Goal: Task Accomplishment & Management: Complete application form

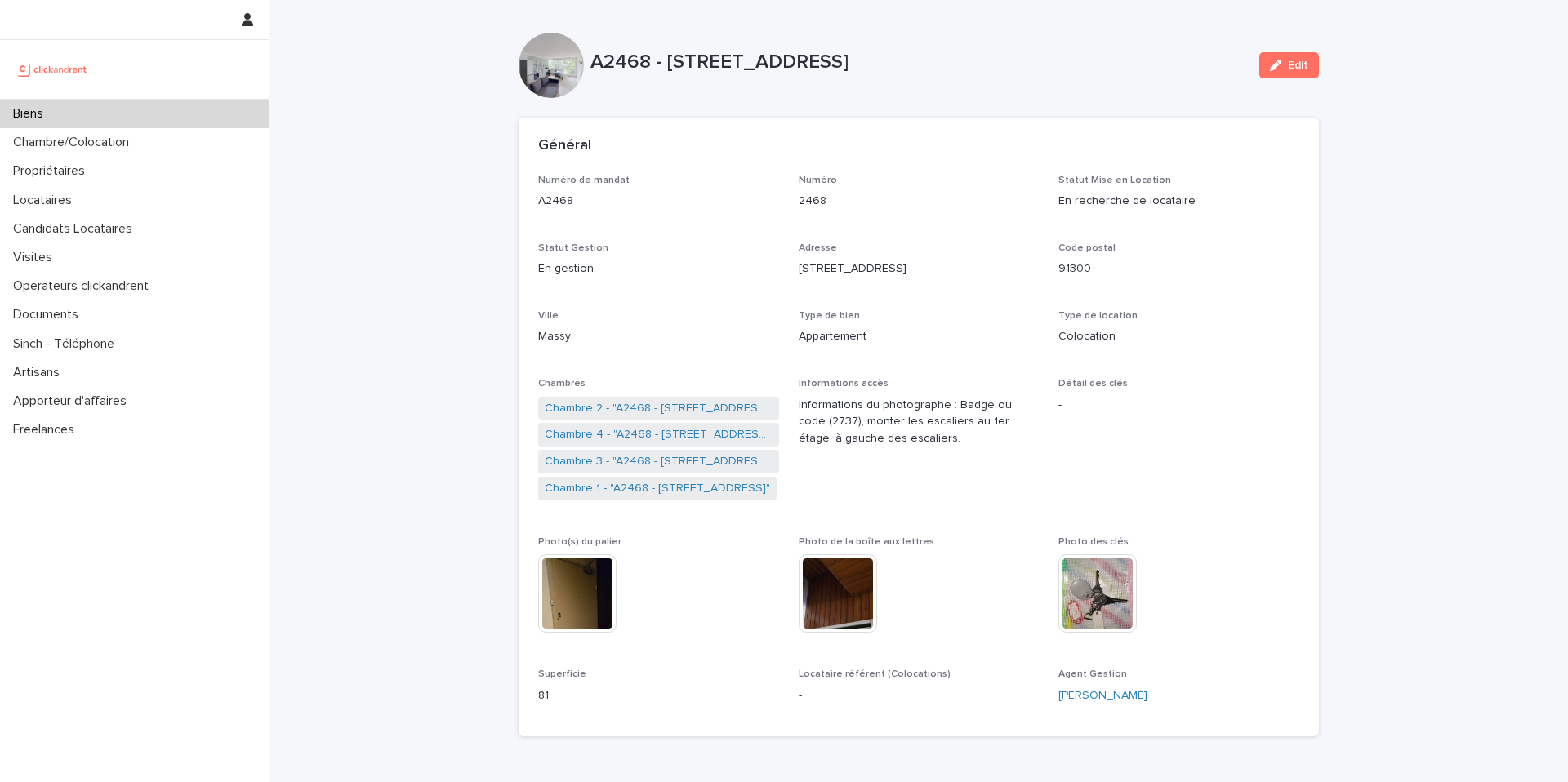
click at [122, 108] on div "Biens" at bounding box center [135, 114] width 270 height 28
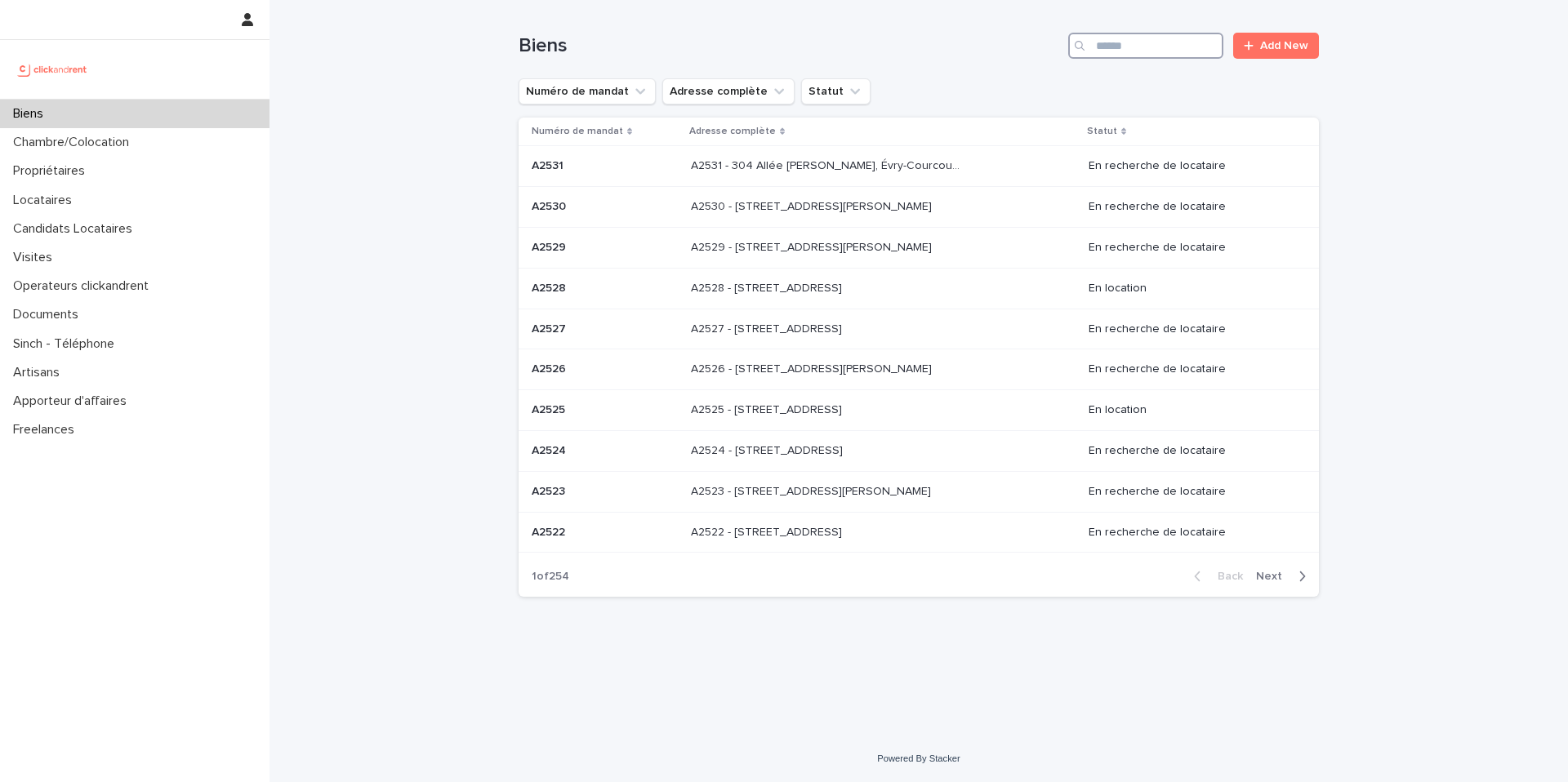
click at [1146, 32] on input "Search" at bounding box center [1145, 45] width 155 height 26
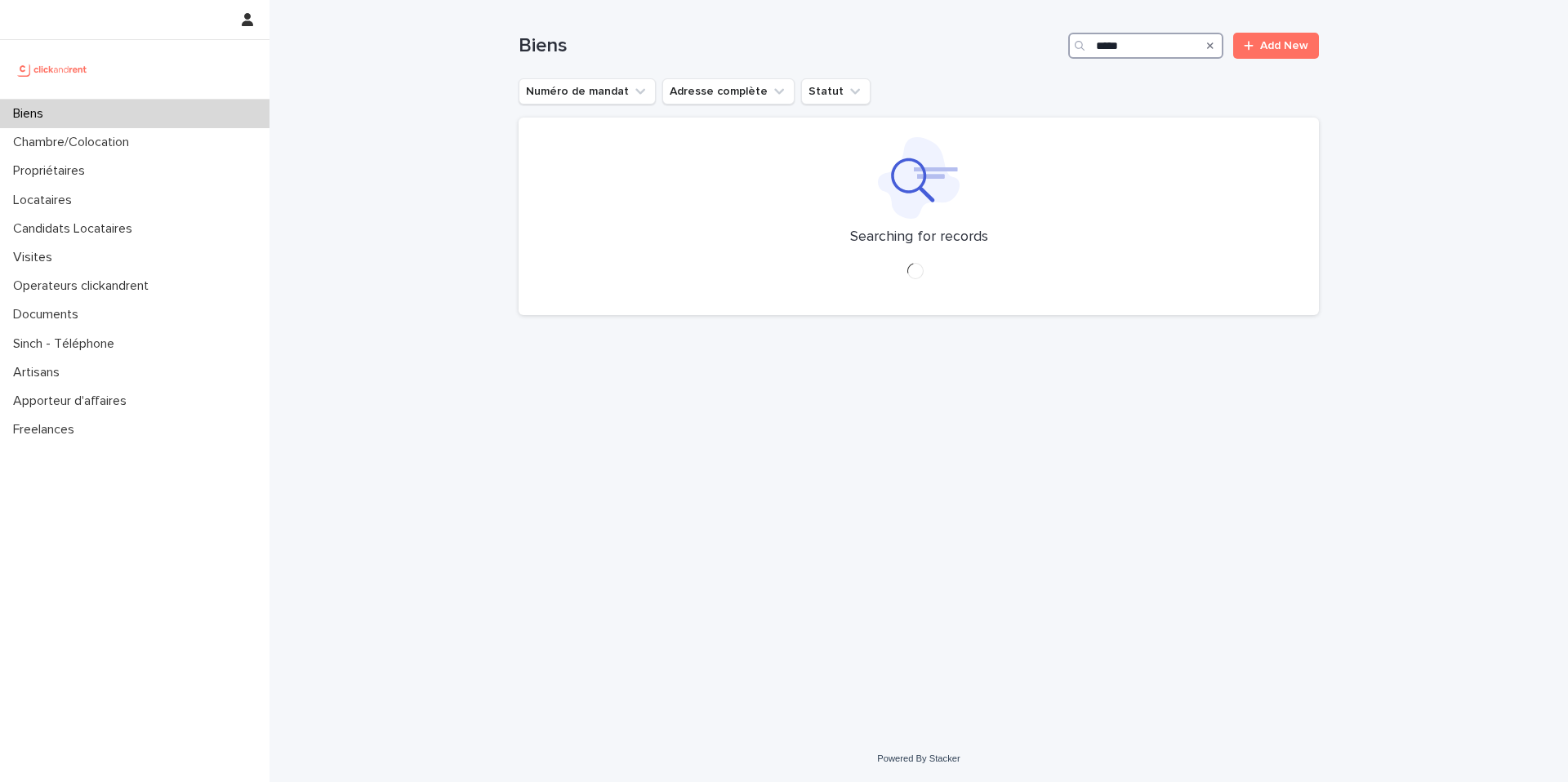
type input "*****"
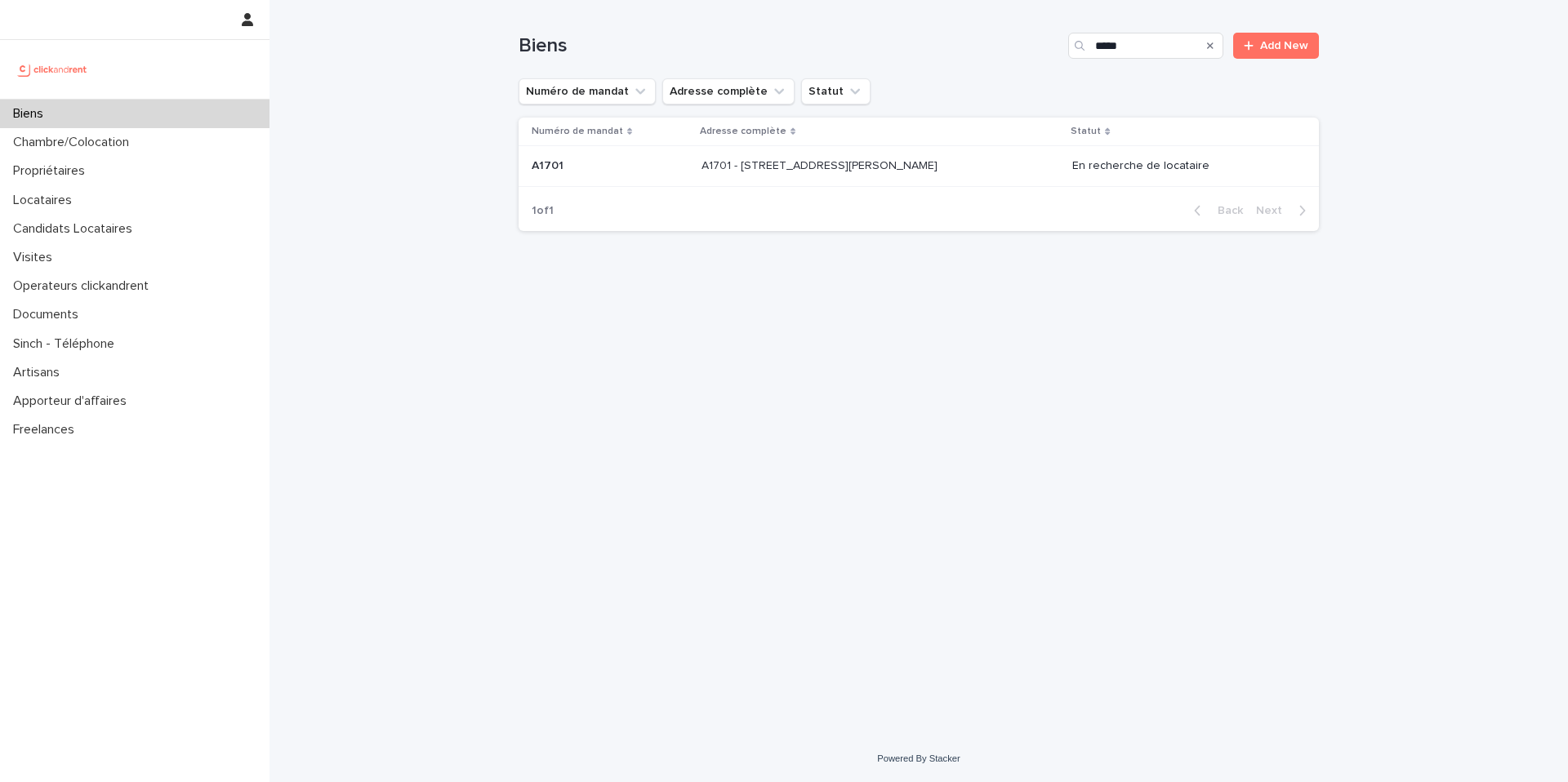
click at [915, 160] on p "A1701 - 7 bis boulevard Georges Michel, Corbeil-Essonnes 91100" at bounding box center [821, 164] width 239 height 17
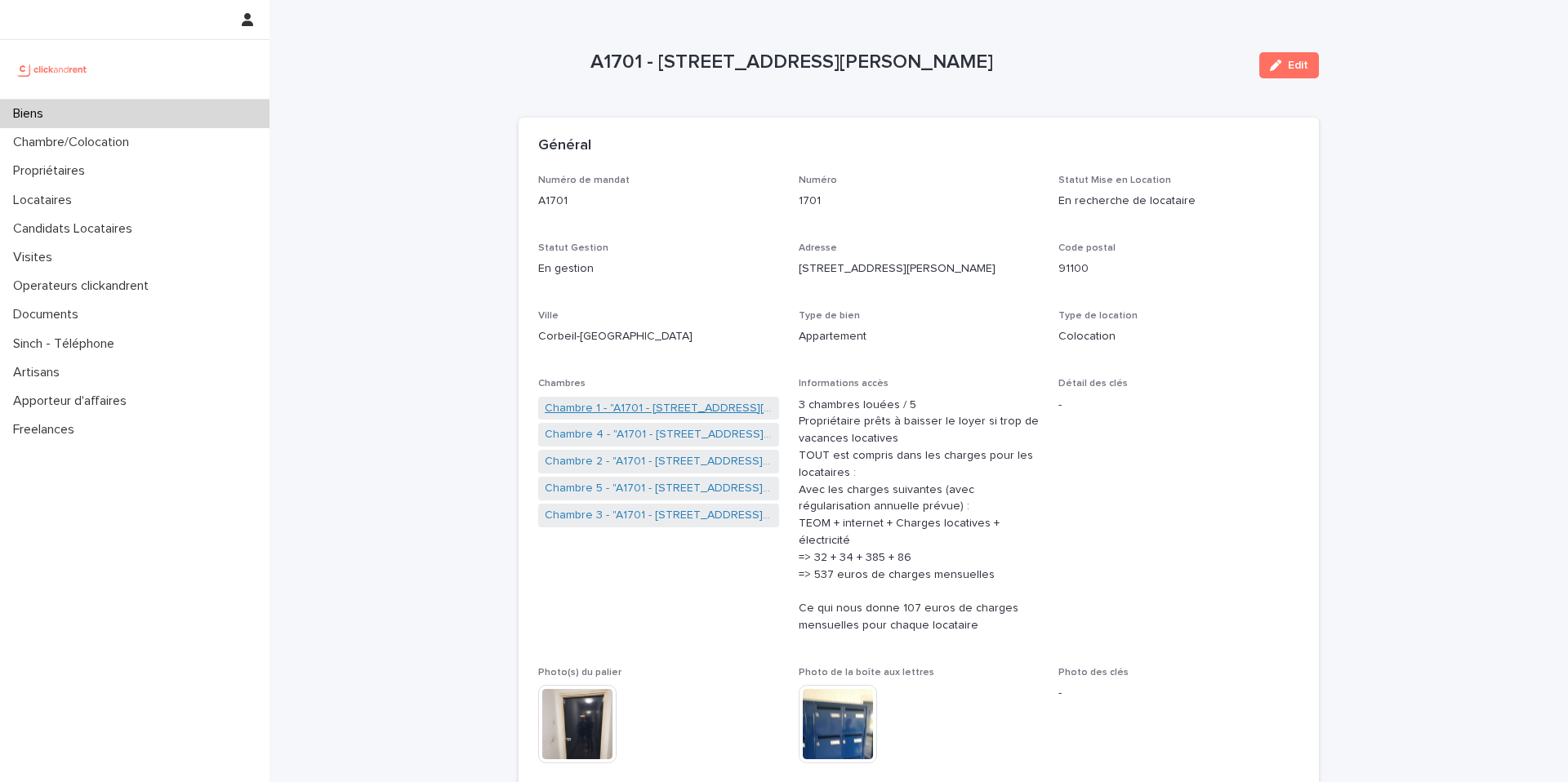
click at [664, 407] on link "Chambre 1 - "A1701 - 7 bis boulevard Georges Michel, Corbeil-Essonnes 91100"" at bounding box center [658, 408] width 228 height 17
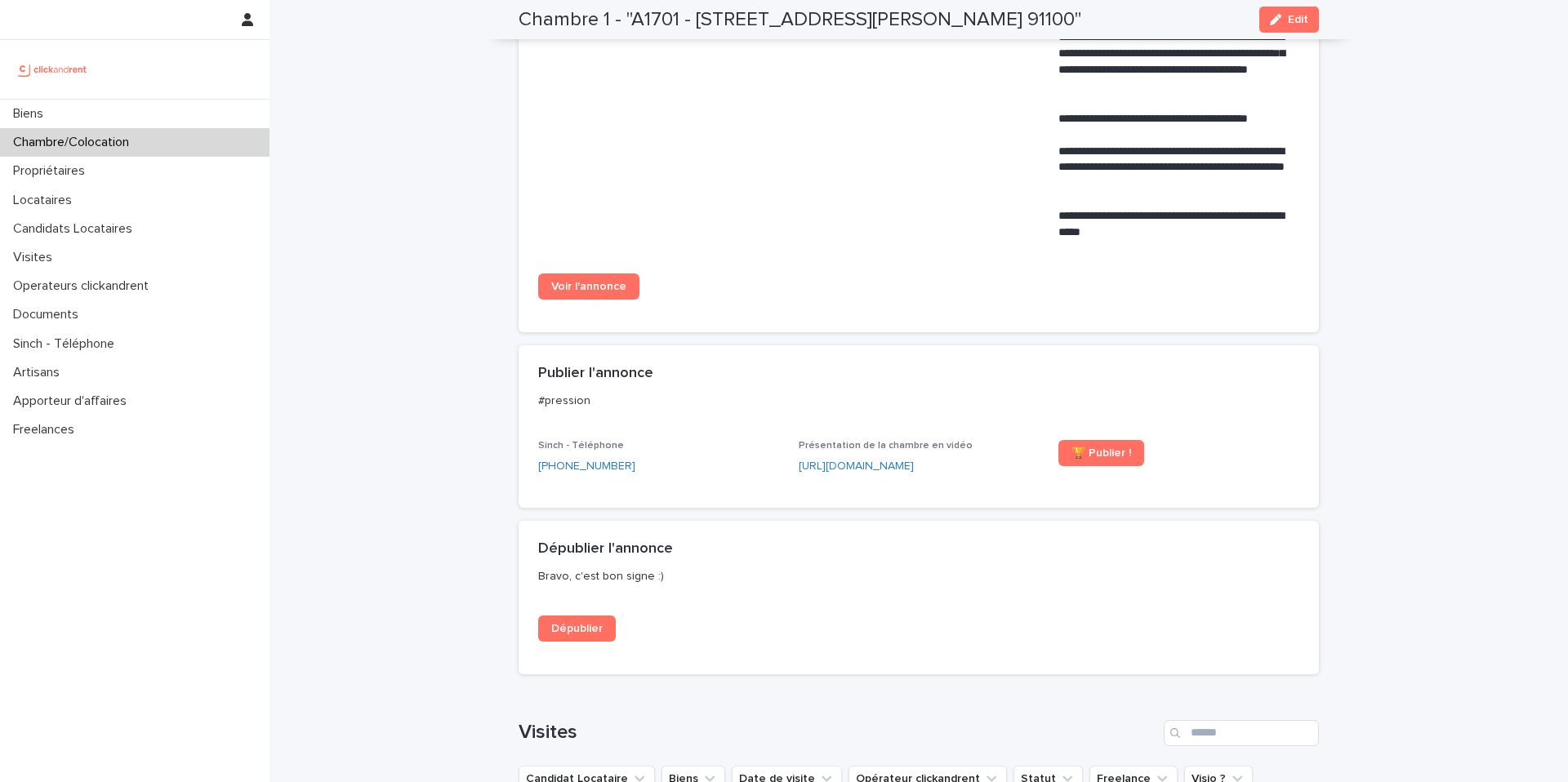
scroll to position [1175, 0]
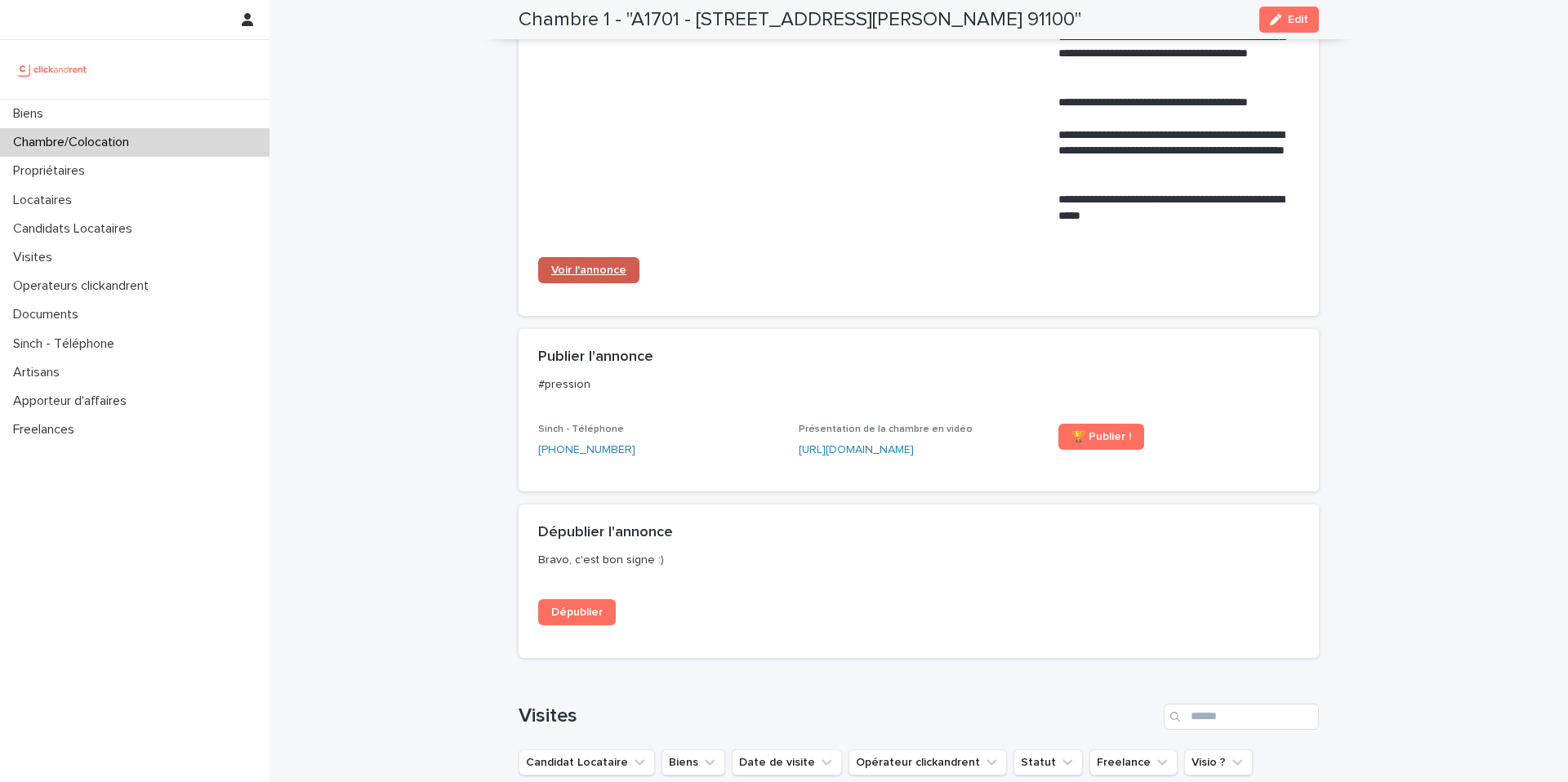
click at [599, 276] on span "Voir l'annonce" at bounding box center [588, 270] width 75 height 12
click at [104, 111] on div "Biens" at bounding box center [135, 114] width 270 height 28
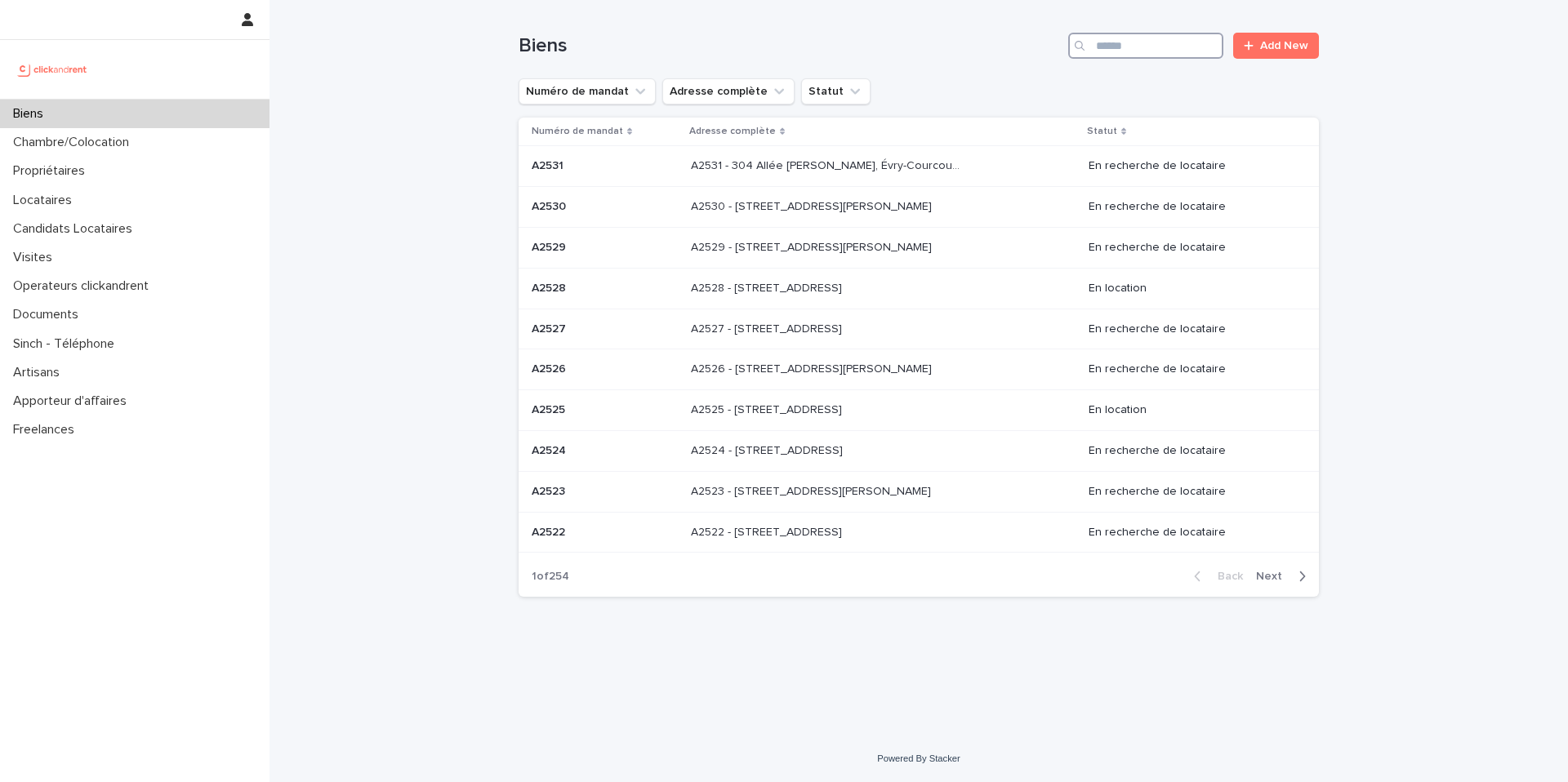
click at [1127, 45] on input "Search" at bounding box center [1145, 45] width 155 height 26
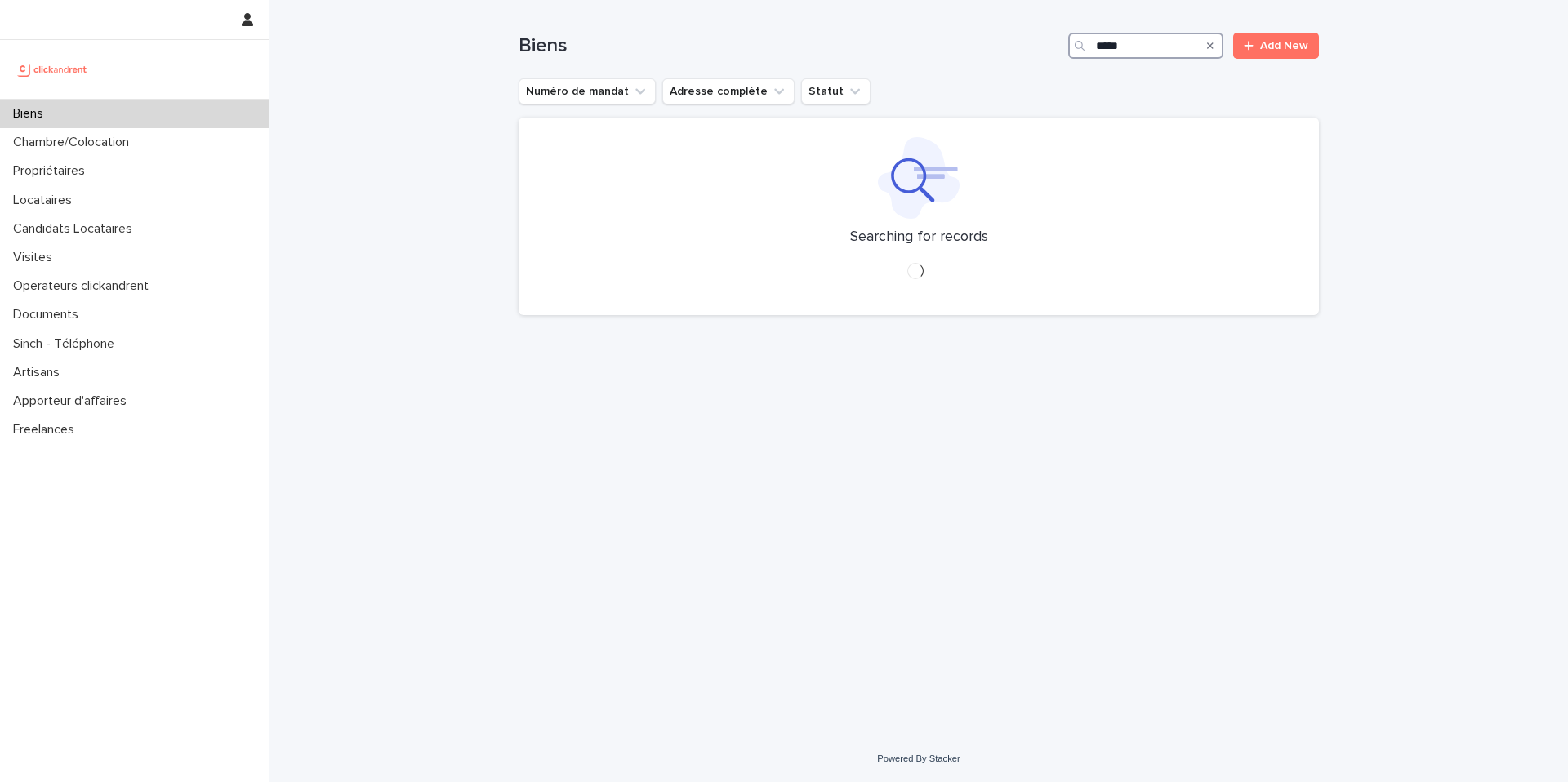
type input "*****"
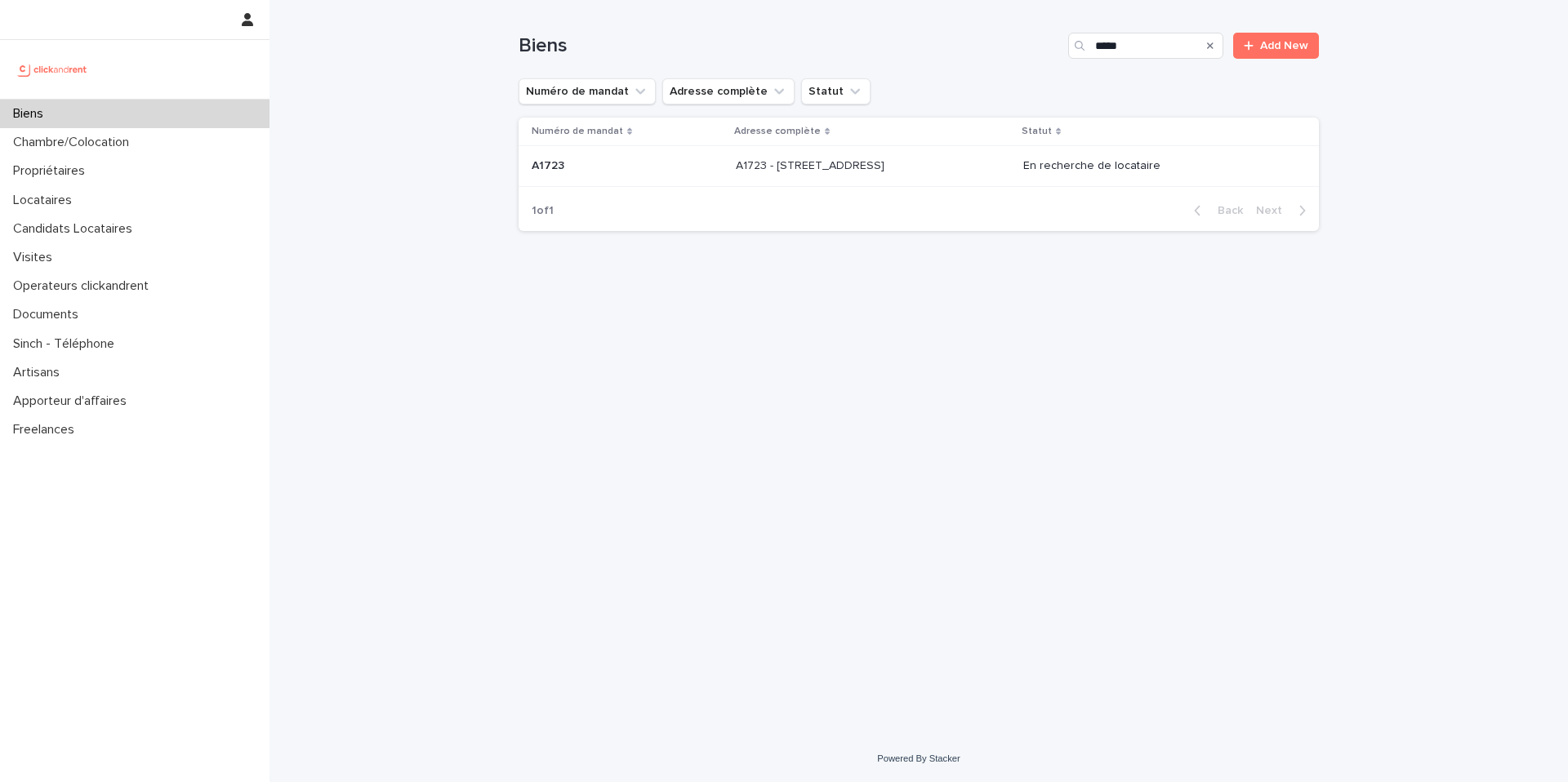
click at [888, 170] on p "A1723 - 11 Rue de Grands Buissons, Nanterre 92000" at bounding box center [811, 164] width 152 height 17
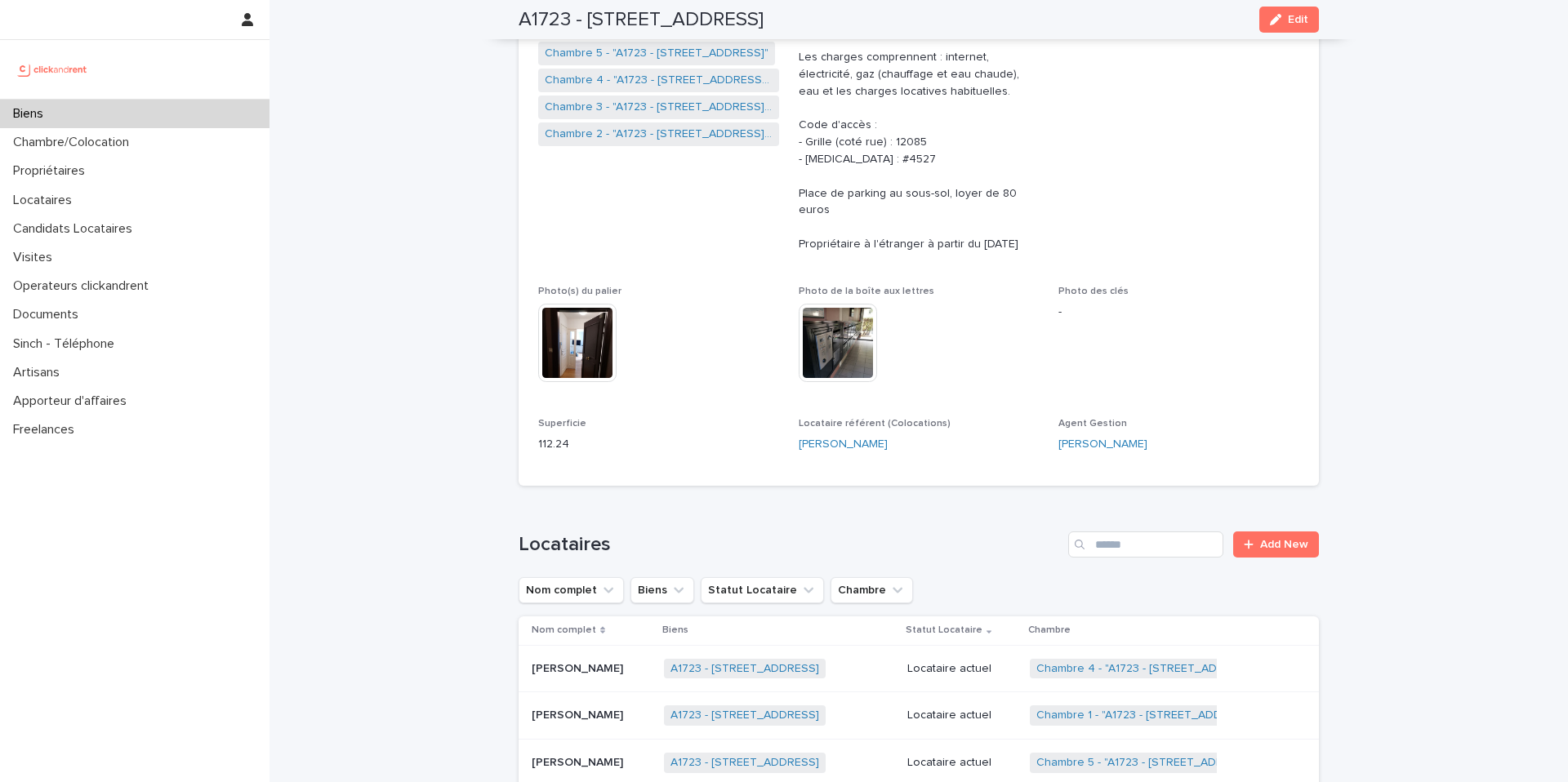
scroll to position [351, 0]
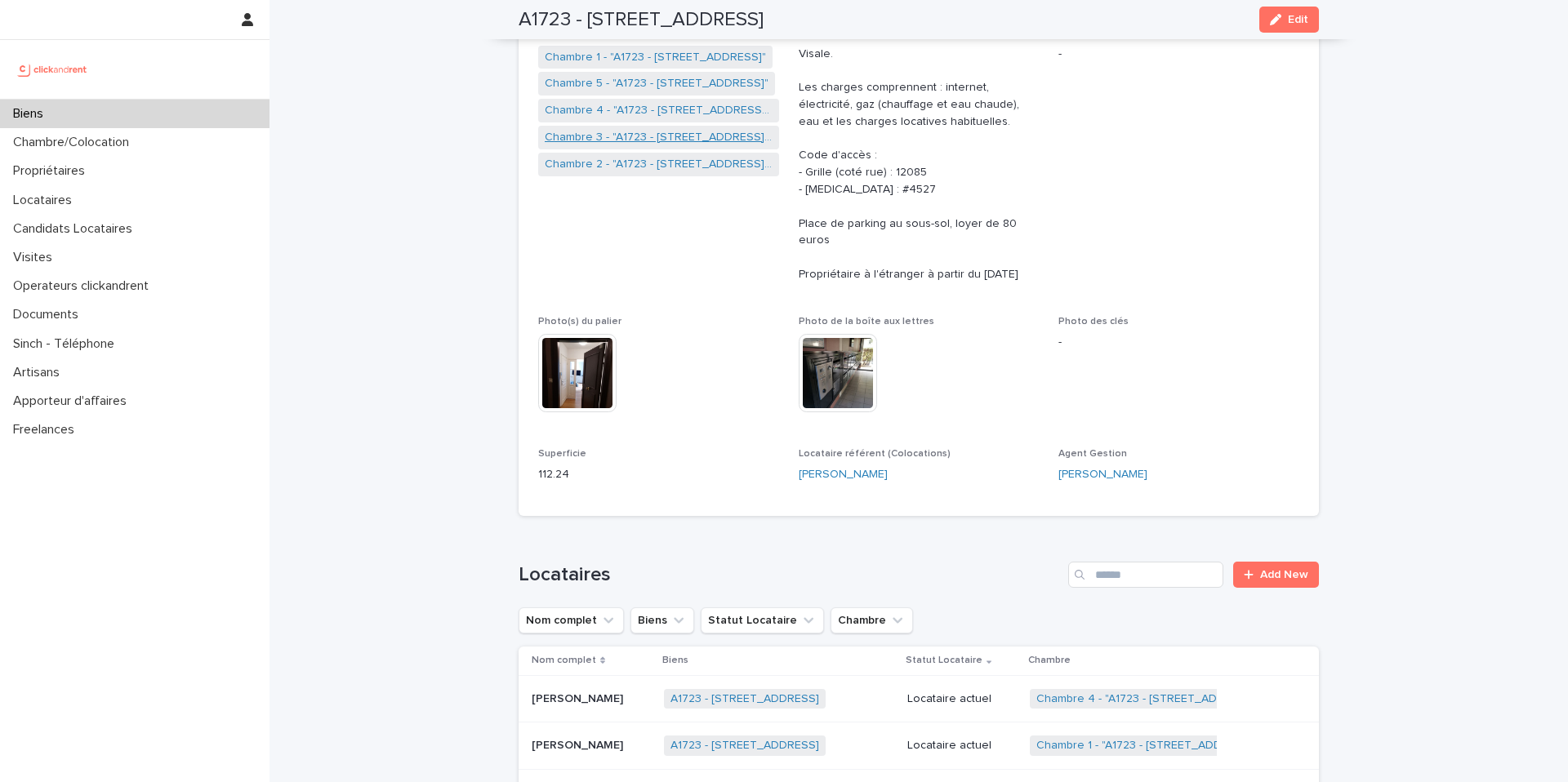
click at [677, 141] on link "Chambre 3 - "A1723 - 11 Rue de Grands Buissons, Nanterre 92000"" at bounding box center [658, 137] width 228 height 17
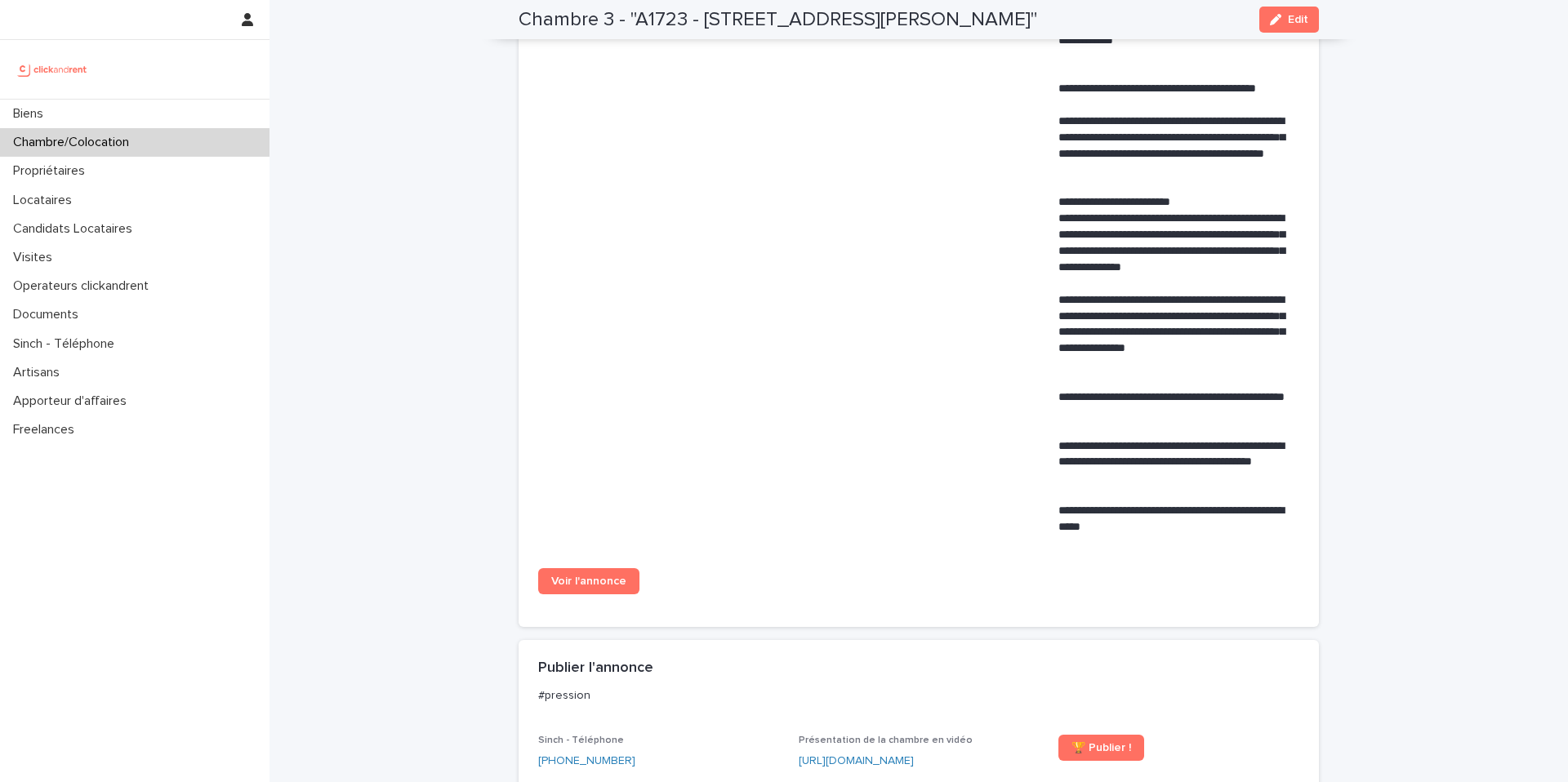
scroll to position [991, 0]
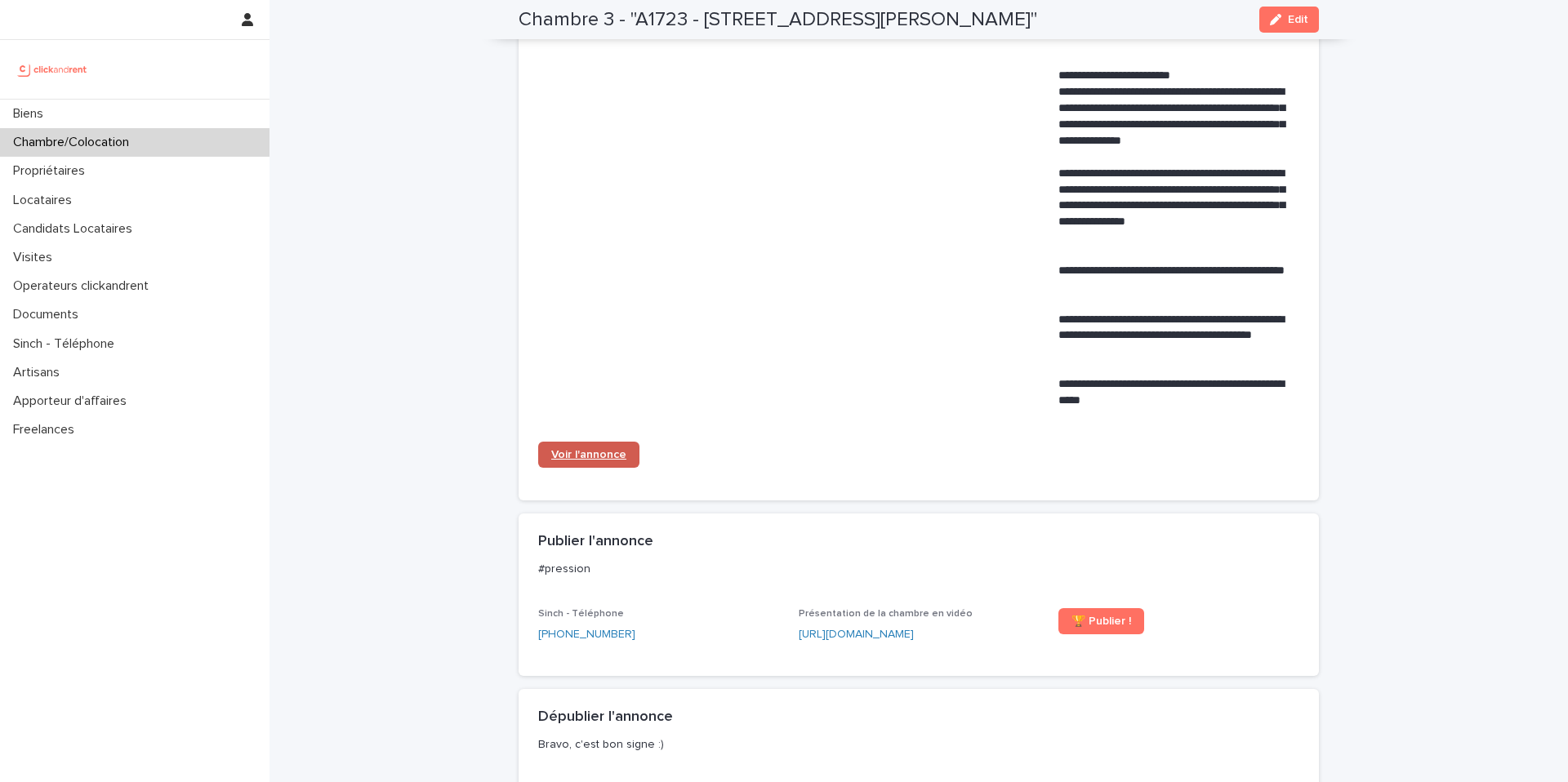
click at [594, 460] on span "Voir l'annonce" at bounding box center [588, 455] width 75 height 12
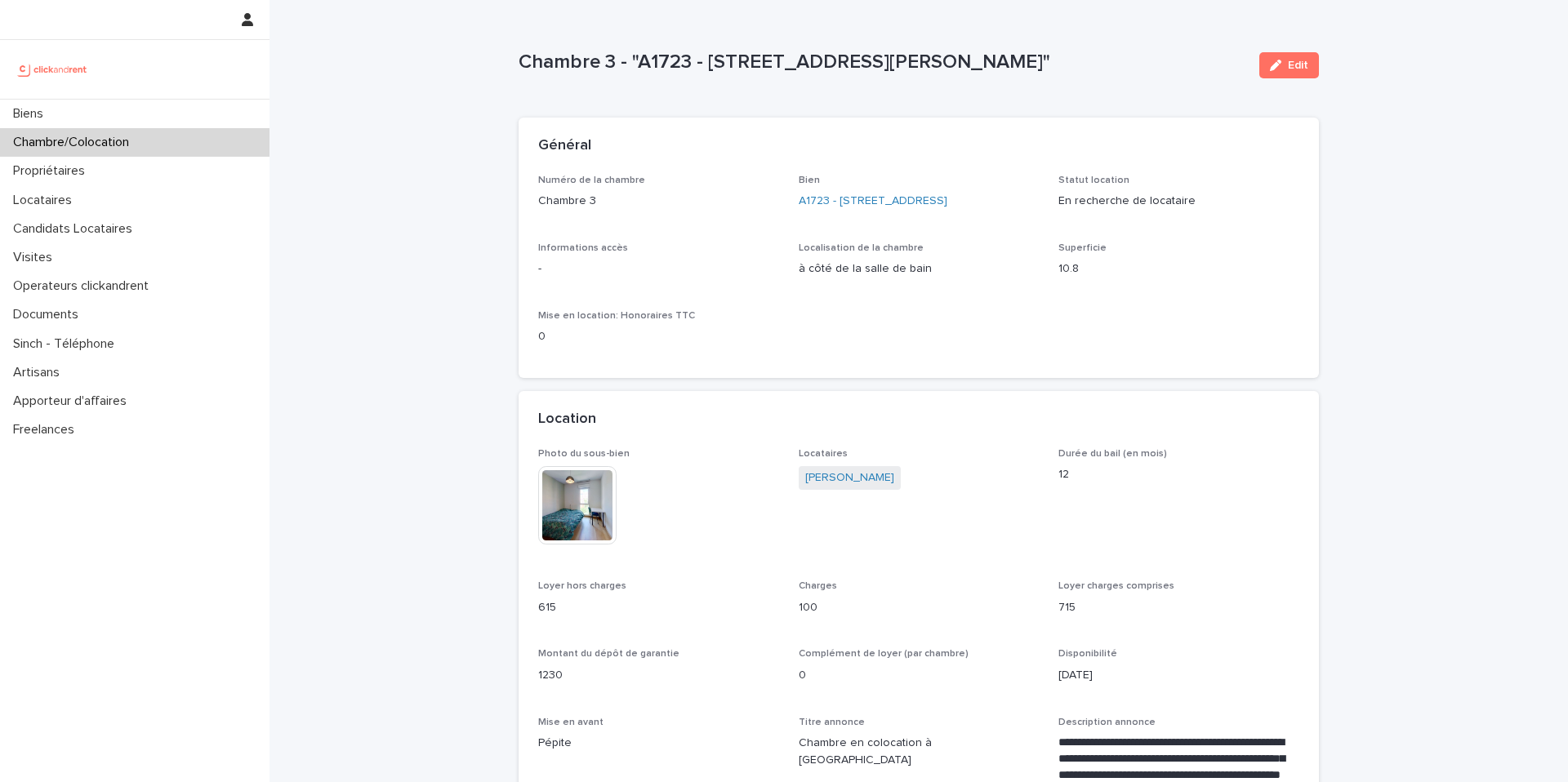
scroll to position [2, 0]
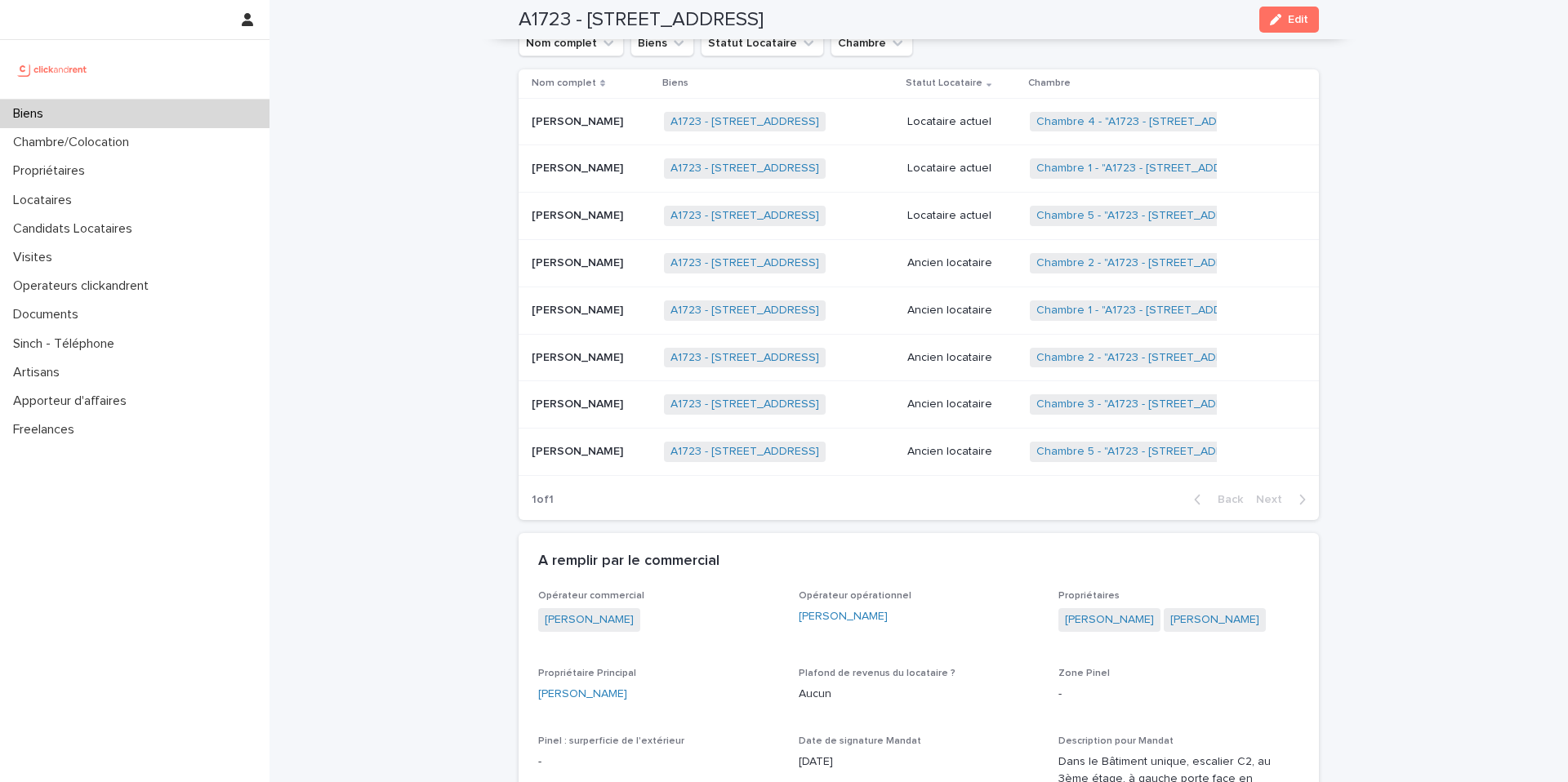
scroll to position [923, 0]
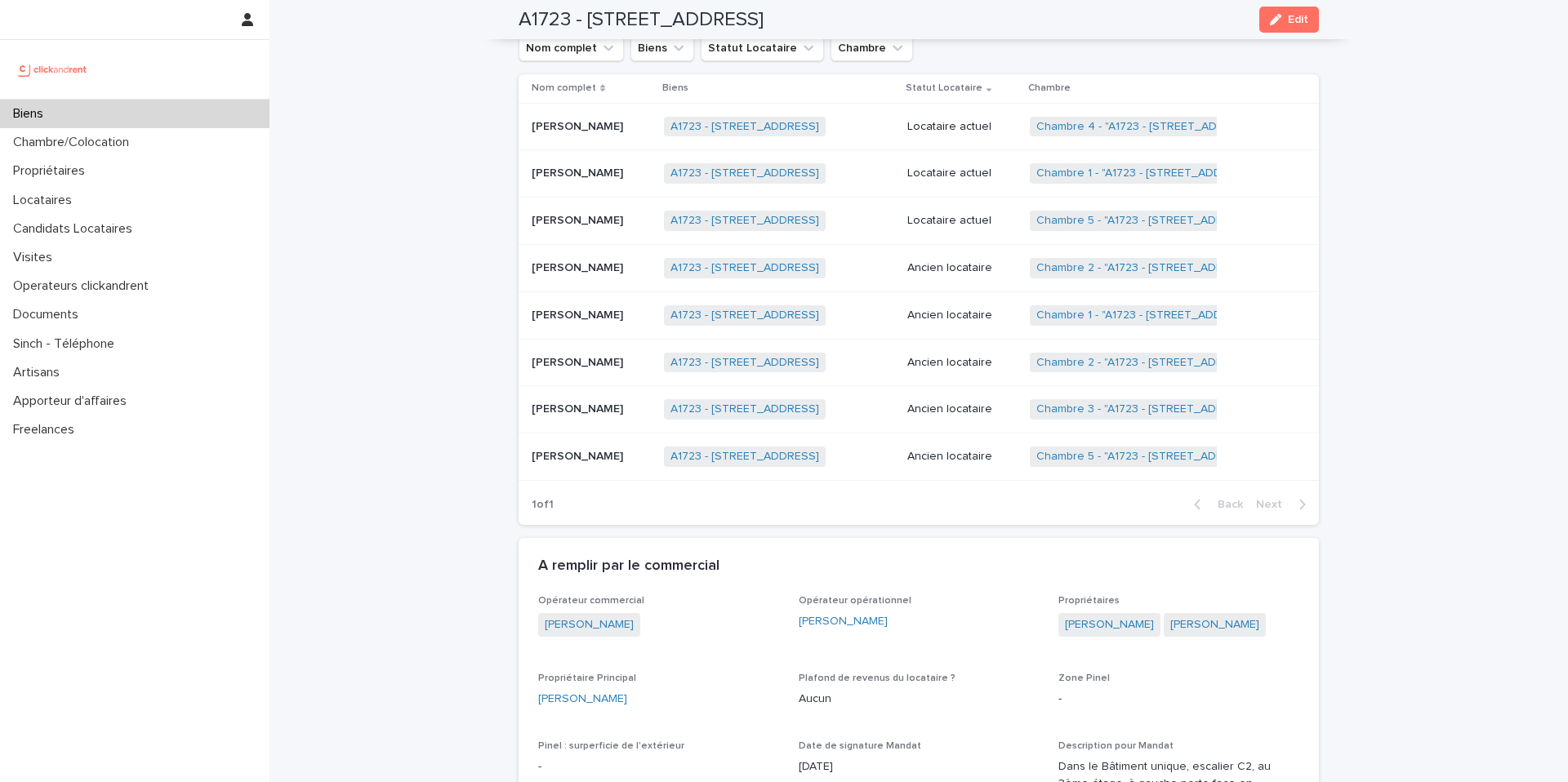
click at [972, 124] on td "Locataire actuel" at bounding box center [961, 126] width 122 height 47
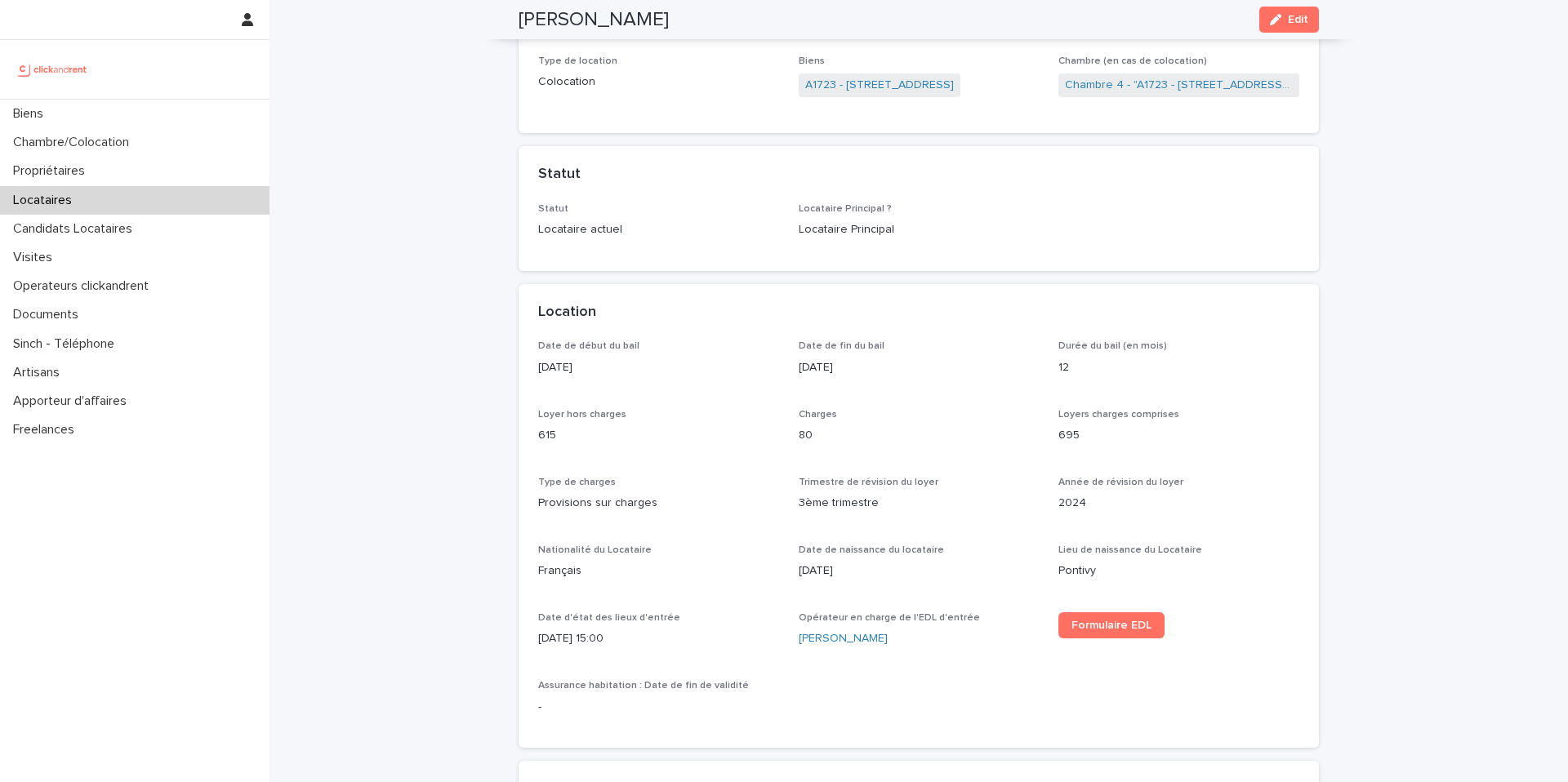
scroll to position [271, 0]
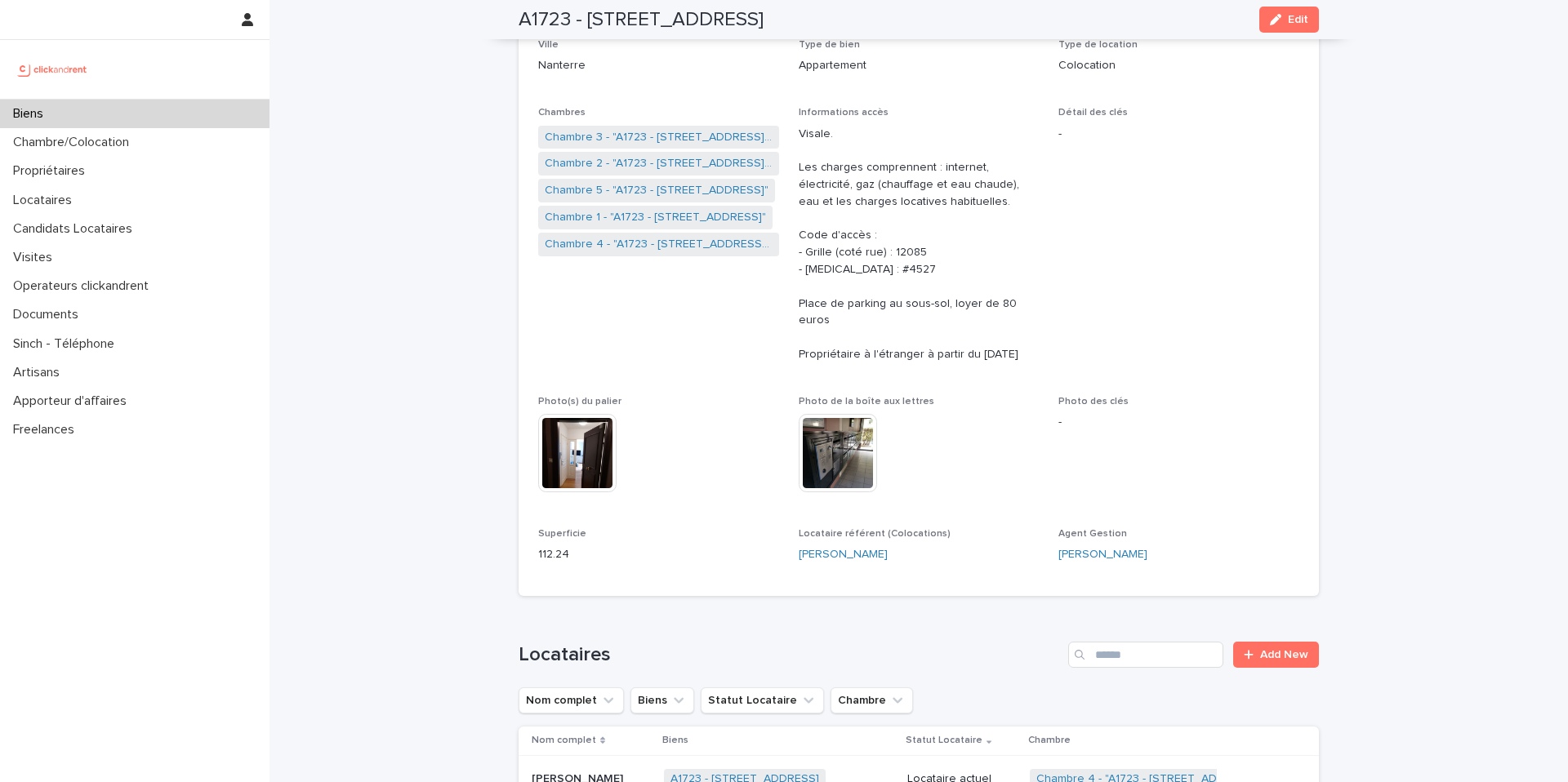
scroll to position [551, 0]
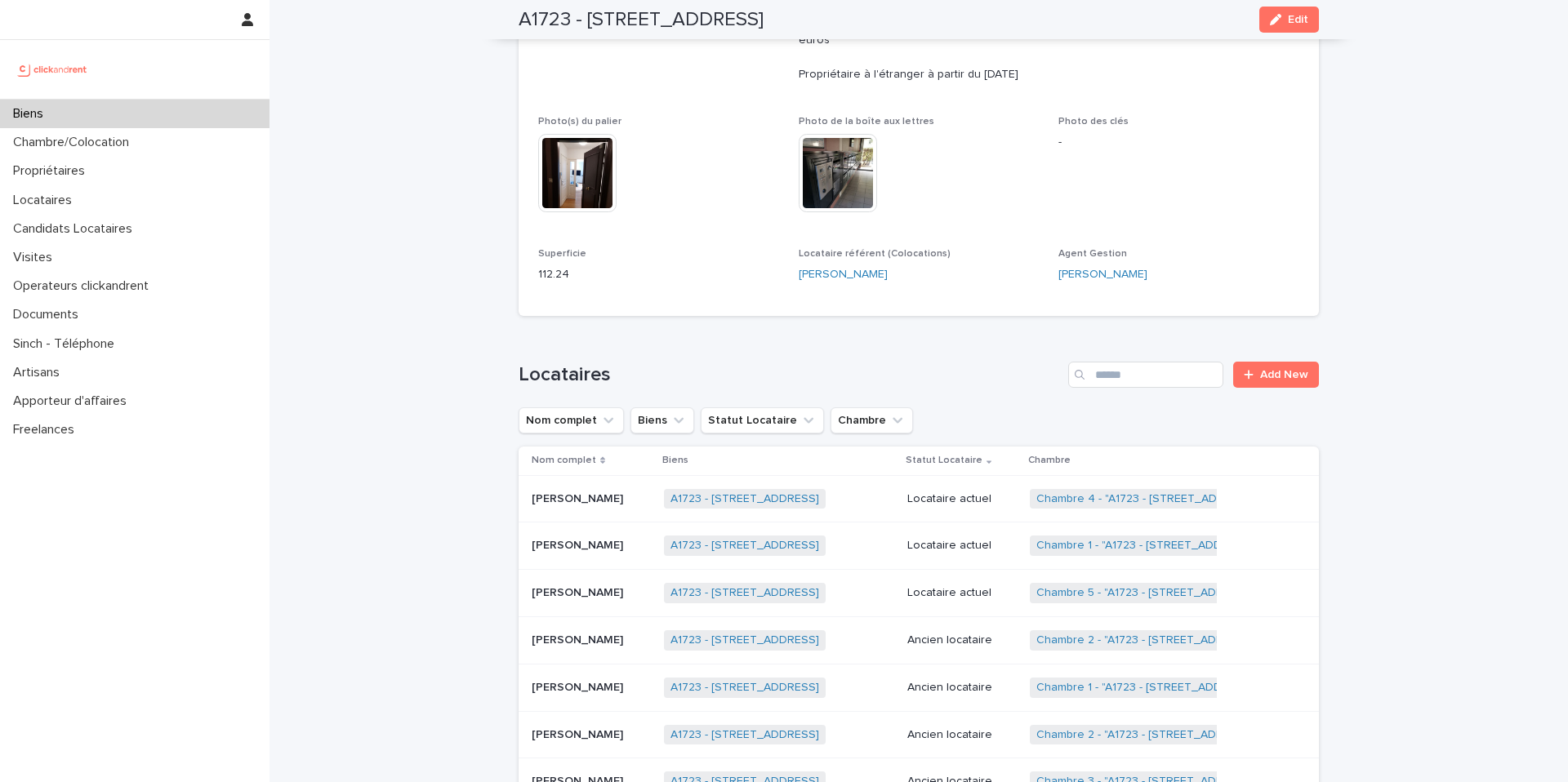
click at [971, 539] on p "Locataire actuel" at bounding box center [961, 546] width 109 height 14
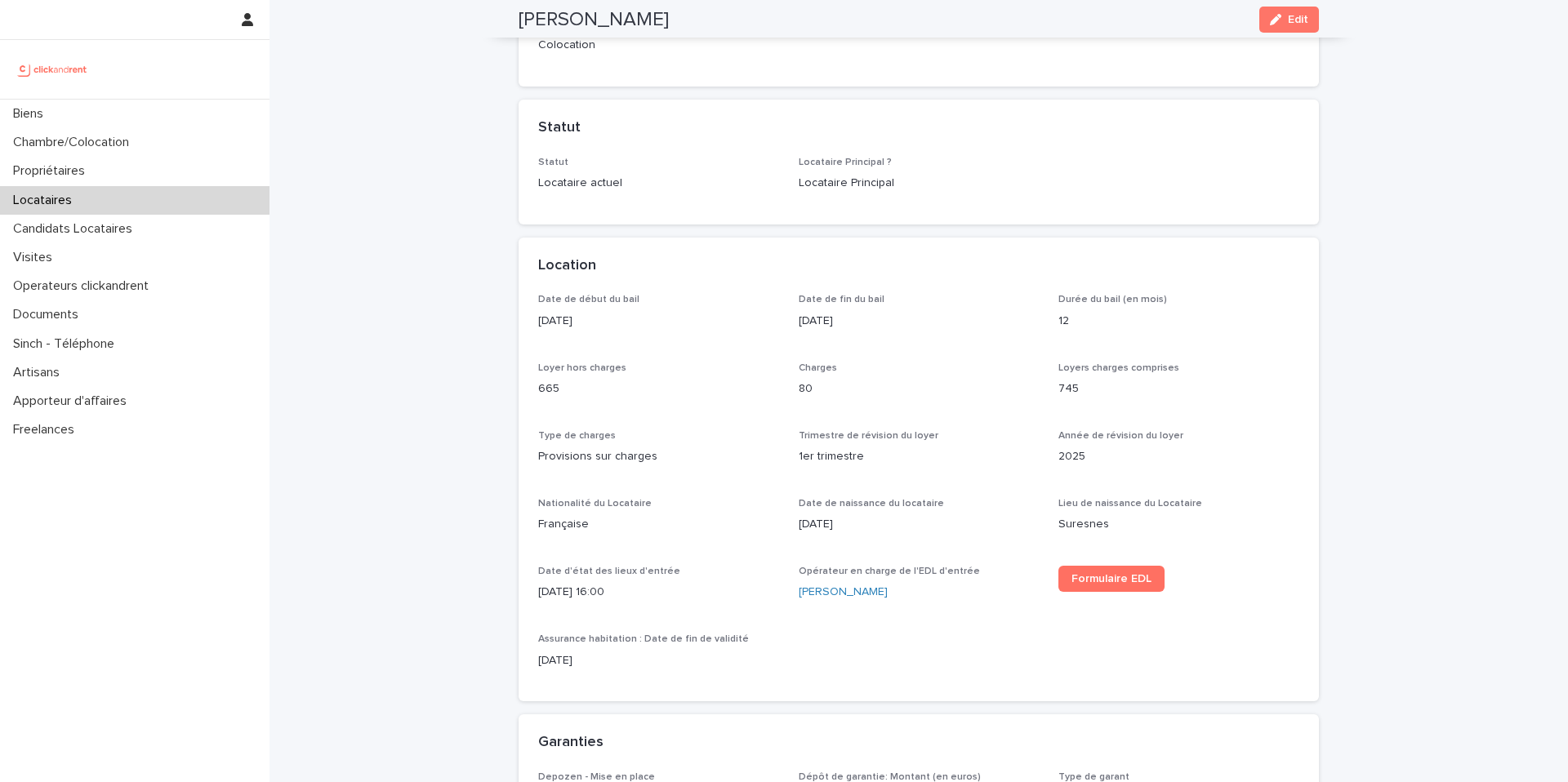
scroll to position [320, 0]
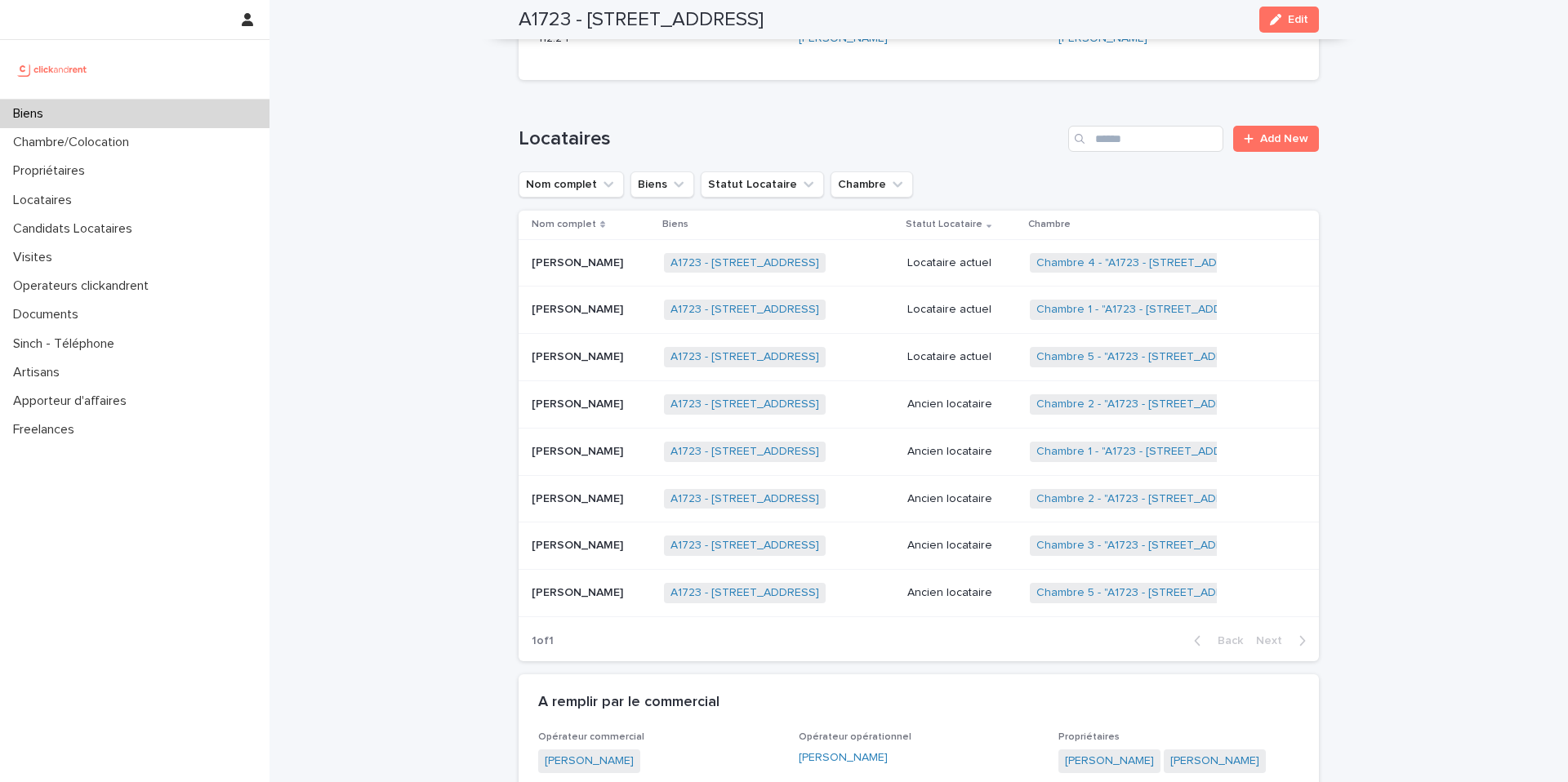
scroll to position [764, 0]
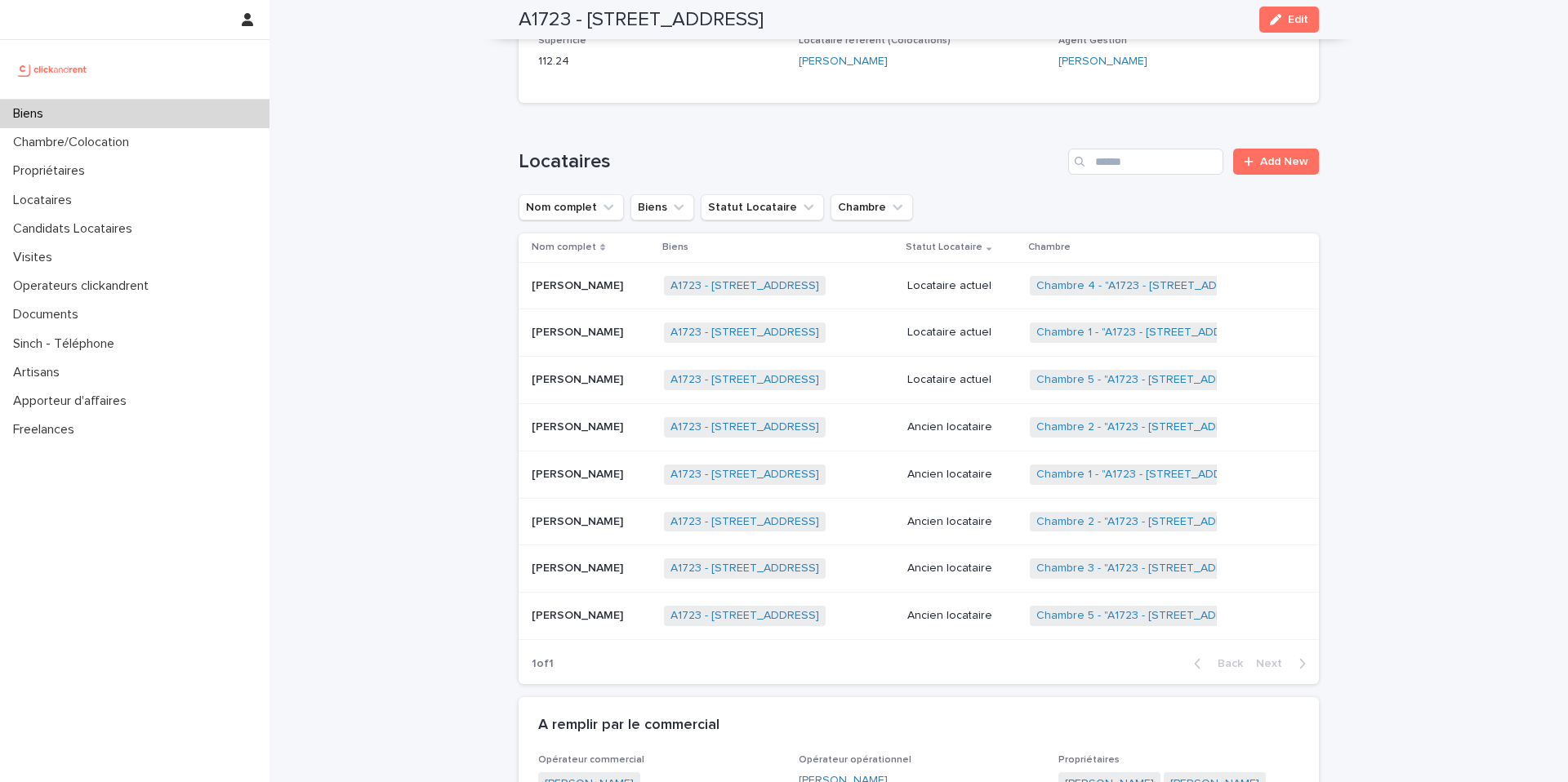
click at [959, 373] on p "Locataire actuel" at bounding box center [961, 379] width 109 height 14
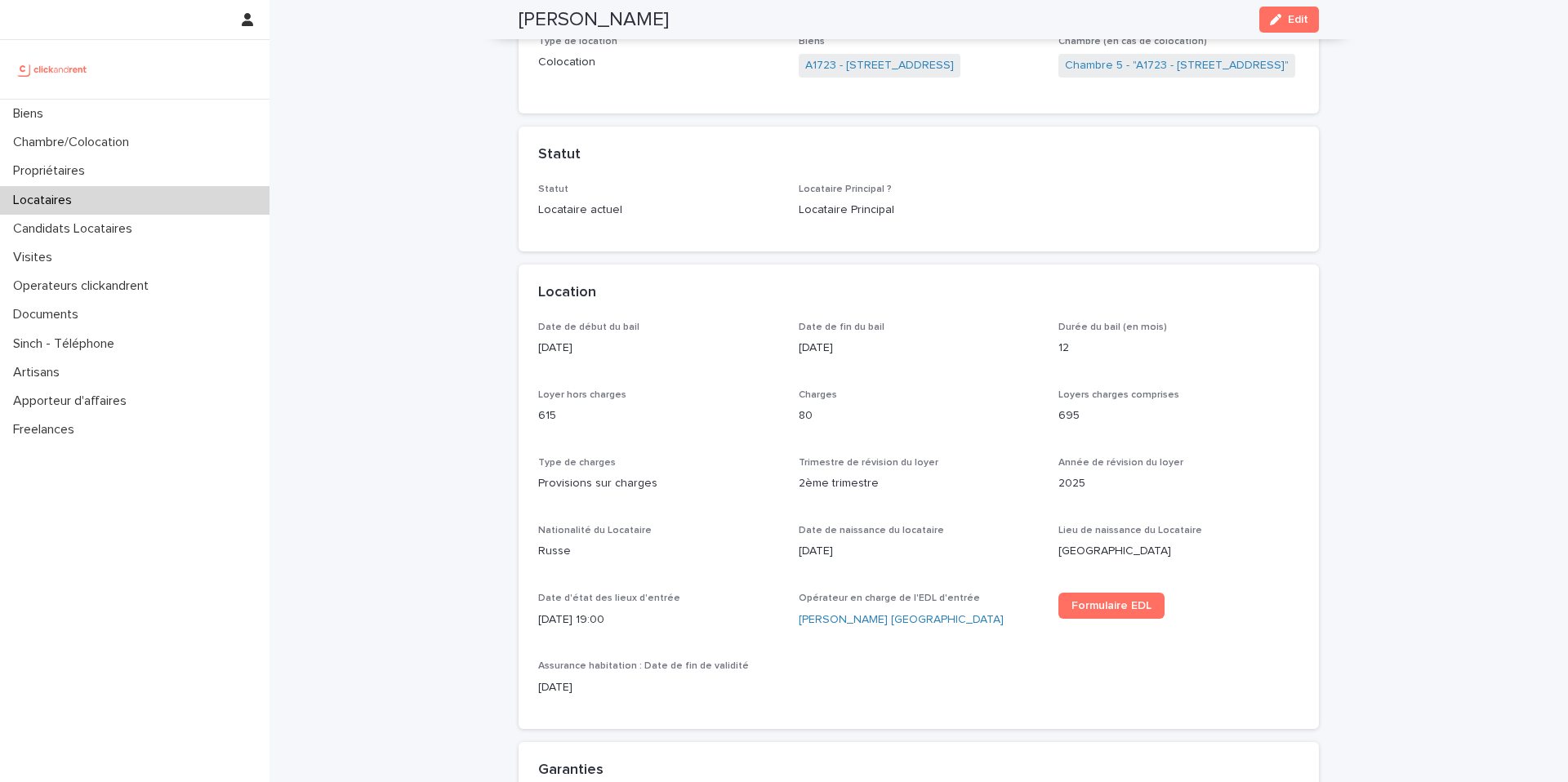
scroll to position [276, 0]
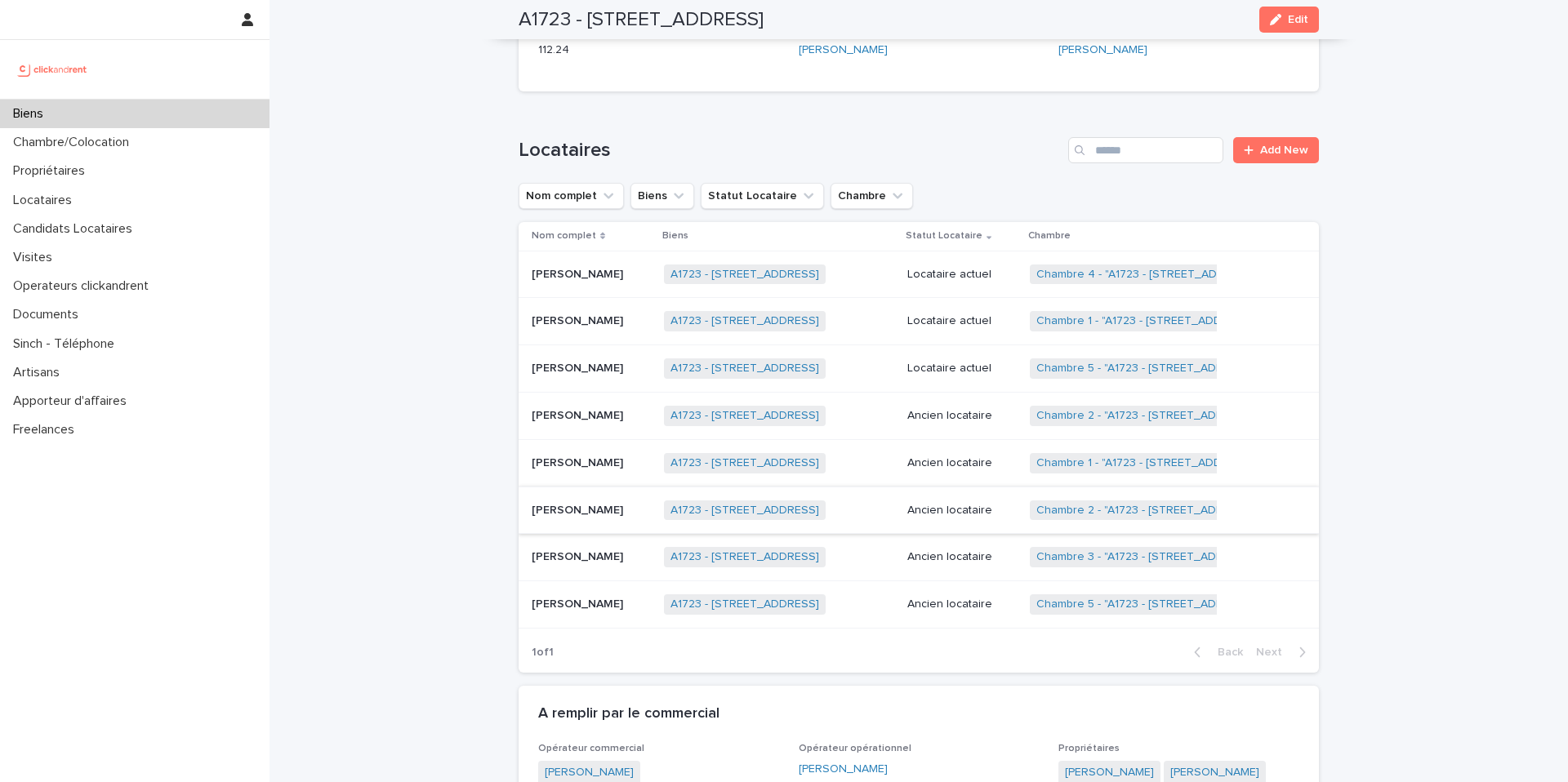
scroll to position [769, 0]
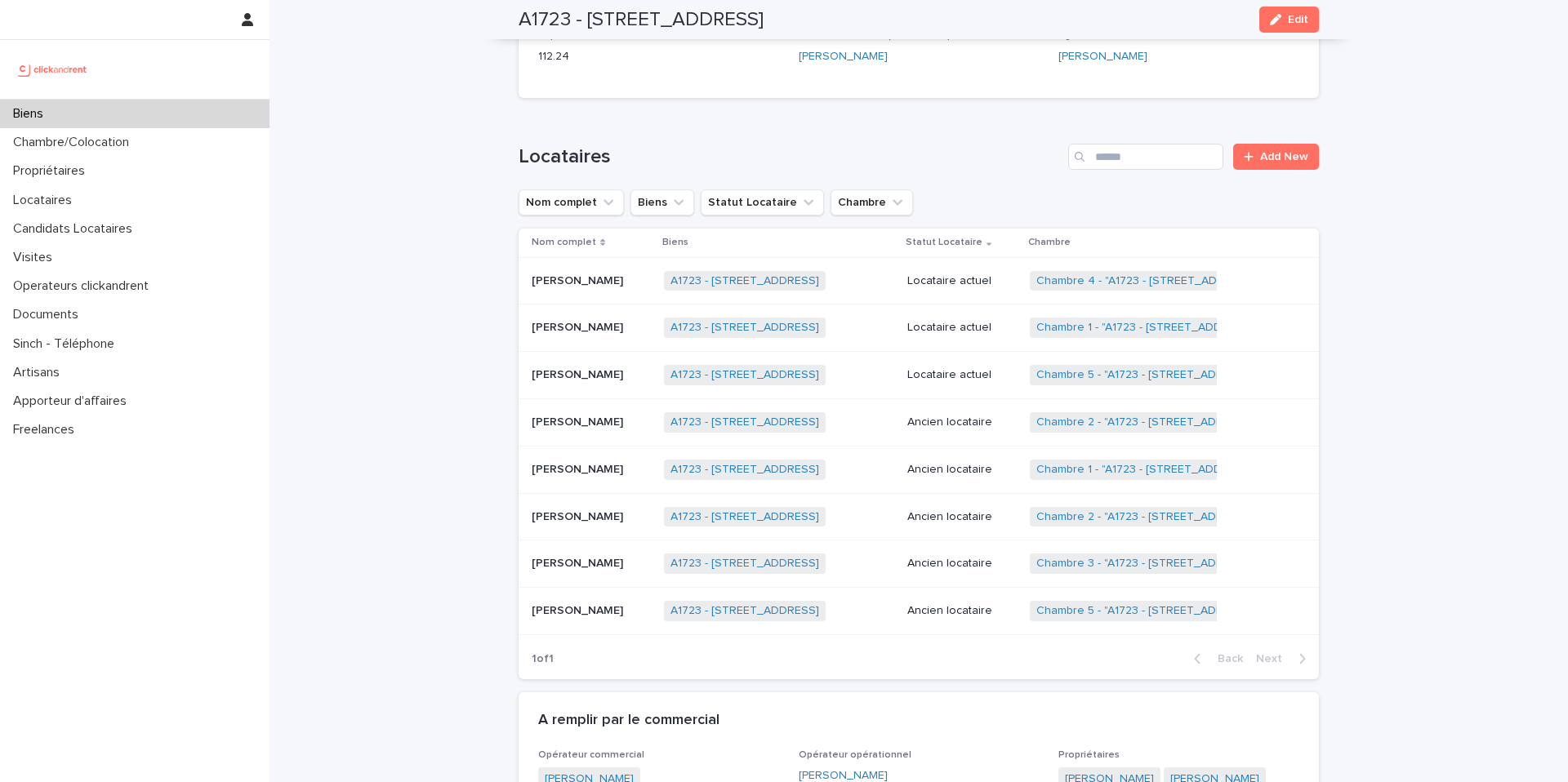
click at [976, 415] on p "Ancien locataire" at bounding box center [961, 422] width 109 height 14
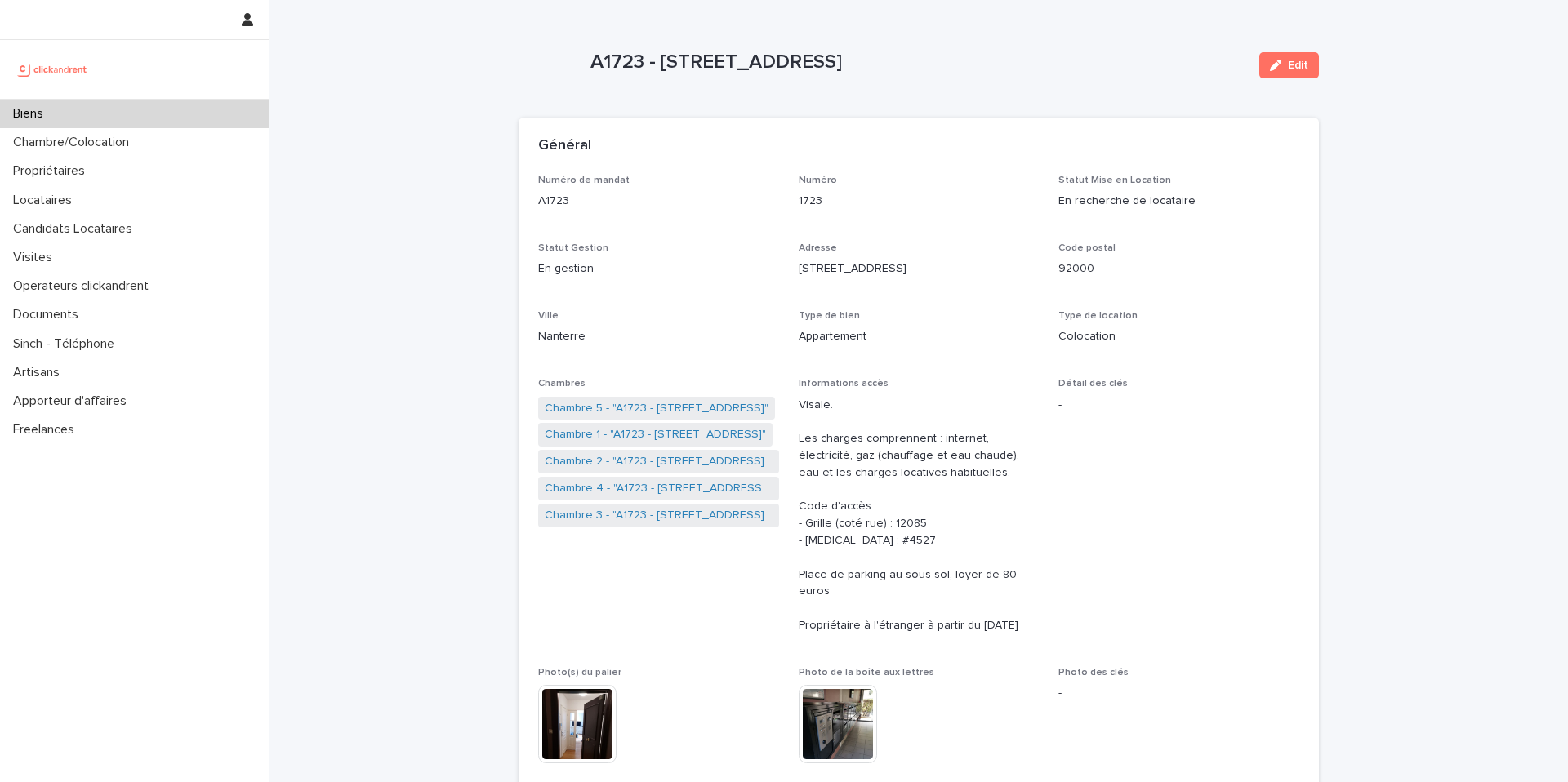
scroll to position [371, 0]
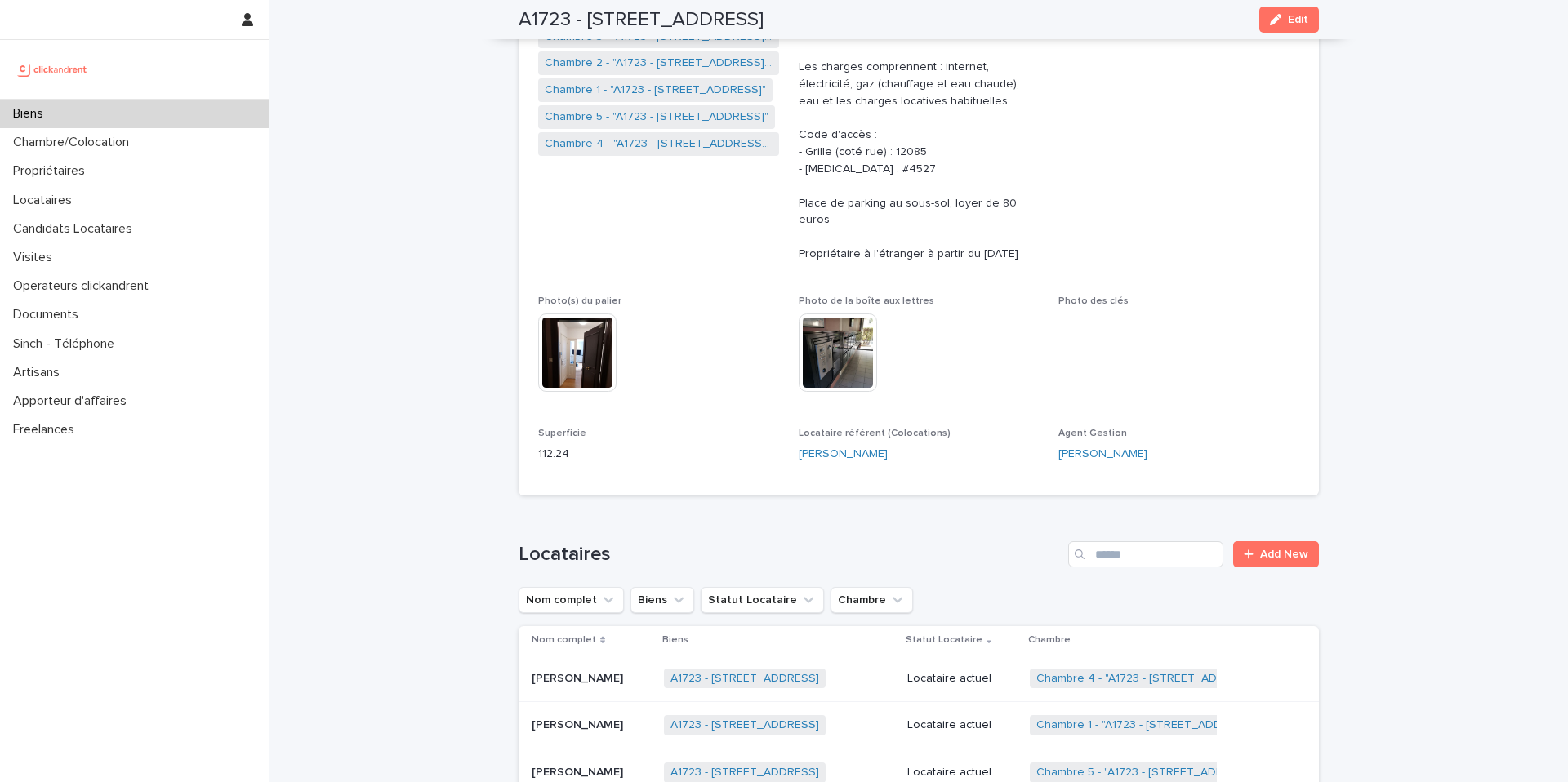
click at [141, 121] on div "Biens" at bounding box center [135, 114] width 270 height 28
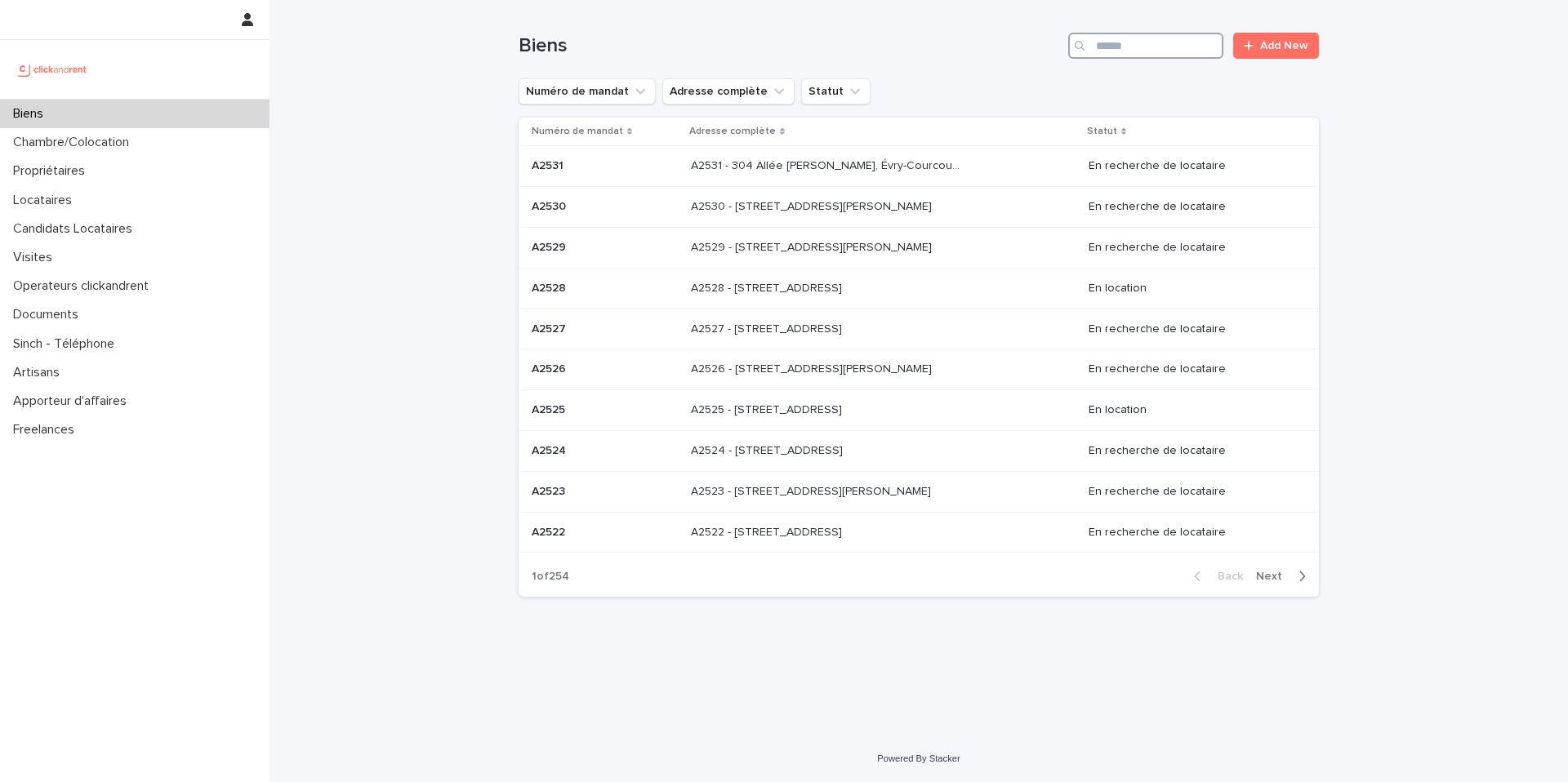
click at [1137, 44] on input "Search" at bounding box center [1145, 45] width 155 height 26
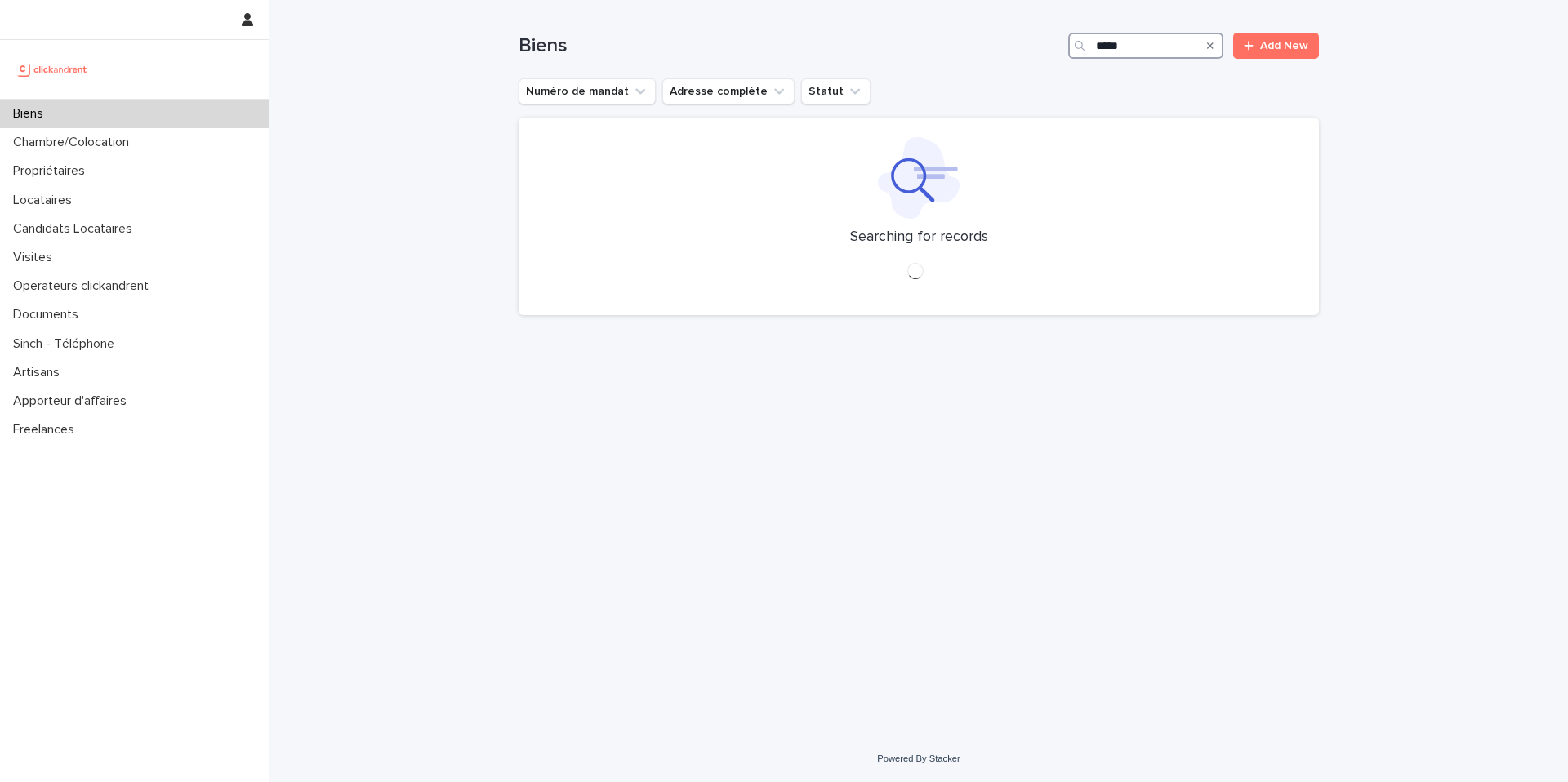
type input "*****"
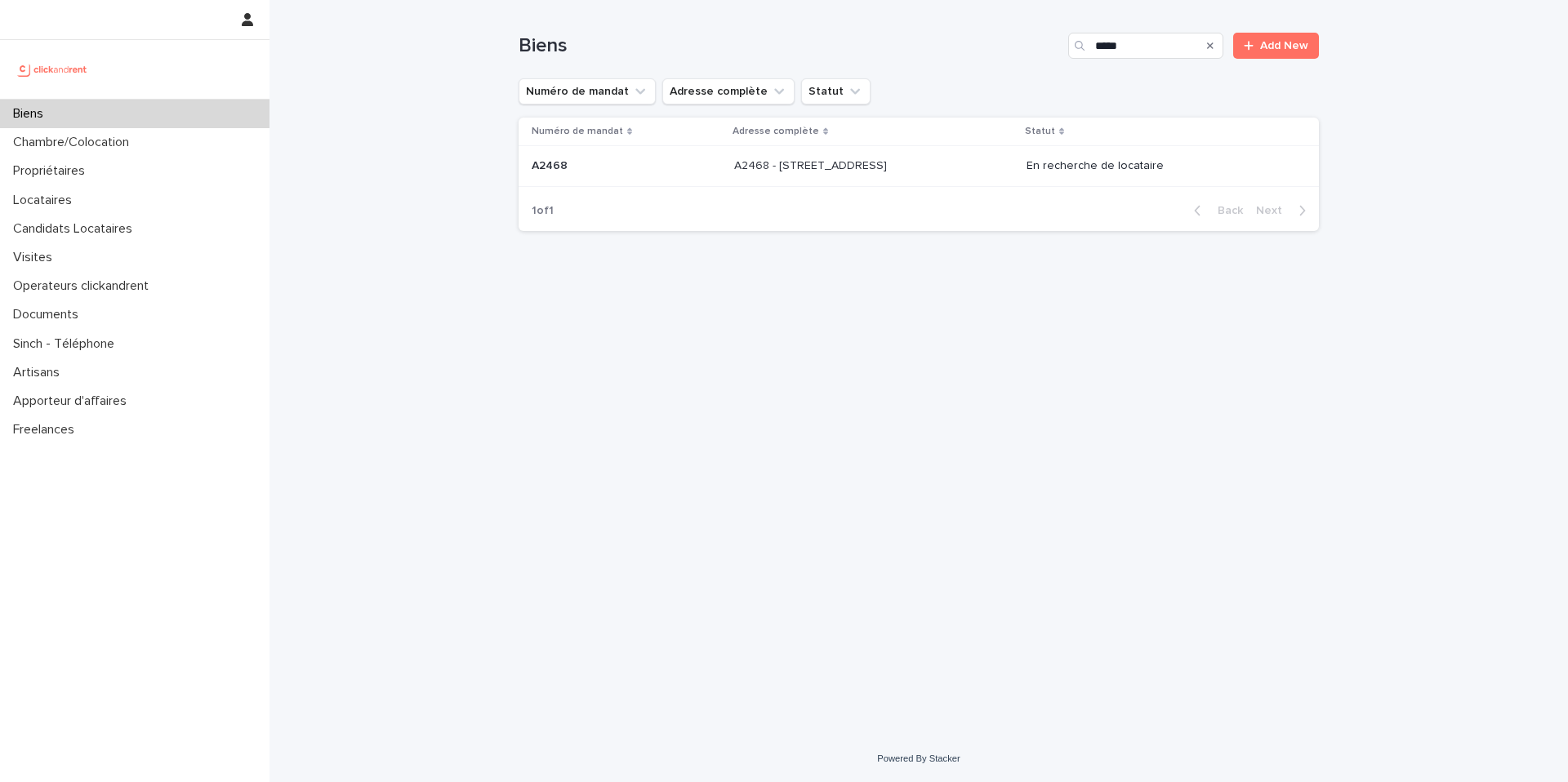
click at [891, 161] on p "A2468 - [STREET_ADDRESS]" at bounding box center [811, 164] width 156 height 17
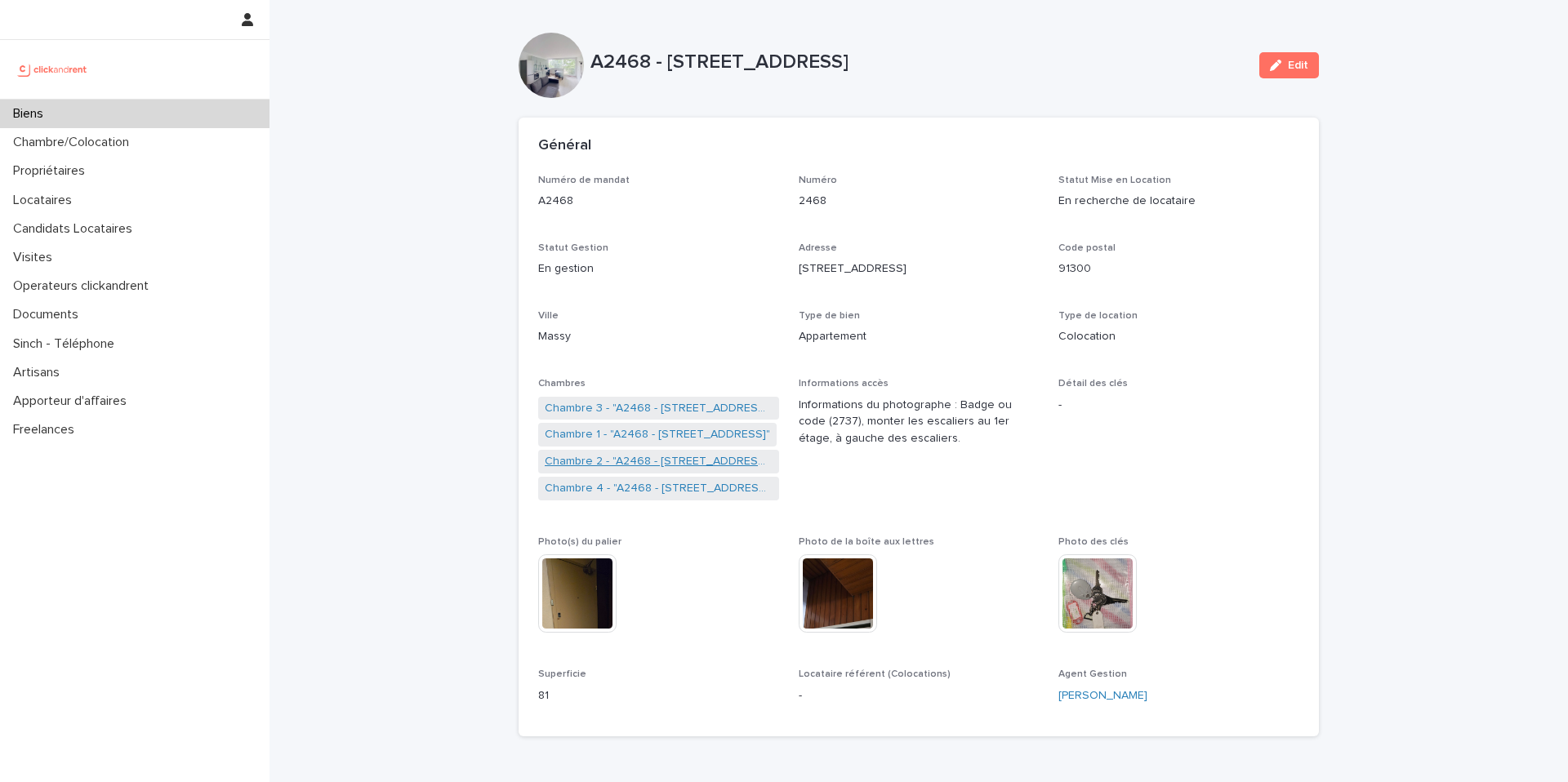
click at [661, 457] on link "Chambre 2 - "A2468 - [STREET_ADDRESS]"" at bounding box center [658, 462] width 228 height 17
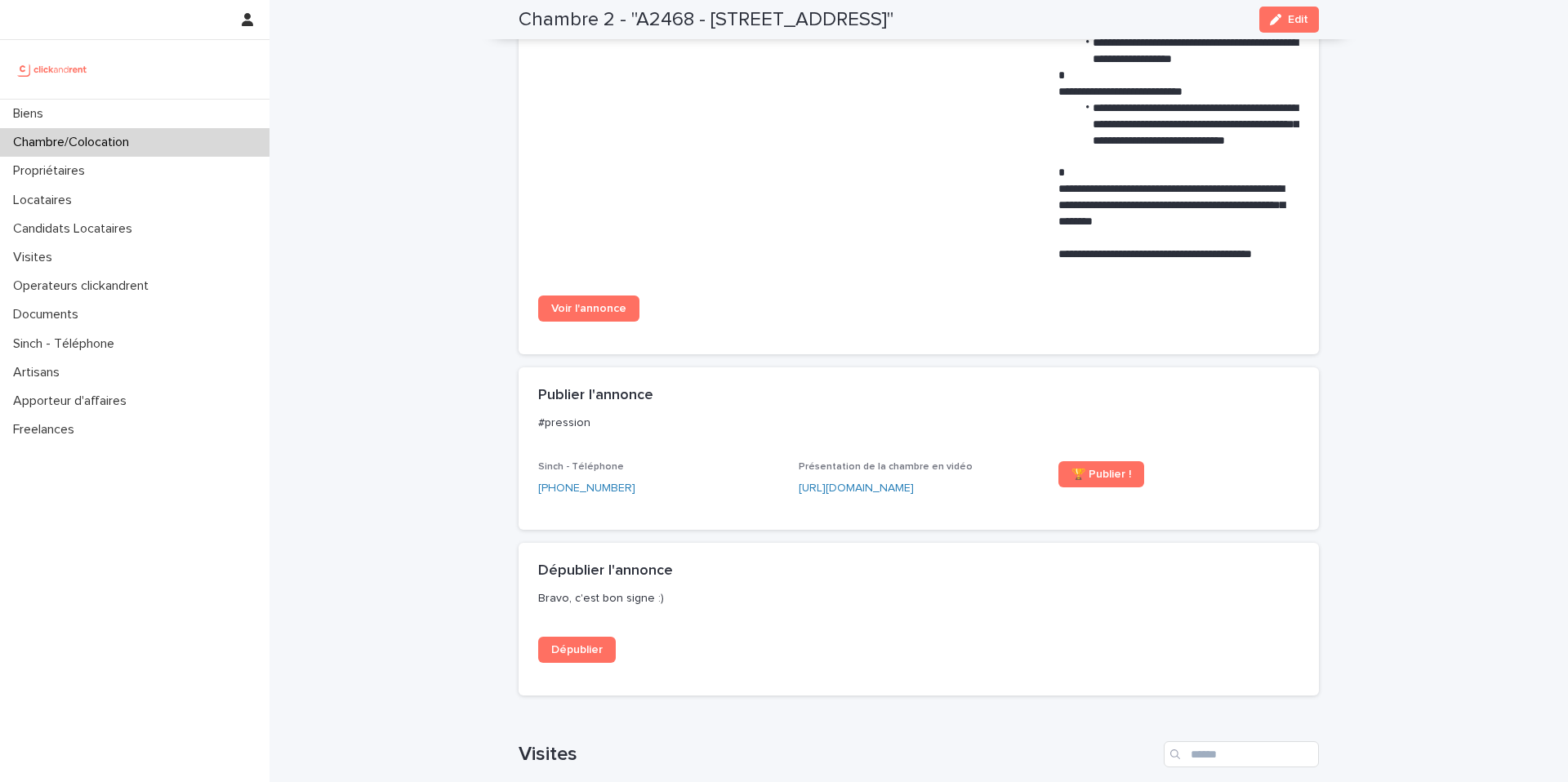
scroll to position [1291, 0]
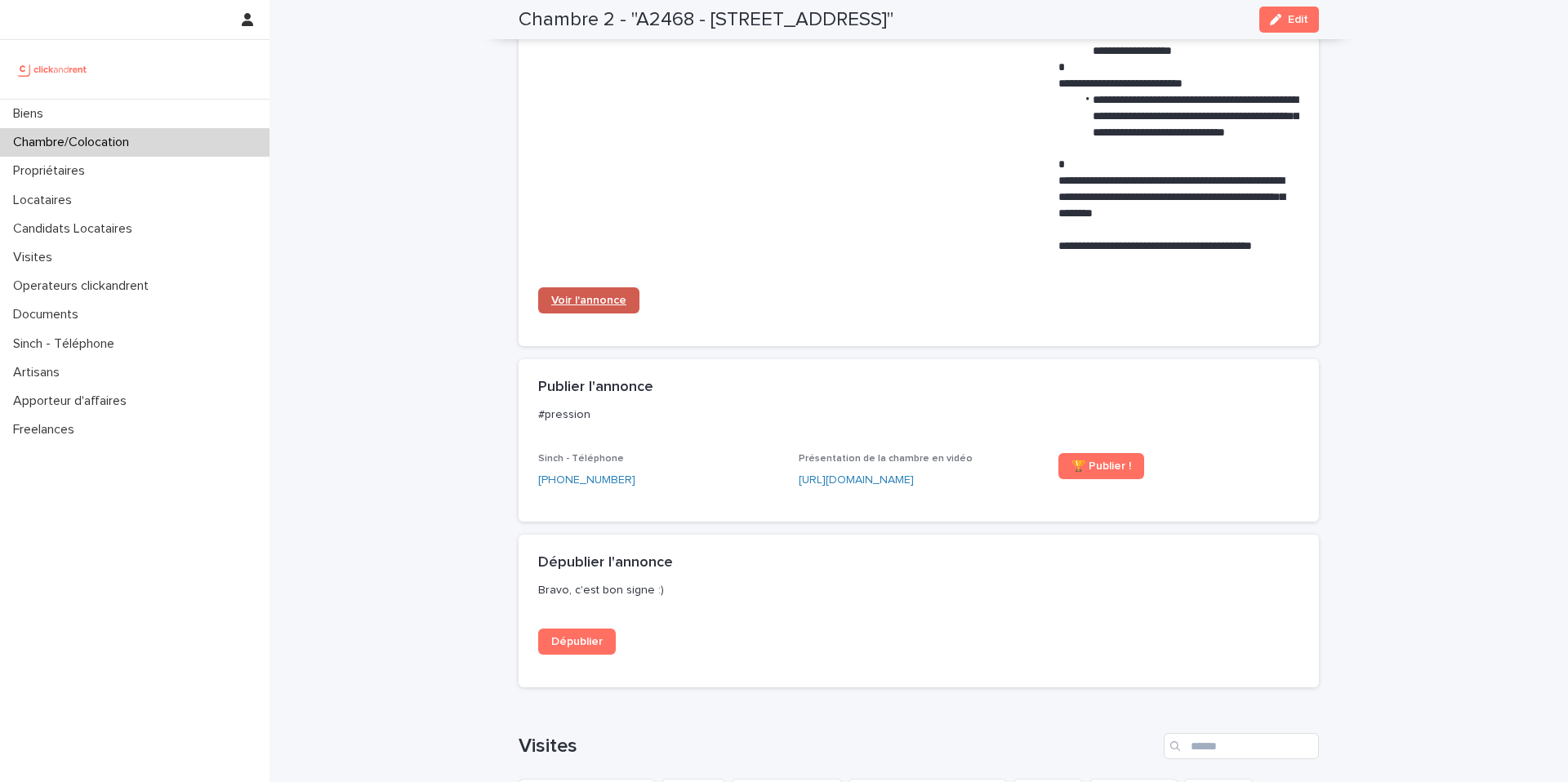
click at [608, 291] on link "Voir l'annonce" at bounding box center [589, 299] width 102 height 26
click at [130, 114] on div "Biens" at bounding box center [135, 114] width 270 height 28
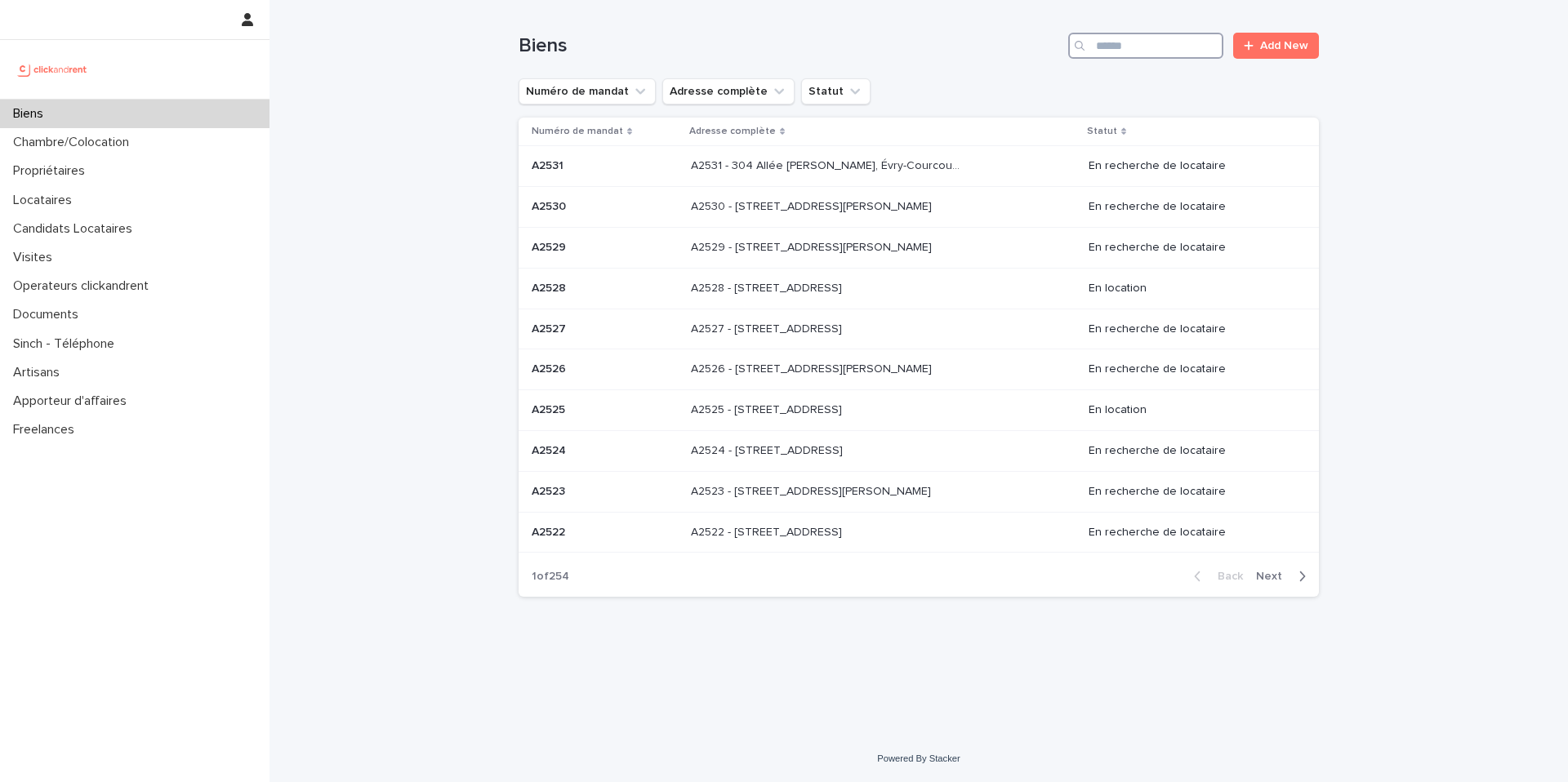
click at [1125, 47] on input "Search" at bounding box center [1145, 45] width 155 height 26
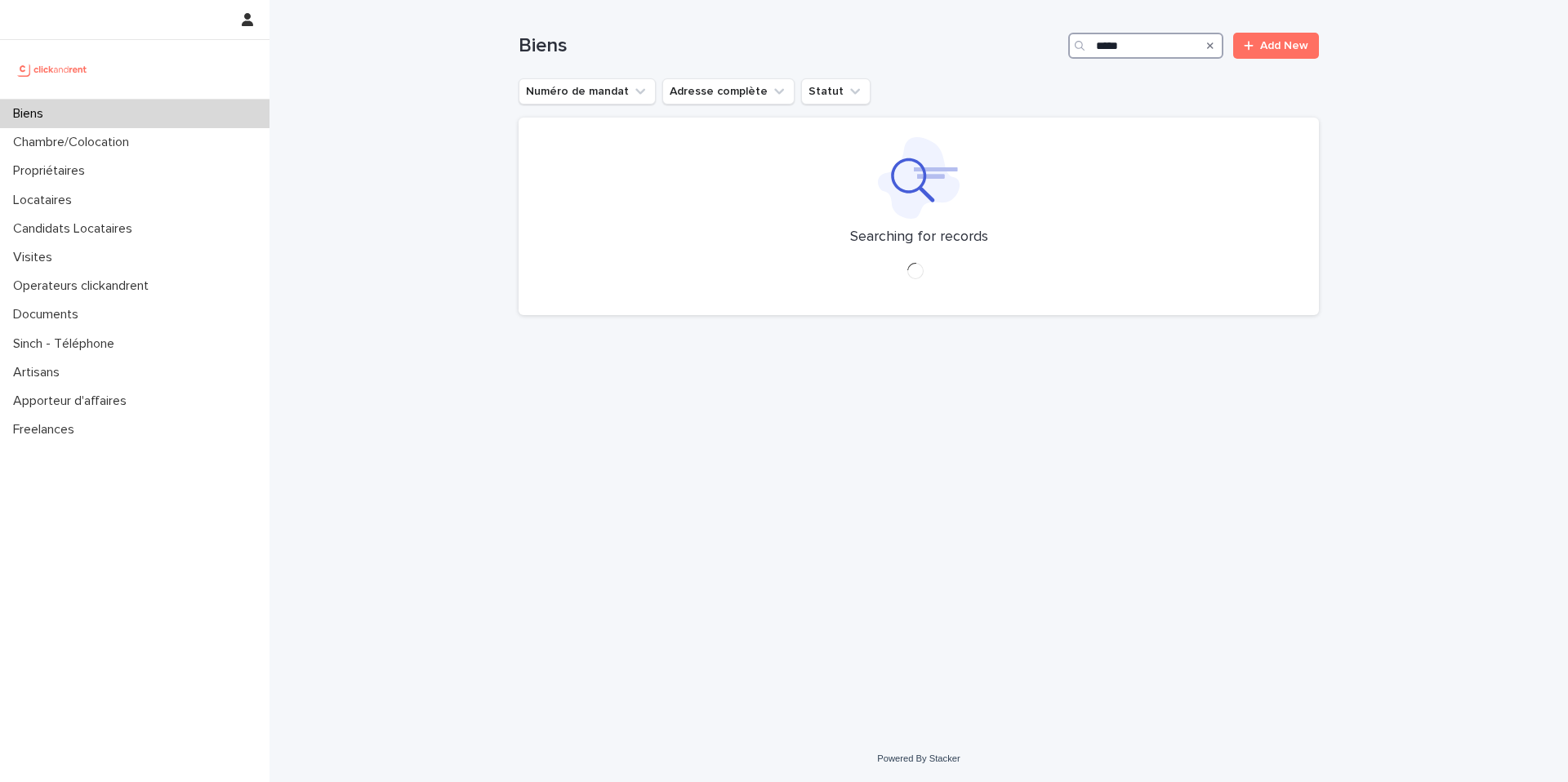
type input "*****"
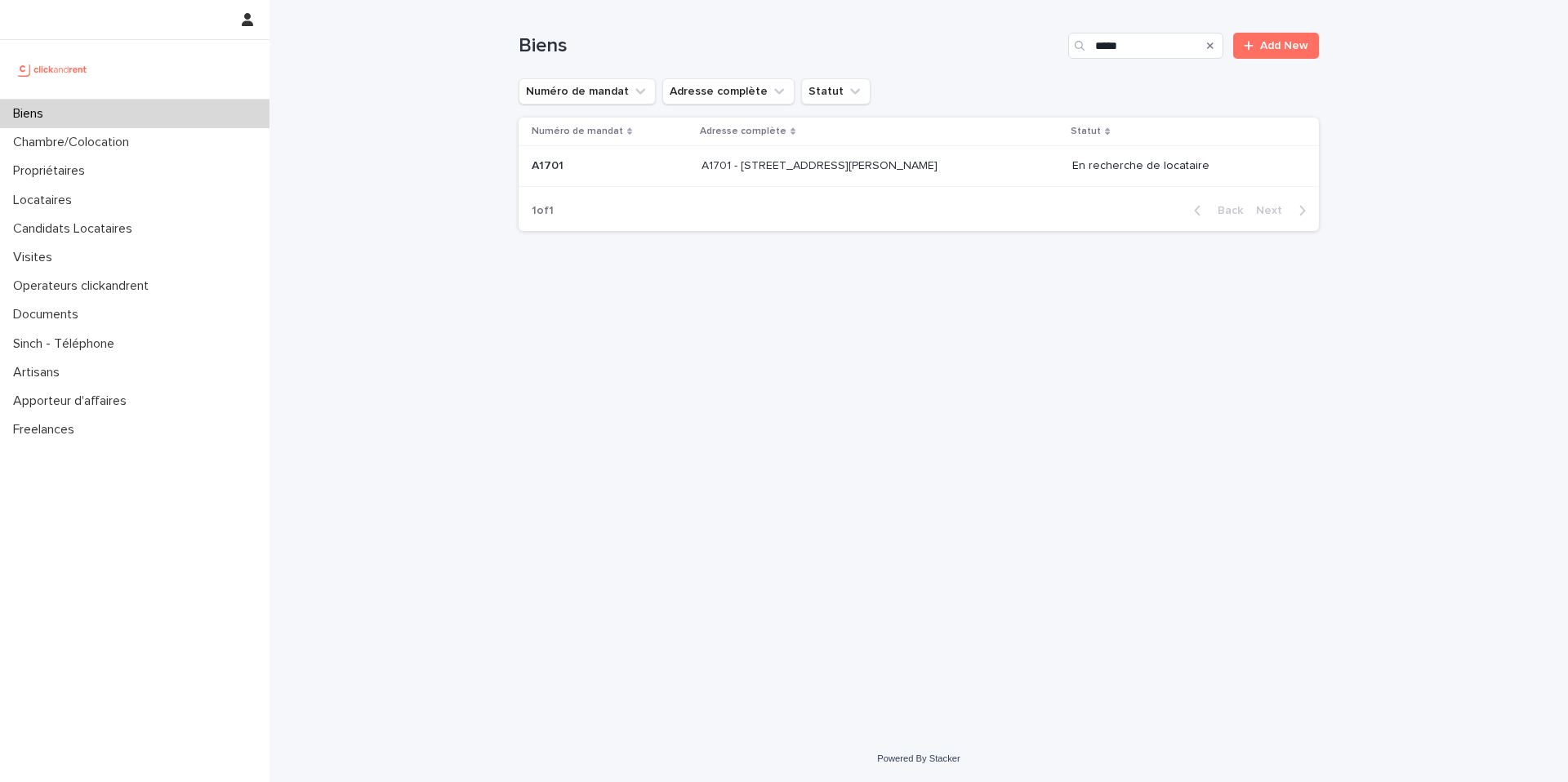
click at [908, 167] on p "A1701 - [STREET_ADDRESS][PERSON_NAME]" at bounding box center [821, 164] width 239 height 17
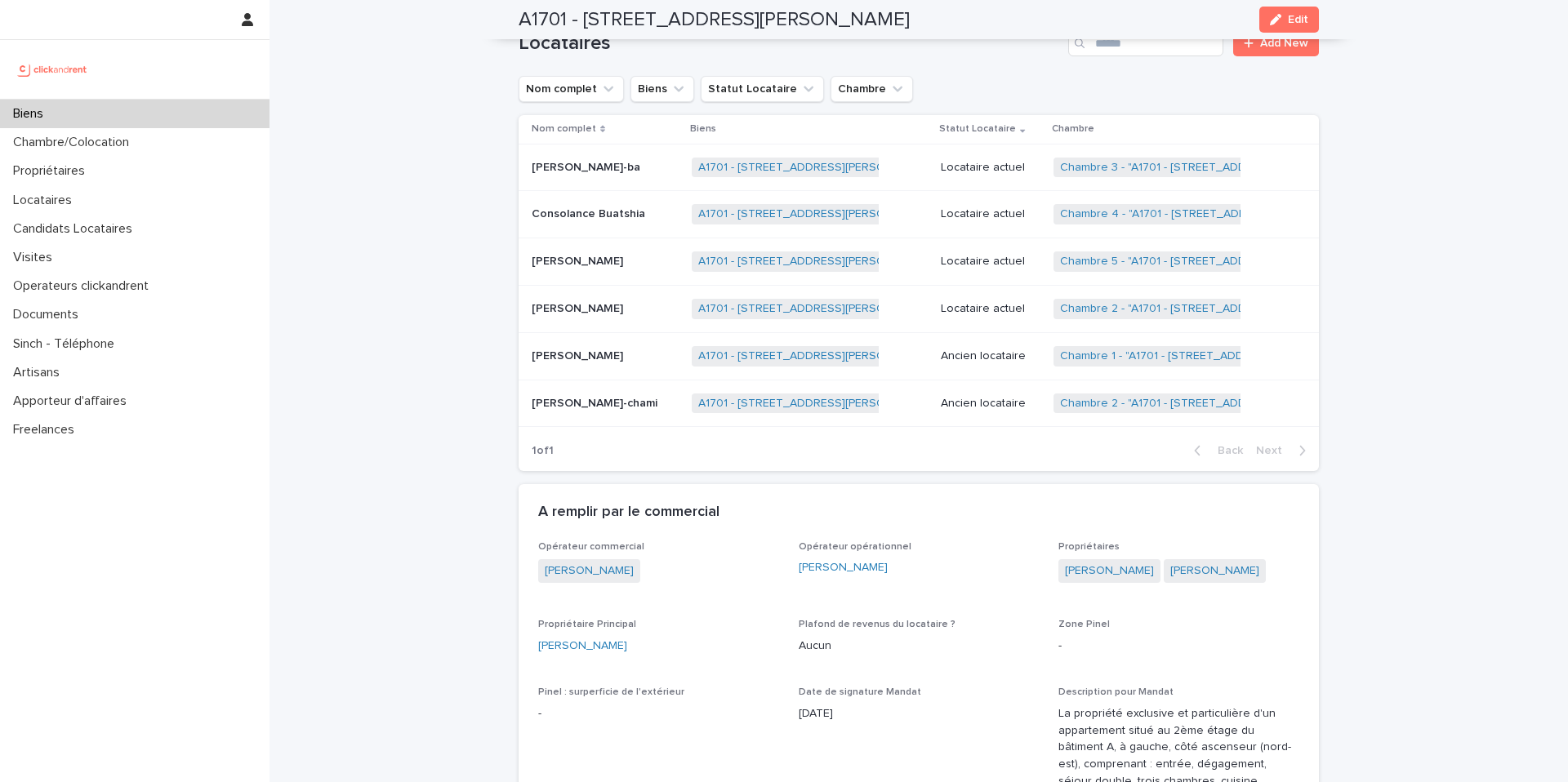
scroll to position [877, 0]
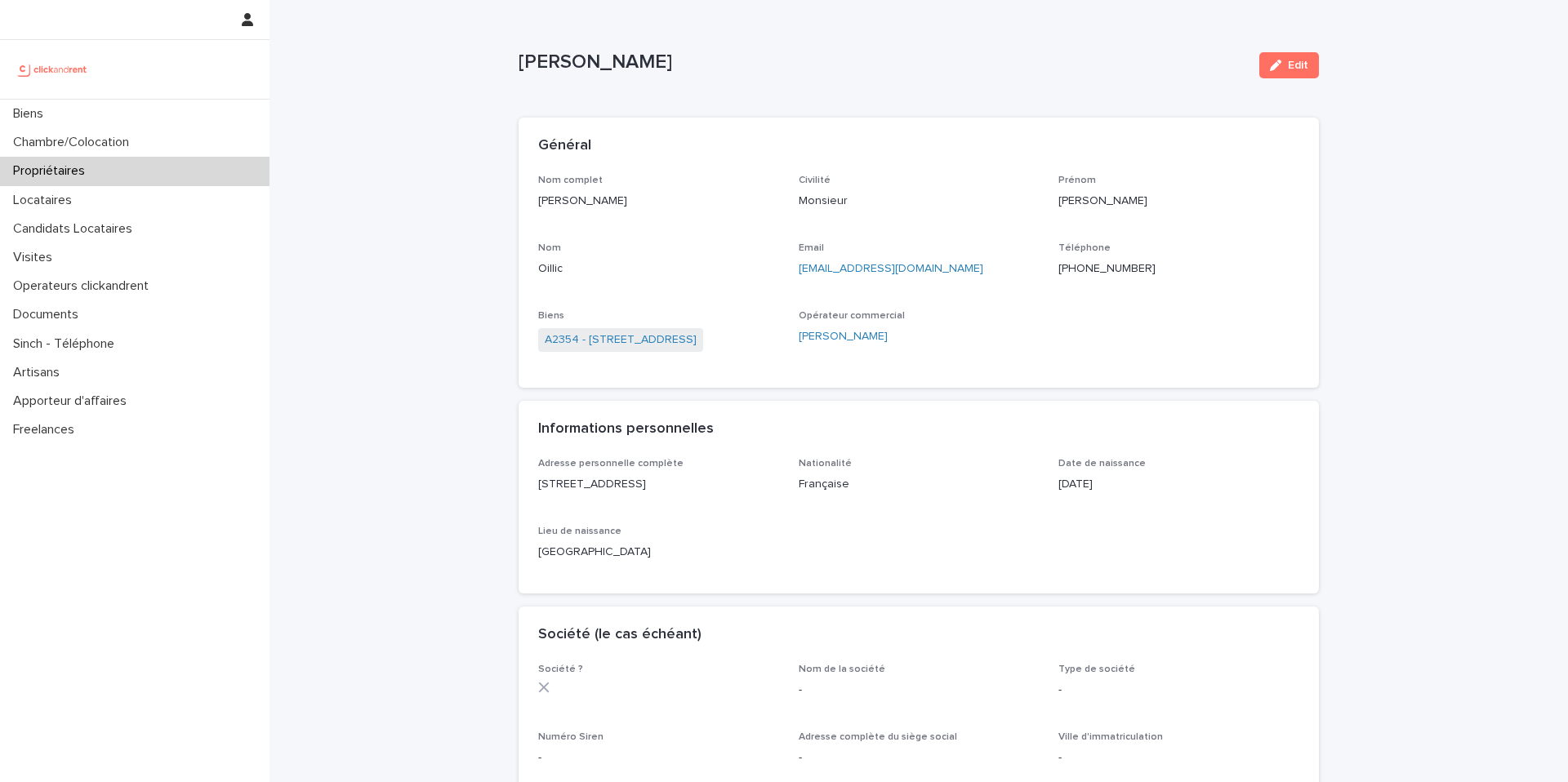
click at [183, 109] on div "Biens" at bounding box center [135, 114] width 270 height 28
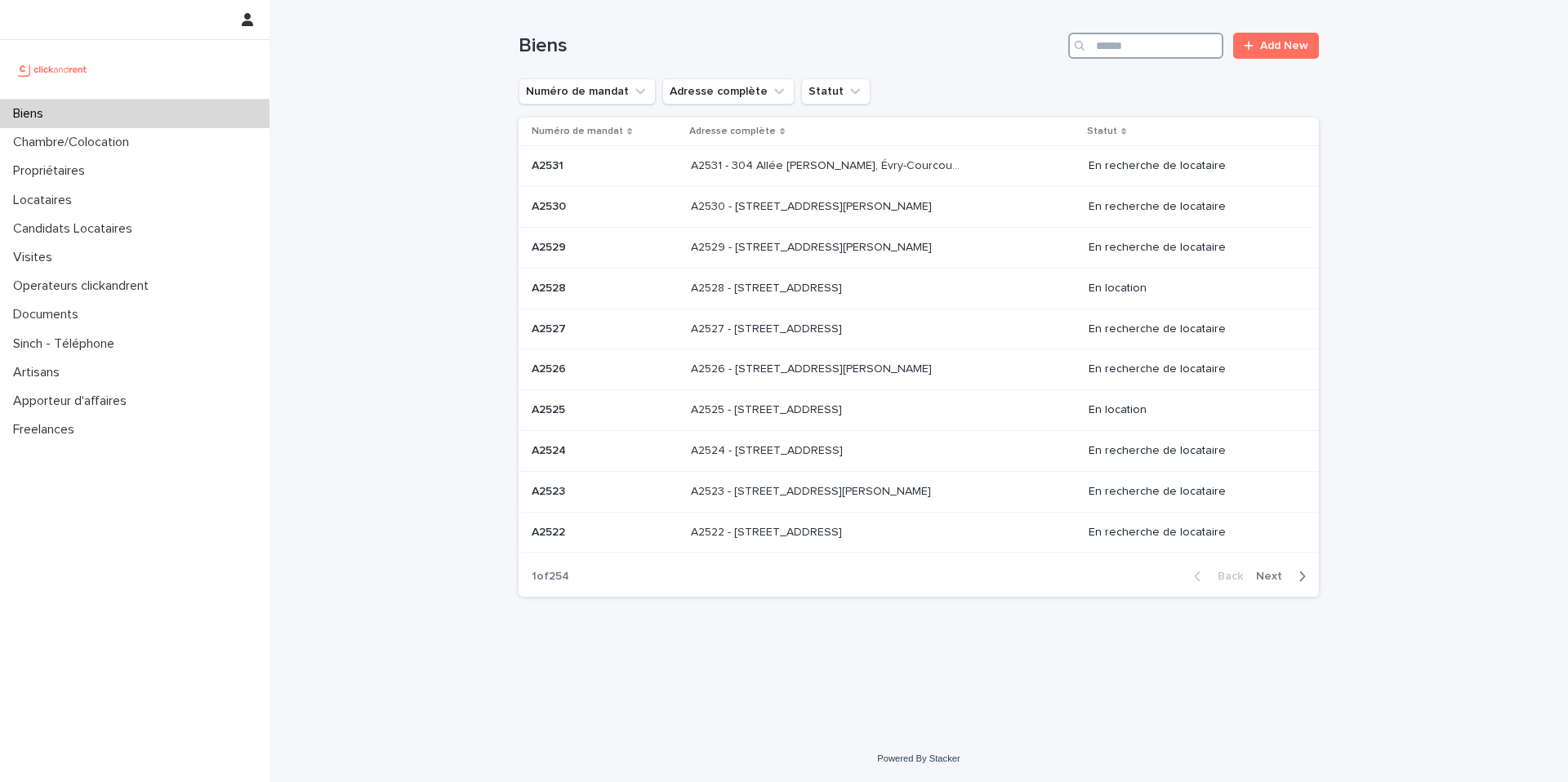
click at [1126, 42] on input "Search" at bounding box center [1145, 45] width 155 height 26
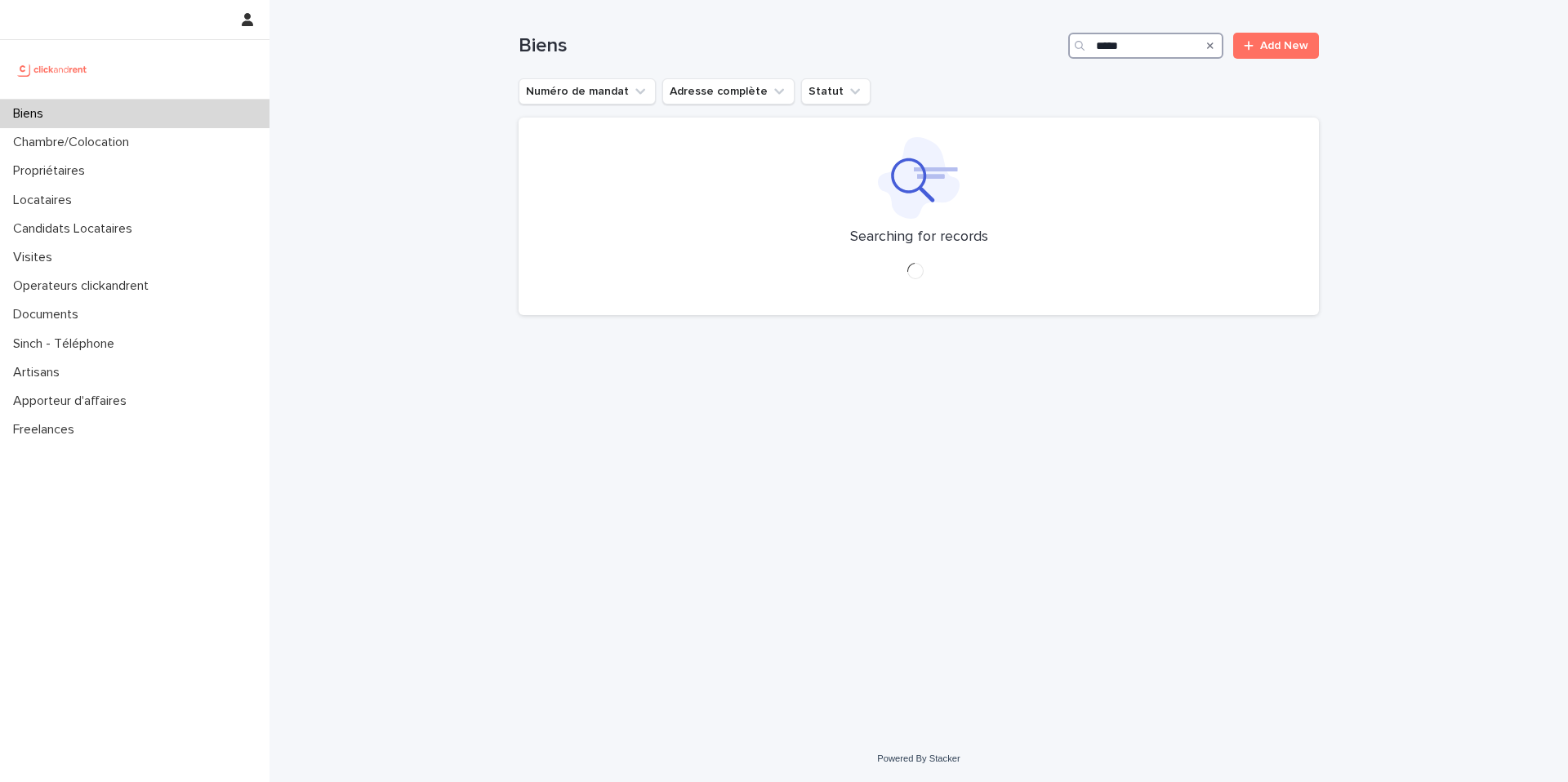
type input "*****"
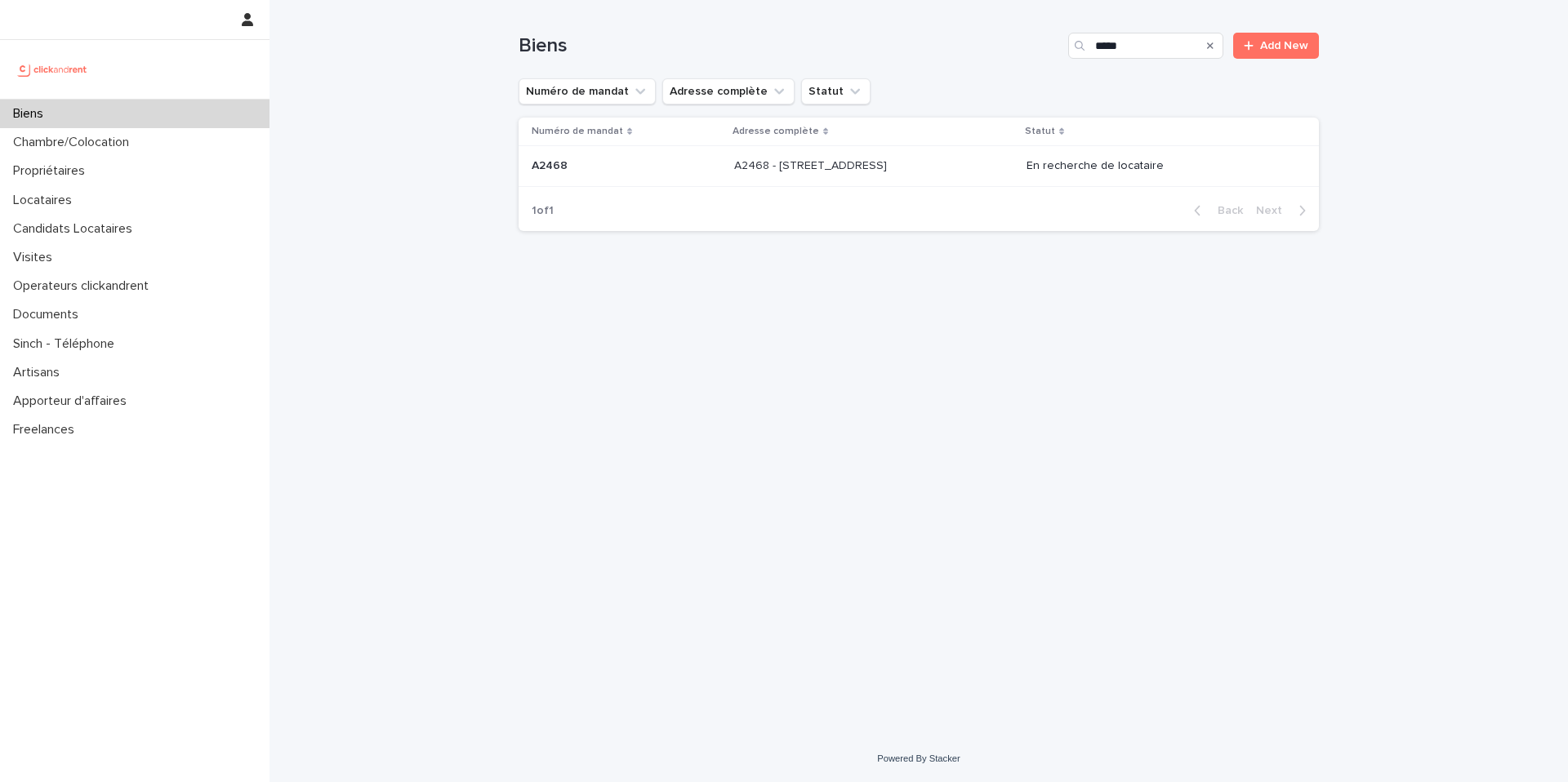
click at [882, 174] on div "A2468 - 19 Avenue Nationale, Massy 91300 A2468 - 19 Avenue Nationale, Massy 913…" at bounding box center [874, 166] width 280 height 27
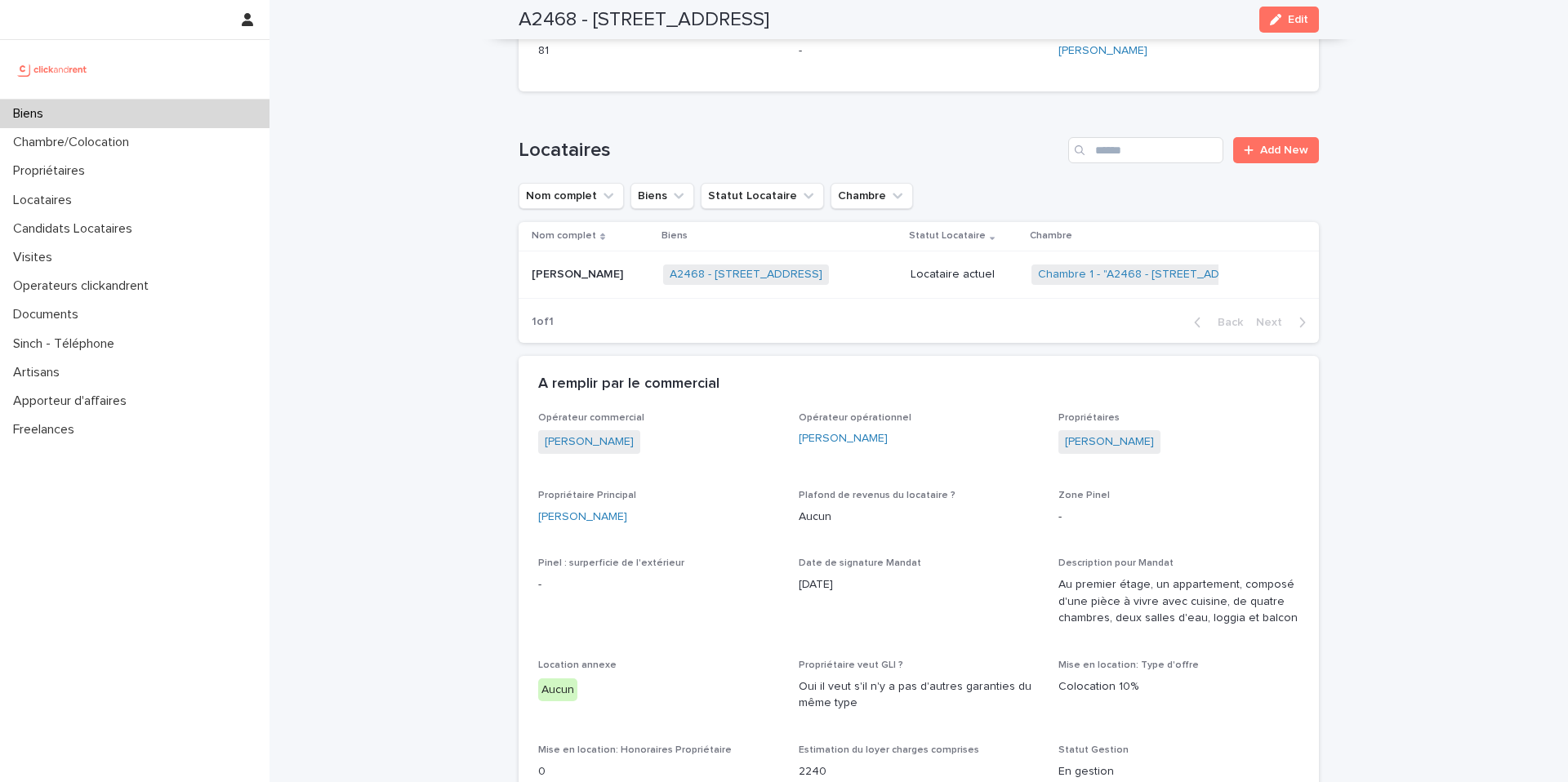
scroll to position [645, 0]
click at [122, 108] on div "Biens" at bounding box center [135, 114] width 270 height 28
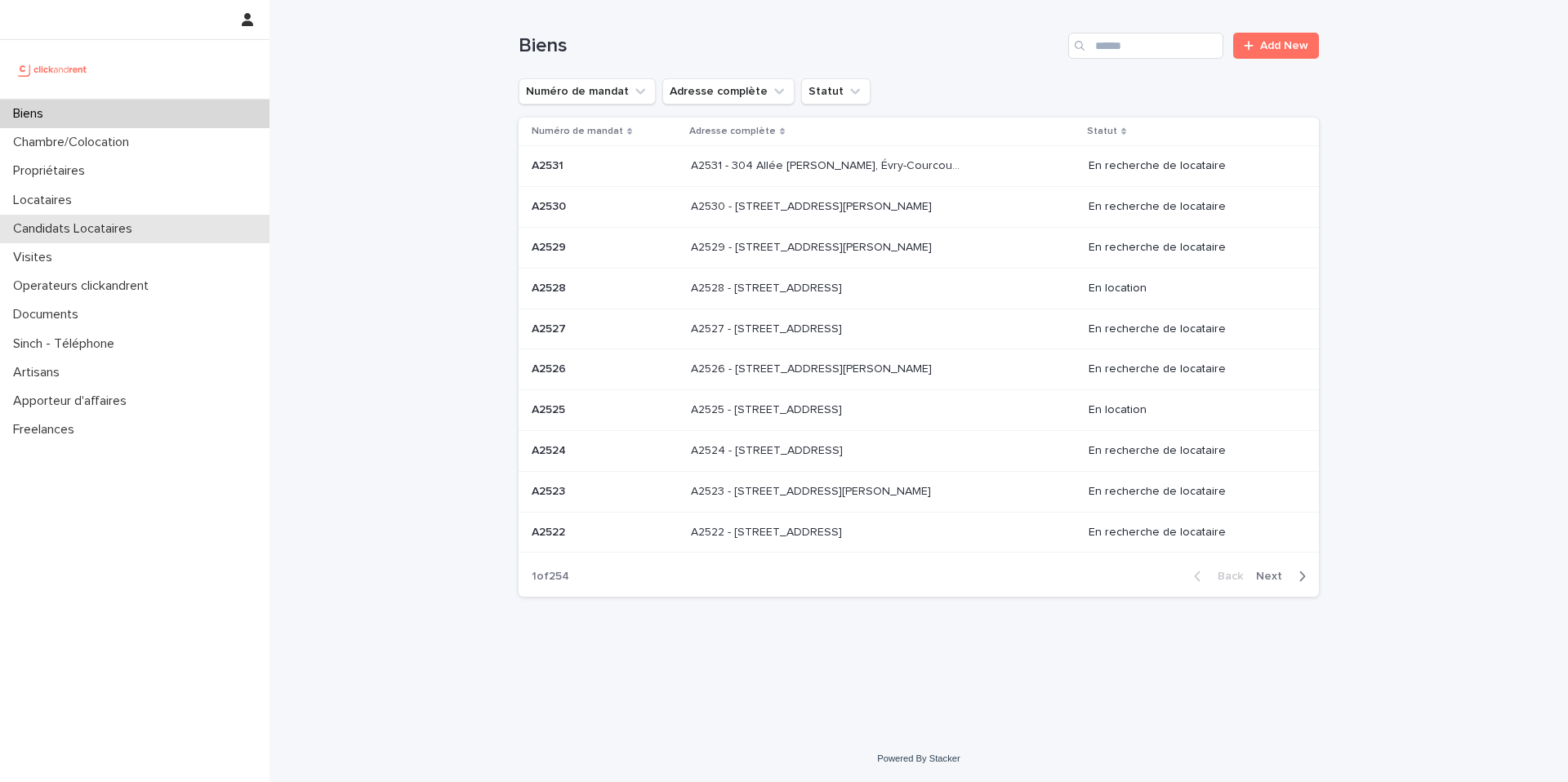
click at [87, 230] on p "Candidats Locataires" at bounding box center [76, 229] width 139 height 16
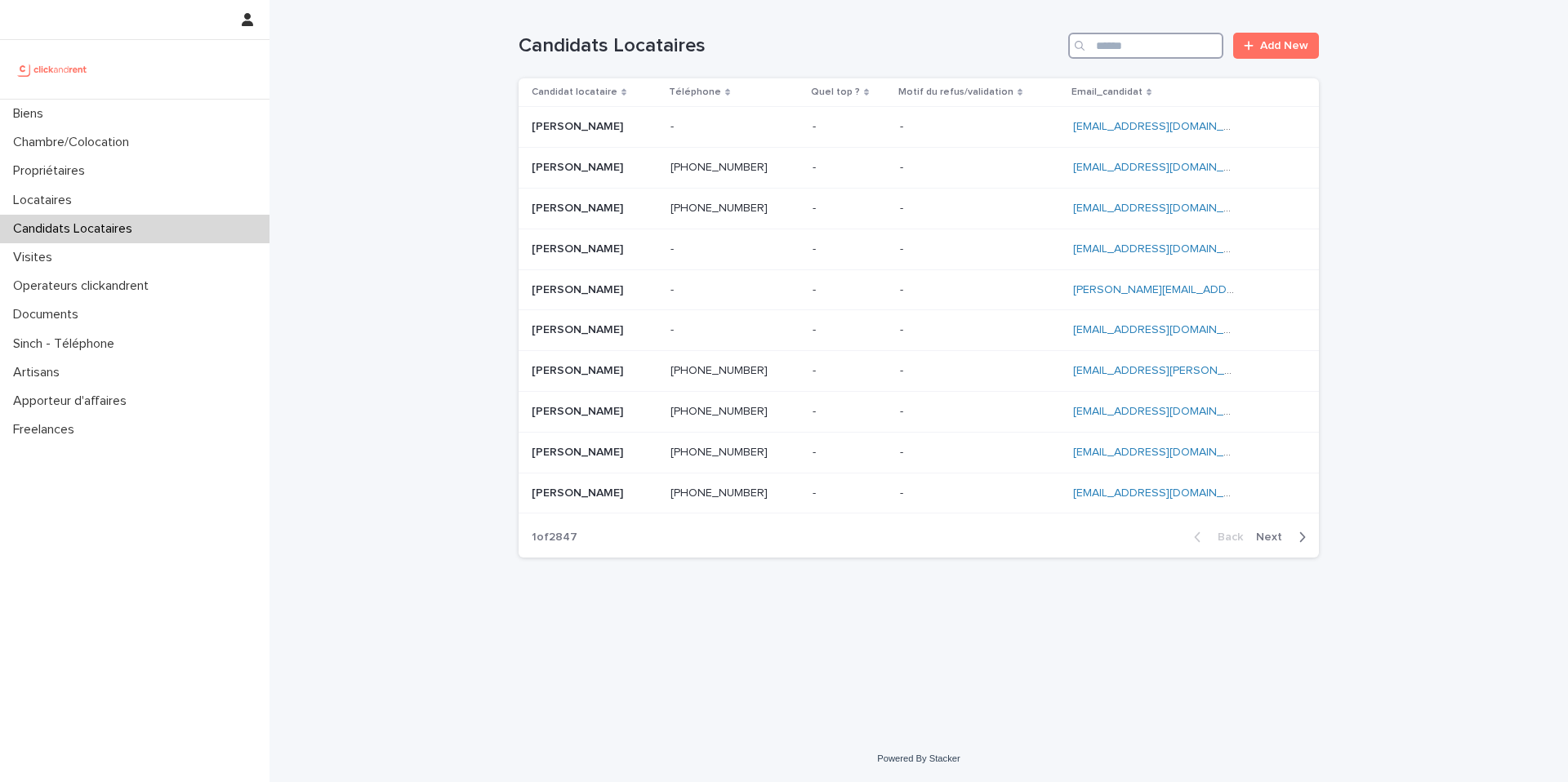
click at [1157, 47] on input "Search" at bounding box center [1145, 45] width 155 height 26
paste input "**********"
type input "**********"
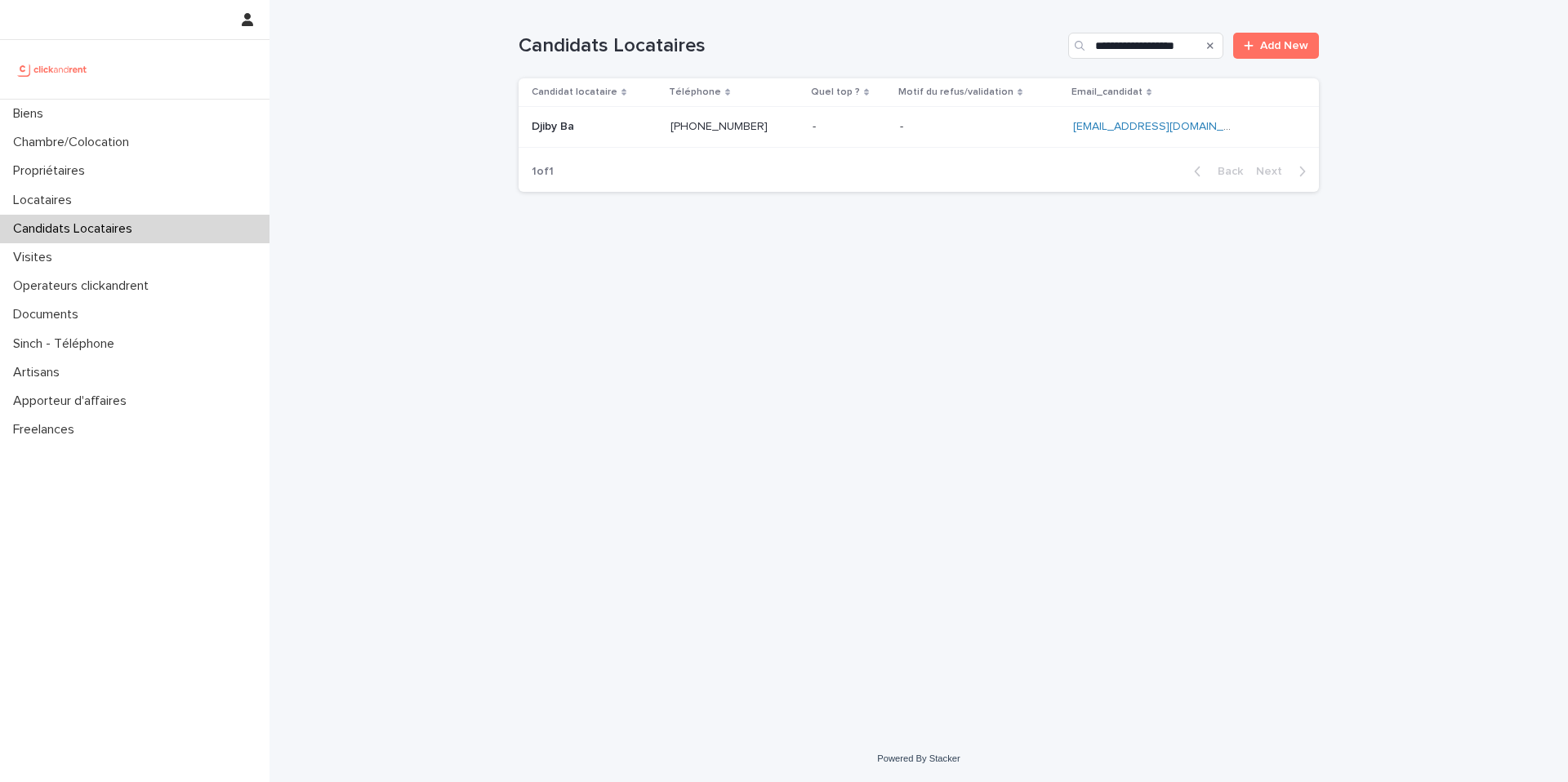
click at [1016, 122] on p at bounding box center [980, 126] width 160 height 14
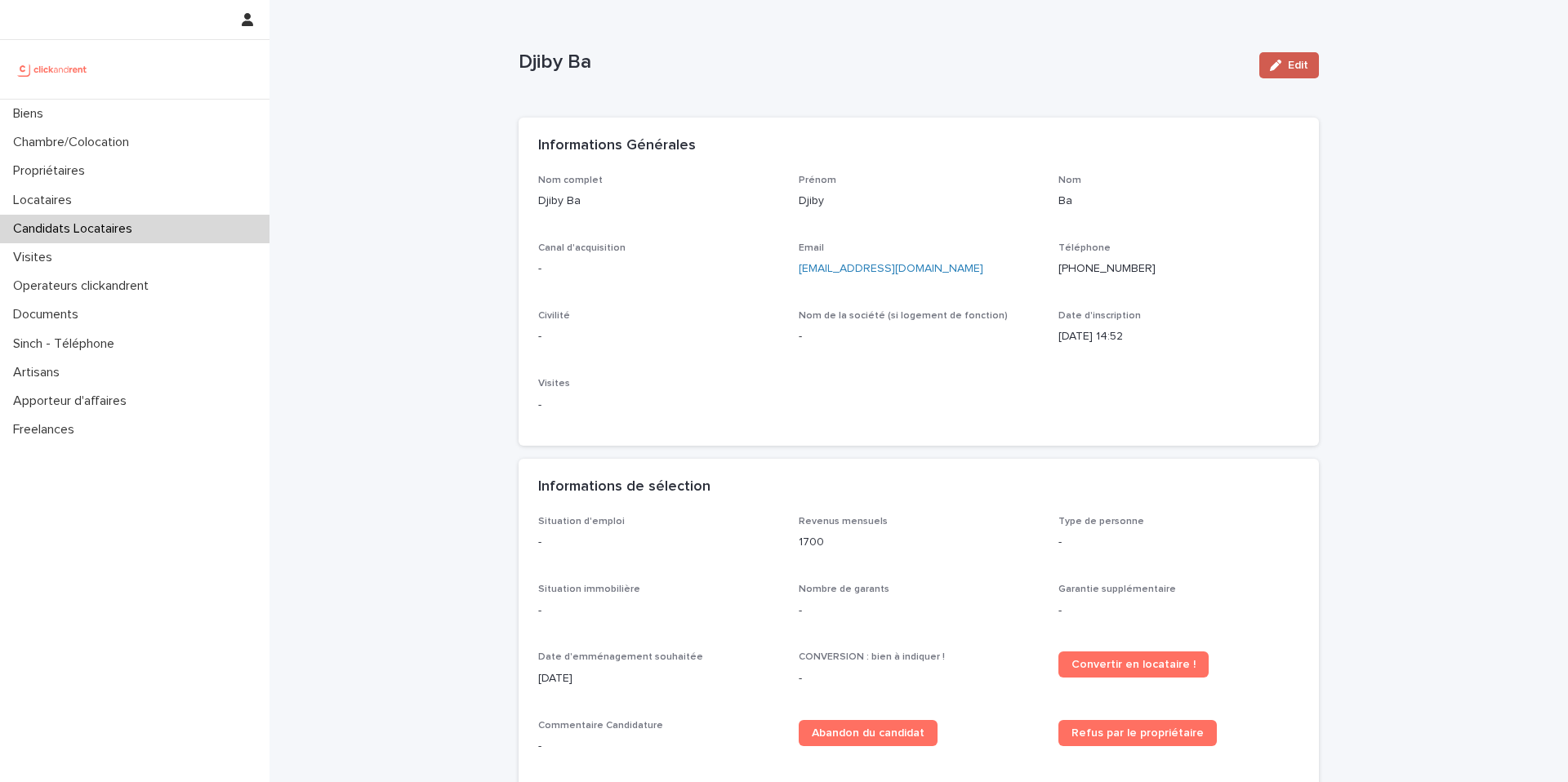
click at [1303, 55] on button "Edit" at bounding box center [1289, 65] width 60 height 26
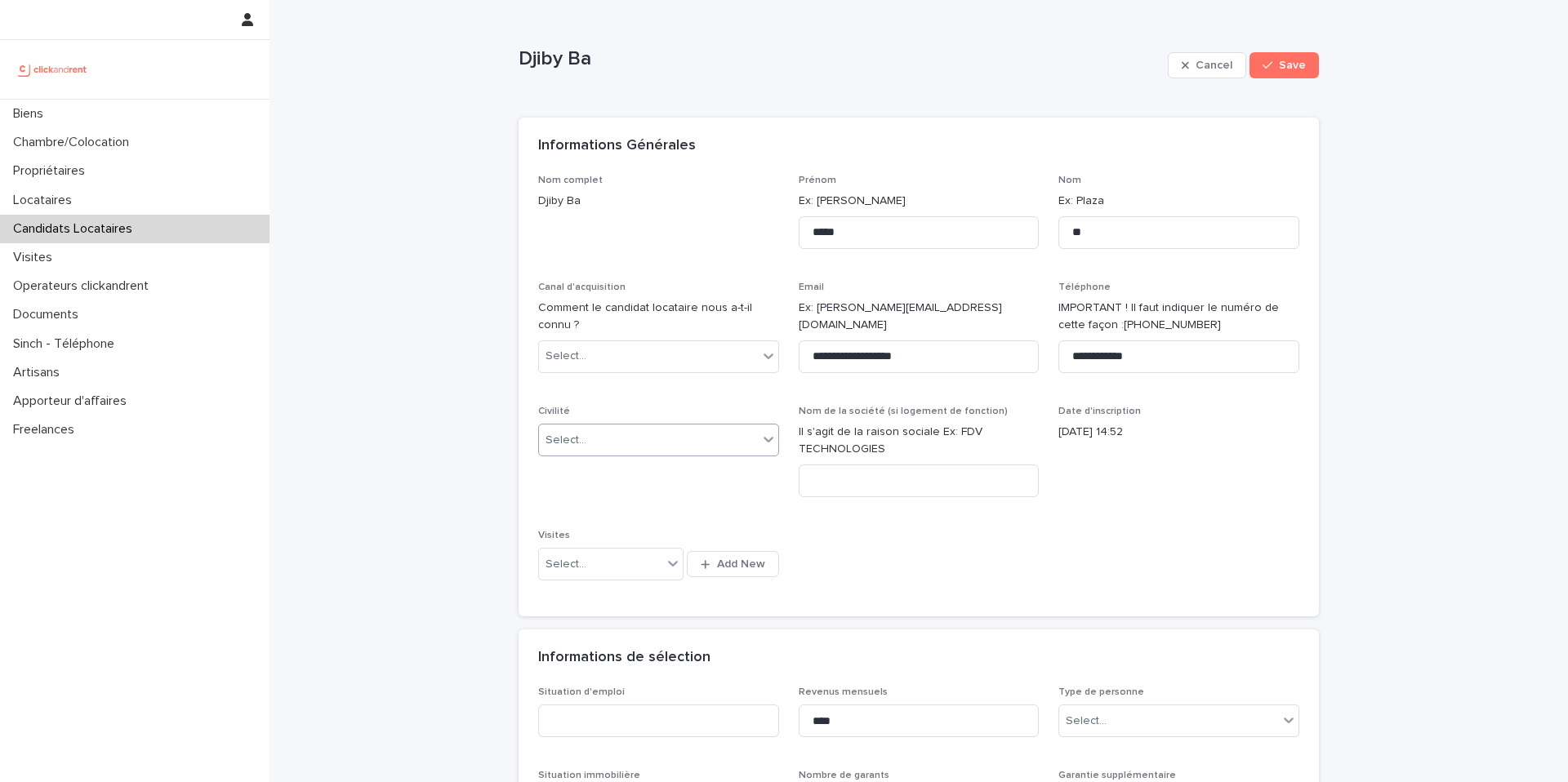
click at [623, 443] on div "Select..." at bounding box center [648, 440] width 219 height 27
click at [602, 491] on div "Monsieur" at bounding box center [658, 500] width 239 height 28
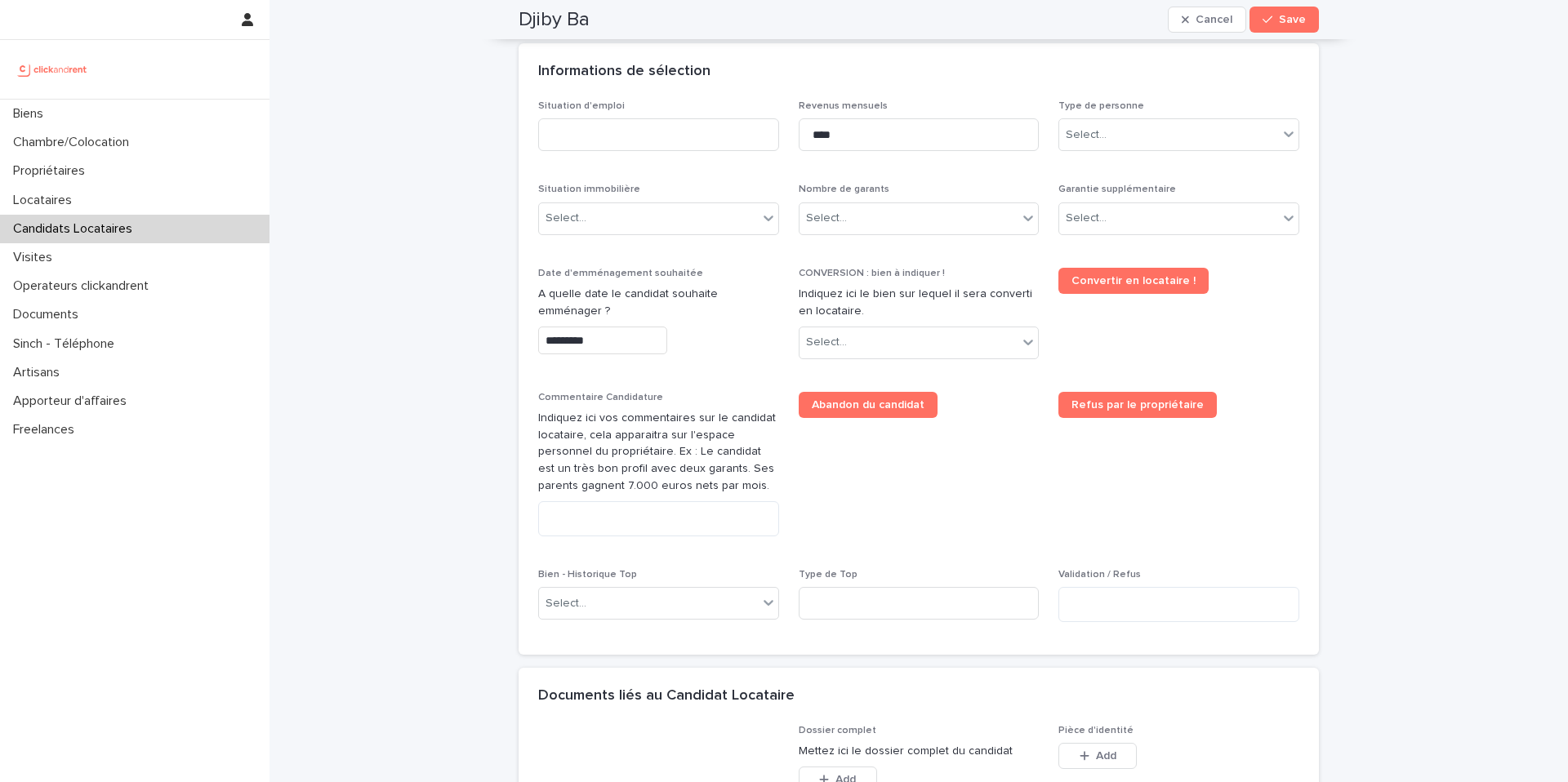
scroll to position [567, 0]
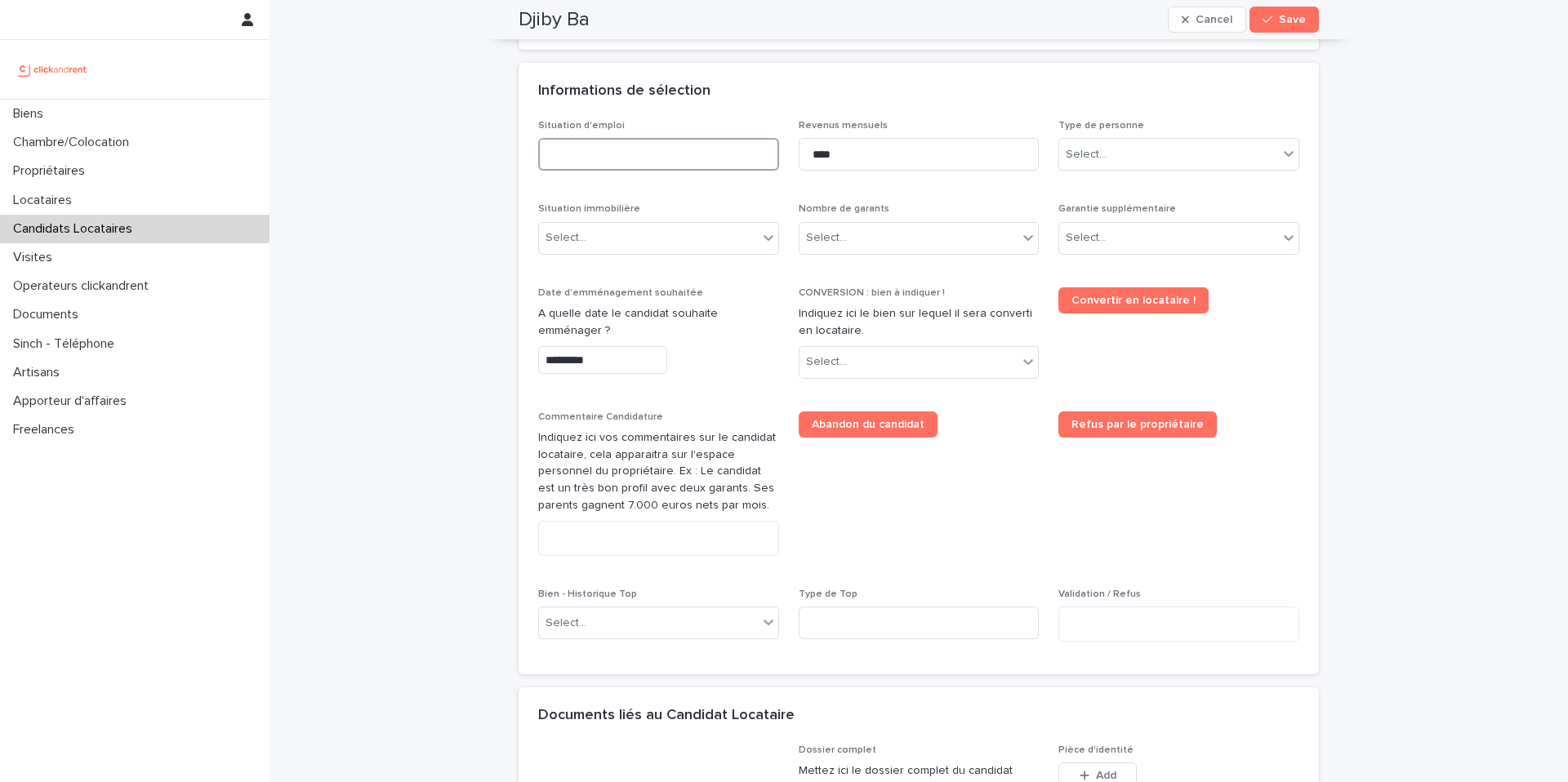
click at [657, 148] on input at bounding box center [658, 154] width 241 height 32
click at [695, 151] on input at bounding box center [658, 154] width 241 height 32
type input "*********"
click at [1134, 152] on div "Select..." at bounding box center [1169, 155] width 219 height 27
click at [1133, 183] on div "Particulier" at bounding box center [1178, 186] width 239 height 28
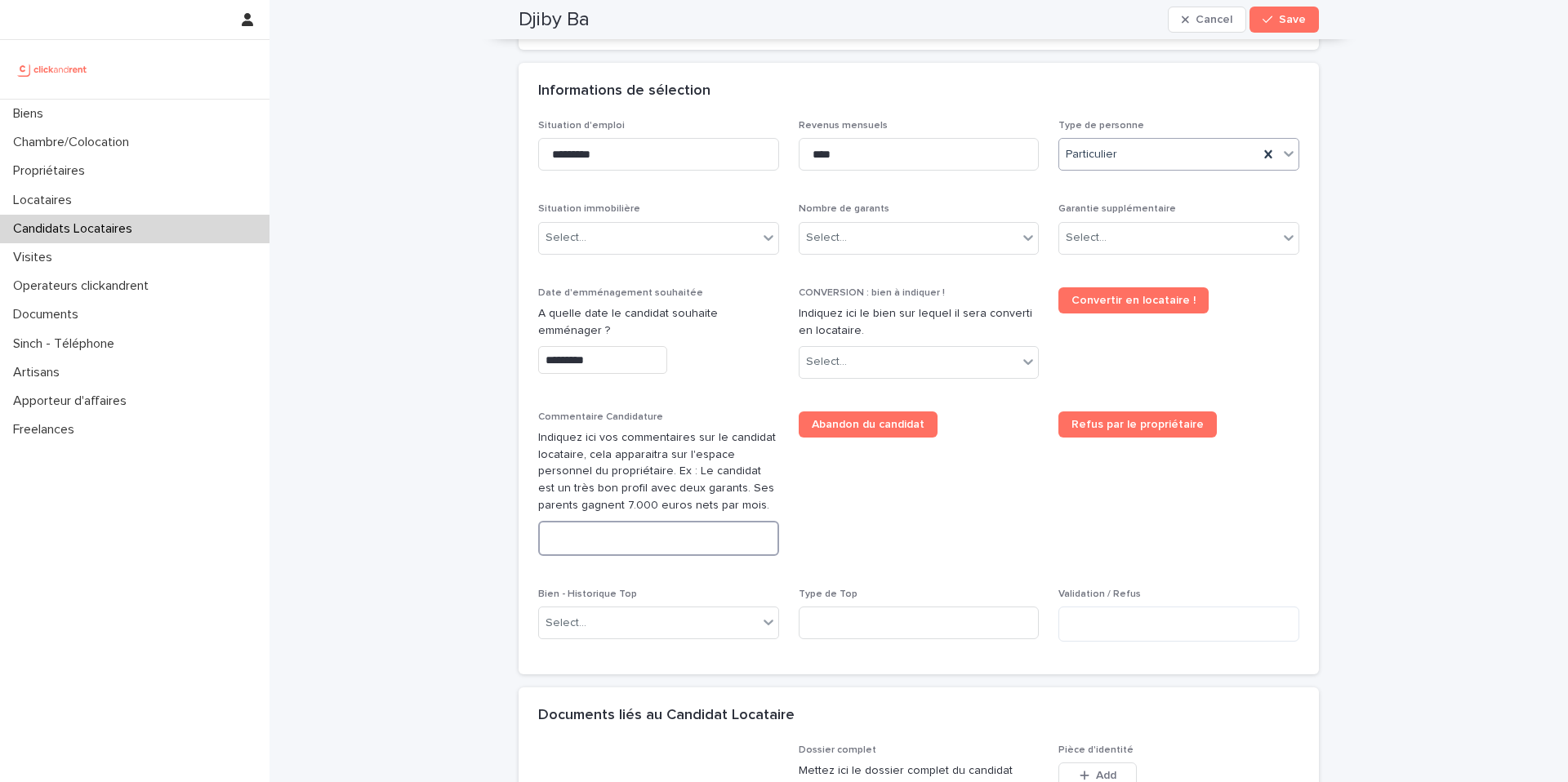
click at [612, 548] on textarea at bounding box center [658, 538] width 241 height 35
paste textarea "**********"
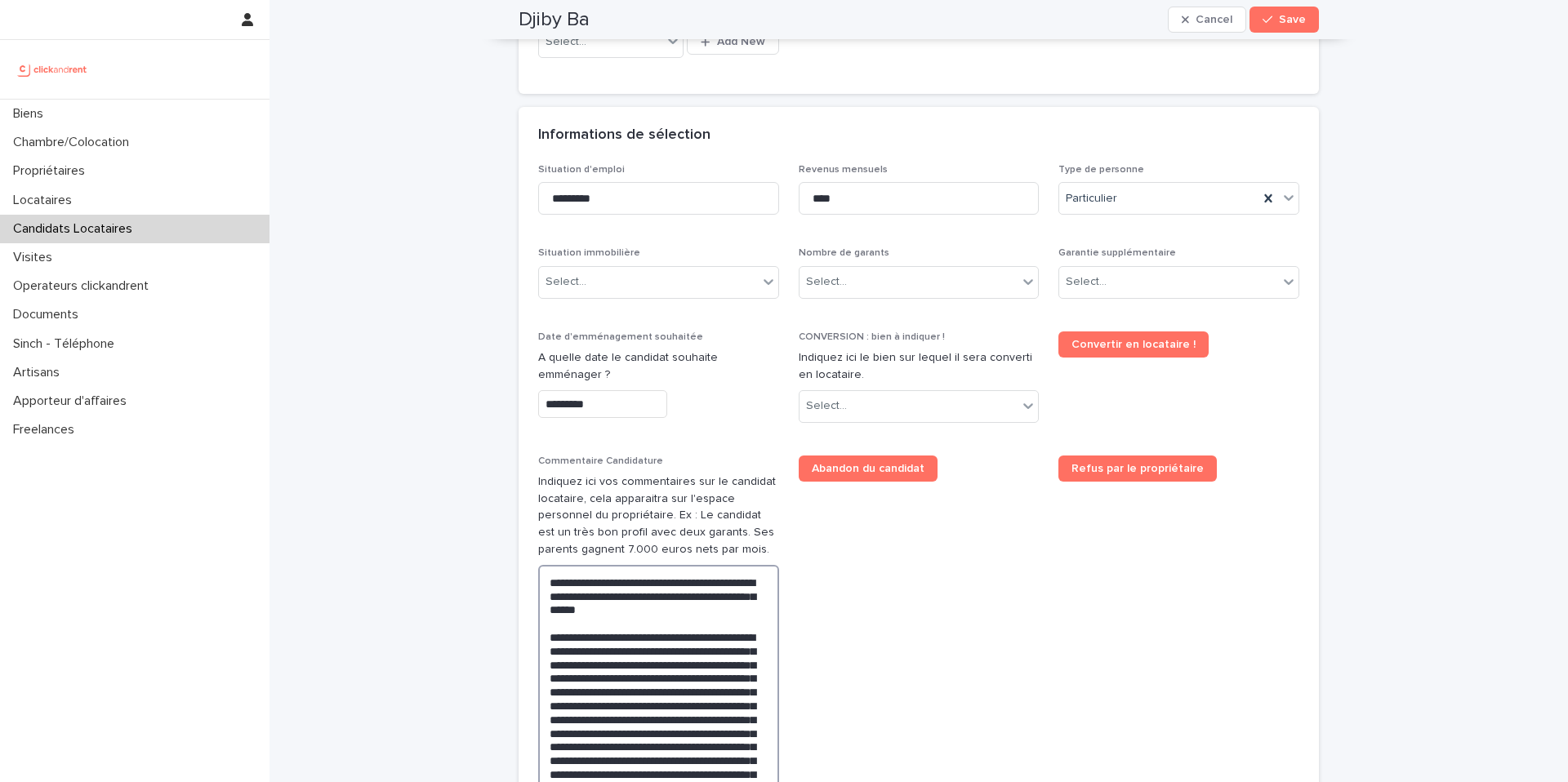
scroll to position [507, 0]
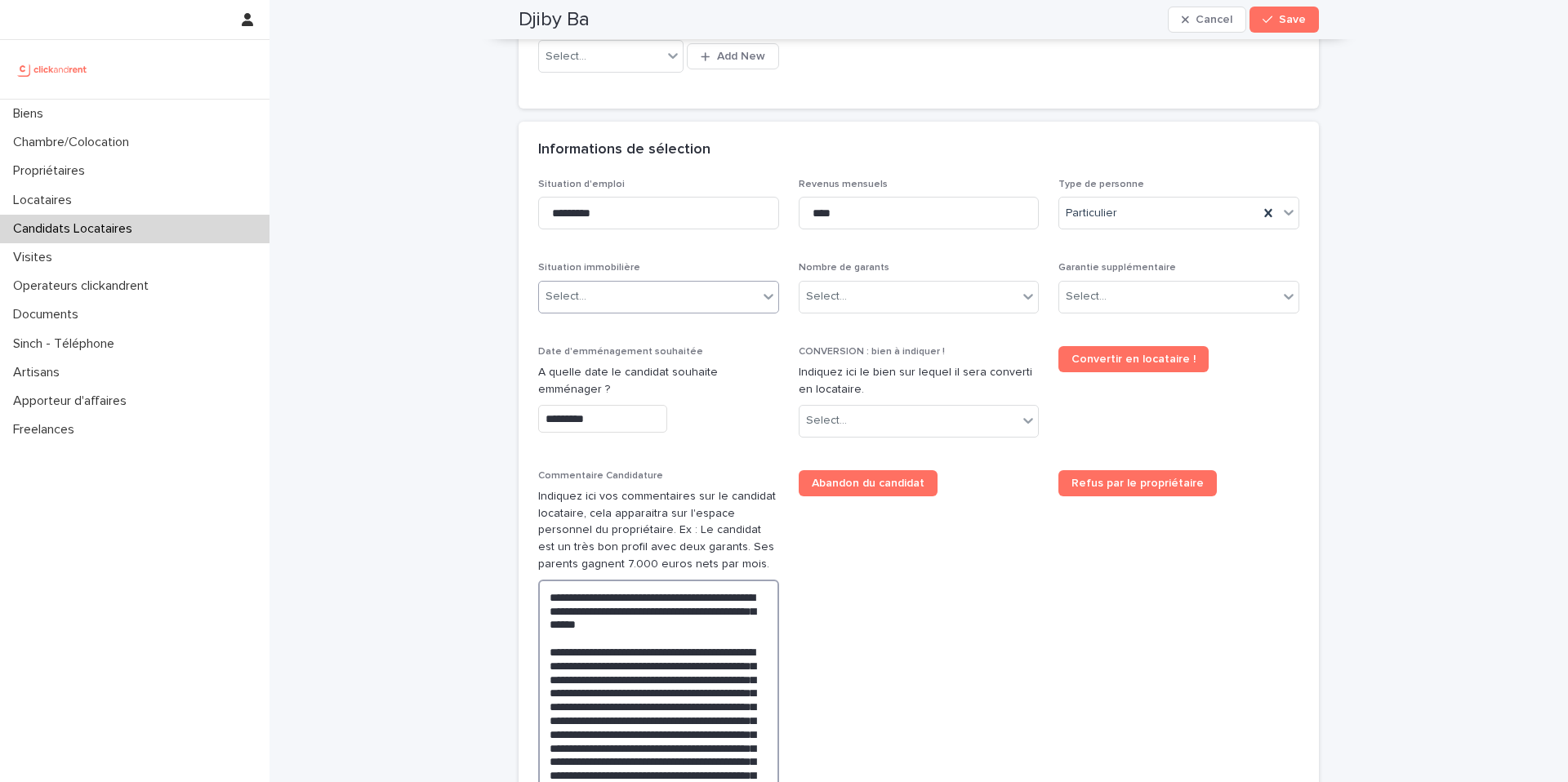
type textarea "**********"
click at [646, 285] on div "Select..." at bounding box center [648, 296] width 219 height 27
click at [642, 351] on div "Locataire" at bounding box center [658, 357] width 239 height 28
click at [871, 299] on div "Select..." at bounding box center [909, 296] width 219 height 27
click at [865, 324] on div "Pas de garant Personne Physique" at bounding box center [919, 329] width 239 height 28
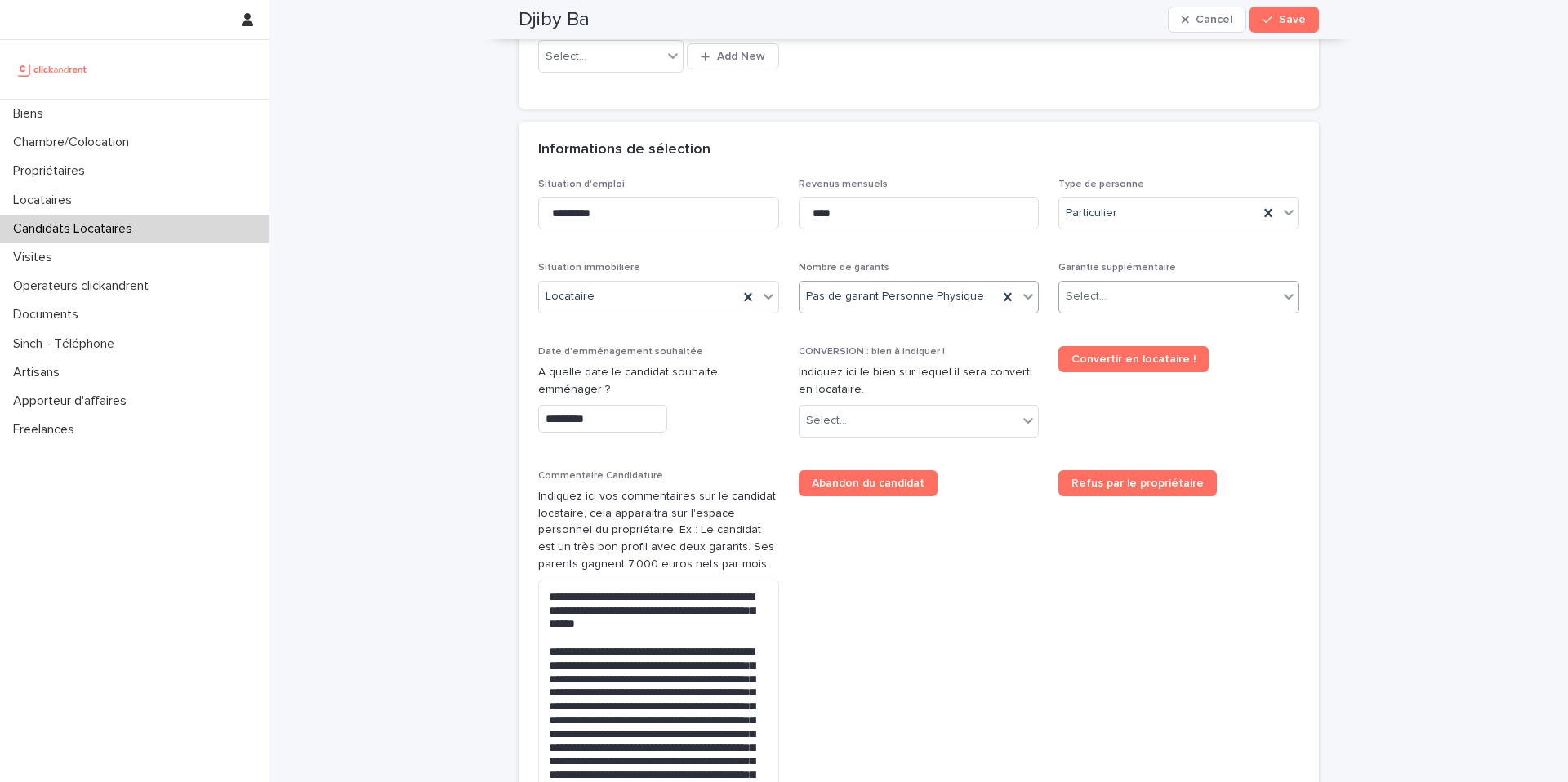
click at [1122, 294] on div "Select..." at bounding box center [1169, 296] width 219 height 27
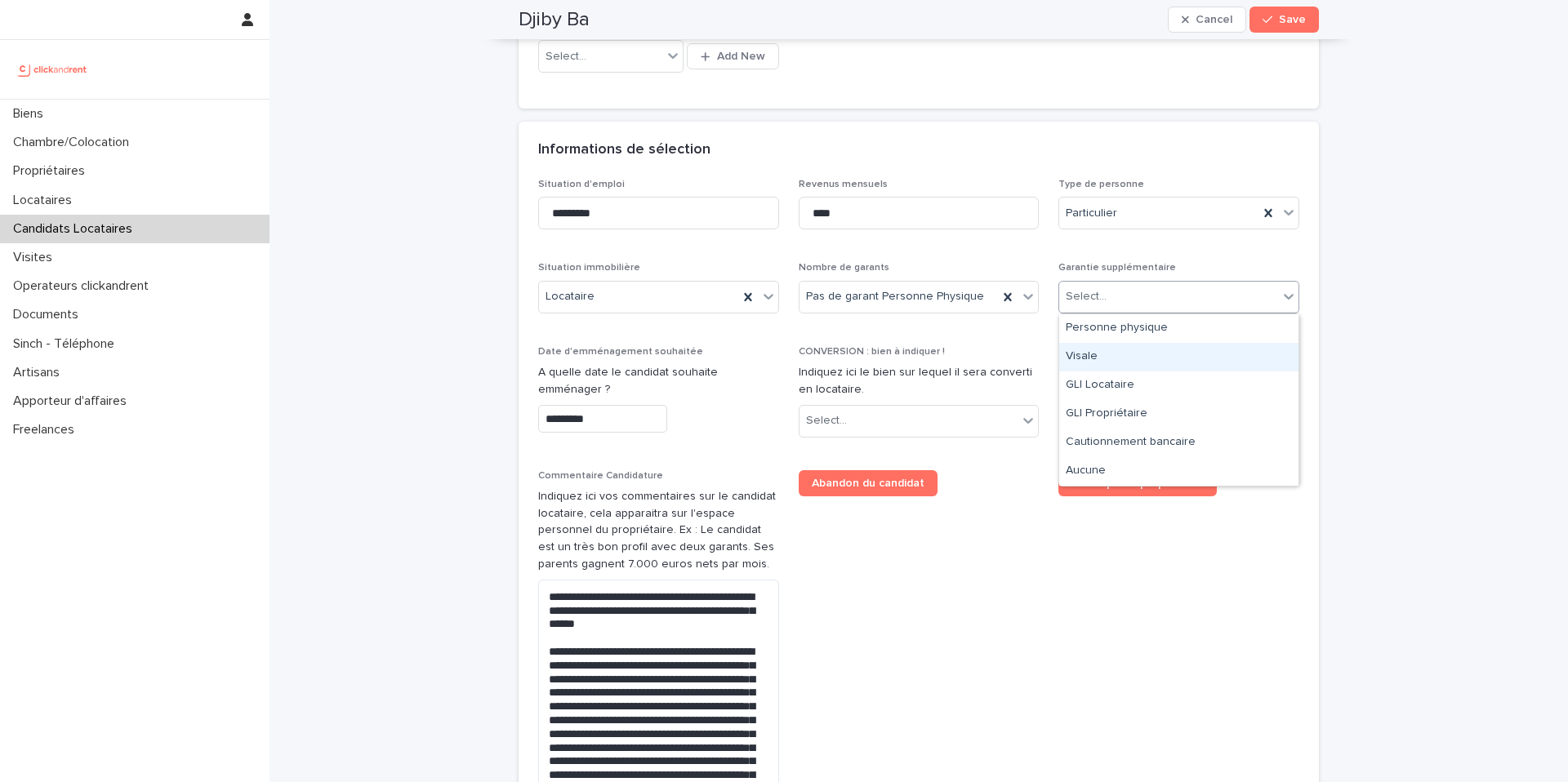
click at [1124, 360] on div "Visale" at bounding box center [1178, 357] width 239 height 28
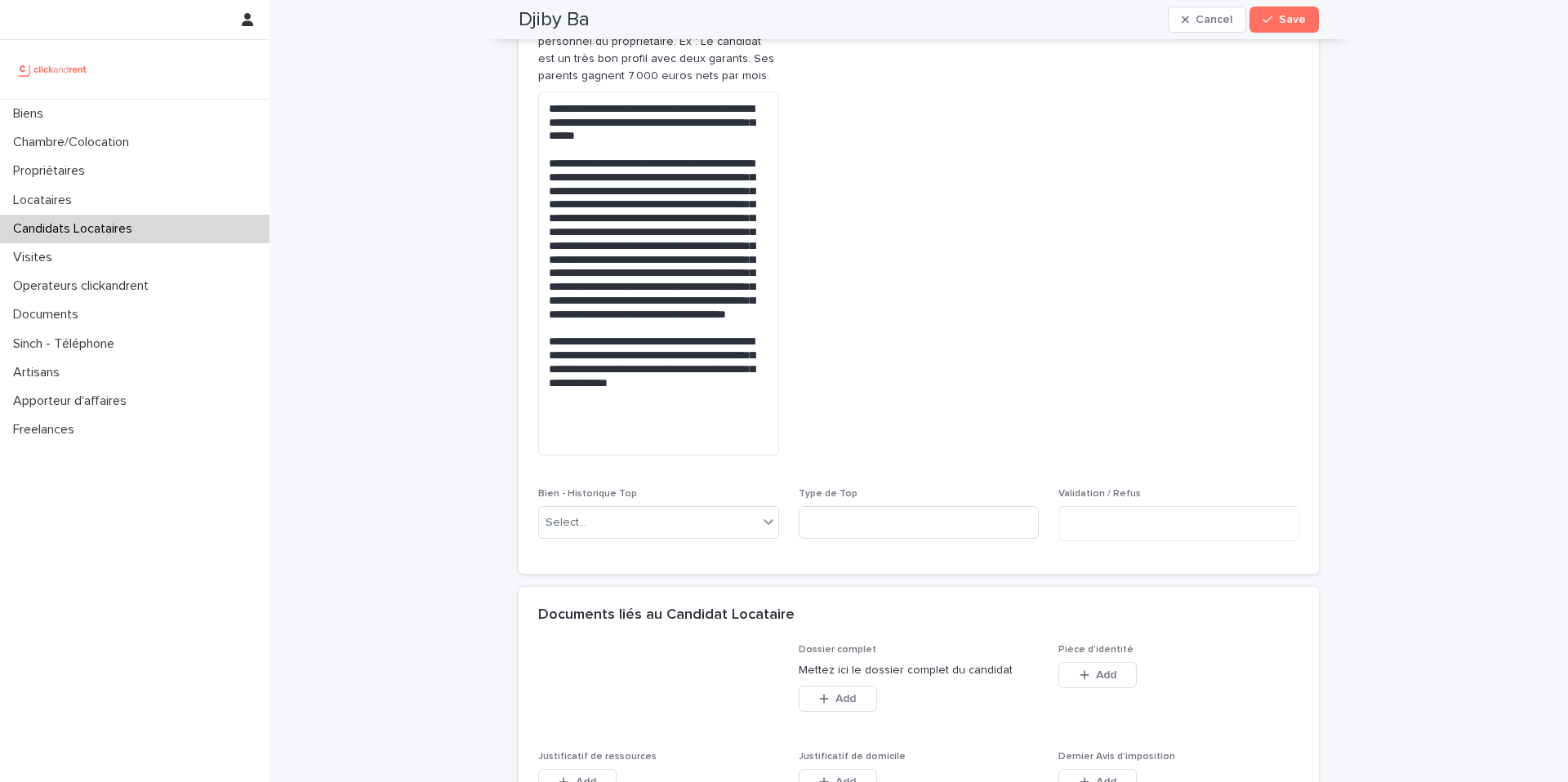
scroll to position [994, 0]
click at [615, 512] on div "Select..." at bounding box center [648, 524] width 219 height 27
type input "*****"
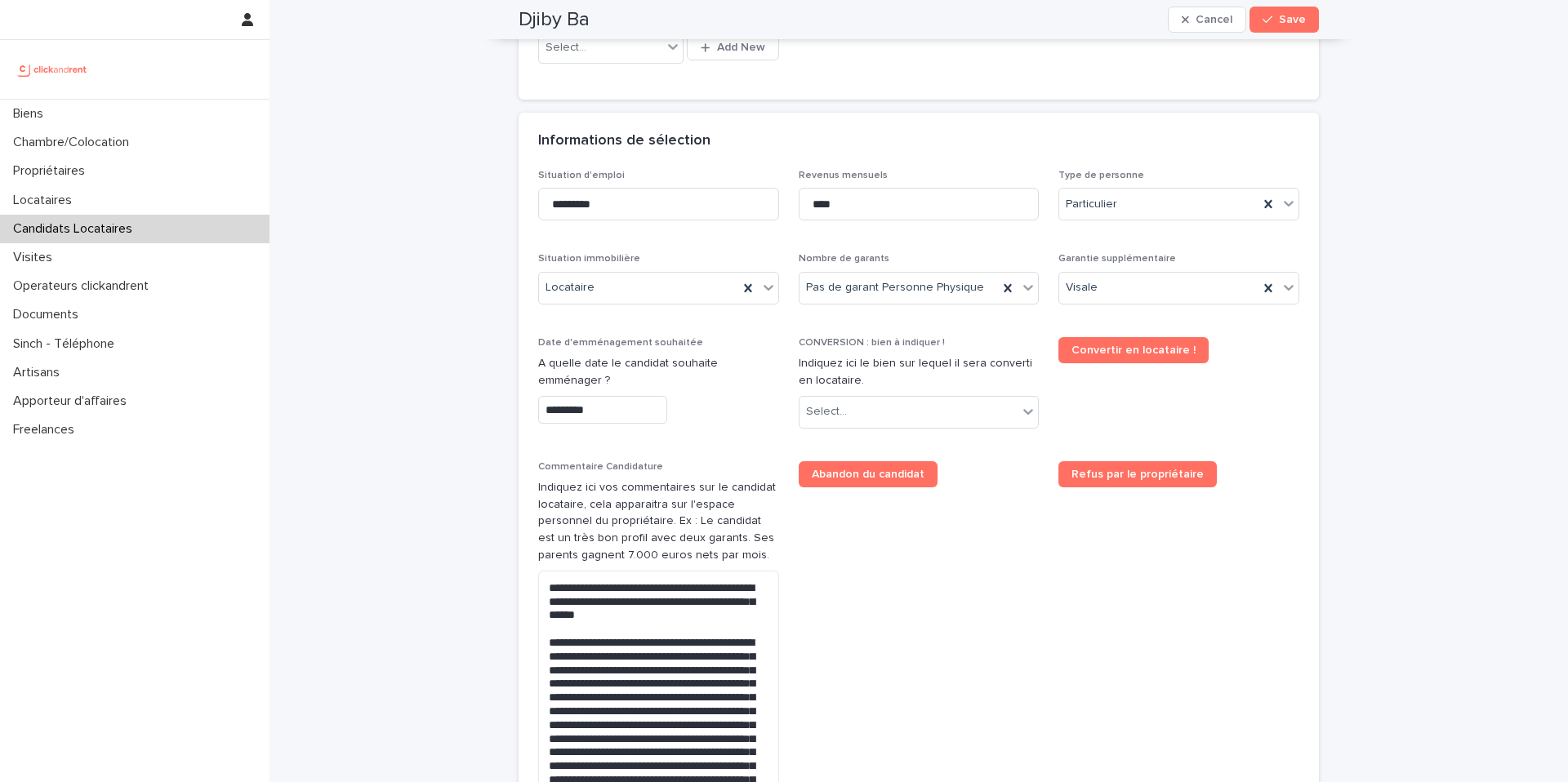
scroll to position [523, 0]
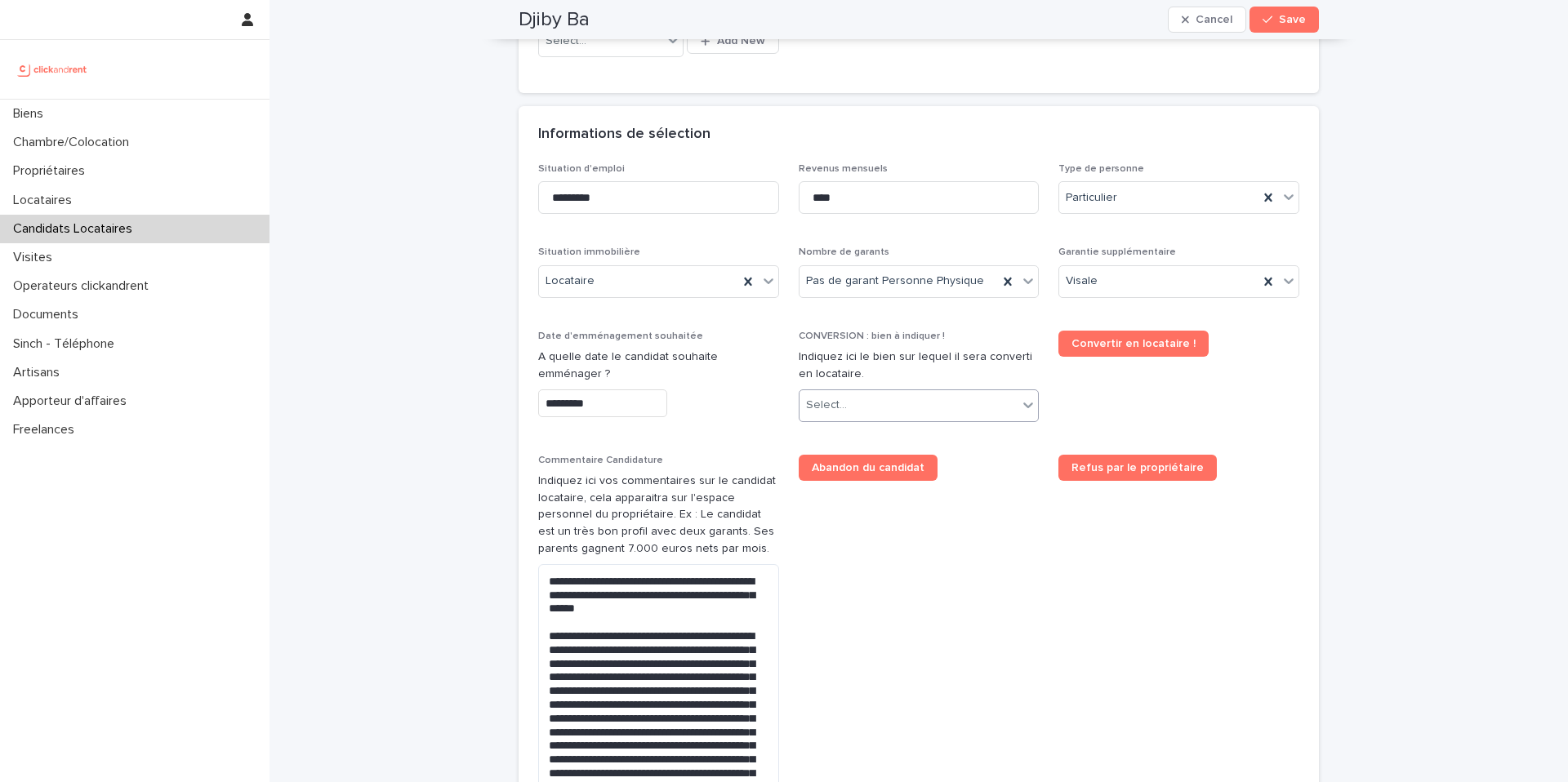
click at [877, 389] on div "Select..." at bounding box center [919, 405] width 241 height 32
type input "*****"
click at [905, 438] on div "A2468 - 19 Avenue Nationale, Massy 91300" at bounding box center [919, 437] width 239 height 28
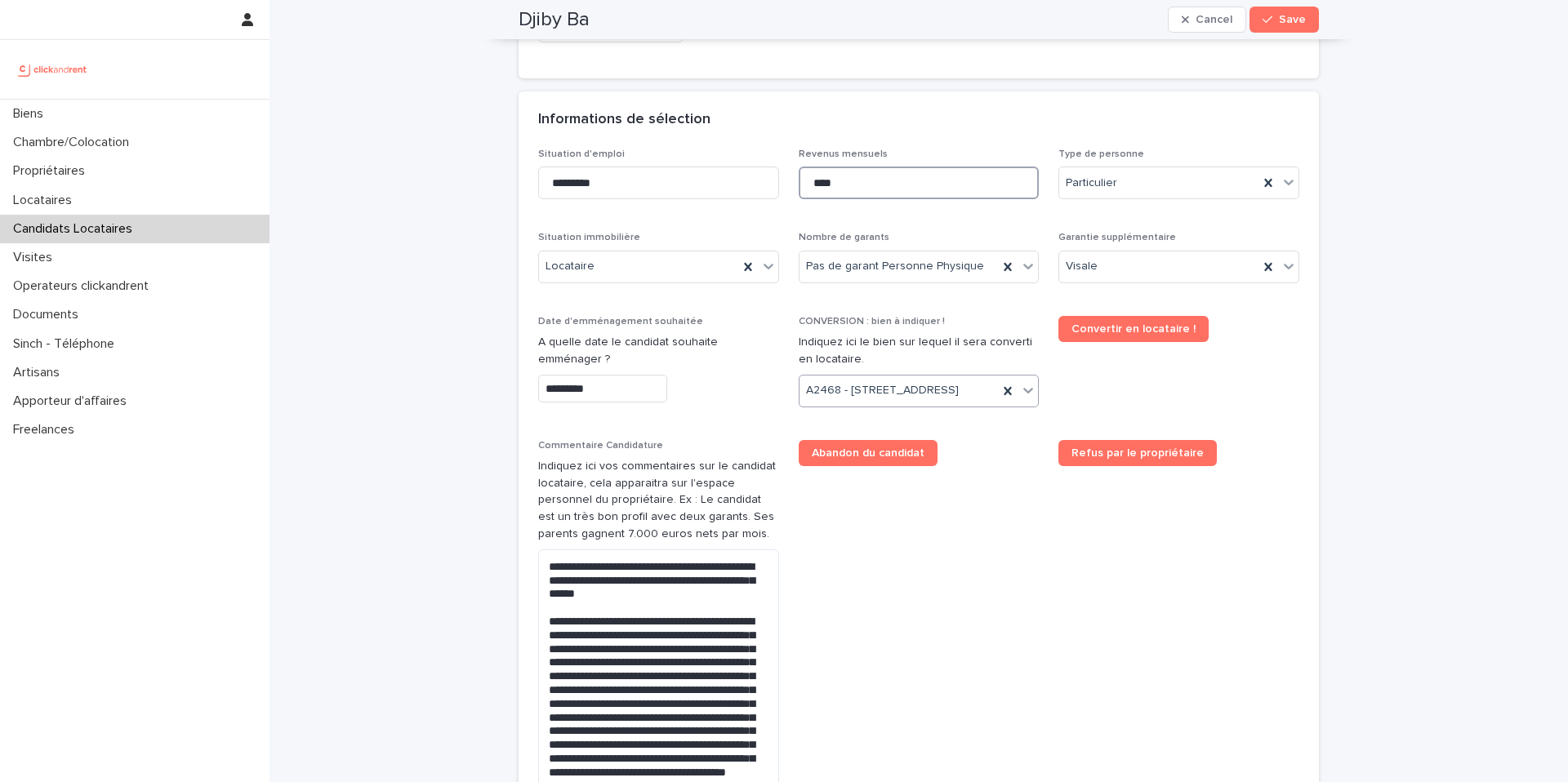
click at [887, 191] on input "****" at bounding box center [919, 182] width 241 height 32
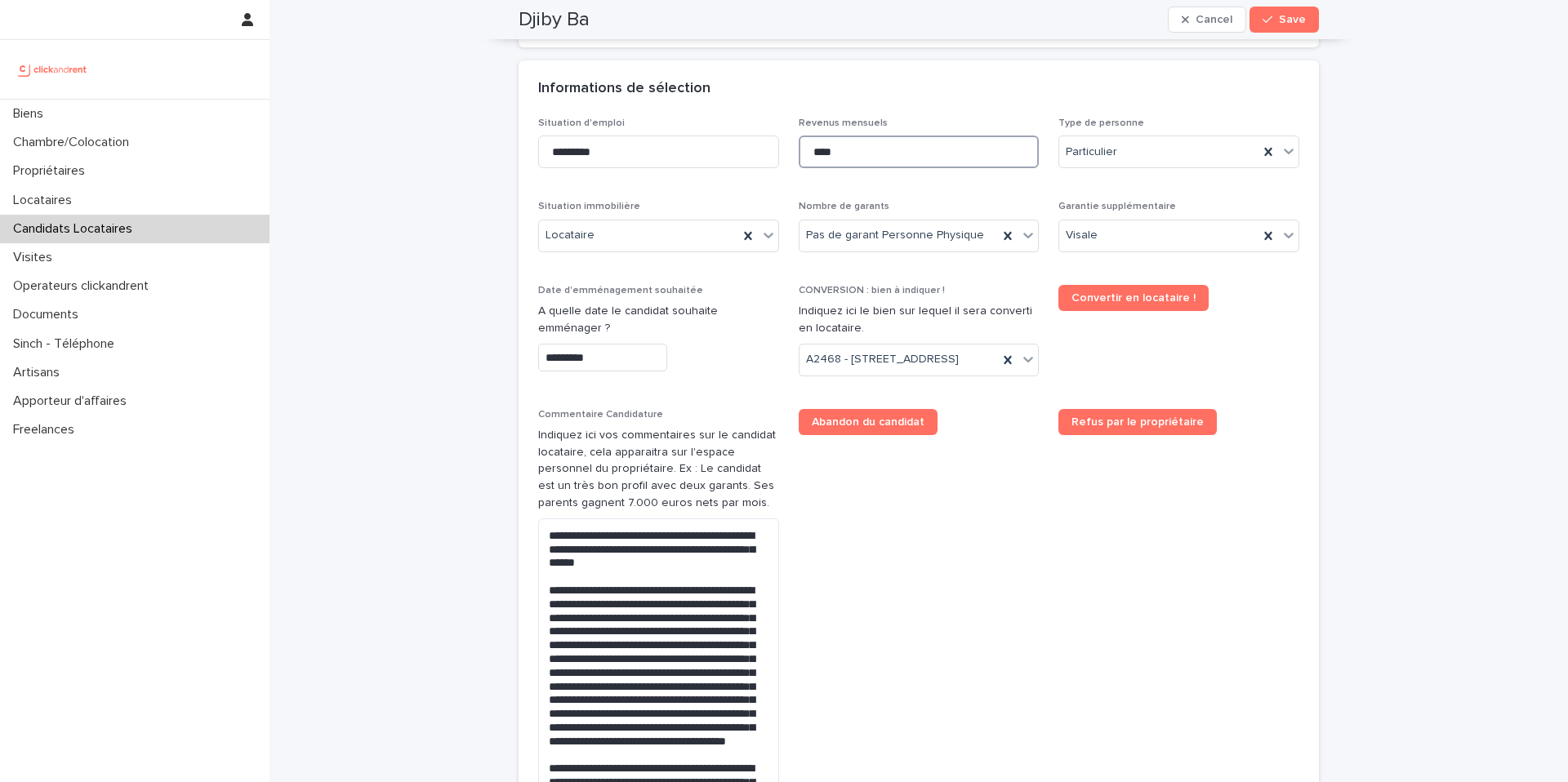
scroll to position [570, 0]
type input "****"
click at [689, 148] on input "*********" at bounding box center [658, 151] width 241 height 32
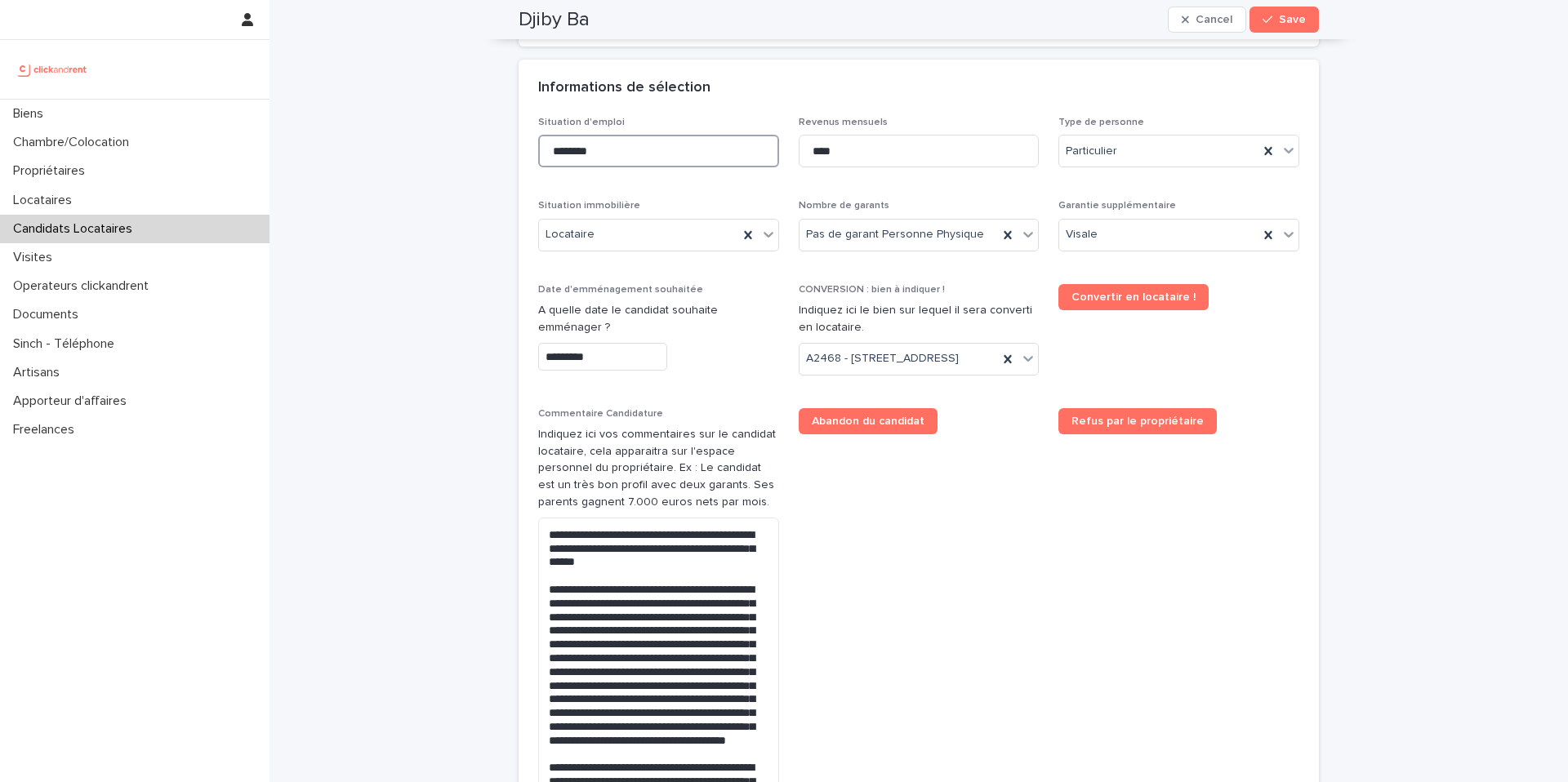
type input "********"
click at [1032, 71] on div "Informations de sélection" at bounding box center [919, 88] width 801 height 57
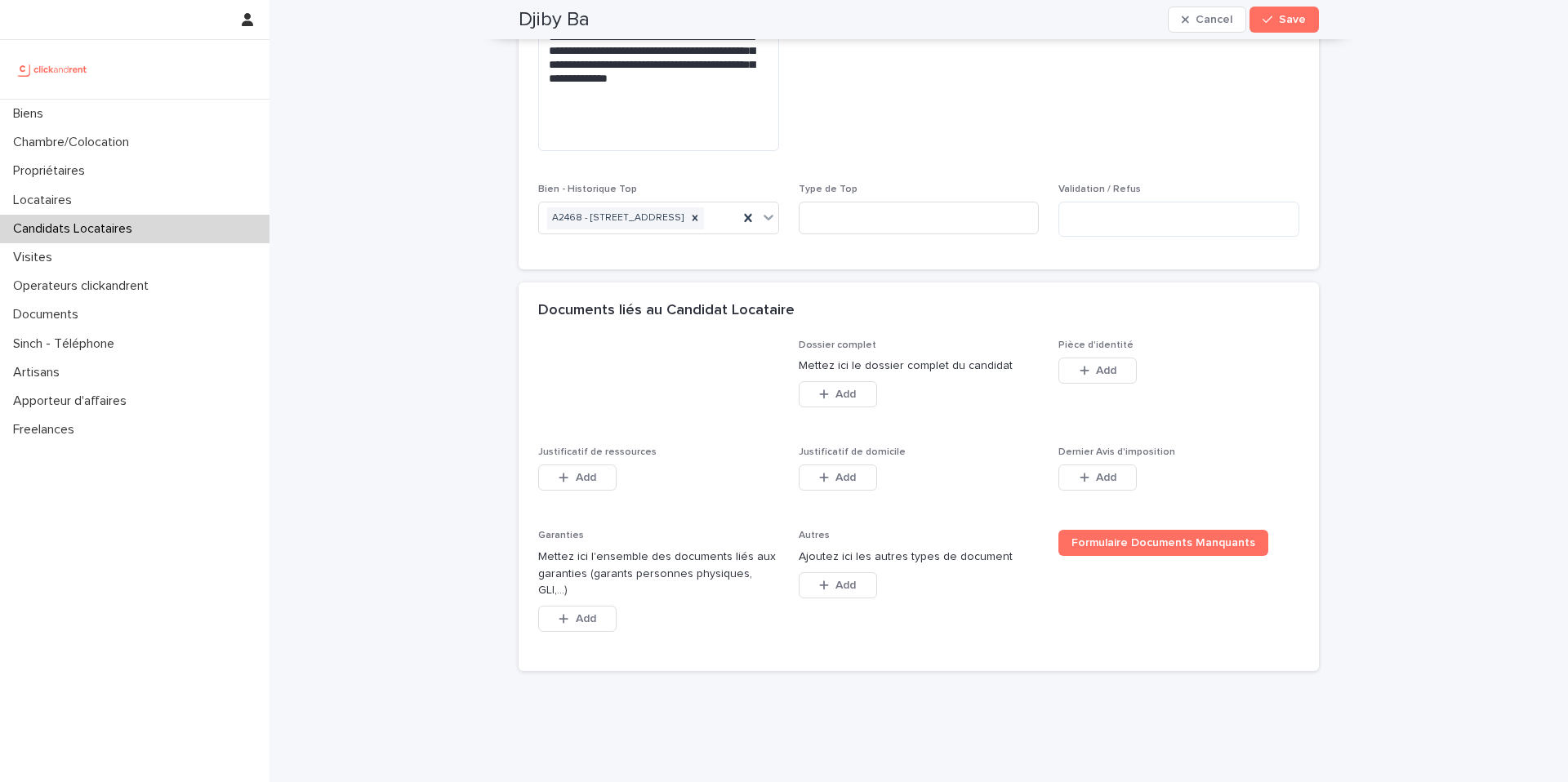
scroll to position [1362, 0]
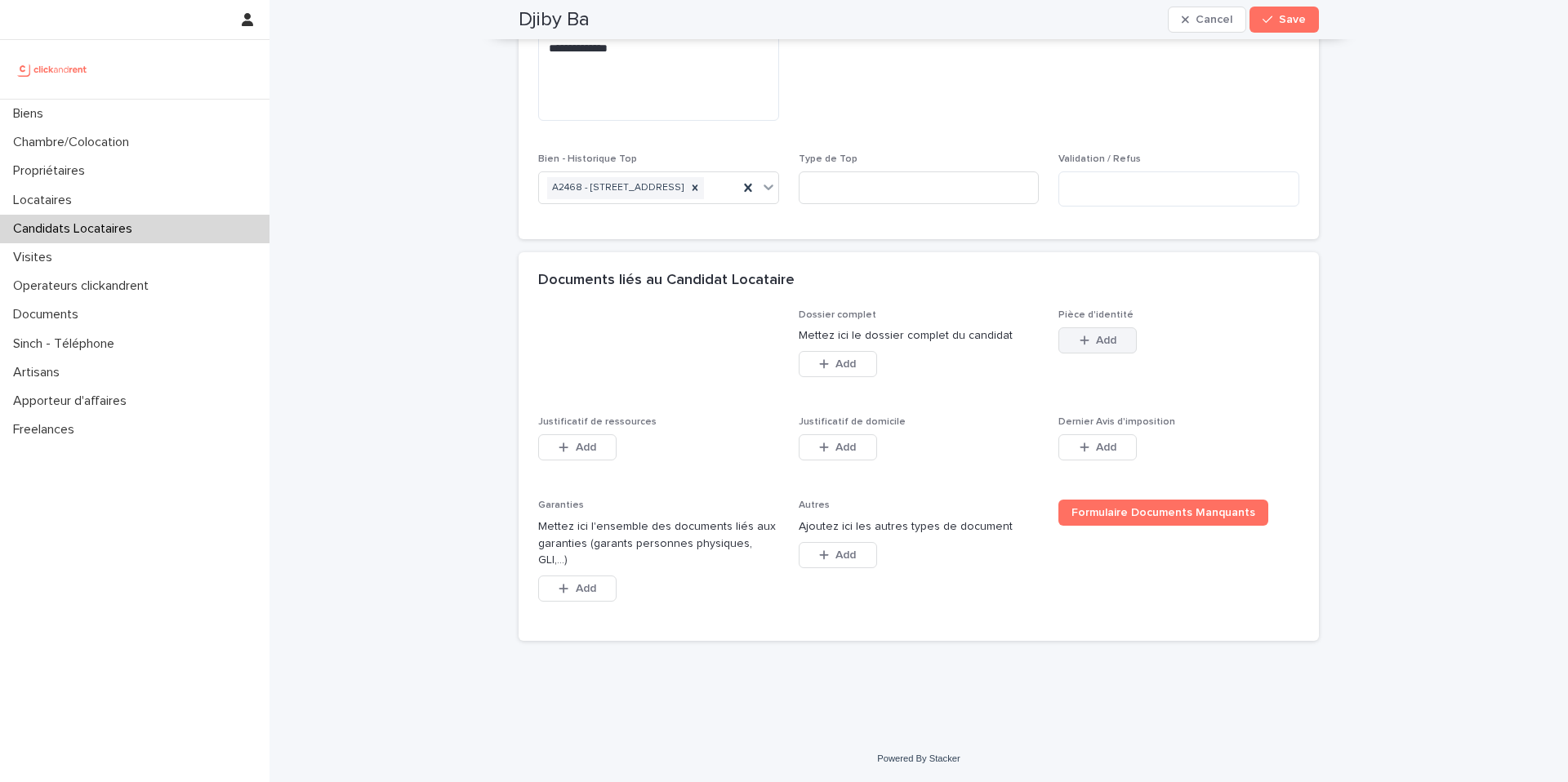
click at [1114, 346] on span "Add" at bounding box center [1106, 340] width 21 height 12
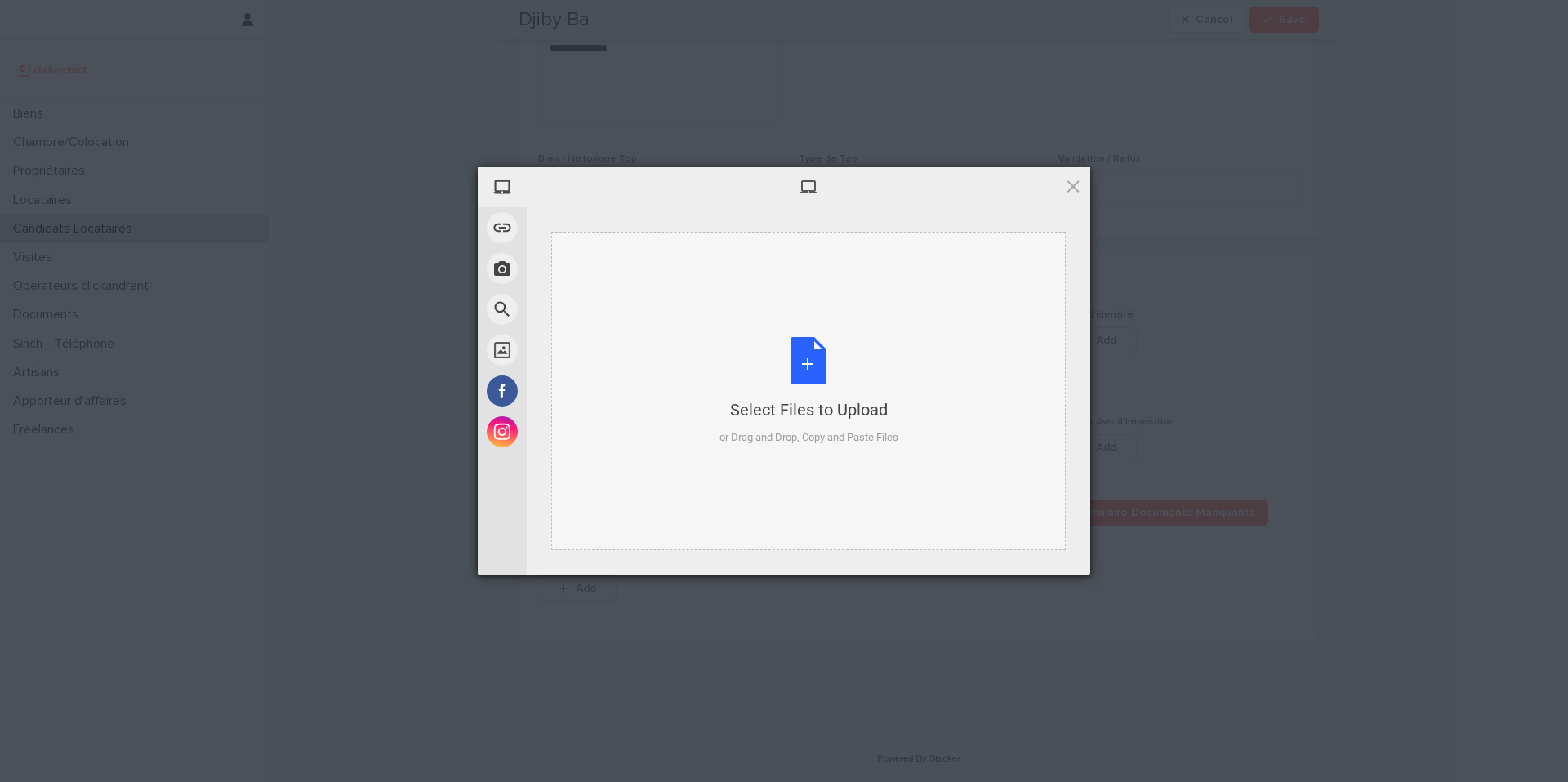
click at [830, 371] on div "Select Files to Upload or Drag and Drop, Copy and Paste Files" at bounding box center [808, 391] width 179 height 109
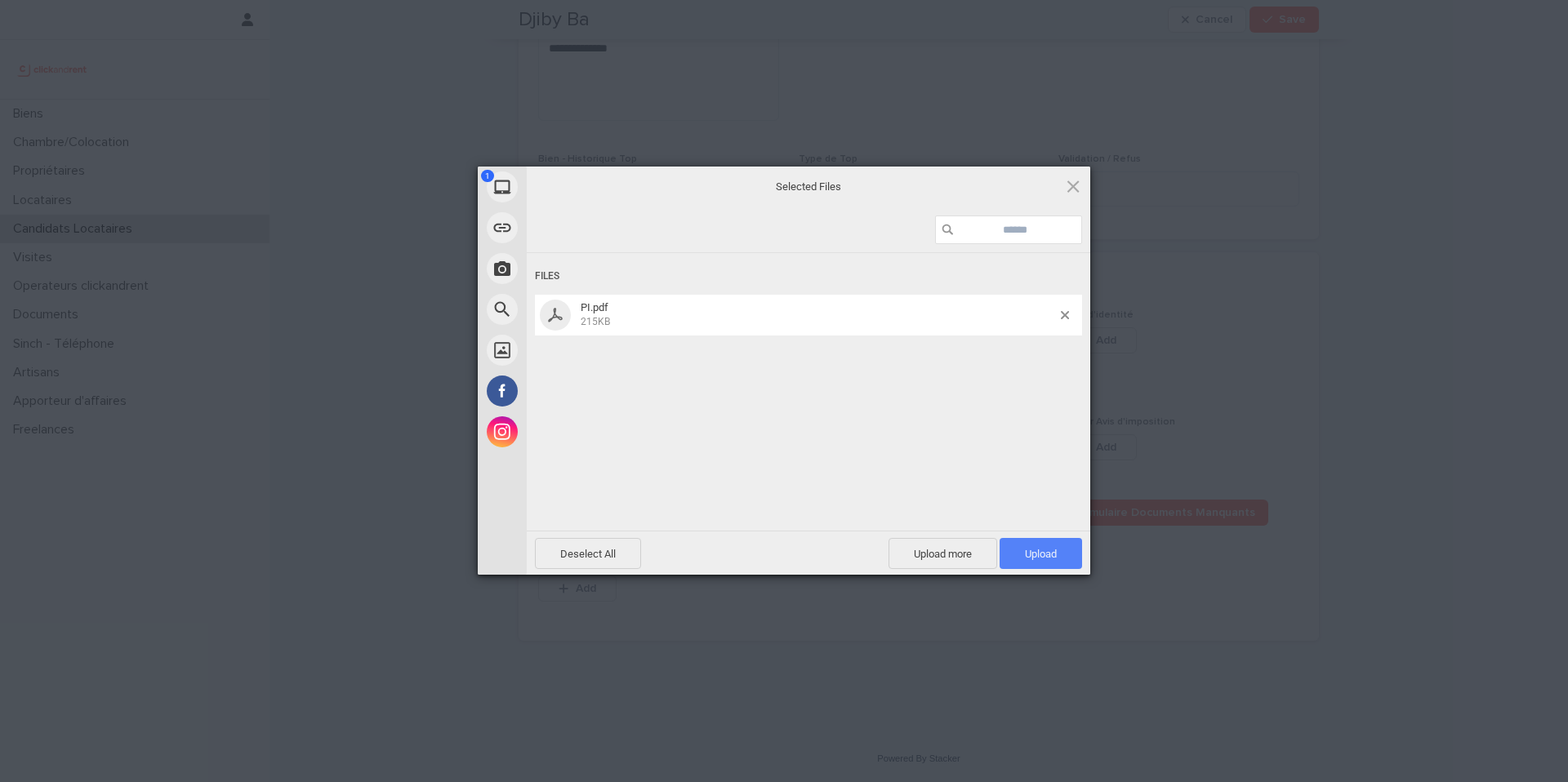
click at [1030, 553] on span "Upload 1" at bounding box center [1040, 553] width 32 height 12
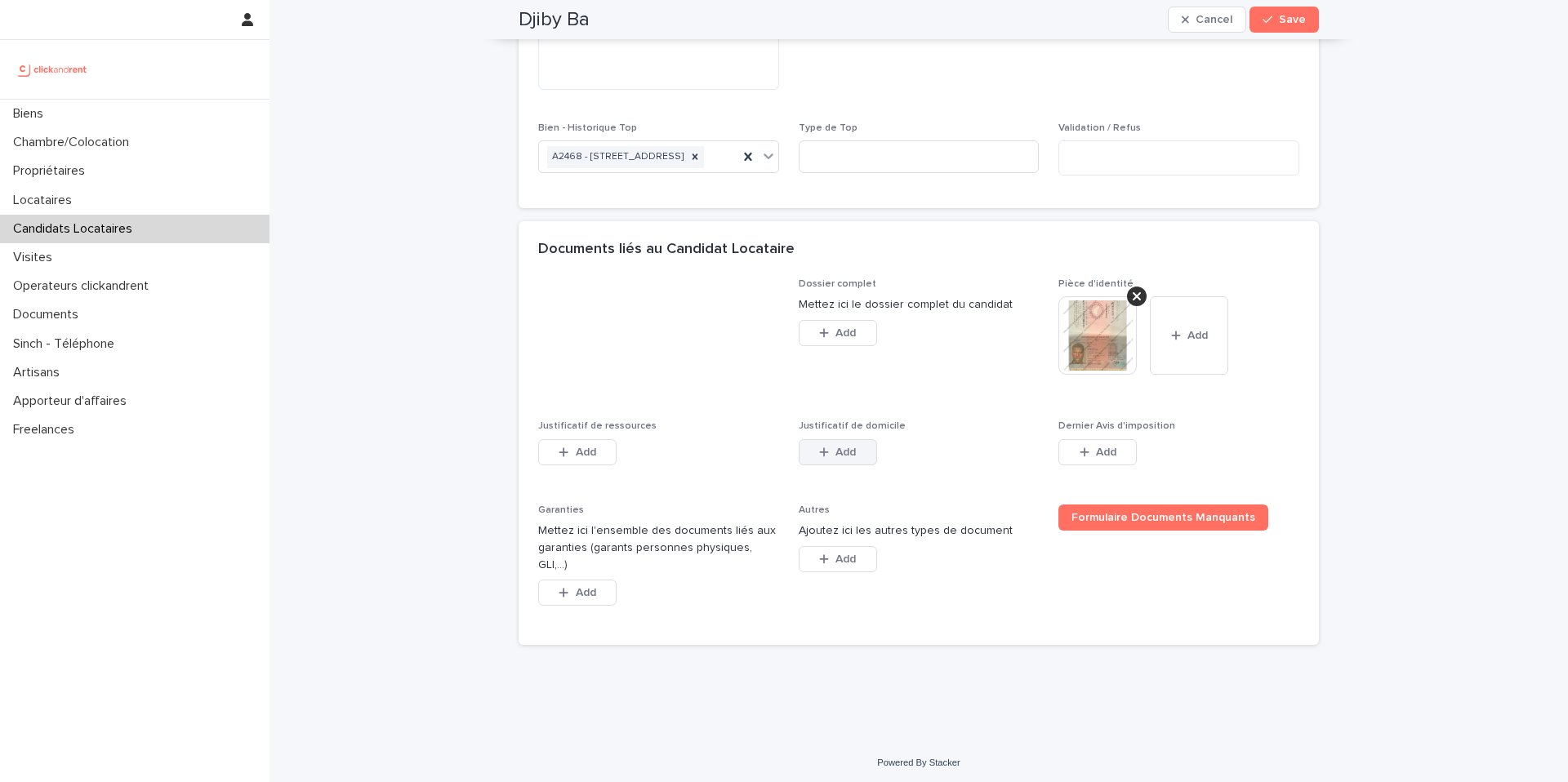
click at [846, 458] on span "Add" at bounding box center [846, 453] width 21 height 12
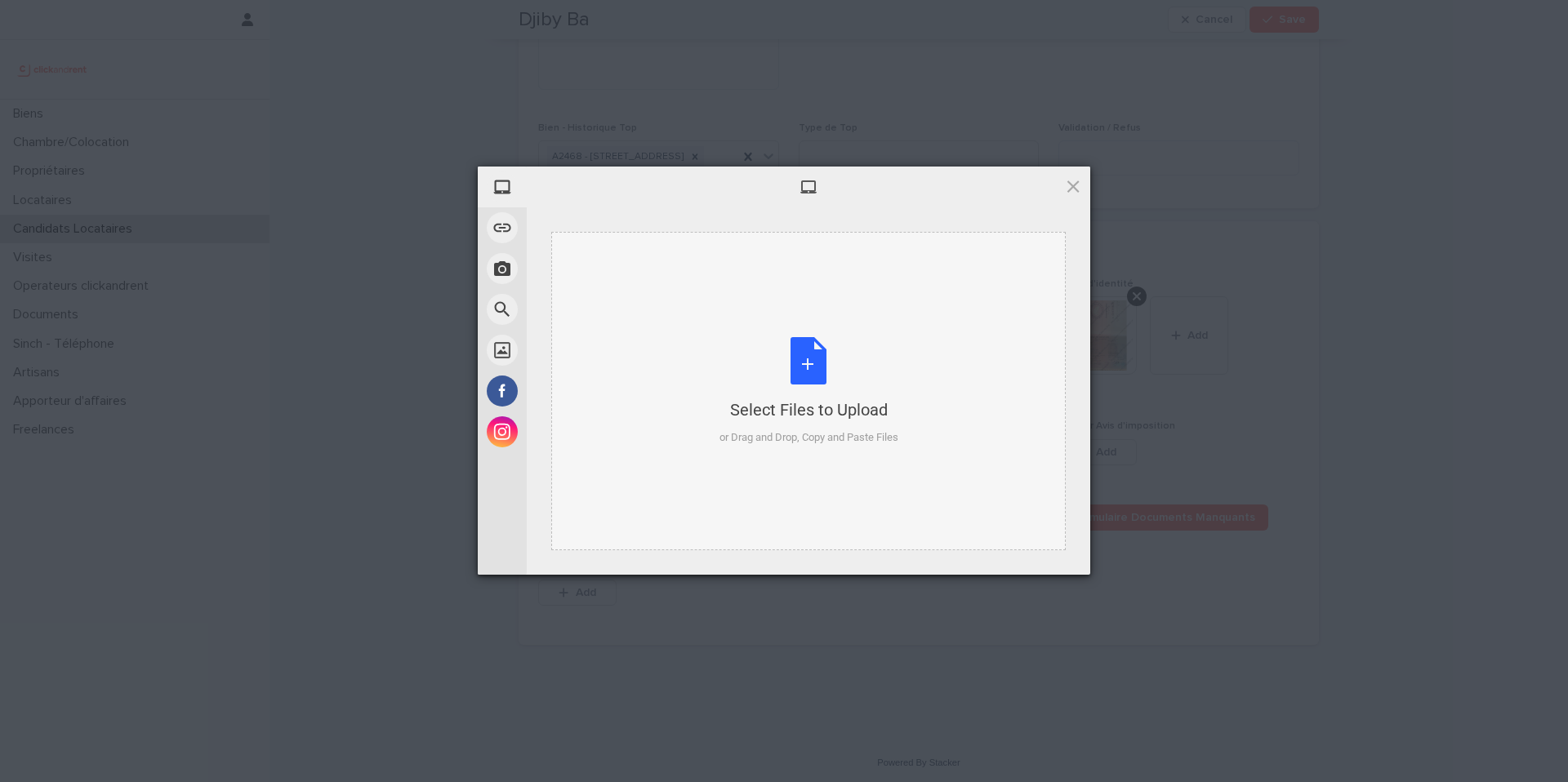
click at [831, 384] on div "Select Files to Upload or Drag and Drop, Copy and Paste Files" at bounding box center [808, 391] width 179 height 109
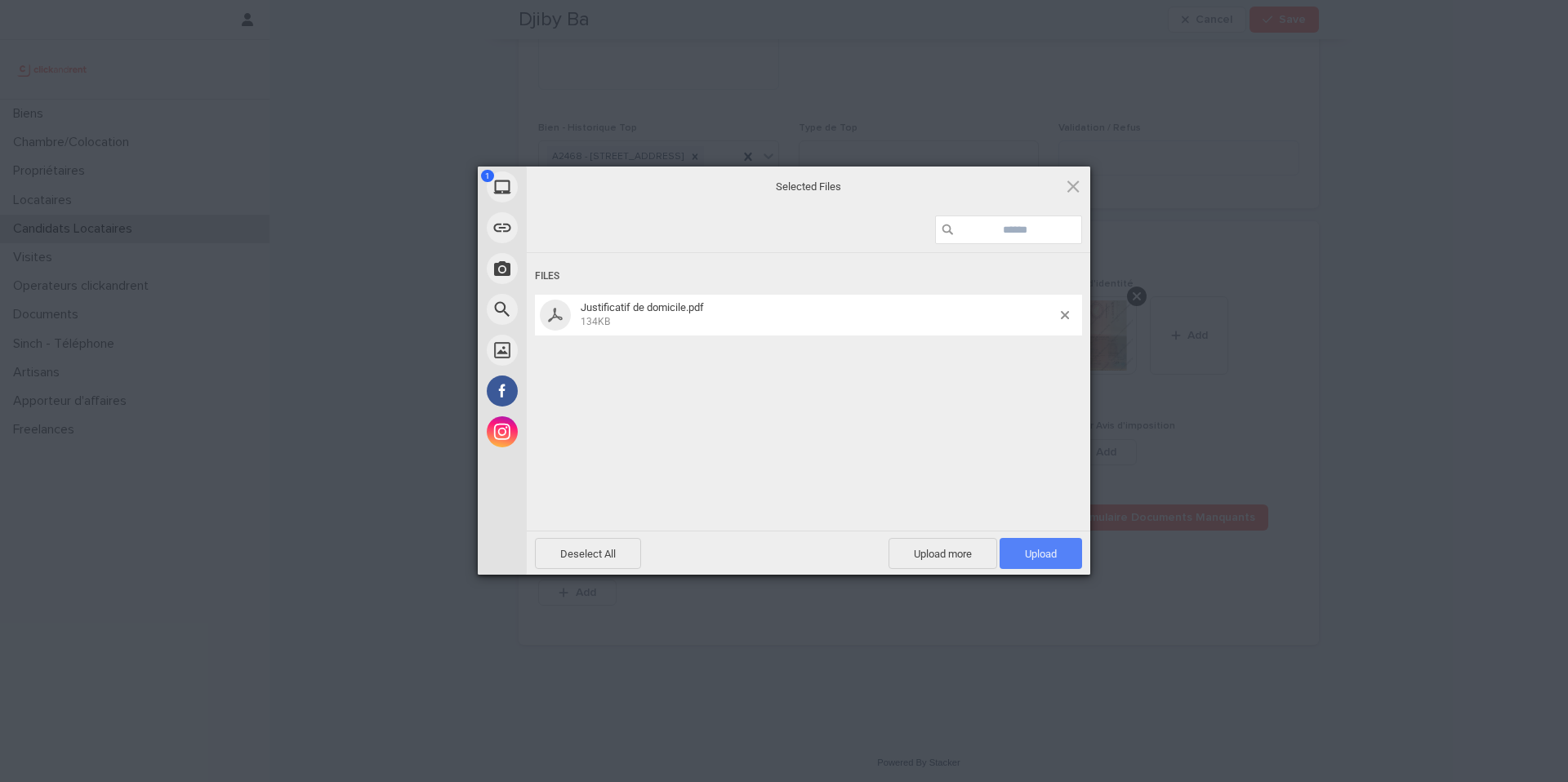
click at [1049, 552] on span "Upload 1" at bounding box center [1040, 553] width 32 height 12
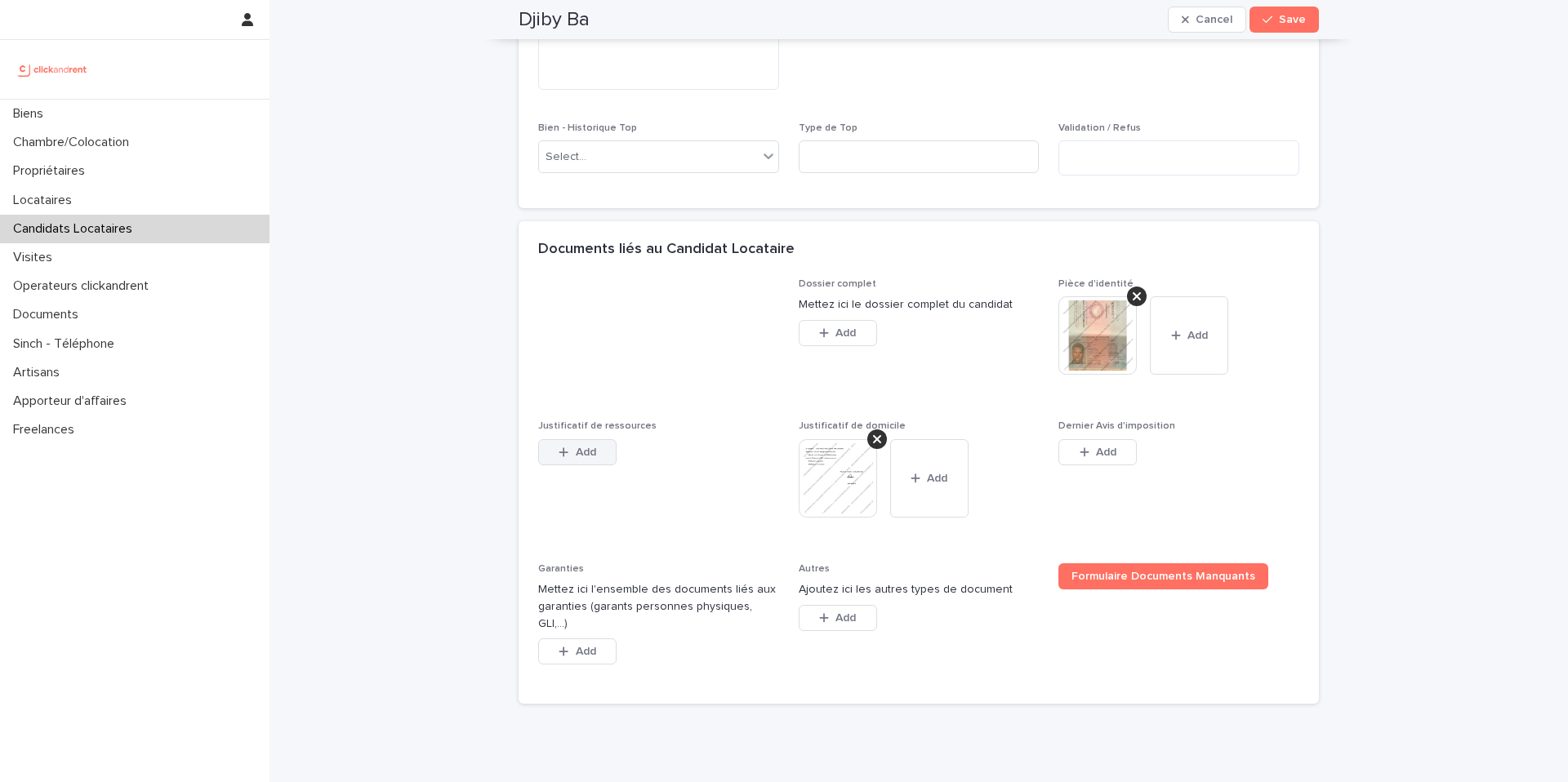
click at [581, 439] on button "Add" at bounding box center [578, 452] width 78 height 26
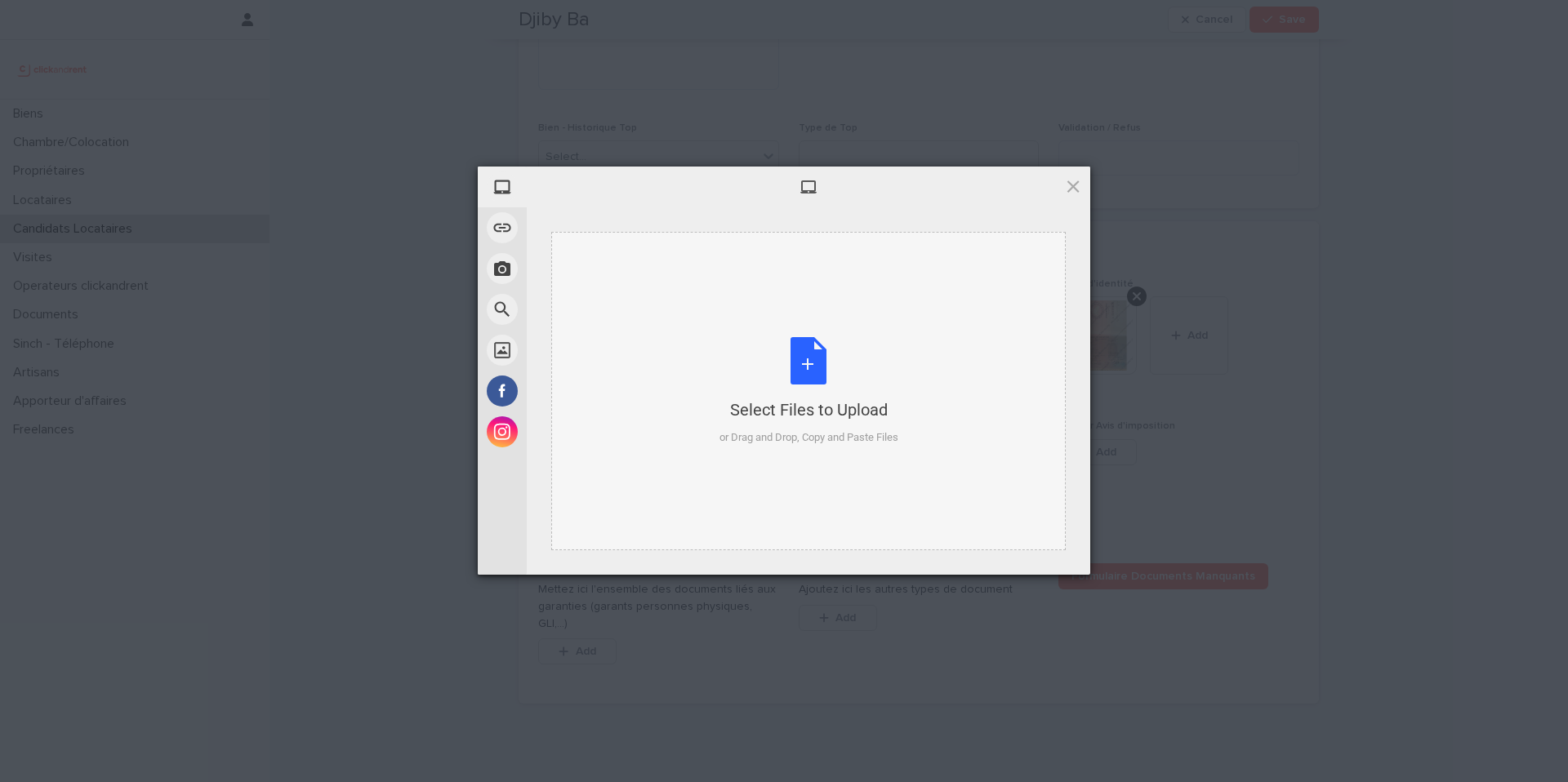
click at [815, 366] on div "Select Files to Upload or Drag and Drop, Copy and Paste Files" at bounding box center [808, 391] width 179 height 109
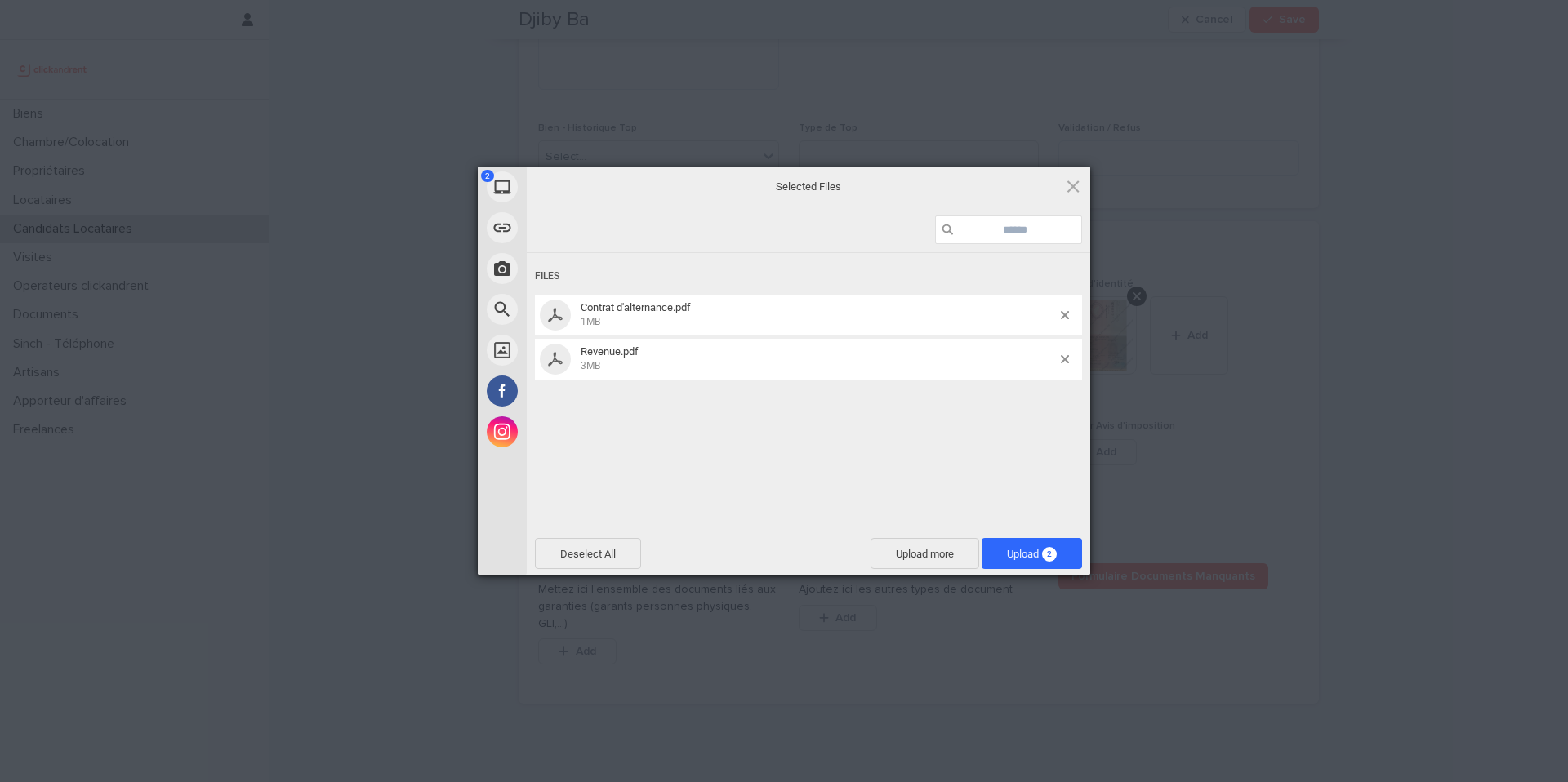
click at [1070, 549] on span "Upload 2" at bounding box center [1031, 553] width 101 height 31
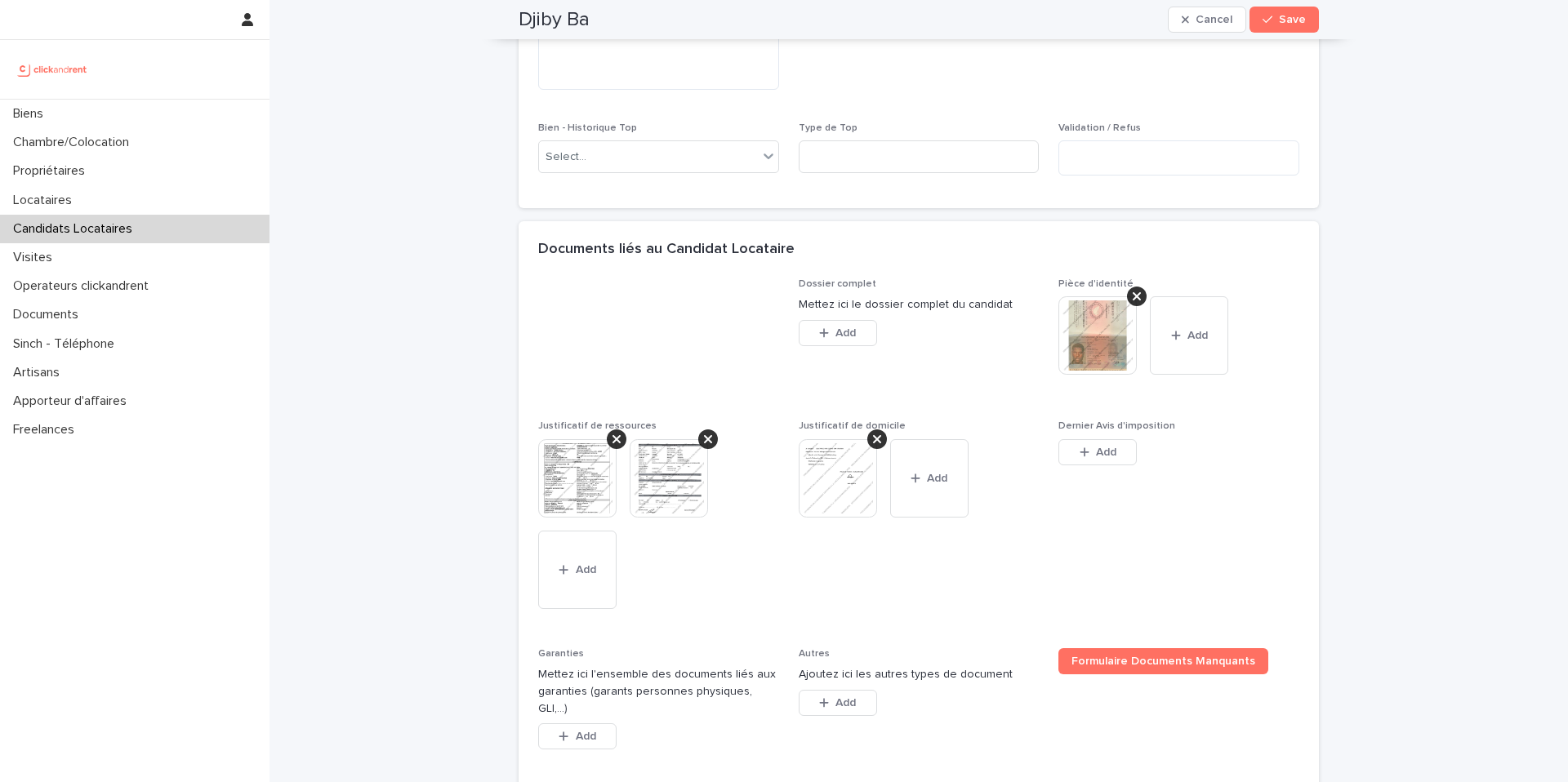
scroll to position [1492, 0]
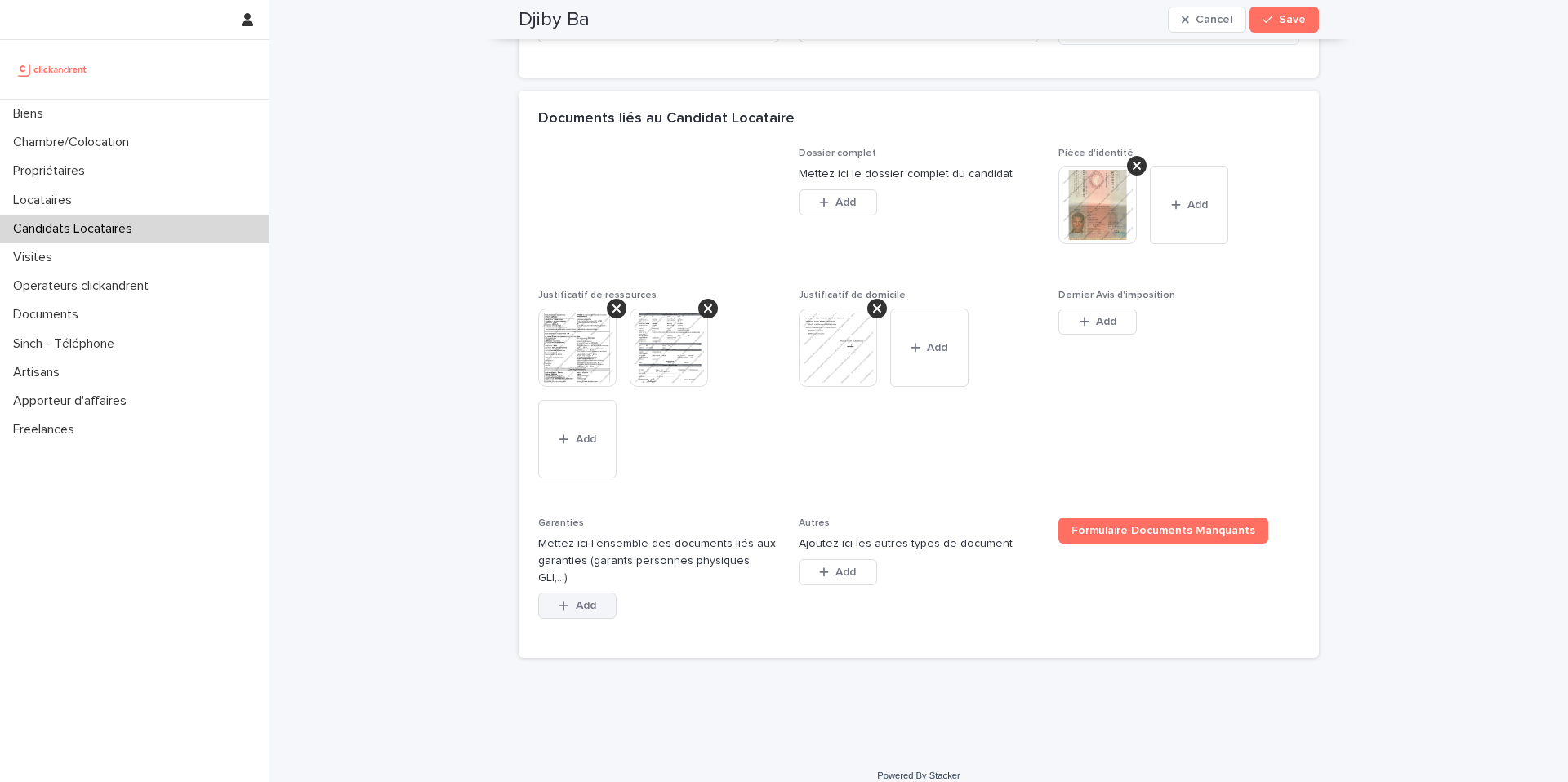
click at [603, 592] on button "Add" at bounding box center [578, 605] width 78 height 26
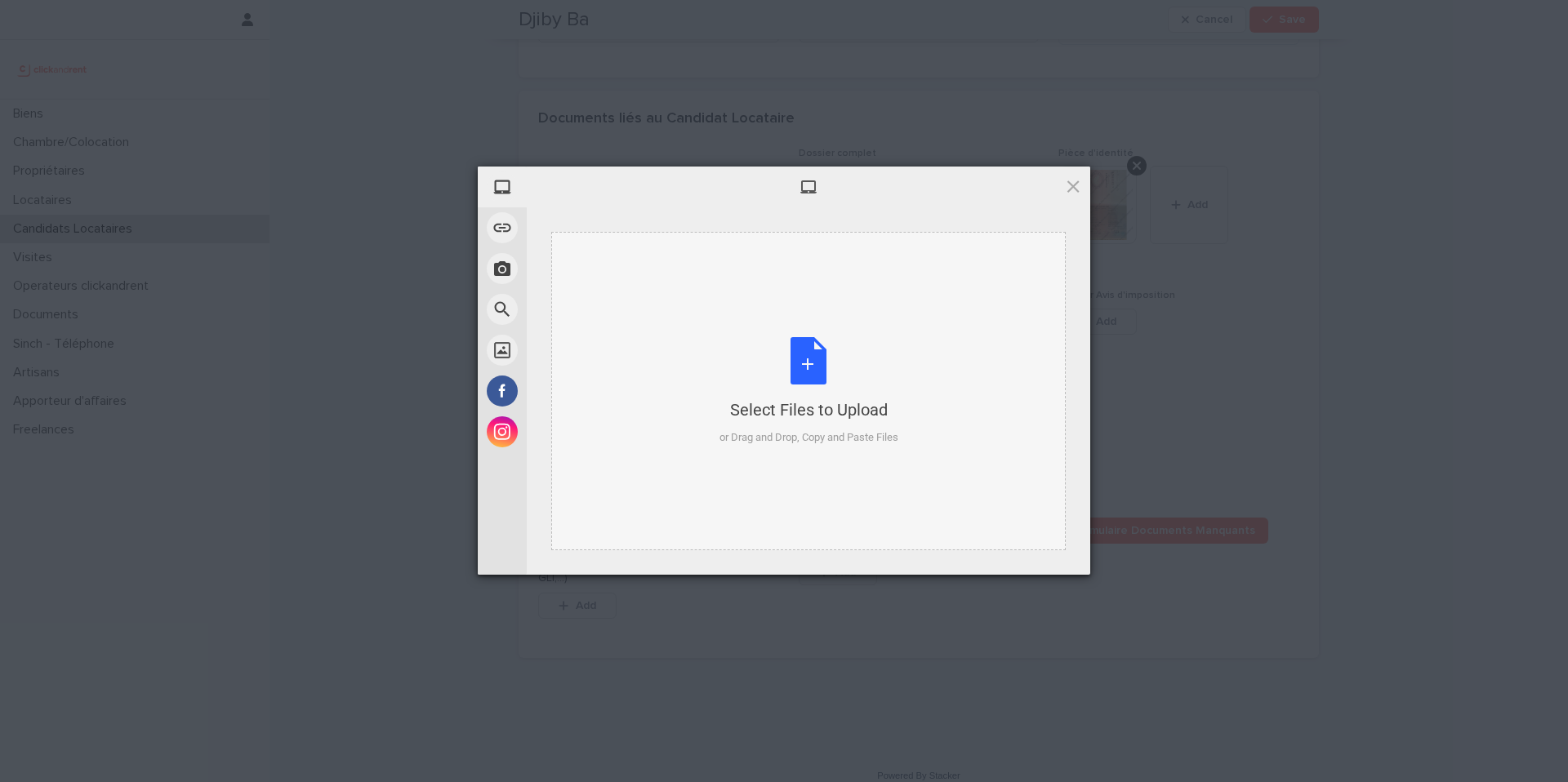
click at [816, 365] on div "Select Files to Upload or Drag and Drop, Copy and Paste Files" at bounding box center [808, 391] width 179 height 109
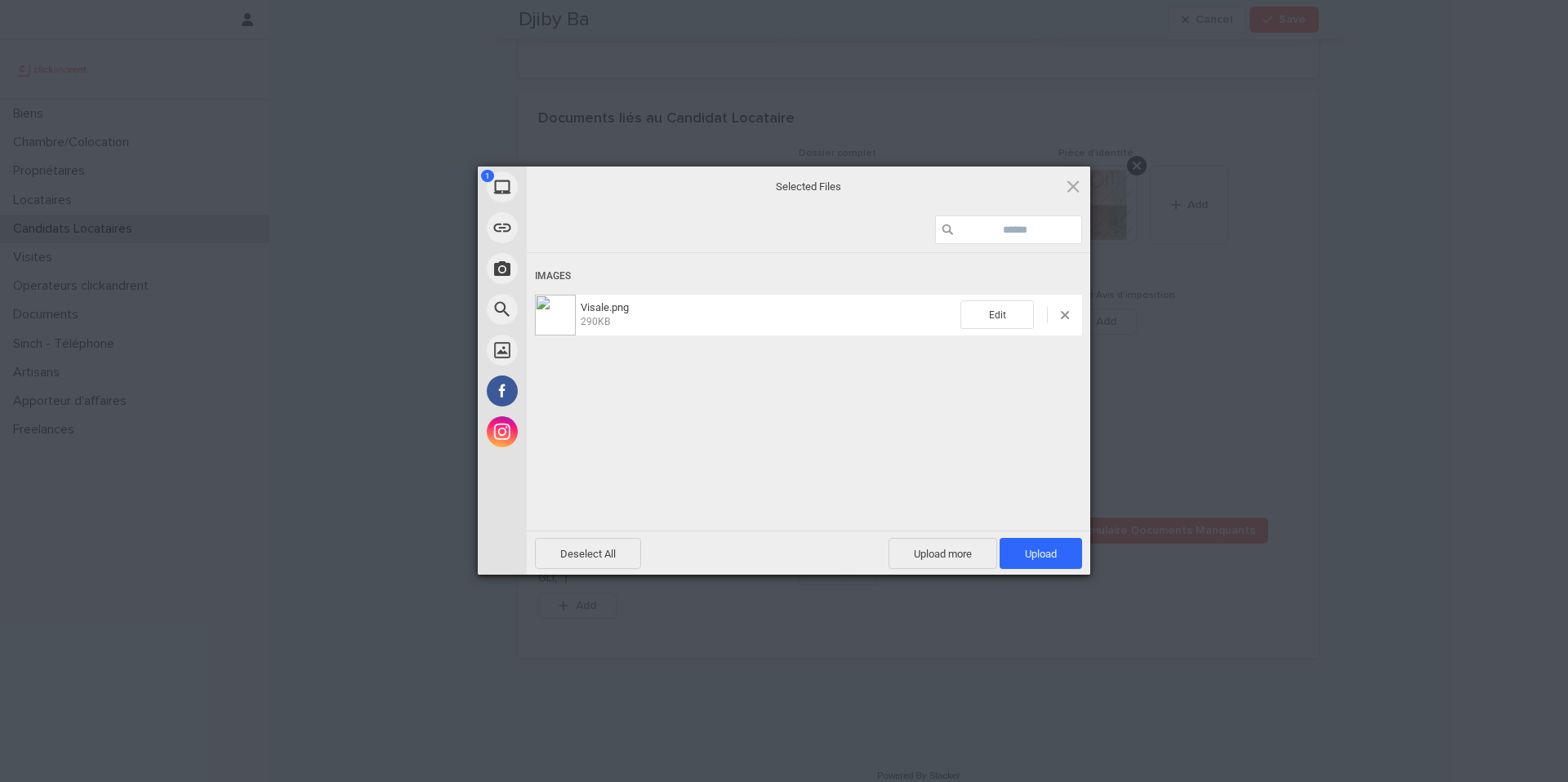
click at [1057, 553] on span "Upload 1" at bounding box center [1040, 553] width 82 height 31
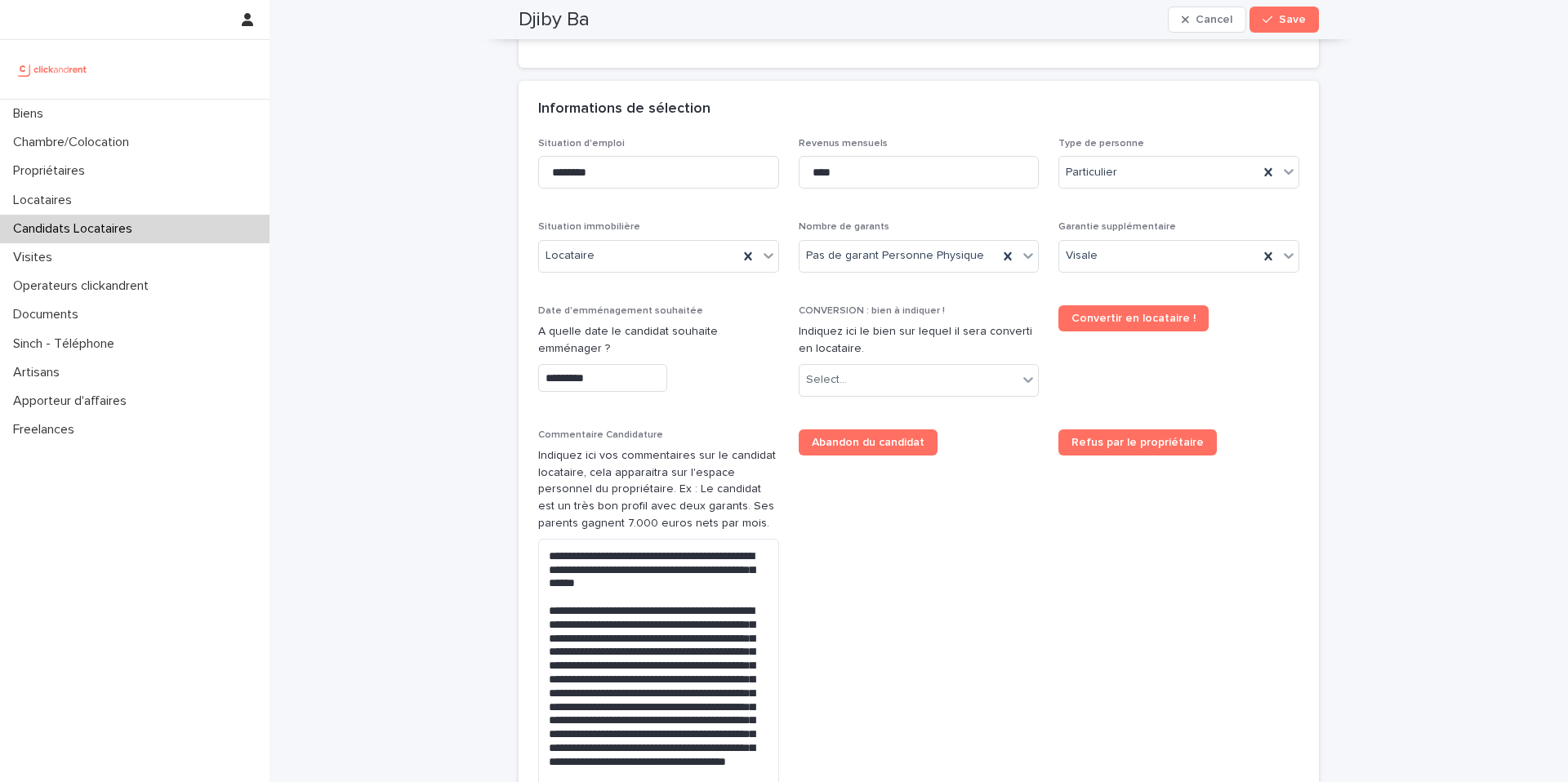
scroll to position [553, 0]
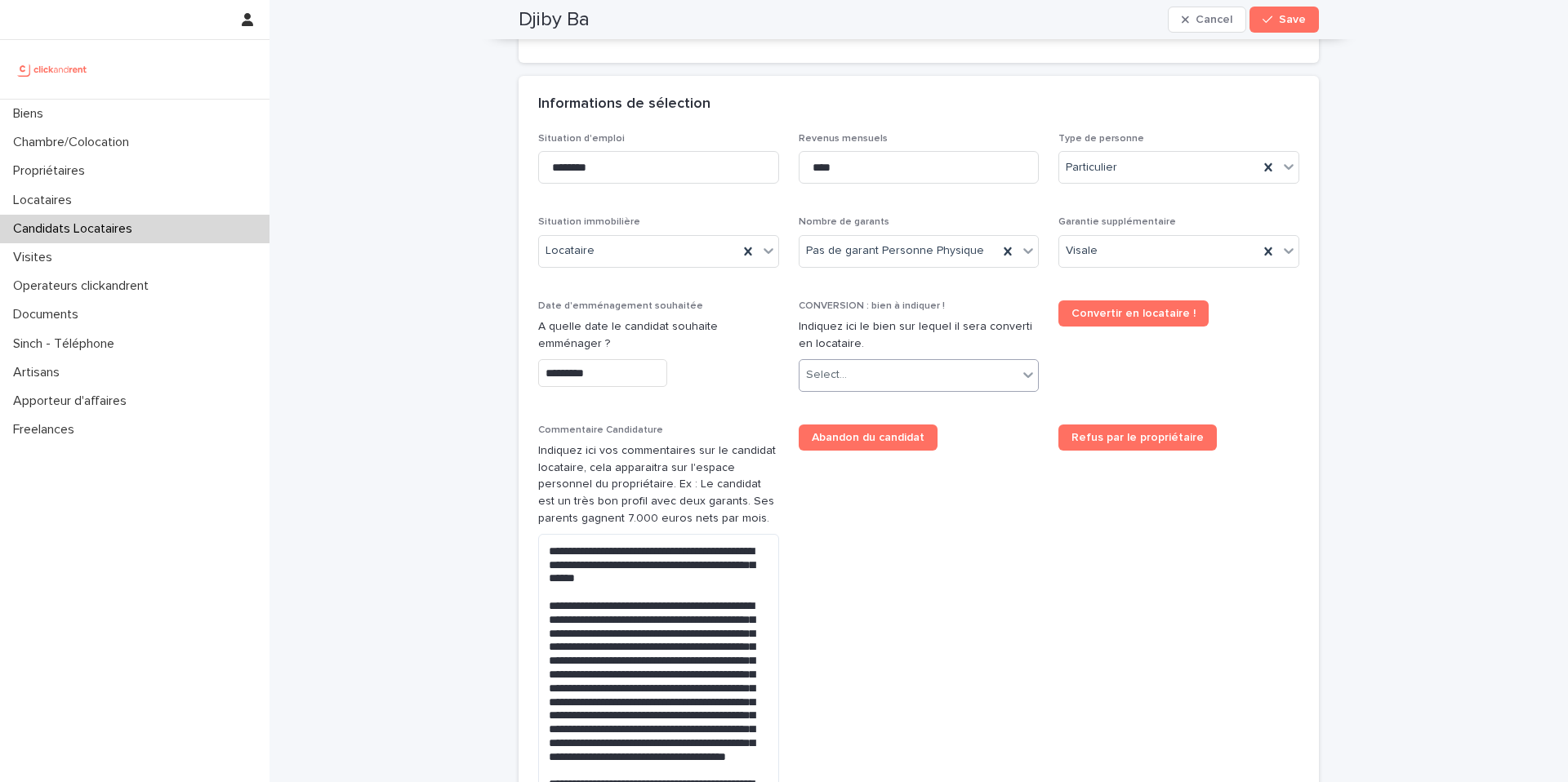
click at [865, 378] on div "Select..." at bounding box center [909, 375] width 219 height 27
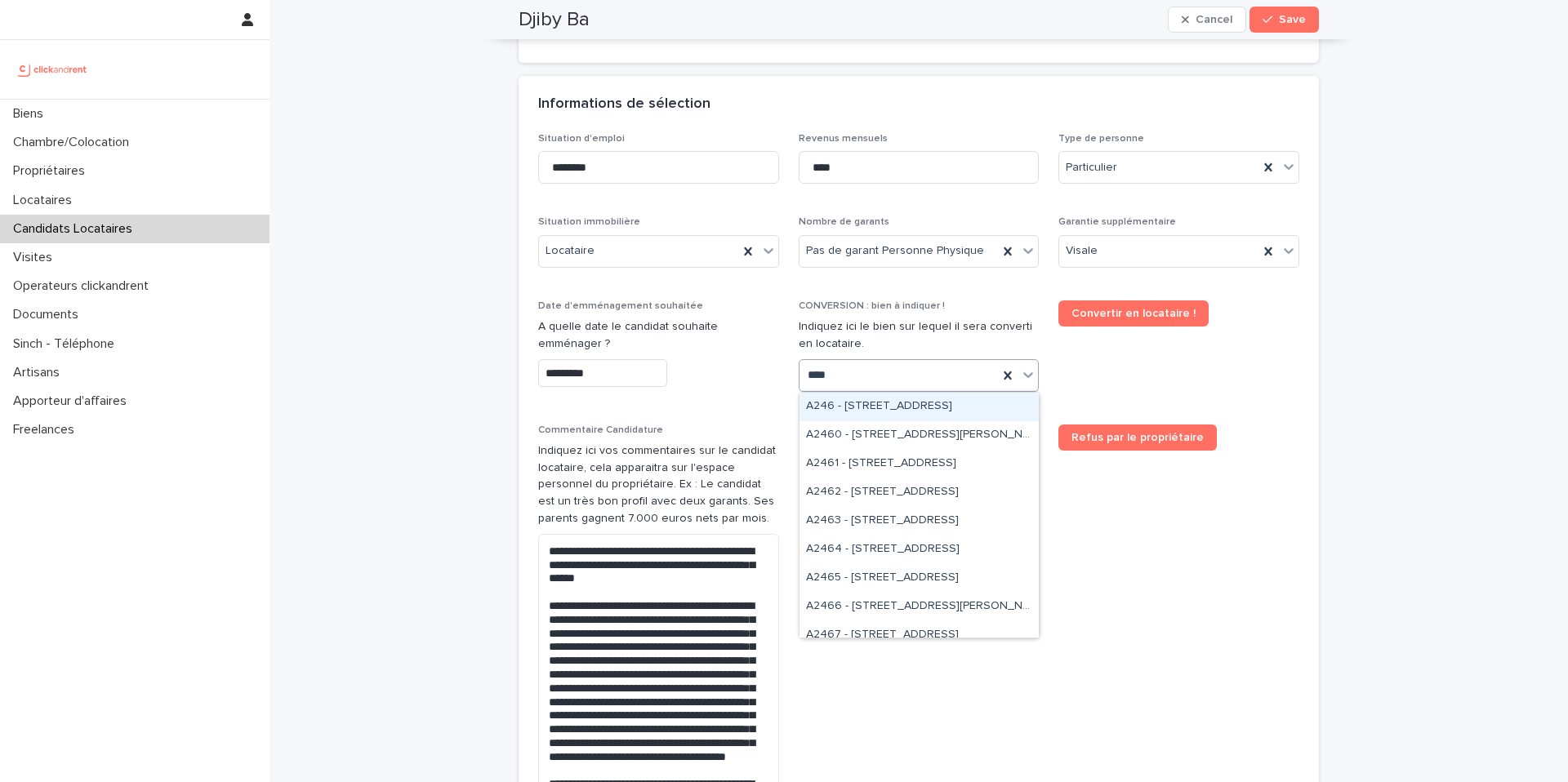
type input "*****"
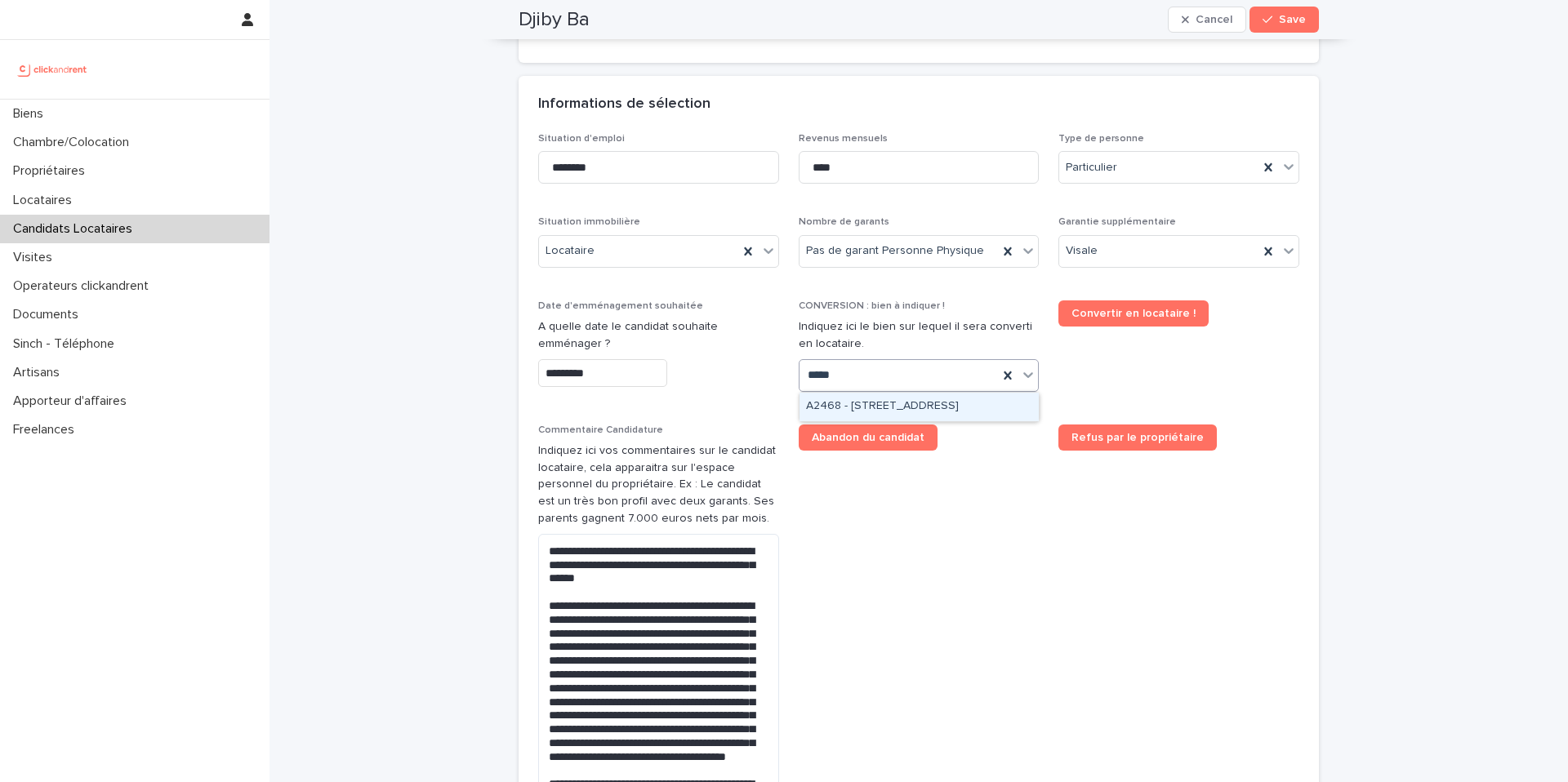
click at [935, 402] on div "A2468 - 19 Avenue Nationale, Massy 91300" at bounding box center [919, 407] width 239 height 28
click at [935, 371] on div "Select..." at bounding box center [909, 375] width 219 height 27
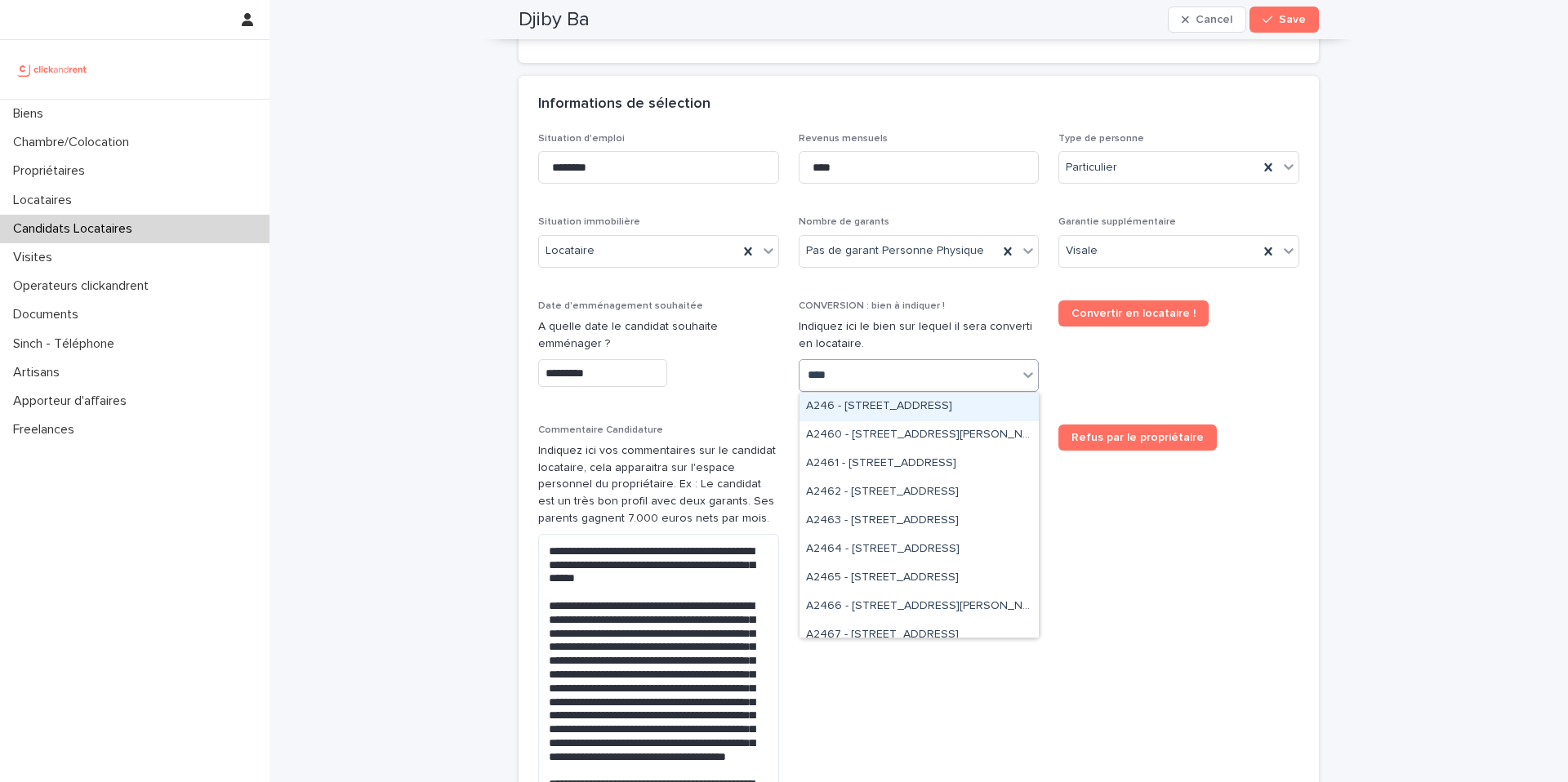
type input "*****"
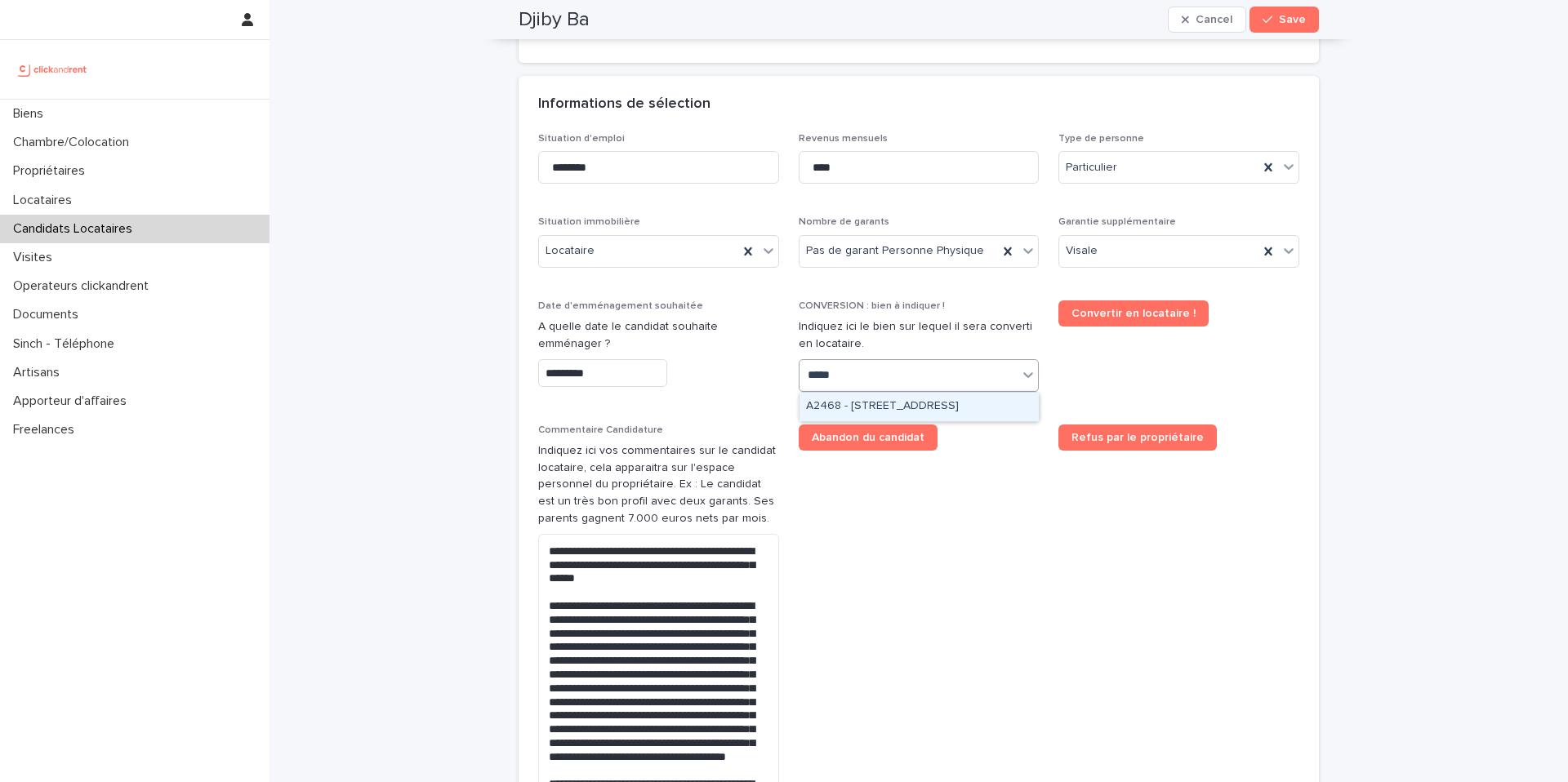
click at [942, 406] on div "A2468 - 19 Avenue Nationale, Massy 91300" at bounding box center [919, 407] width 239 height 28
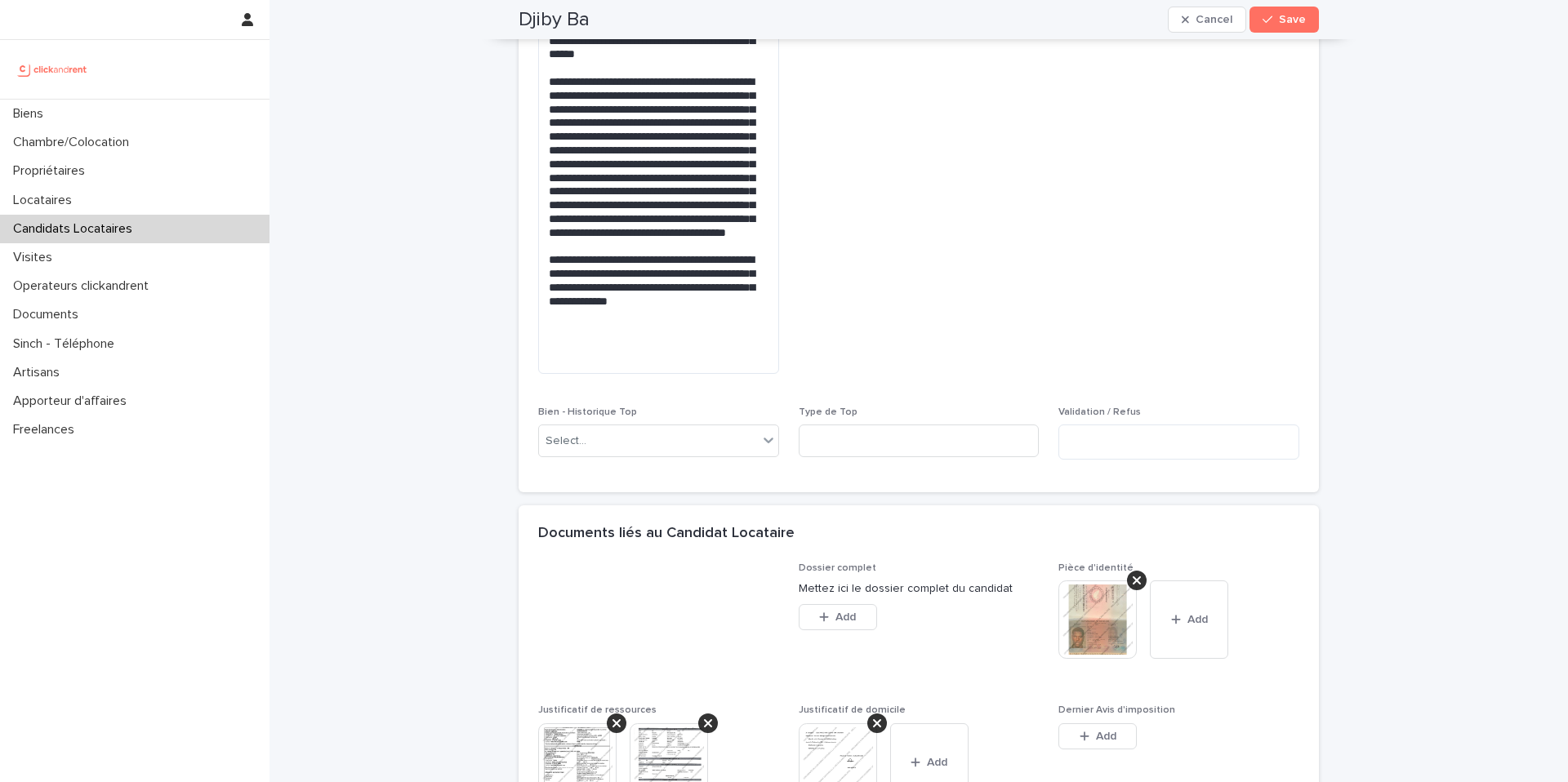
scroll to position [1079, 0]
click at [644, 442] on div "Select..." at bounding box center [648, 439] width 219 height 27
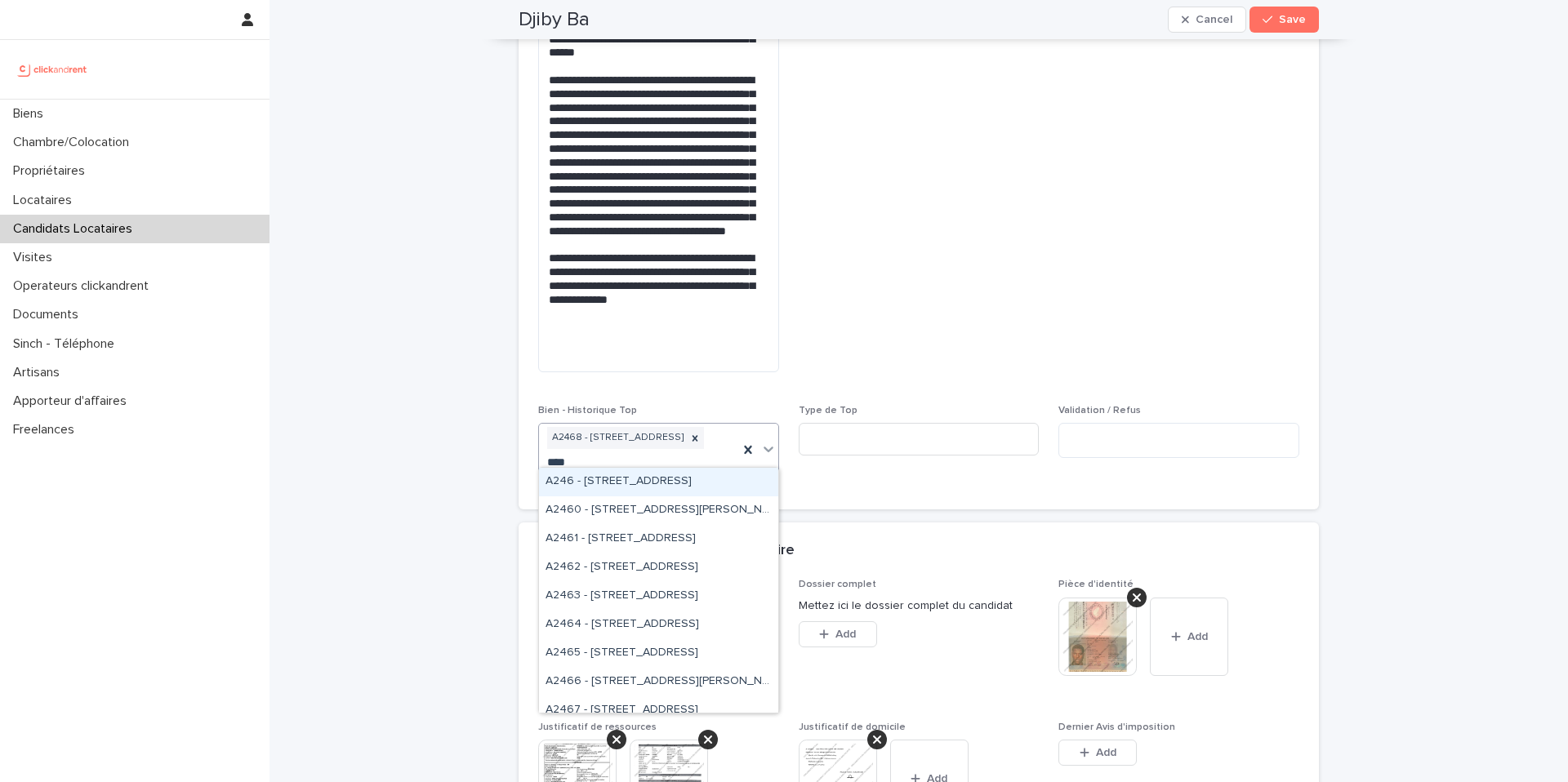
scroll to position [1089, 0]
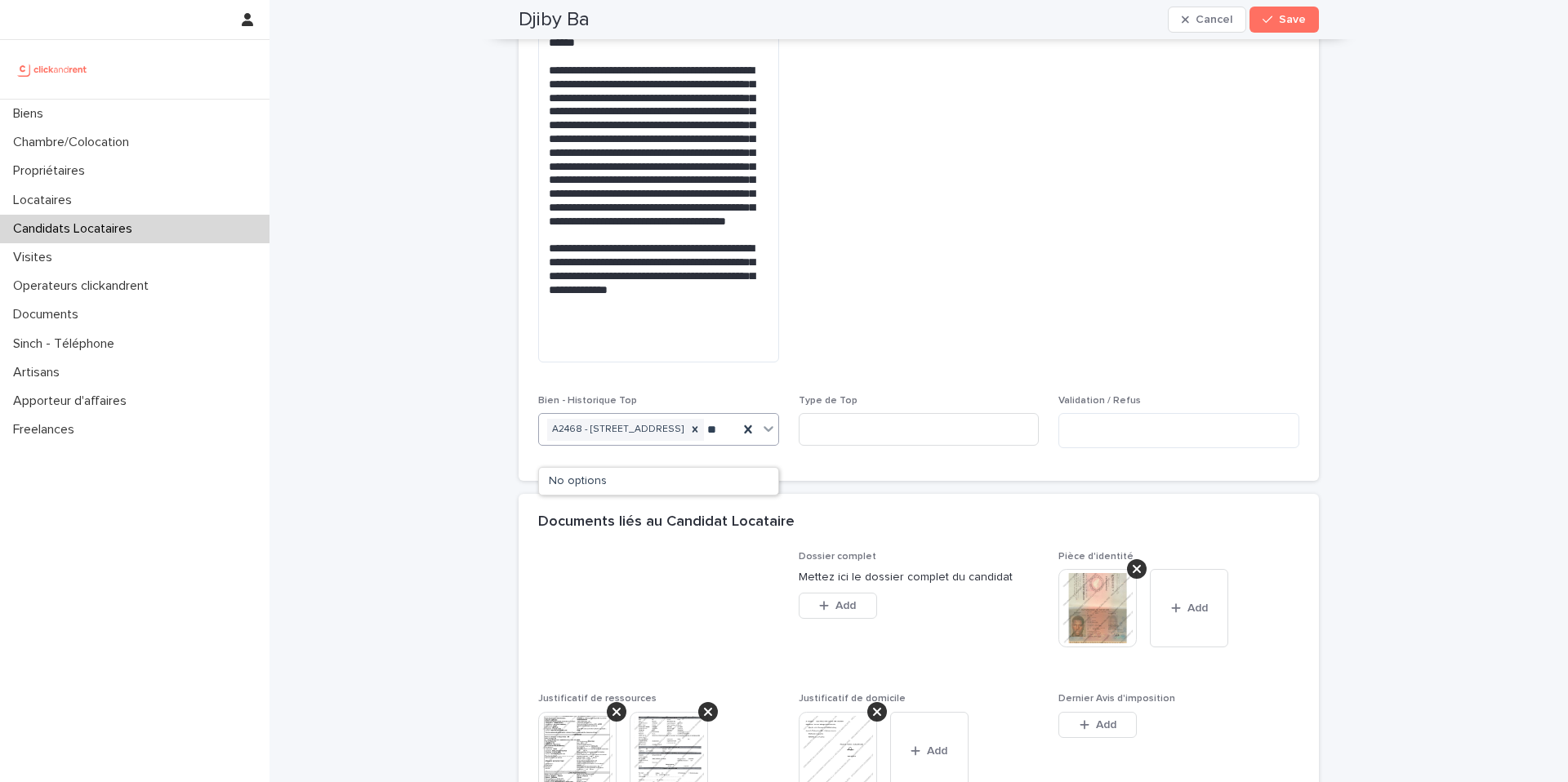
type input "*"
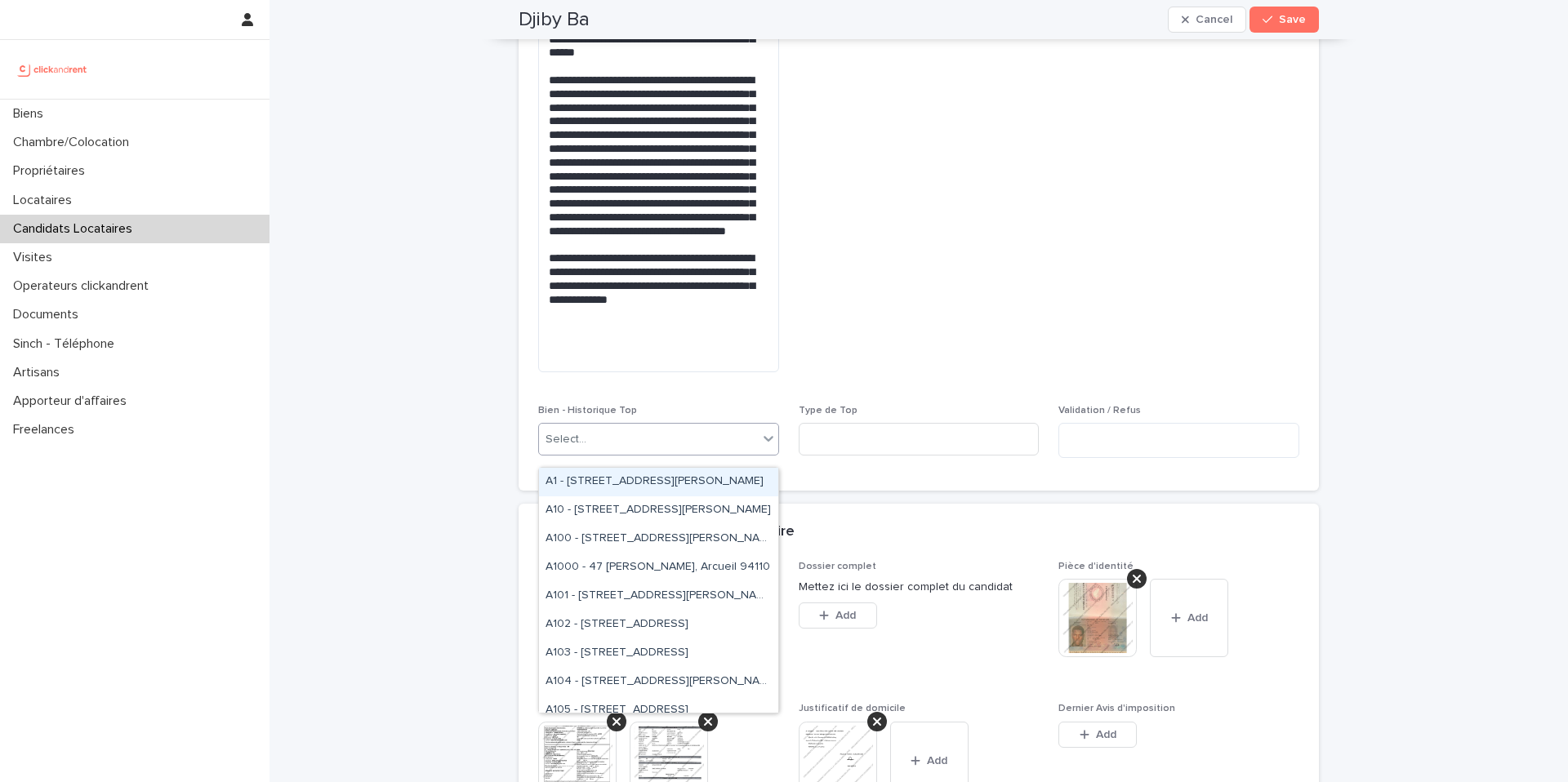
click at [1139, 178] on span "Refus par le propriétaire" at bounding box center [1178, 141] width 241 height 487
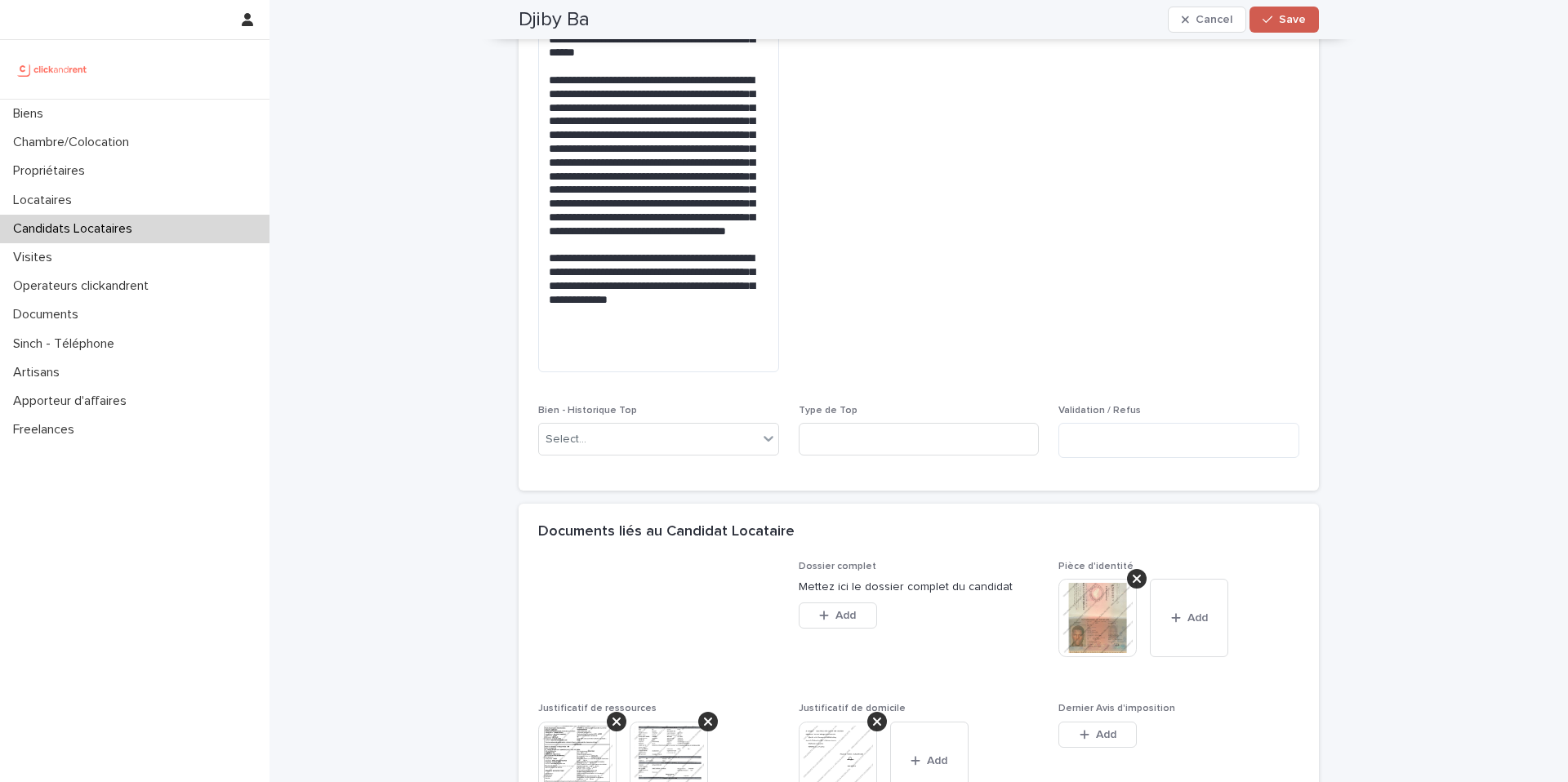
click at [1288, 15] on span "Save" at bounding box center [1293, 20] width 27 height 12
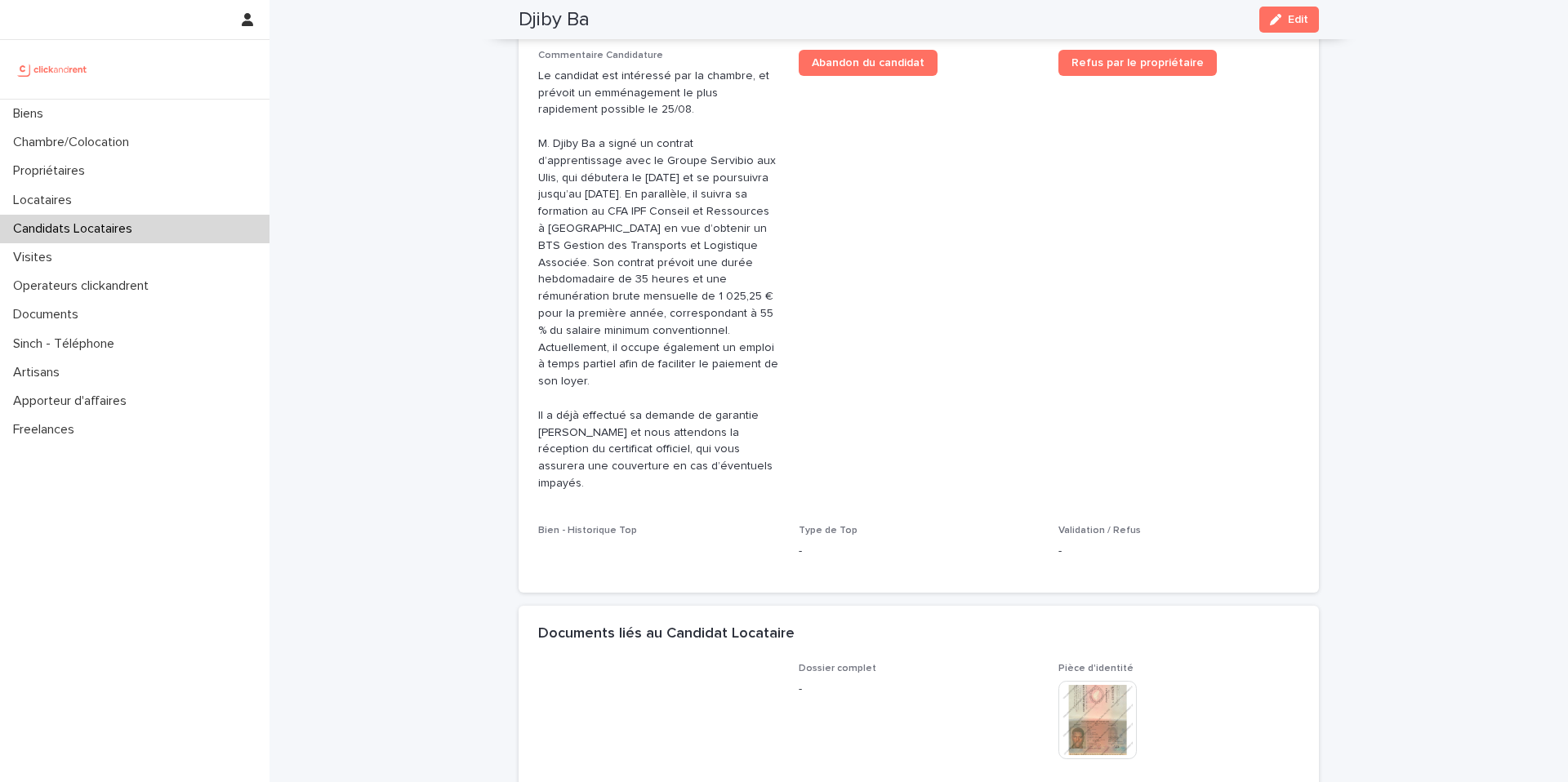
scroll to position [672, 0]
click at [653, 523] on div "Bien - Historique Top" at bounding box center [658, 538] width 241 height 31
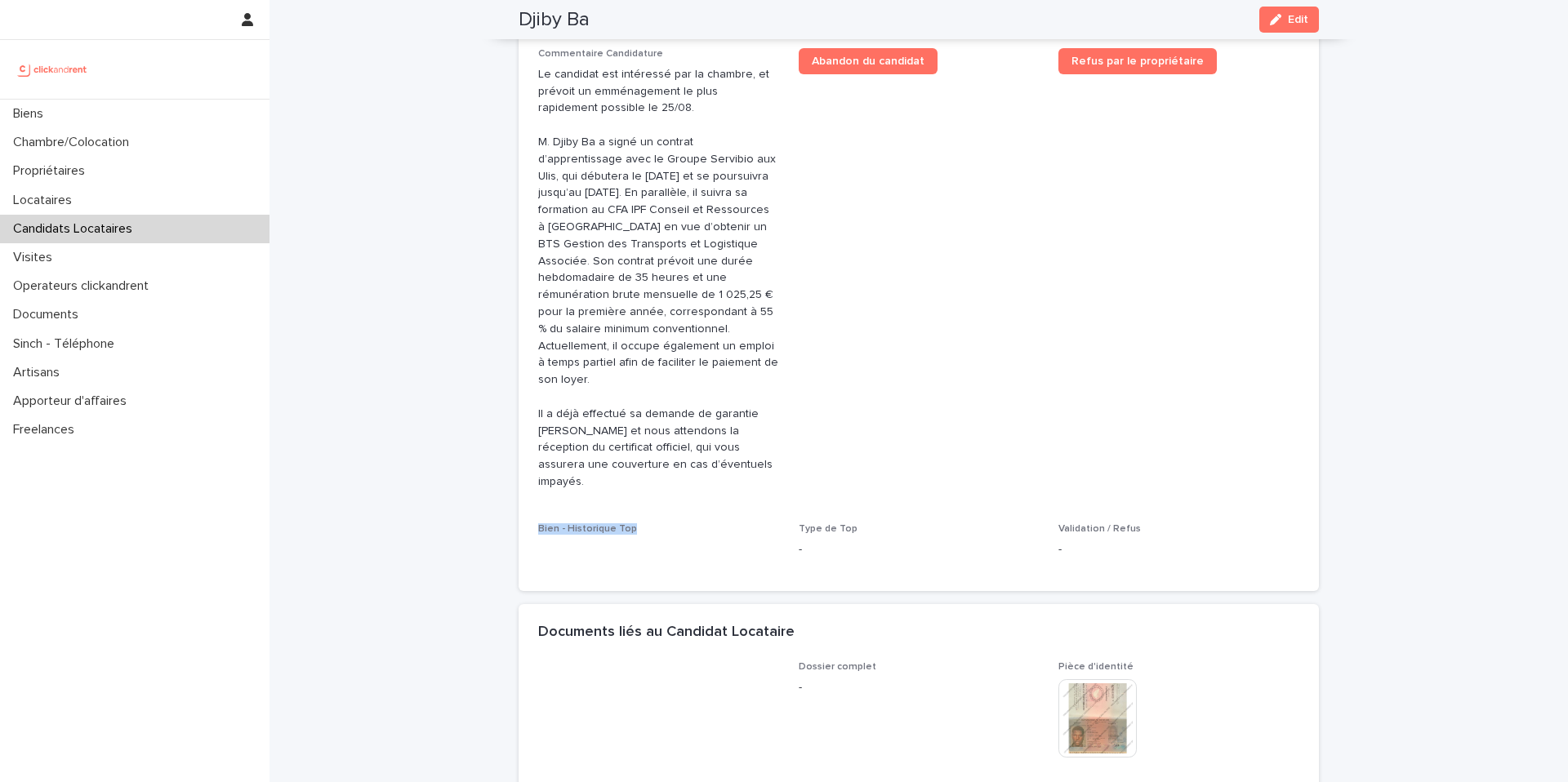
click at [653, 523] on div "Bien - Historique Top" at bounding box center [658, 538] width 241 height 31
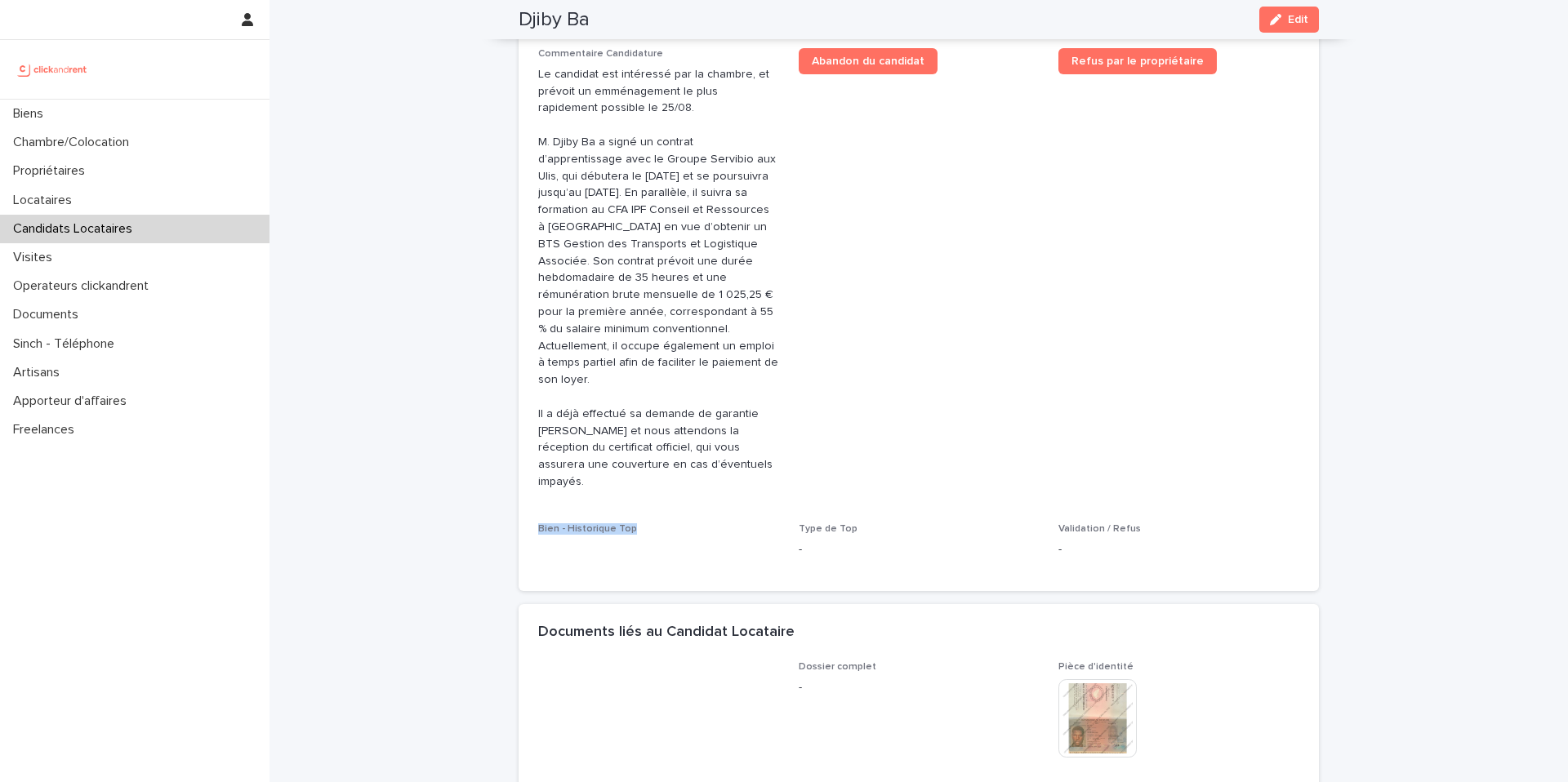
click at [653, 523] on div "Bien - Historique Top" at bounding box center [658, 538] width 241 height 31
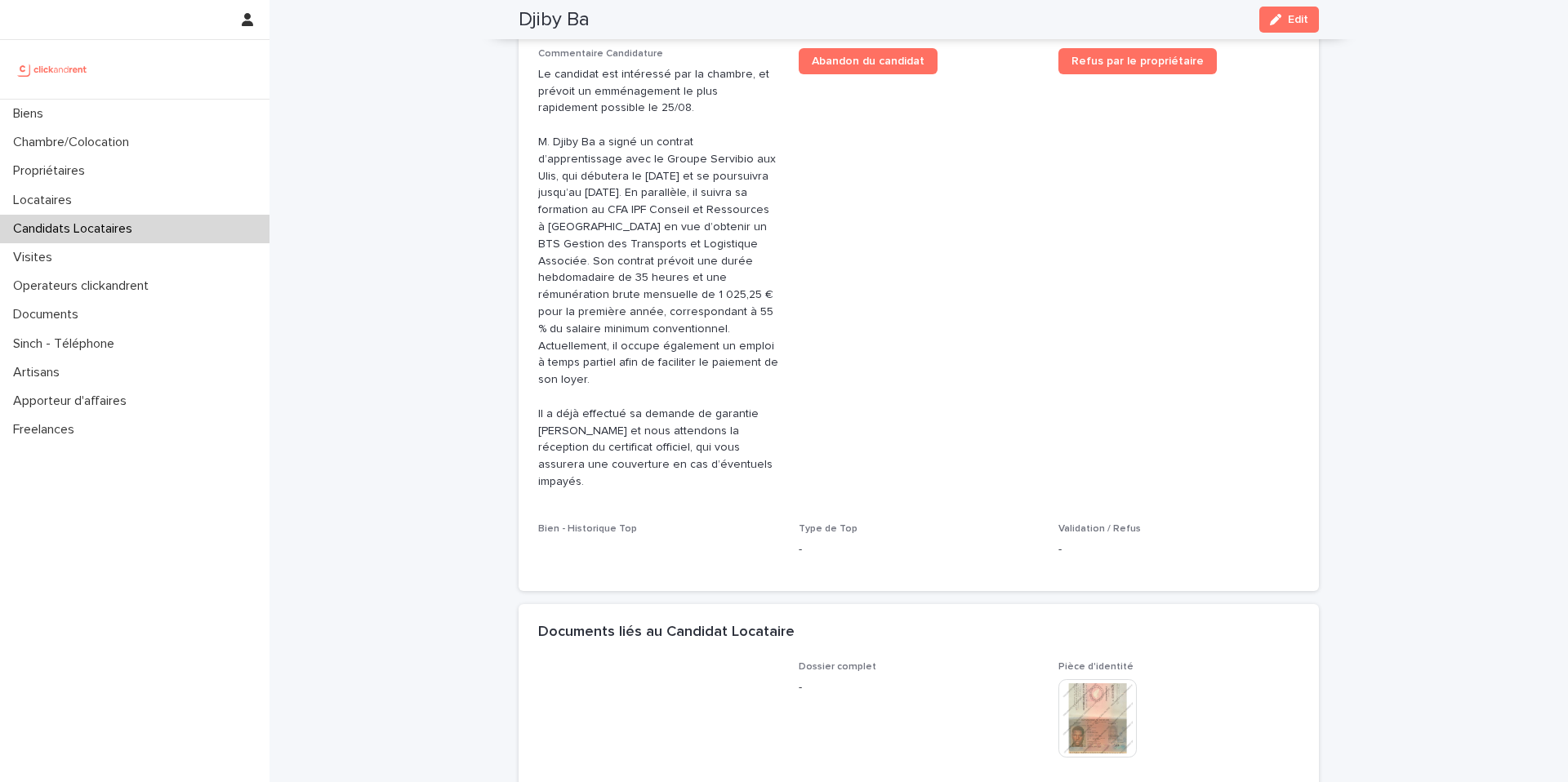
click at [652, 523] on span "Bien - Historique Top" at bounding box center [658, 547] width 241 height 48
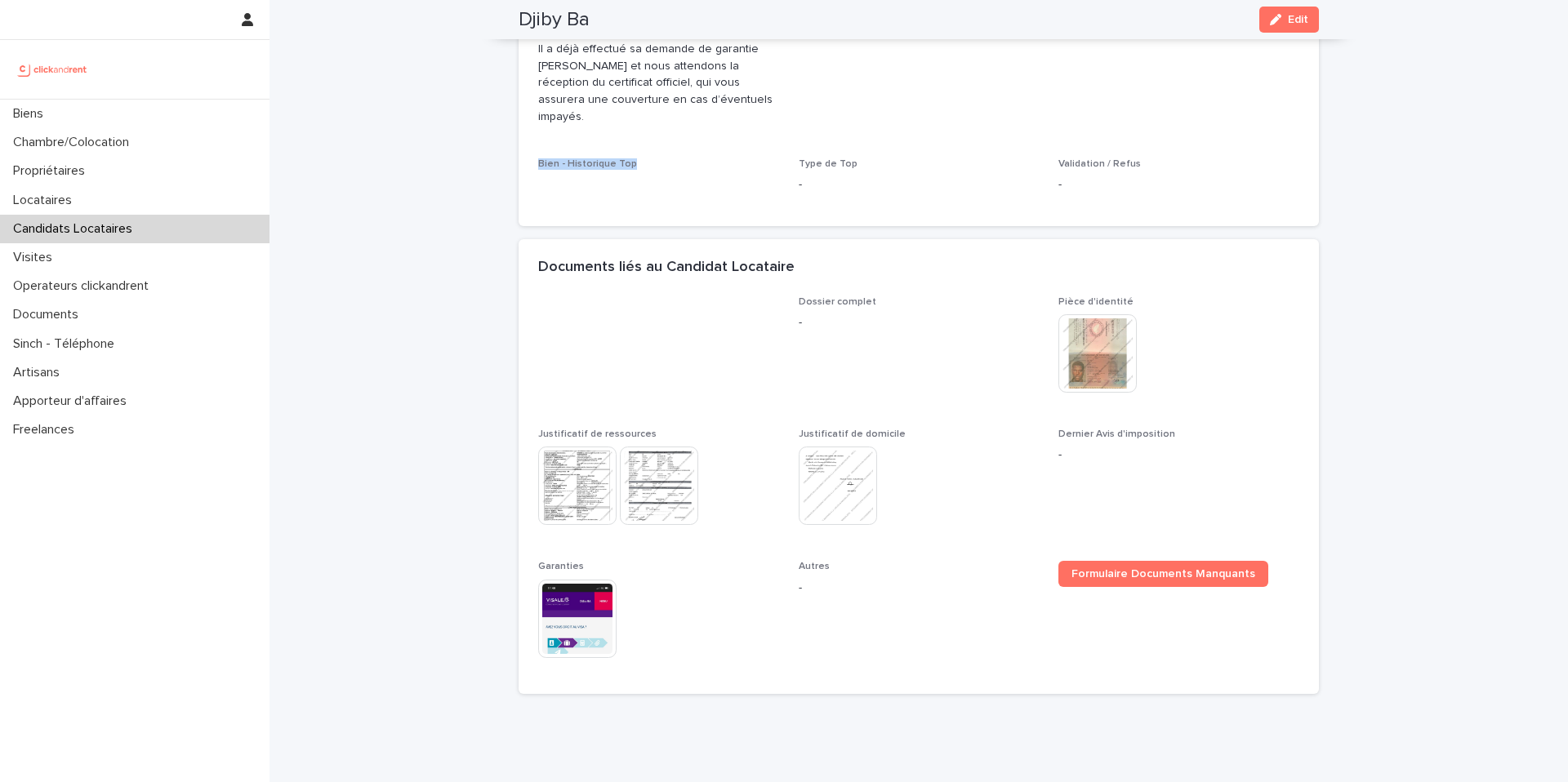
scroll to position [1043, 0]
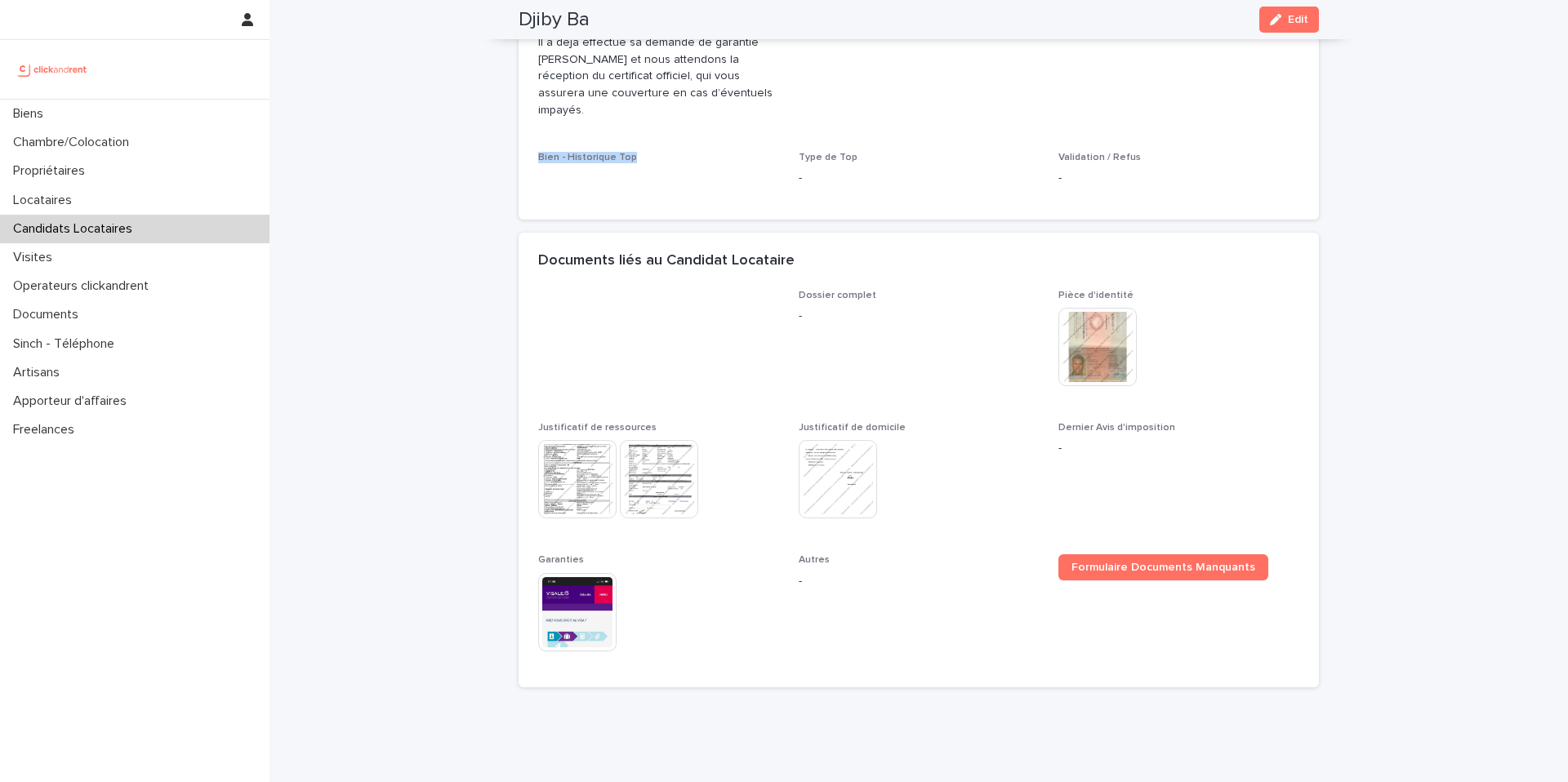
click at [687, 159] on span "Bien - Historique Top" at bounding box center [658, 176] width 241 height 48
click at [1280, 16] on icon "button" at bounding box center [1276, 20] width 12 height 12
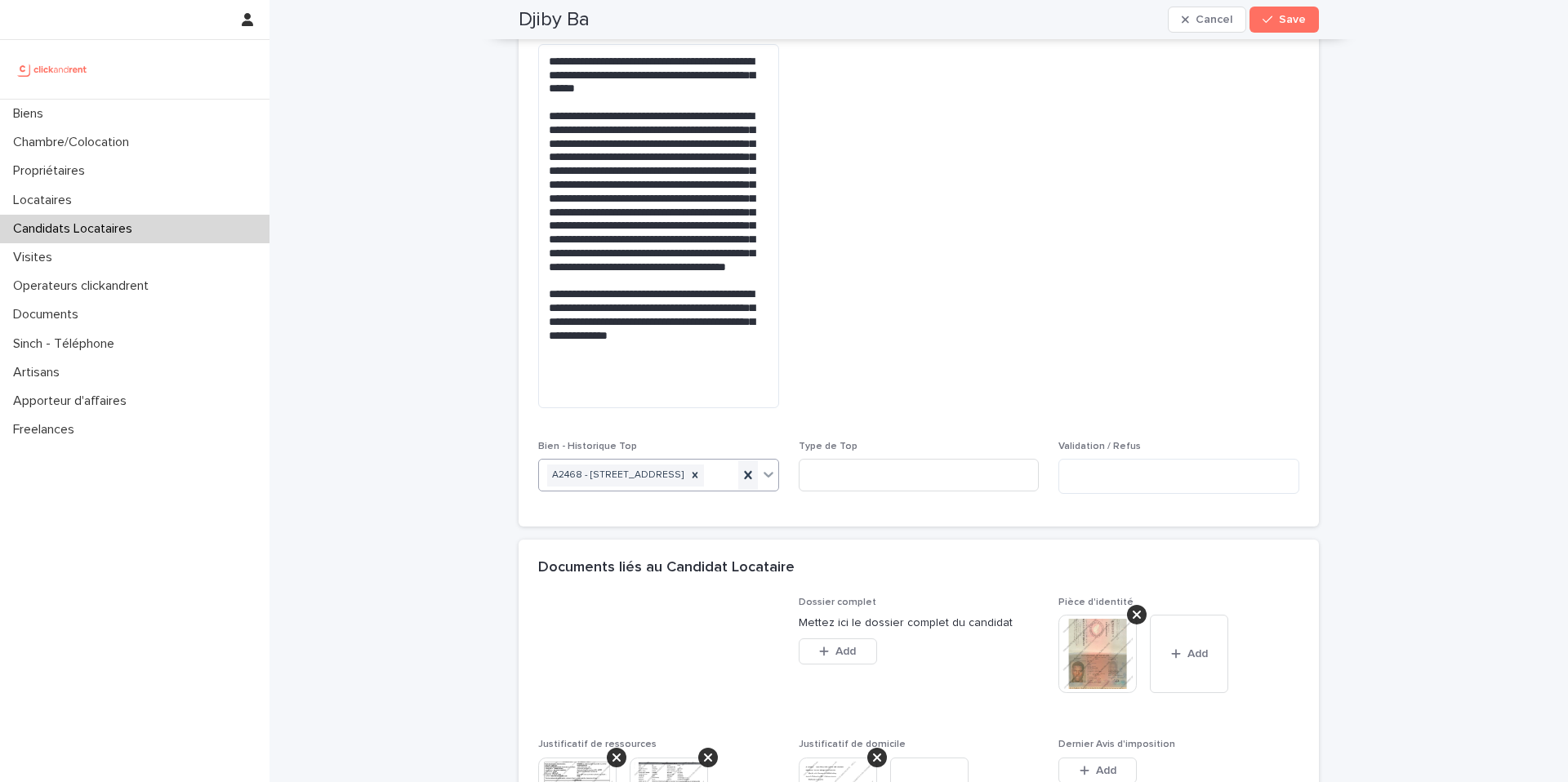
click at [746, 479] on icon at bounding box center [747, 475] width 7 height 8
click at [717, 490] on div "A2468 - 19 Avenue Nationale, Massy 91300" at bounding box center [638, 475] width 199 height 28
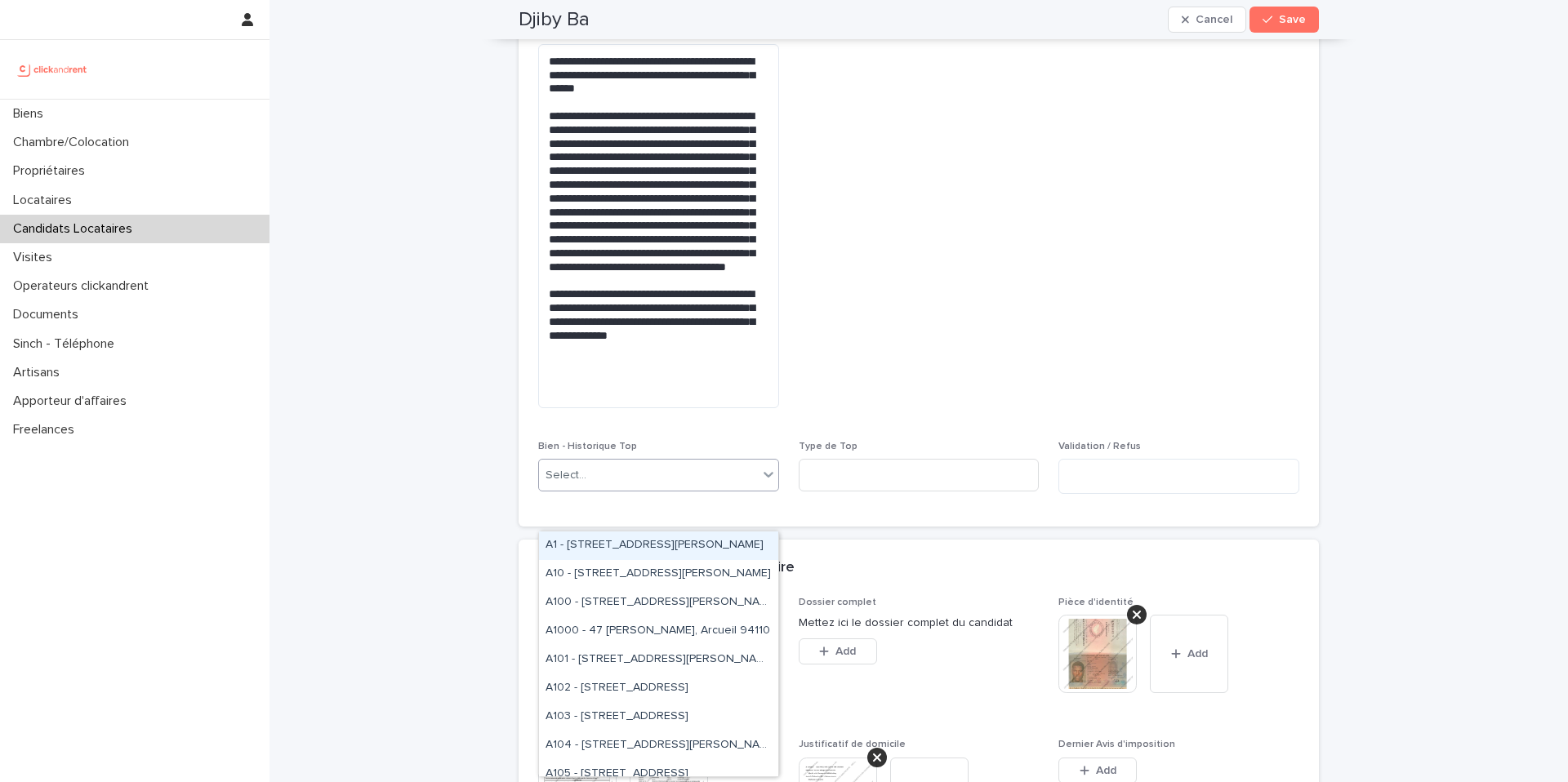
click at [719, 489] on div "Select..." at bounding box center [648, 475] width 219 height 27
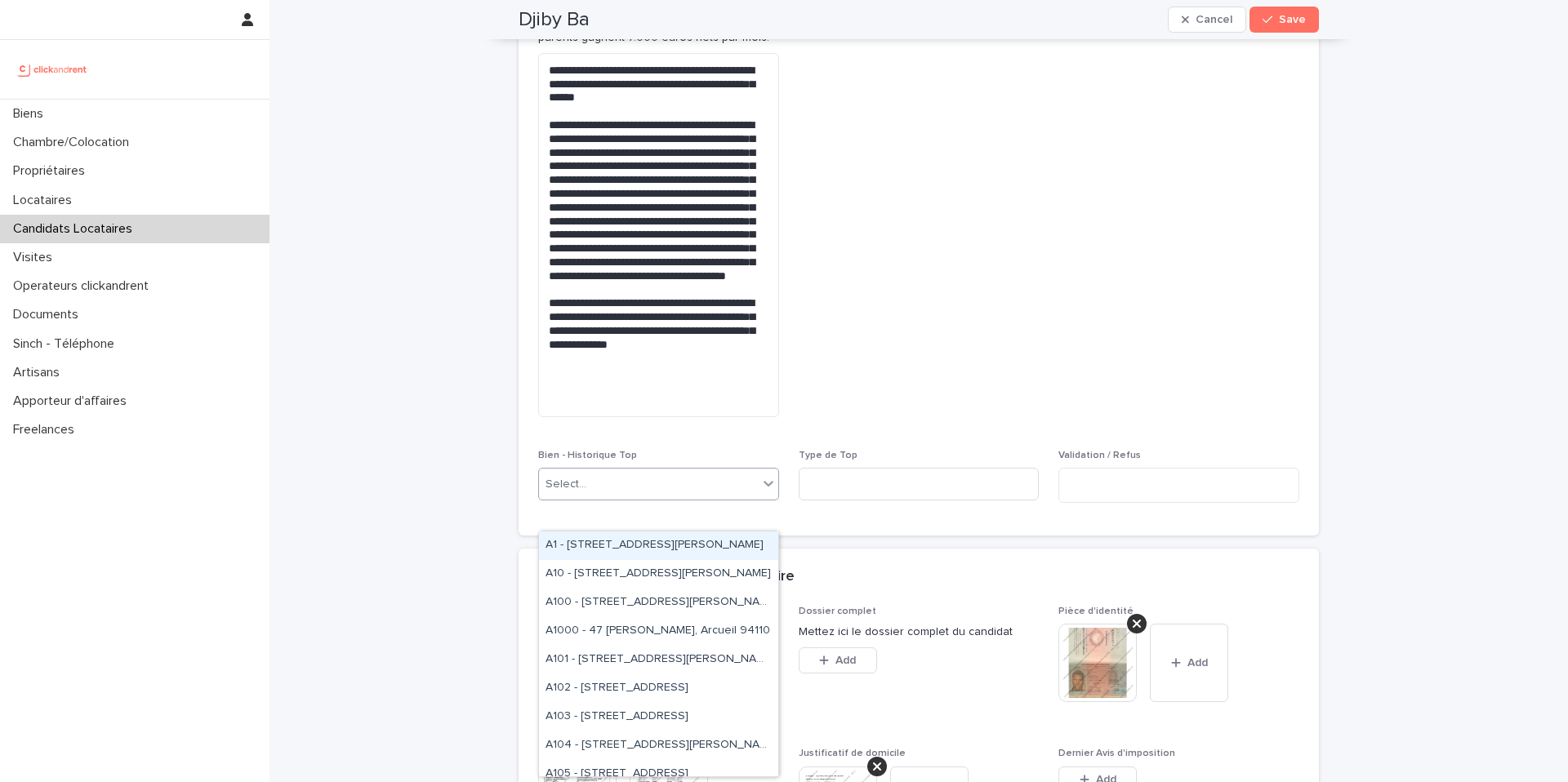
click at [671, 498] on div "Select..." at bounding box center [648, 484] width 219 height 27
type input "*****"
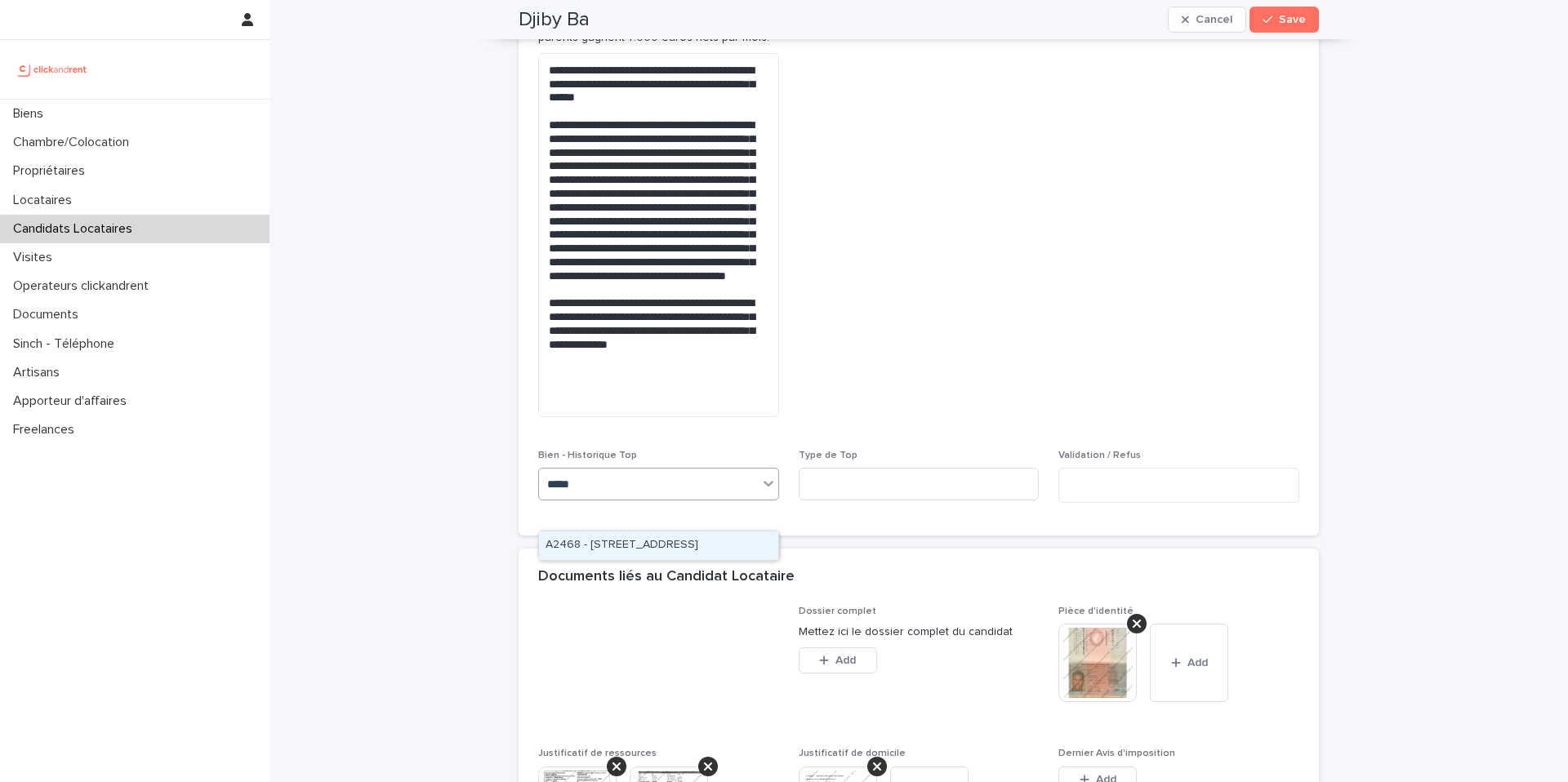
click at [701, 549] on div "A2468 - 19 Avenue Nationale, Massy 91300" at bounding box center [658, 546] width 239 height 28
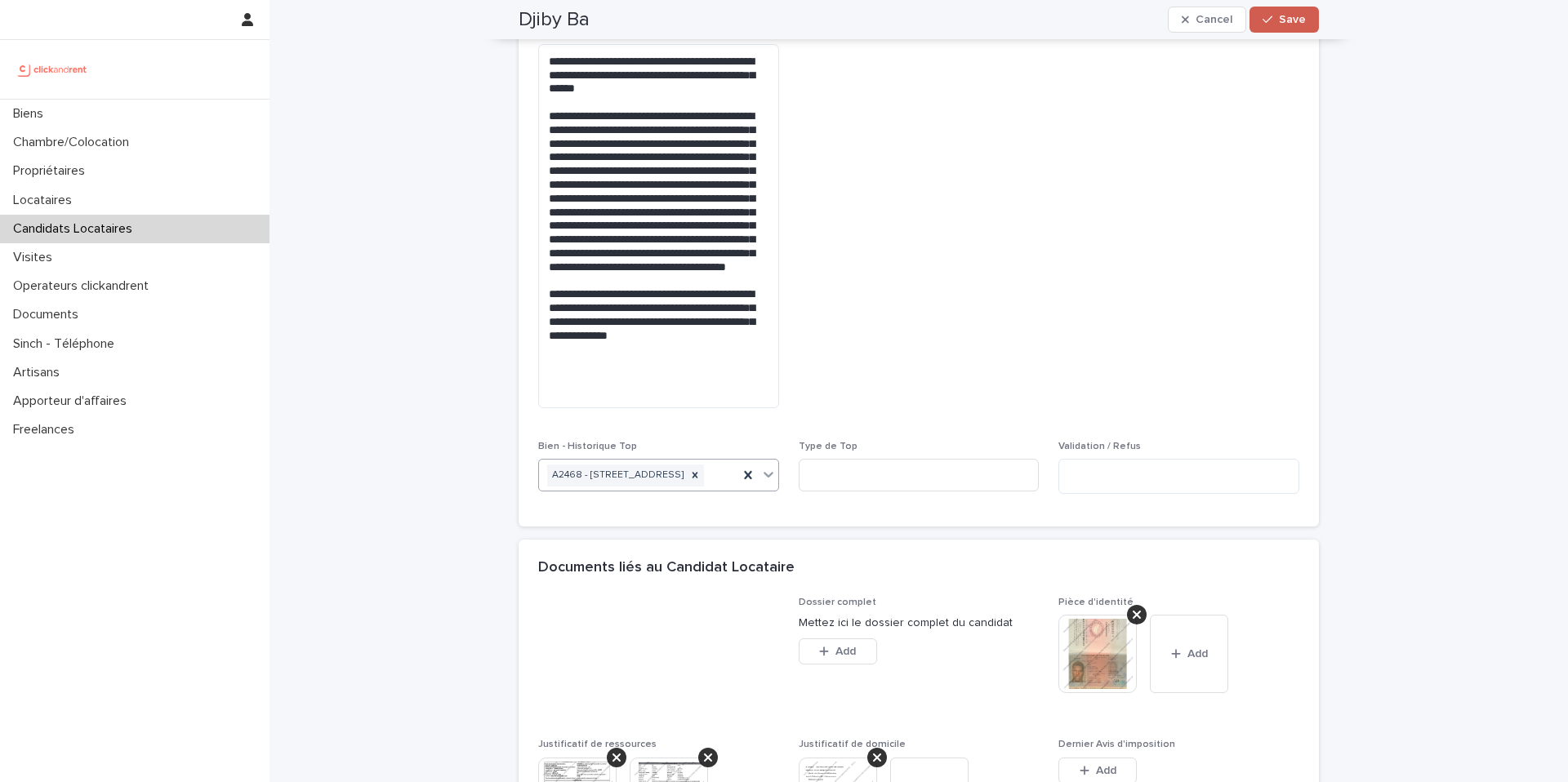
click at [1283, 18] on span "Save" at bounding box center [1293, 20] width 27 height 12
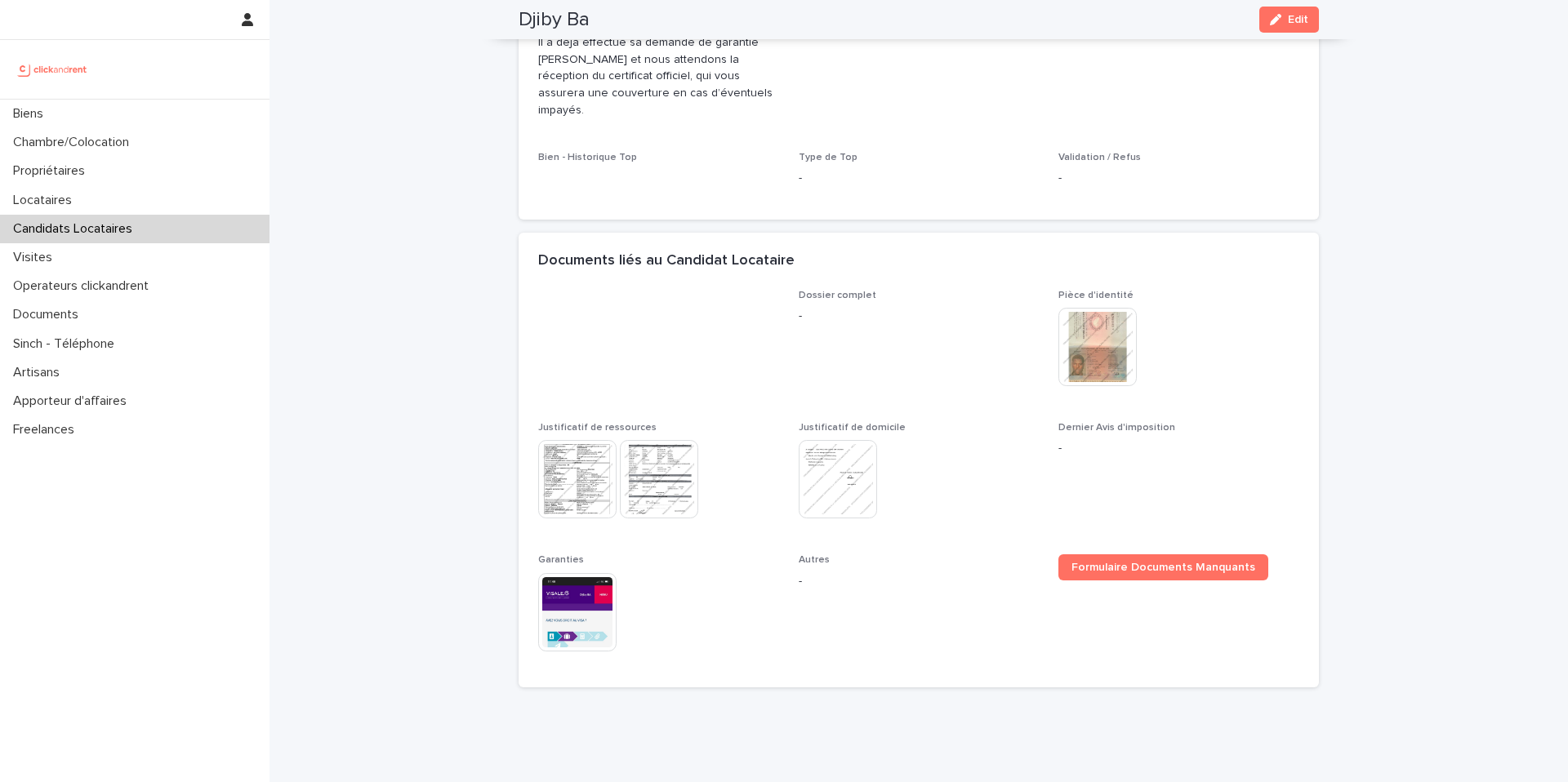
scroll to position [771, 0]
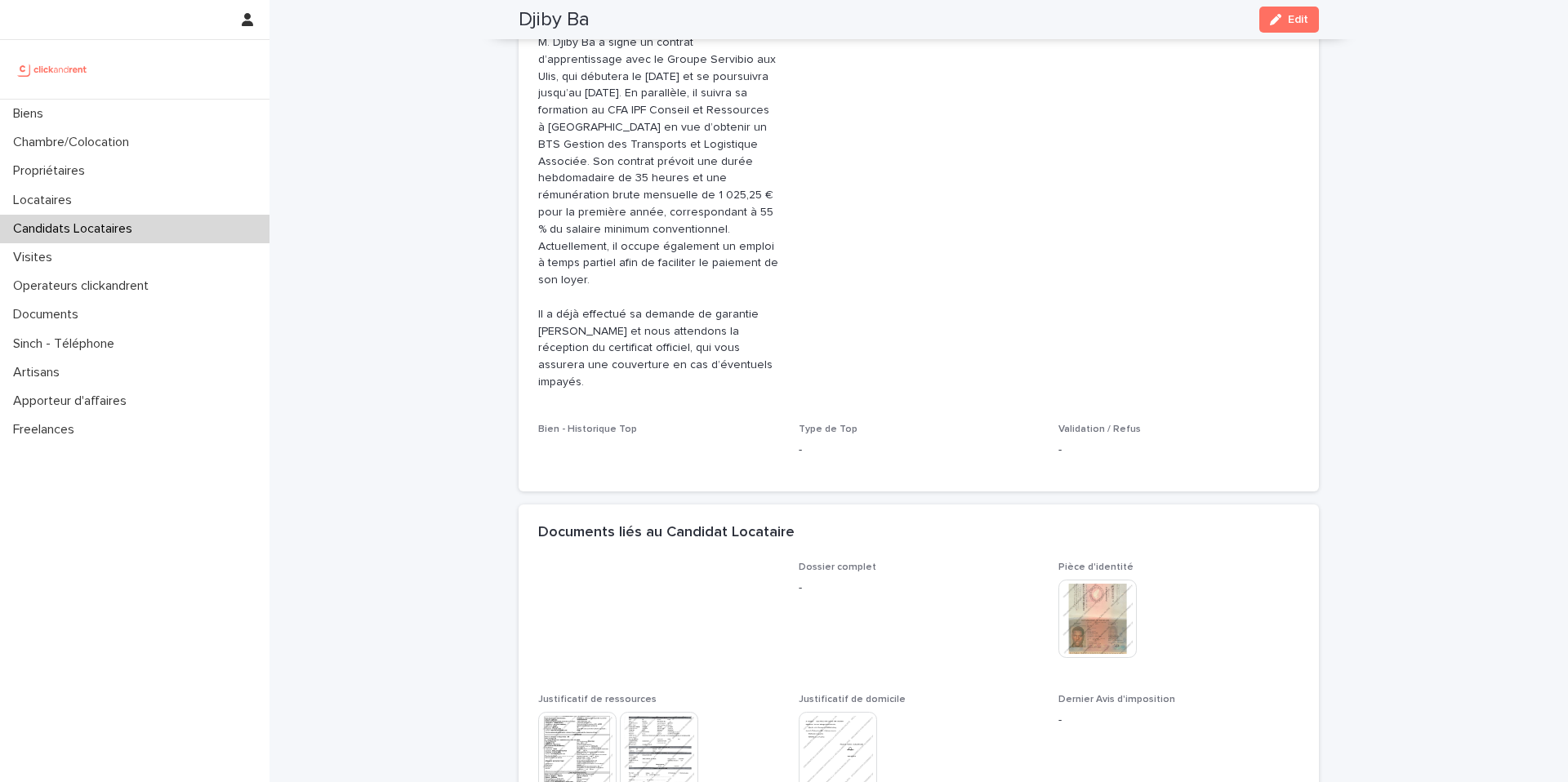
click at [624, 429] on span "Bien - Historique Top" at bounding box center [658, 448] width 241 height 48
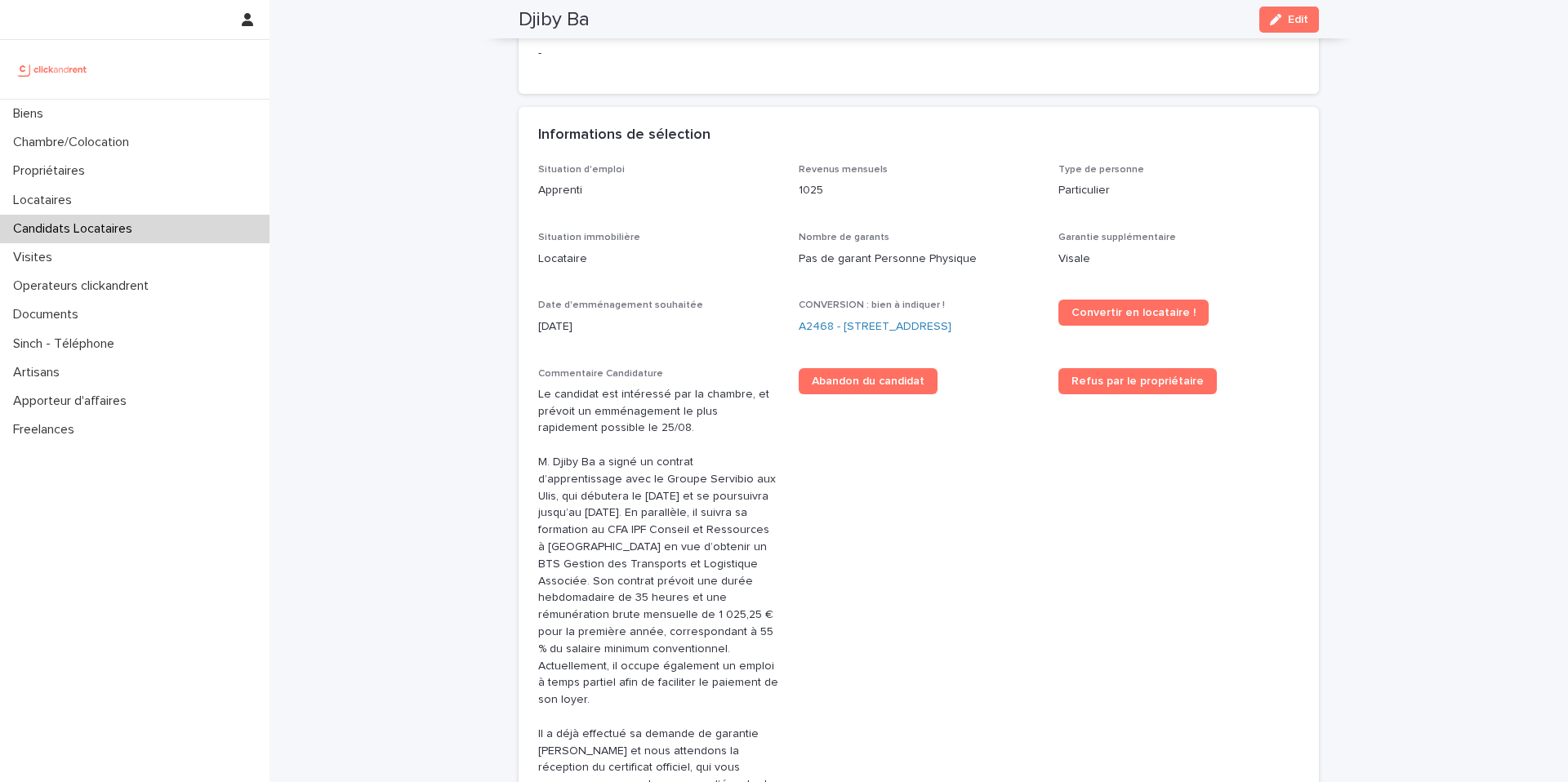
scroll to position [0, 0]
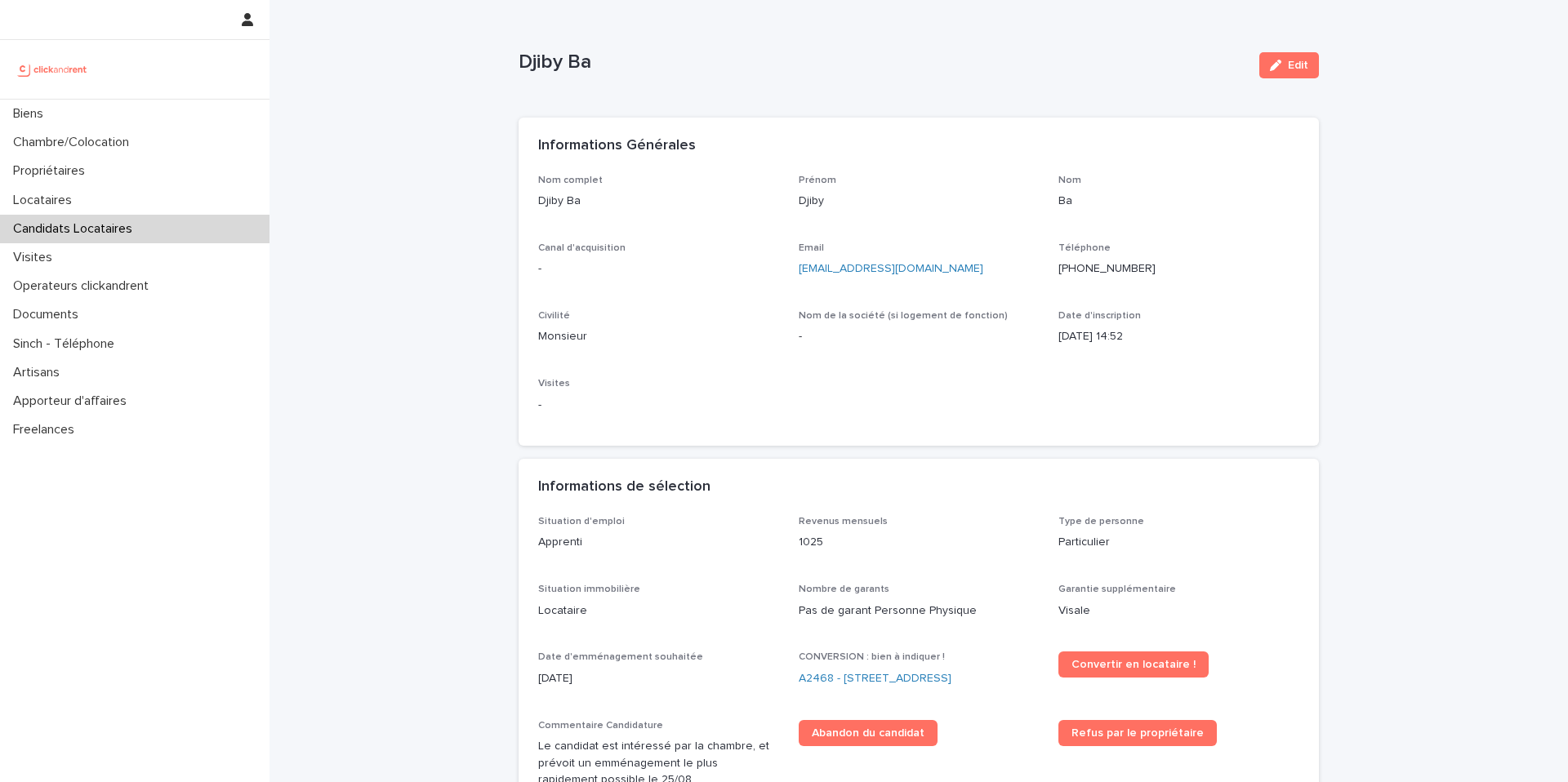
click at [576, 61] on p "Djiby Ba" at bounding box center [882, 62] width 727 height 23
copy div "Djiby Ba Edit Sorry, there was an error saving your record. Please try again. P…"
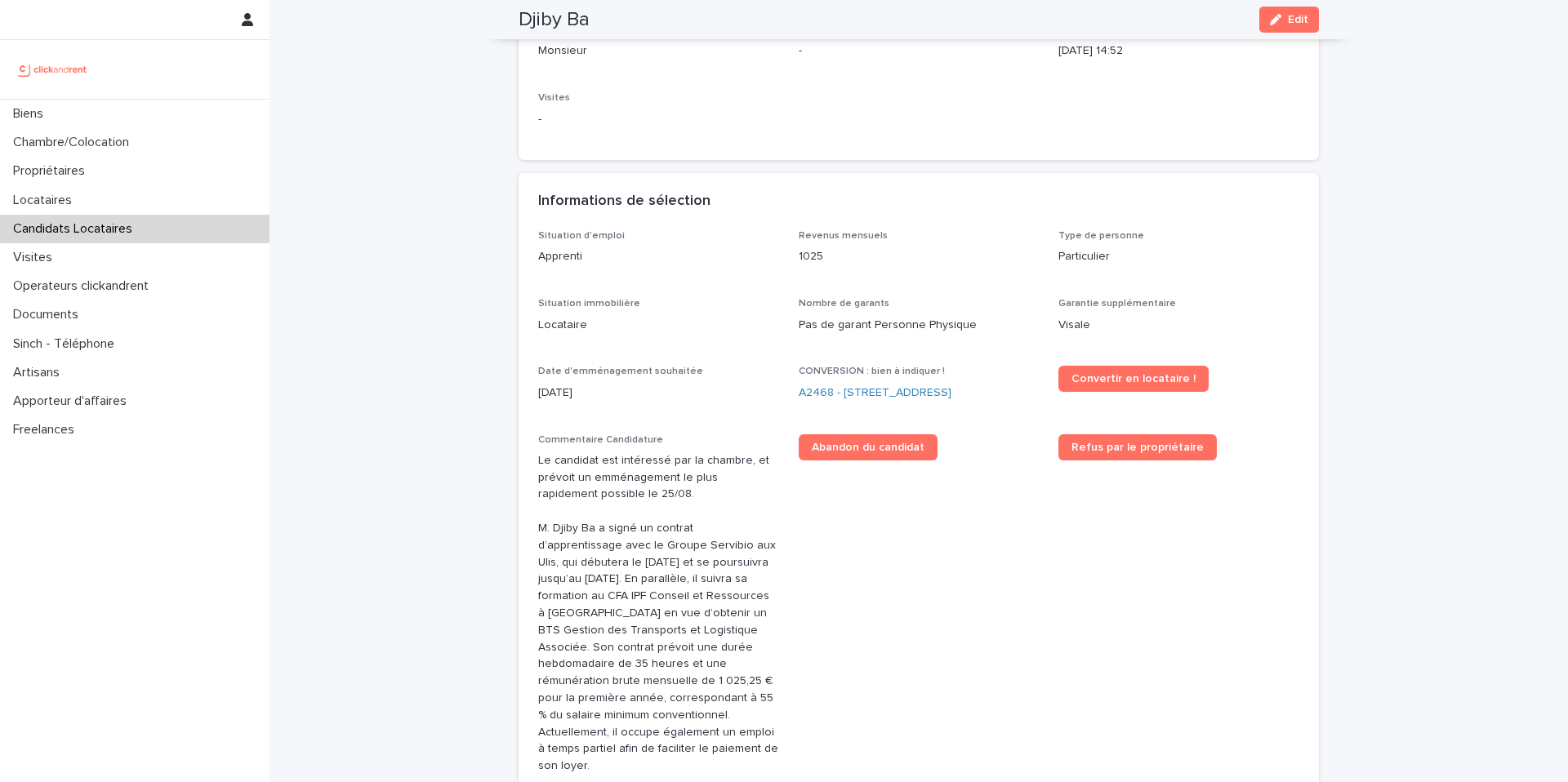
scroll to position [289, 0]
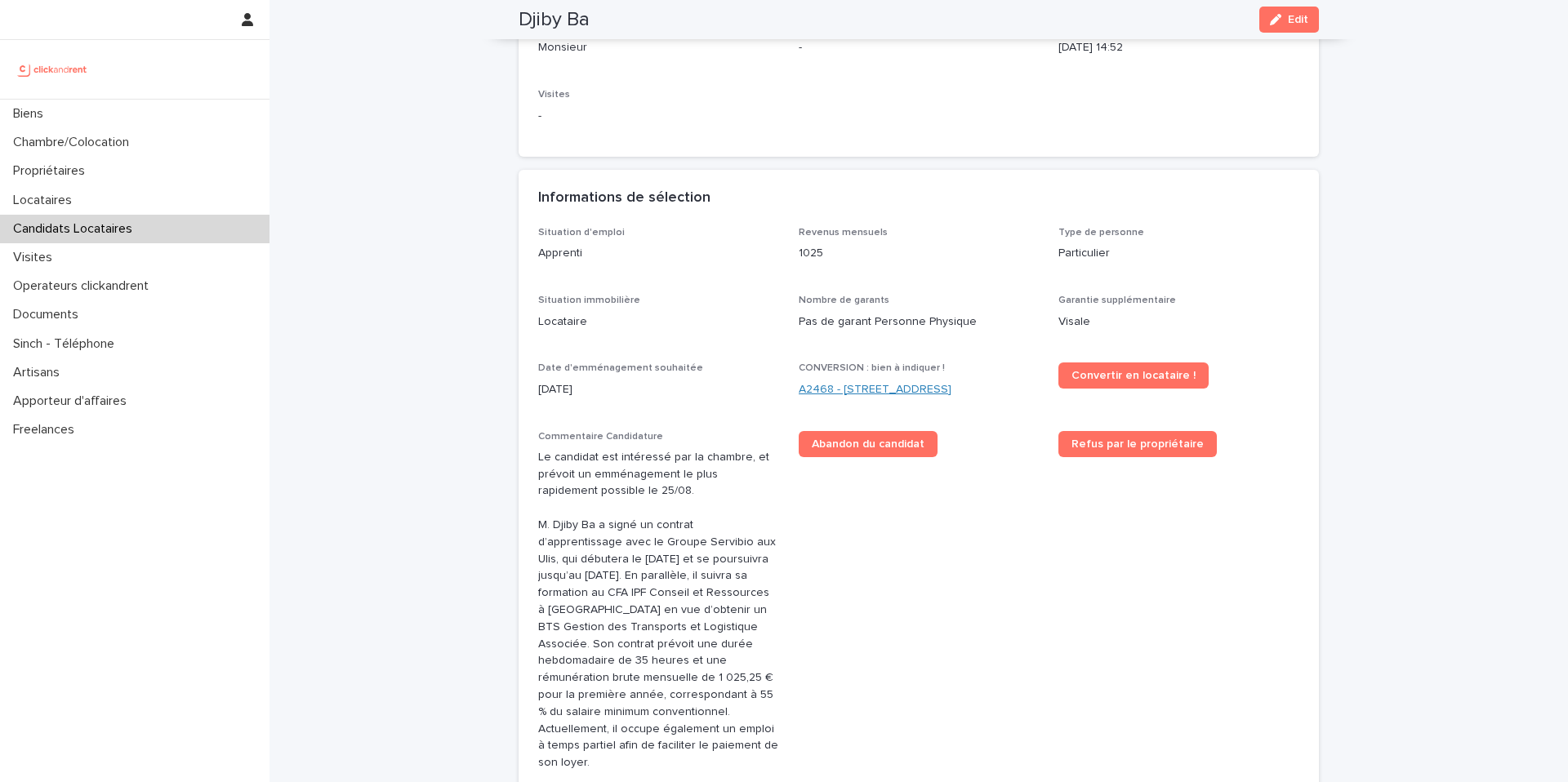
click at [880, 388] on link "A2468 - 19 Avenue Nationale, Massy 91300" at bounding box center [875, 389] width 152 height 17
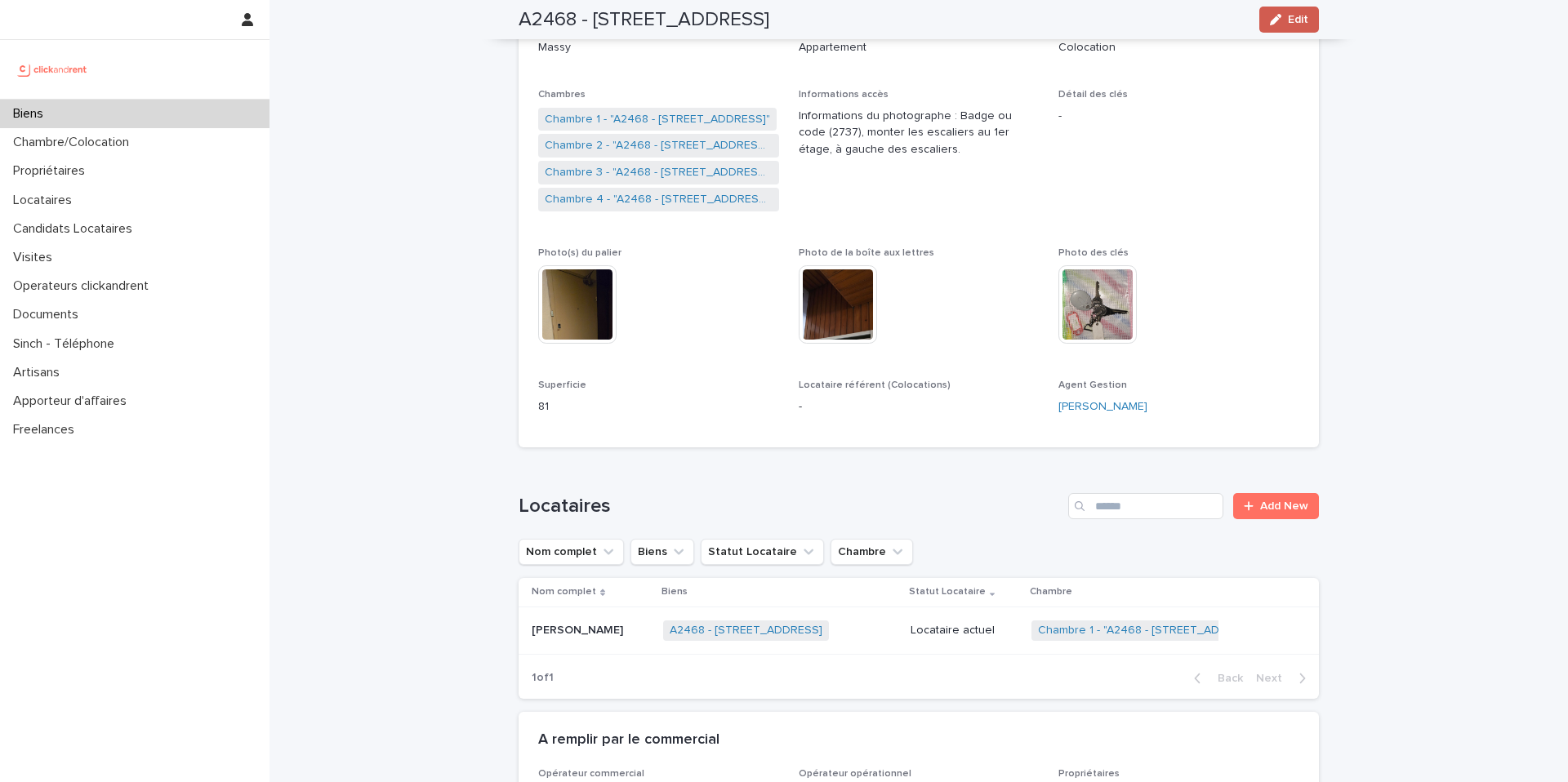
click at [1283, 25] on button "Edit" at bounding box center [1289, 19] width 60 height 26
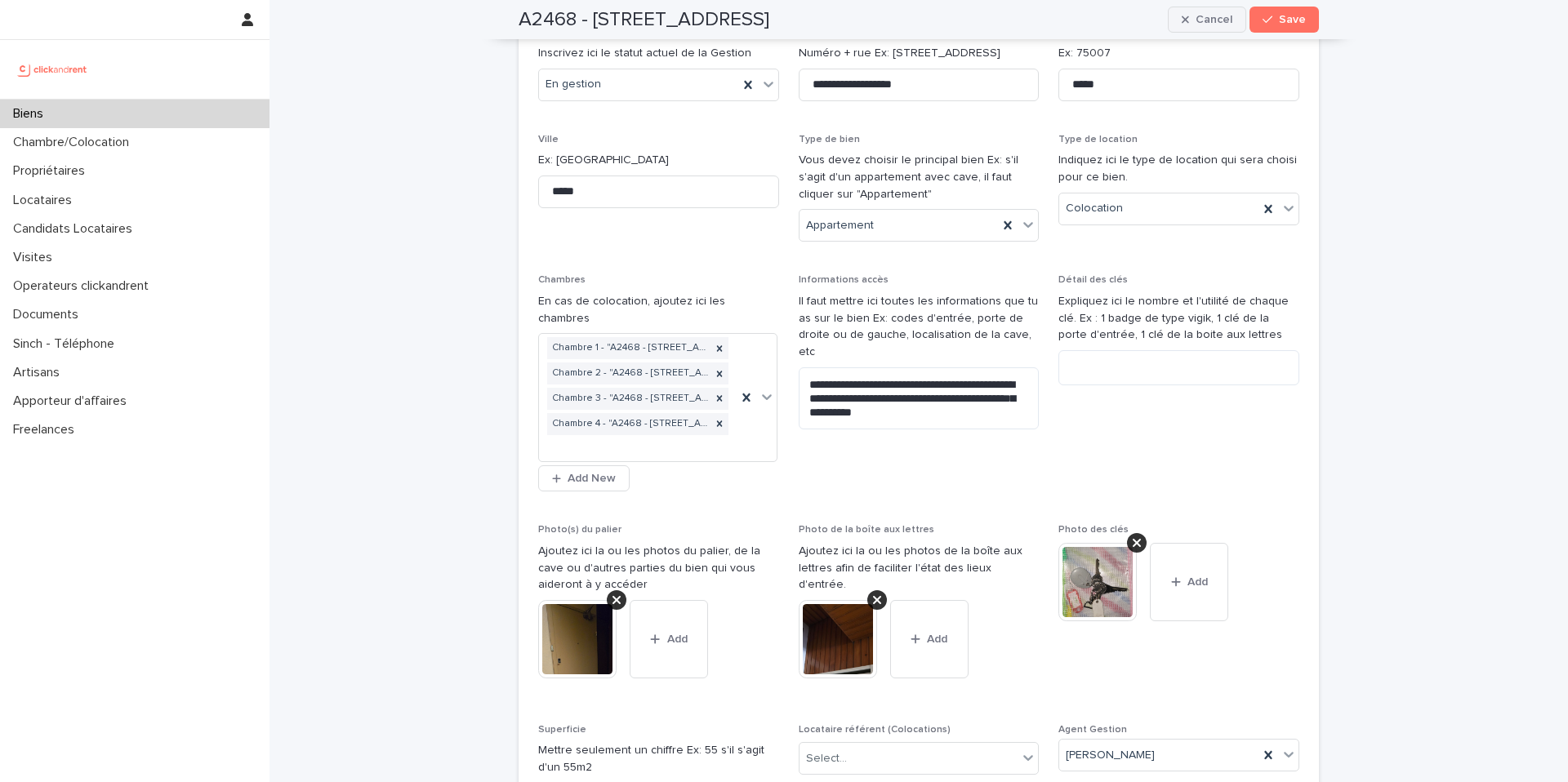
scroll to position [7370, 0]
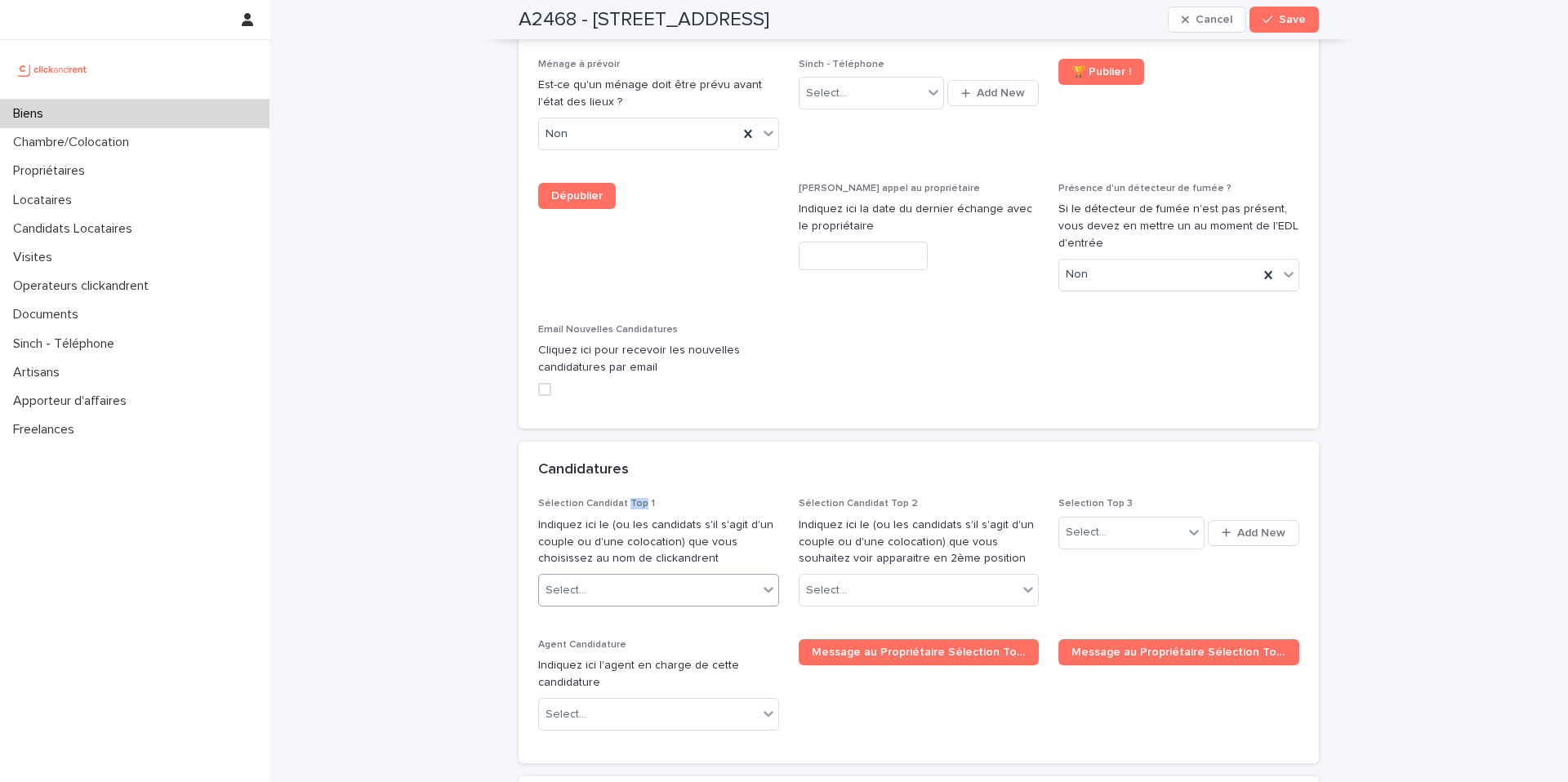
click at [658, 577] on div "Select..." at bounding box center [648, 591] width 219 height 27
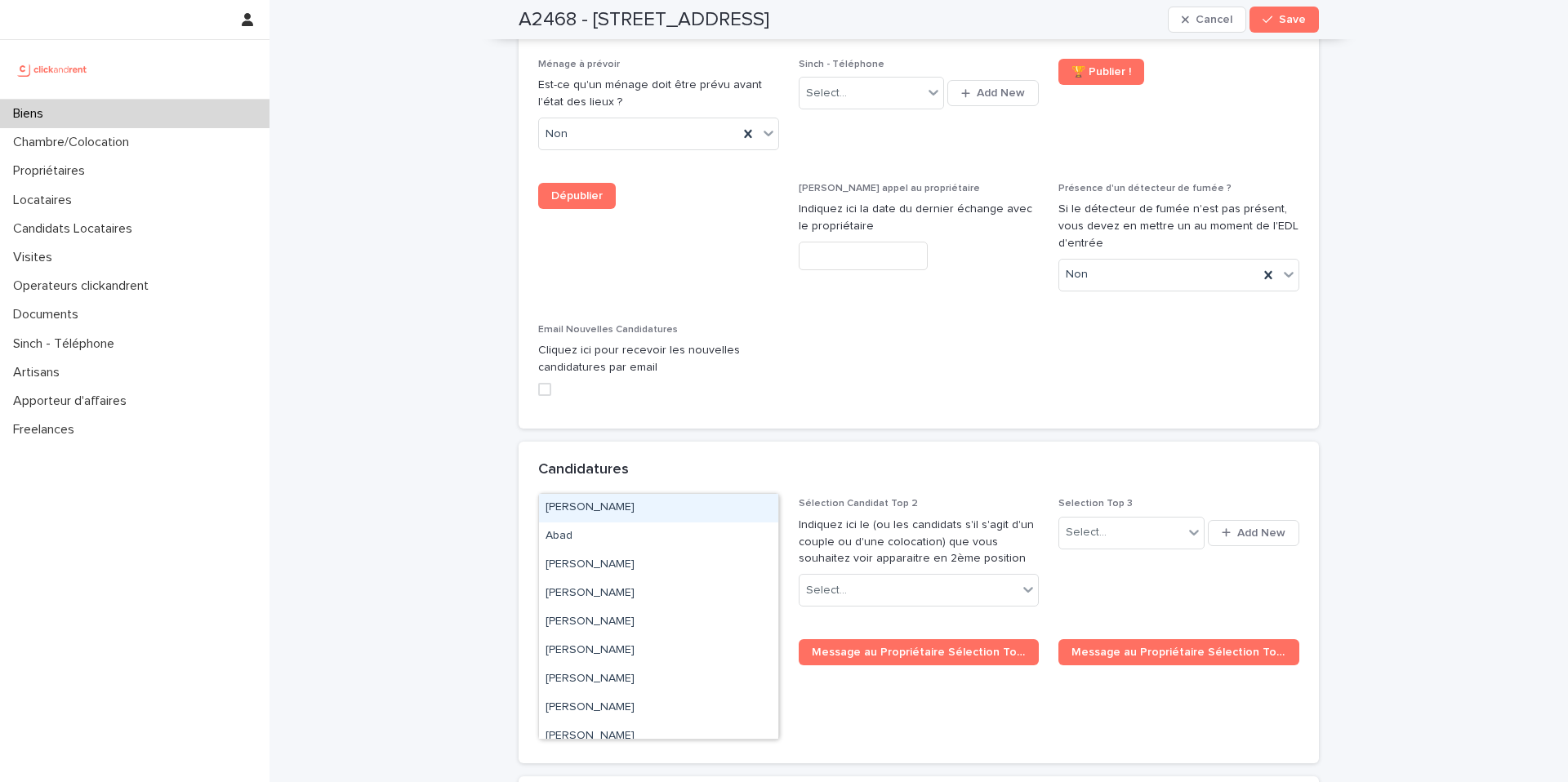
paste input "********"
type input "********"
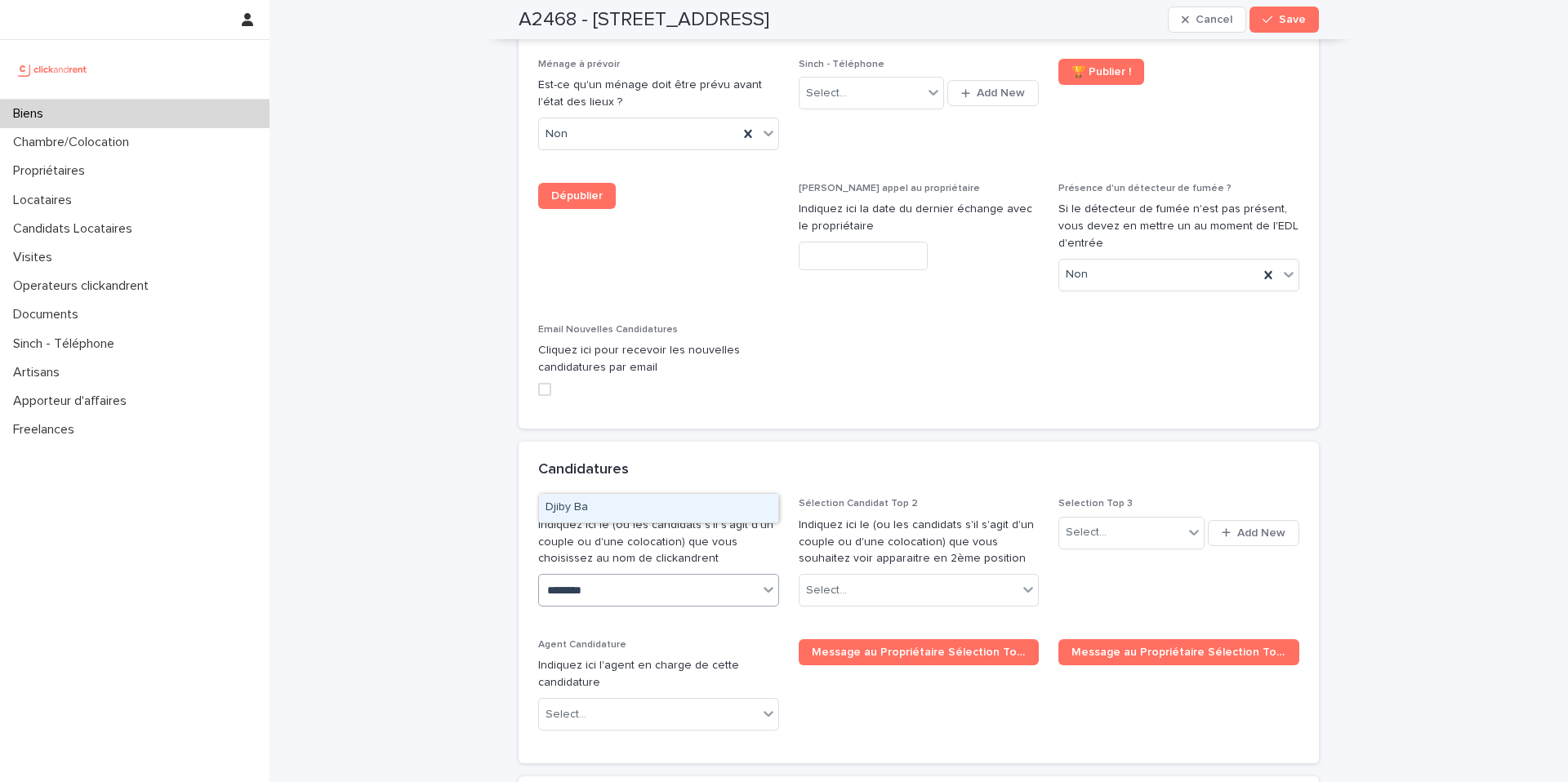
click at [613, 504] on div "Djiby Ba" at bounding box center [658, 508] width 239 height 28
click at [1282, 25] on button "Save" at bounding box center [1283, 19] width 69 height 26
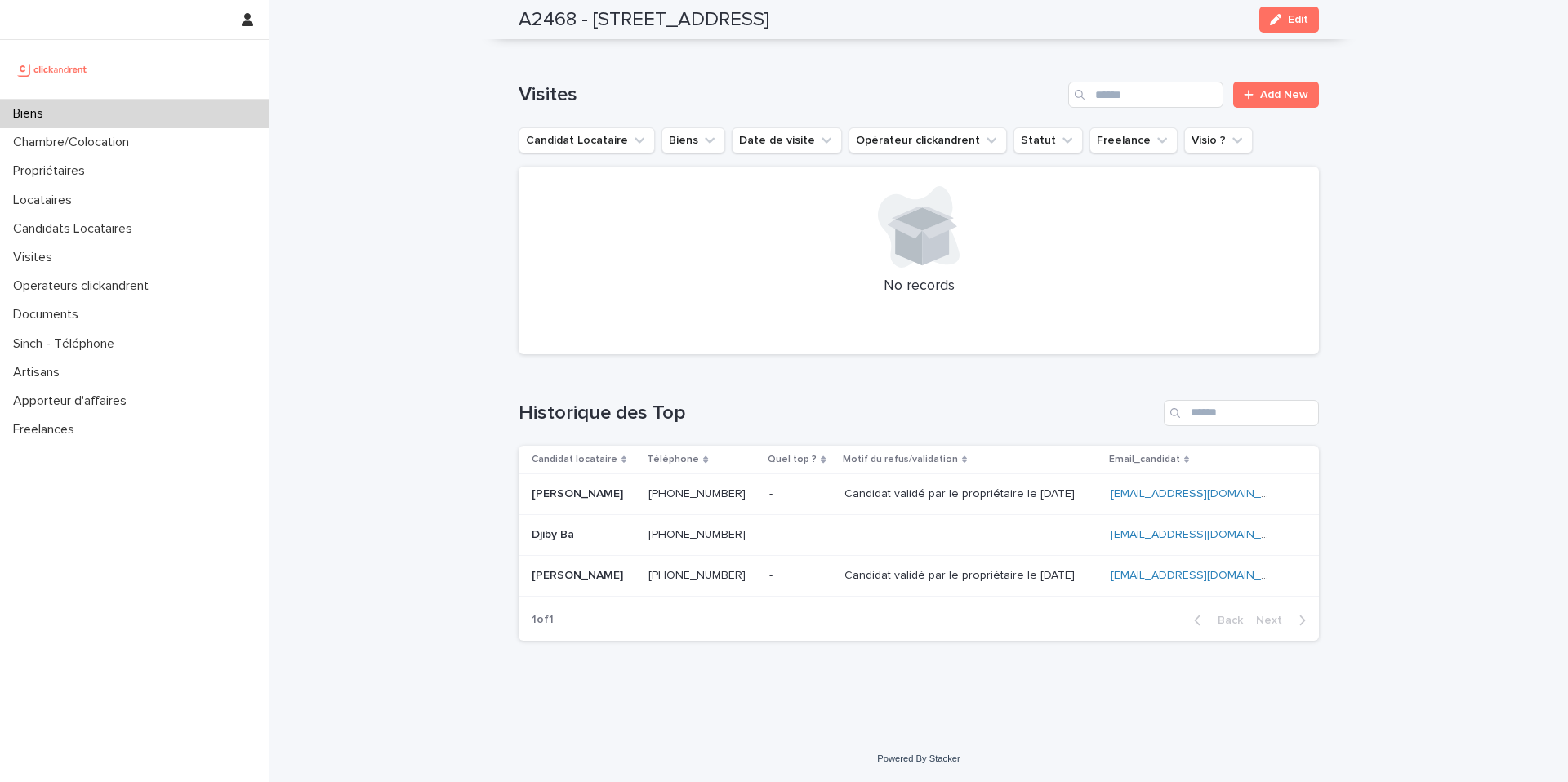
scroll to position [4439, 0]
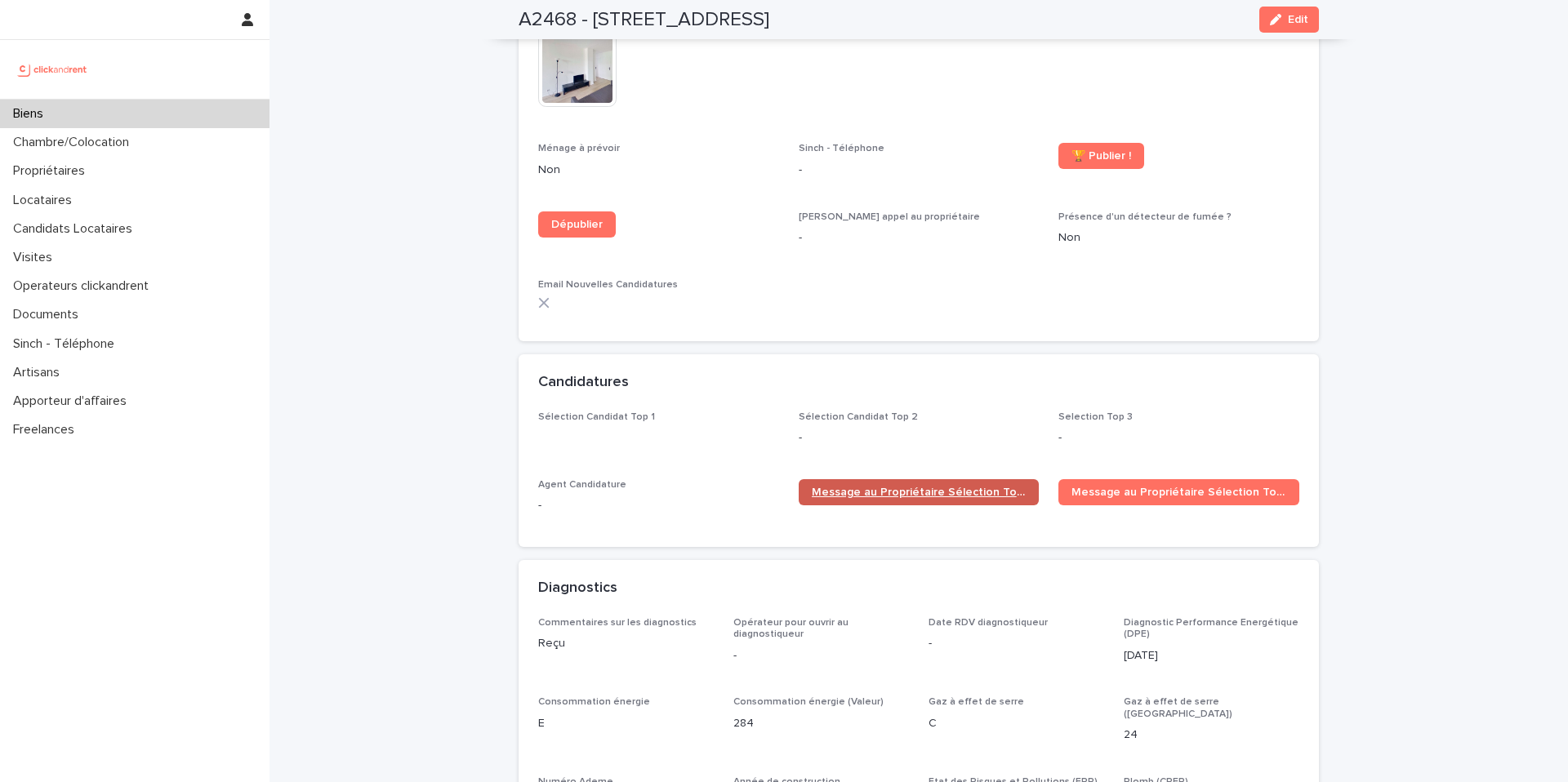
click at [903, 487] on span "Message au Propriétaire Sélection Top 1" at bounding box center [919, 492] width 215 height 12
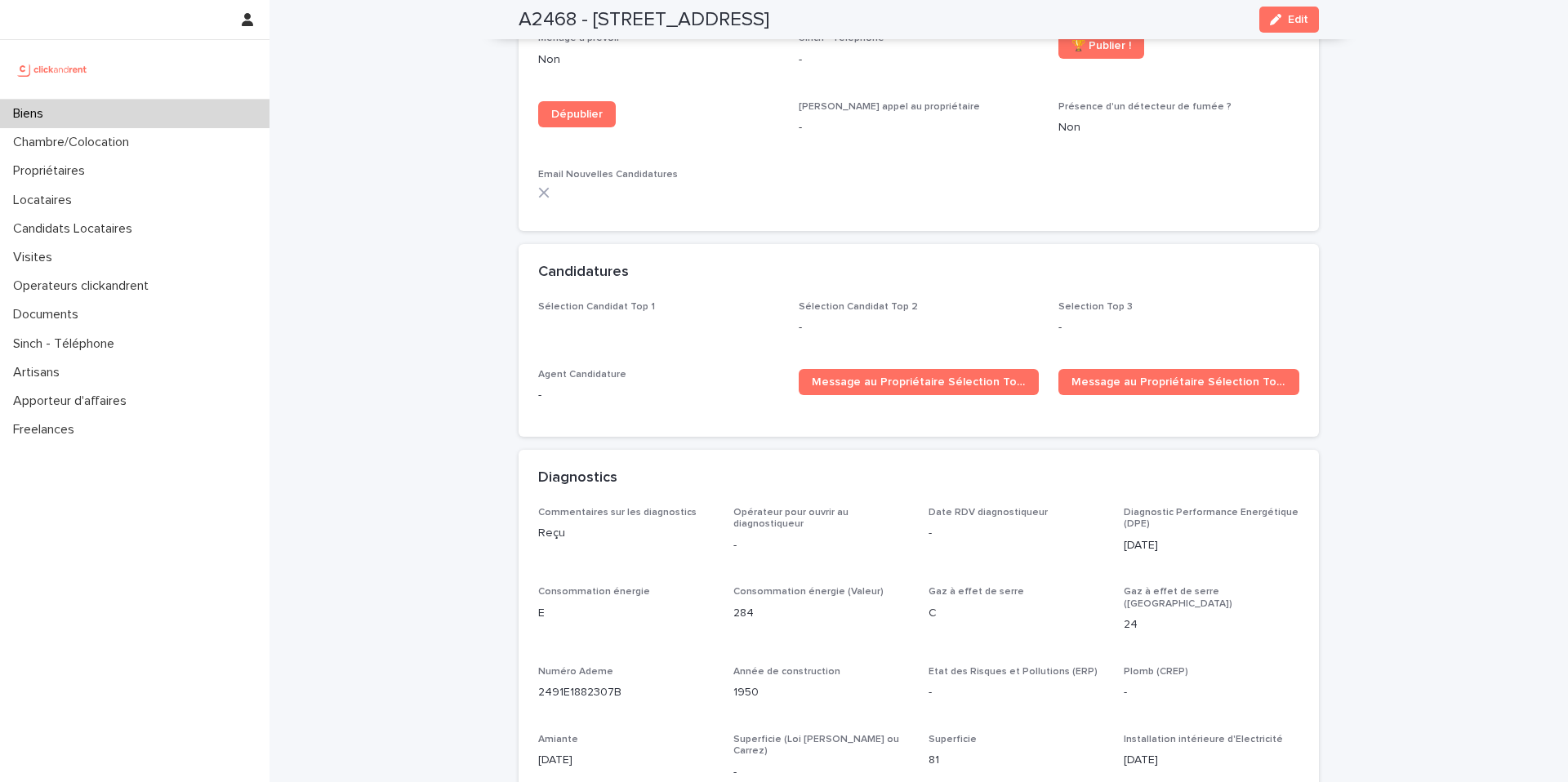
scroll to position [4544, 0]
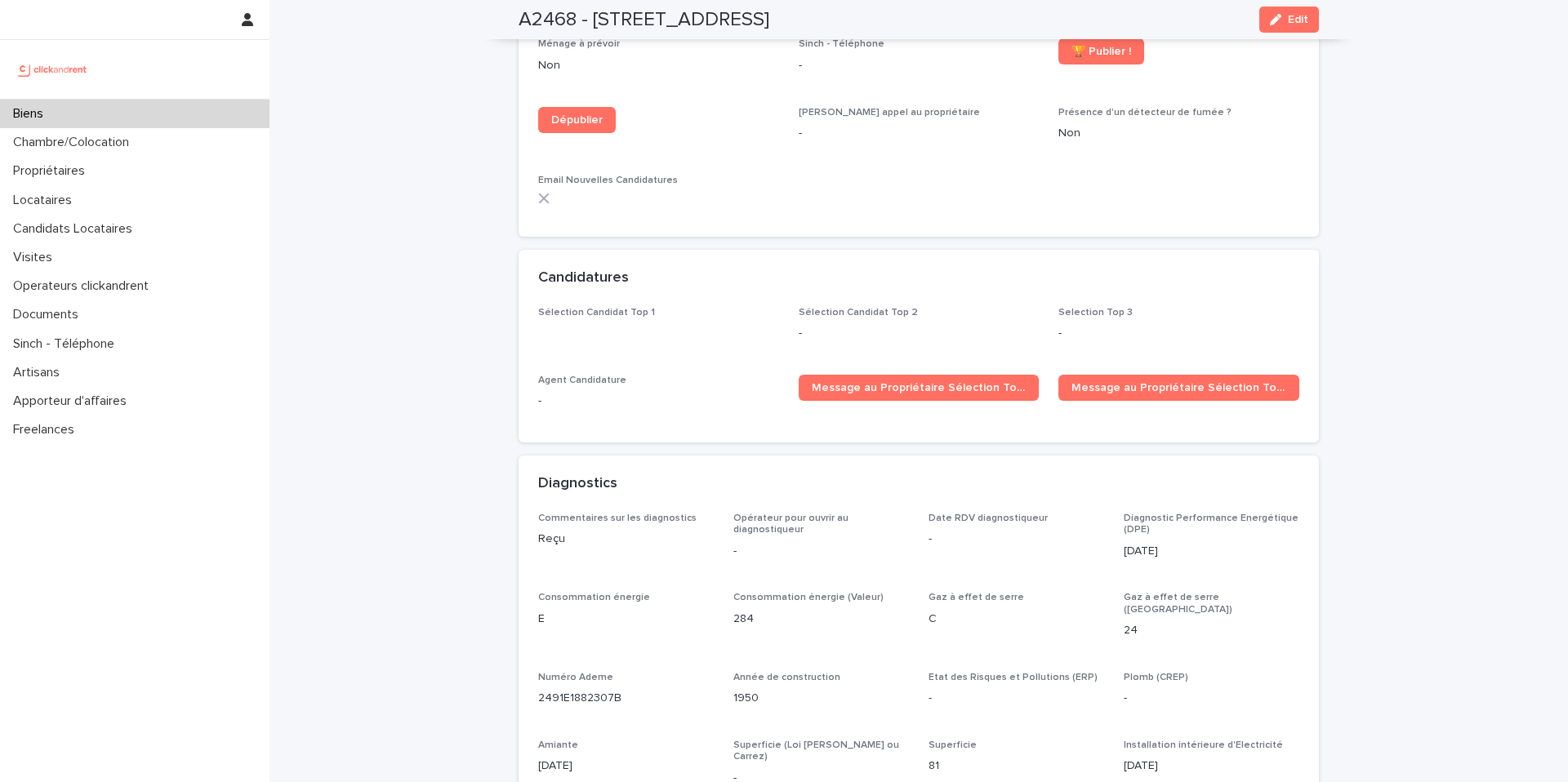
click at [662, 309] on div "Sélection Candidat Top 1" at bounding box center [658, 322] width 241 height 31
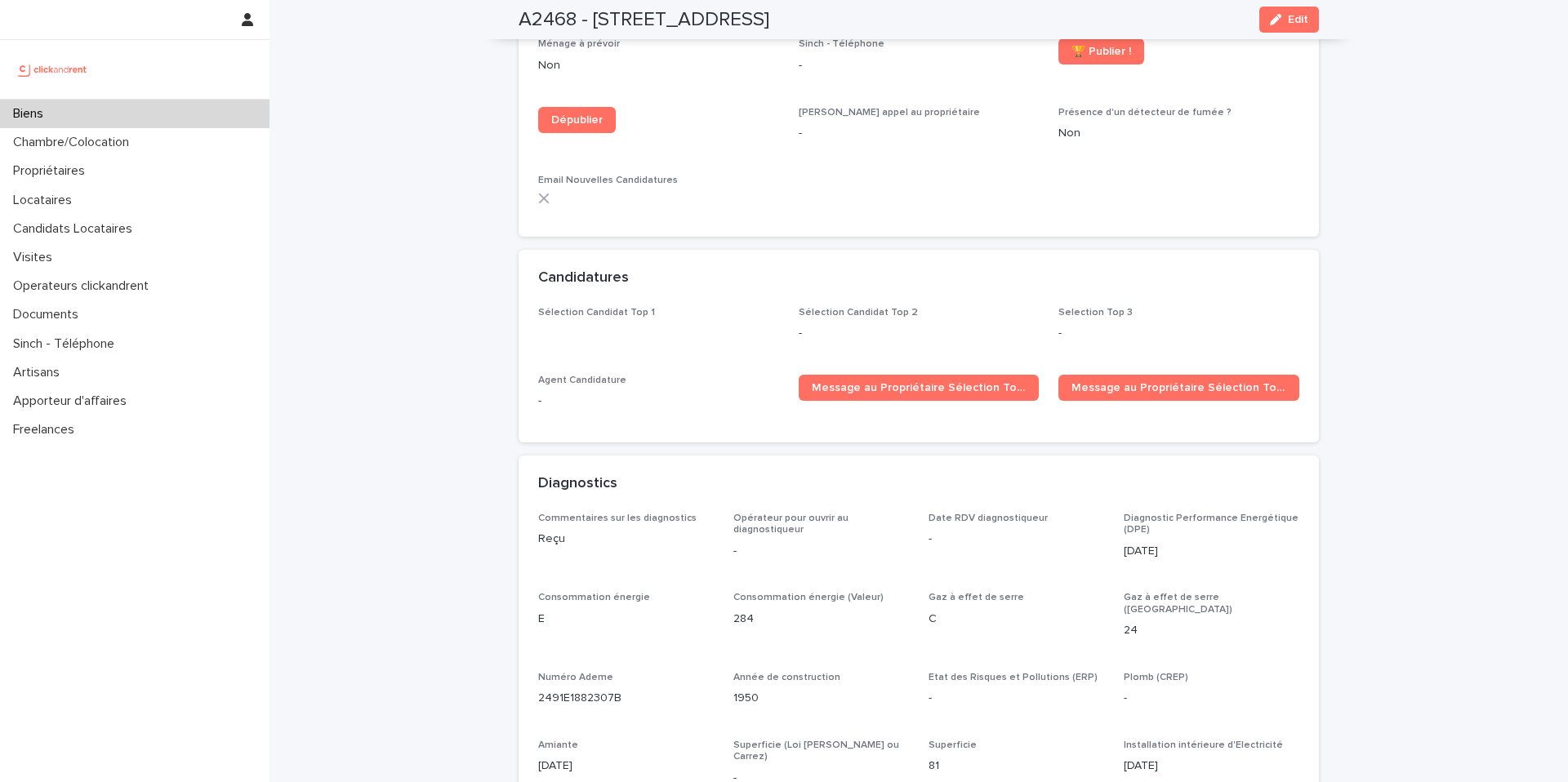
click at [662, 309] on div "Sélection Candidat Top 1" at bounding box center [658, 322] width 241 height 31
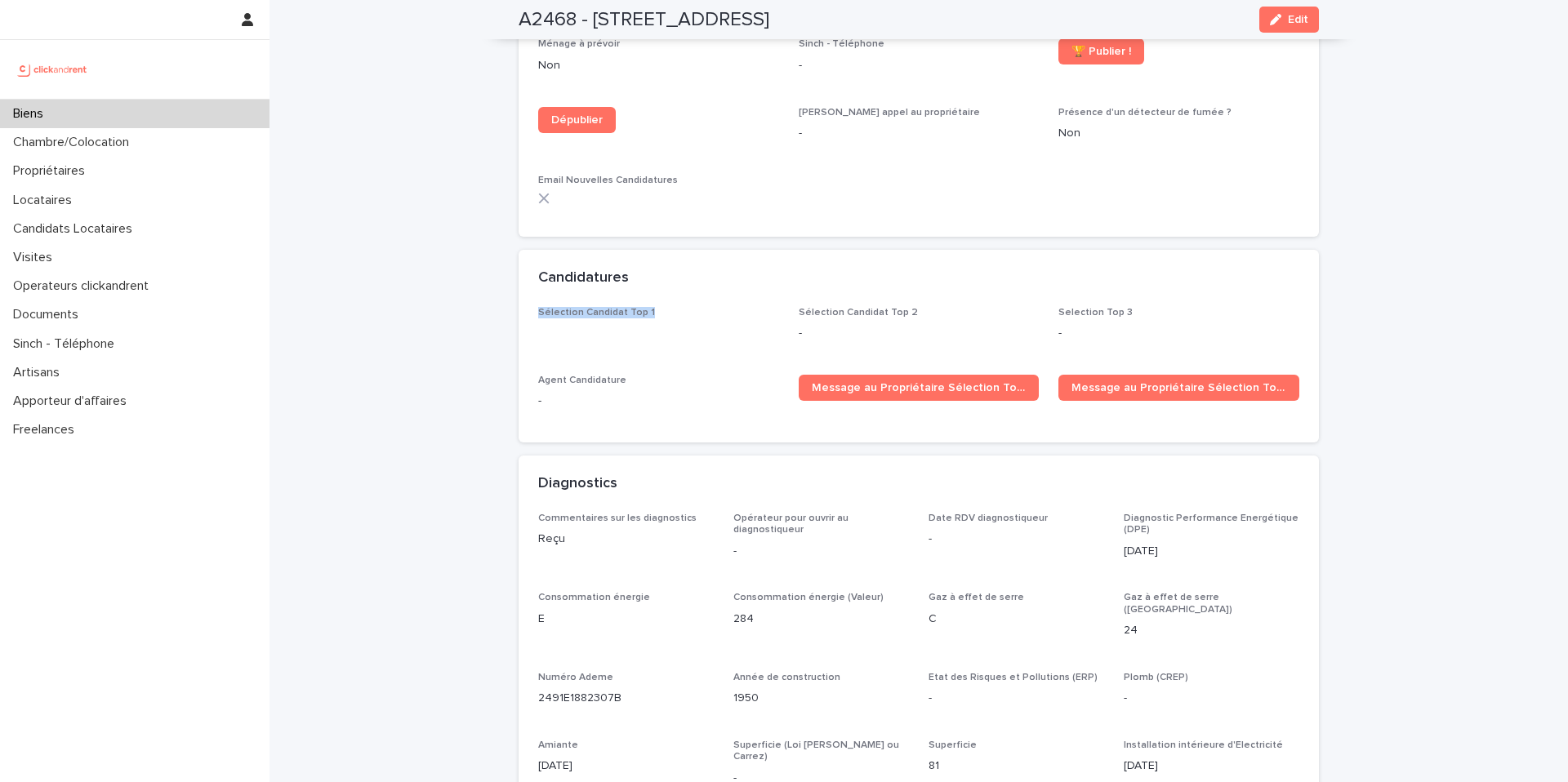
click at [662, 309] on div "Sélection Candidat Top 1" at bounding box center [658, 322] width 241 height 31
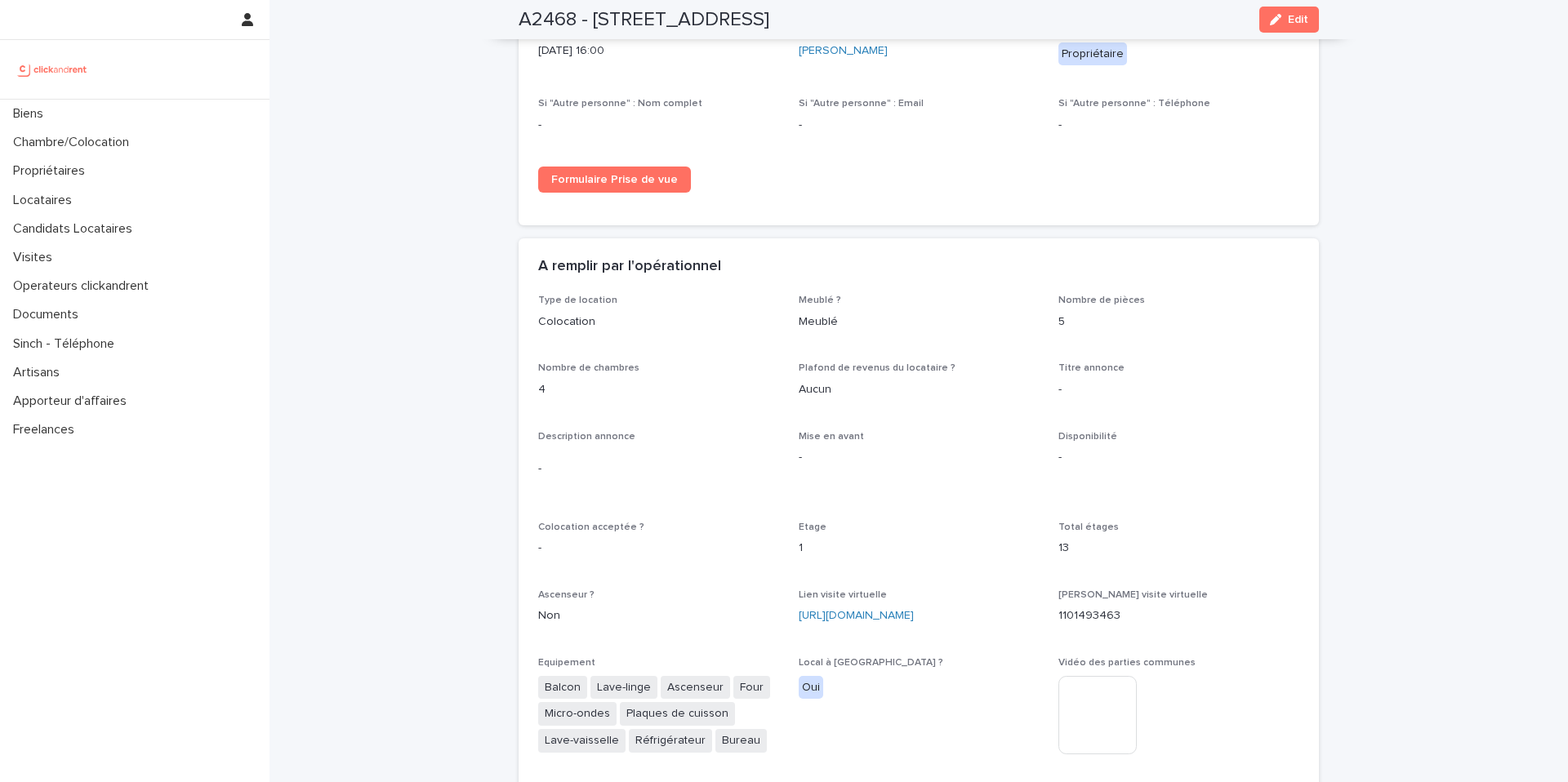
scroll to position [4439, 0]
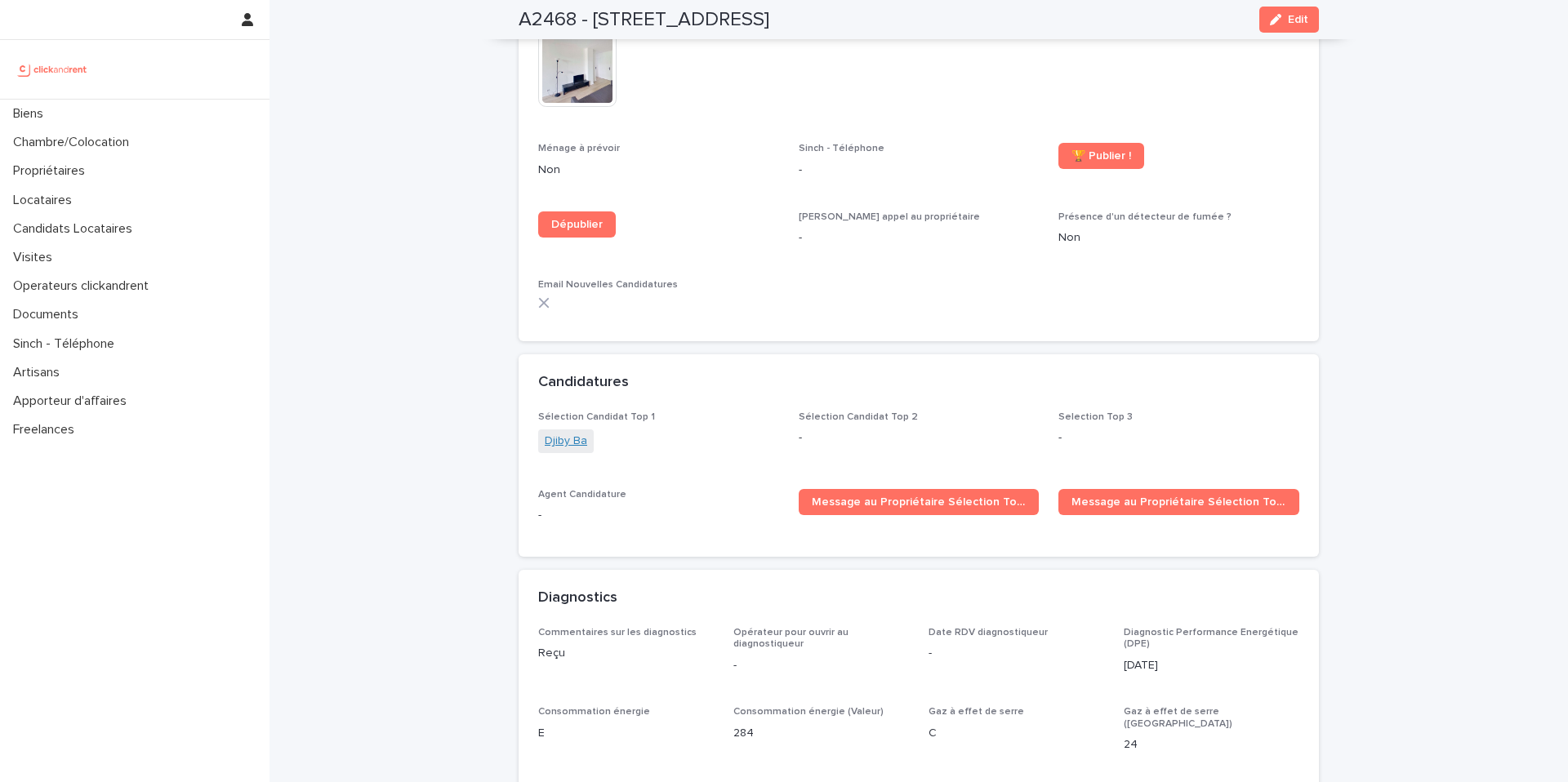
click at [573, 433] on link "Djiby Ba" at bounding box center [565, 441] width 42 height 17
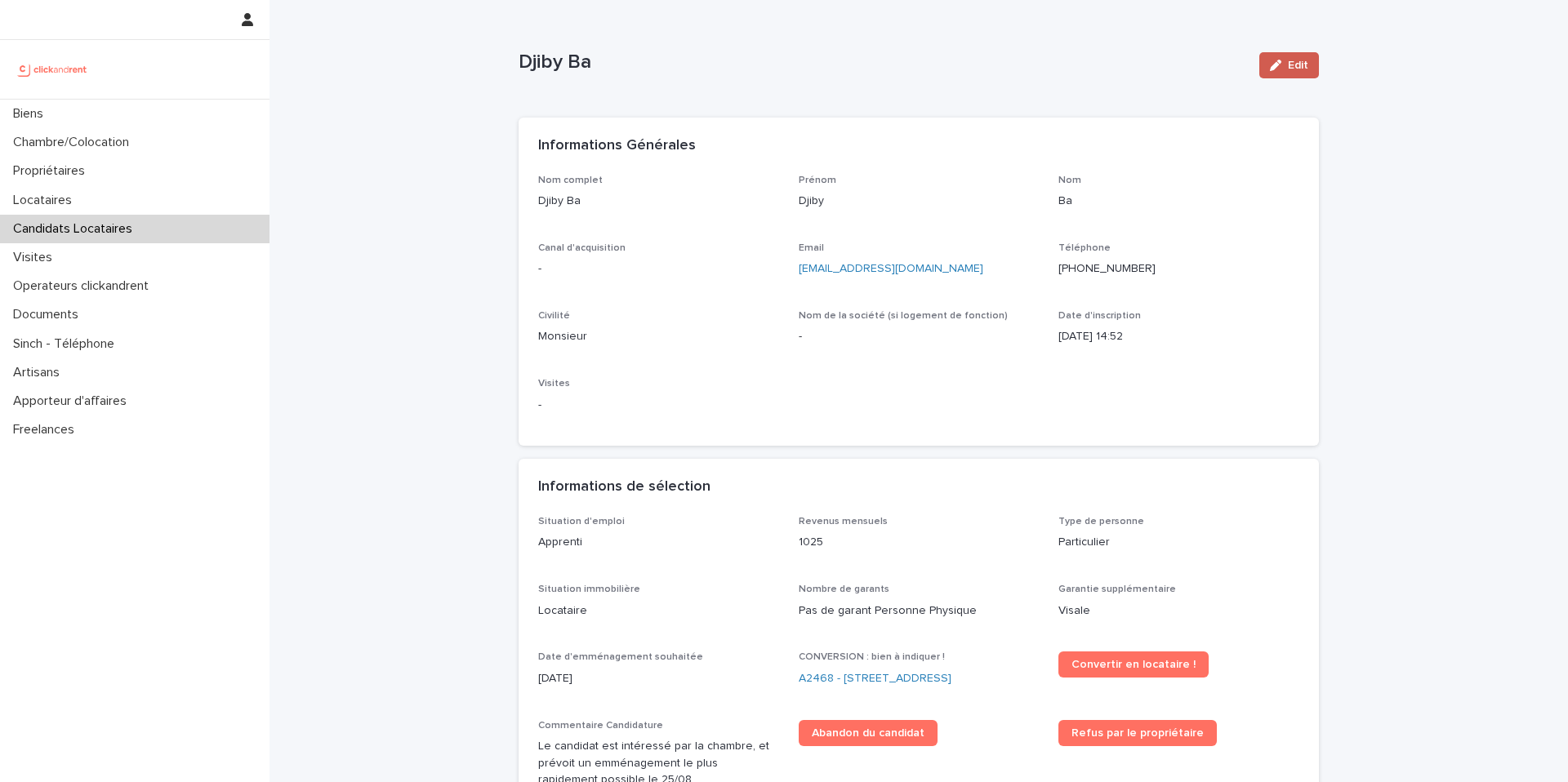
click at [1298, 65] on span "Edit" at bounding box center [1298, 66] width 21 height 12
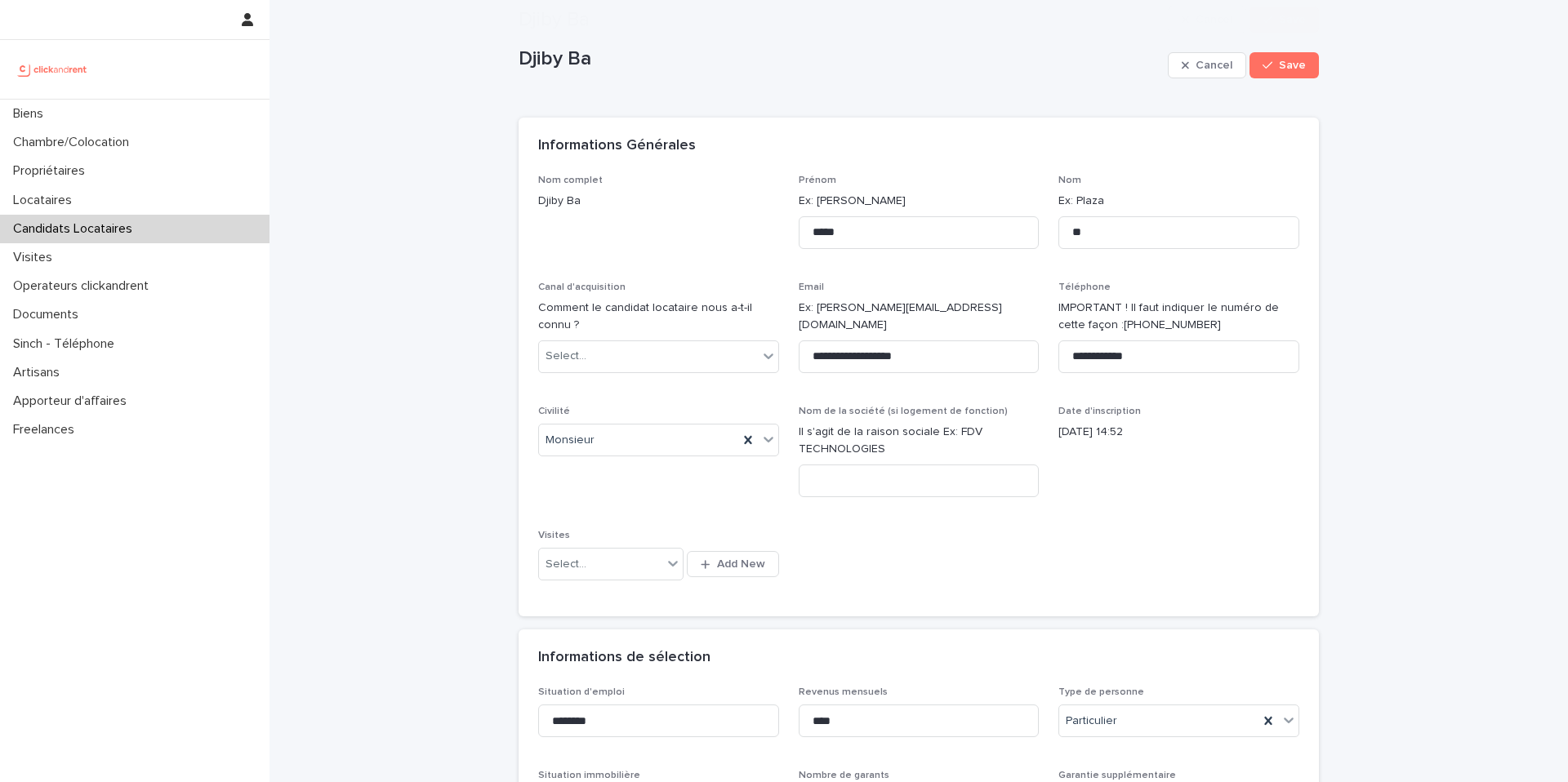
scroll to position [1362, 0]
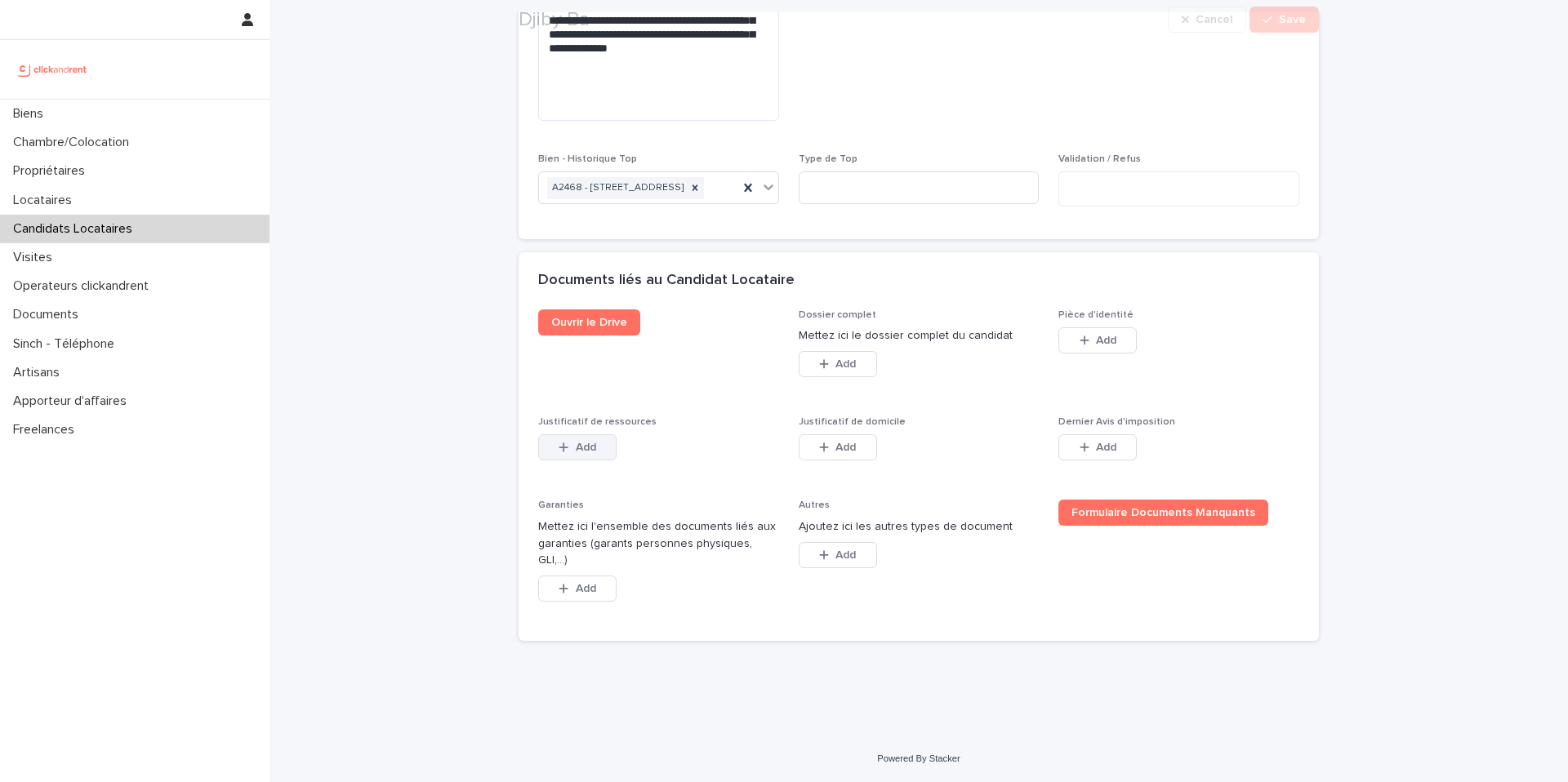
click at [586, 453] on span "Add" at bounding box center [586, 448] width 21 height 12
click at [590, 453] on span "Add" at bounding box center [586, 448] width 21 height 12
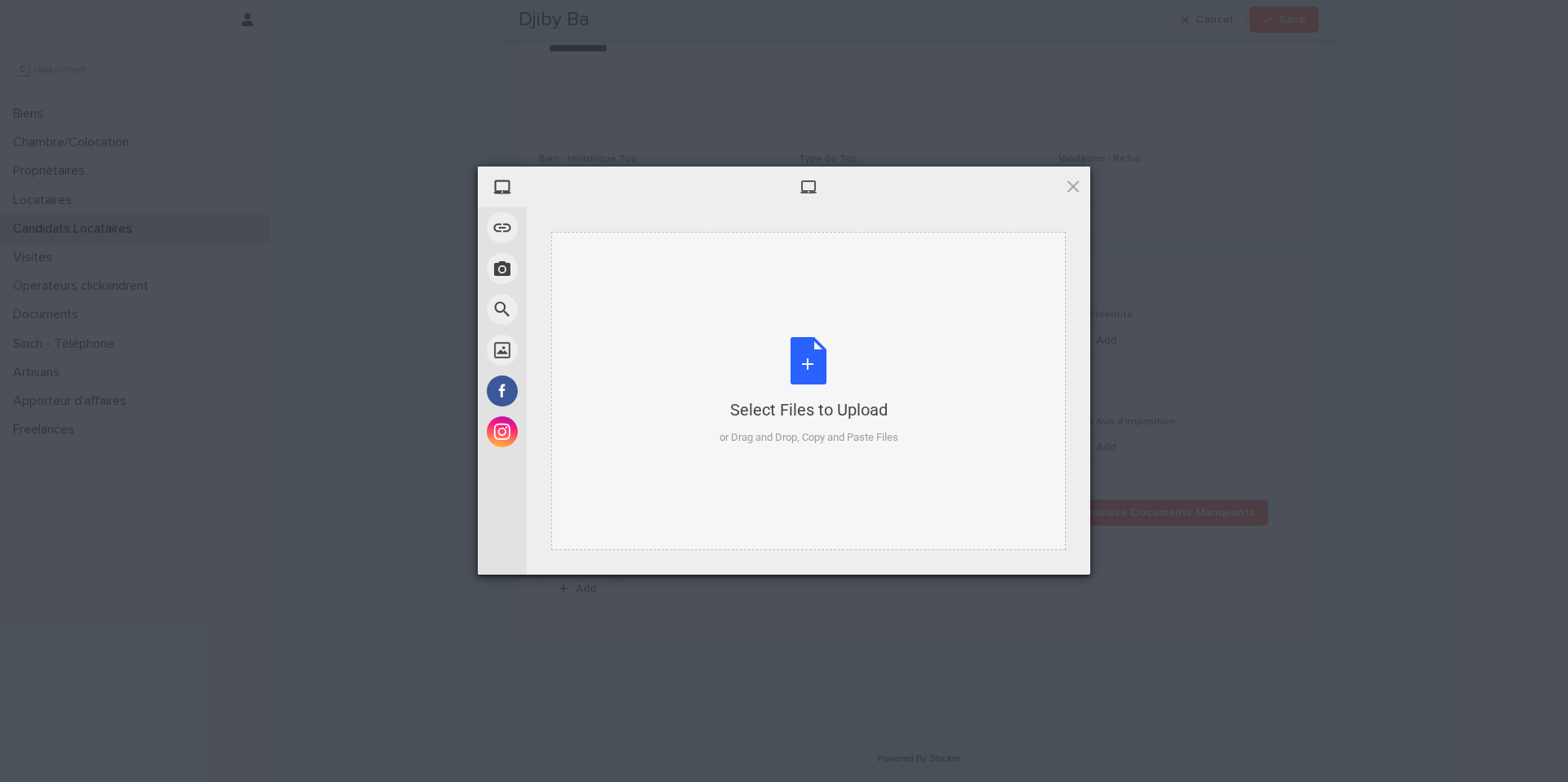
click at [829, 378] on div "Select Files to Upload or Drag and Drop, Copy and Paste Files" at bounding box center [808, 391] width 179 height 109
click at [990, 557] on div "Select Files to Upload or Drag and Drop, Copy and Paste Files" at bounding box center [808, 391] width 563 height 368
click at [805, 378] on div "Select Files to Upload or Drag and Drop, Copy and Paste Files" at bounding box center [808, 391] width 179 height 109
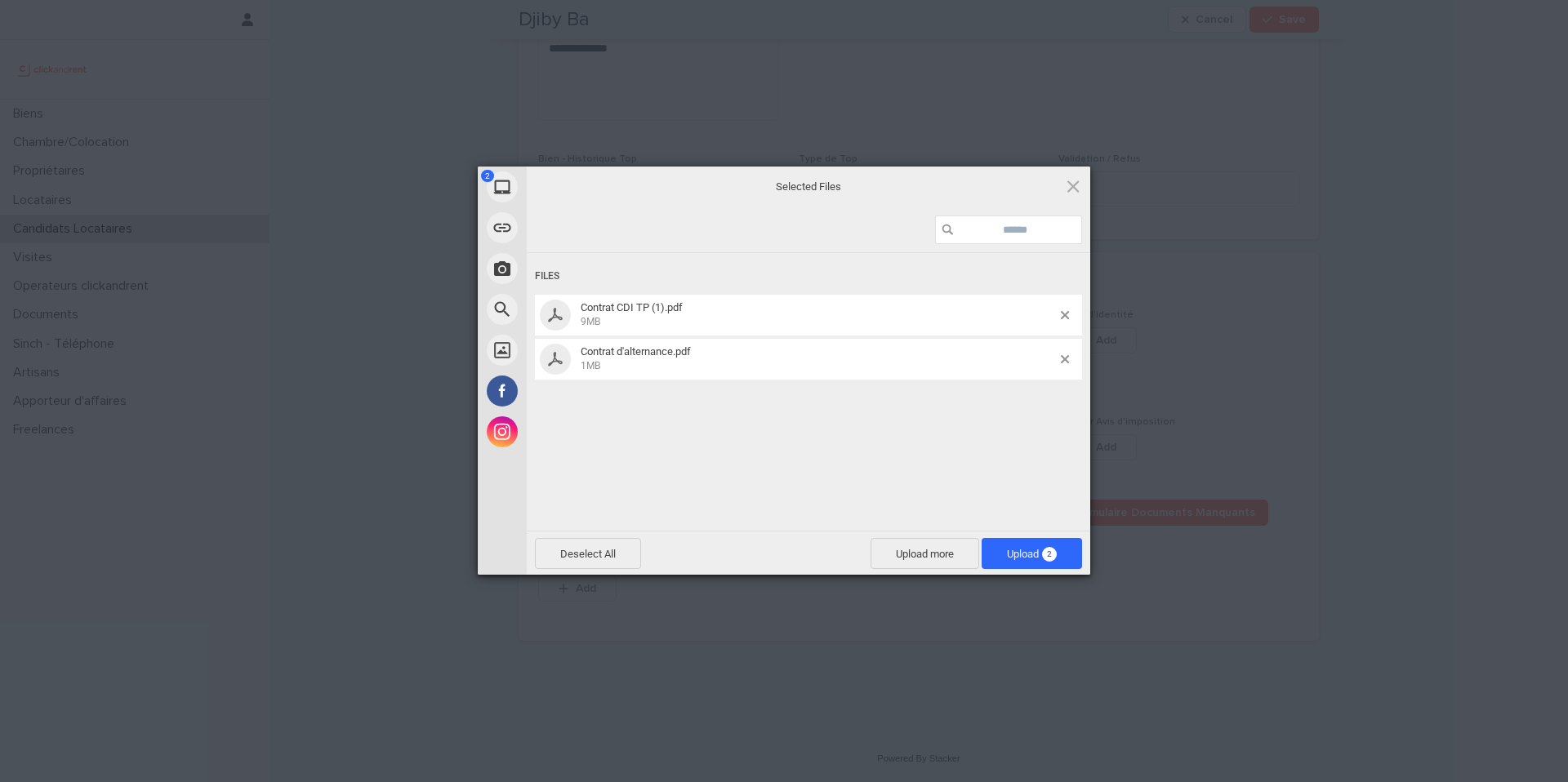
click at [1074, 550] on span "Upload 2" at bounding box center [1031, 553] width 101 height 31
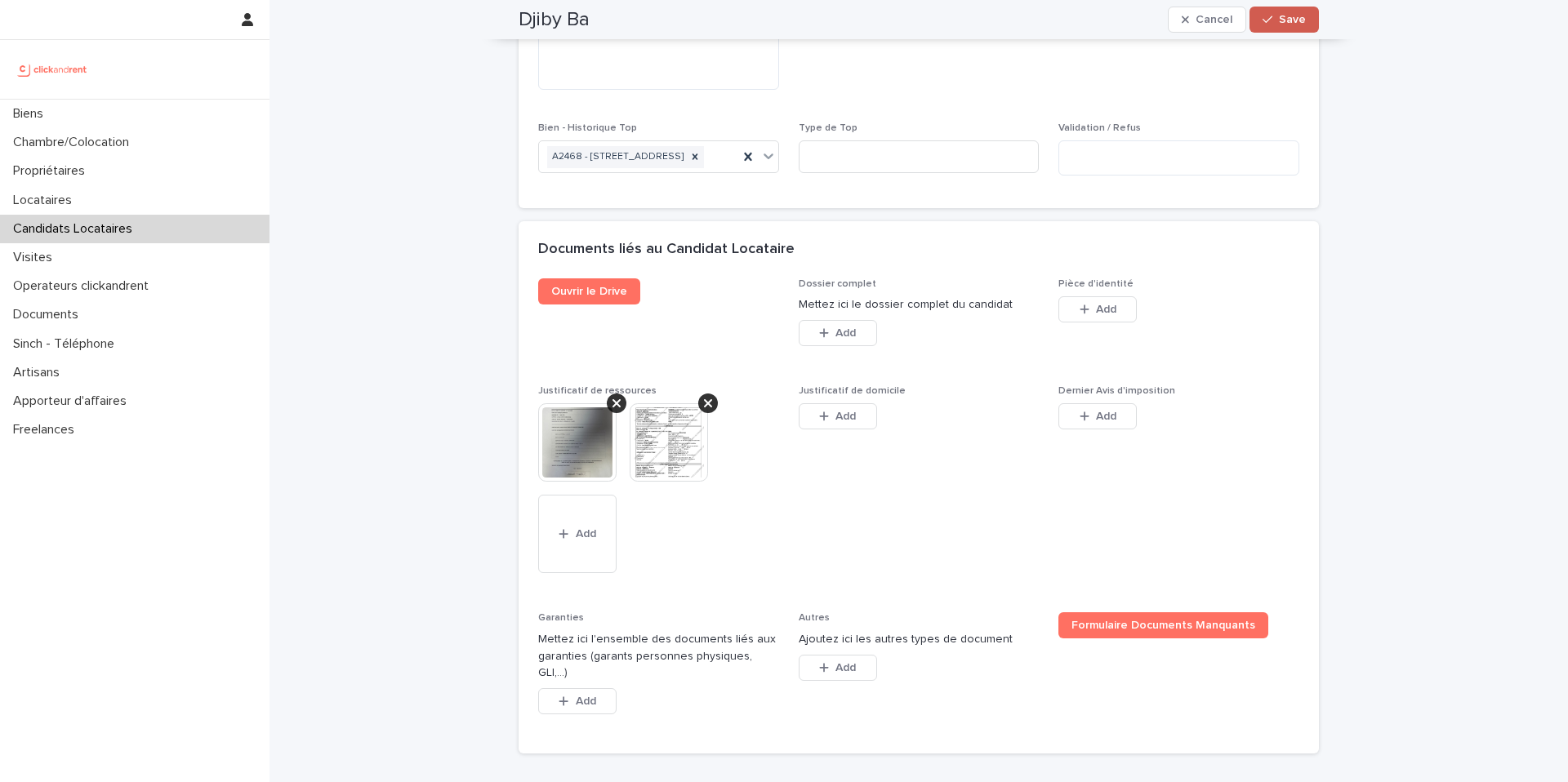
click at [1291, 21] on span "Save" at bounding box center [1293, 20] width 27 height 12
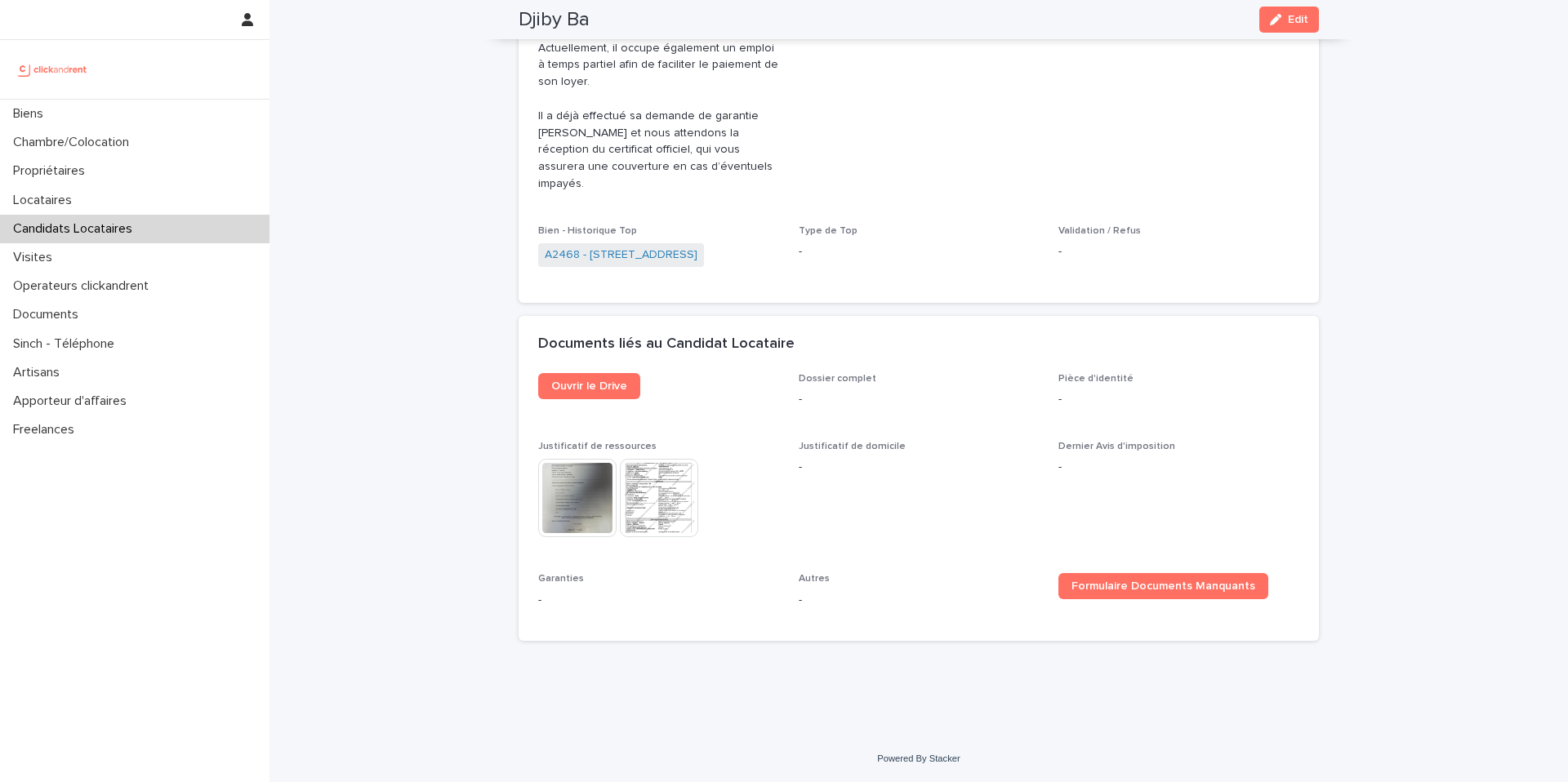
scroll to position [936, 0]
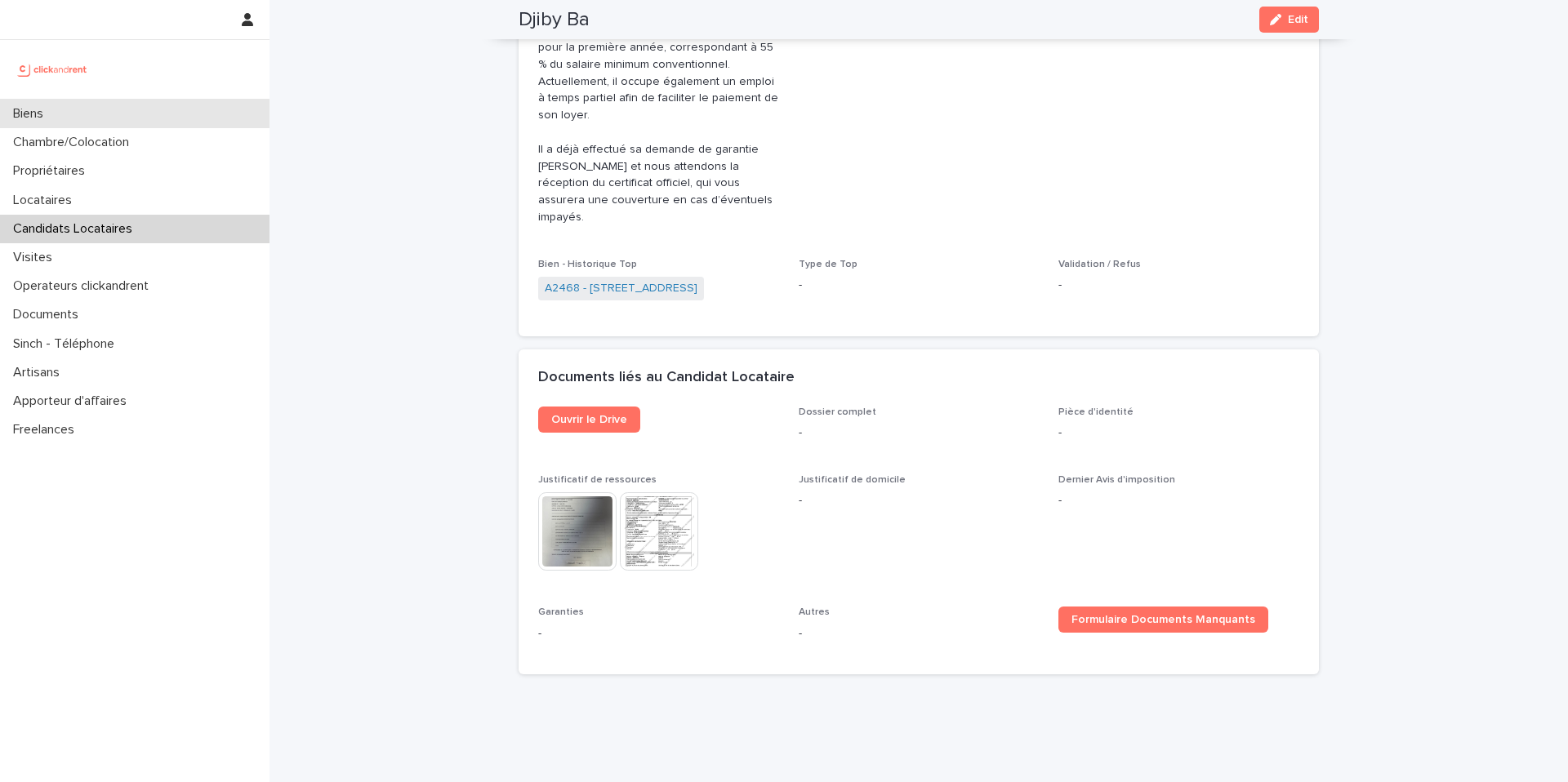
click at [187, 115] on div "Biens" at bounding box center [135, 114] width 270 height 28
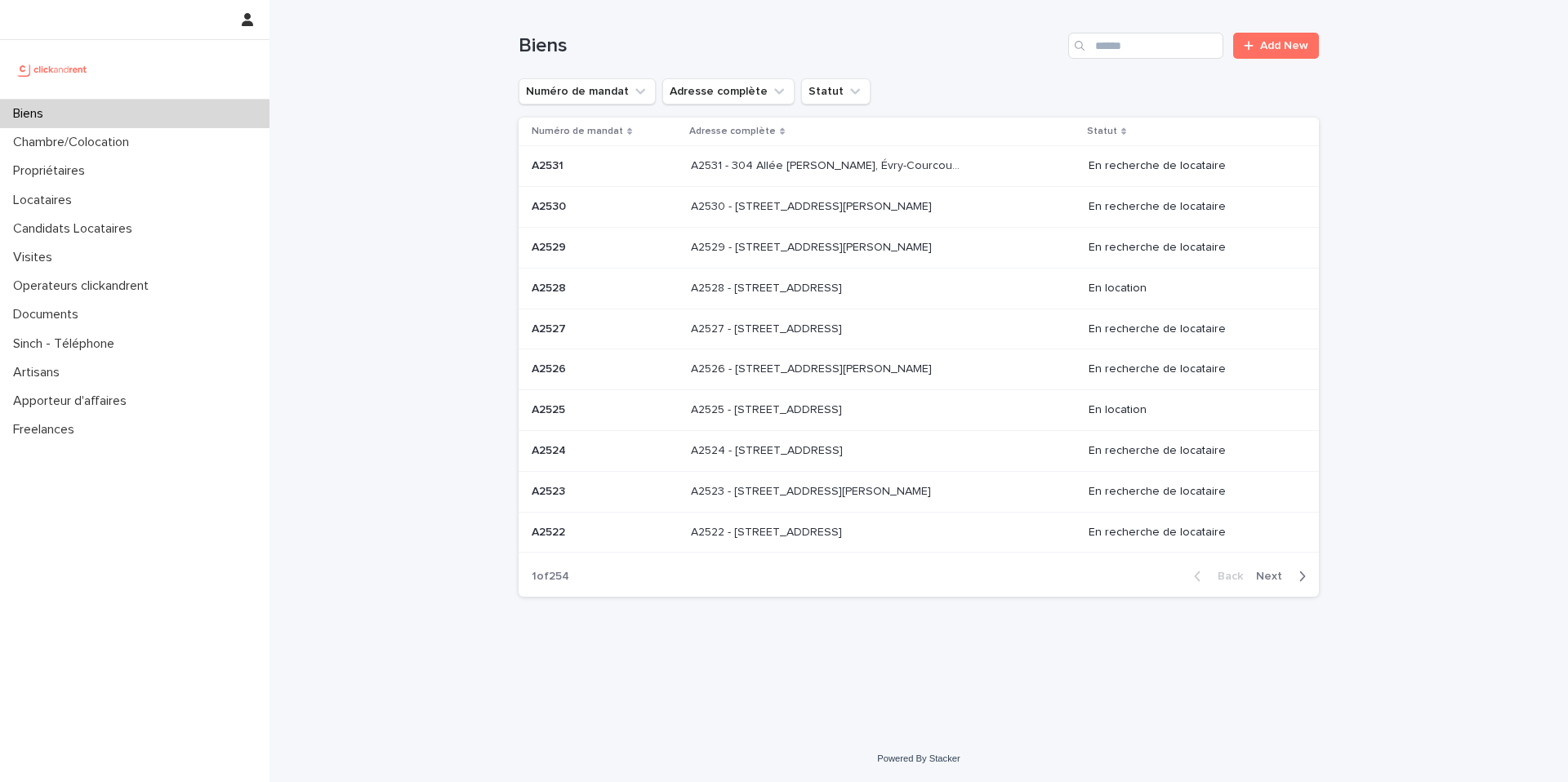
click at [1093, 41] on div "Search" at bounding box center [1080, 45] width 26 height 26
click at [1129, 44] on input "Search" at bounding box center [1145, 45] width 155 height 26
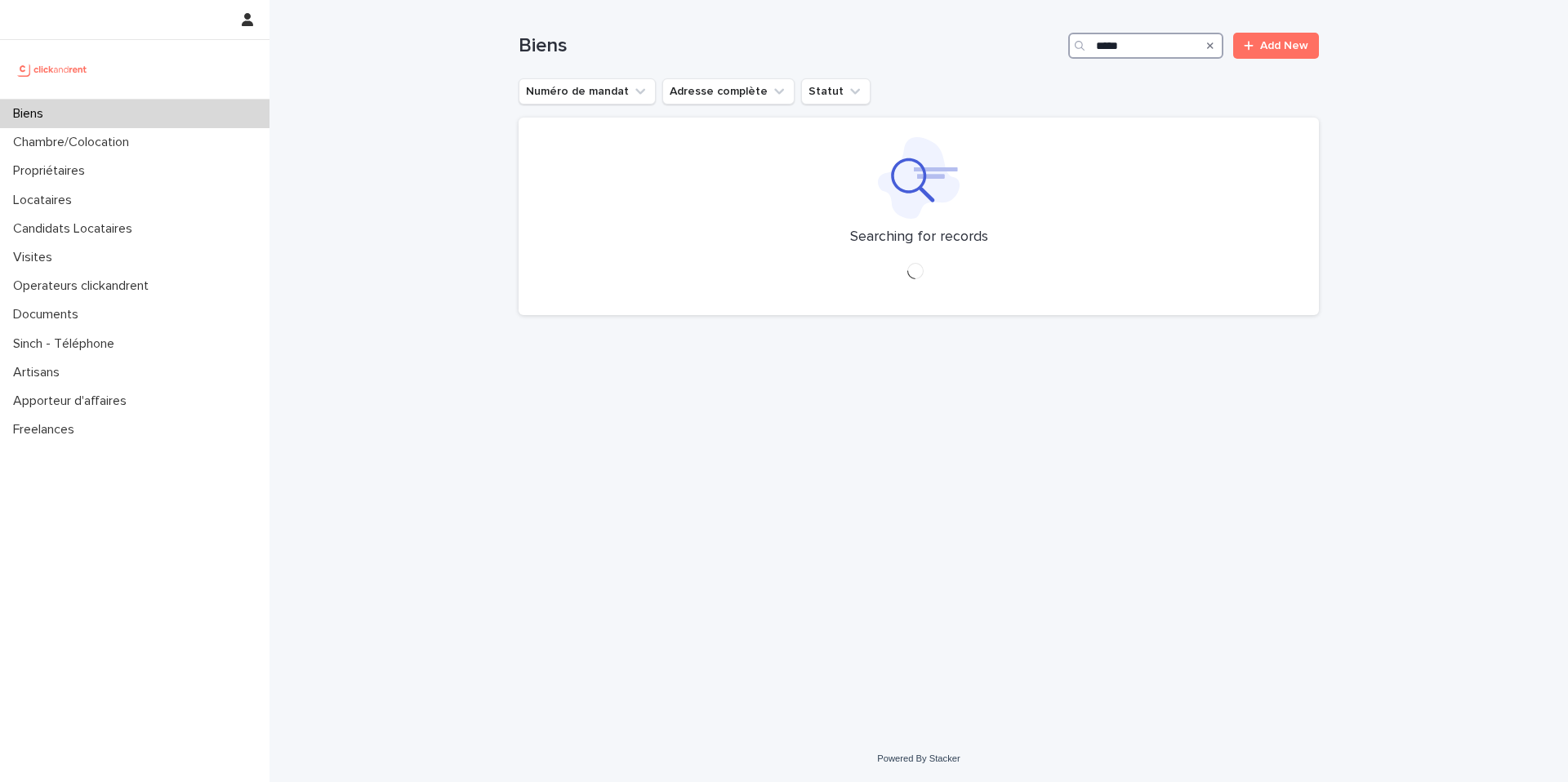
type input "*****"
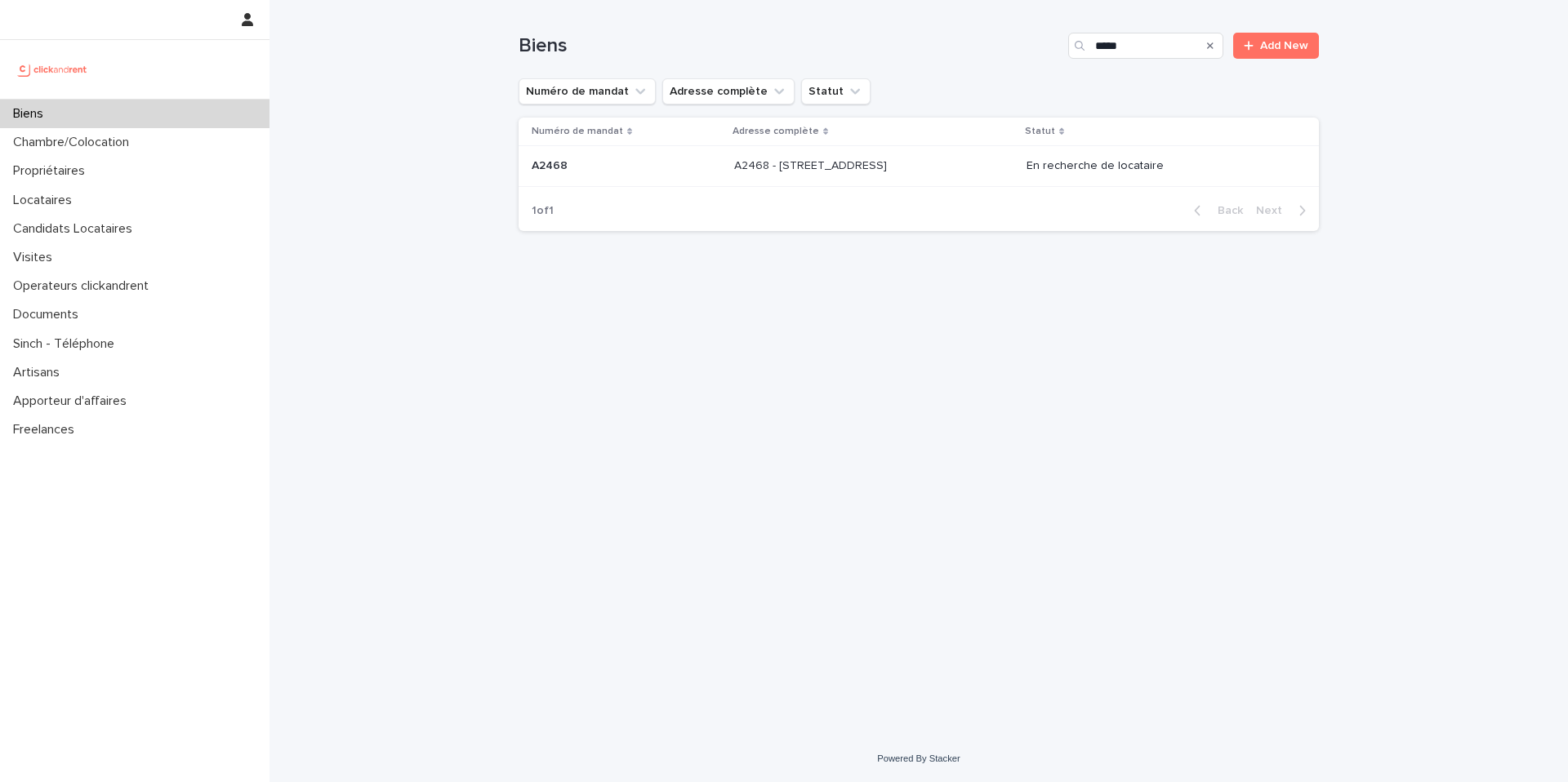
click at [891, 169] on p "A2468 - [STREET_ADDRESS]" at bounding box center [811, 164] width 156 height 17
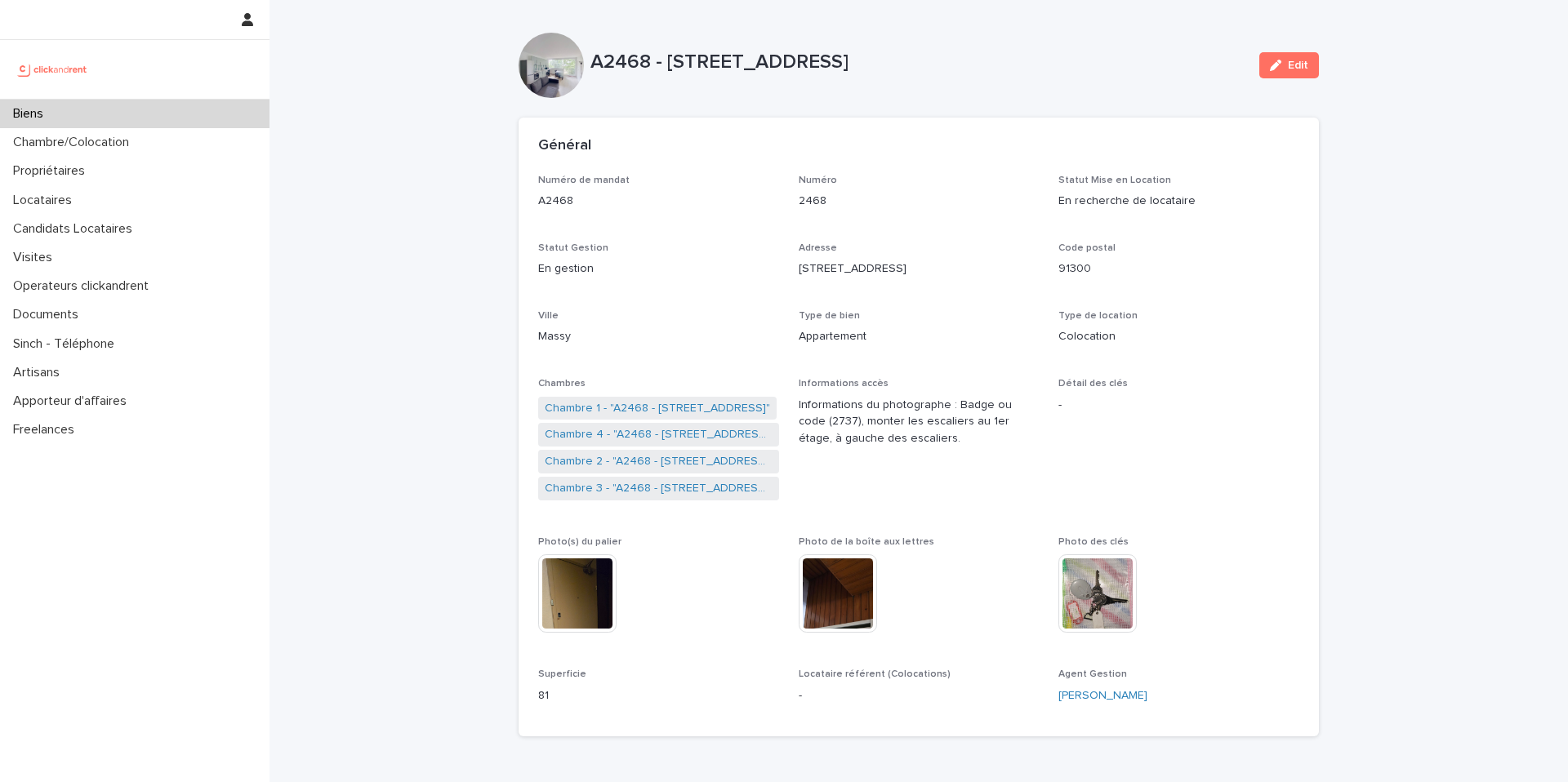
click at [160, 103] on div "Biens" at bounding box center [135, 114] width 270 height 28
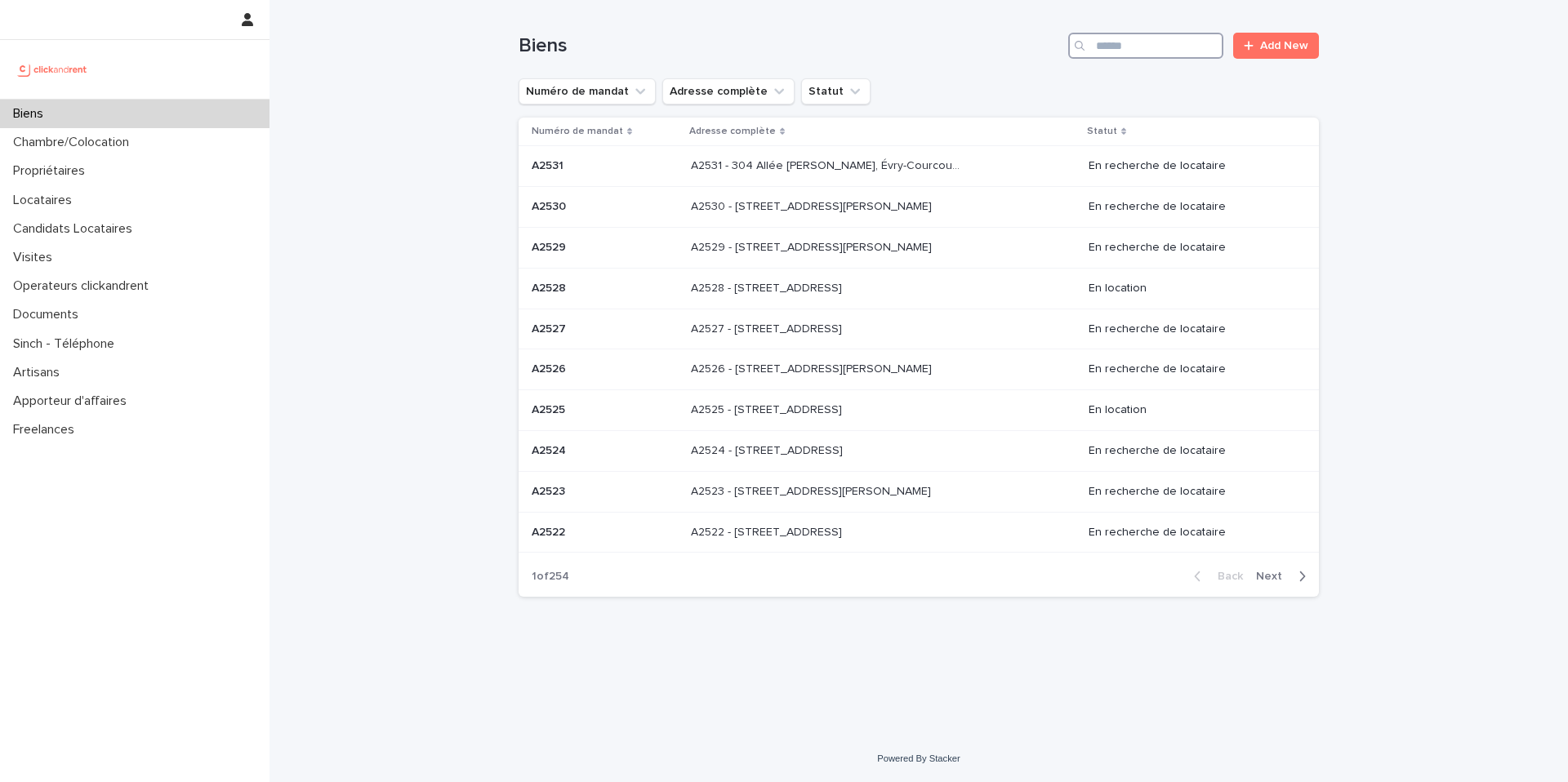
click at [1165, 50] on input "Search" at bounding box center [1145, 45] width 155 height 26
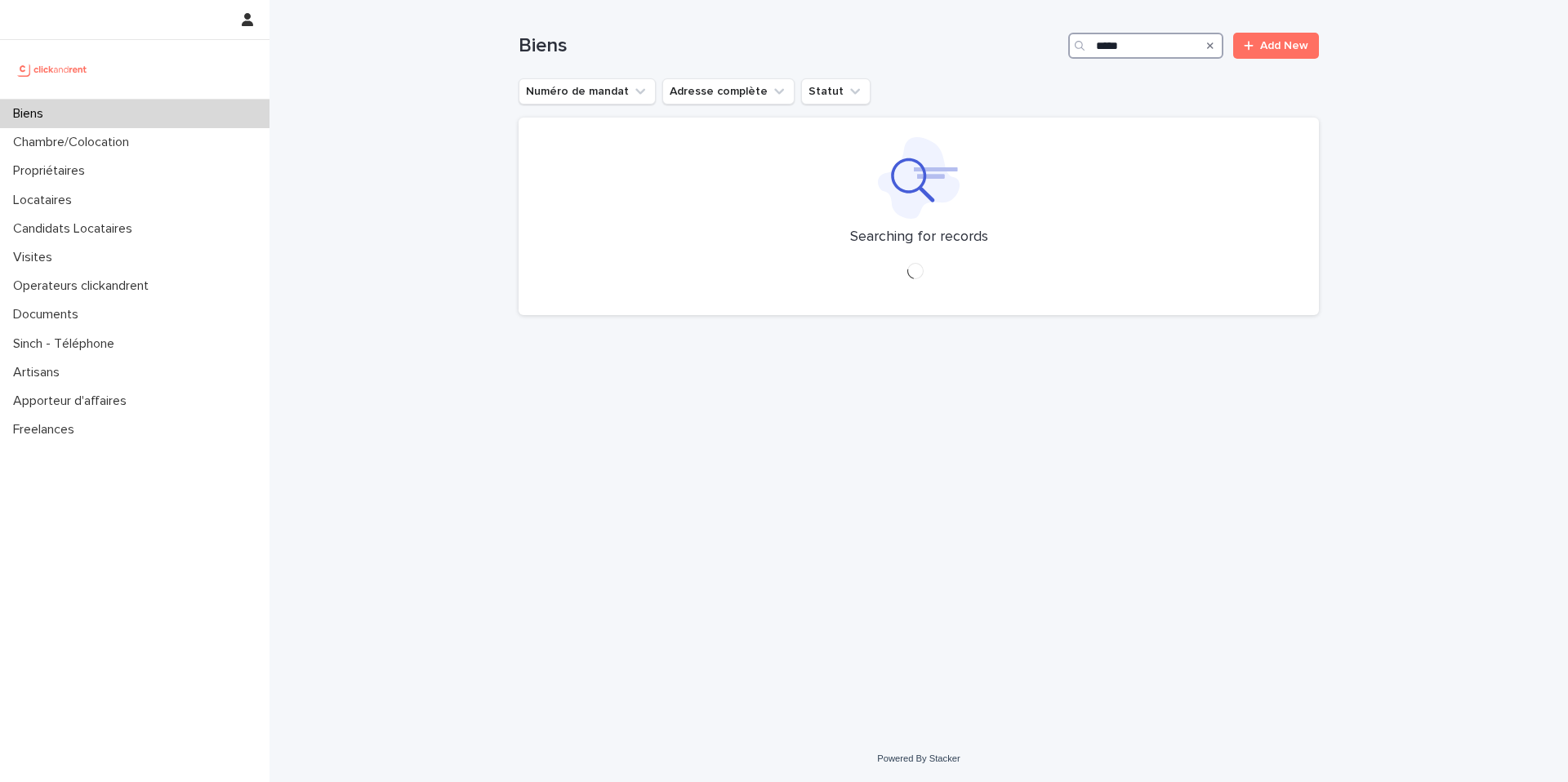
type input "*****"
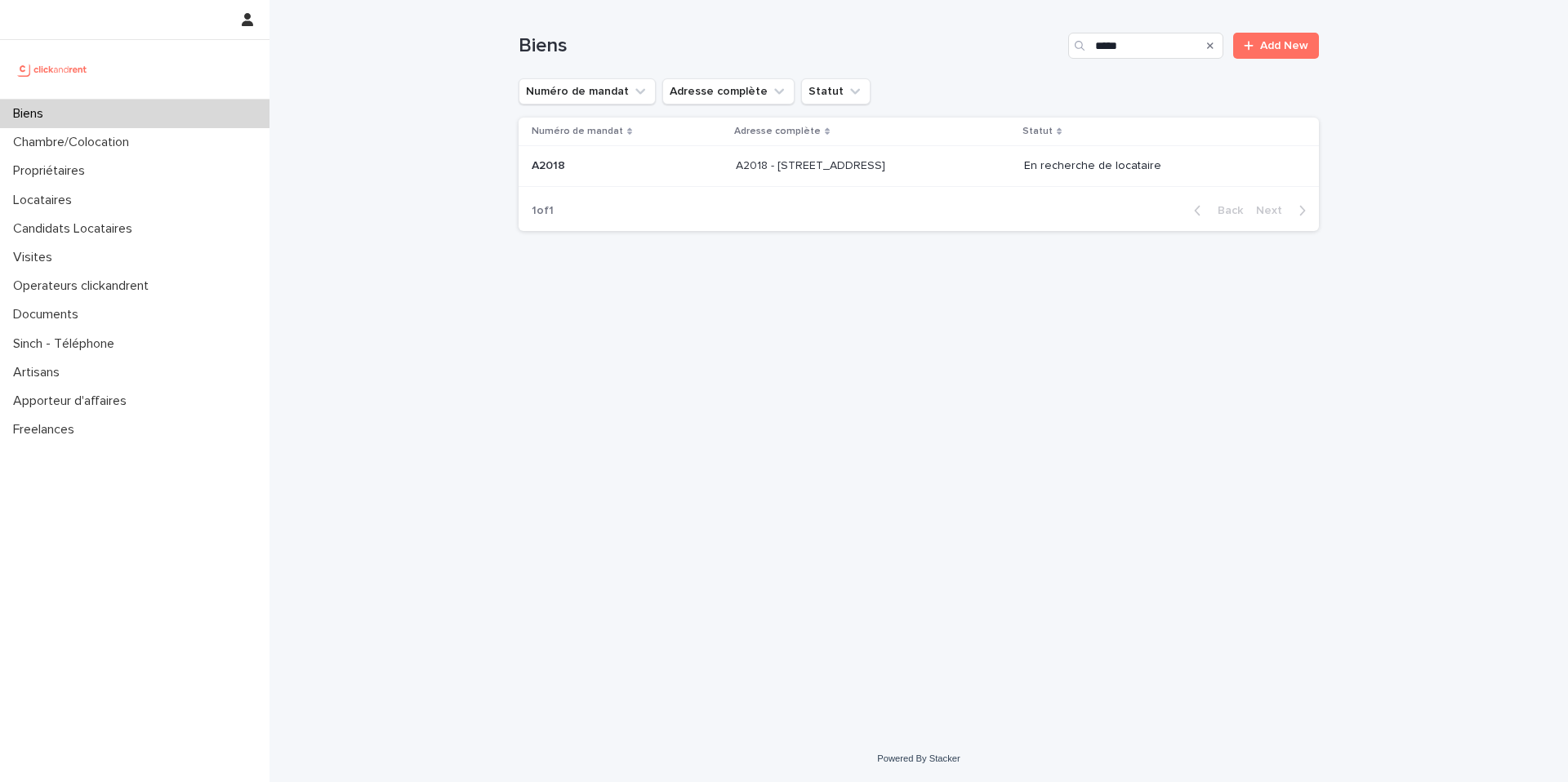
click at [889, 172] on p "A2018 - 6 Rue Du Général Frère, Amiens 80080" at bounding box center [811, 164] width 152 height 17
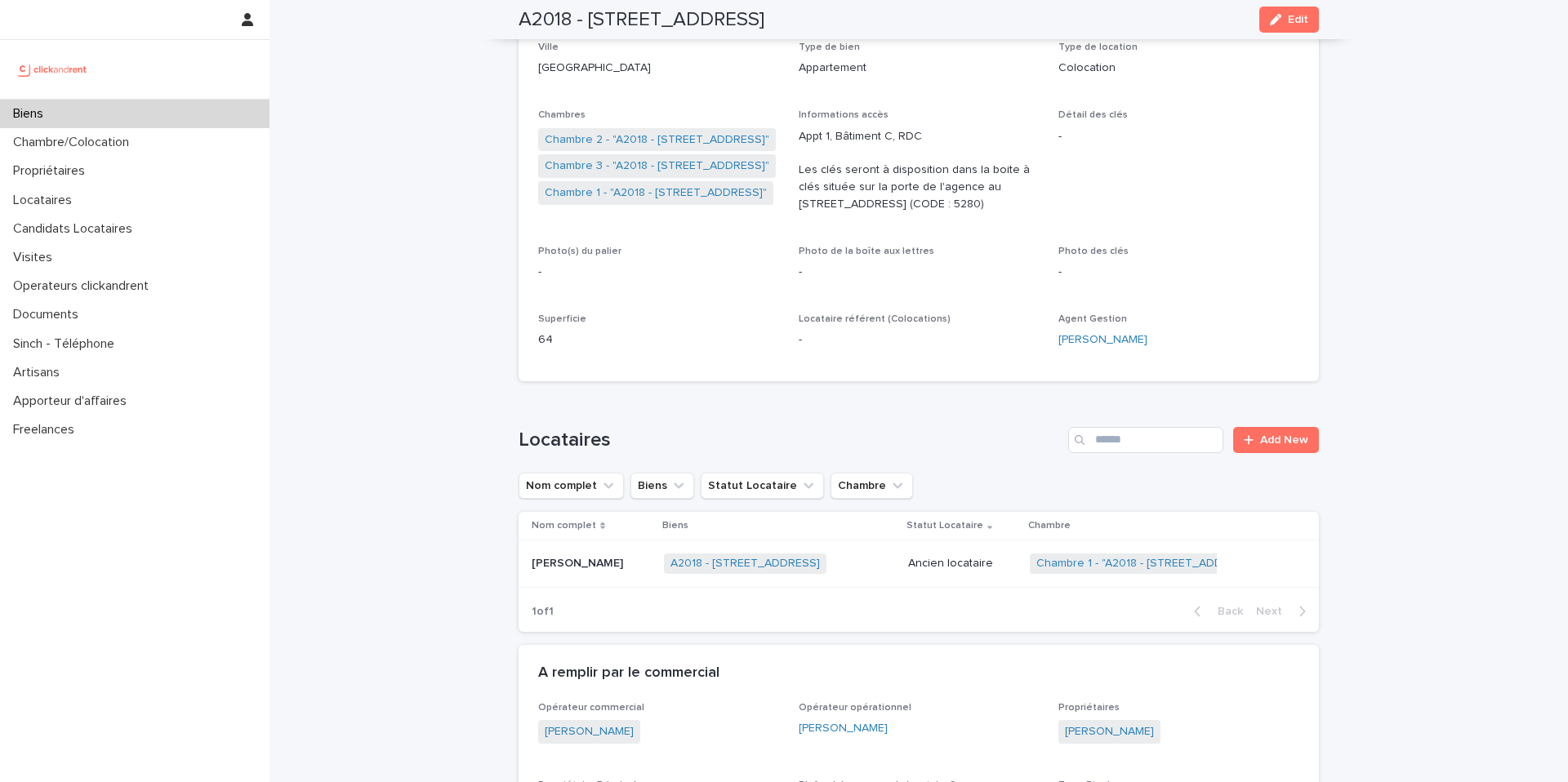
scroll to position [265, 0]
click at [668, 145] on link "Chambre 2 - "A2018 - 6 Rue Du Général Frère, Amiens 80080"" at bounding box center [657, 143] width 225 height 17
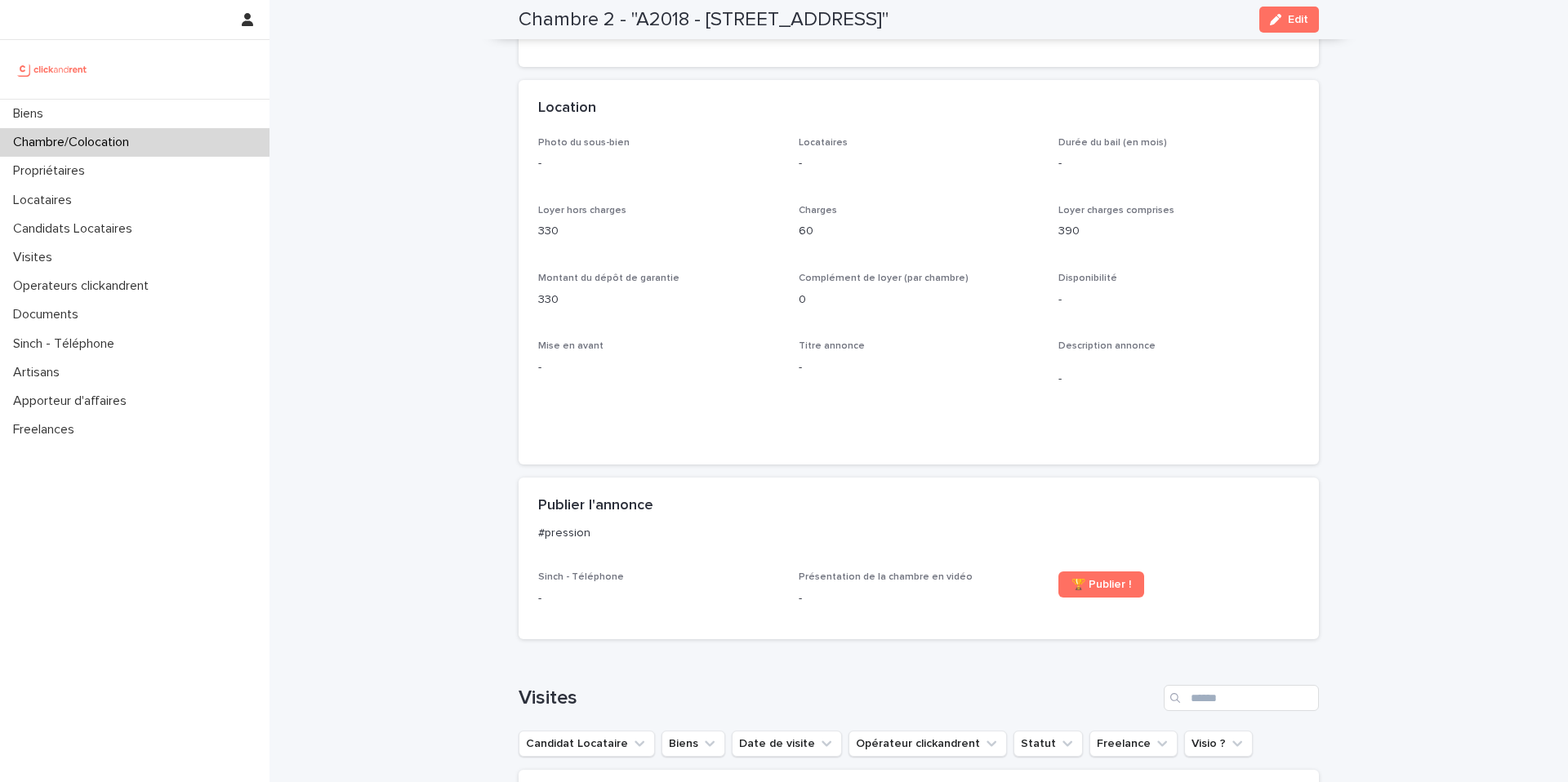
scroll to position [305, 0]
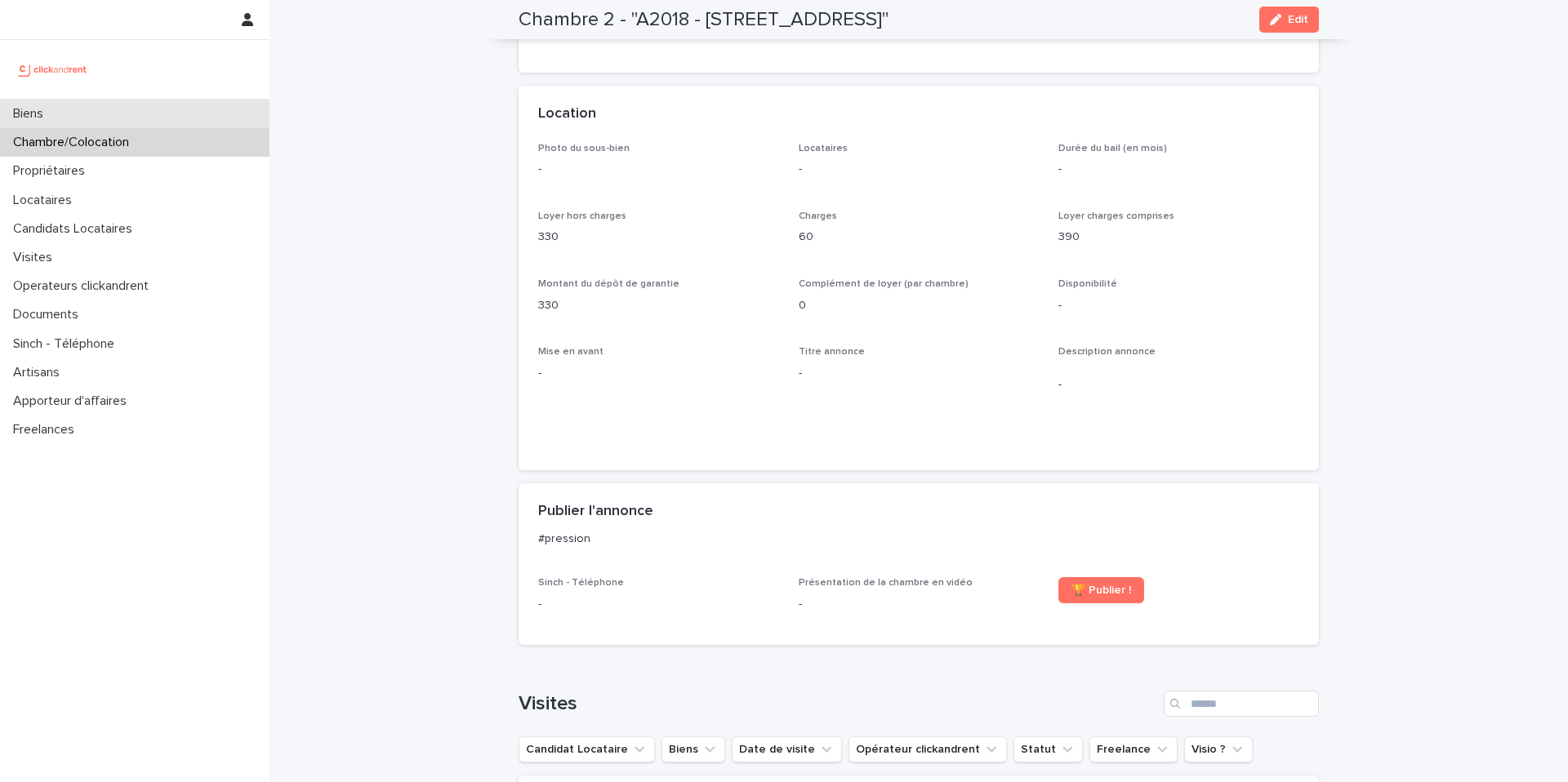
click at [178, 111] on div "Biens" at bounding box center [135, 114] width 270 height 28
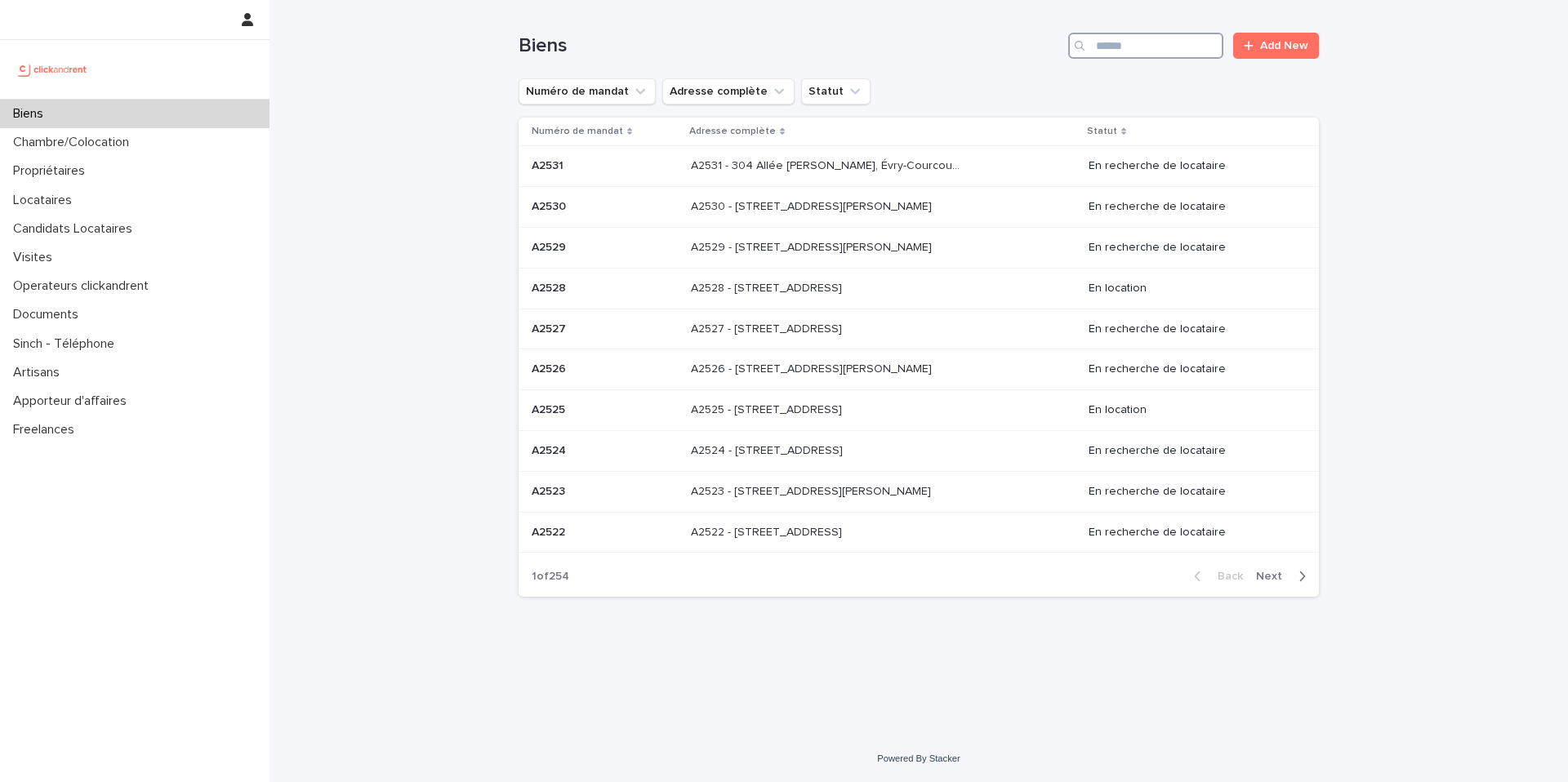
click at [1127, 42] on input "Search" at bounding box center [1145, 45] width 155 height 26
type input "*****"
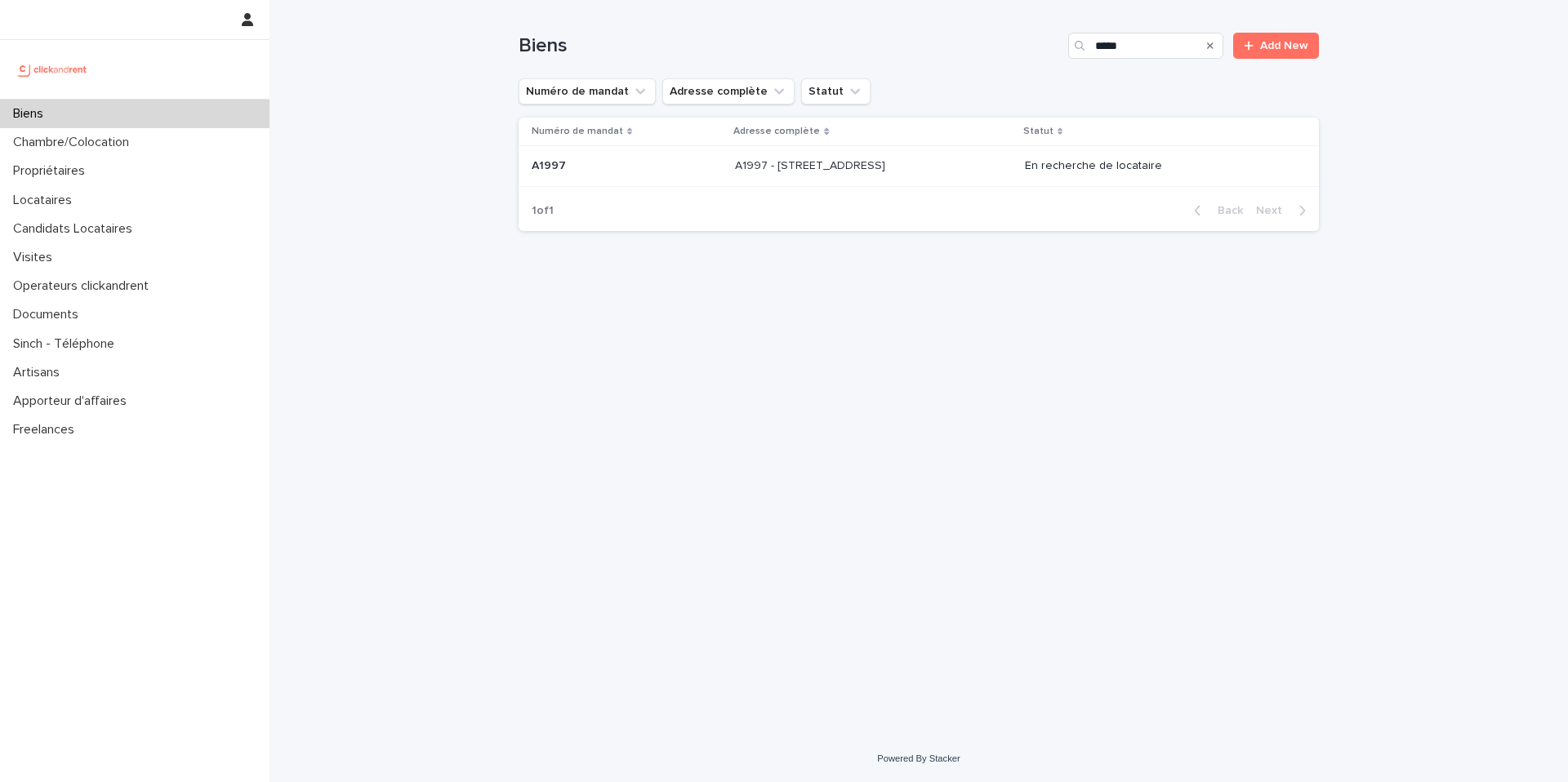
click at [880, 163] on p "A1997 - 63 Rue Miraumont, Amiens 80000" at bounding box center [811, 164] width 153 height 17
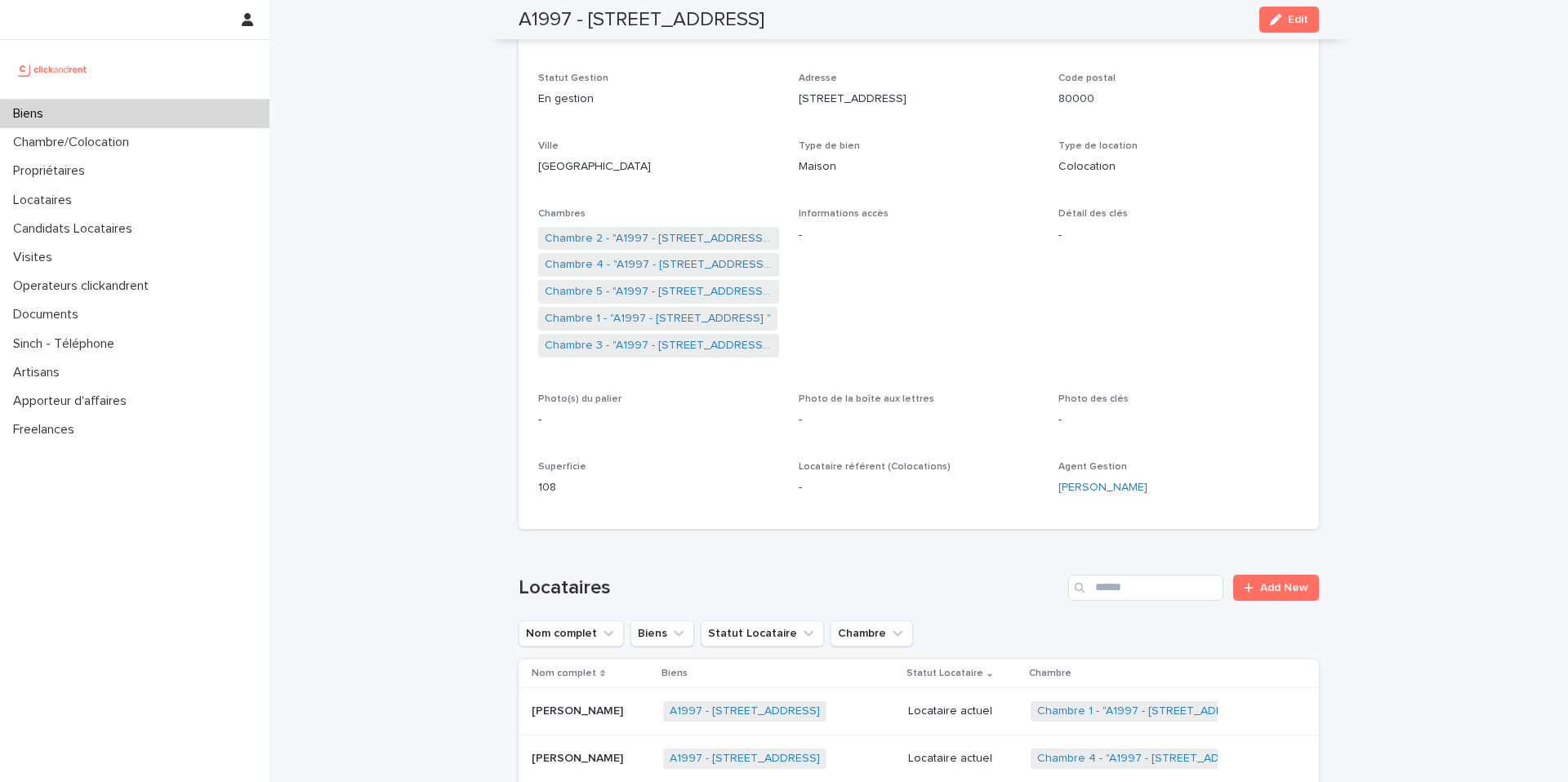
scroll to position [141, 0]
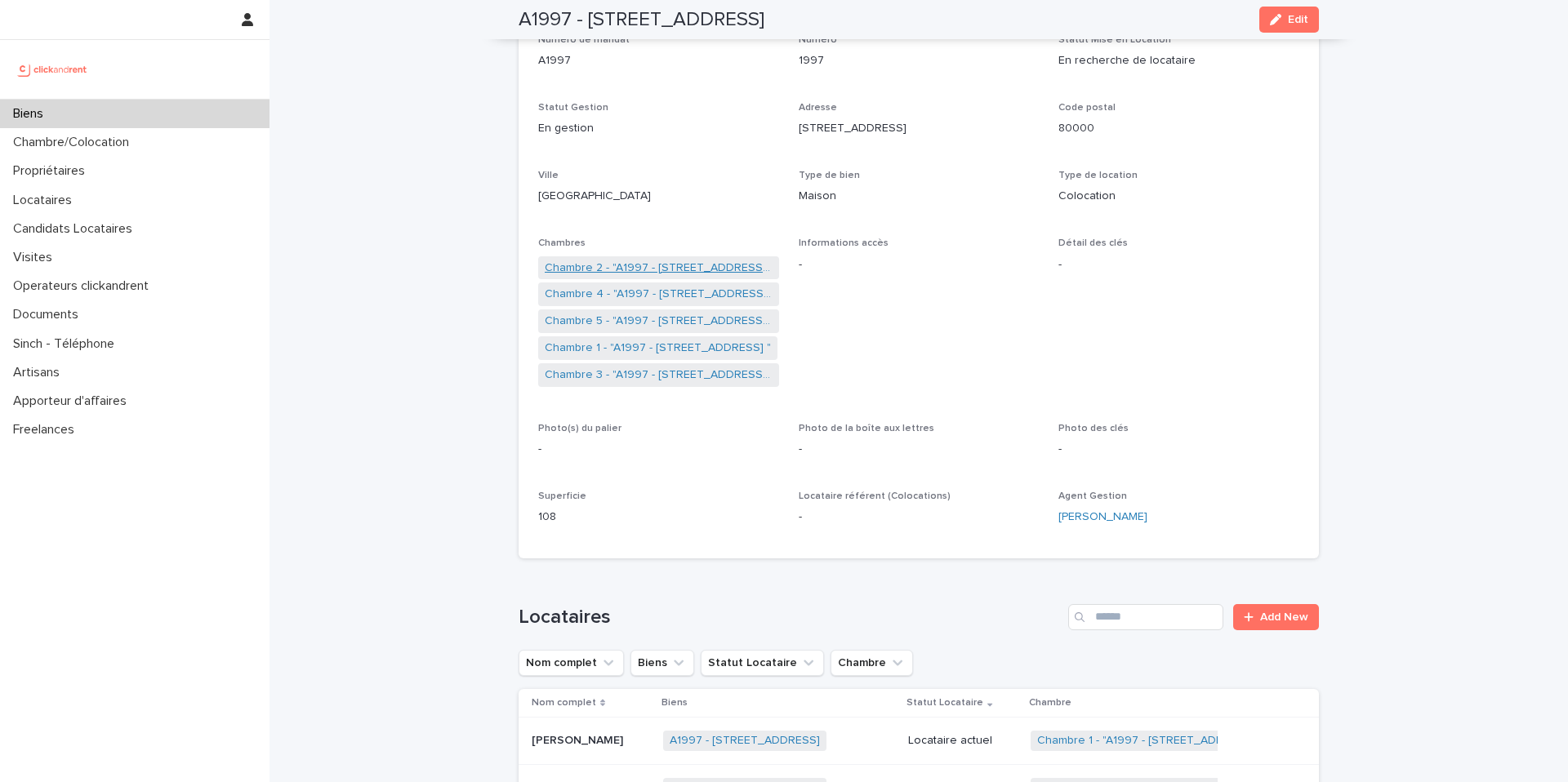
click at [677, 260] on link "Chambre 2 - "A1997 - 63 Rue Miraumont, Amiens 80000 "" at bounding box center [658, 268] width 228 height 17
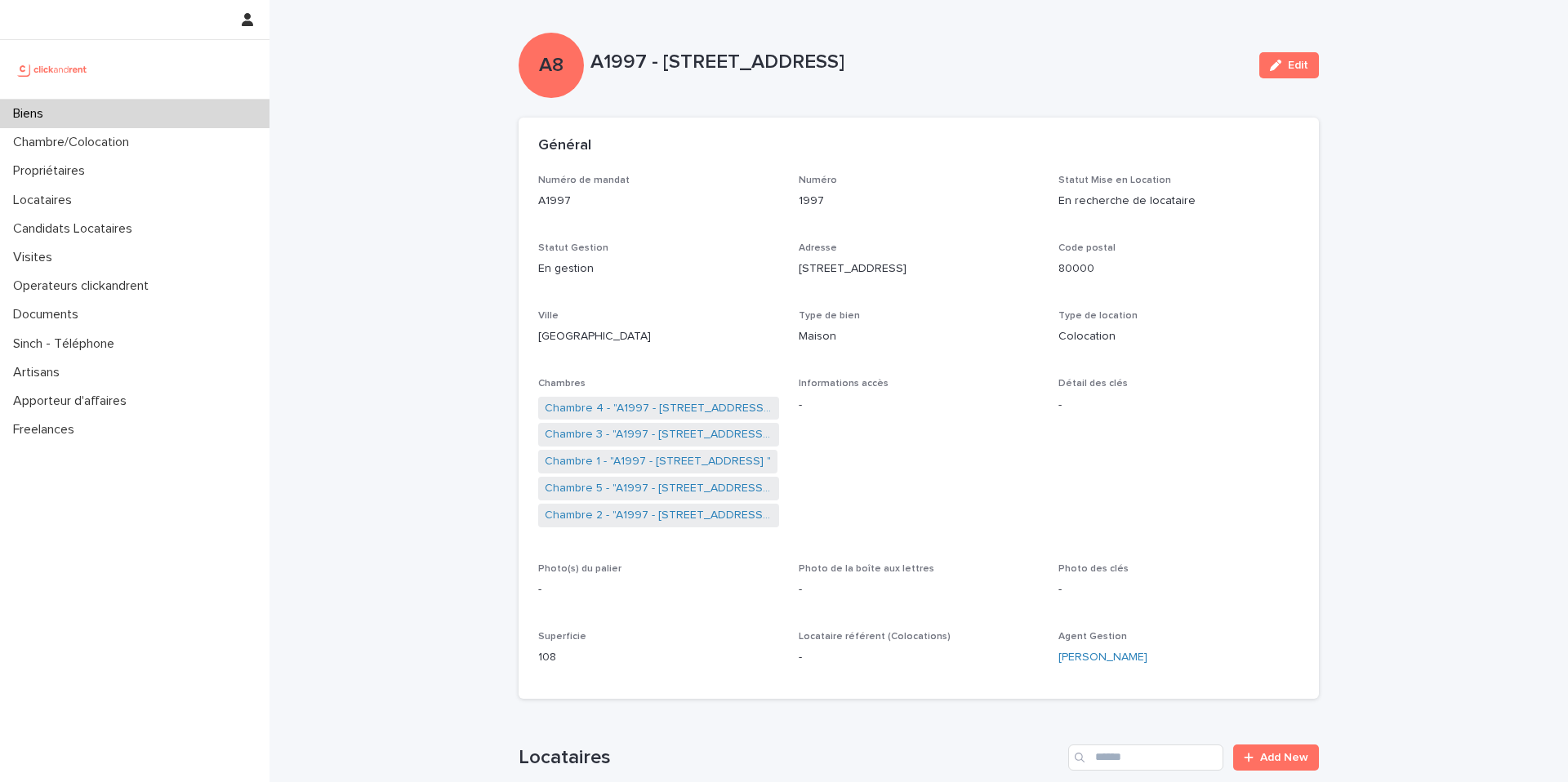
click at [223, 105] on div "Biens" at bounding box center [135, 114] width 270 height 28
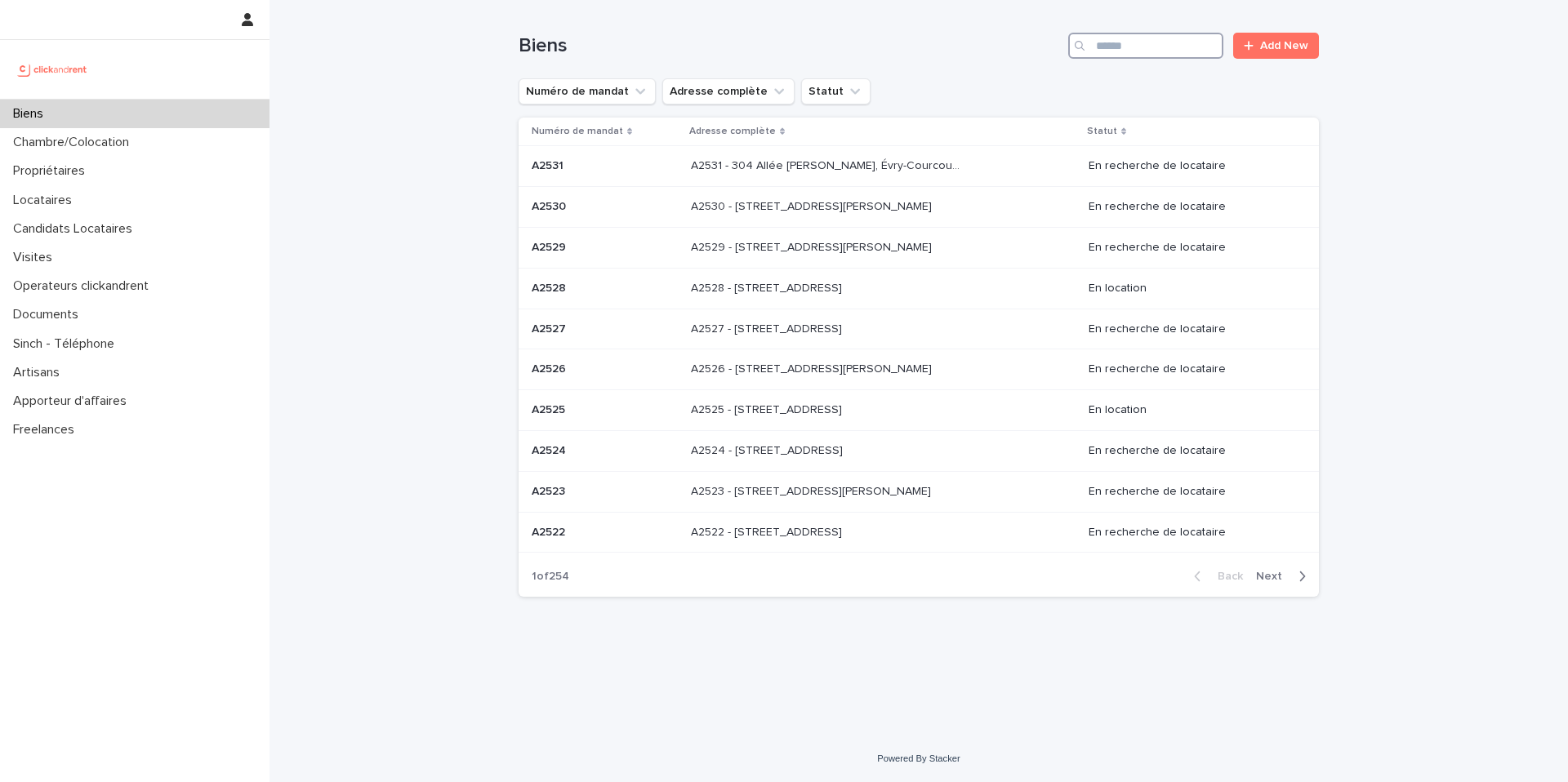
click at [1136, 40] on input "Search" at bounding box center [1145, 45] width 155 height 26
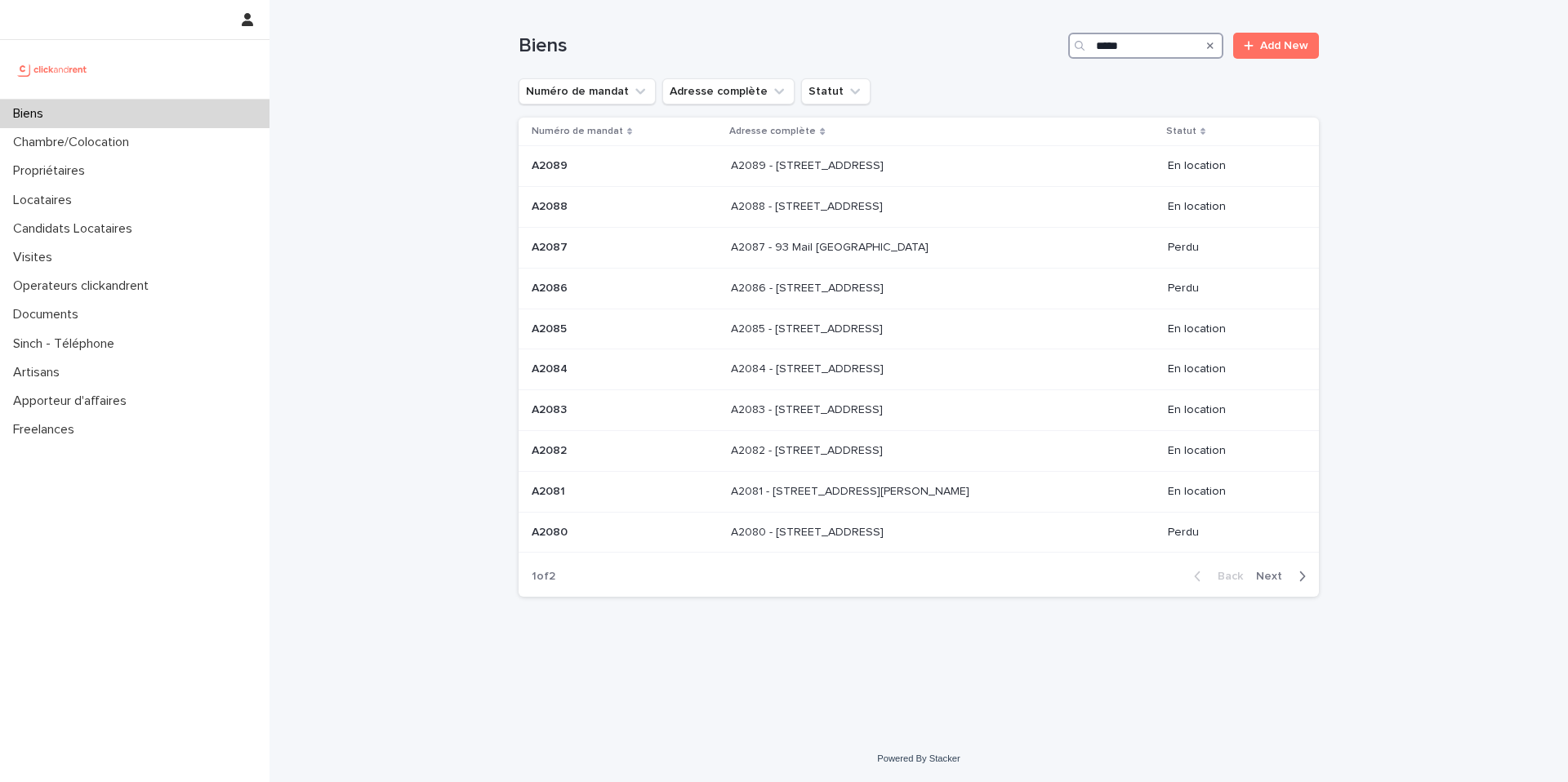
type input "*****"
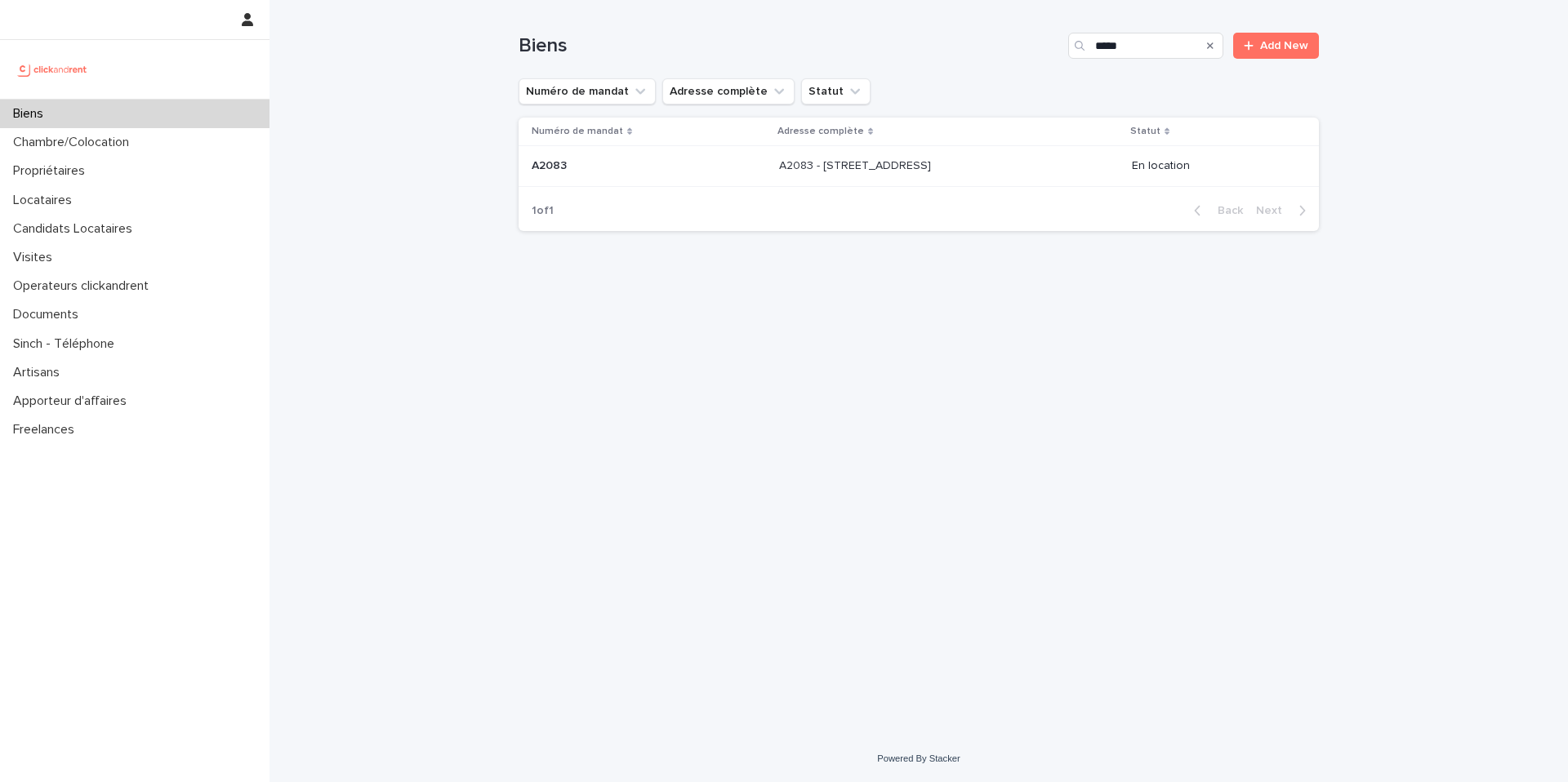
click at [995, 169] on p at bounding box center [915, 166] width 272 height 14
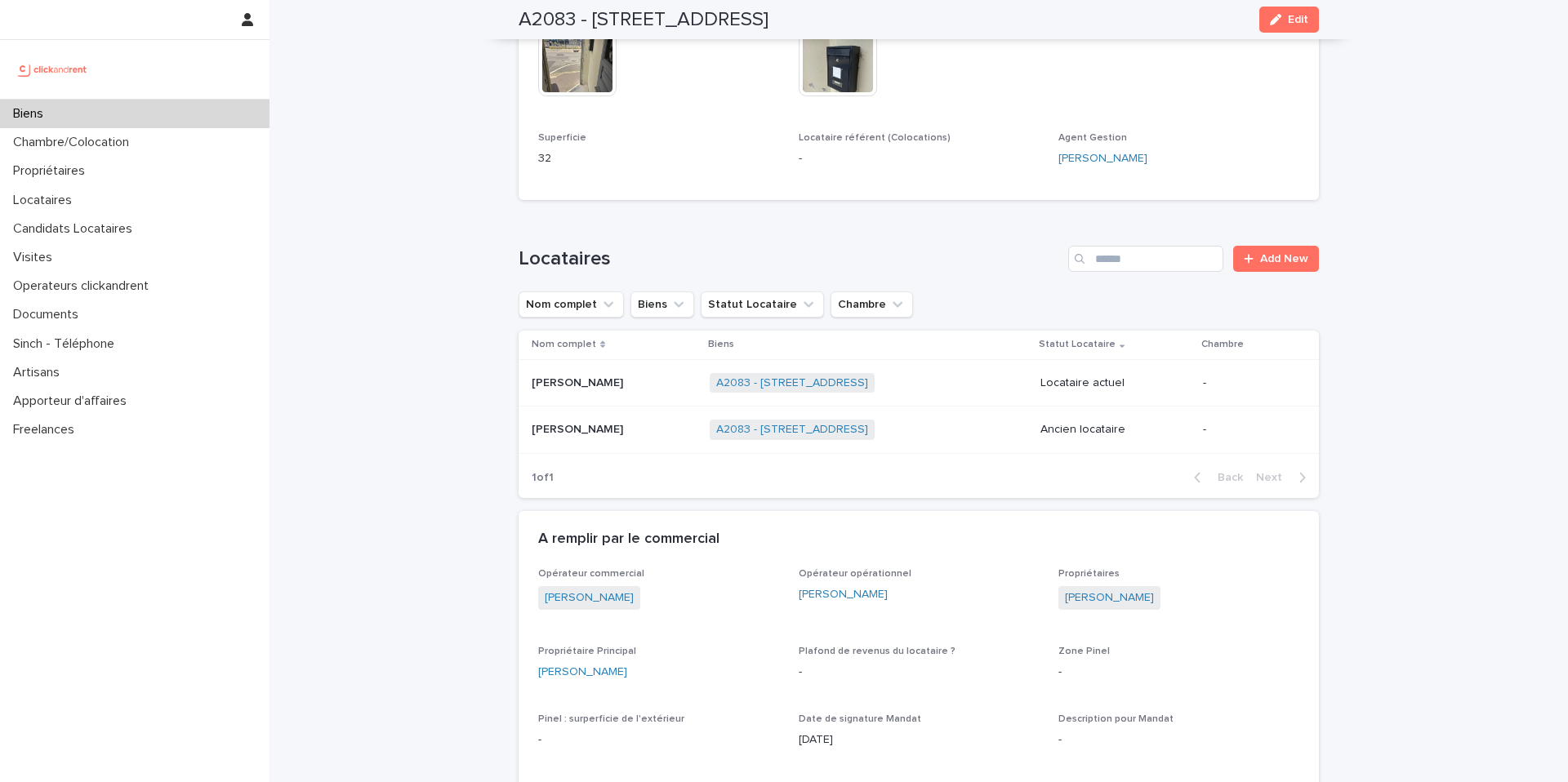
scroll to position [512, 0]
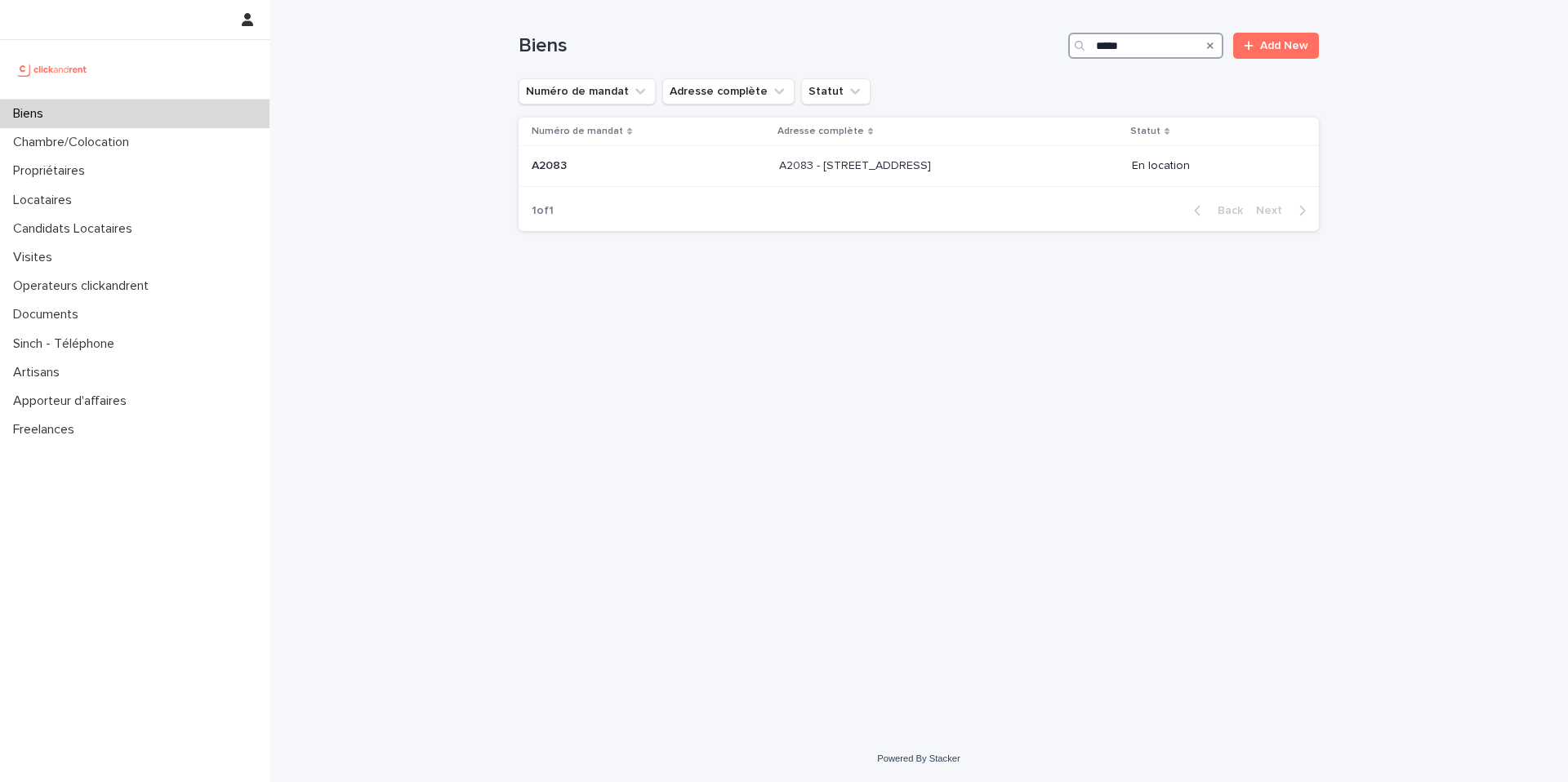
click at [1157, 44] on input "*****" at bounding box center [1145, 45] width 155 height 26
type input "*"
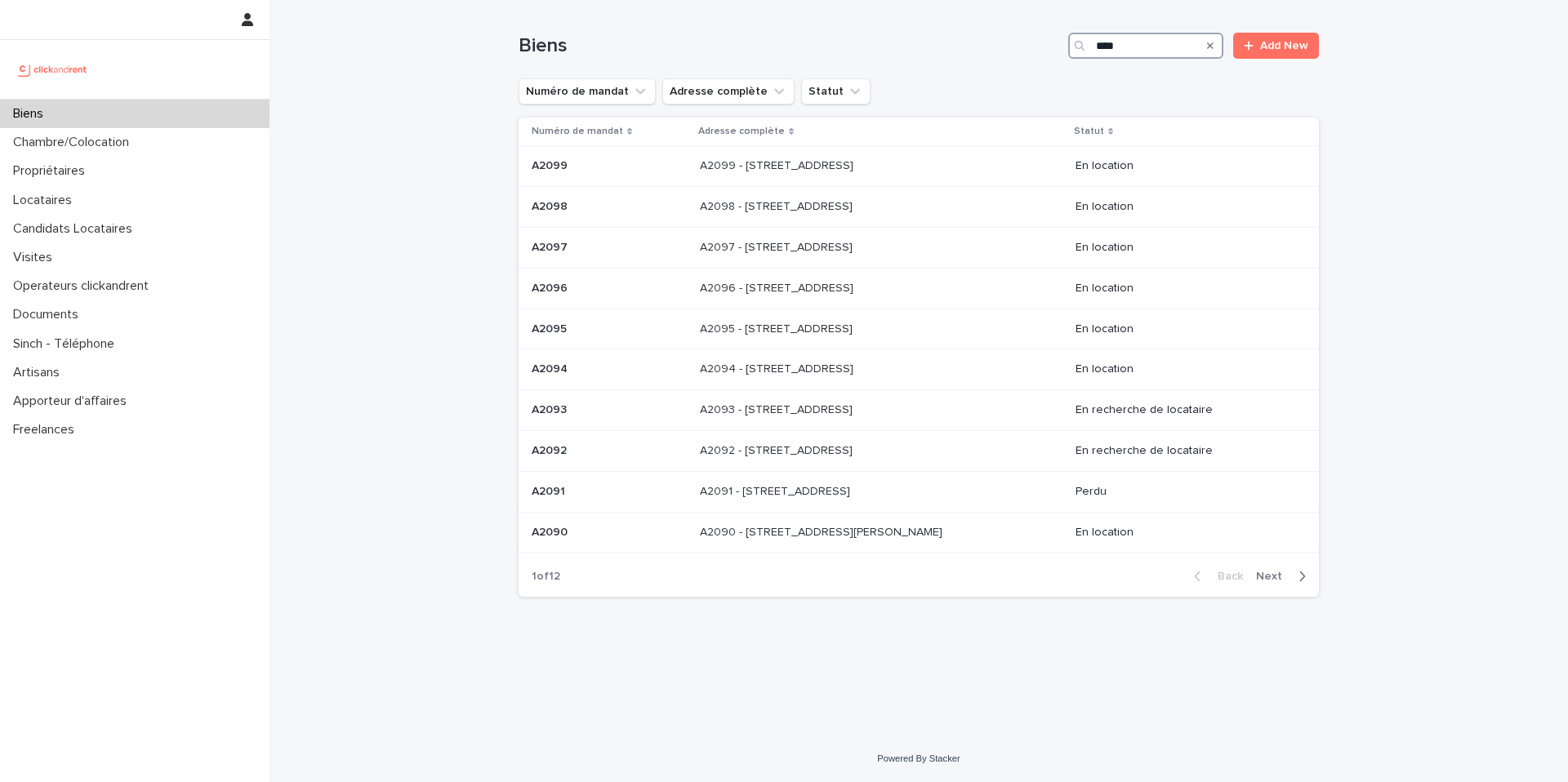
type input "*****"
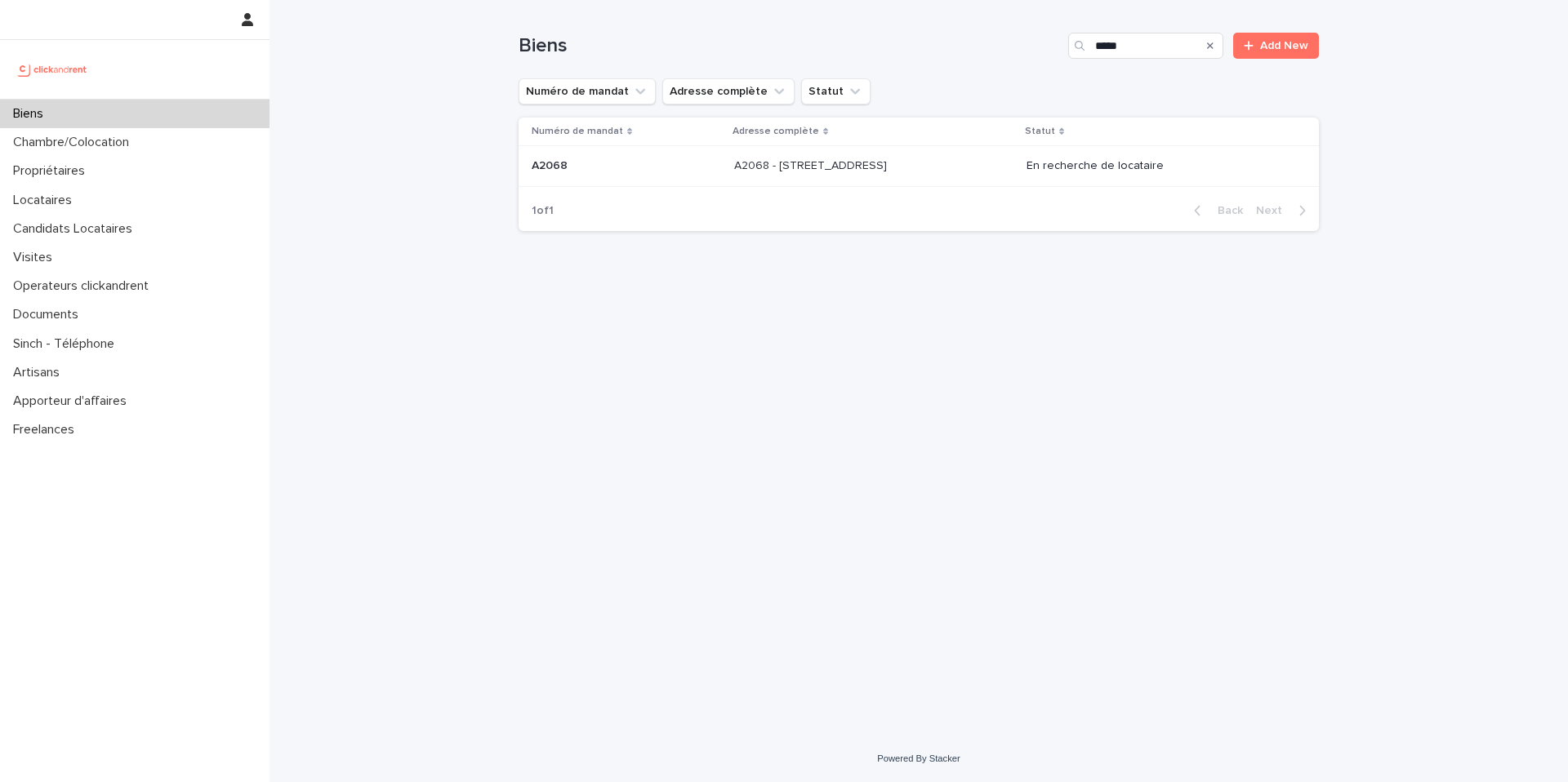
click at [967, 164] on p at bounding box center [870, 166] width 272 height 14
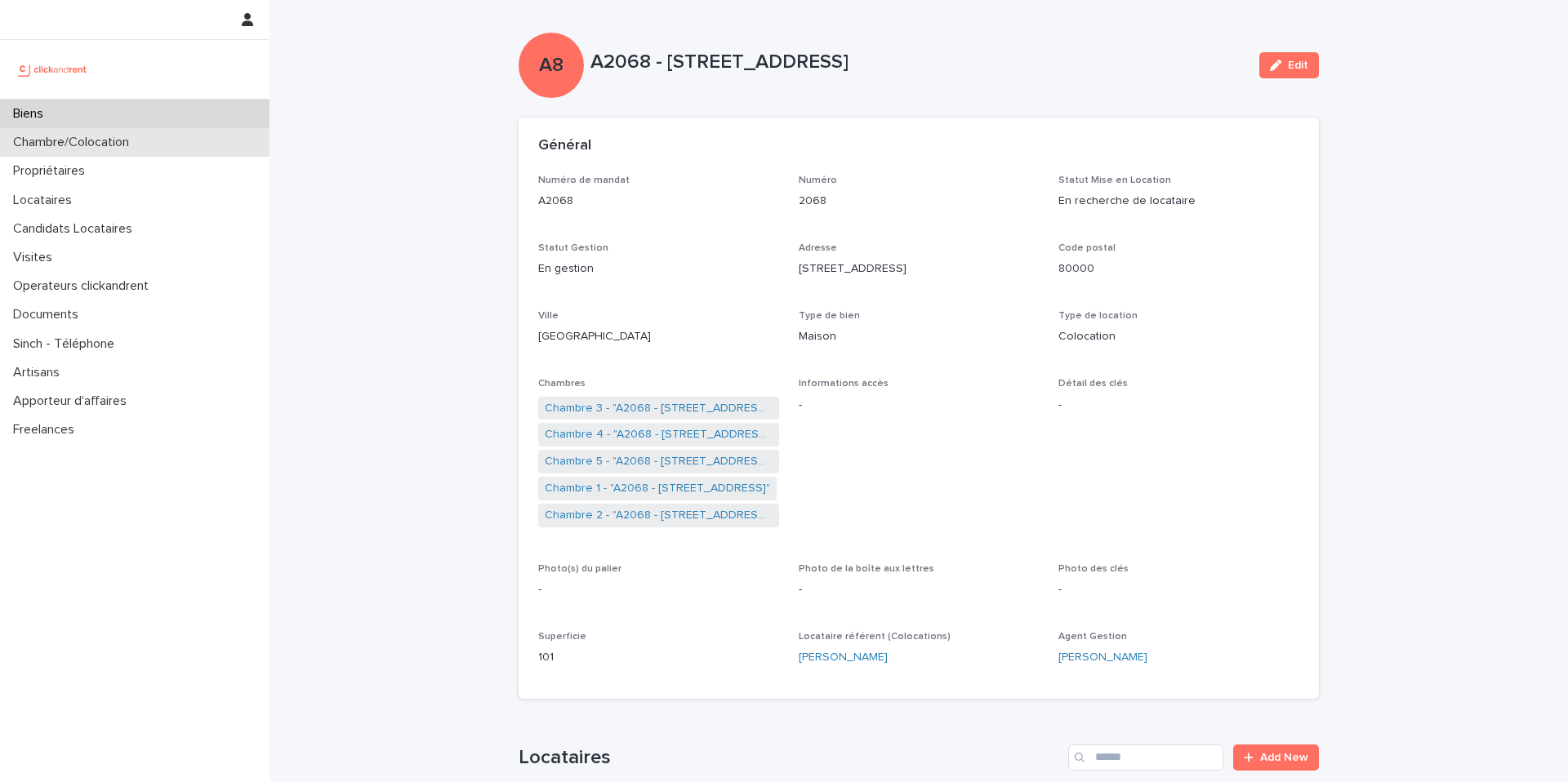
click at [115, 141] on p "Chambre/Colocation" at bounding box center [74, 142] width 136 height 16
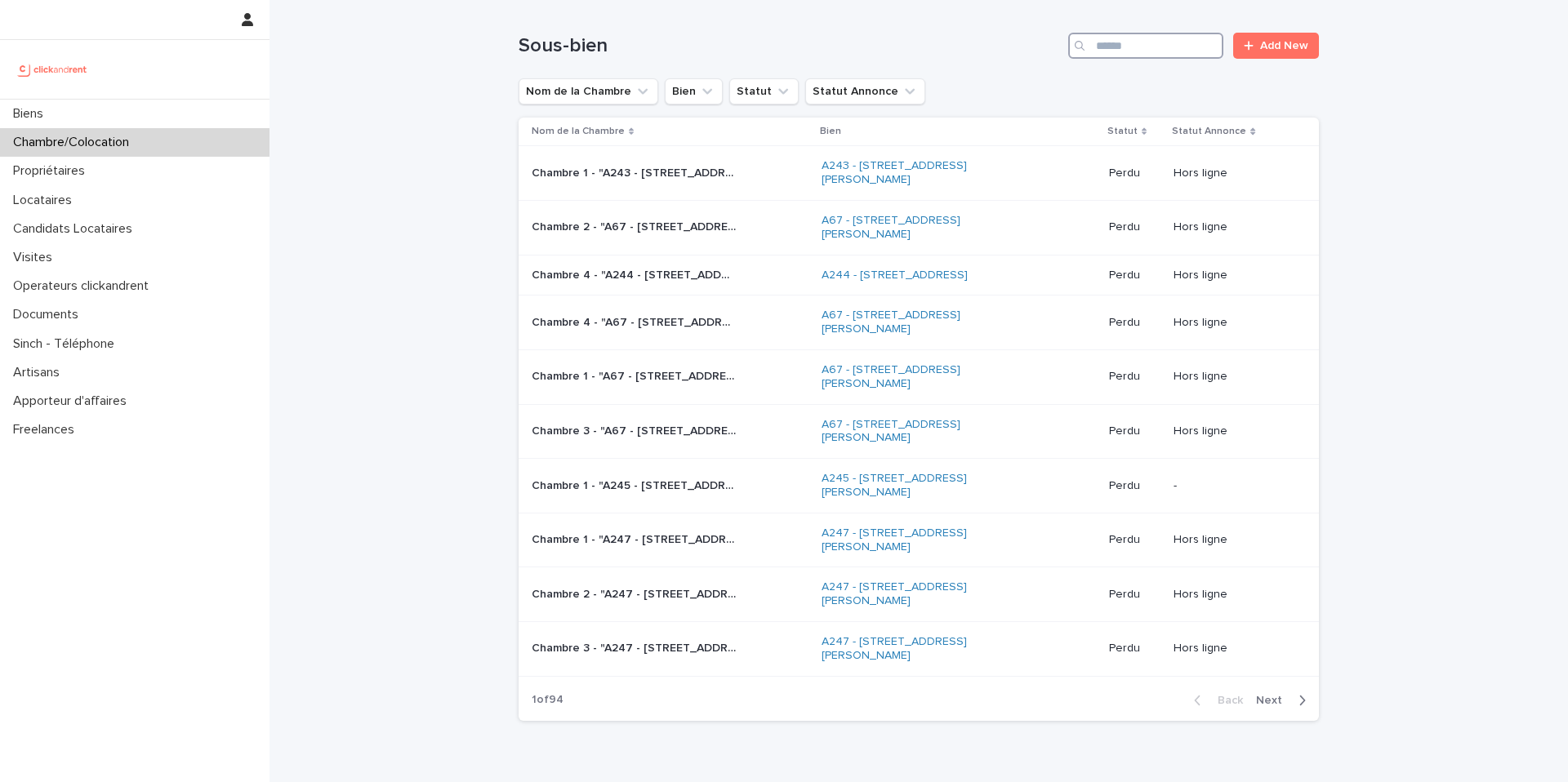
click at [1134, 49] on input "Search" at bounding box center [1145, 45] width 155 height 26
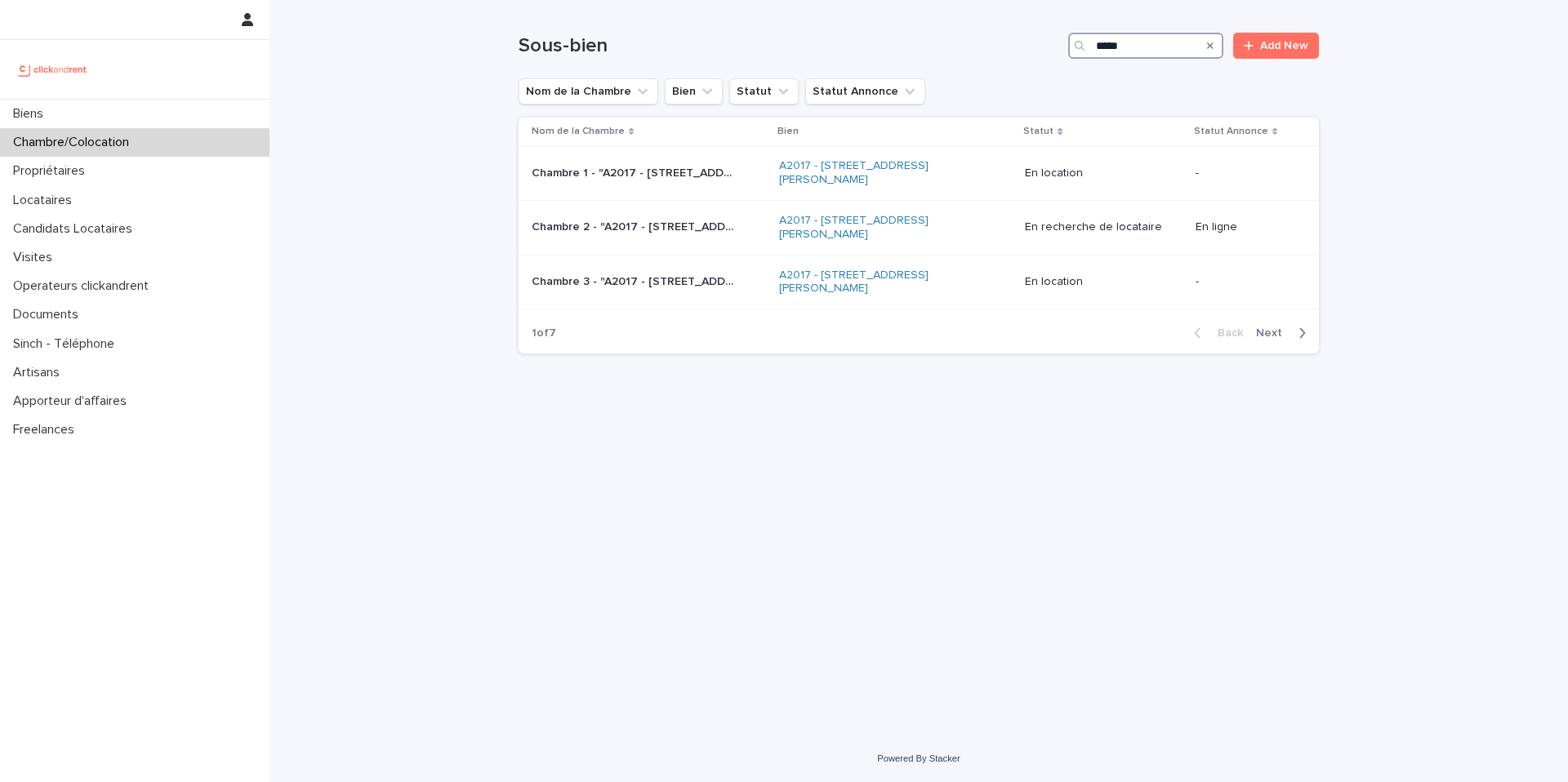
type input "*****"
click at [811, 225] on link "A2017 - 306 Rue Georges Guynemer, Amiens 80080" at bounding box center [881, 227] width 204 height 27
click at [631, 232] on p "Chambre 2 - "A2017 - 306 Rue Georges Guynemer, Amiens 80080"" at bounding box center [635, 225] width 207 height 17
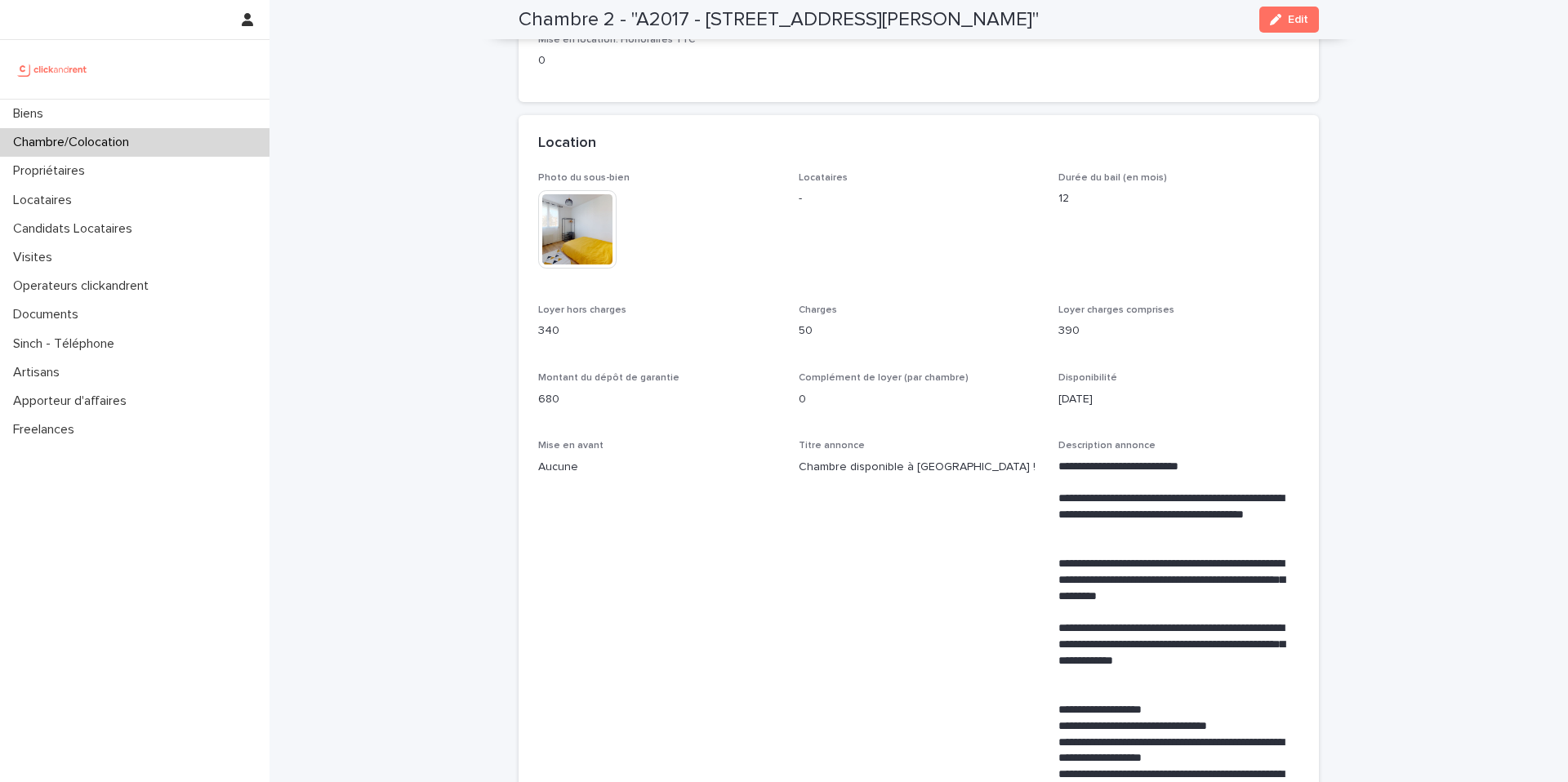
scroll to position [295, 0]
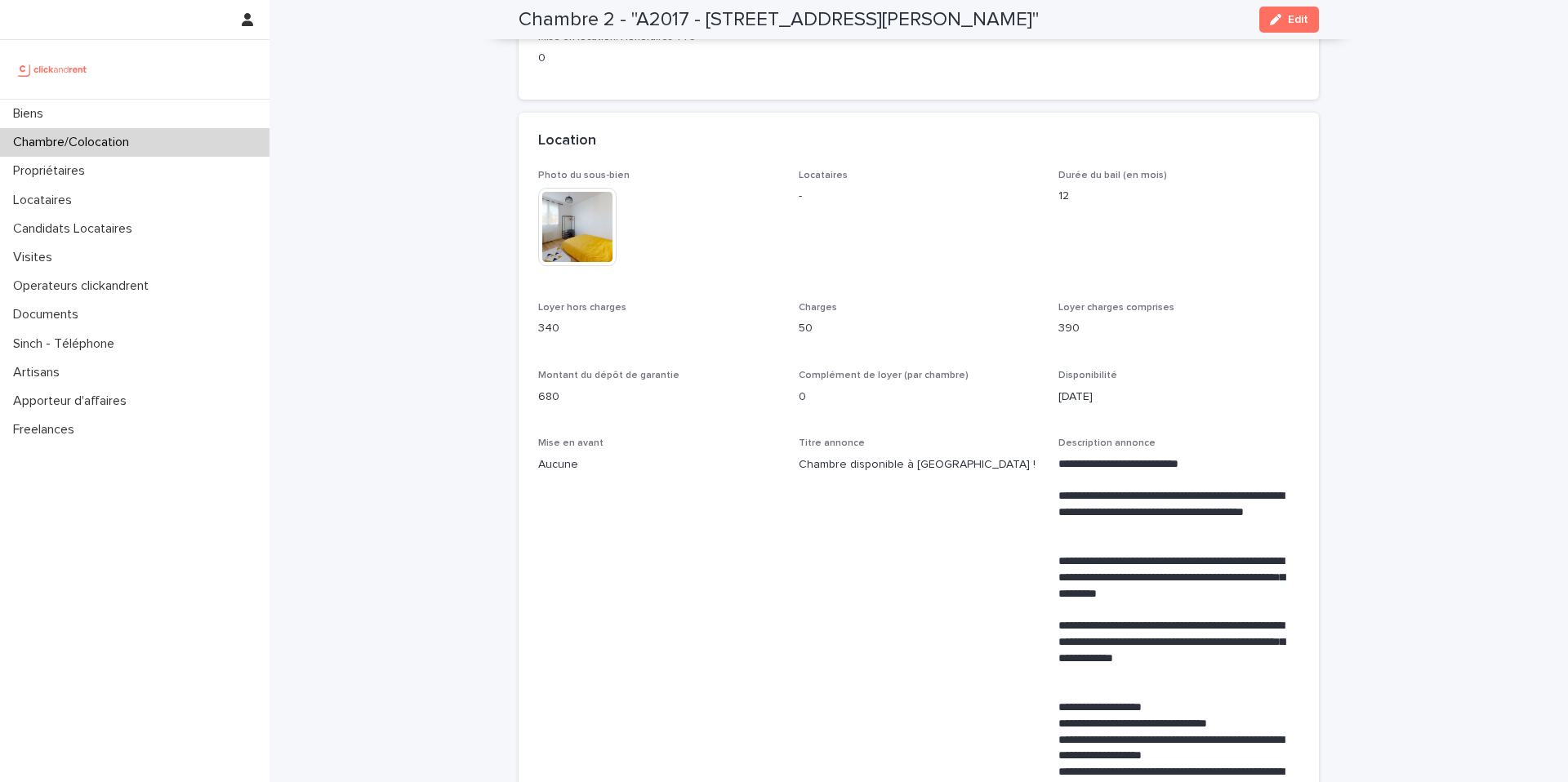
click at [186, 145] on div "Chambre/Colocation" at bounding box center [135, 142] width 270 height 28
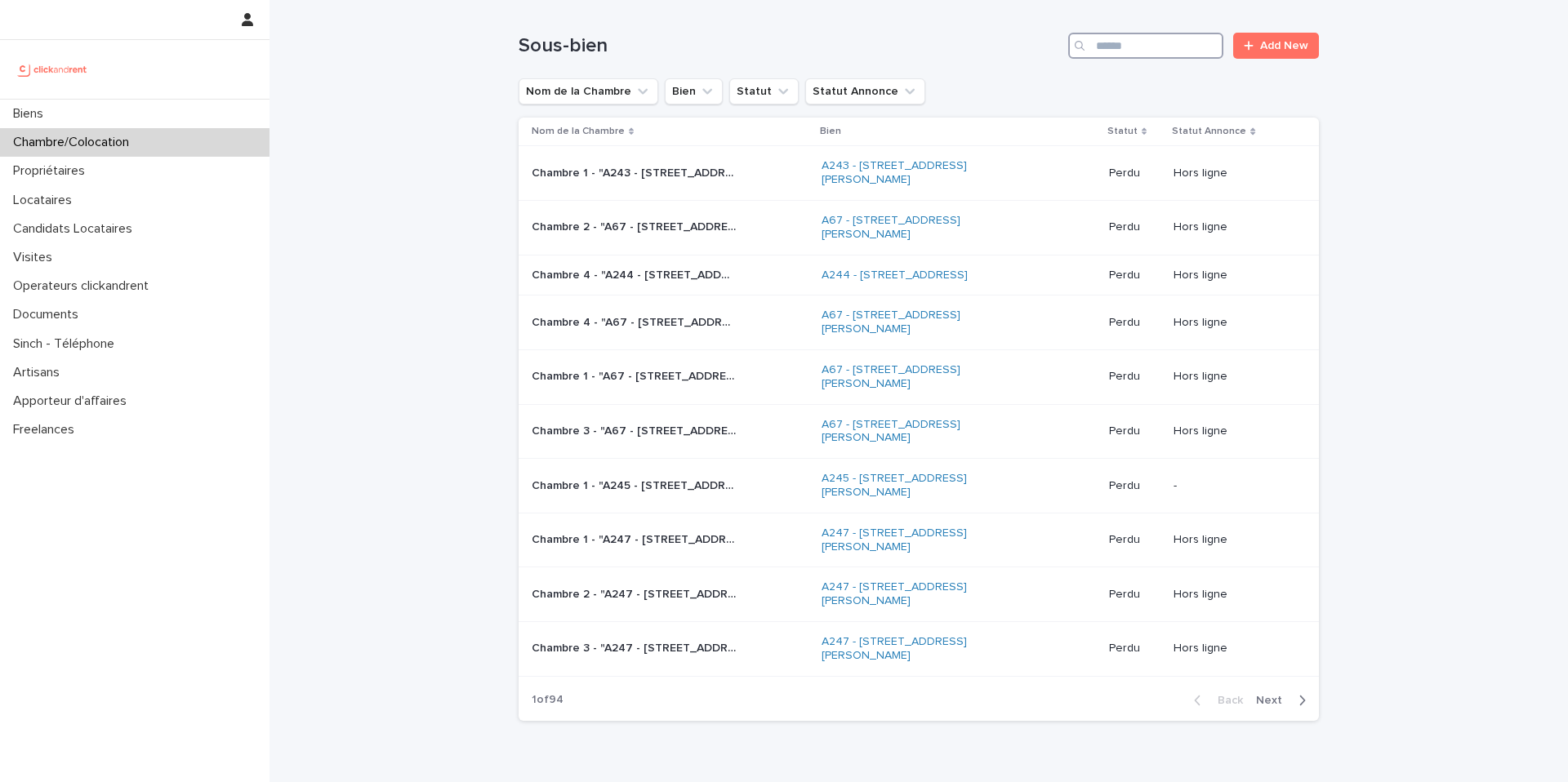
click at [1124, 41] on input "Search" at bounding box center [1145, 45] width 155 height 26
type input "*"
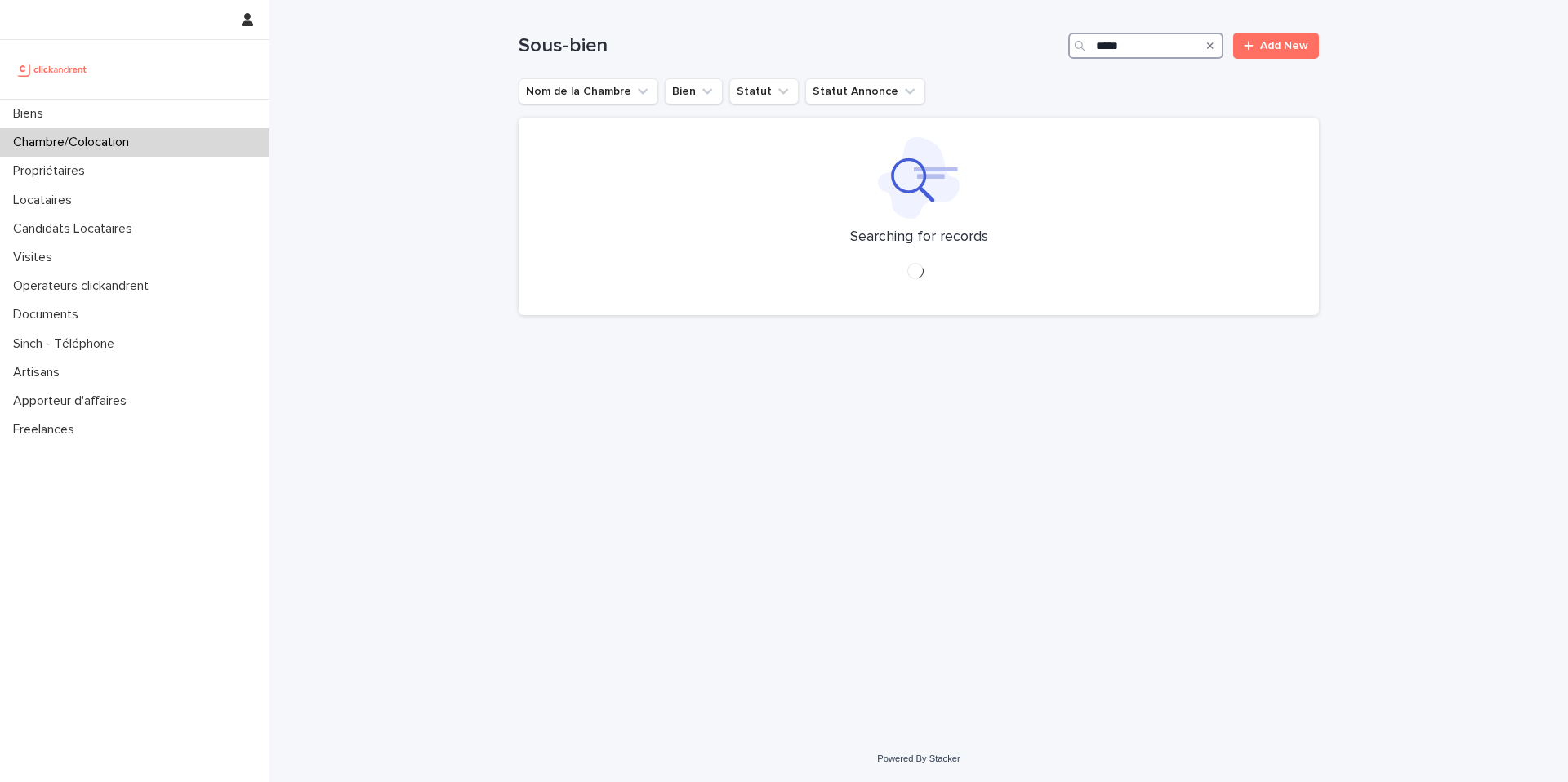
type input "*****"
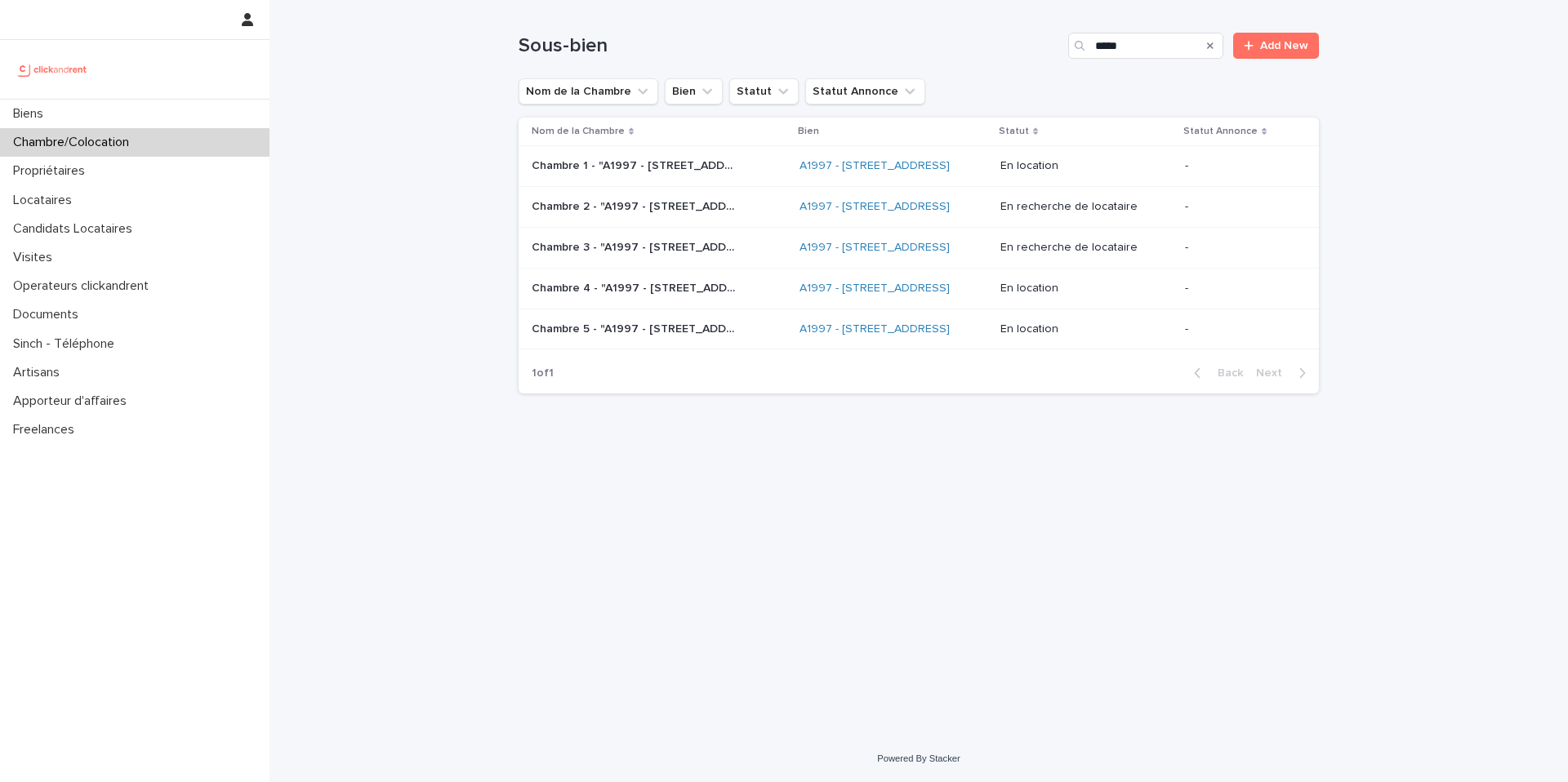
click at [649, 214] on p "Chambre 2 - "A1997 - [STREET_ADDRESS] "" at bounding box center [635, 205] width 207 height 17
click at [677, 255] on p "Chambre 3 - "A1997 - 63 Rue Miraumont, Amiens 80000 "" at bounding box center [635, 246] width 207 height 17
click at [697, 173] on p "Chambre 1 - "A1997 - 63 Rue Miraumont, Amiens 80000 "" at bounding box center [635, 164] width 207 height 17
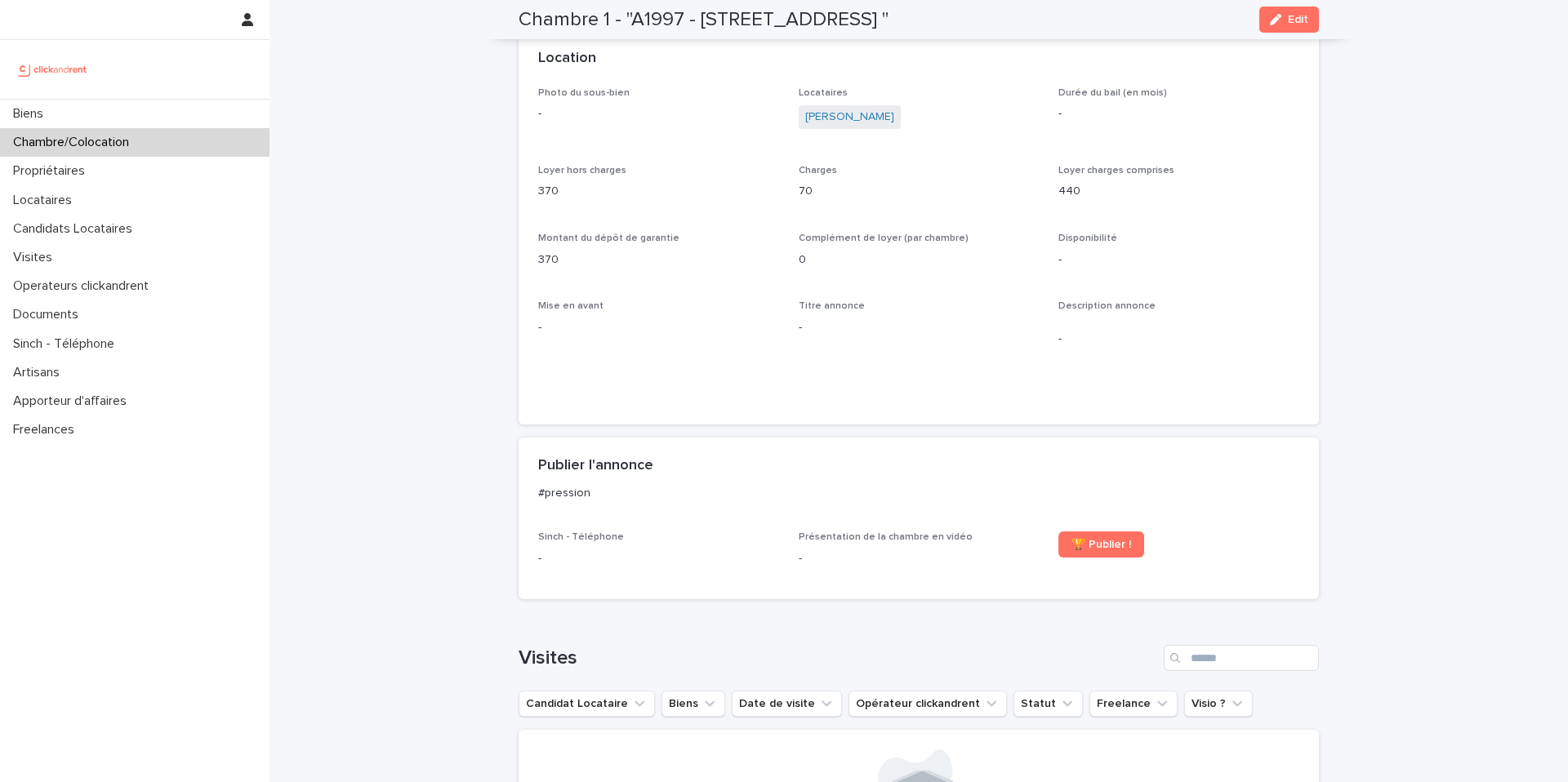
scroll to position [359, 0]
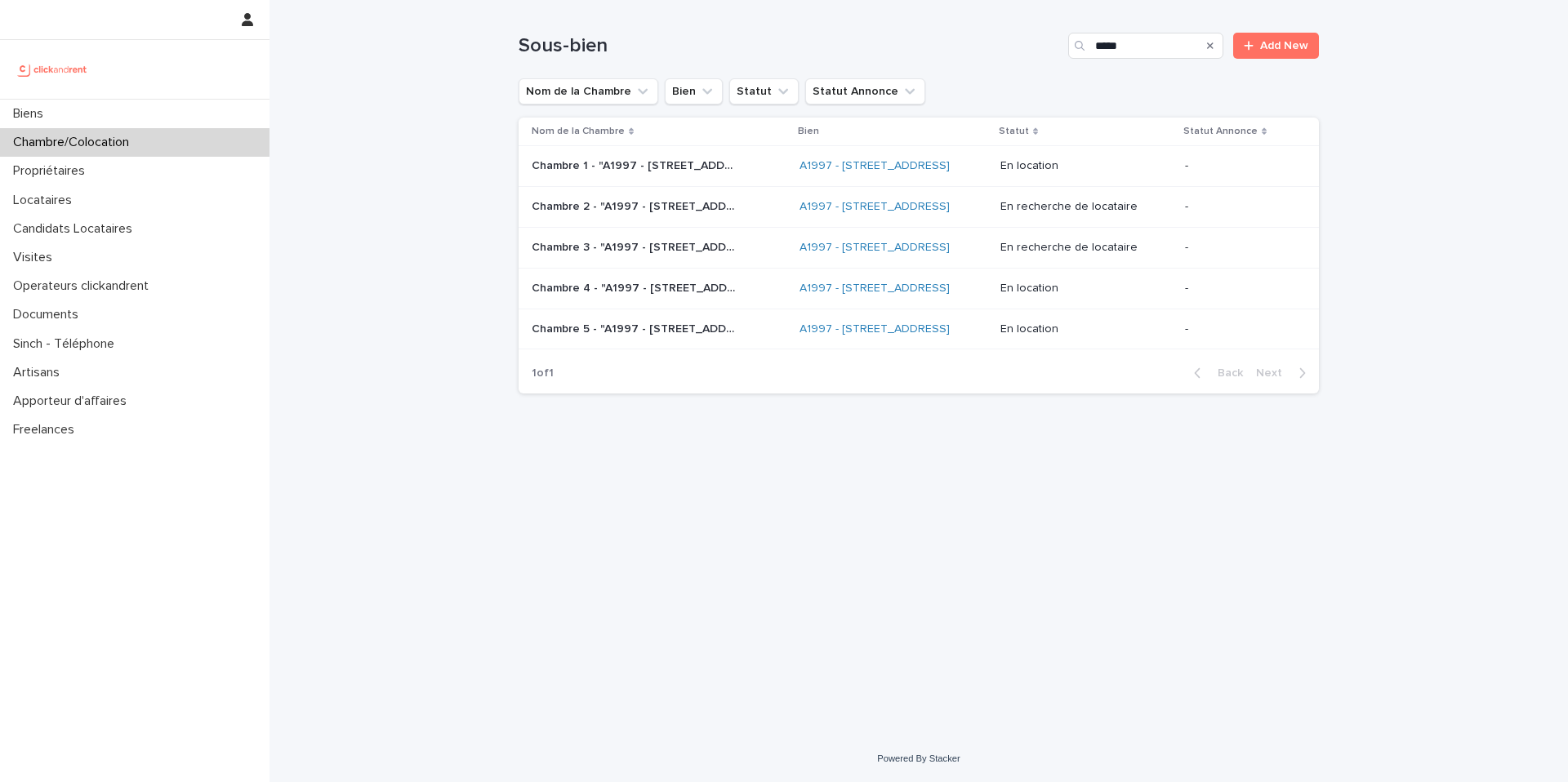
click at [607, 295] on p "Chambre 4 - "A1997 - 63 Rue Miraumont, Amiens 80000 "" at bounding box center [635, 287] width 207 height 17
click at [694, 336] on p "Chambre 5 - "A1997 - 63 Rue Miraumont, Amiens 80000 "" at bounding box center [635, 328] width 207 height 17
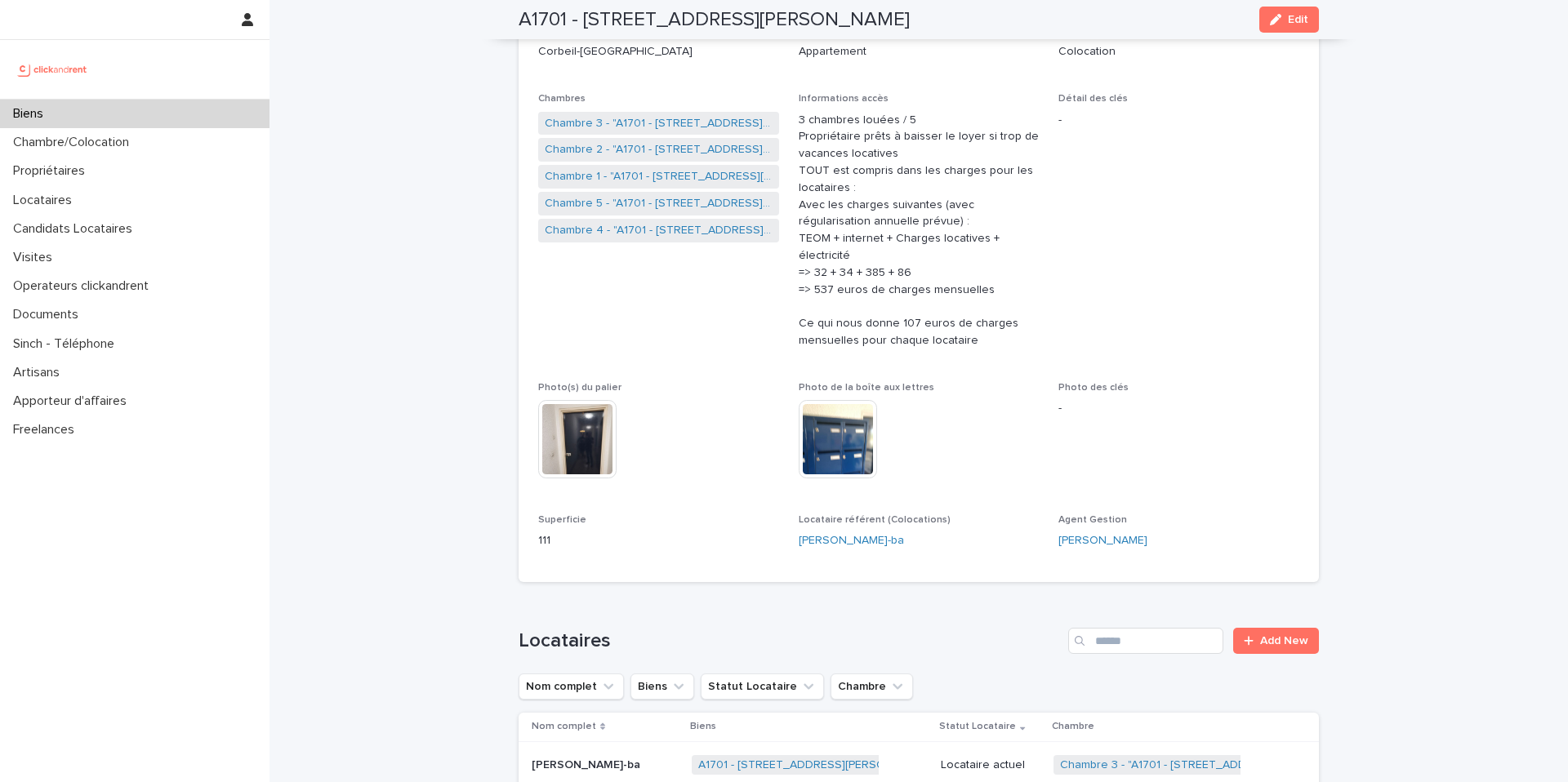
scroll to position [283, 0]
click at [634, 173] on link "Chambre 1 - "A1701 - 7 bis boulevard Georges Michel, Corbeil-Essonnes 91100"" at bounding box center [658, 178] width 228 height 17
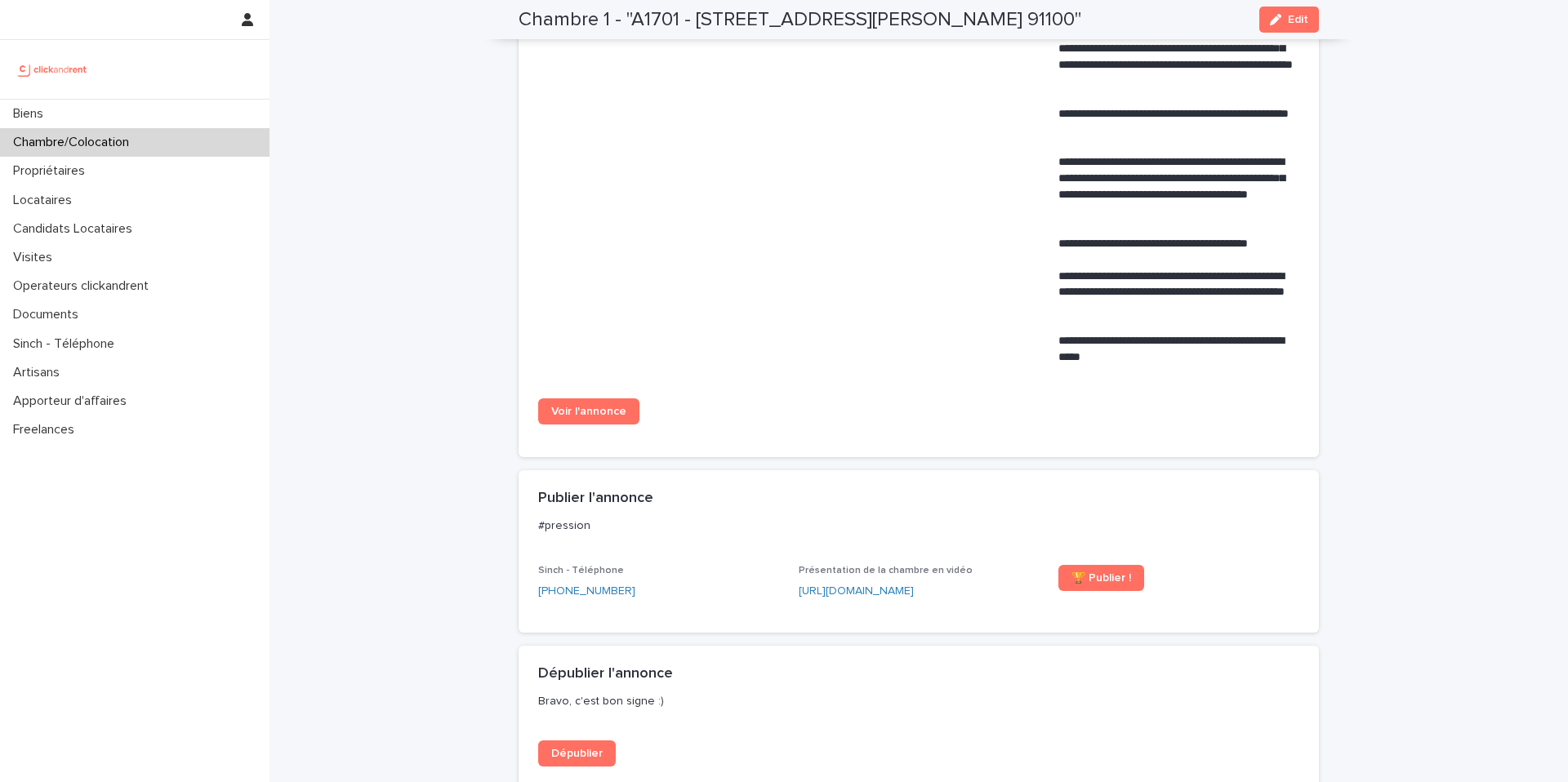
scroll to position [1035, 0]
click at [600, 416] on span "Voir l'annonce" at bounding box center [588, 411] width 75 height 12
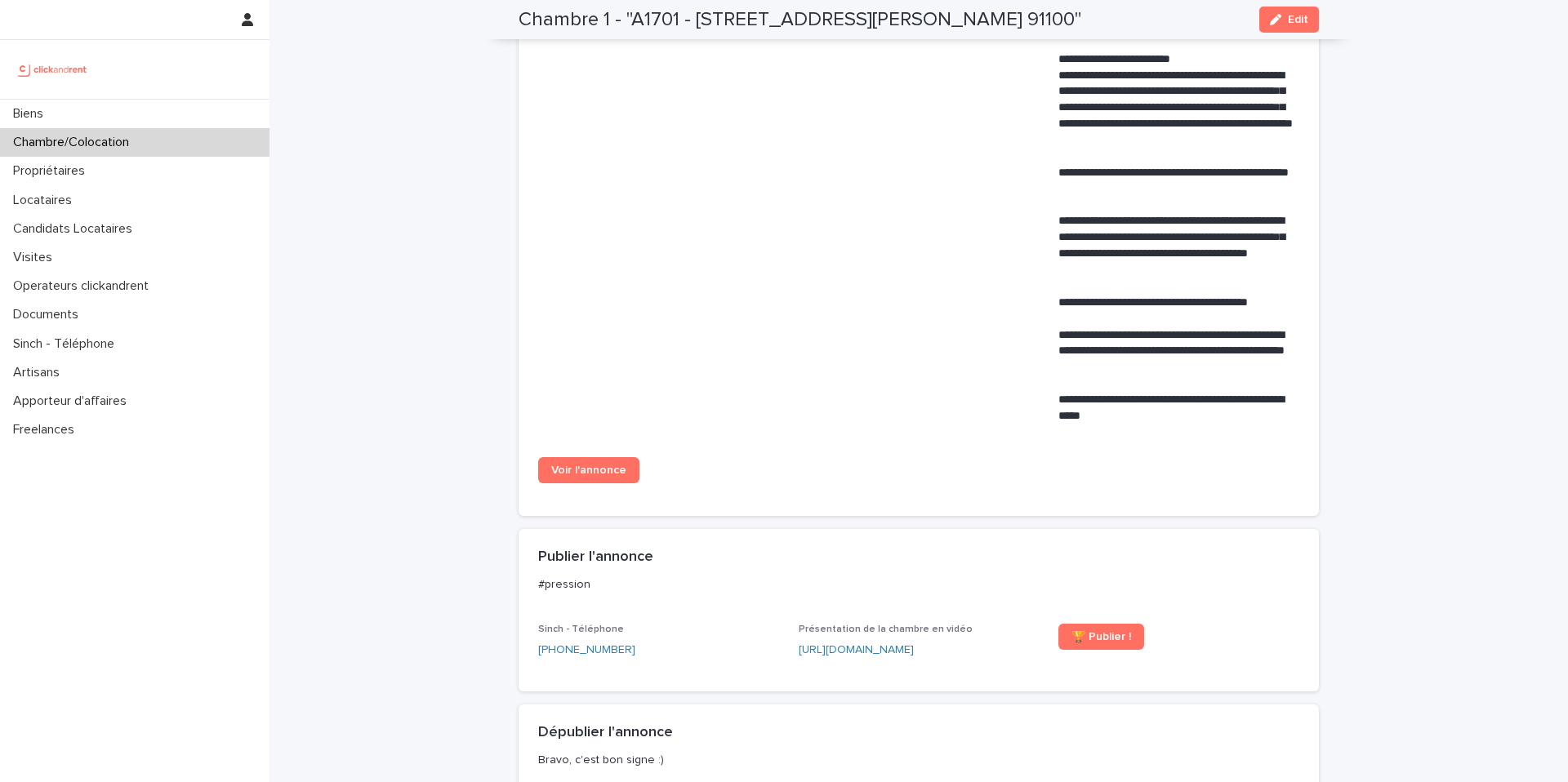
scroll to position [957, 0]
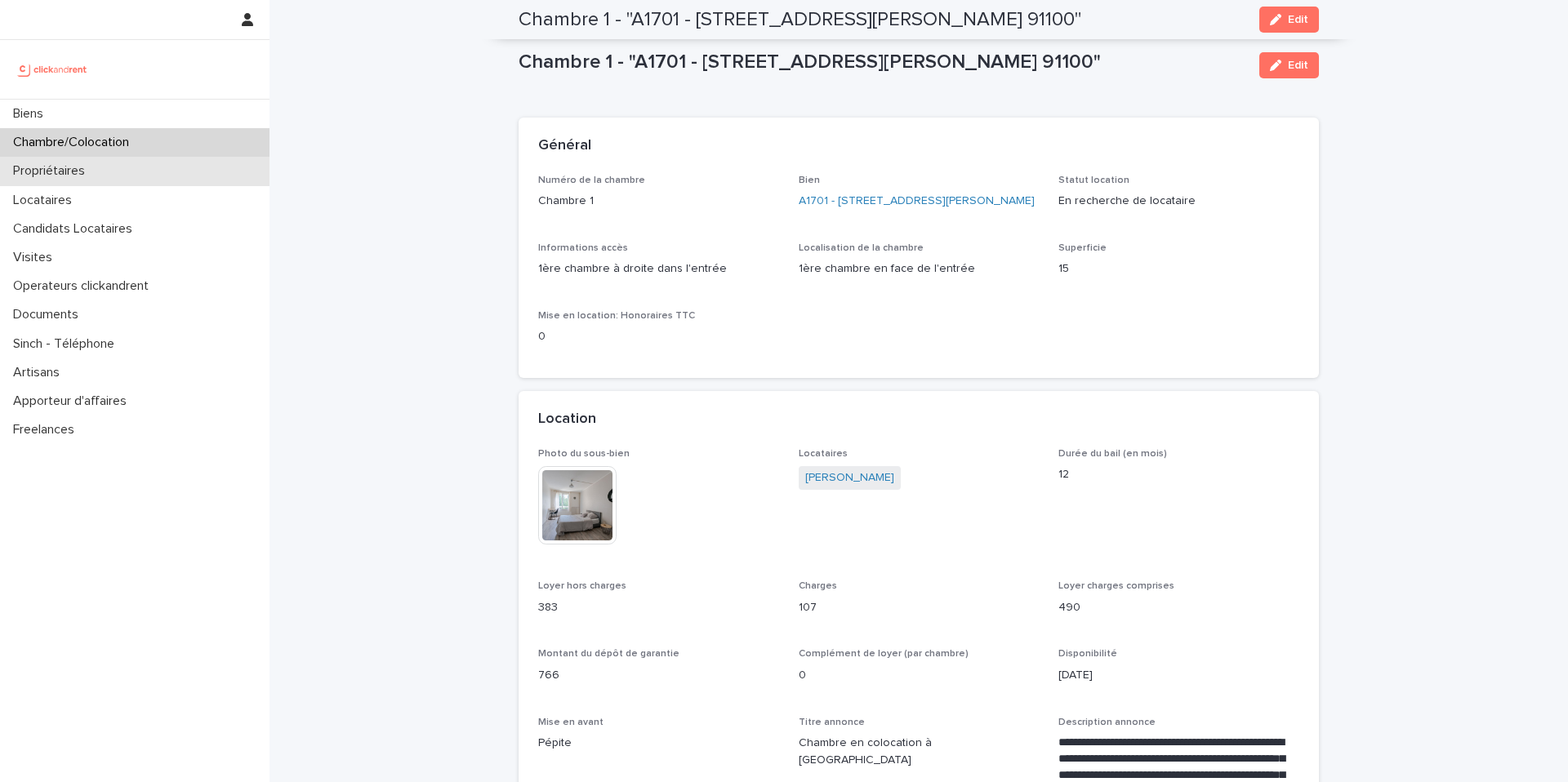
scroll to position [957, 0]
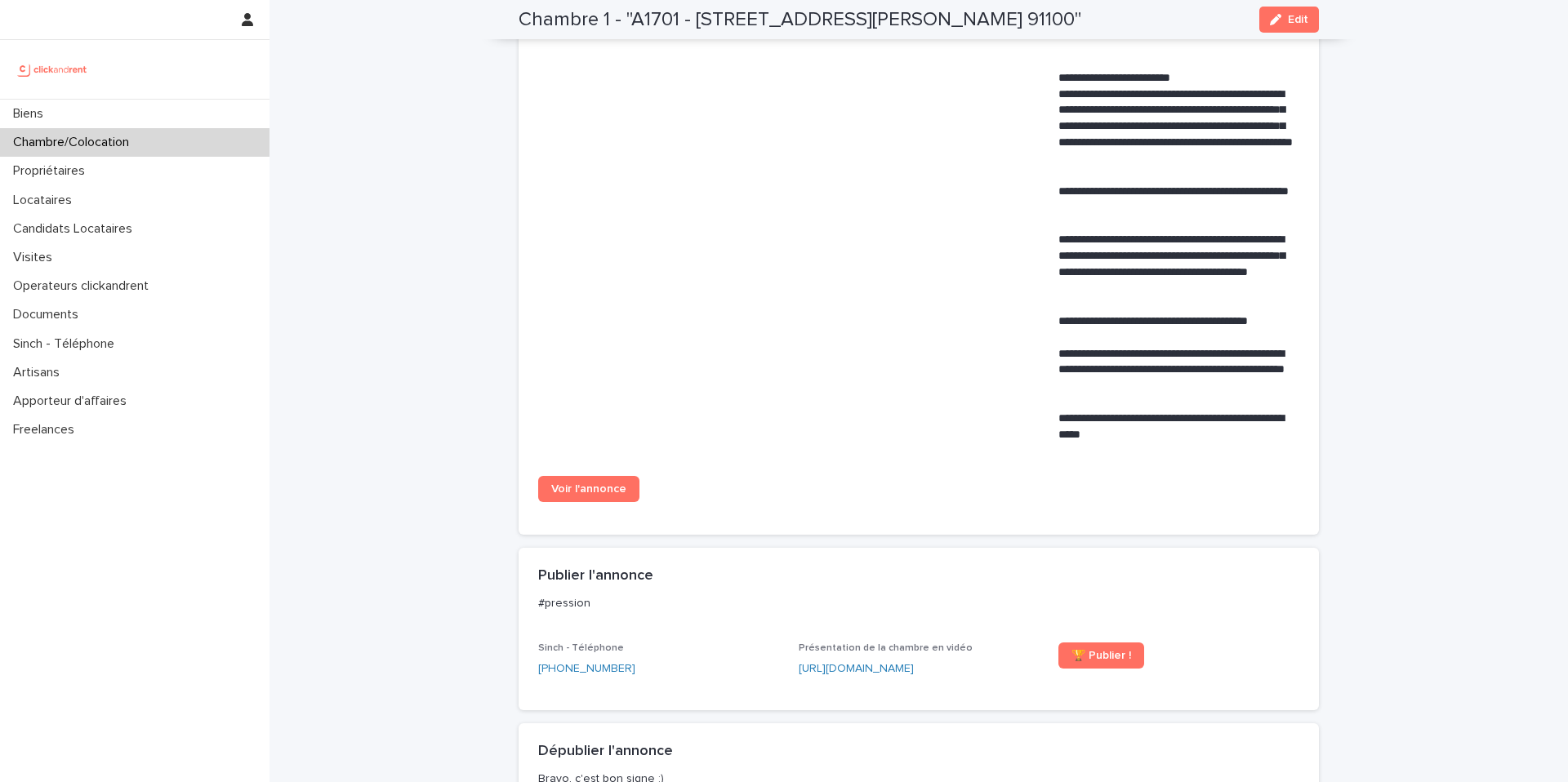
click at [189, 142] on div "Chambre/Colocation" at bounding box center [135, 142] width 270 height 28
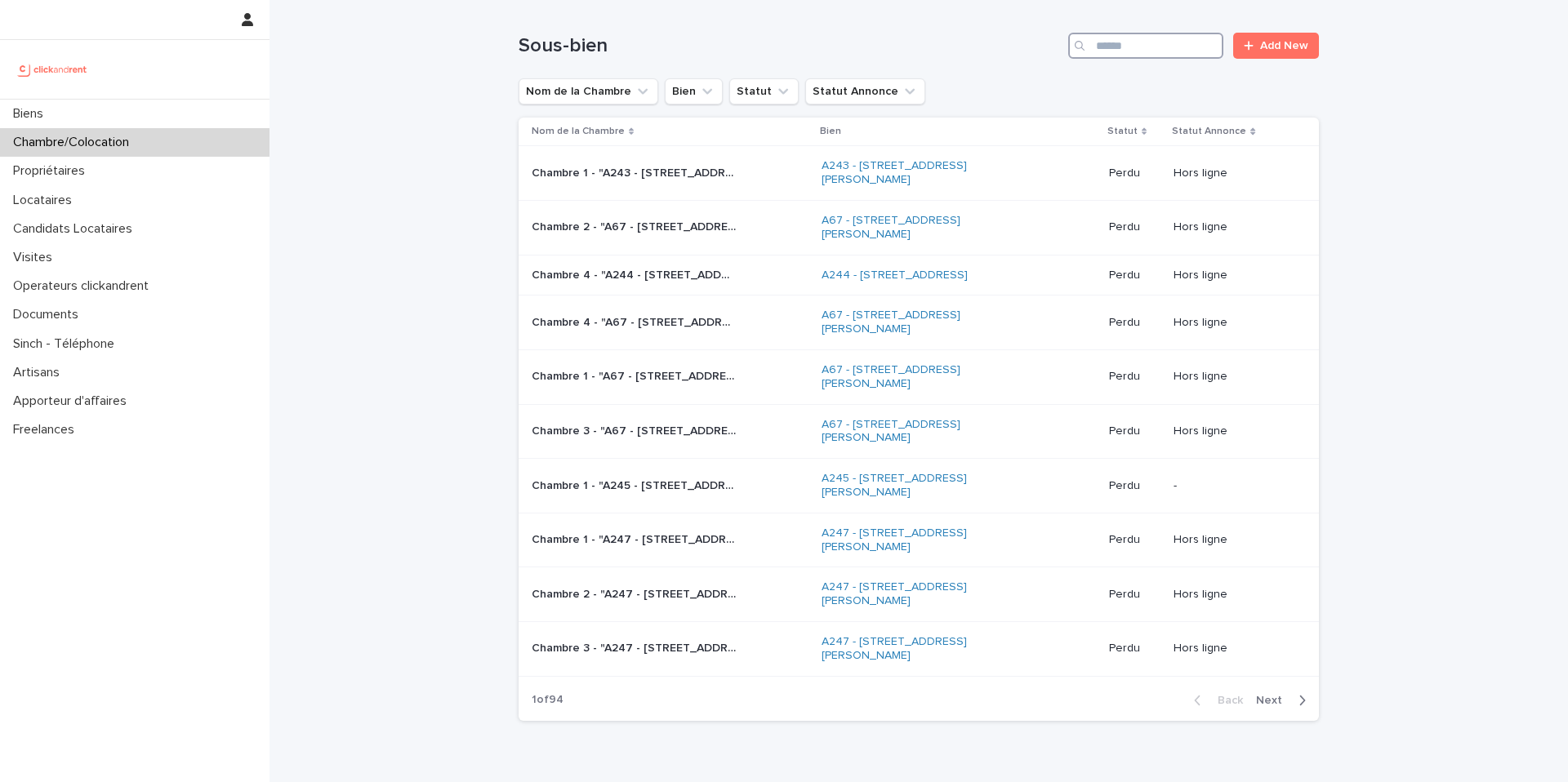
click at [1144, 37] on input "Search" at bounding box center [1145, 45] width 155 height 26
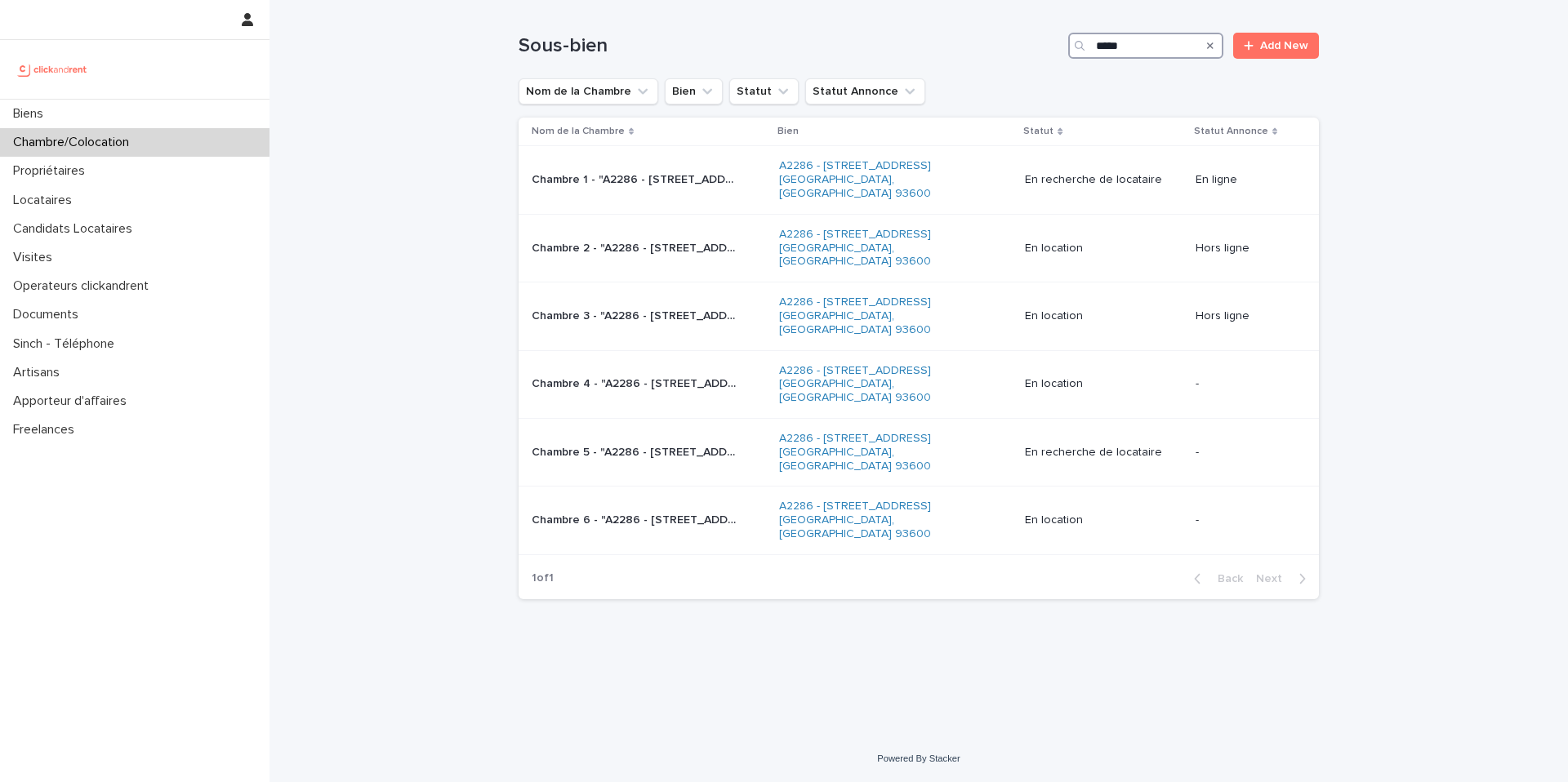
type input "*****"
click at [679, 181] on div "Chambre 1 - "A2286 - [STREET_ADDRESS] [GEOGRAPHIC_DATA], [GEOGRAPHIC_DATA]-Bois…" at bounding box center [649, 180] width 235 height 27
click at [826, 179] on link "A2286 - [STREET_ADDRESS] [GEOGRAPHIC_DATA], [GEOGRAPHIC_DATA] 93600" at bounding box center [881, 179] width 204 height 41
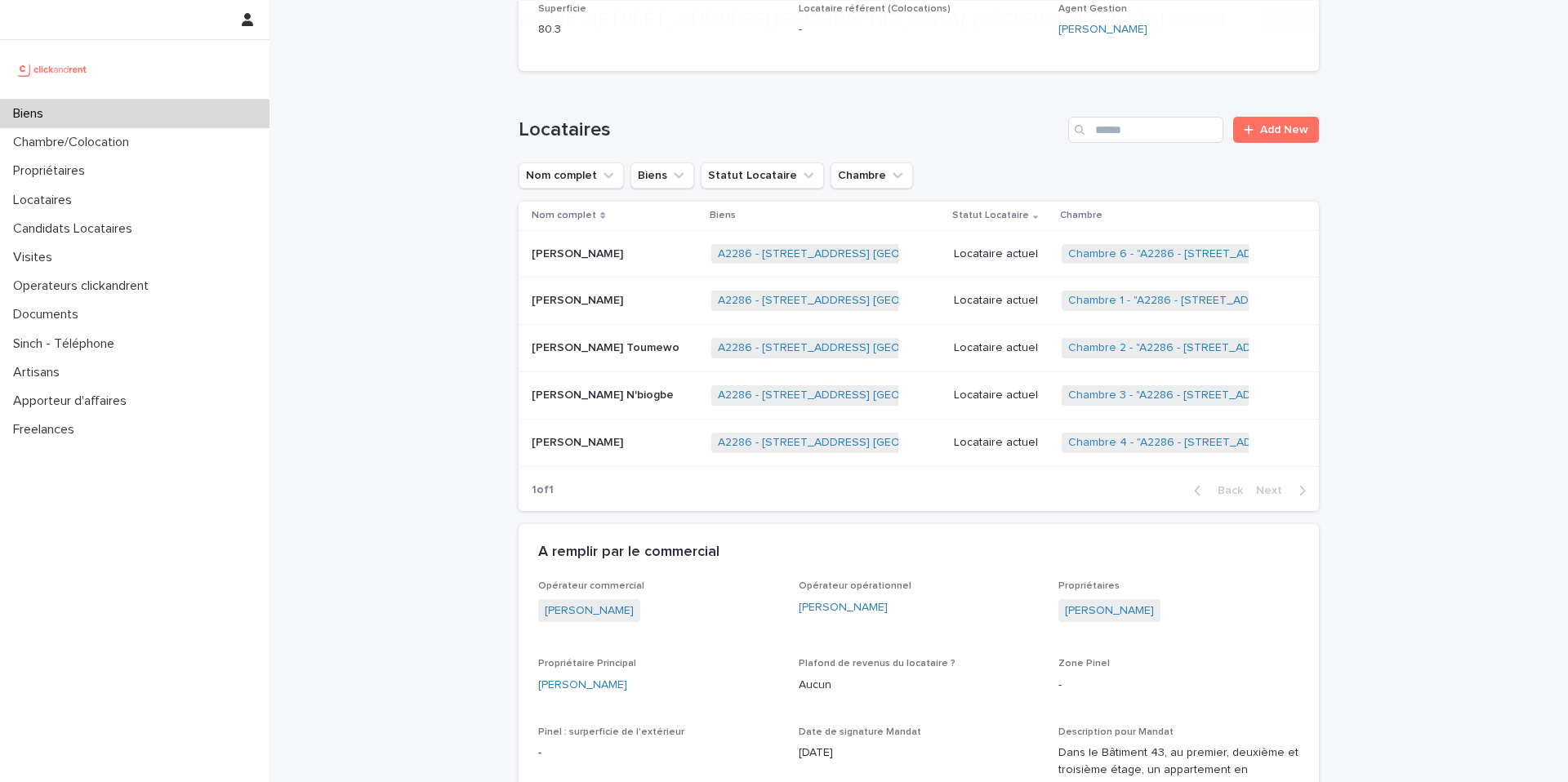
scroll to position [1027, 0]
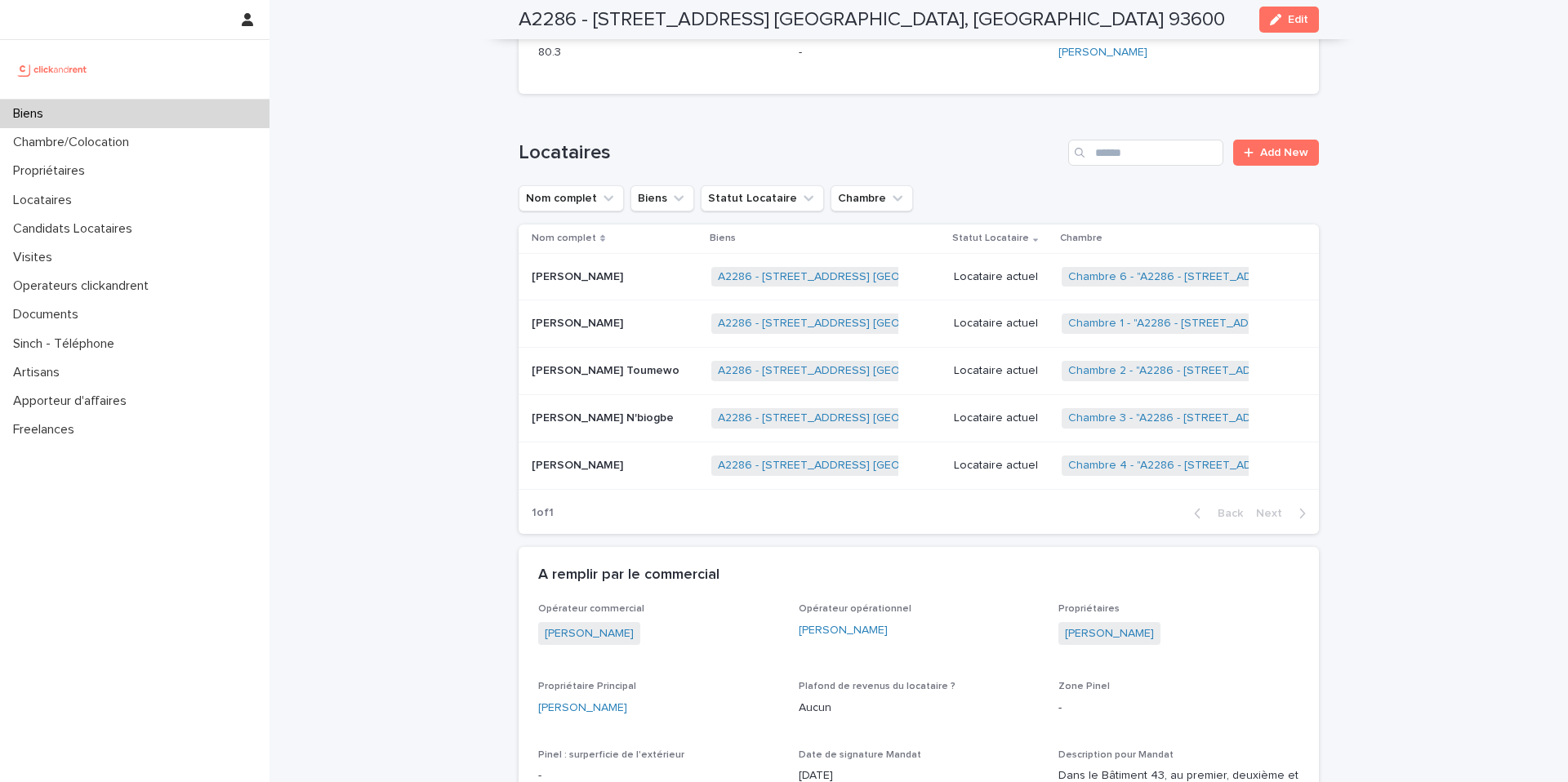
click at [1003, 374] on p "Locataire actuel" at bounding box center [1001, 371] width 96 height 14
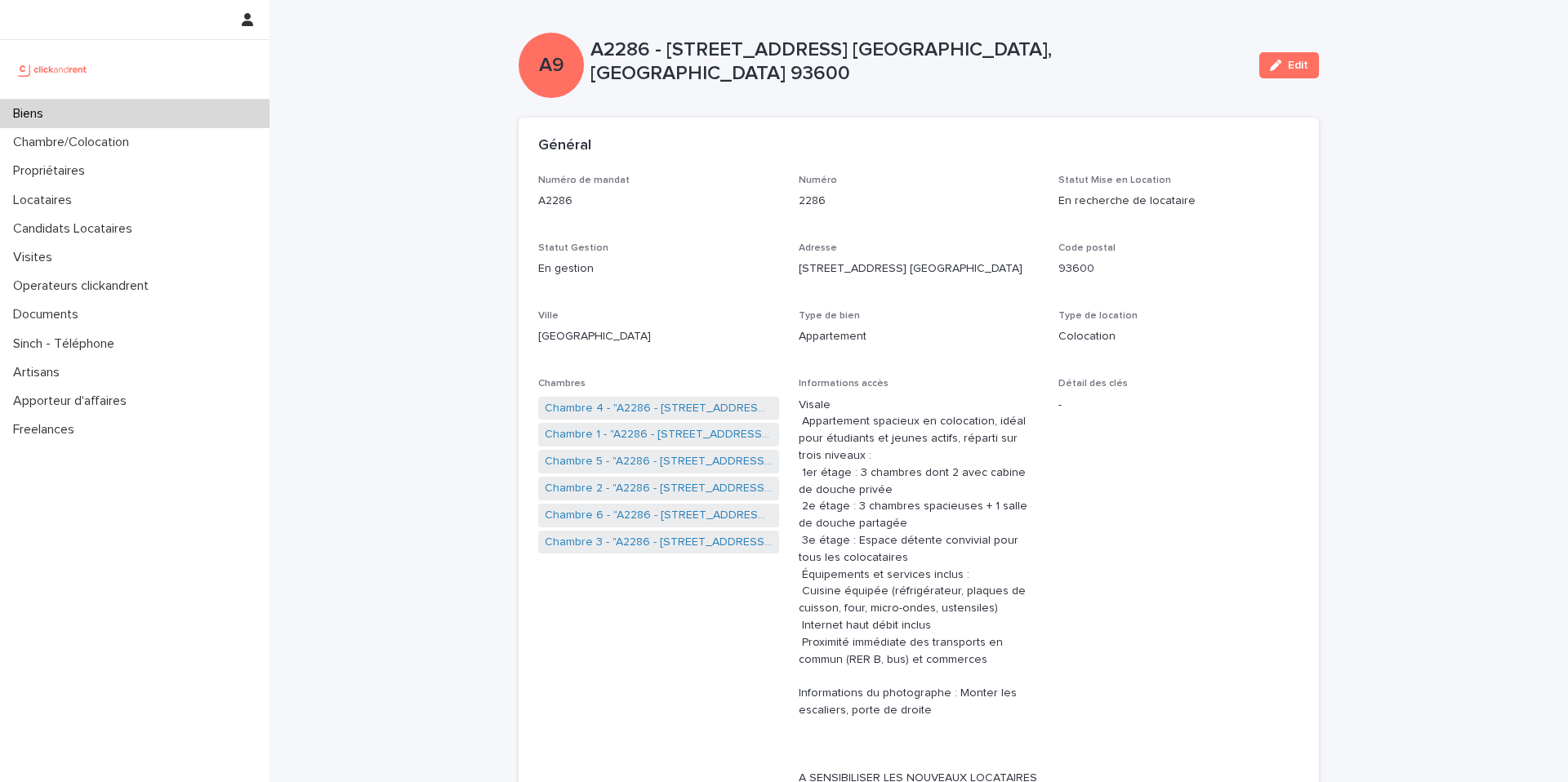
click at [189, 114] on div "Biens" at bounding box center [135, 114] width 270 height 28
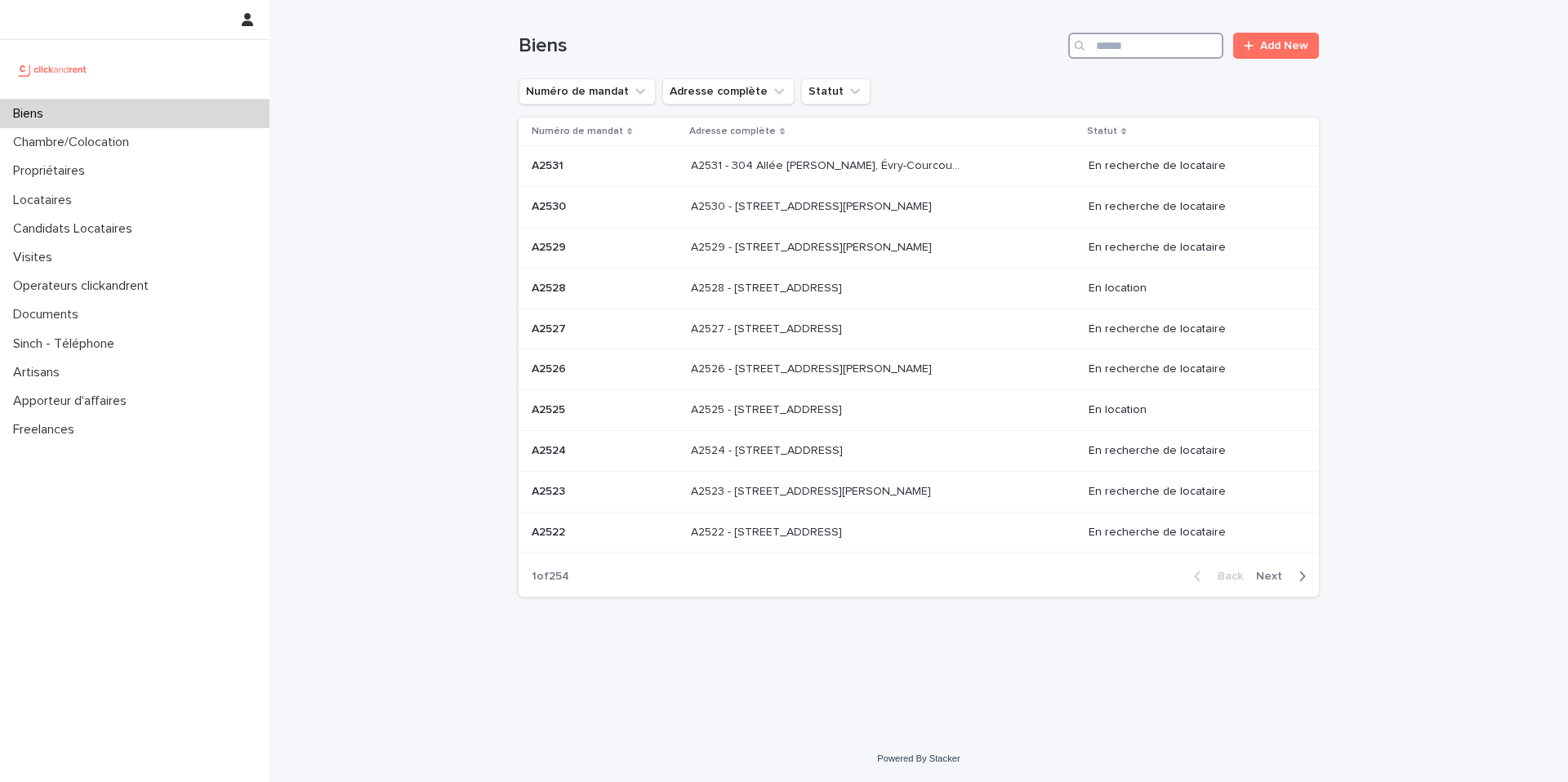
click at [1148, 52] on input "Search" at bounding box center [1145, 45] width 155 height 26
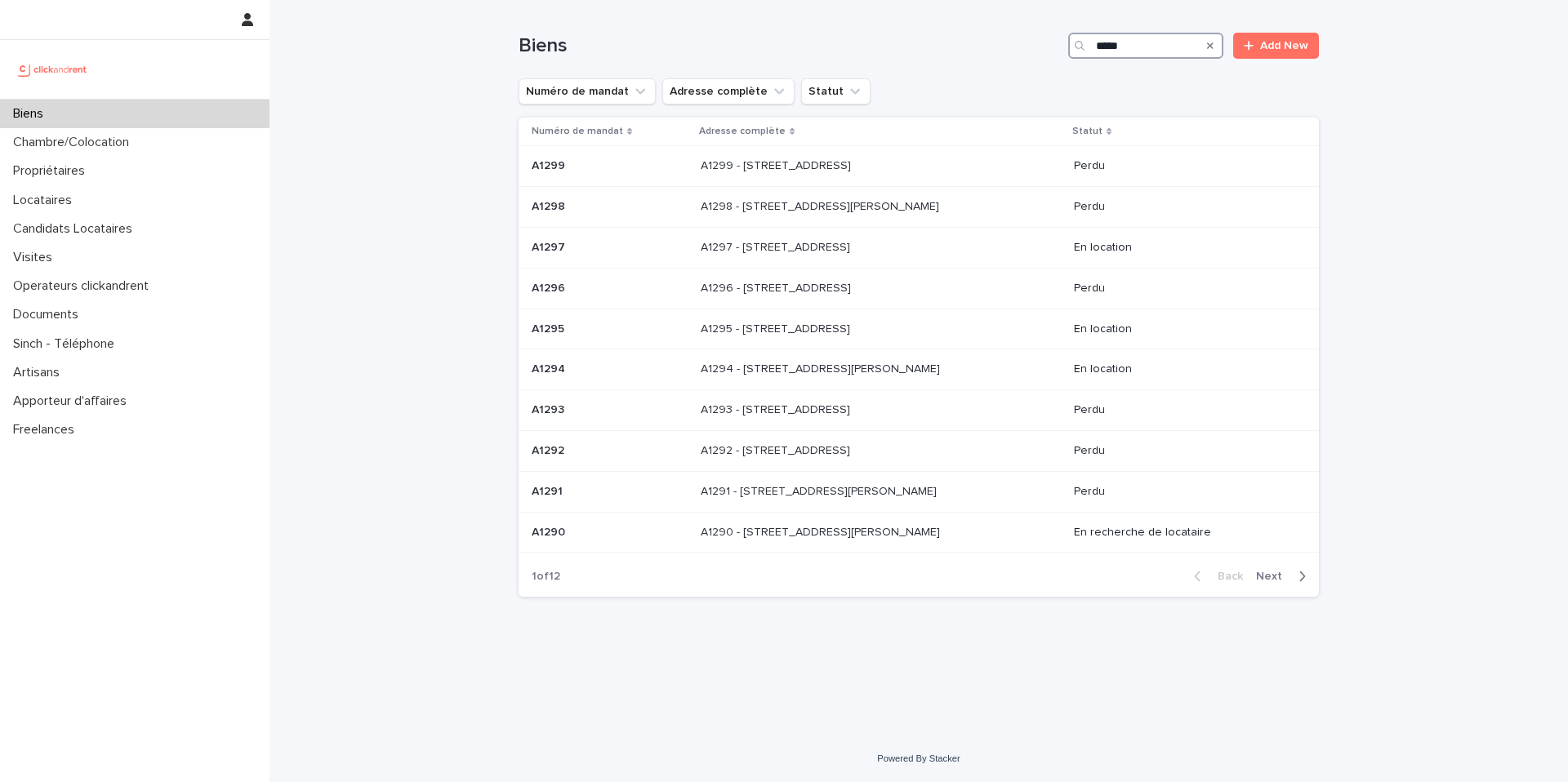
type input "*****"
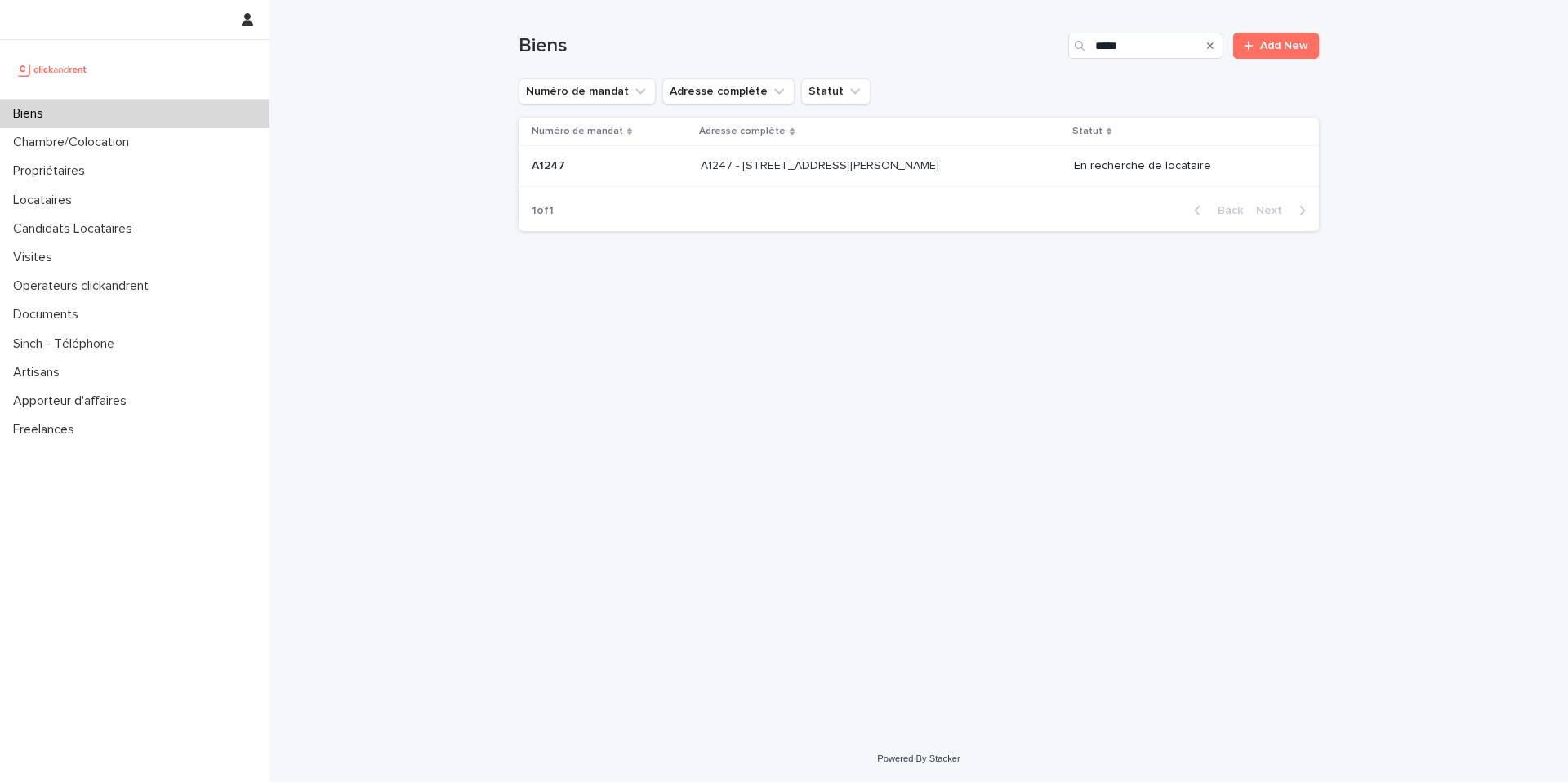
click at [909, 163] on p "A1247 - [STREET_ADDRESS][PERSON_NAME]" at bounding box center [821, 164] width 241 height 17
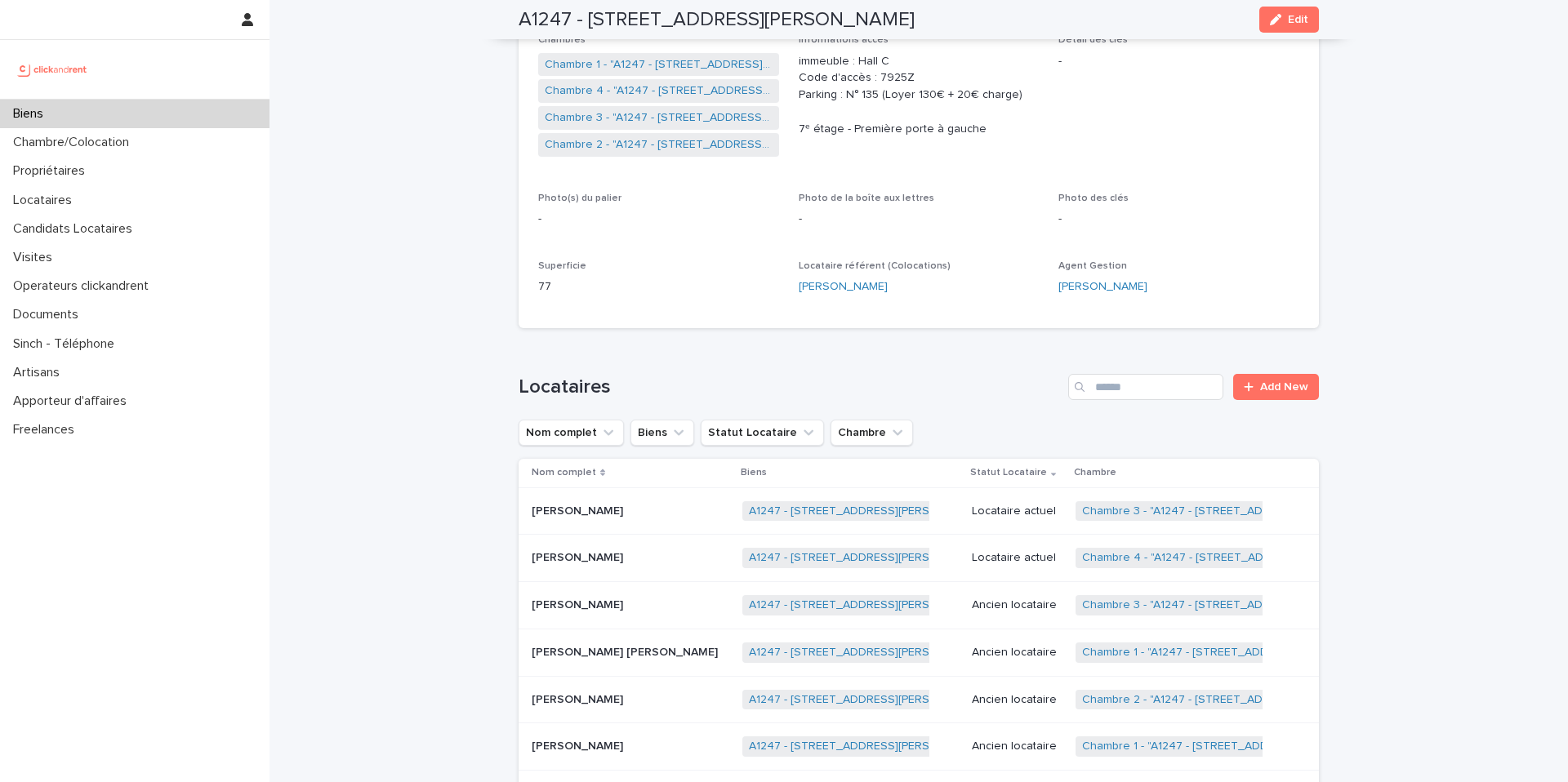
scroll to position [304, 0]
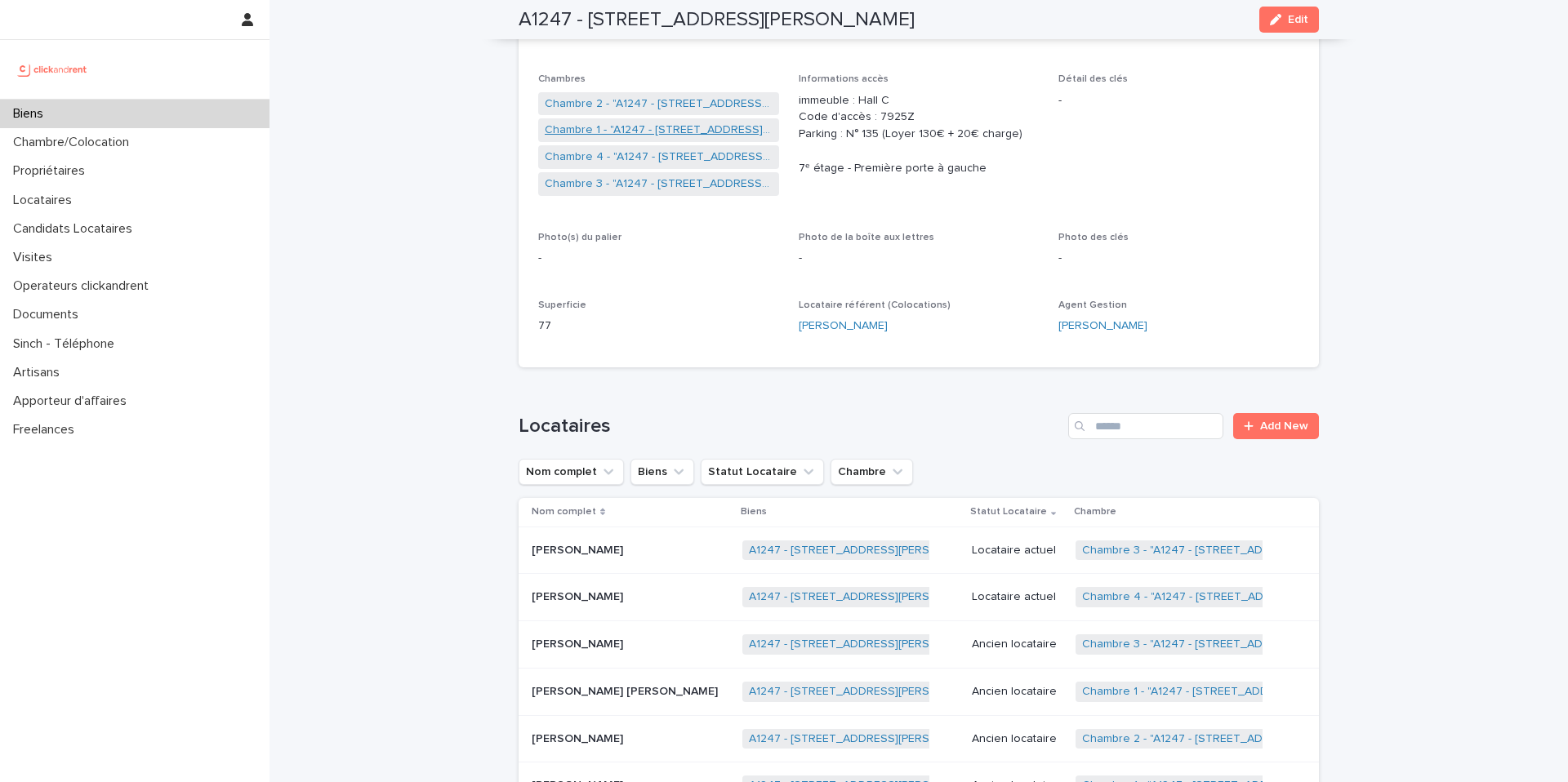
click at [653, 136] on link "Chambre 1 - "A1247 - [STREET_ADDRESS][PERSON_NAME]"" at bounding box center [658, 130] width 228 height 17
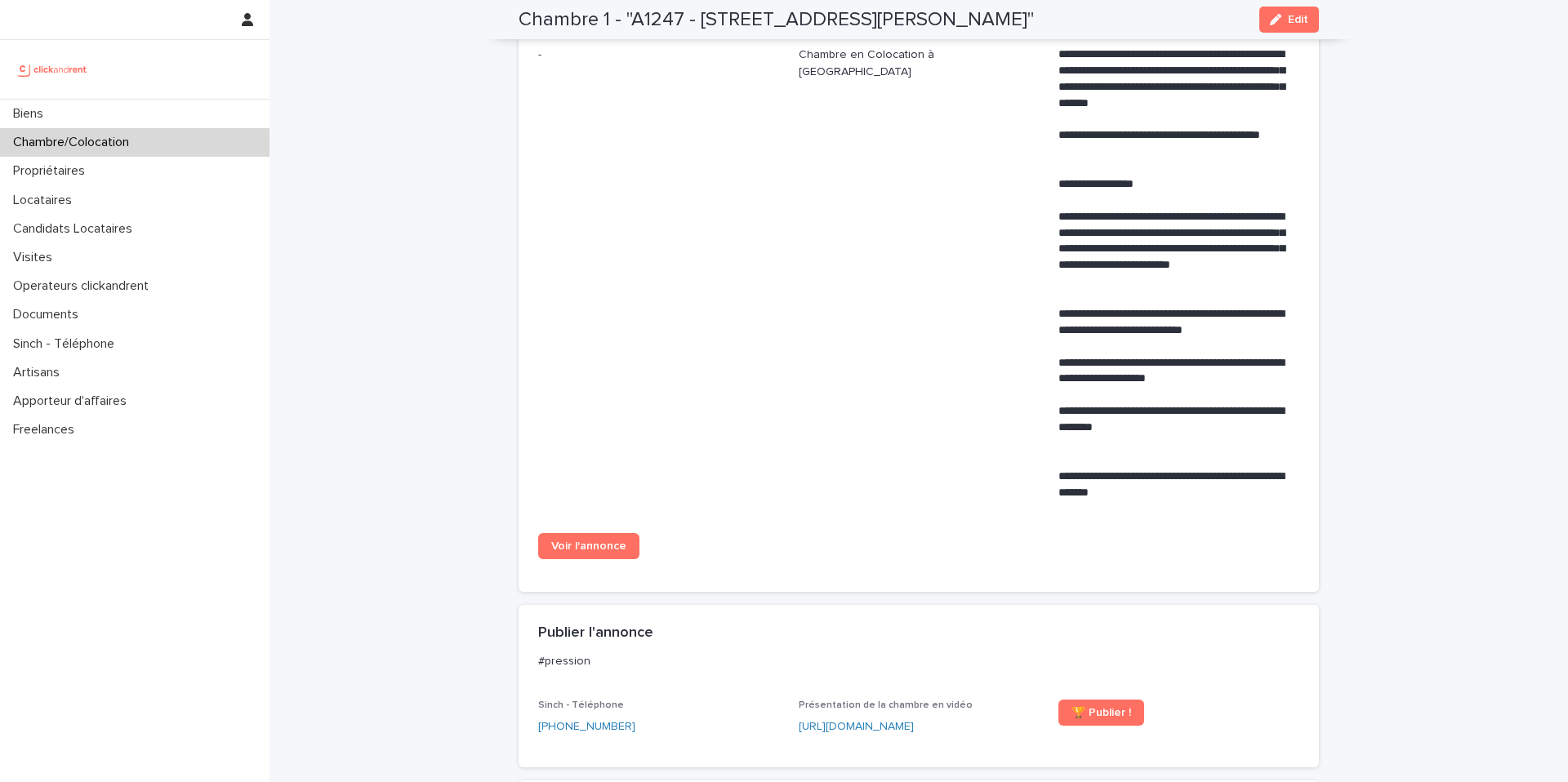
scroll to position [735, 0]
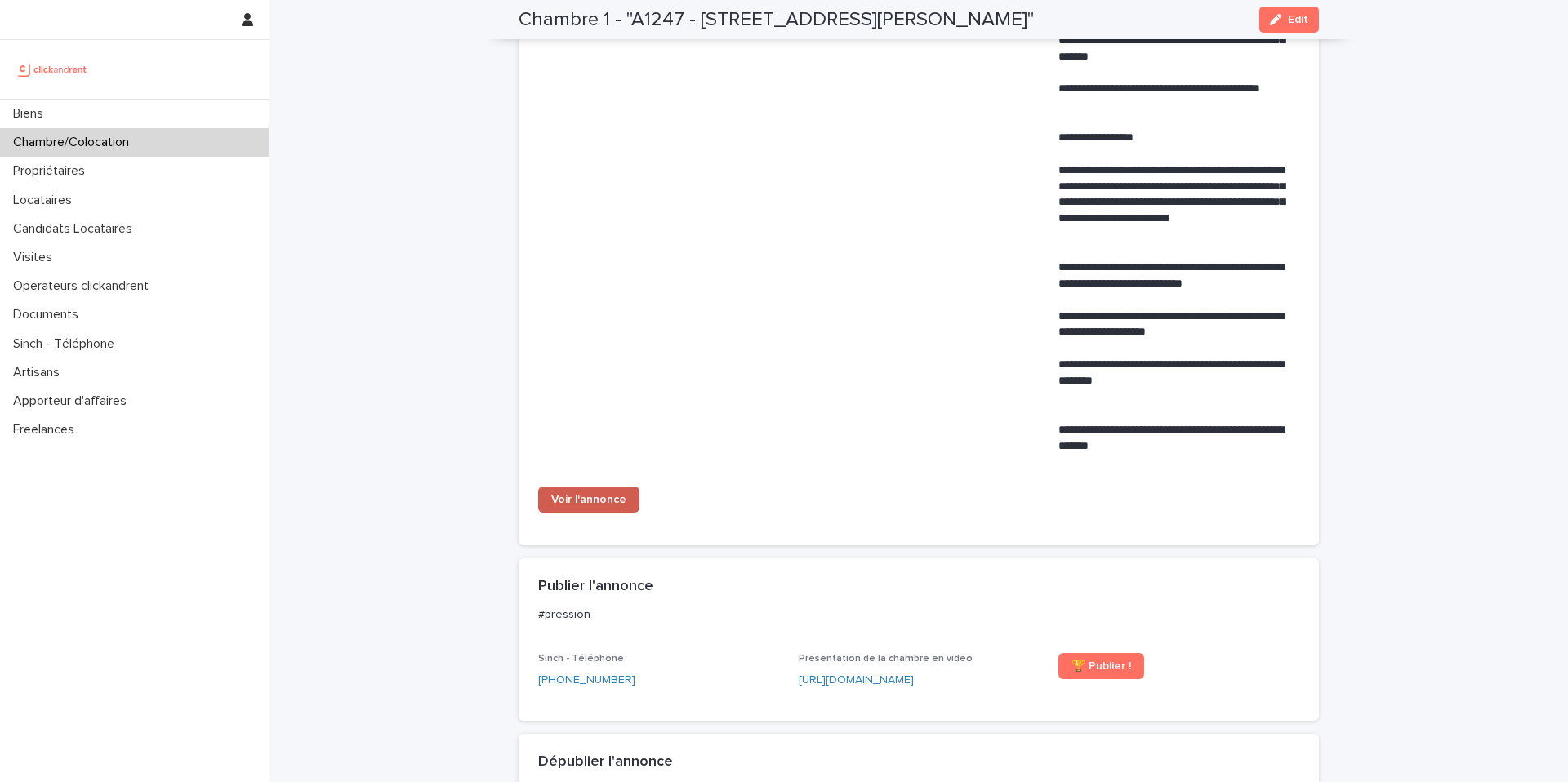
click at [582, 507] on link "Voir l'annonce" at bounding box center [589, 499] width 102 height 26
click at [87, 105] on div "Biens" at bounding box center [135, 114] width 270 height 28
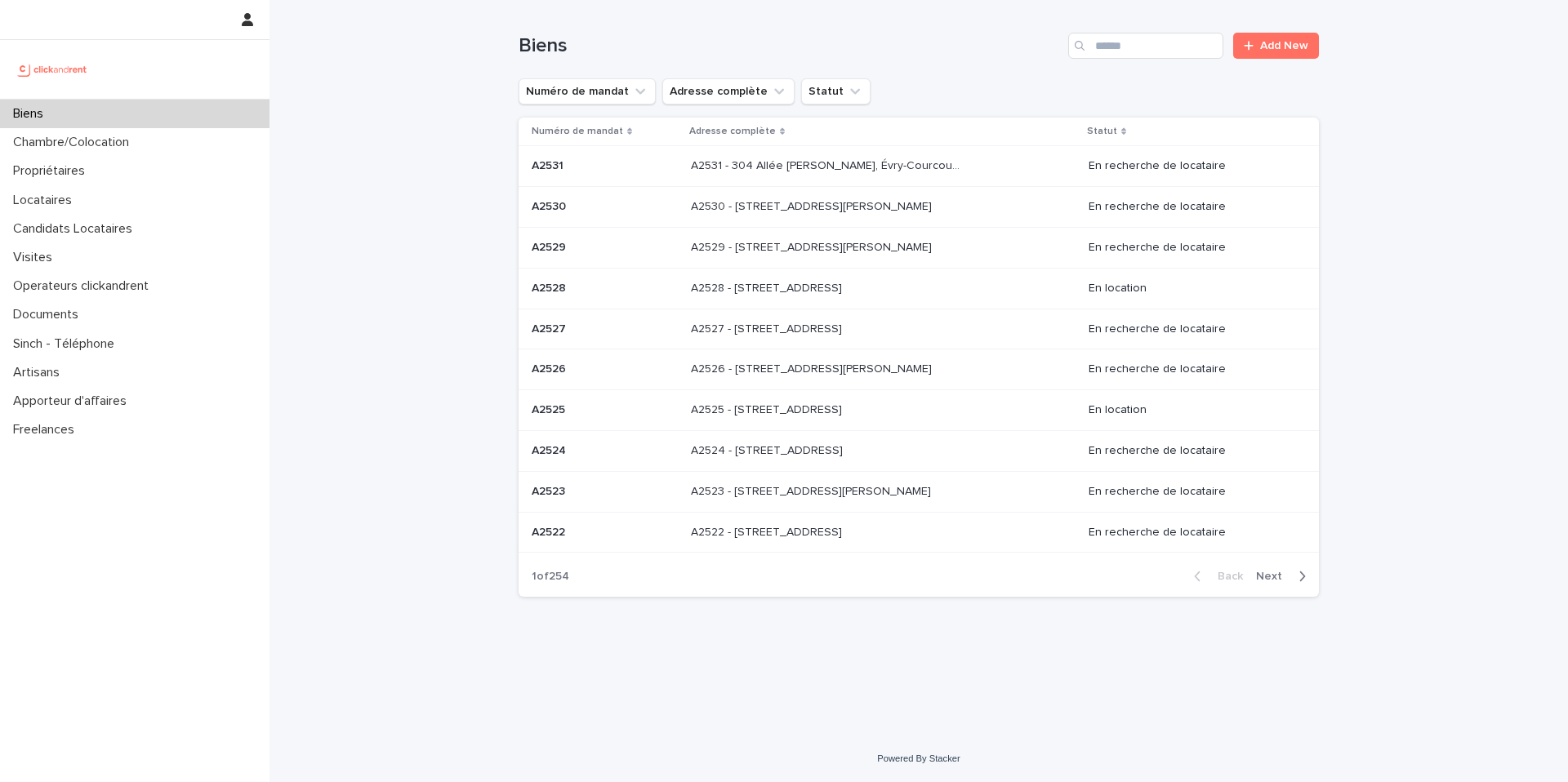
click at [1130, 65] on div "Biens Add New" at bounding box center [919, 39] width 801 height 78
click at [1130, 55] on input "Search" at bounding box center [1145, 45] width 155 height 26
type input "*****"
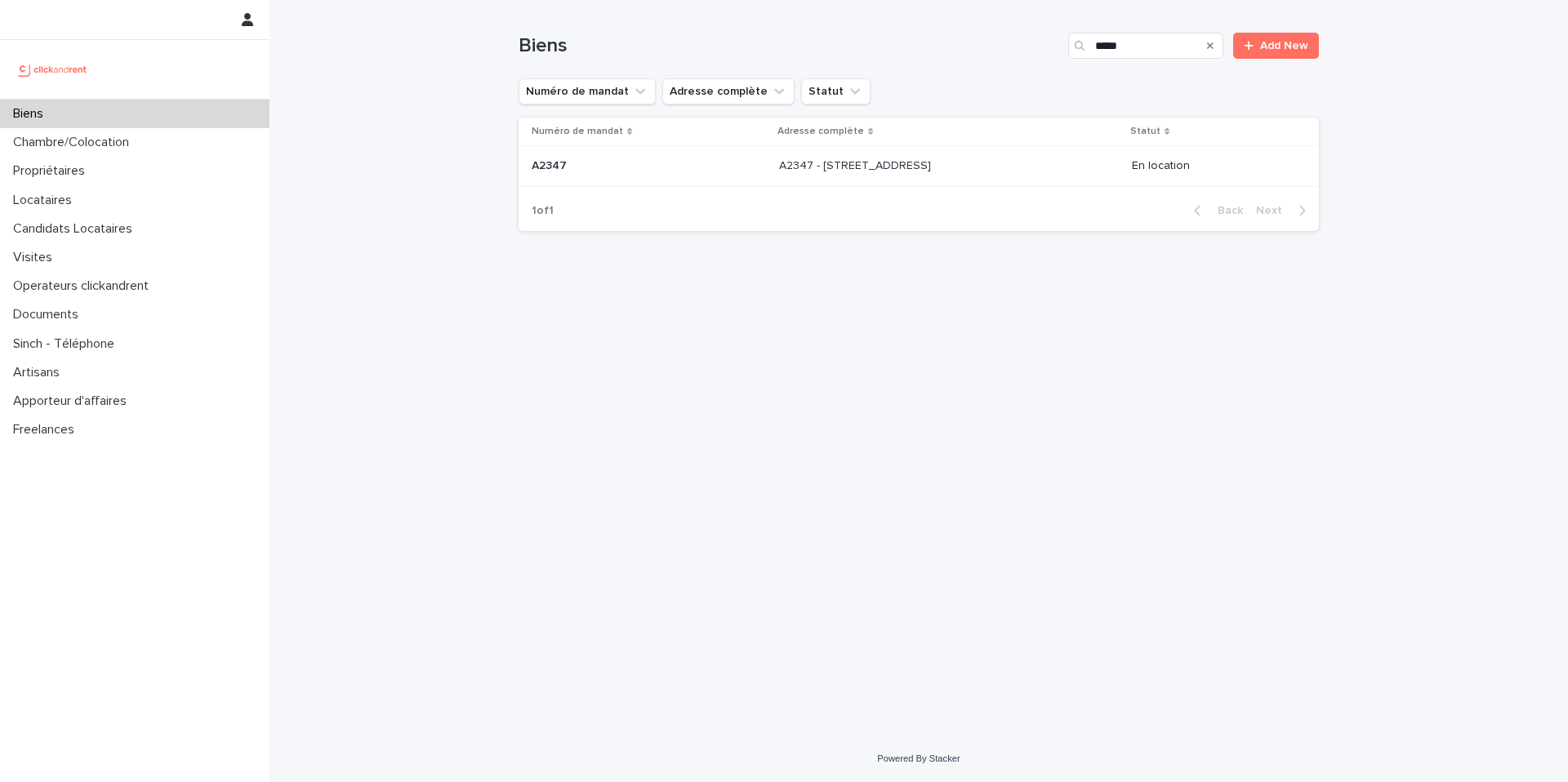
click at [950, 156] on div "A2347 - [STREET_ADDRESS] - [STREET_ADDRESS]" at bounding box center [949, 166] width 340 height 27
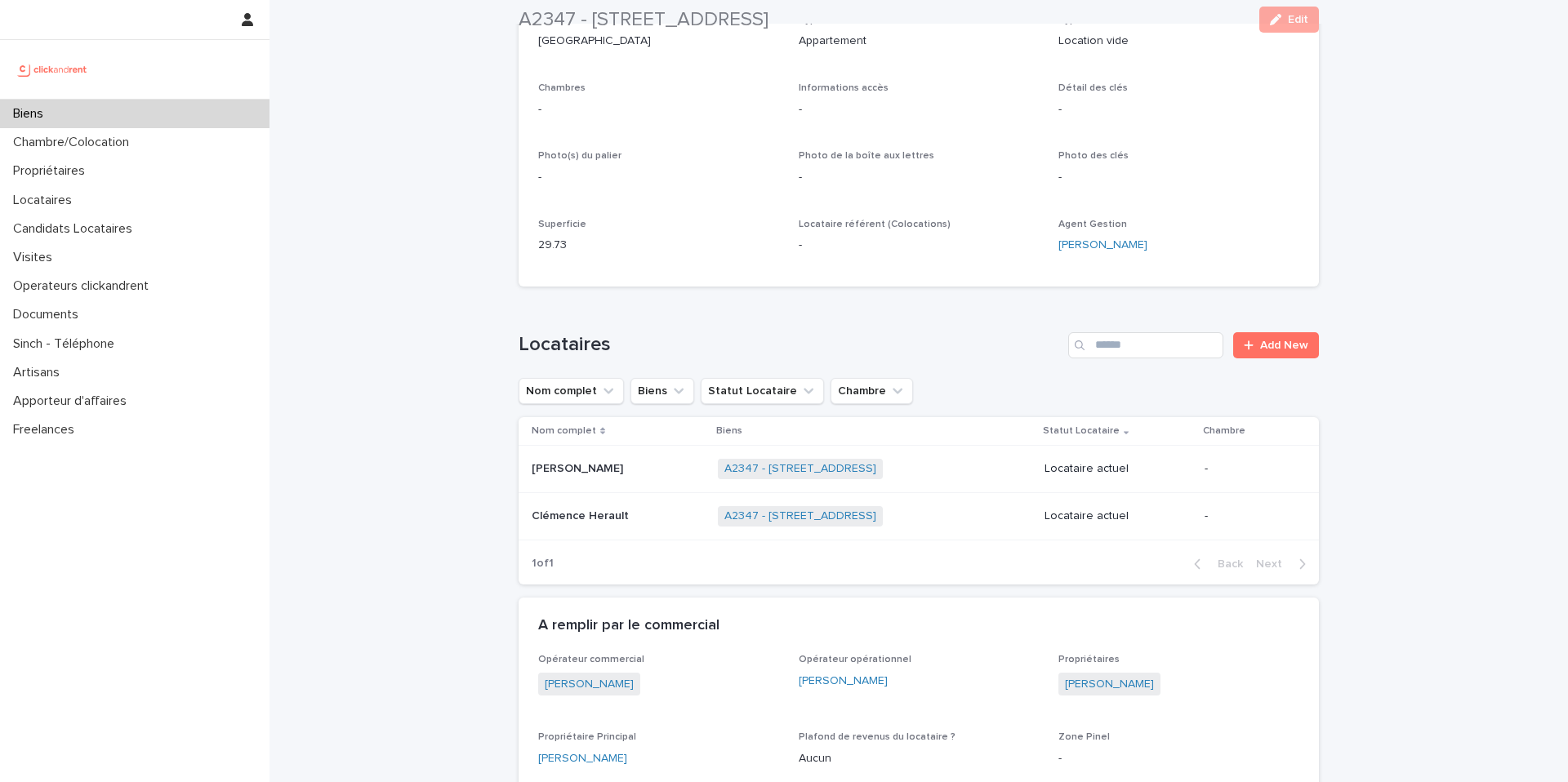
scroll to position [359, 0]
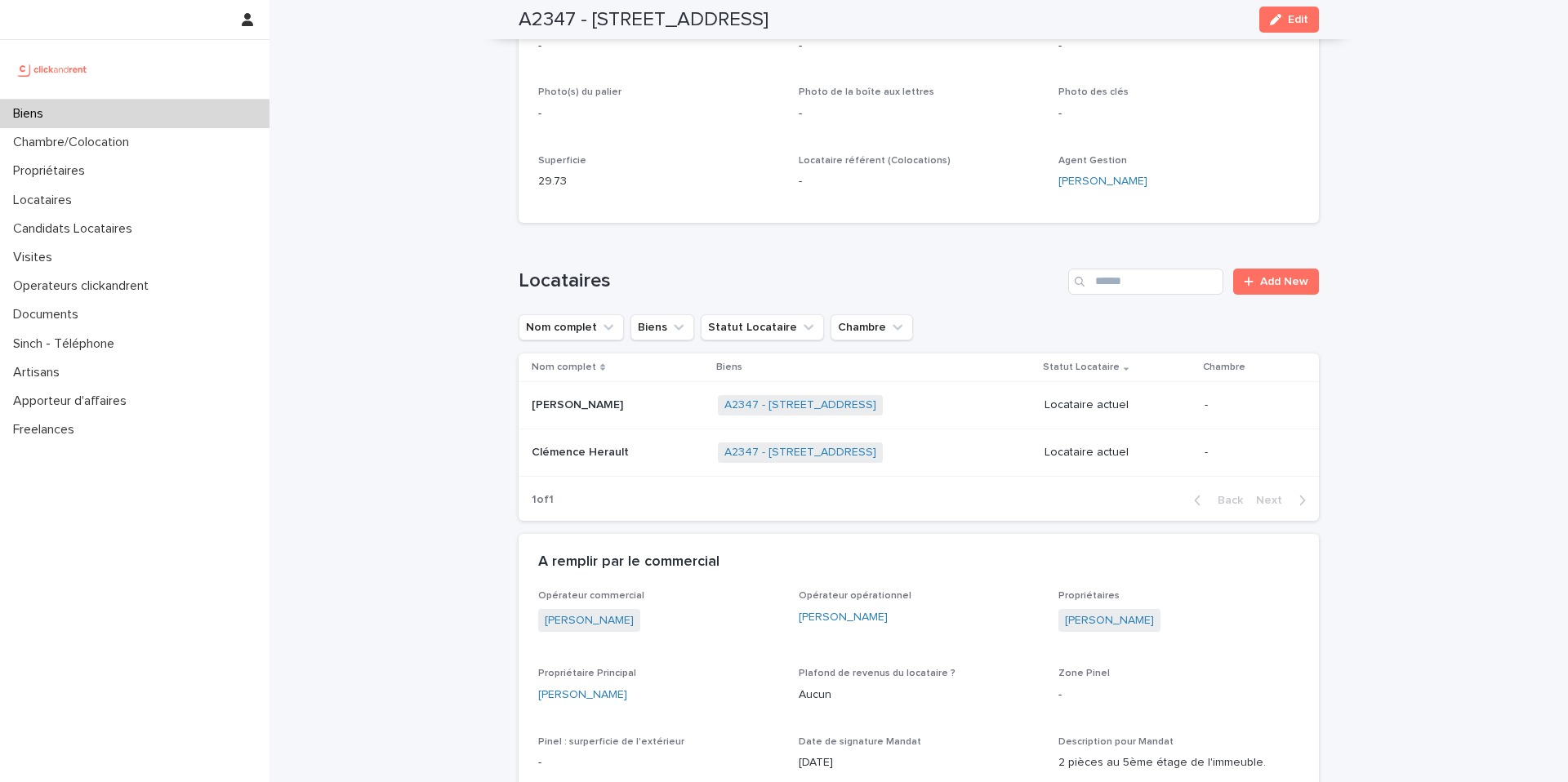
click at [193, 107] on div "Biens" at bounding box center [135, 114] width 270 height 28
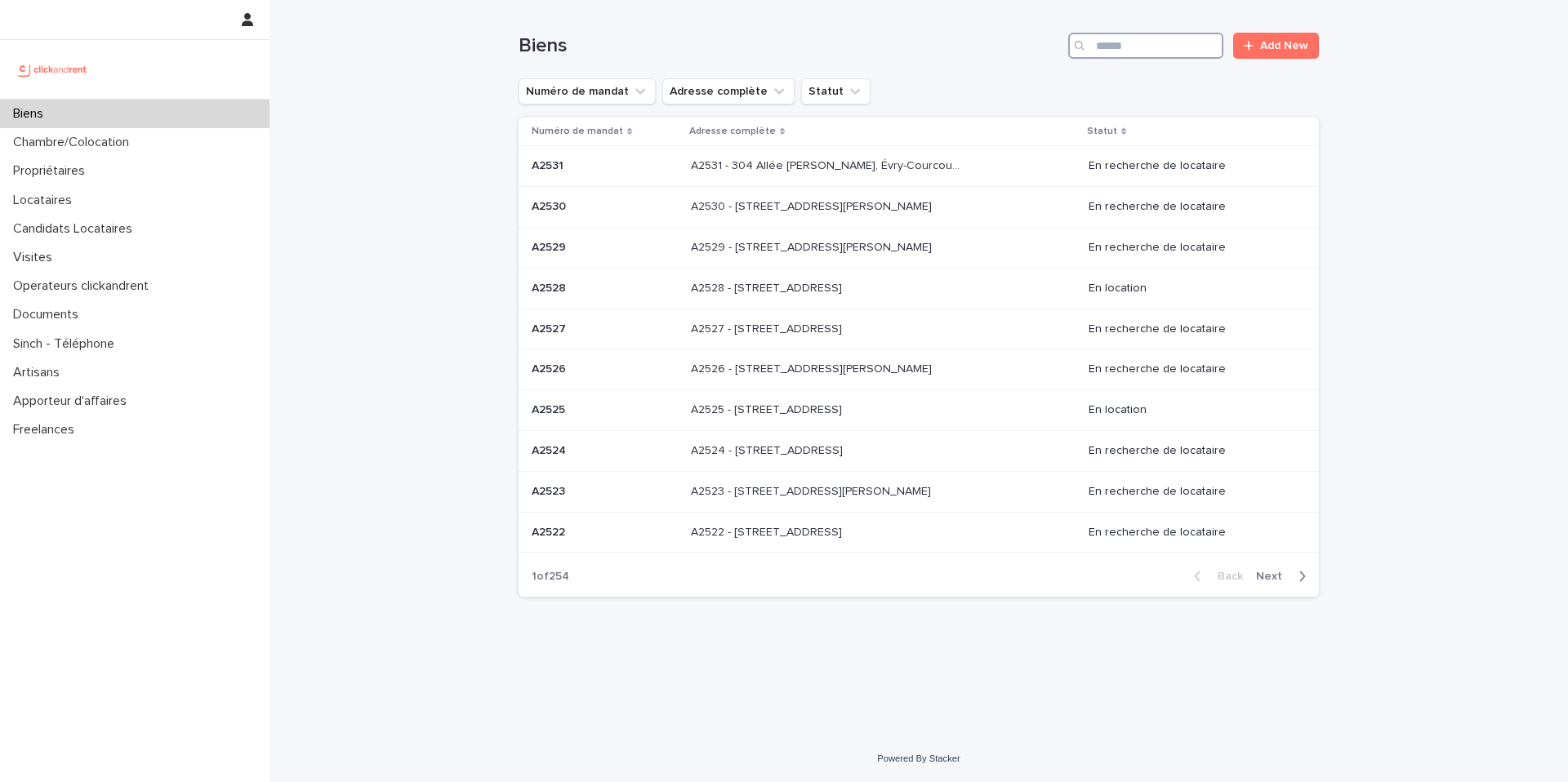
click at [1145, 47] on input "Search" at bounding box center [1145, 45] width 155 height 26
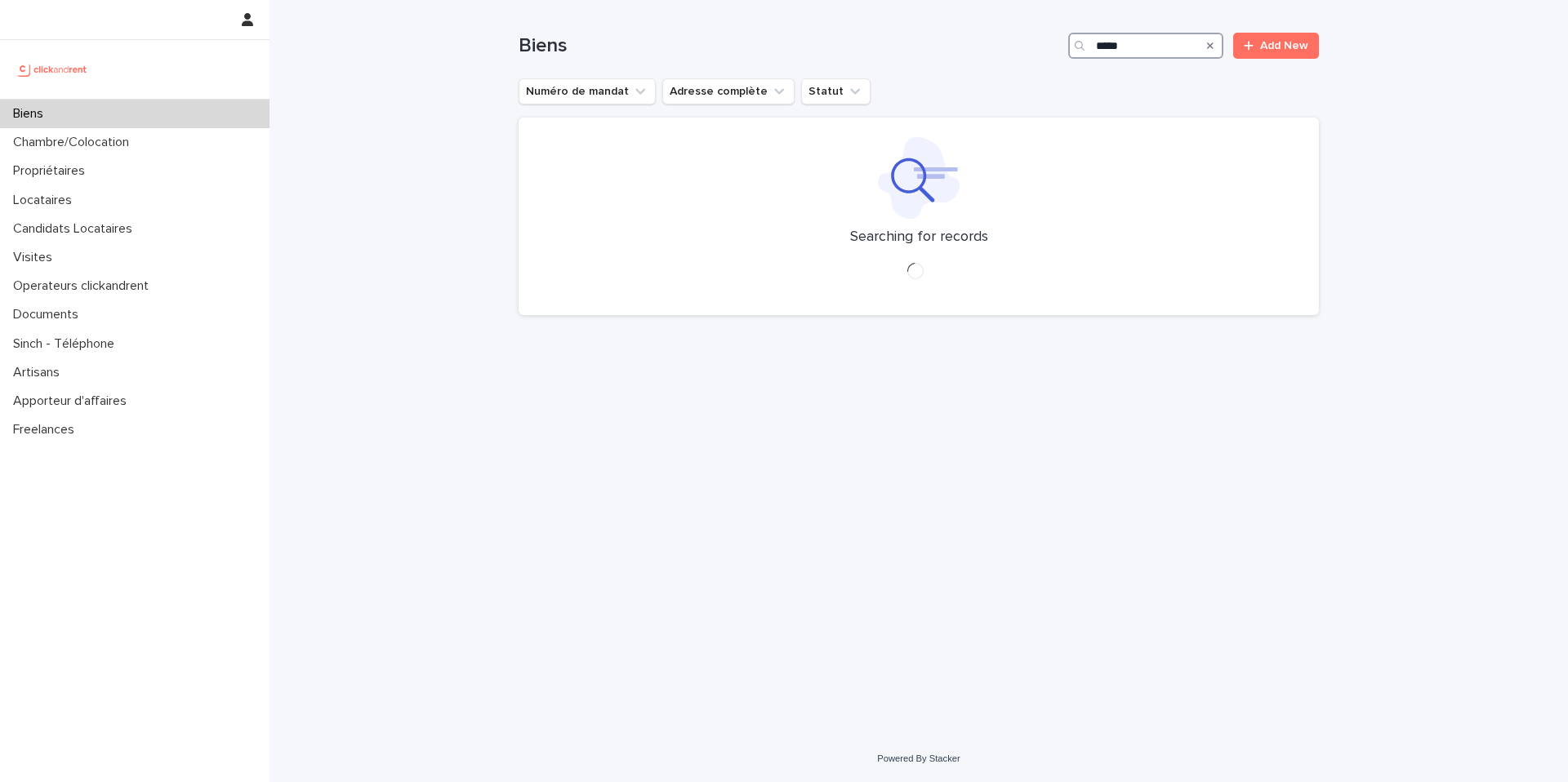
type input "*****"
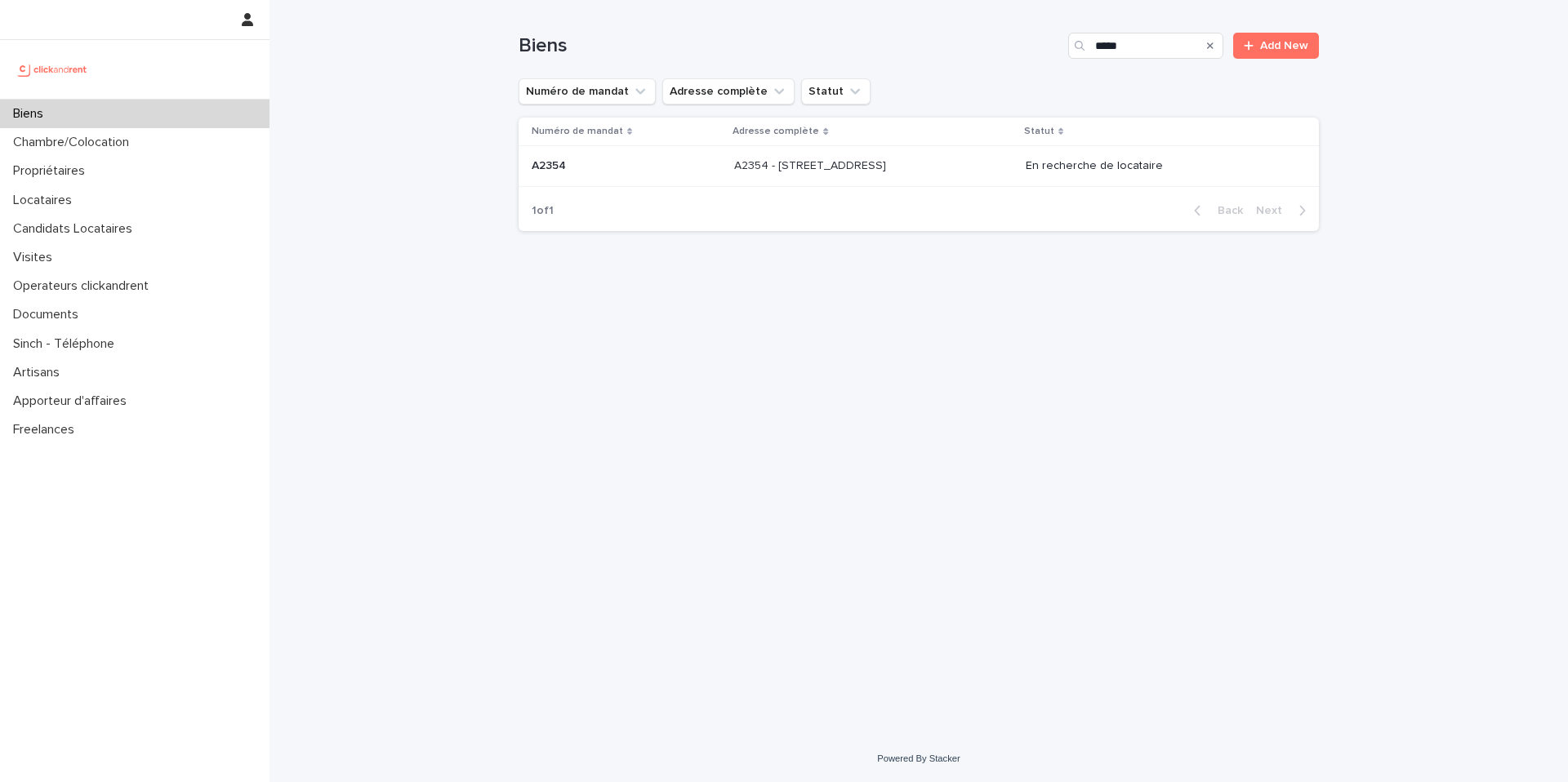
click at [975, 171] on p at bounding box center [870, 166] width 272 height 14
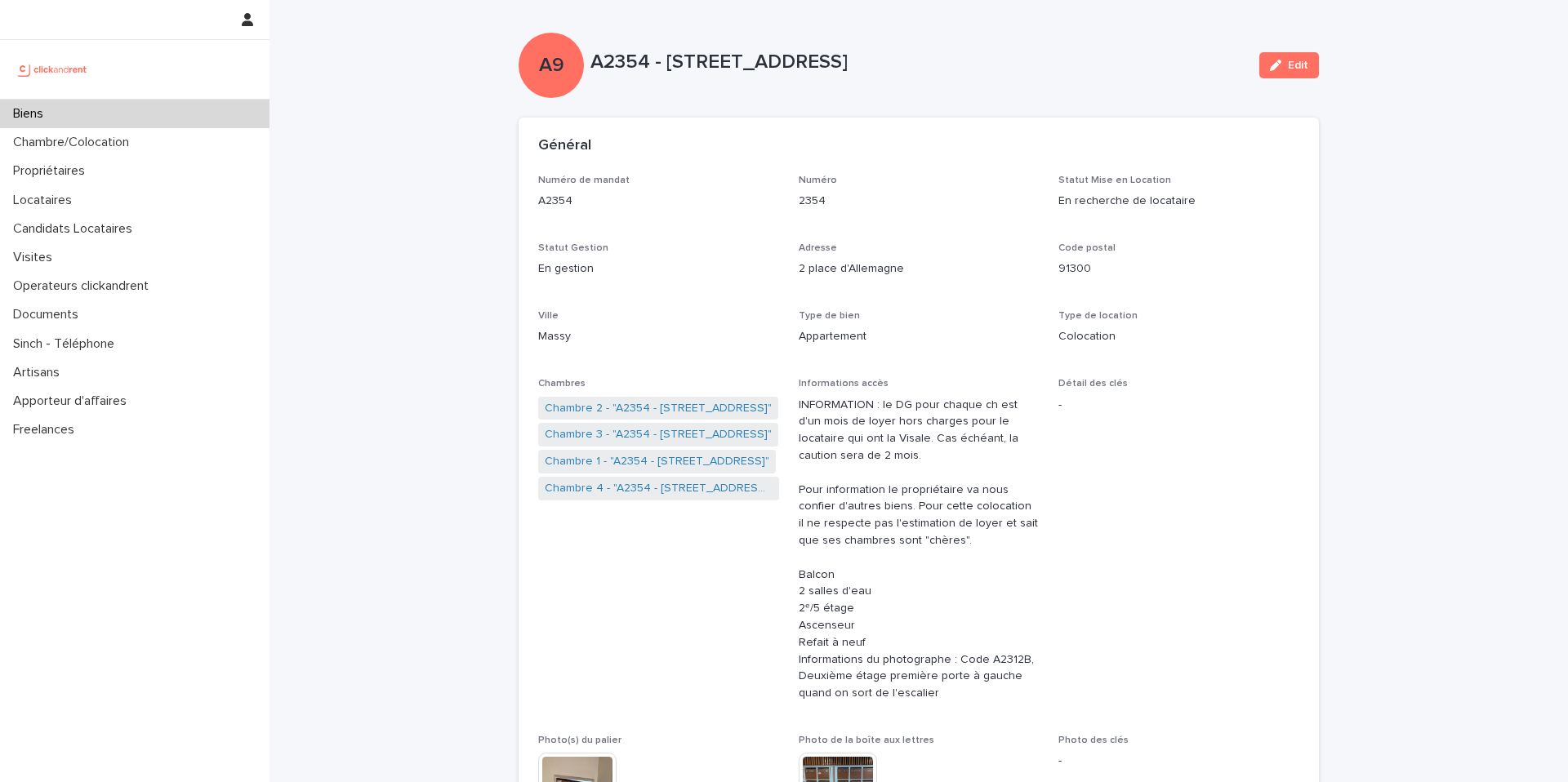
click at [151, 111] on div "Biens" at bounding box center [135, 114] width 270 height 28
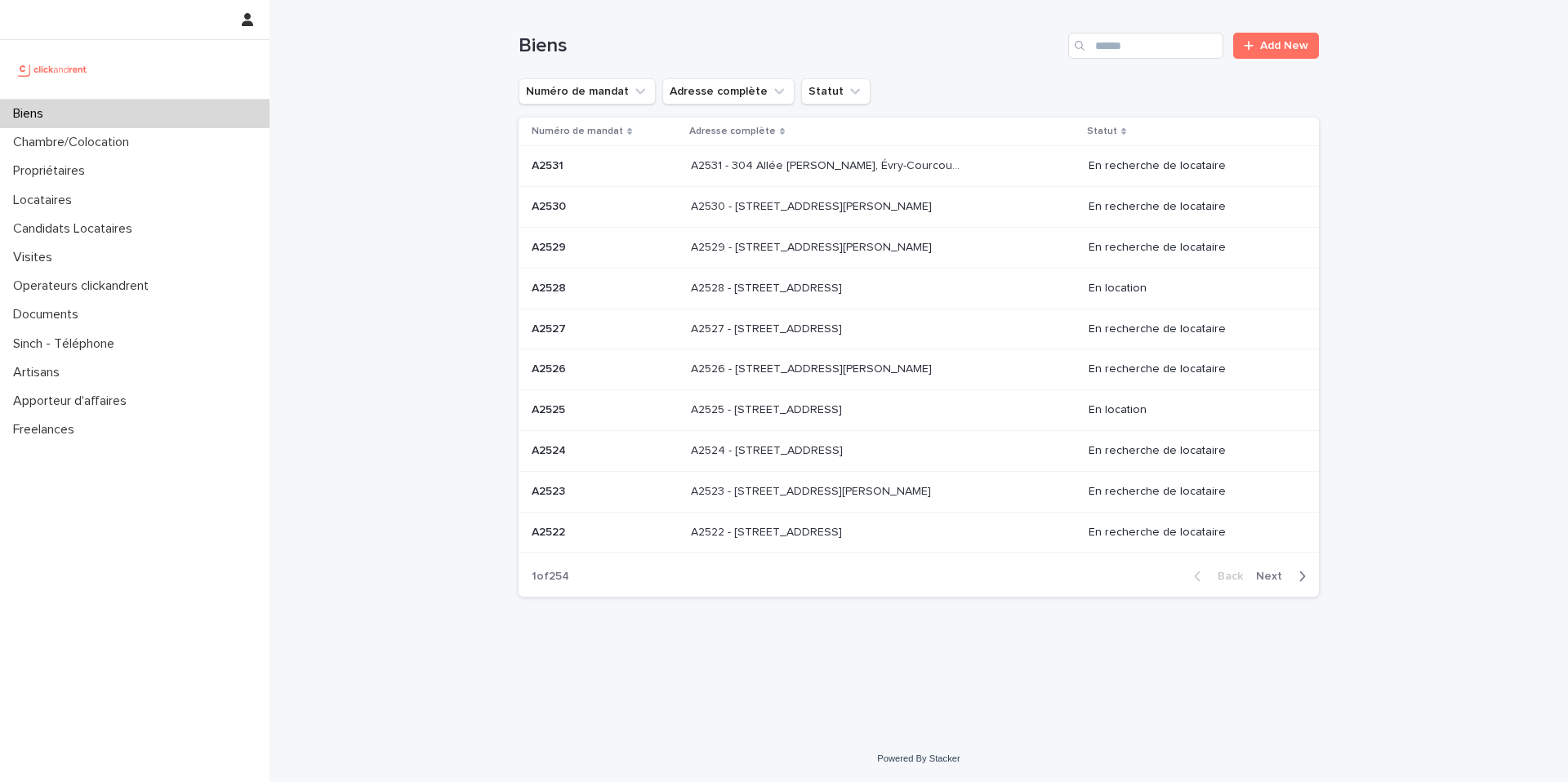
click at [1086, 49] on div "Search" at bounding box center [1080, 45] width 26 height 26
click at [1116, 42] on input "Search" at bounding box center [1145, 45] width 155 height 26
click at [208, 141] on div "Chambre/Colocation" at bounding box center [135, 142] width 270 height 28
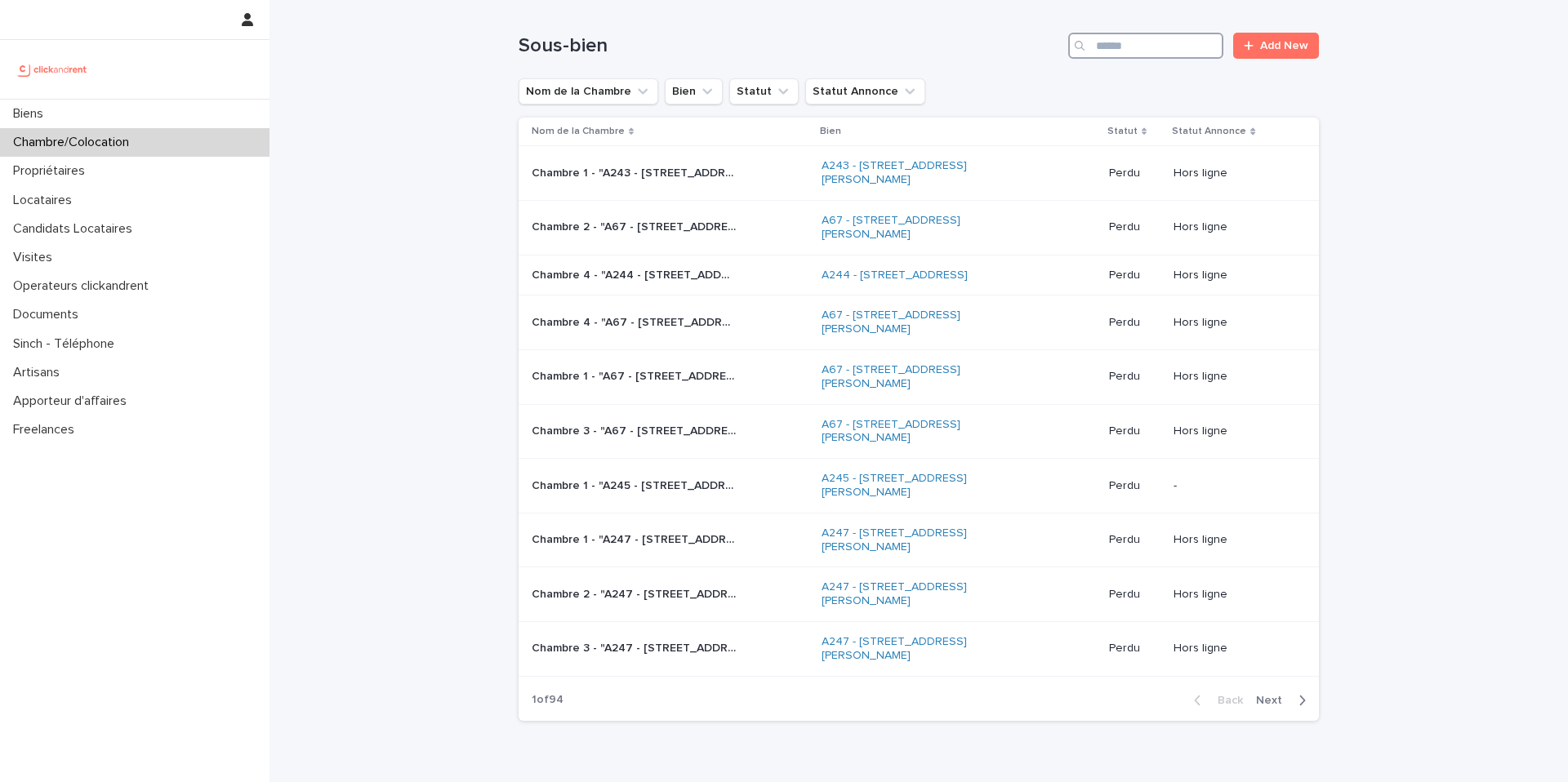
click at [1141, 35] on input "Search" at bounding box center [1145, 45] width 155 height 26
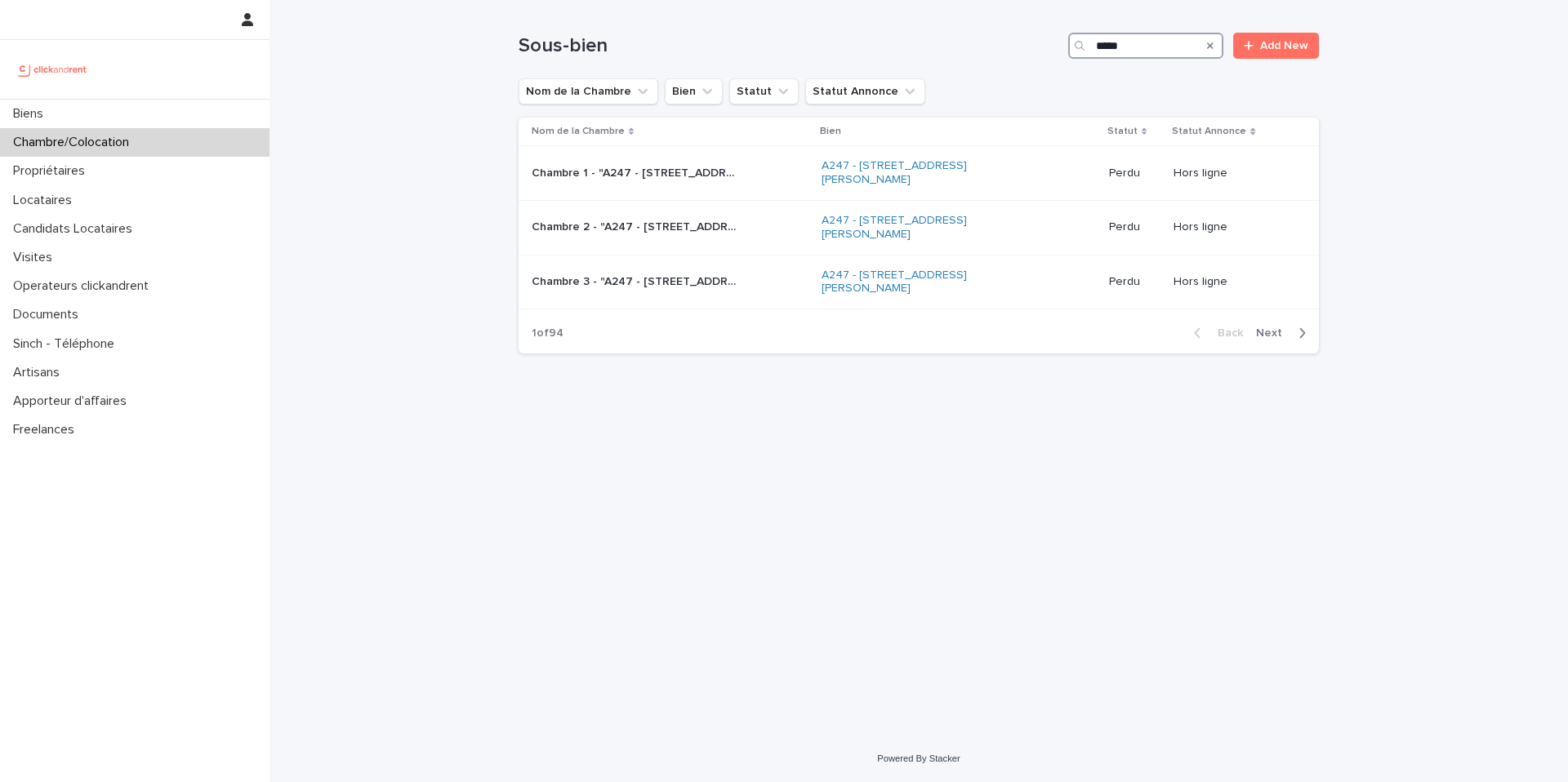
type input "*****"
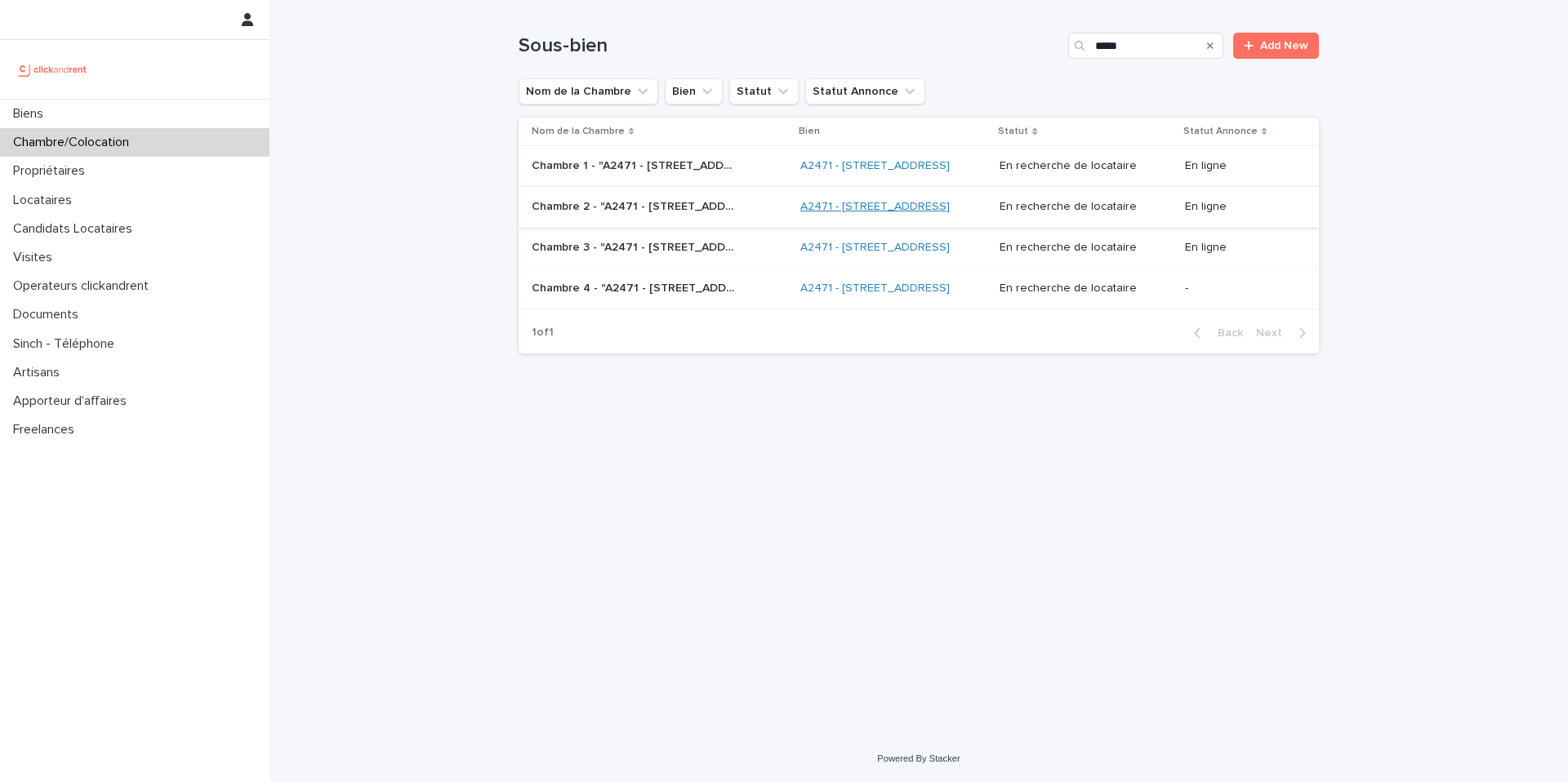
click at [874, 214] on link "A2471 - [STREET_ADDRESS]" at bounding box center [876, 206] width 150 height 14
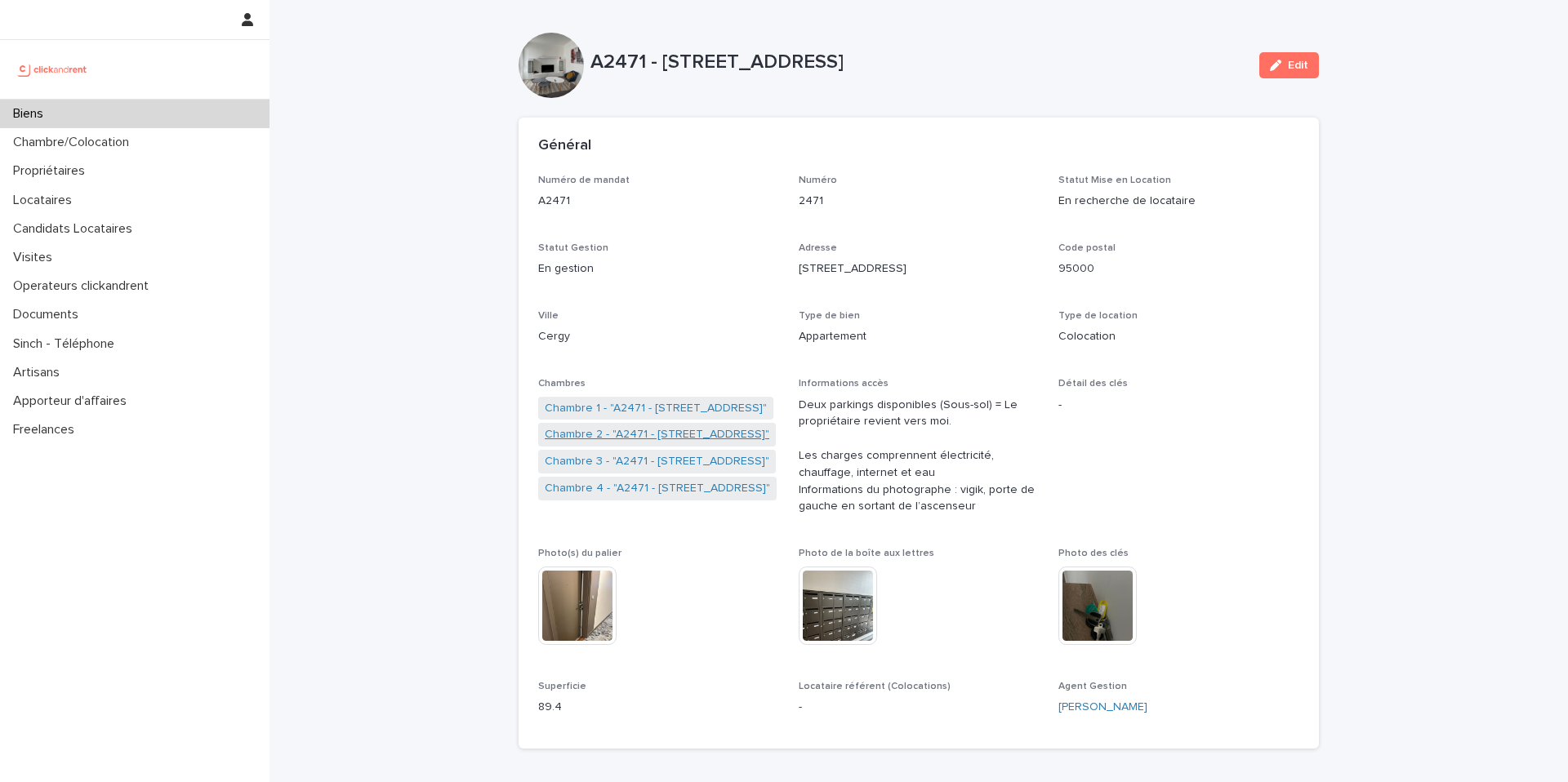
click at [643, 438] on link "Chambre 2 - "A2471 - 38 rue des Marjoberts, Cergy 95000"" at bounding box center [657, 434] width 225 height 17
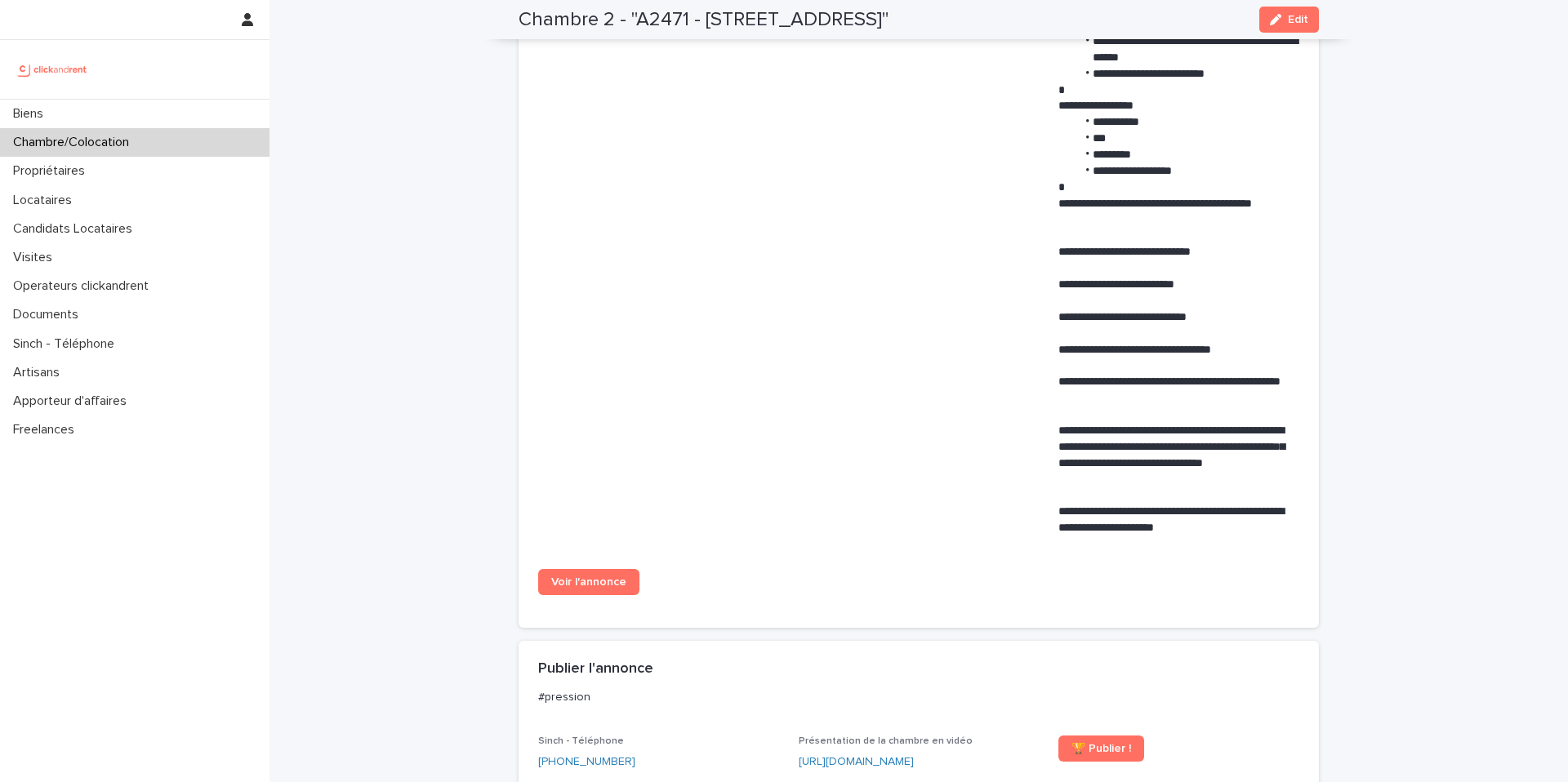
scroll to position [873, 0]
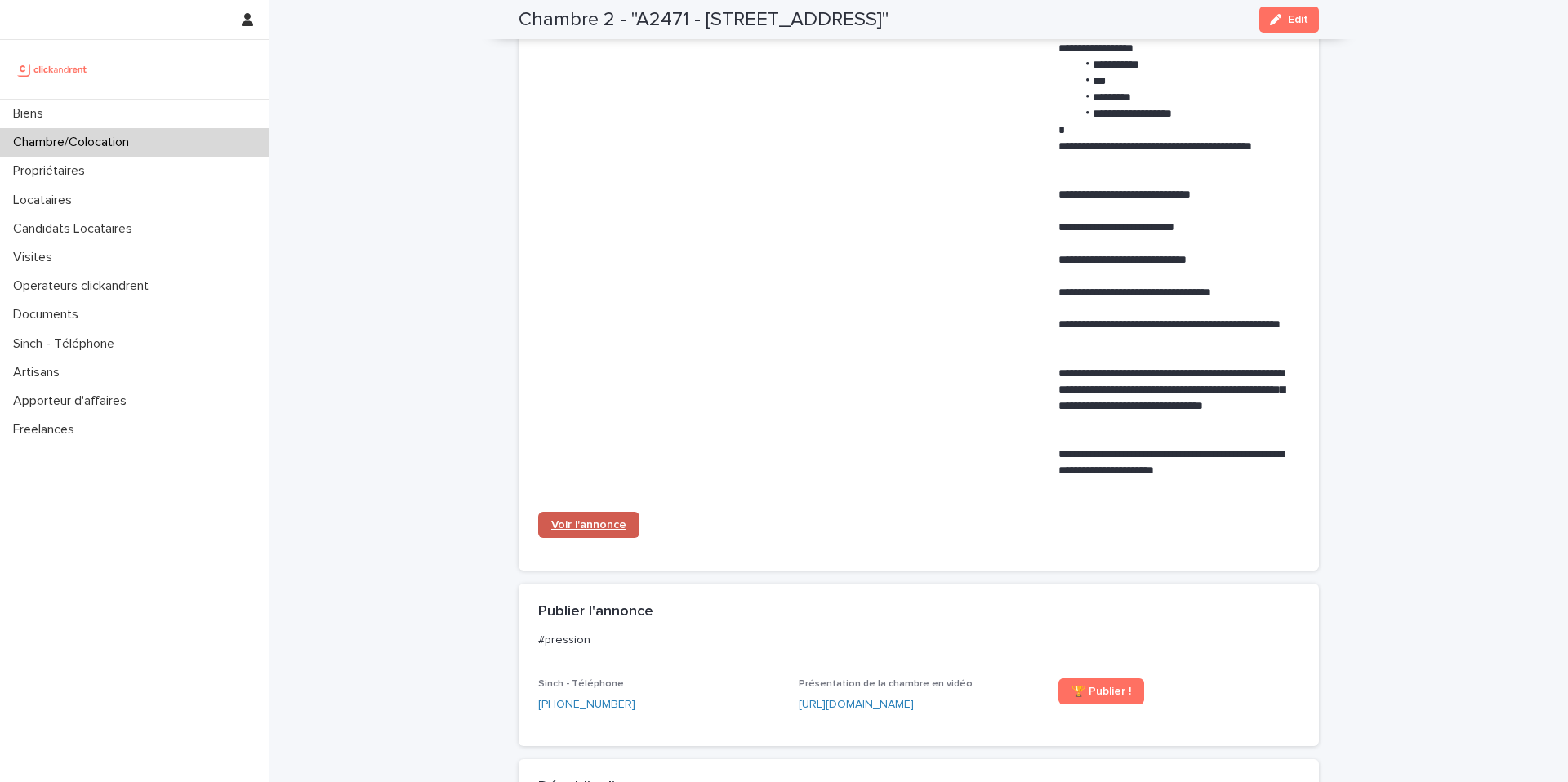
click at [595, 517] on link "Voir l'annonce" at bounding box center [589, 524] width 102 height 26
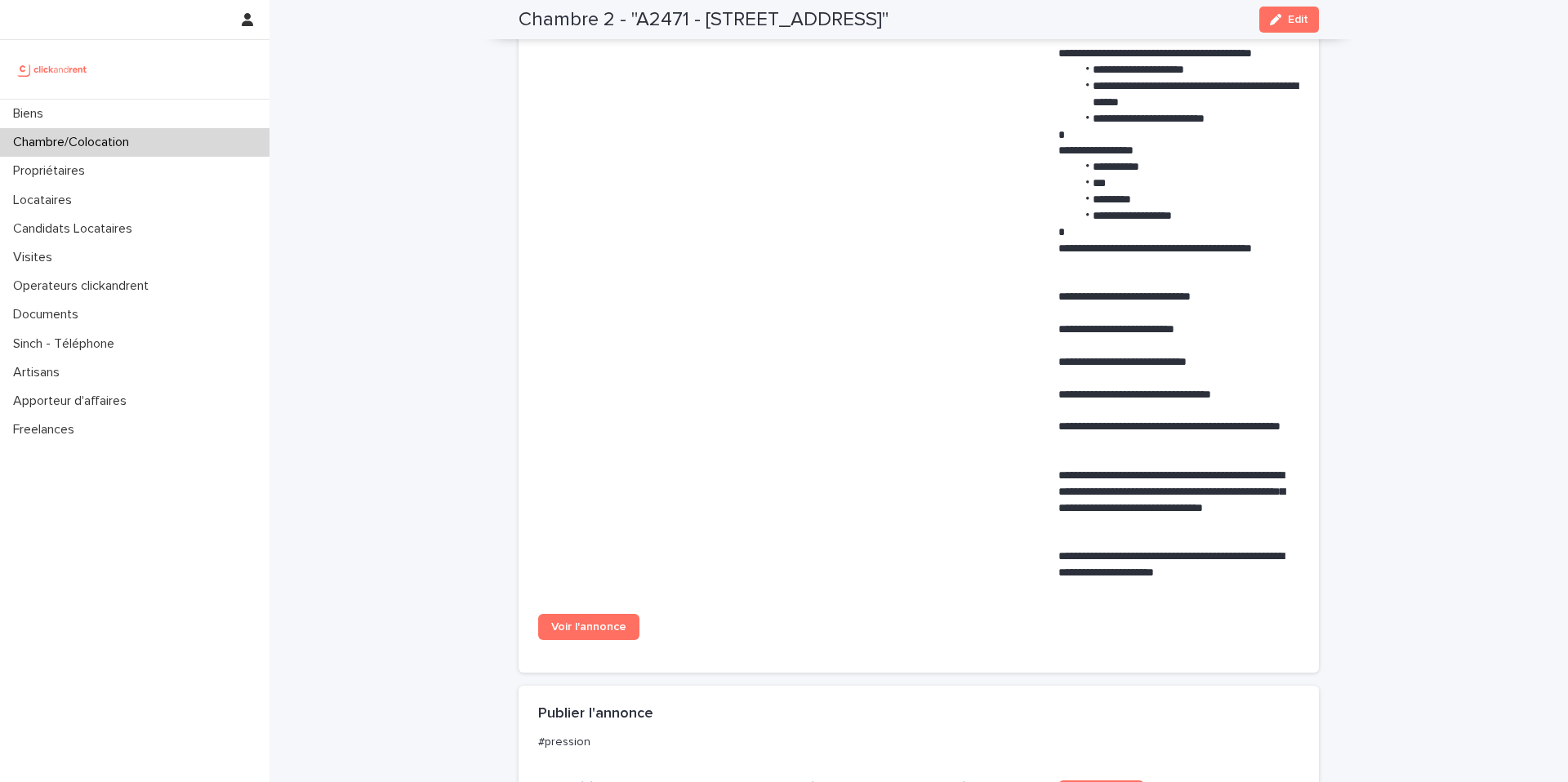
scroll to position [788, 0]
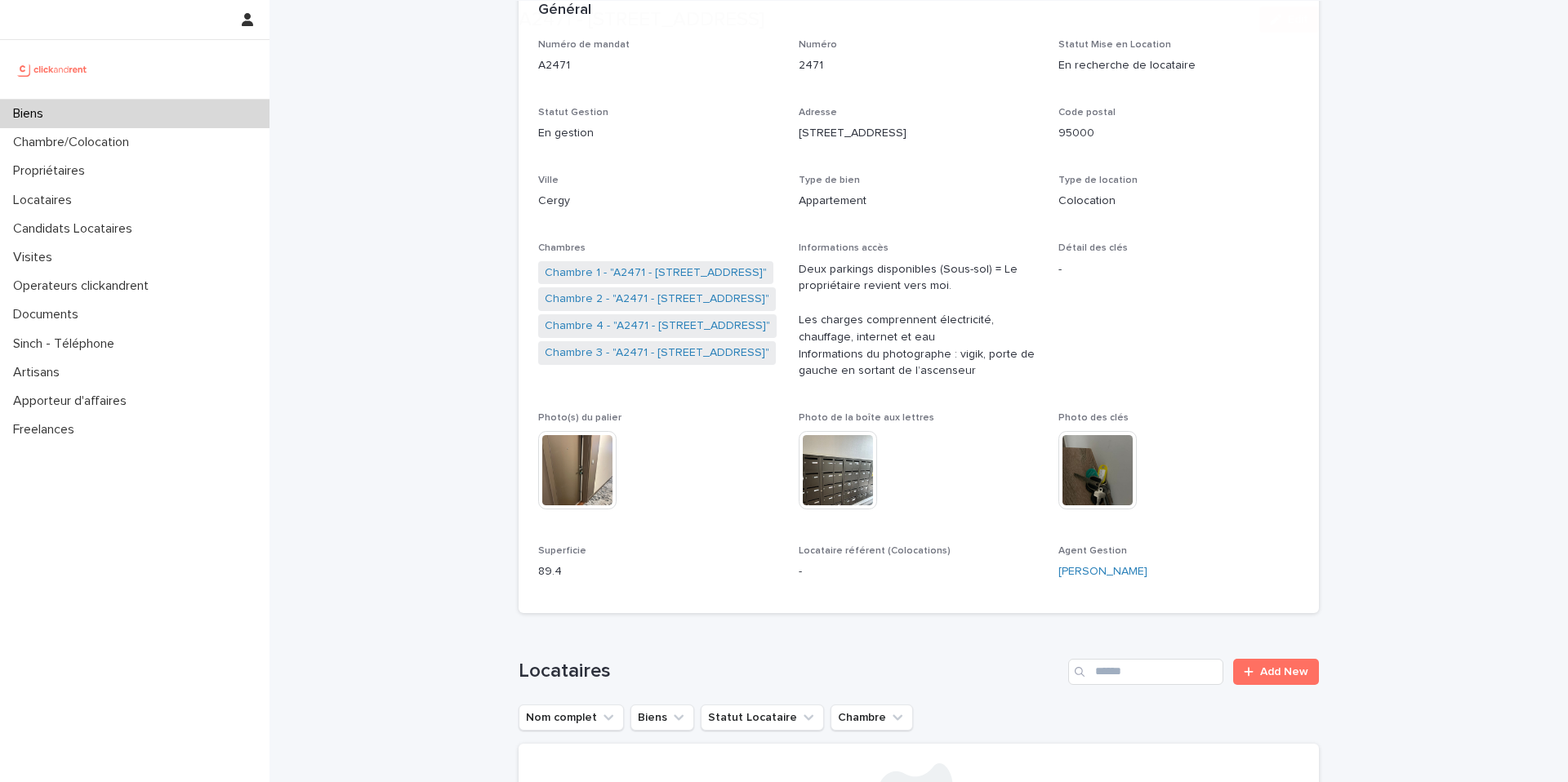
scroll to position [196, 0]
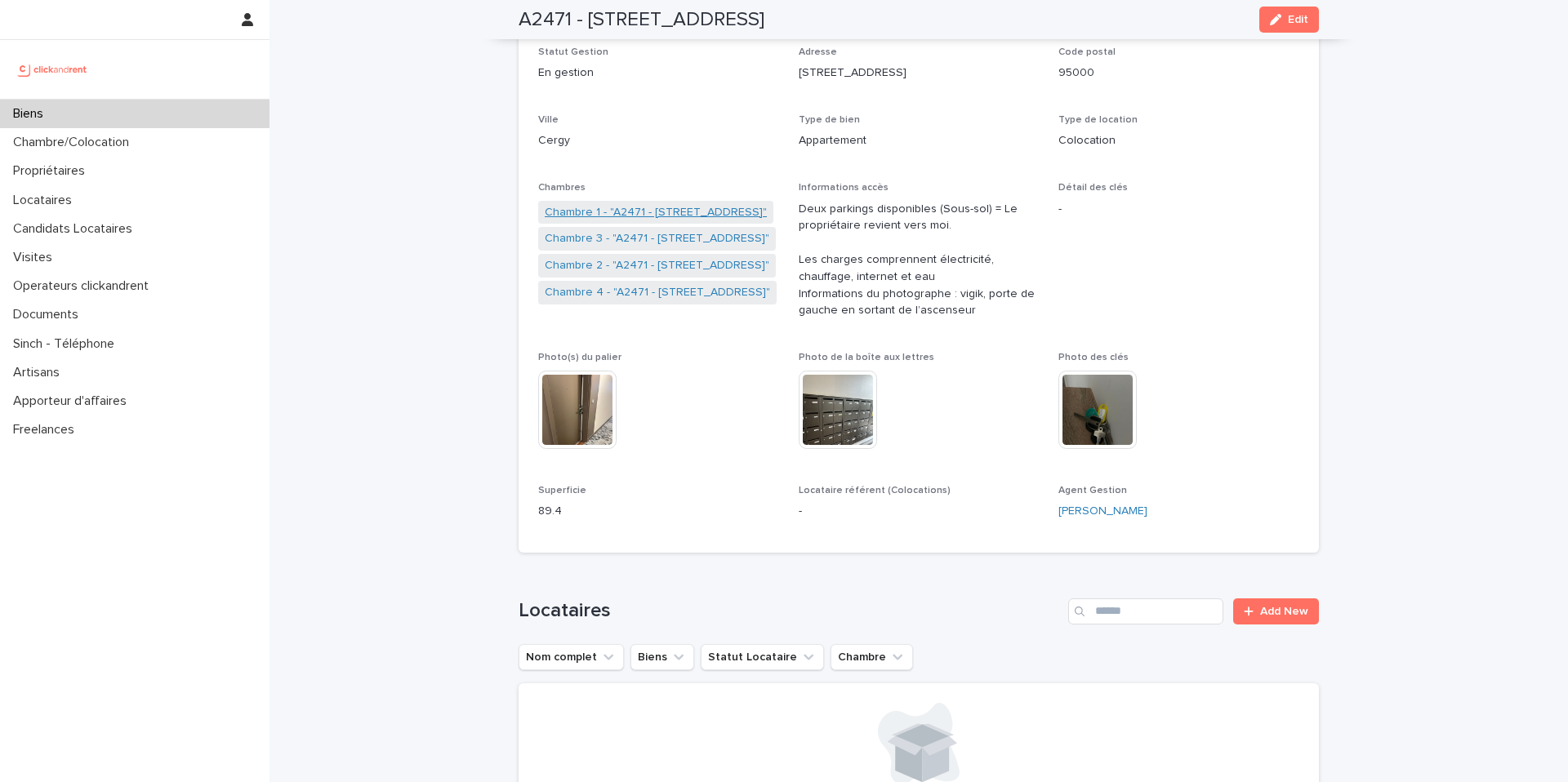
click at [625, 220] on link "Chambre 1 - "A2471 - 38 rue des Marjoberts, Cergy 95000"" at bounding box center [655, 212] width 222 height 17
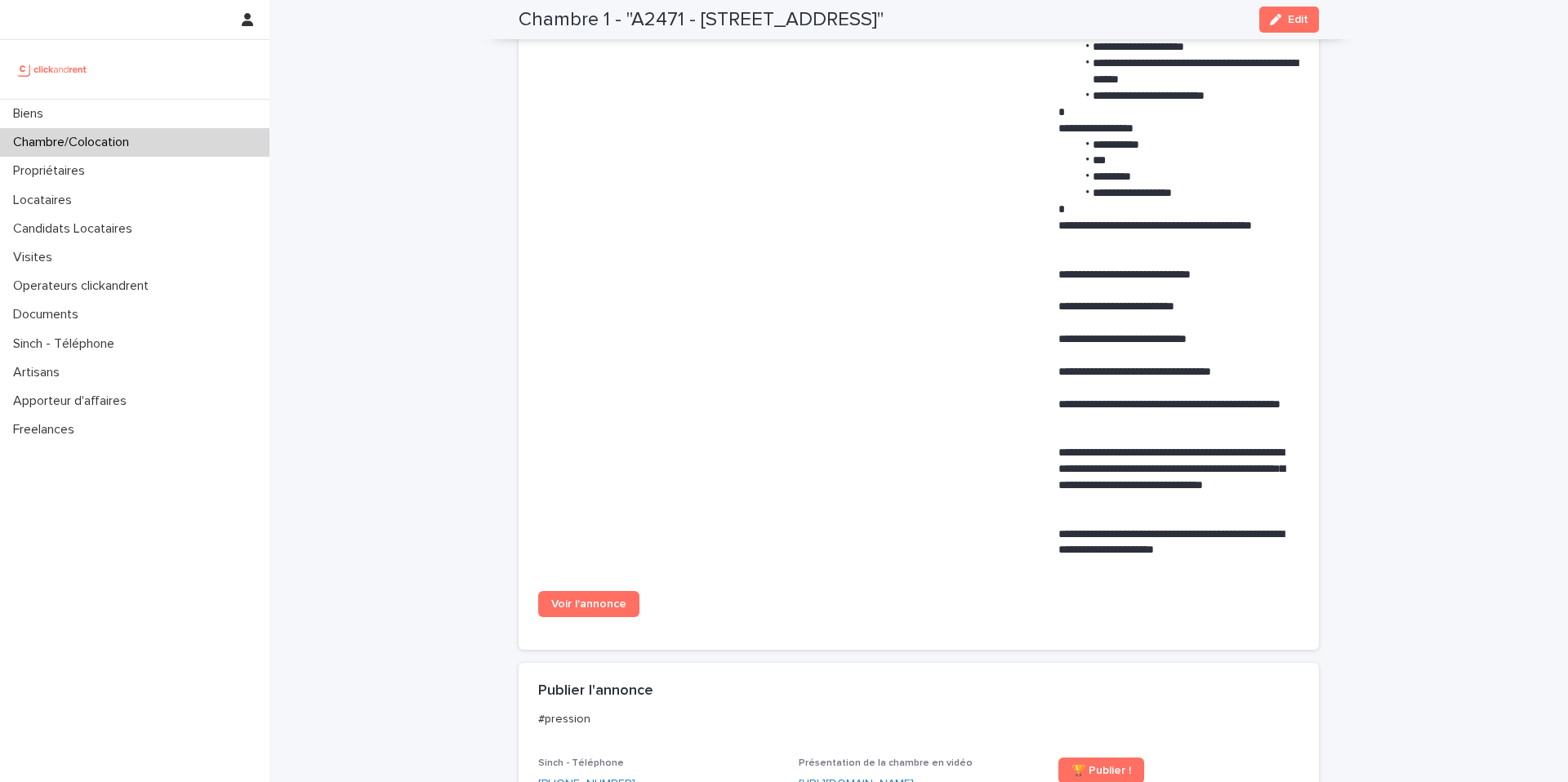
scroll to position [778, 0]
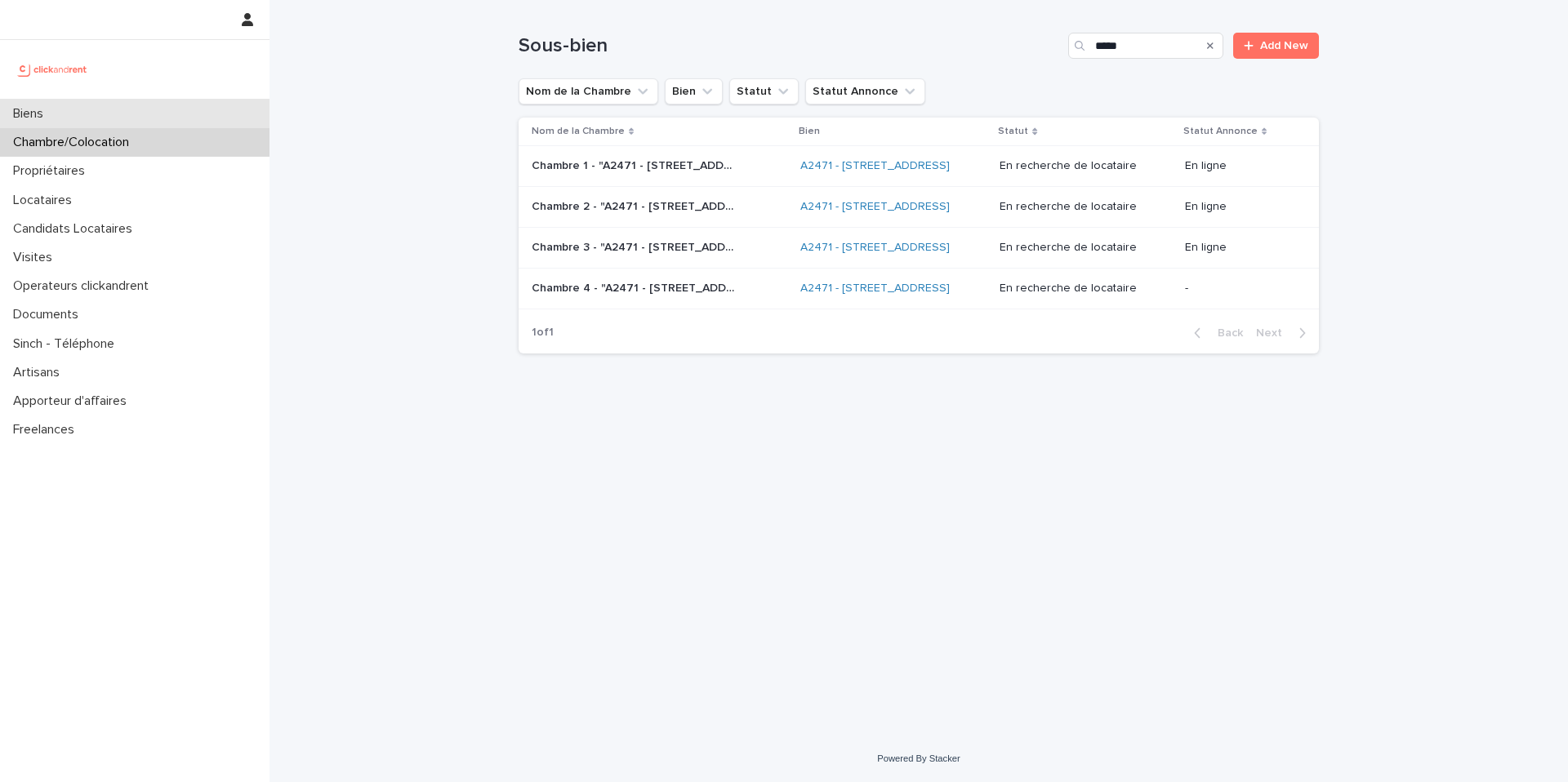
click at [124, 112] on div "Biens" at bounding box center [135, 114] width 270 height 28
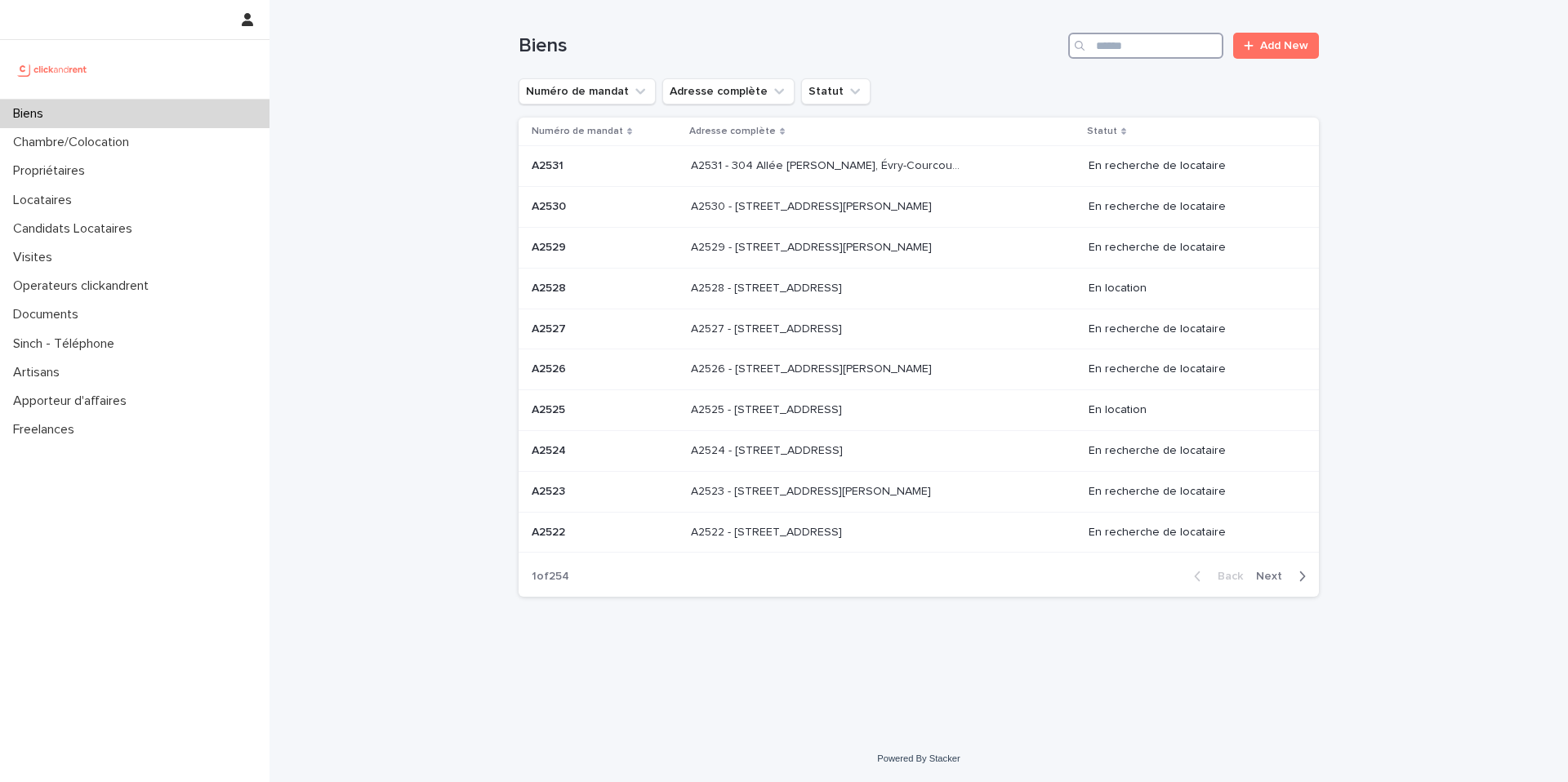
click at [1188, 45] on input "Search" at bounding box center [1145, 45] width 155 height 26
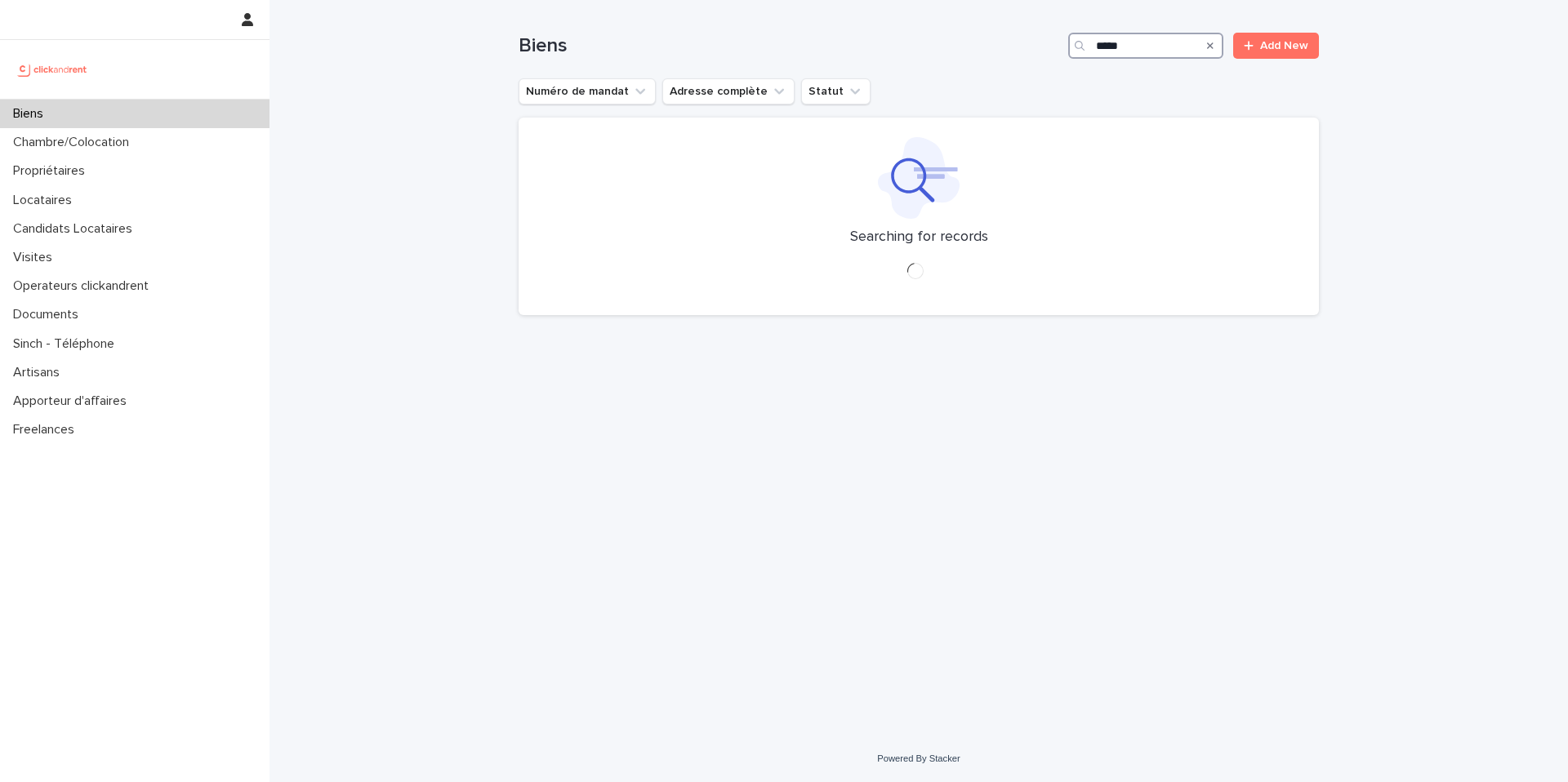
type input "*****"
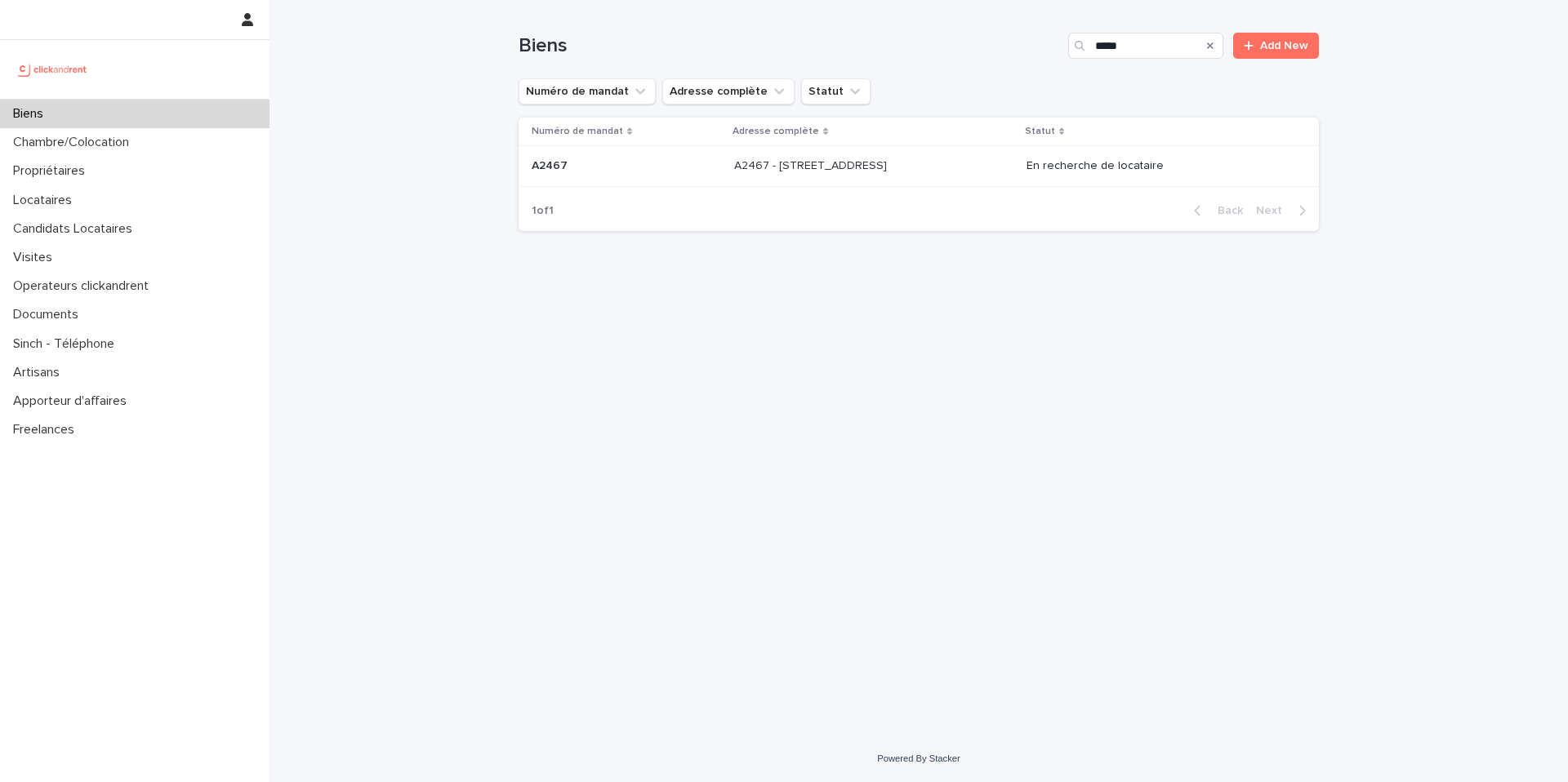
click at [972, 168] on p at bounding box center [870, 166] width 272 height 14
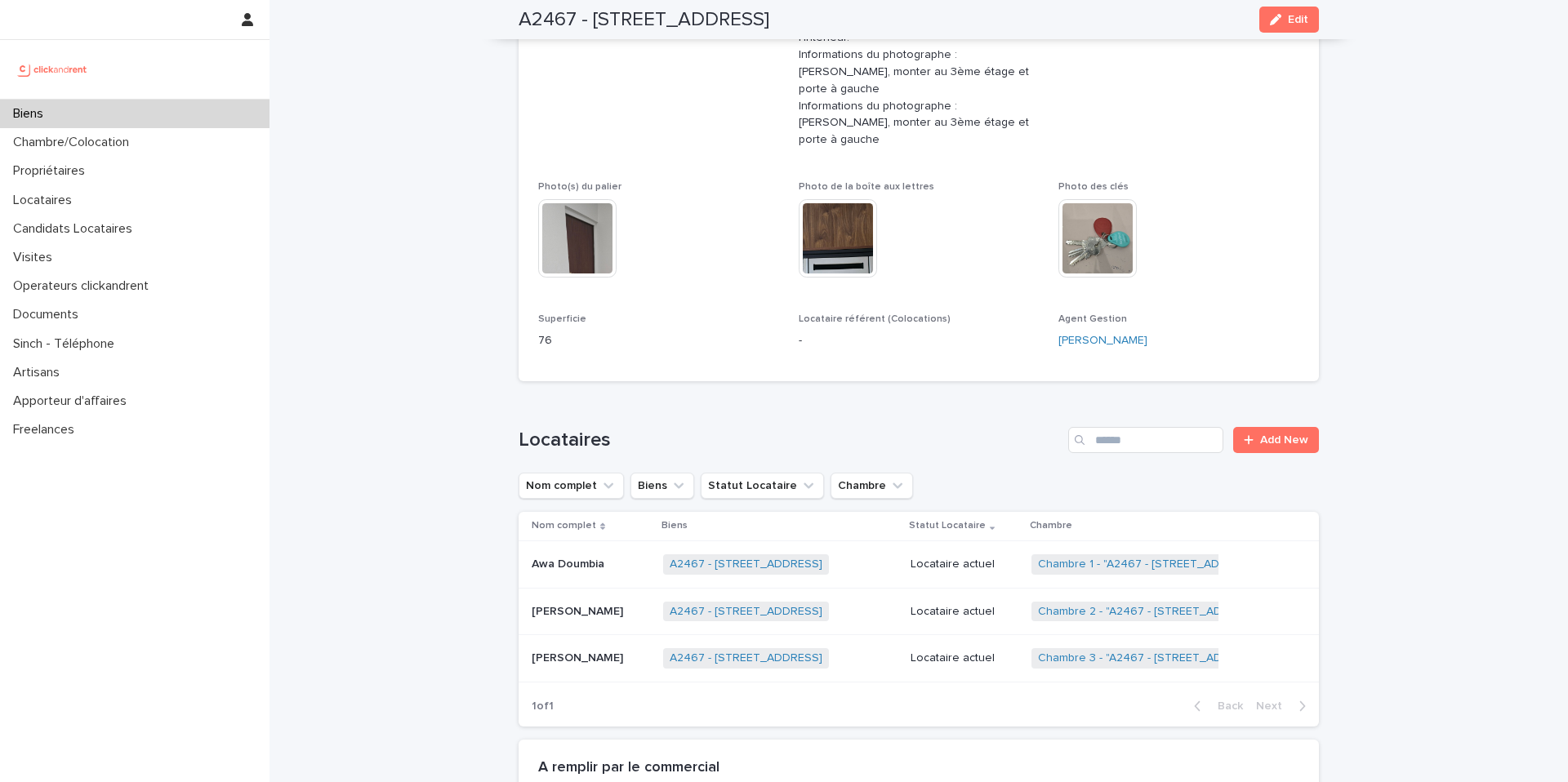
scroll to position [469, 0]
click at [141, 109] on div "Biens" at bounding box center [135, 114] width 270 height 28
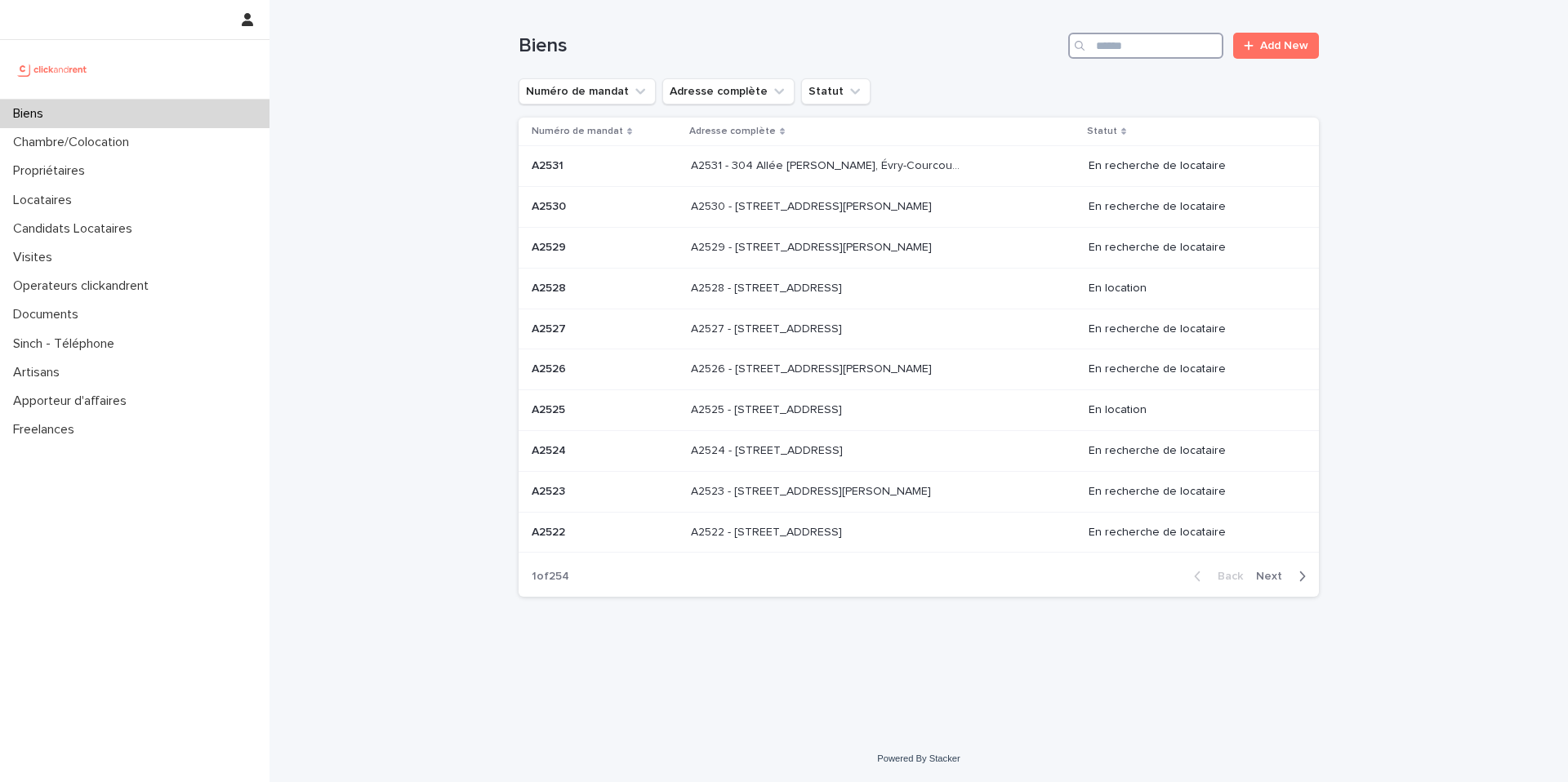
click at [1134, 37] on input "Search" at bounding box center [1145, 45] width 155 height 26
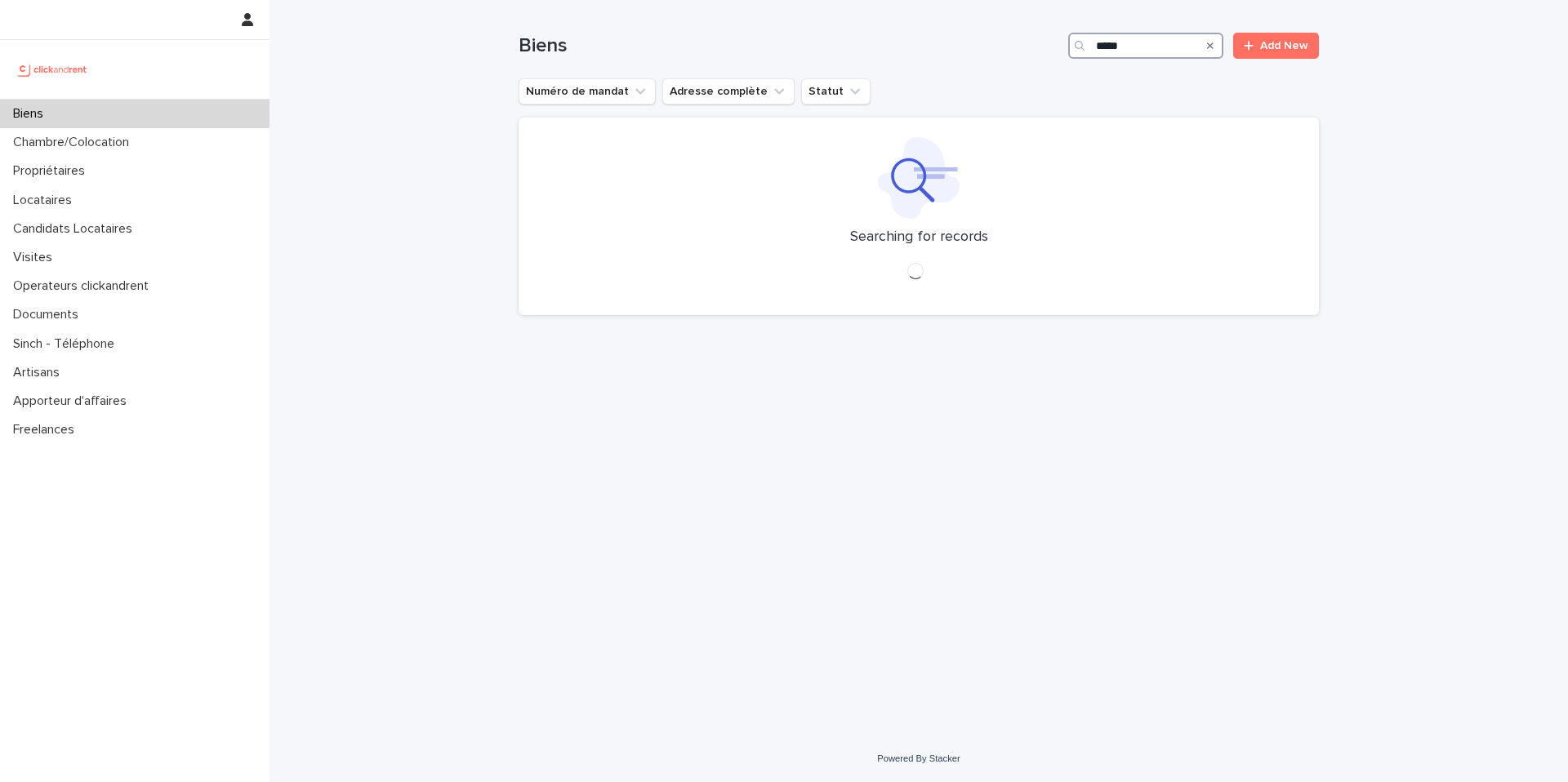
type input "*****"
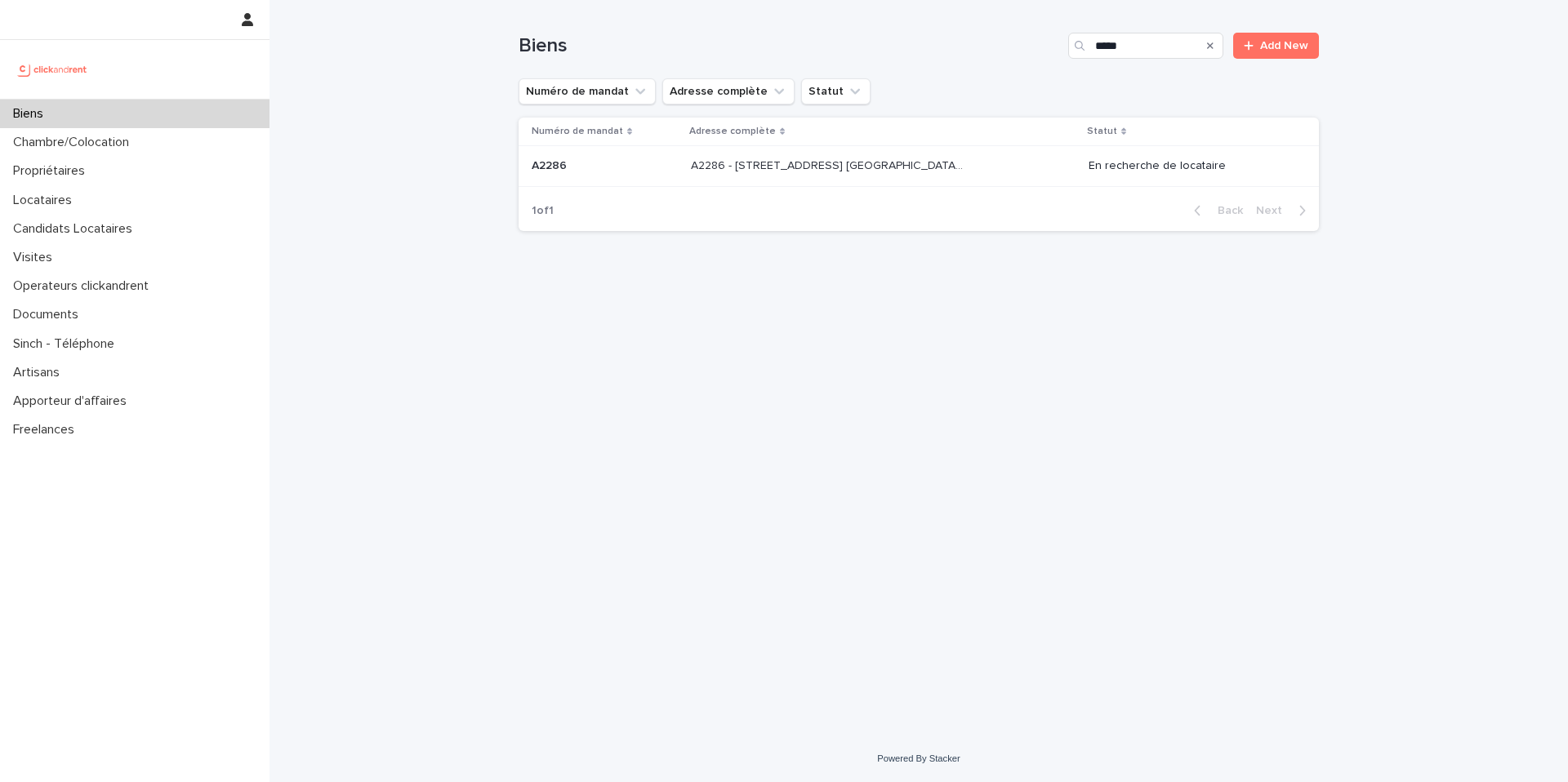
click at [931, 159] on p "A2286 - [STREET_ADDRESS] [GEOGRAPHIC_DATA], [GEOGRAPHIC_DATA] 93600" at bounding box center [828, 164] width 275 height 17
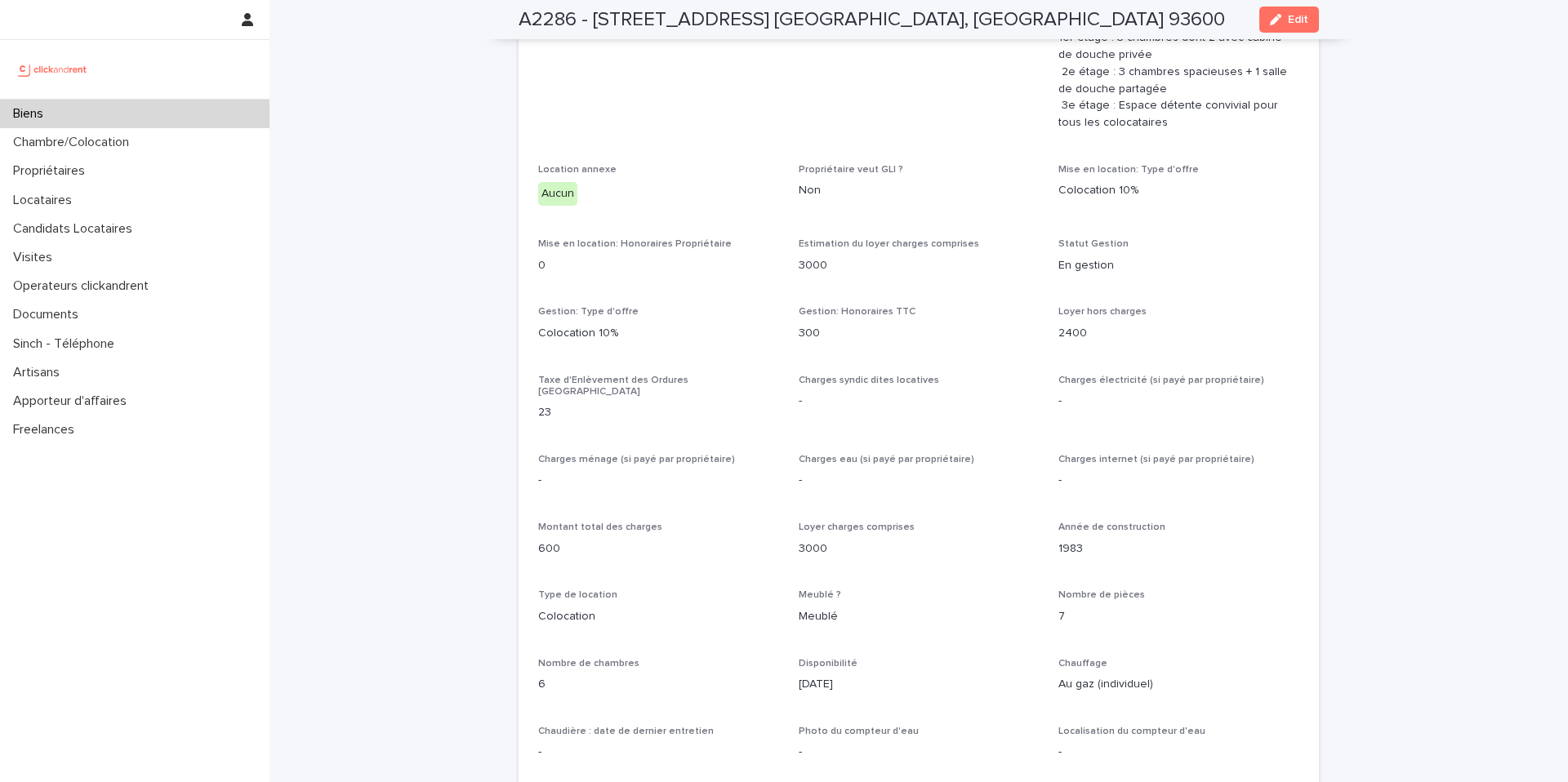
scroll to position [4718, 0]
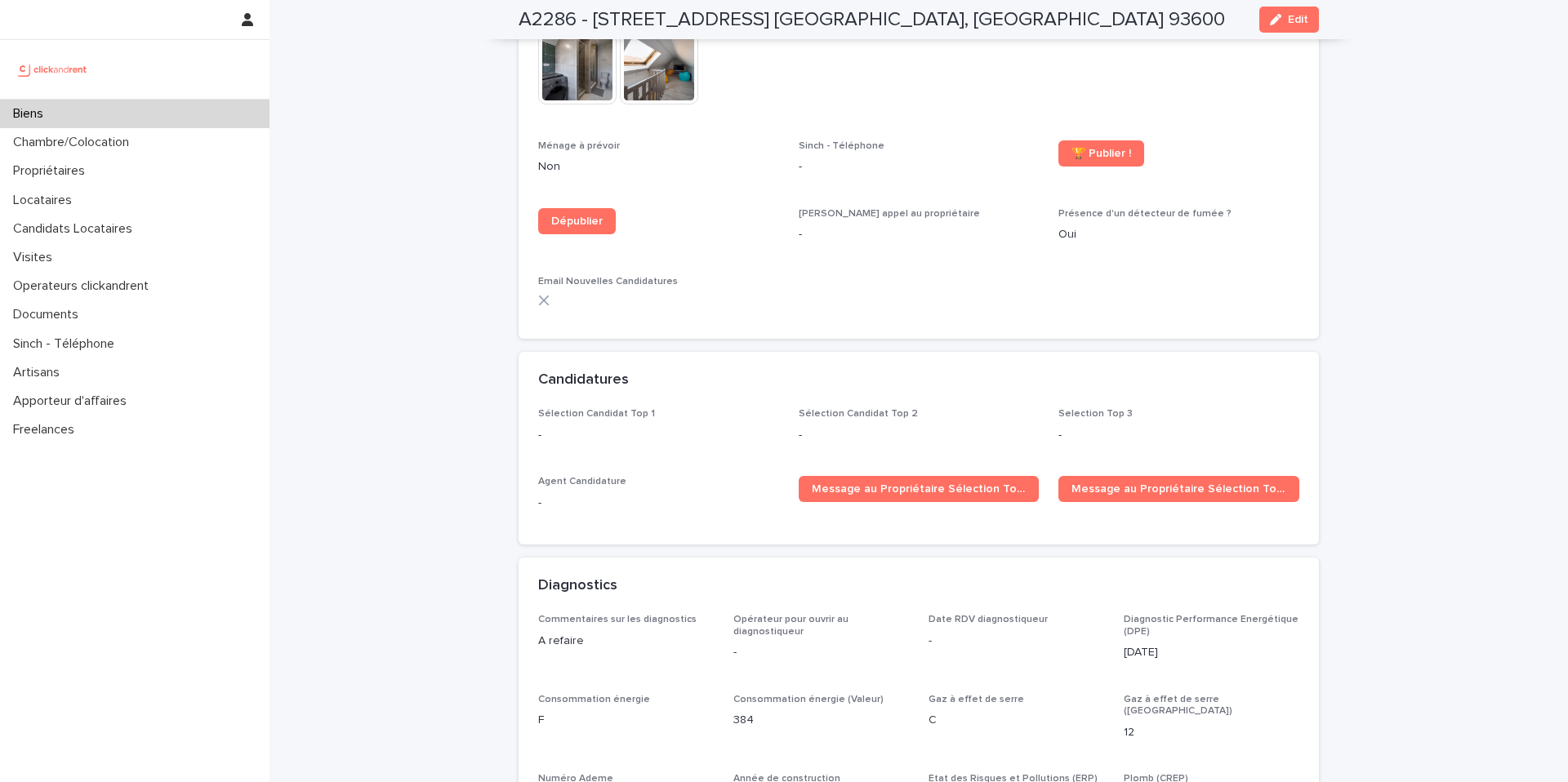
click at [692, 423] on div "-" at bounding box center [658, 433] width 241 height 21
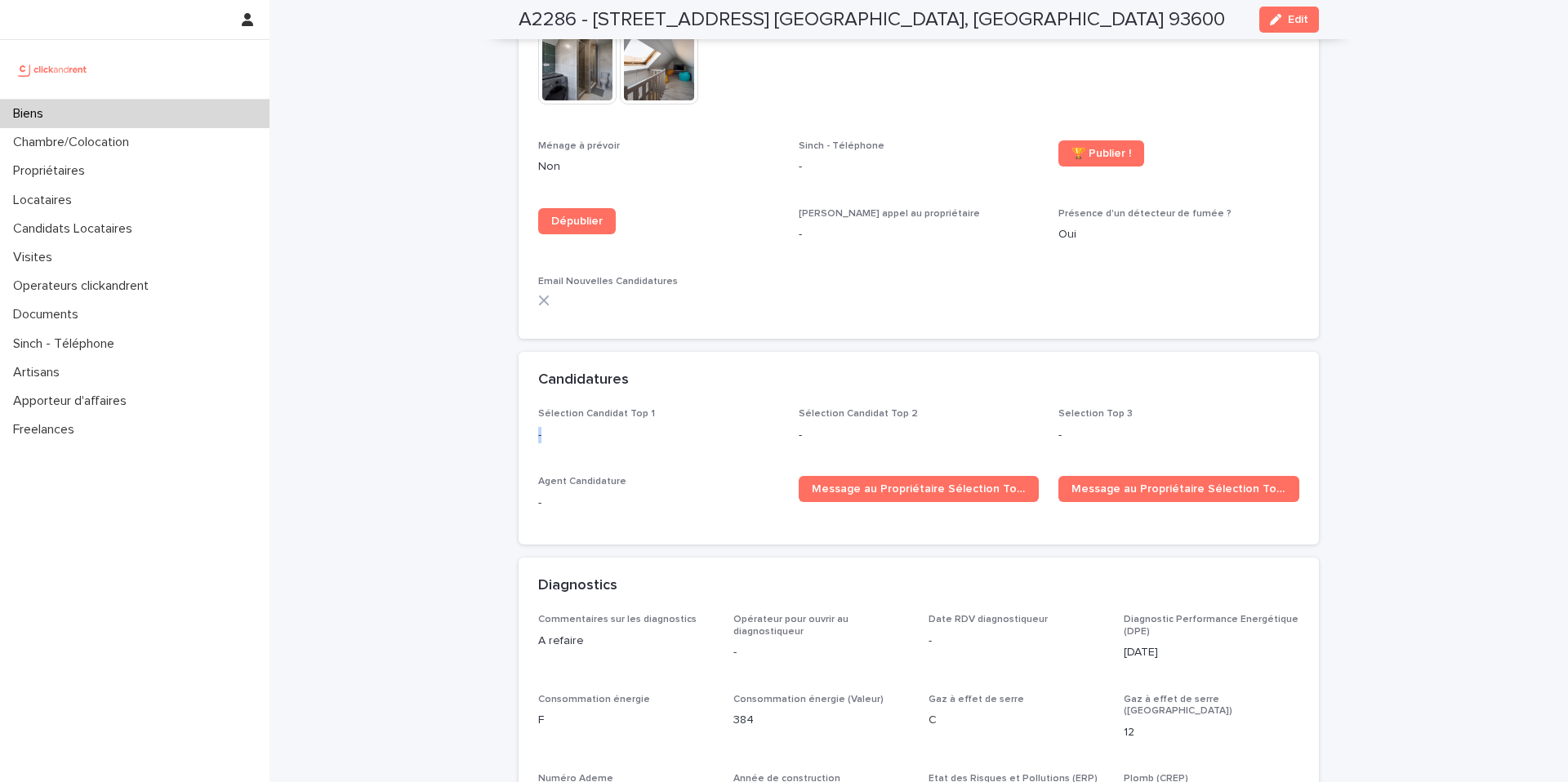
click at [692, 423] on div "-" at bounding box center [658, 433] width 241 height 21
click at [662, 435] on div "Sélection Candidat Top 1 - Sélection Candidat Top 2 - Selection Top 3 - Agent C…" at bounding box center [919, 466] width 762 height 116
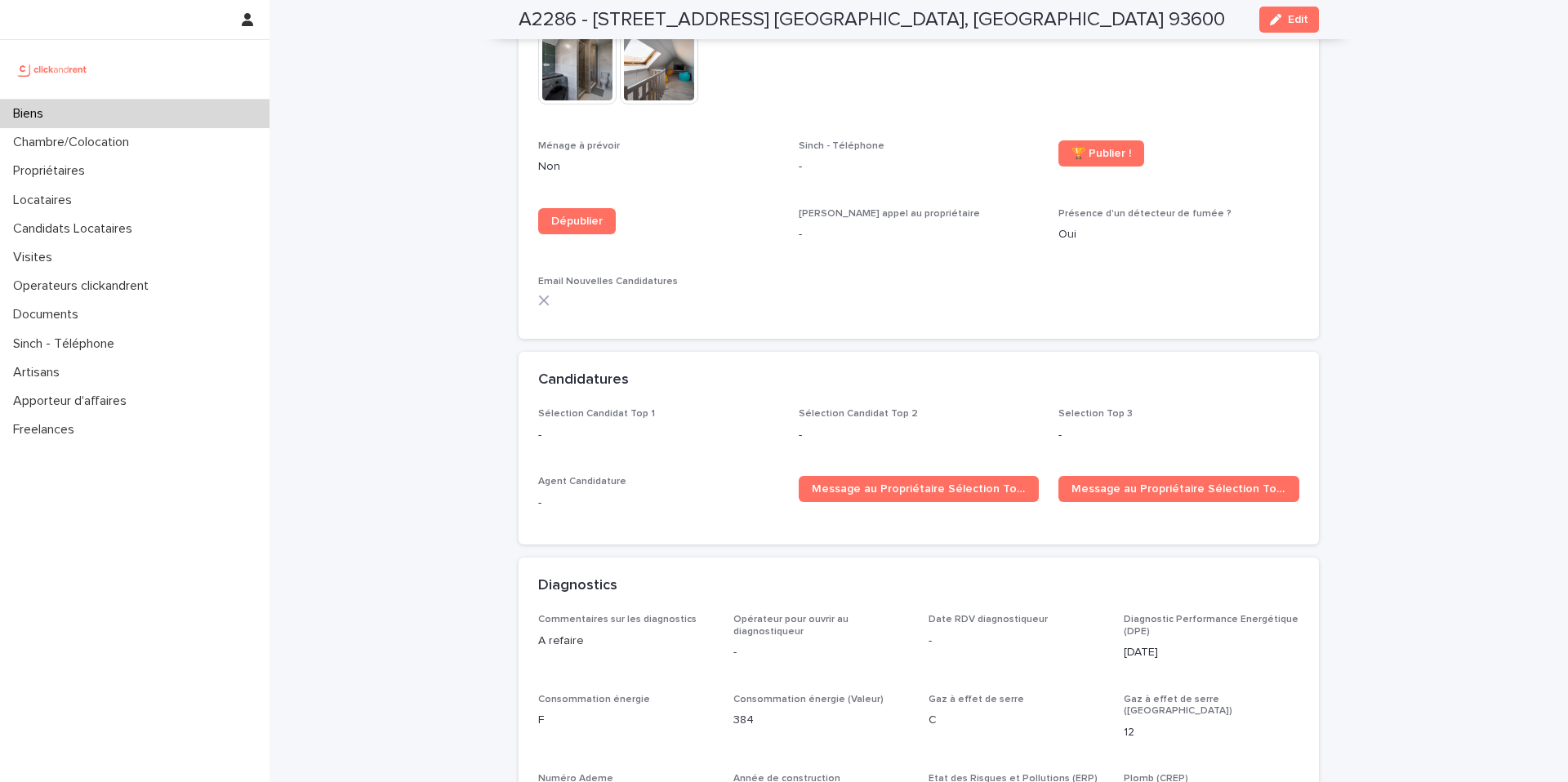
click at [662, 435] on div "Sélection Candidat Top 1 - Sélection Candidat Top 2 - Selection Top 3 - Agent C…" at bounding box center [919, 466] width 762 height 116
click at [1283, 14] on div "button" at bounding box center [1279, 20] width 18 height 12
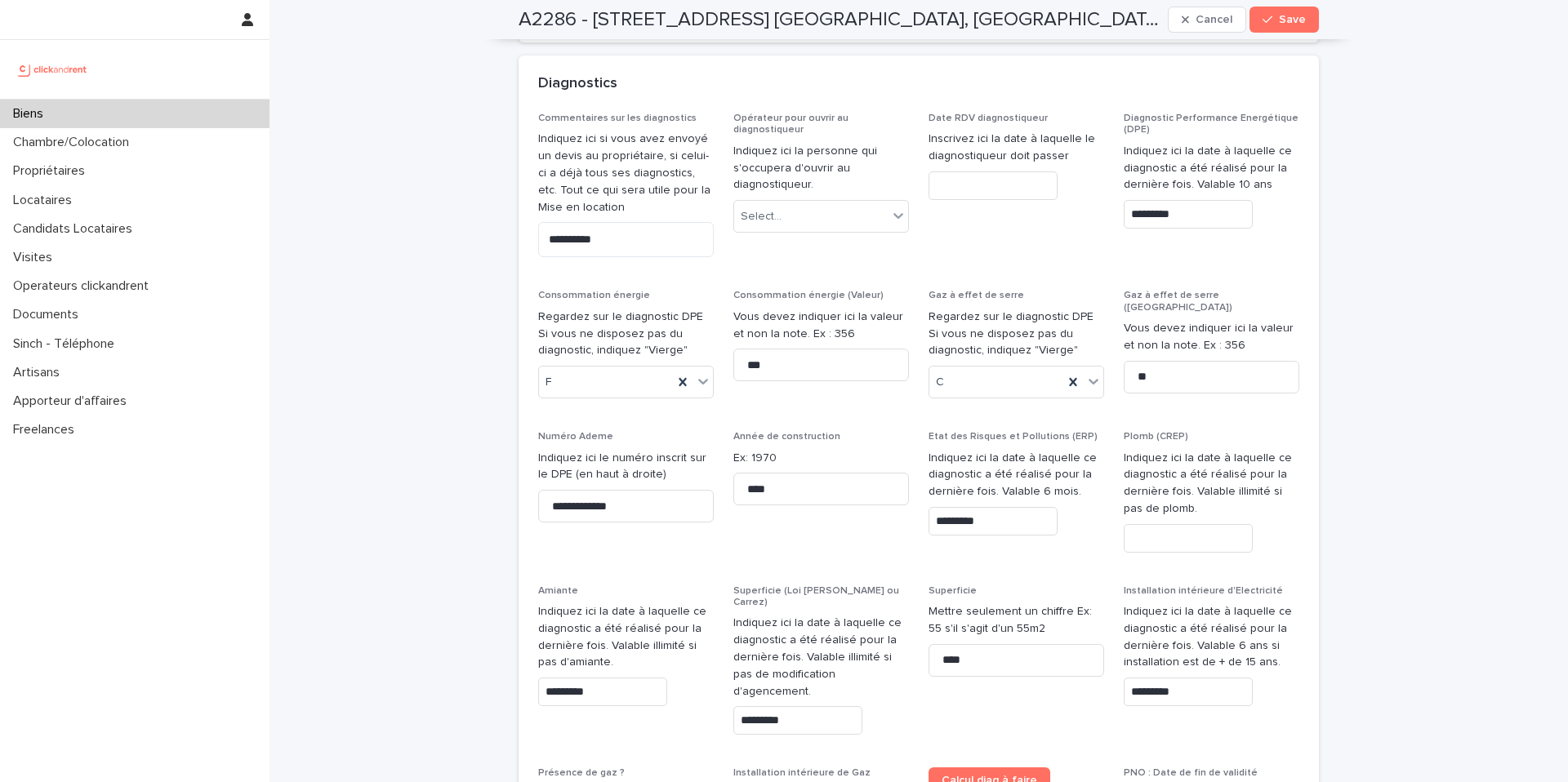
scroll to position [7424, 0]
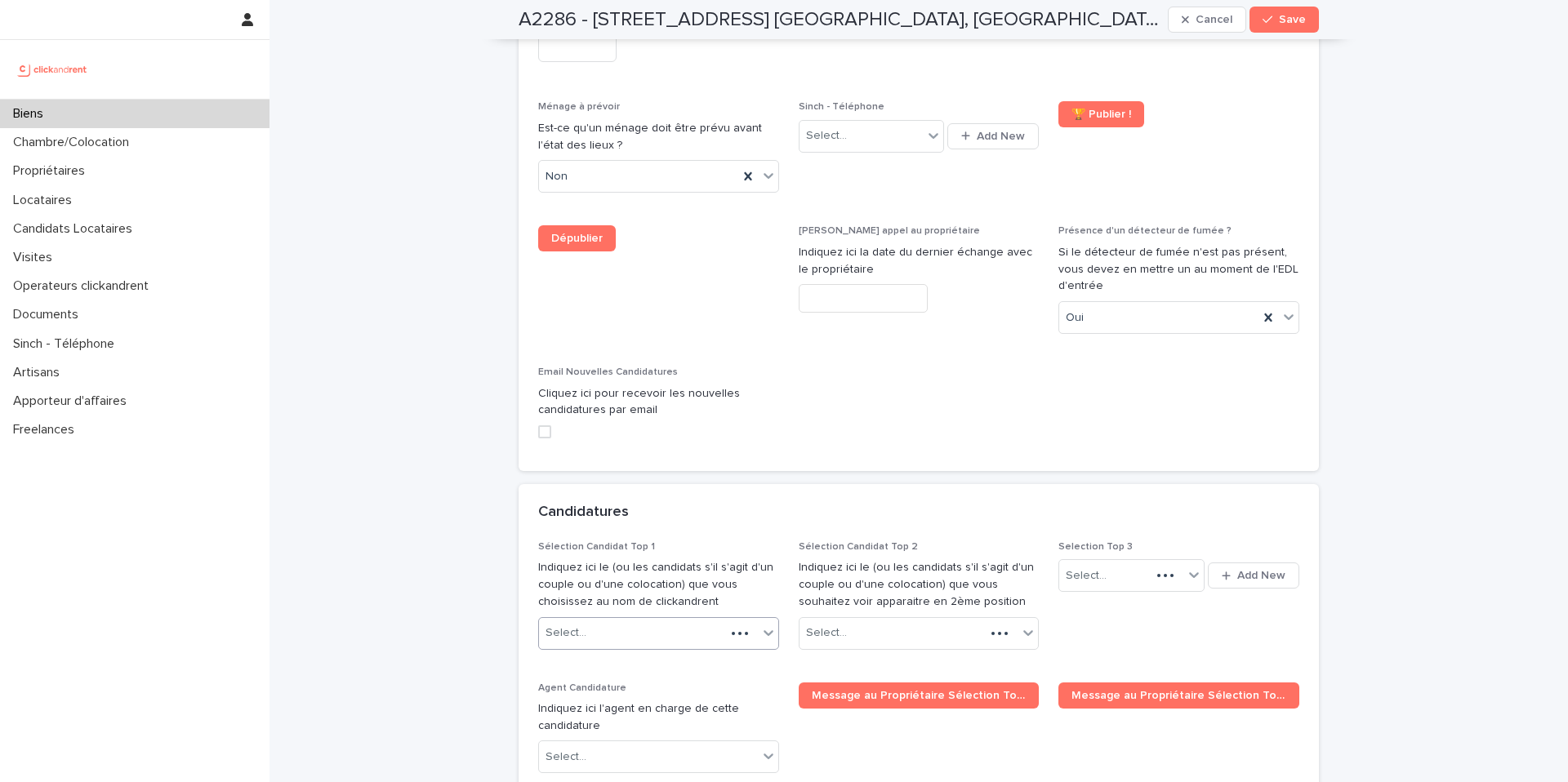
click at [707, 620] on div "Select..." at bounding box center [633, 633] width 186 height 27
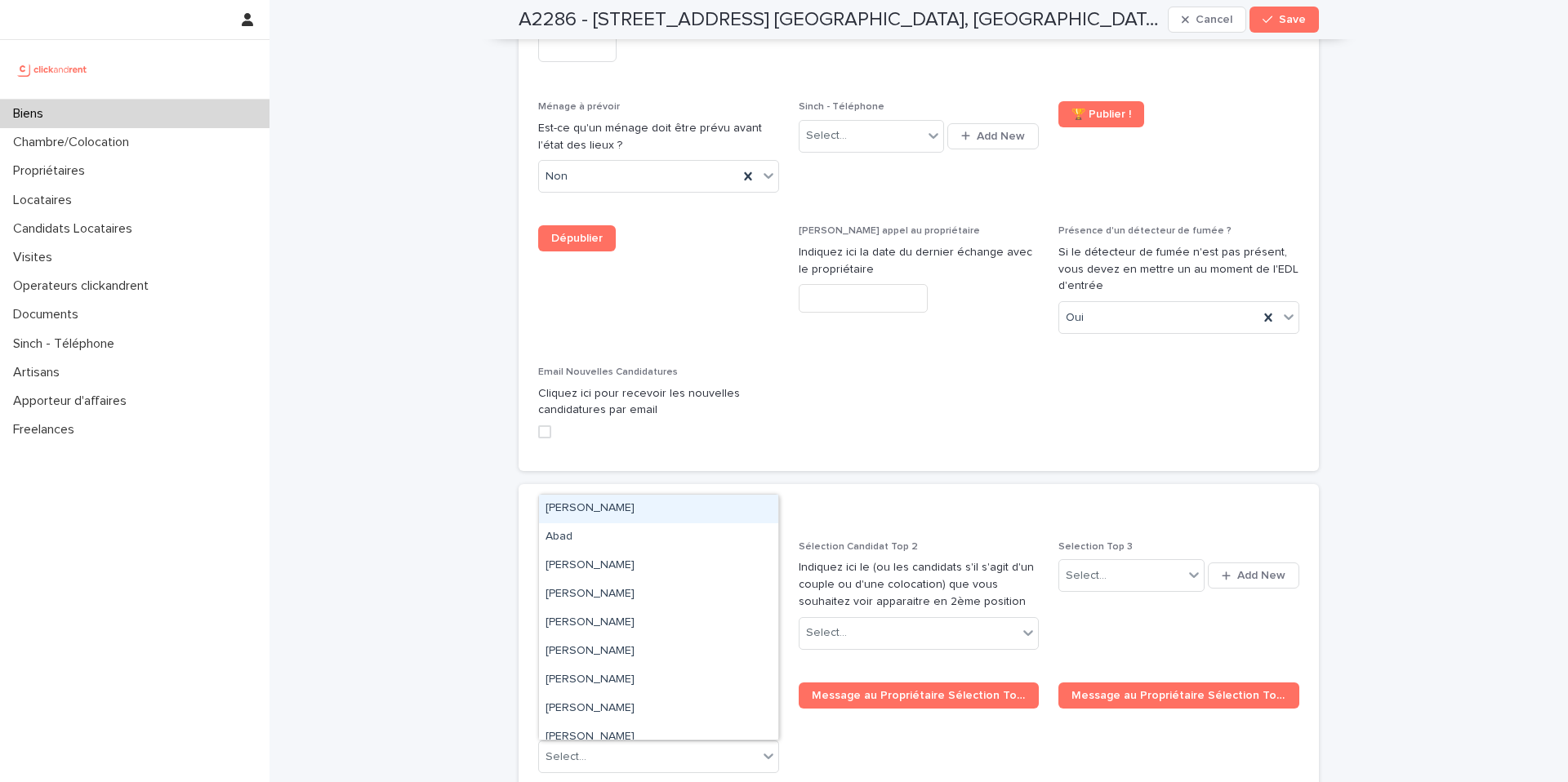
click at [707, 620] on div "Select..." at bounding box center [648, 633] width 219 height 27
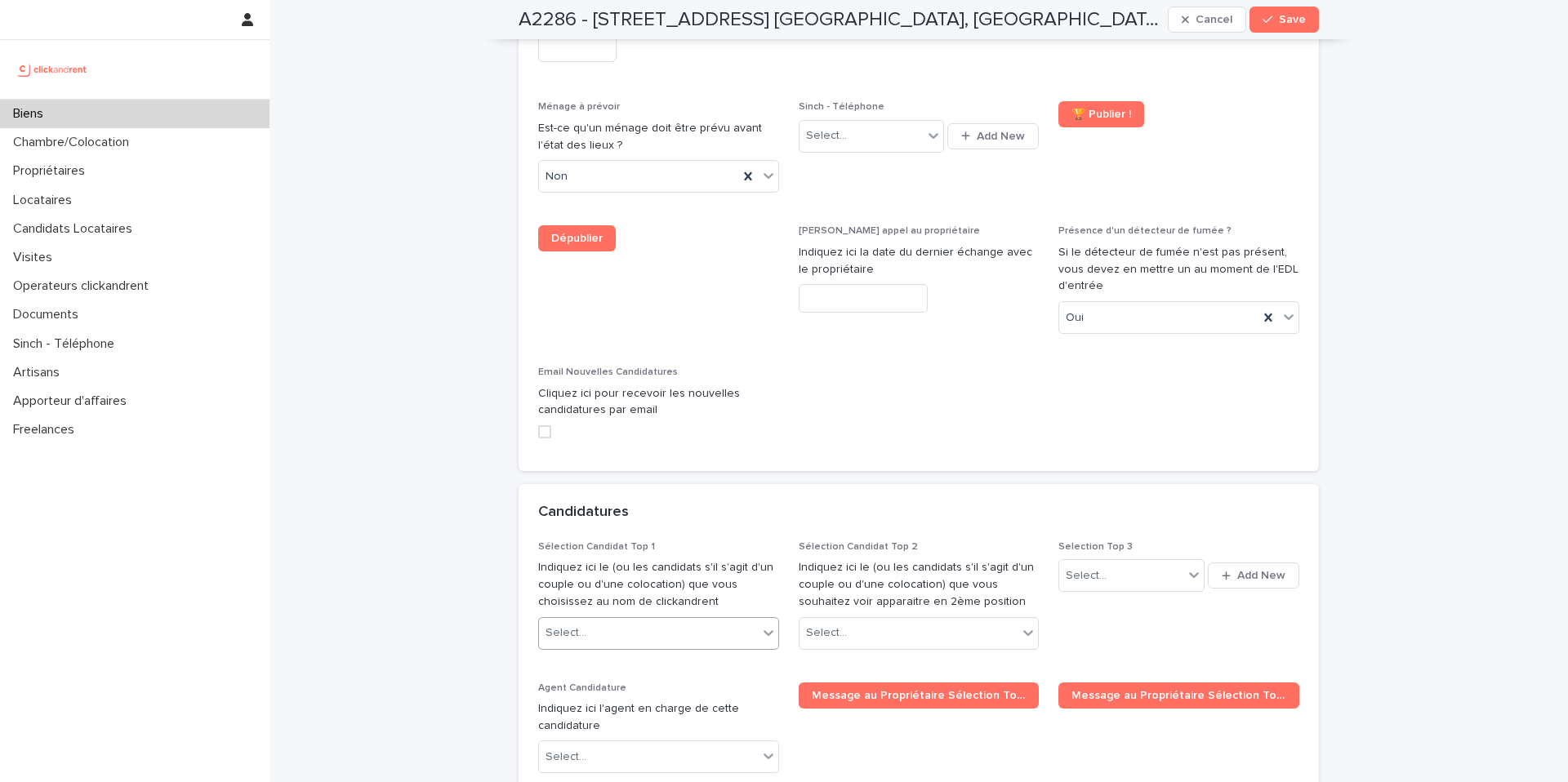
click at [1217, 22] on span "Cancel" at bounding box center [1214, 20] width 37 height 12
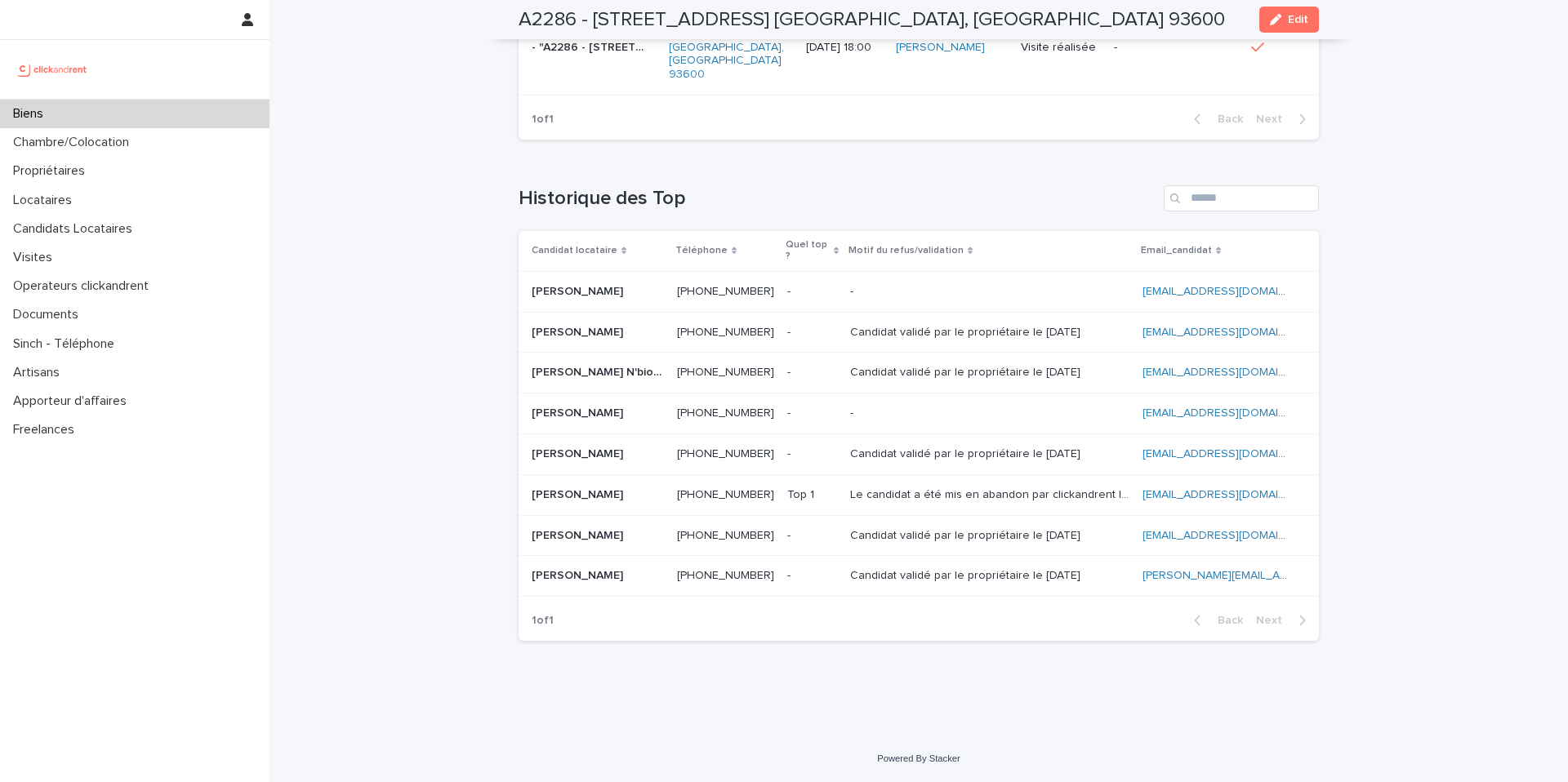
scroll to position [4717, 0]
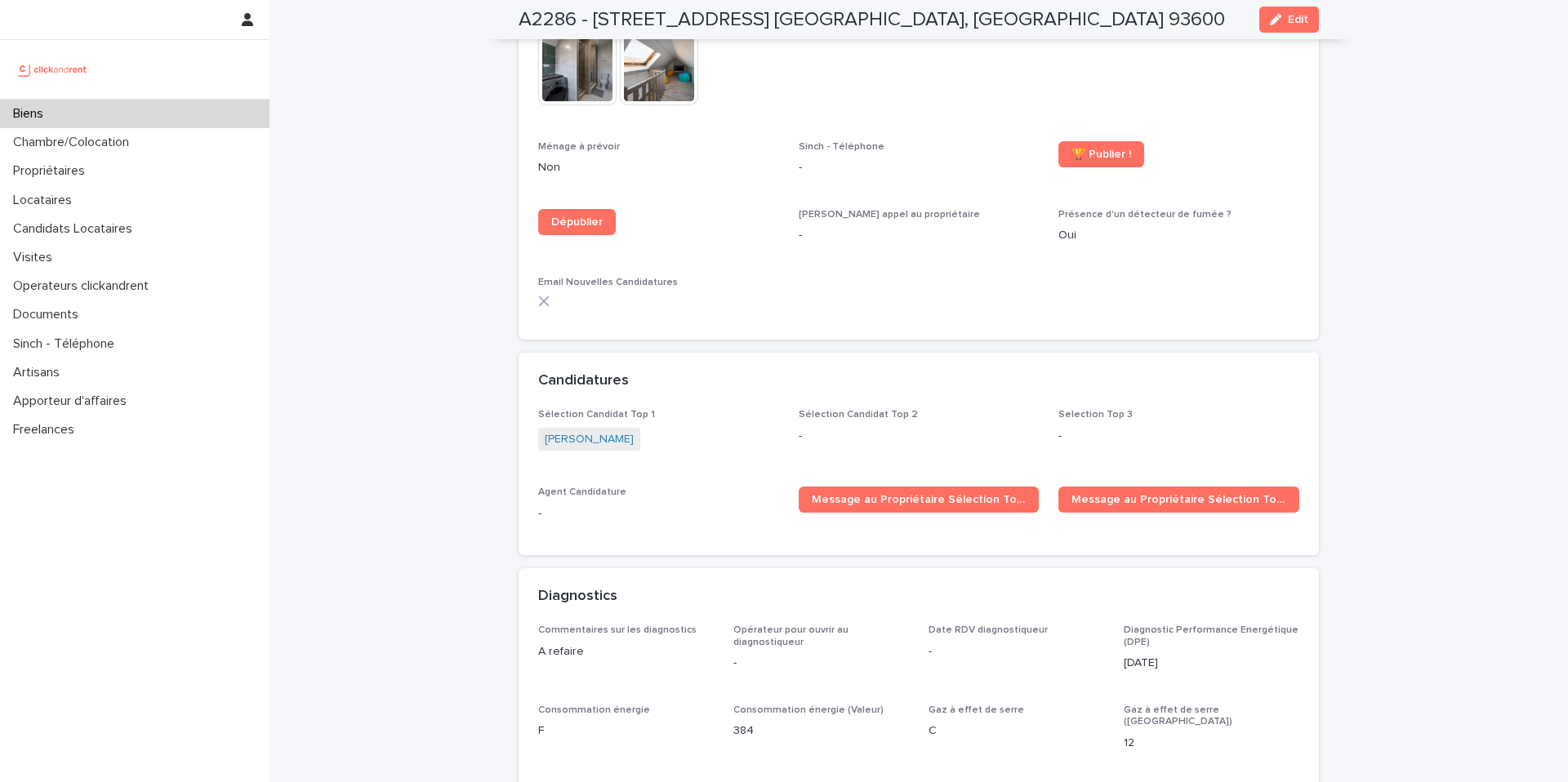
click at [197, 109] on div "Biens" at bounding box center [135, 114] width 270 height 28
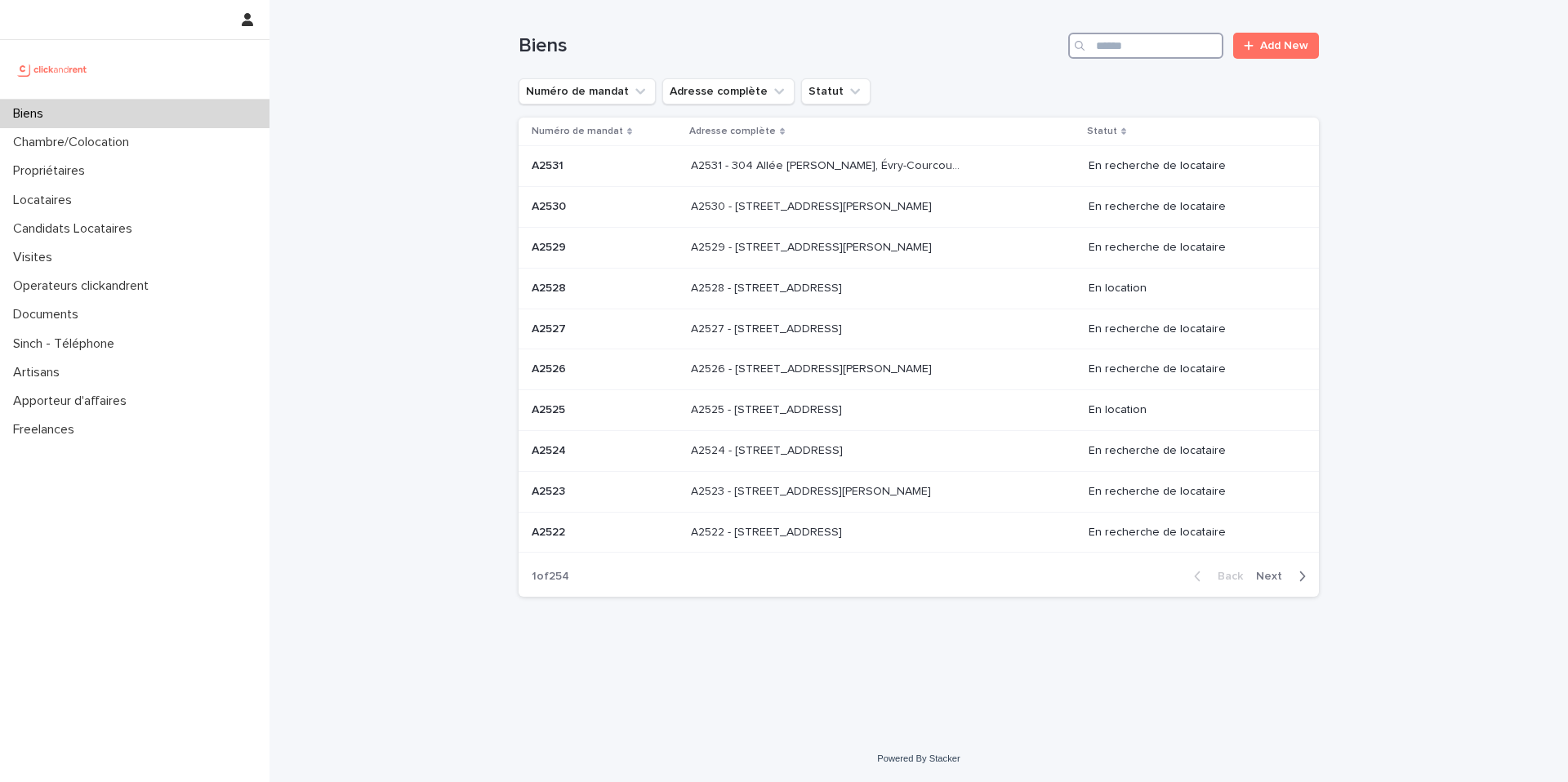
click at [1132, 47] on input "Search" at bounding box center [1145, 45] width 155 height 26
type input "*****"
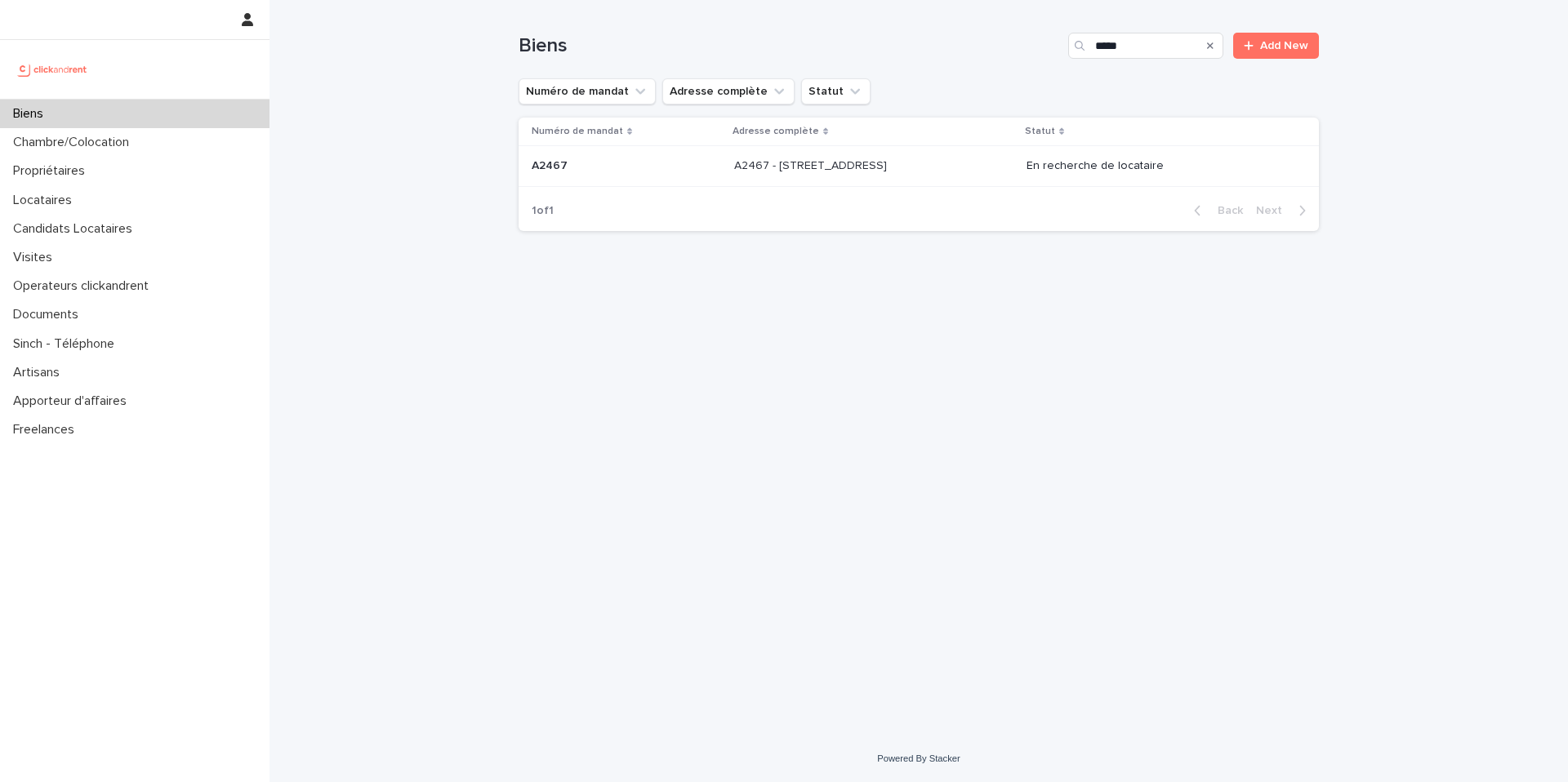
click at [876, 156] on p "A2467 - 3 Allée du Danemark, Massy 91300" at bounding box center [811, 164] width 156 height 17
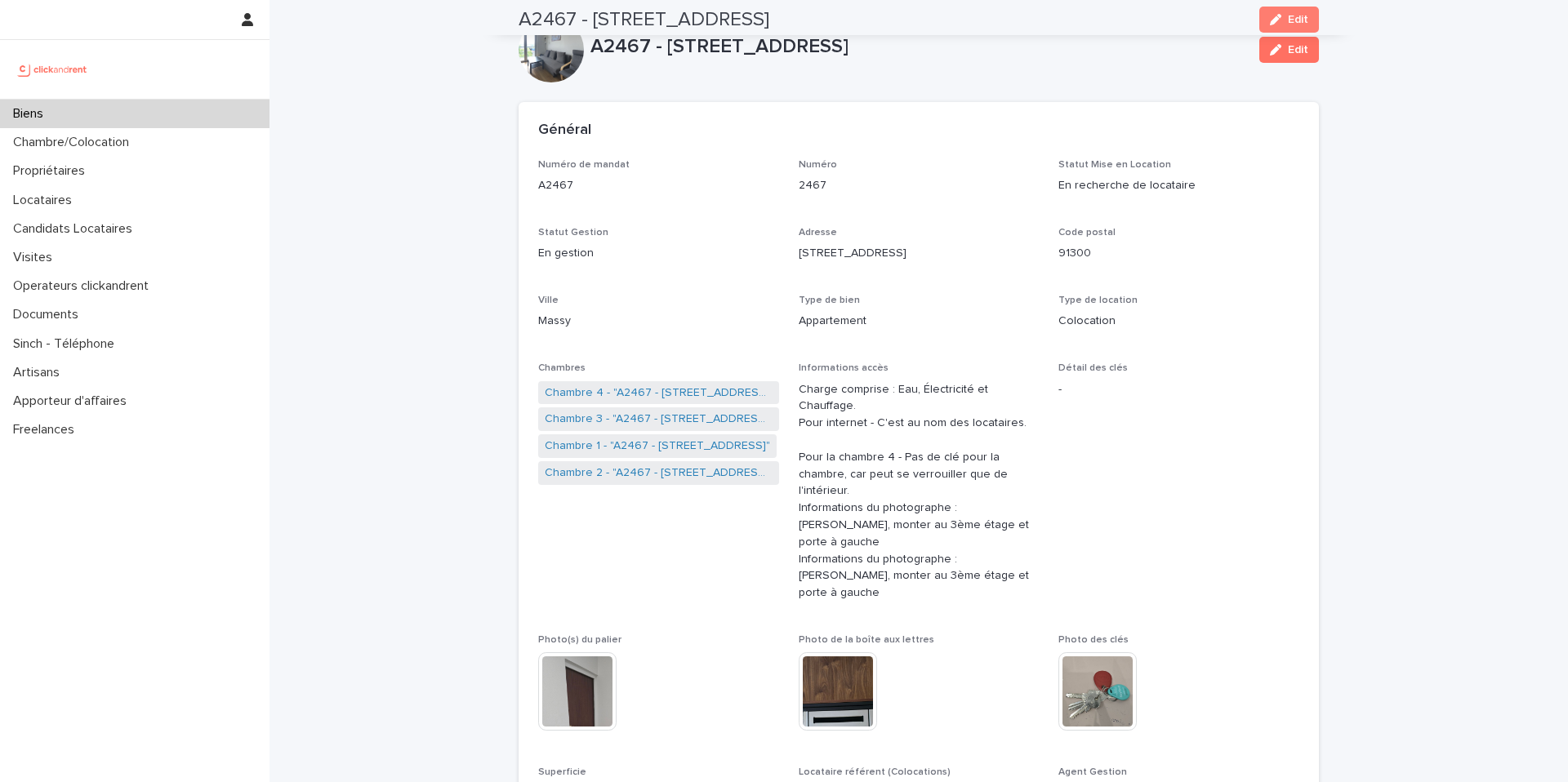
scroll to position [6, 0]
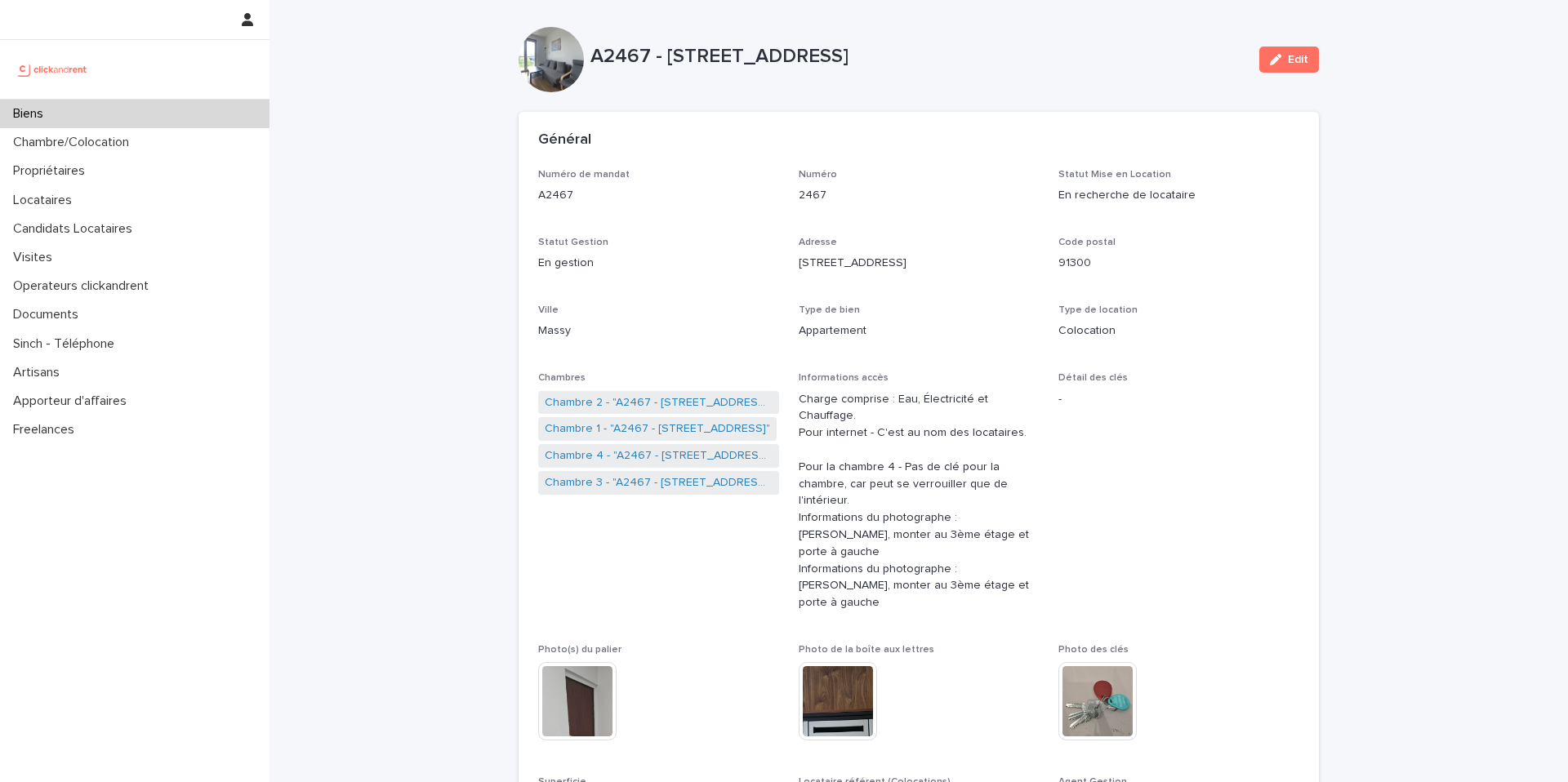
click at [193, 113] on div "Biens" at bounding box center [135, 114] width 270 height 28
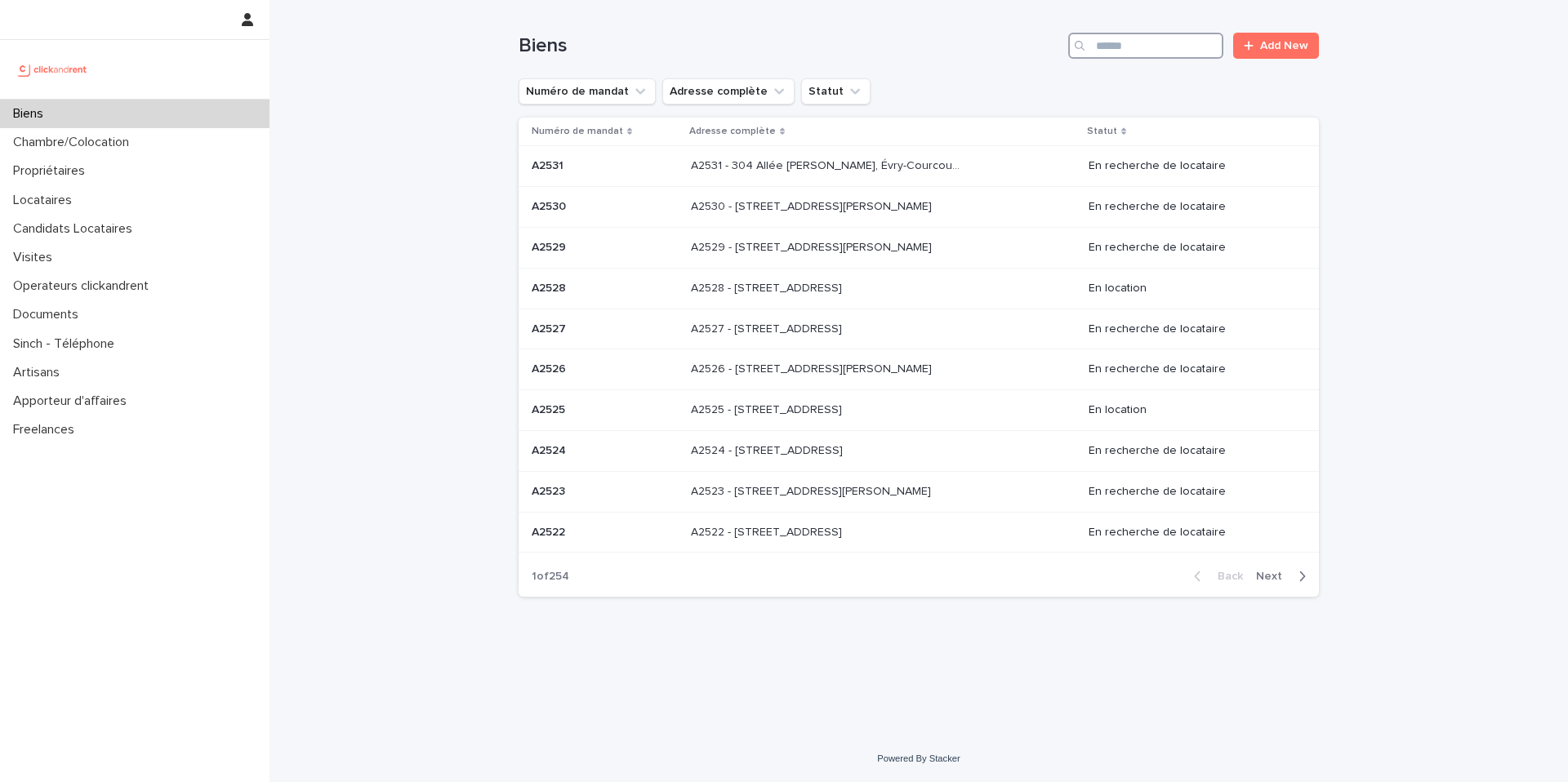
click at [1128, 44] on input "Search" at bounding box center [1145, 45] width 155 height 26
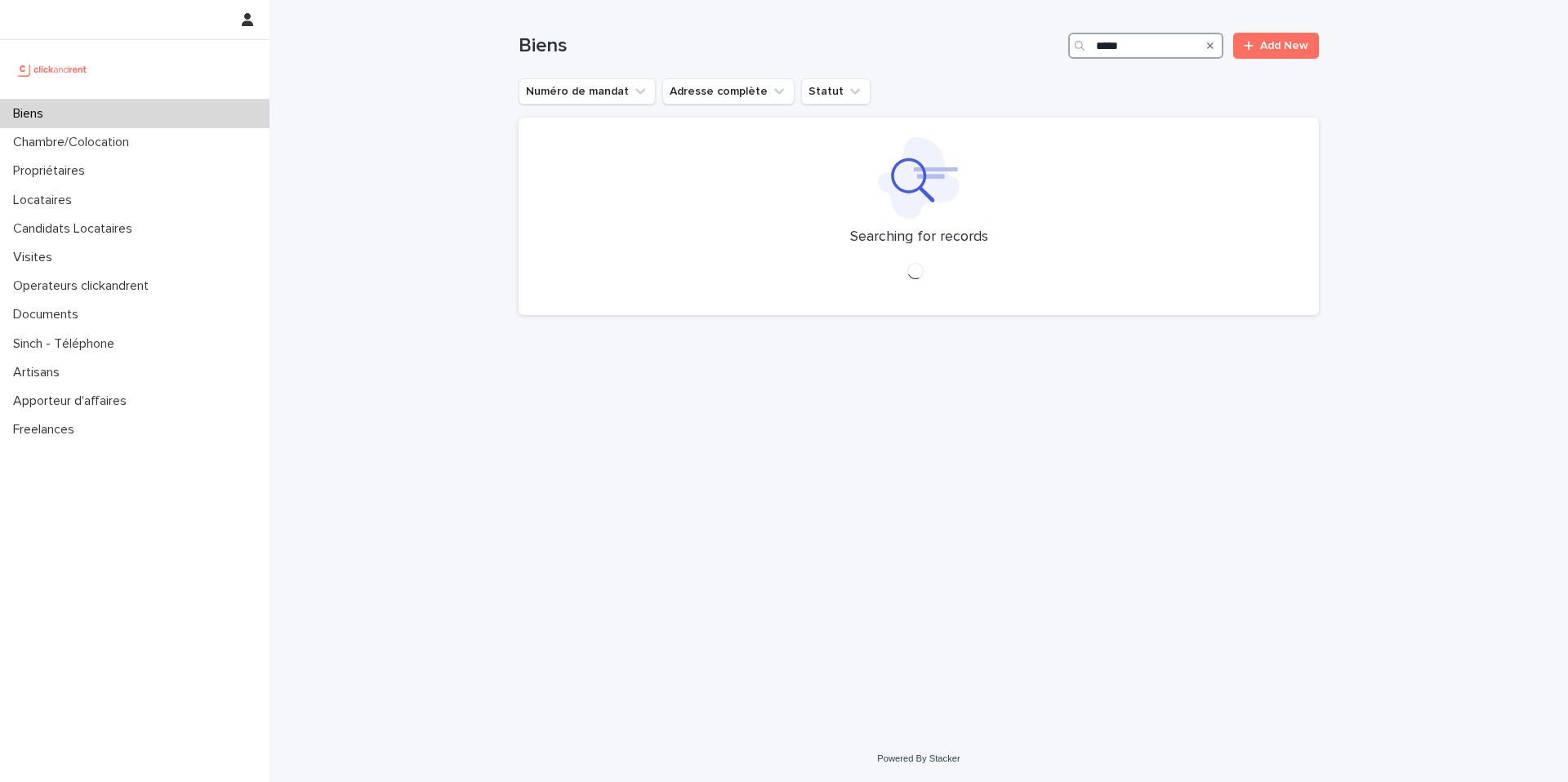
type input "*****"
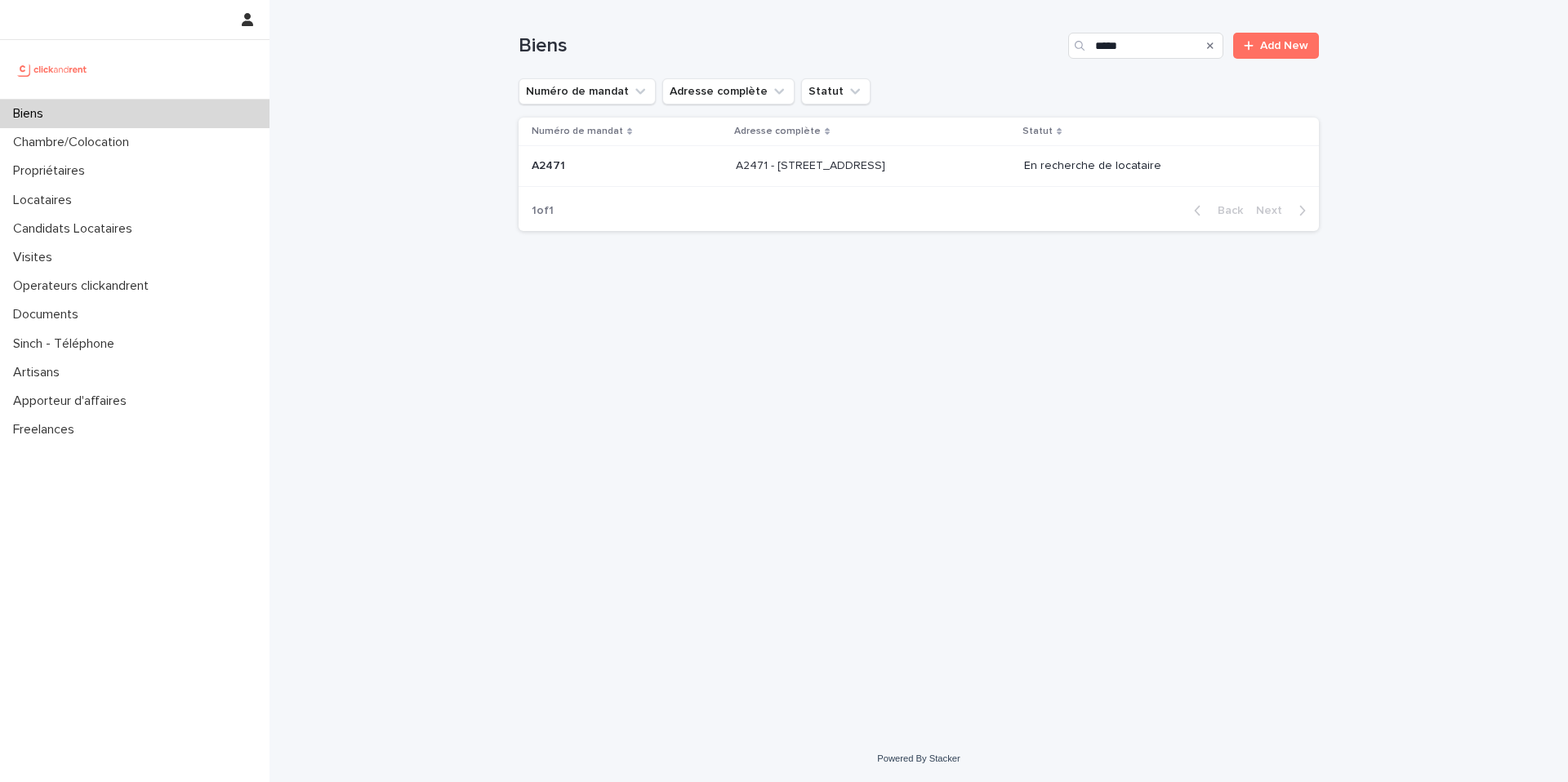
click at [980, 168] on div "A2471 - 38 rue des Marjoberts, Cergy 95000 A2471 - 38 rue des Marjoberts, Cergy…" at bounding box center [873, 166] width 275 height 27
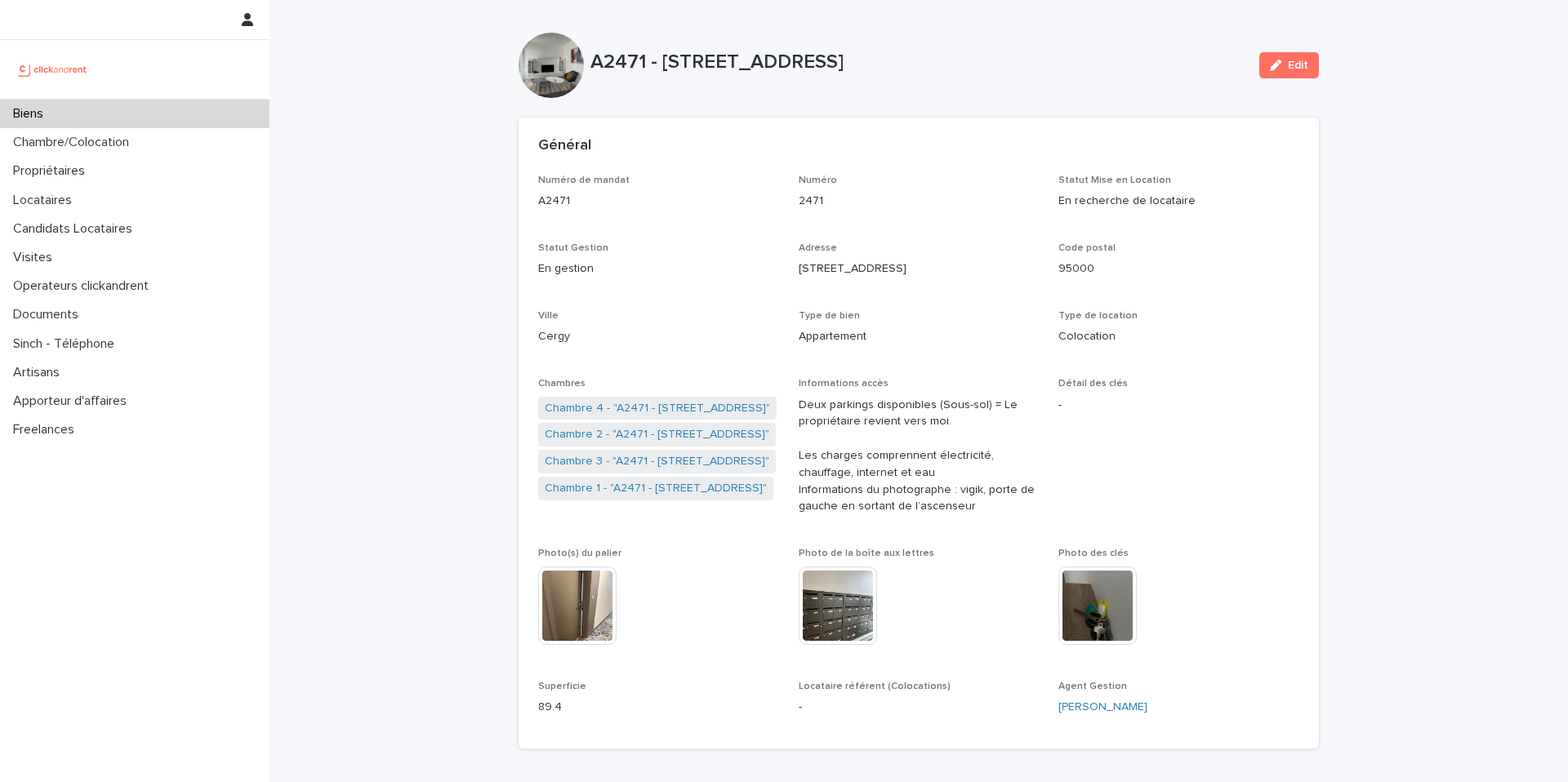
click at [193, 118] on div "Biens" at bounding box center [135, 114] width 270 height 28
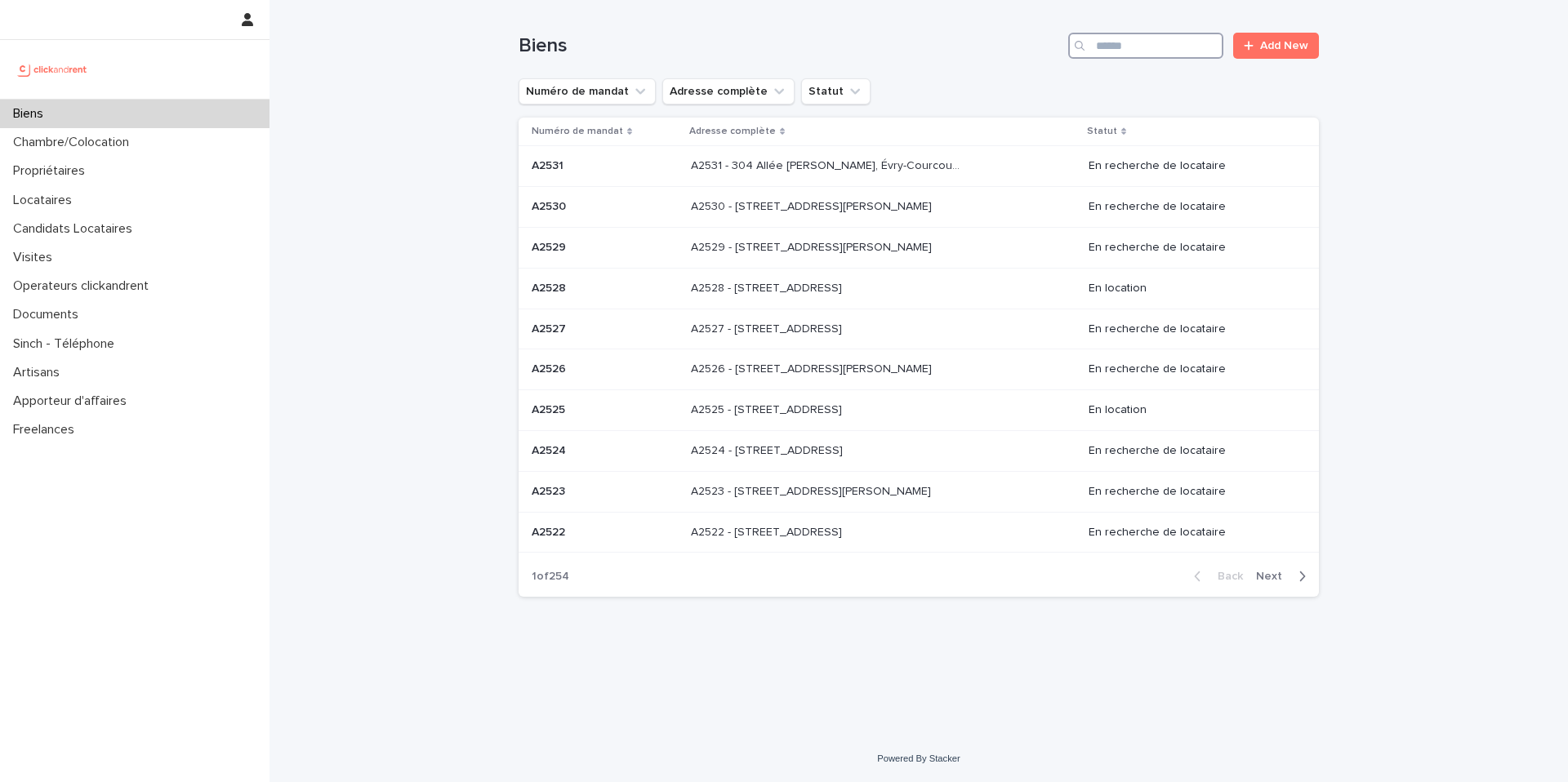
click at [1143, 51] on input "Search" at bounding box center [1145, 45] width 155 height 26
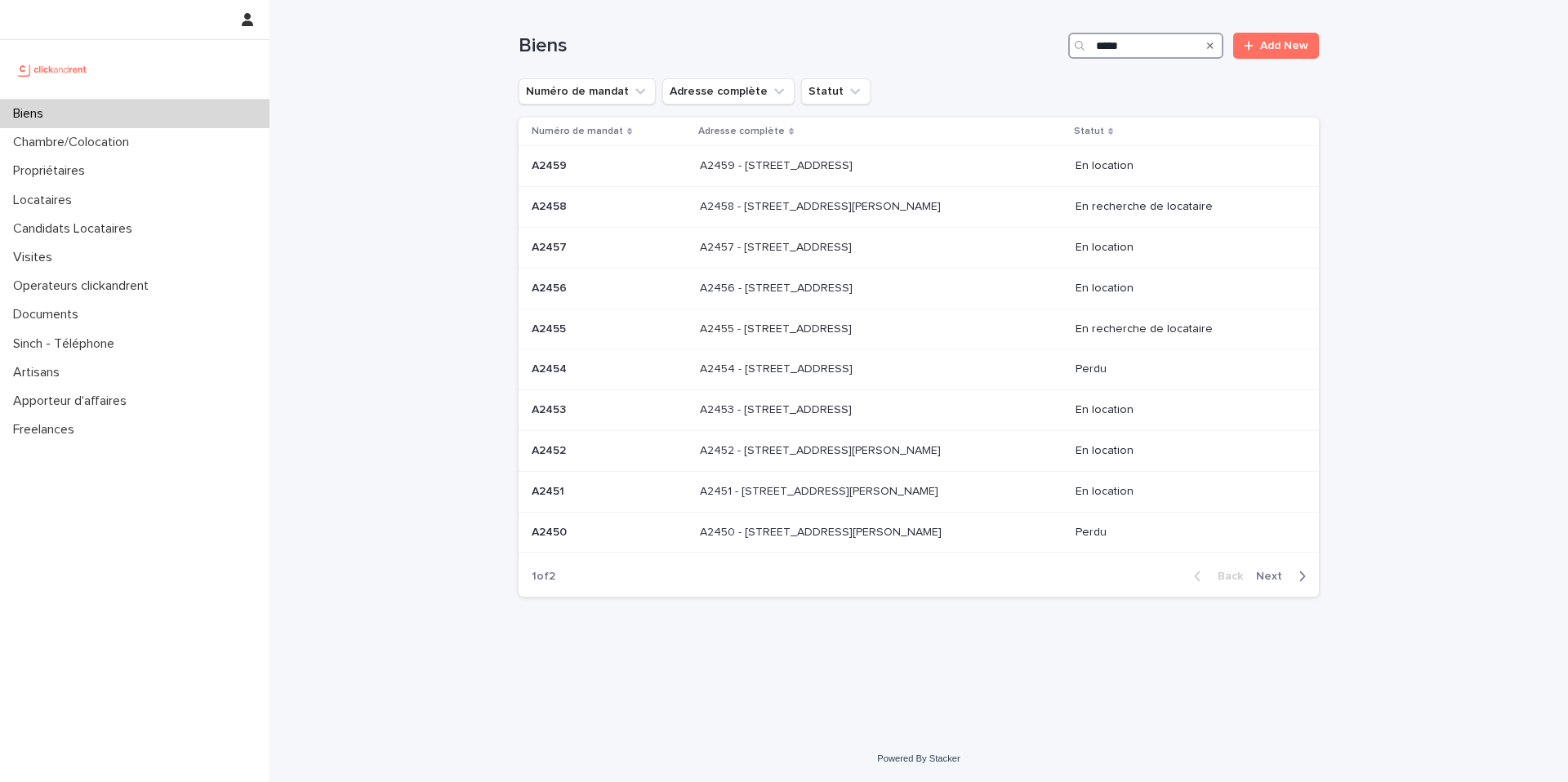
type input "*****"
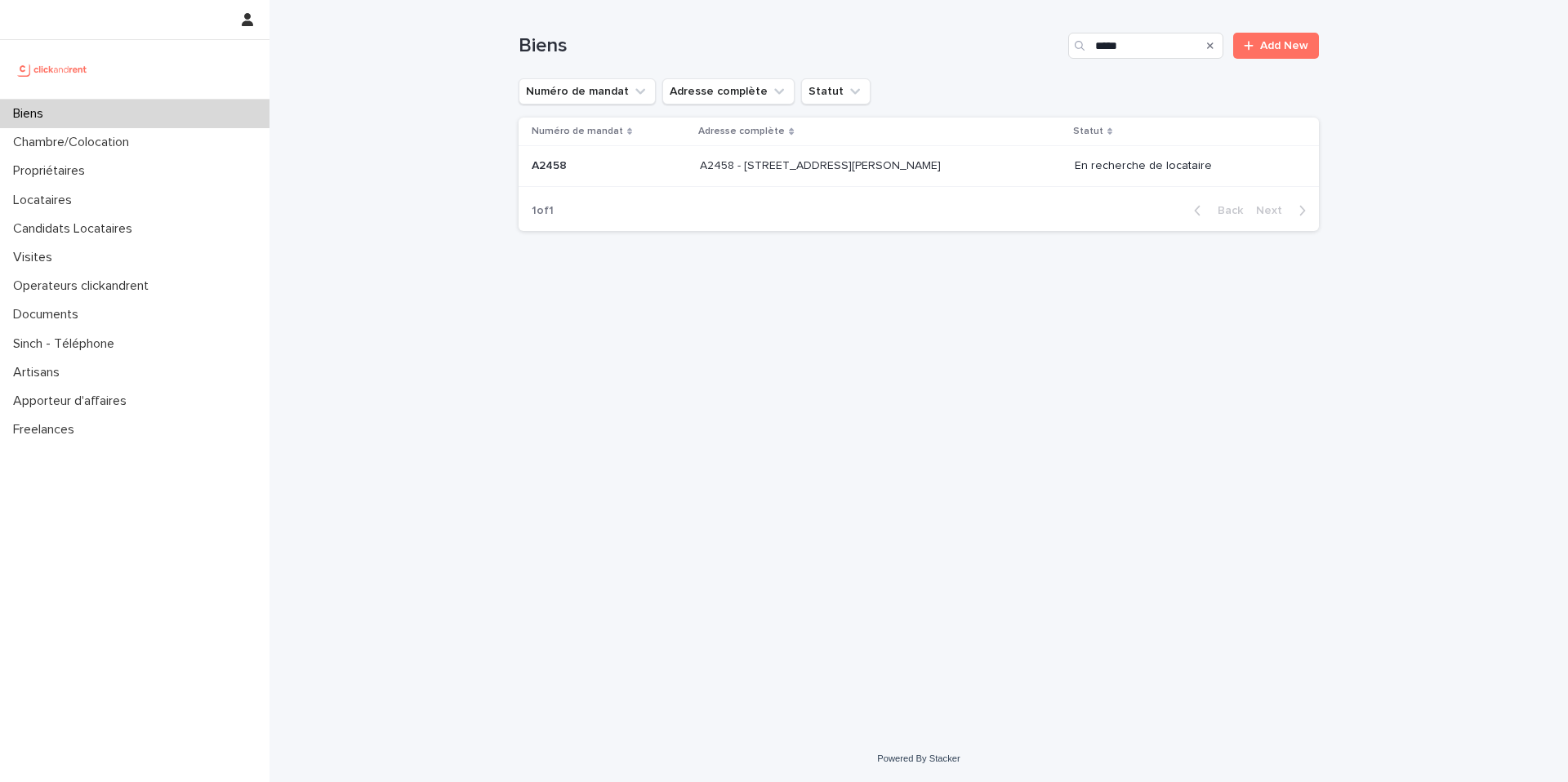
click at [925, 161] on p "A2458 - 133 avenue Henri Barbusse, Le Blanc-Mesnil 93150" at bounding box center [821, 164] width 244 height 17
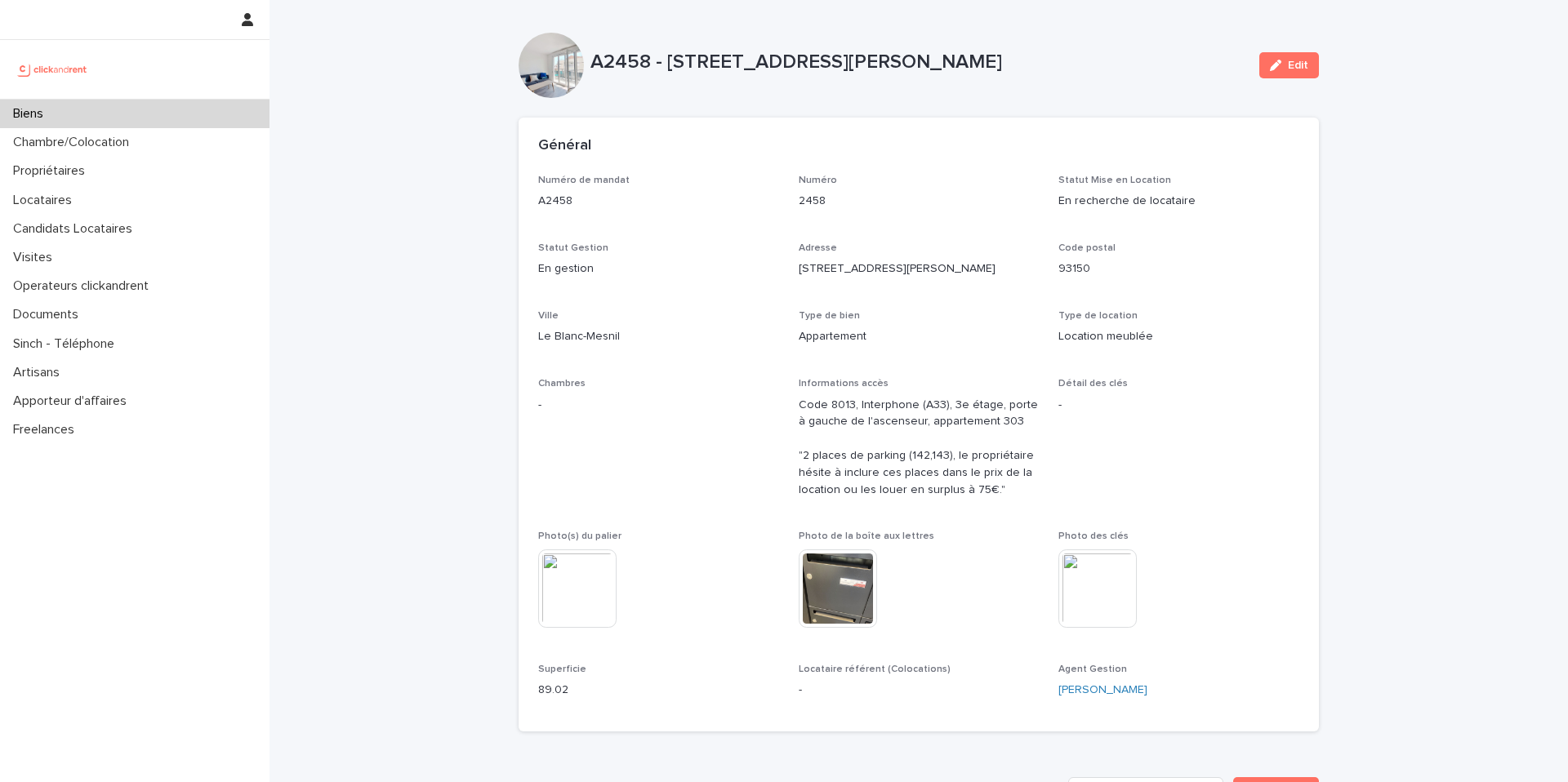
click at [175, 111] on div "Biens" at bounding box center [135, 114] width 270 height 28
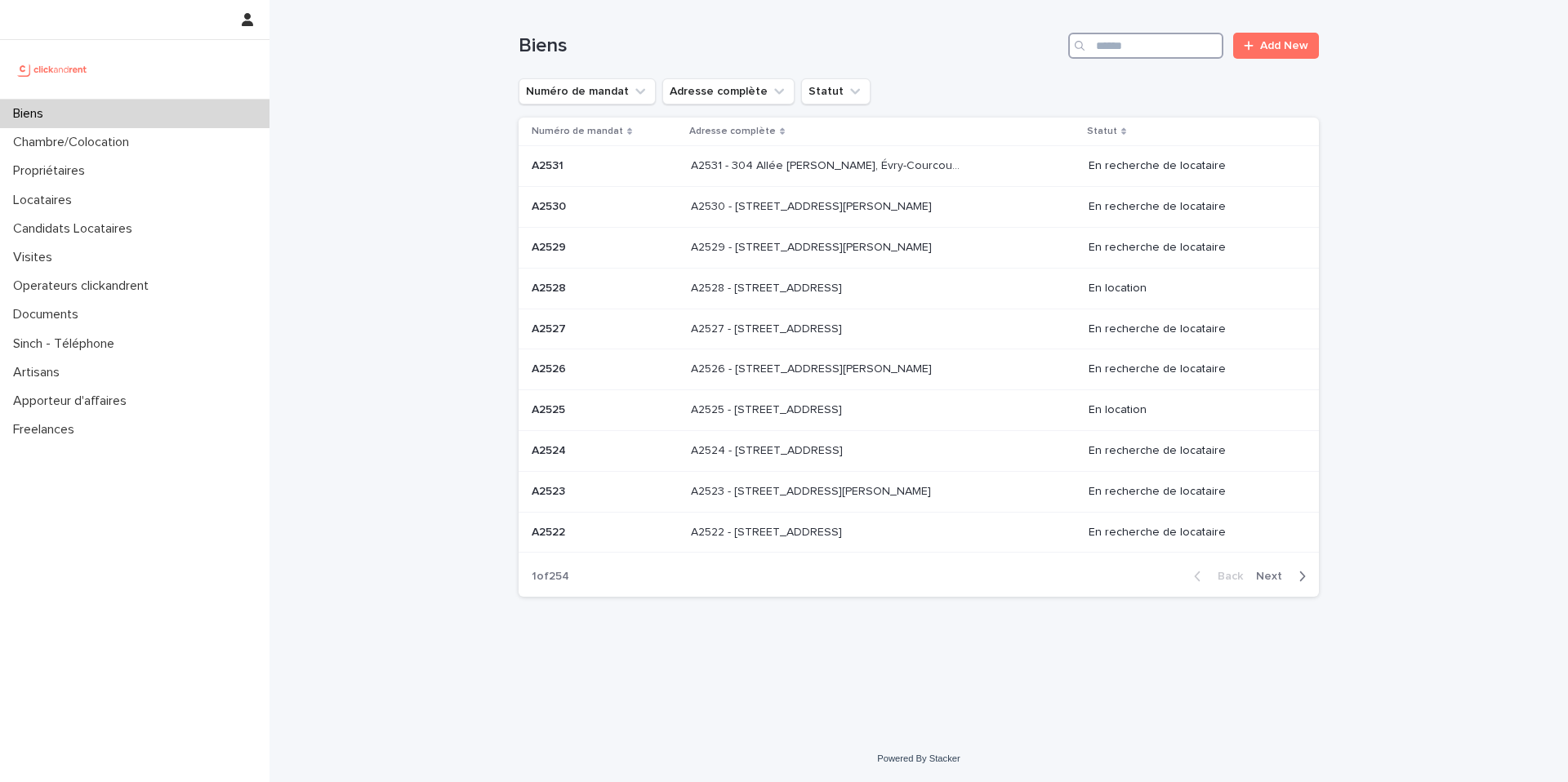
click at [1153, 47] on input "Search" at bounding box center [1145, 45] width 155 height 26
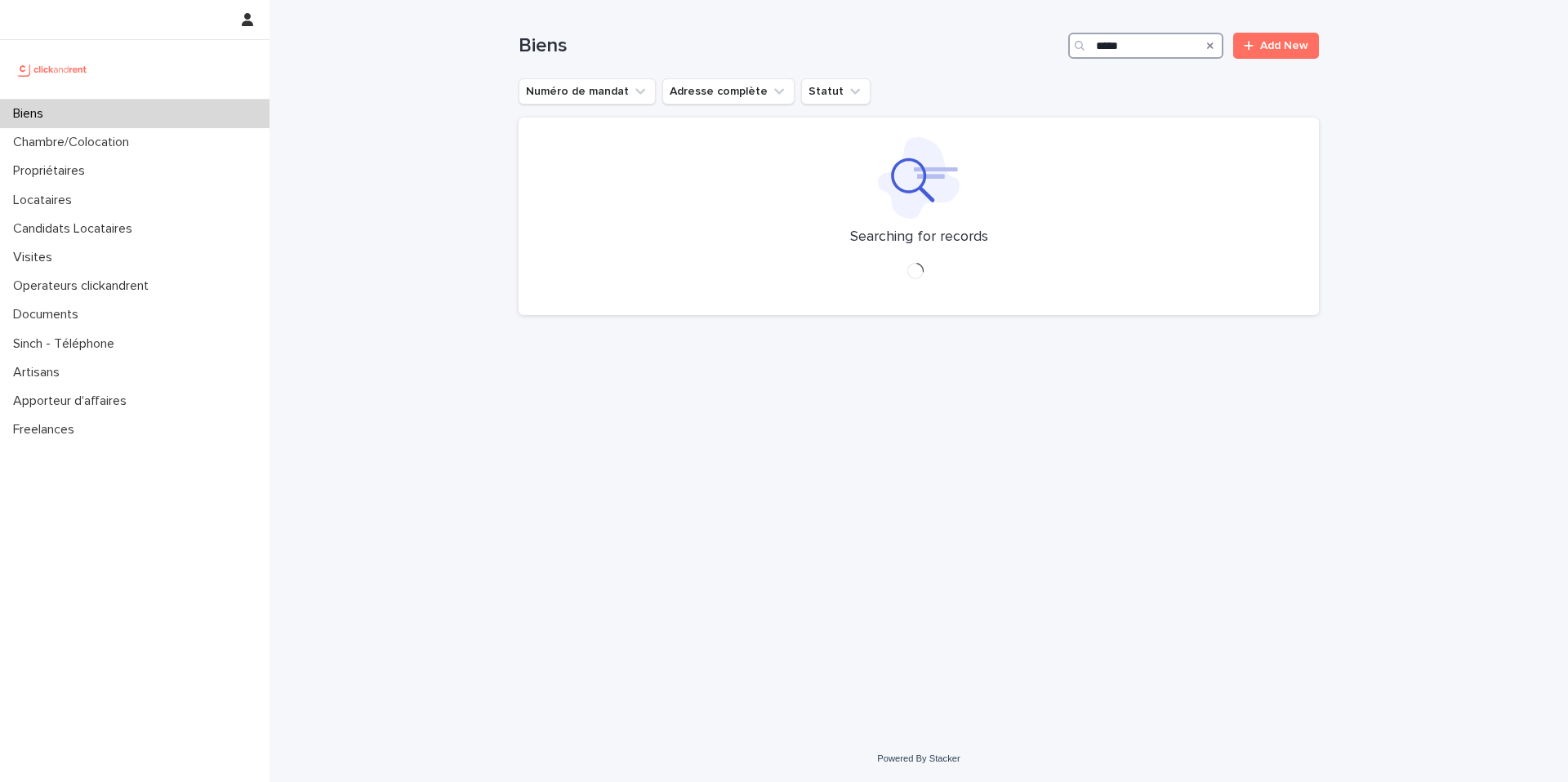
type input "*****"
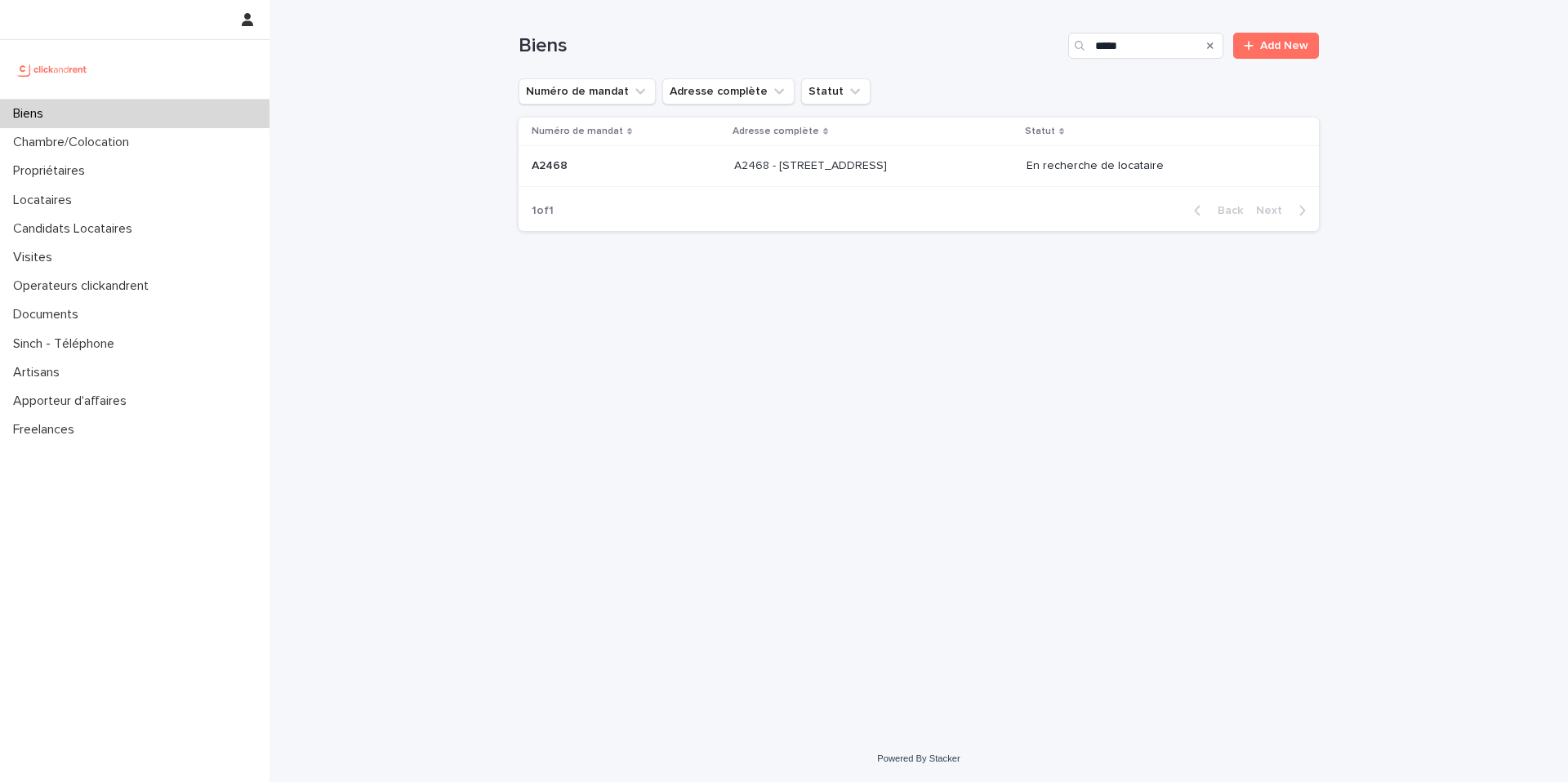
click at [891, 157] on p "A2468 - 19 Avenue Nationale, Massy 91300" at bounding box center [811, 164] width 156 height 17
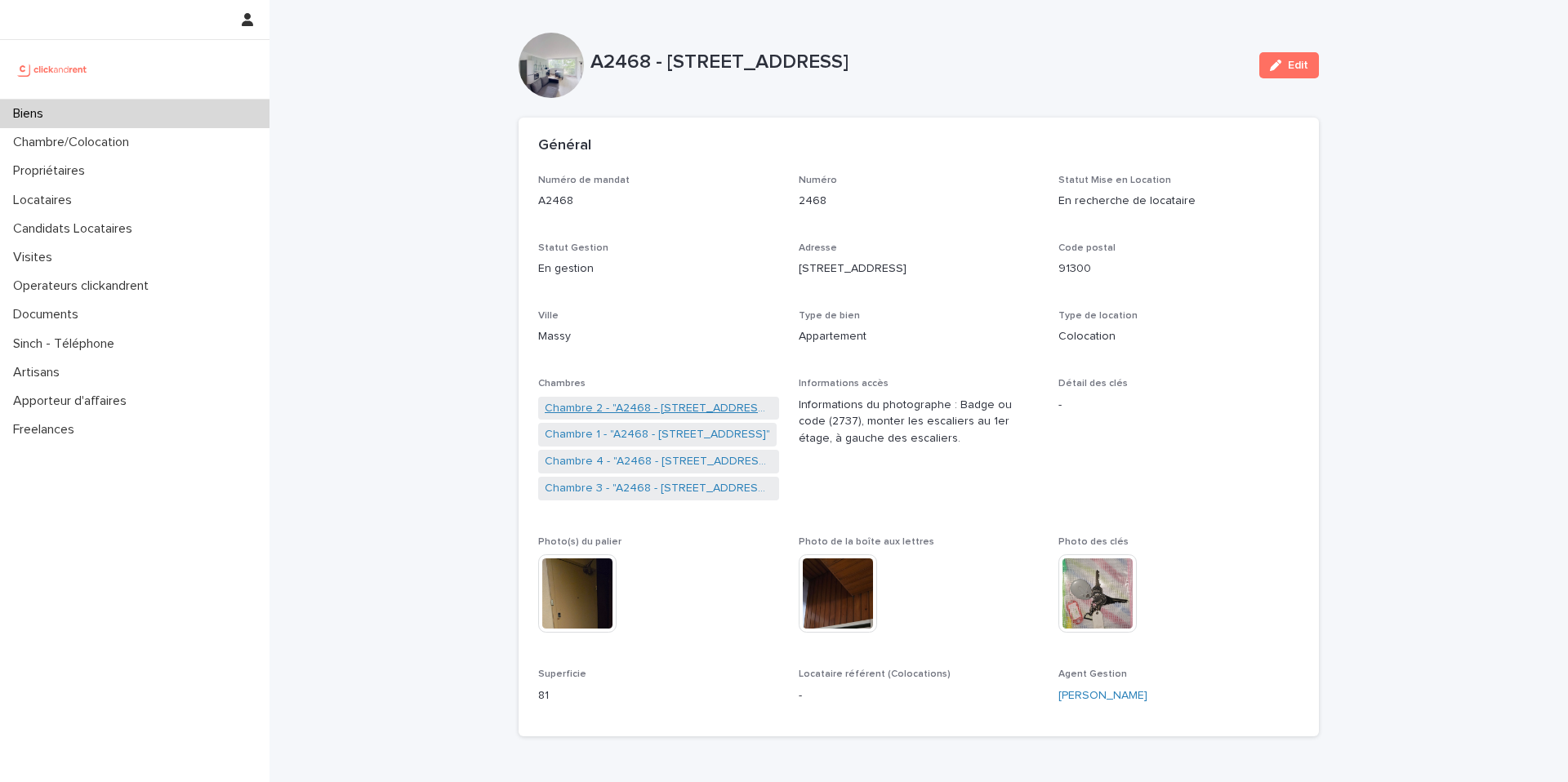
click at [676, 410] on link "Chambre 2 - "A2468 - 19 Avenue Nationale, Massy 91300"" at bounding box center [658, 408] width 228 height 17
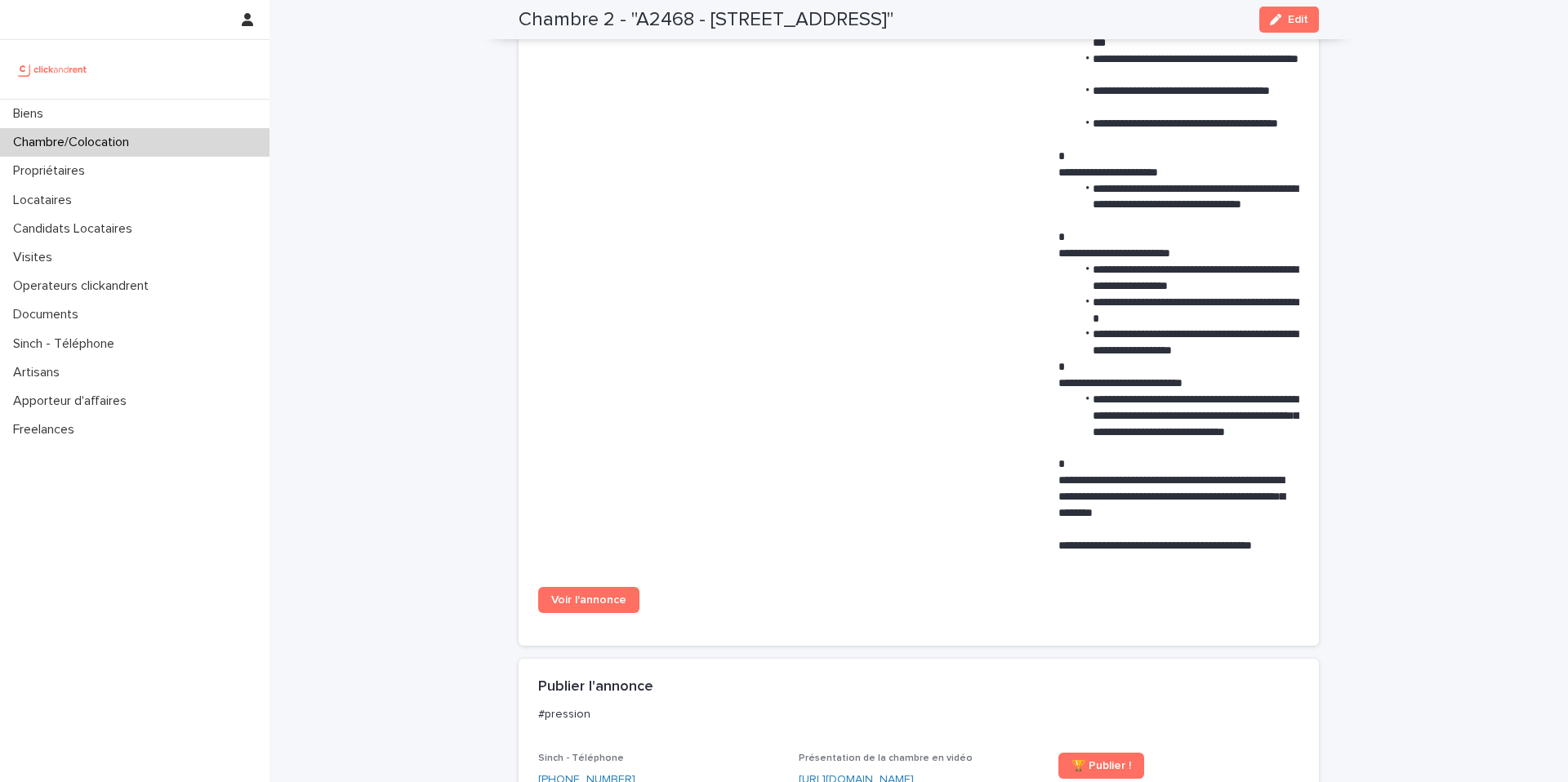
scroll to position [993, 0]
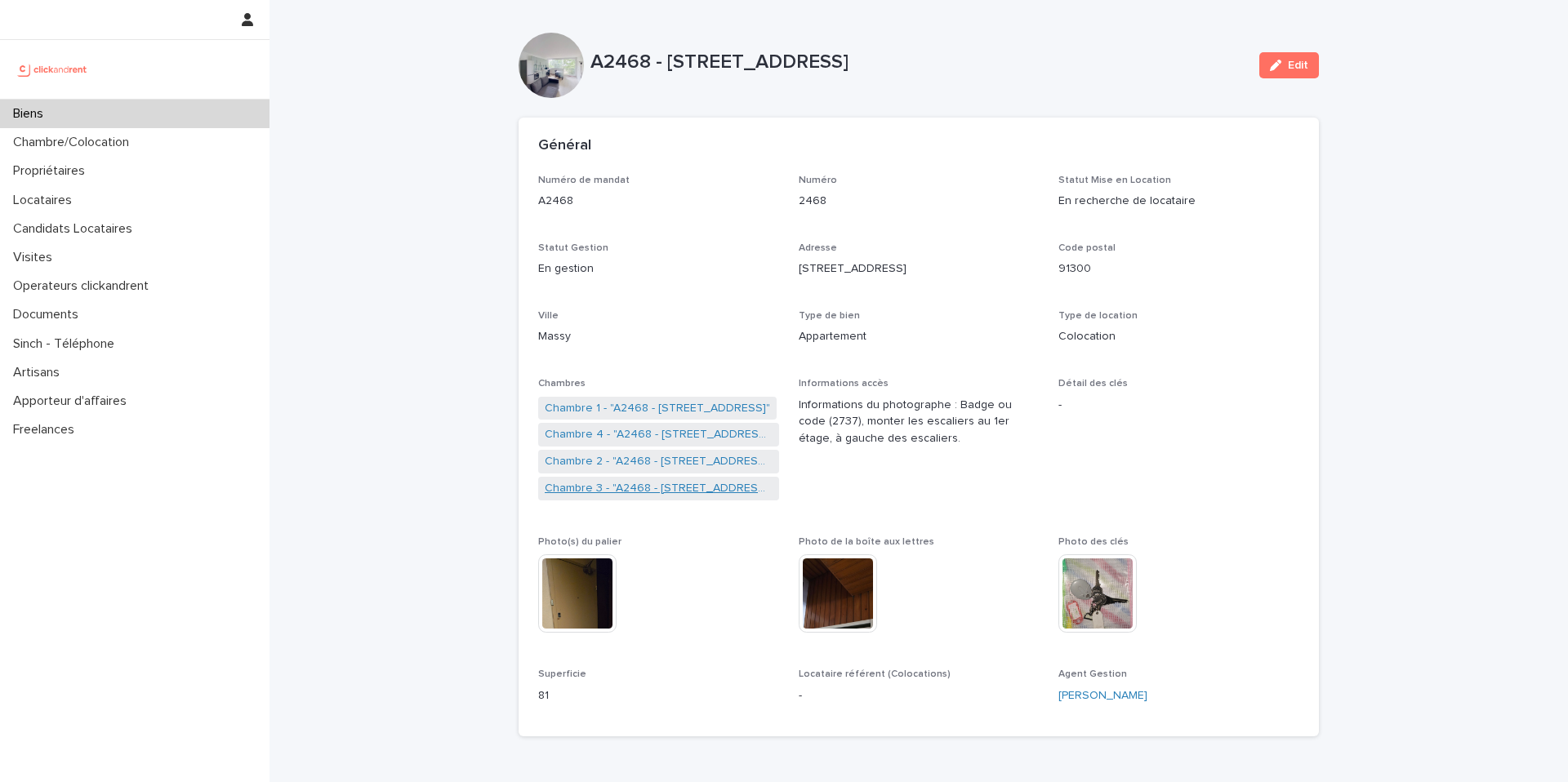
click at [663, 488] on link "Chambre 3 - "A2468 - 19 Avenue Nationale, Massy 91300"" at bounding box center [658, 488] width 228 height 17
click at [628, 413] on link "Chambre 2 - "A2468 - 19 Avenue Nationale, Massy 91300"" at bounding box center [658, 408] width 228 height 17
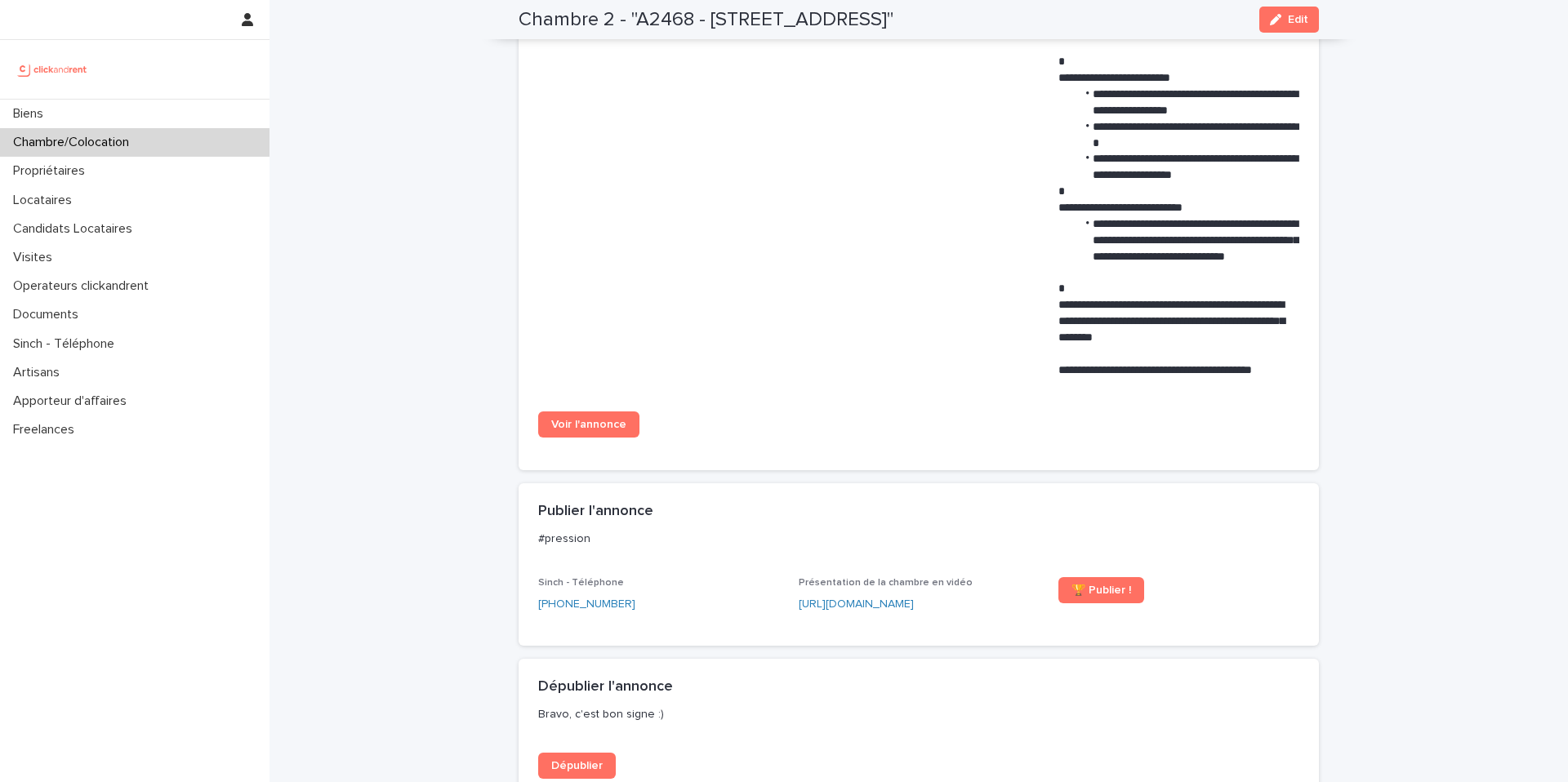
scroll to position [1183, 0]
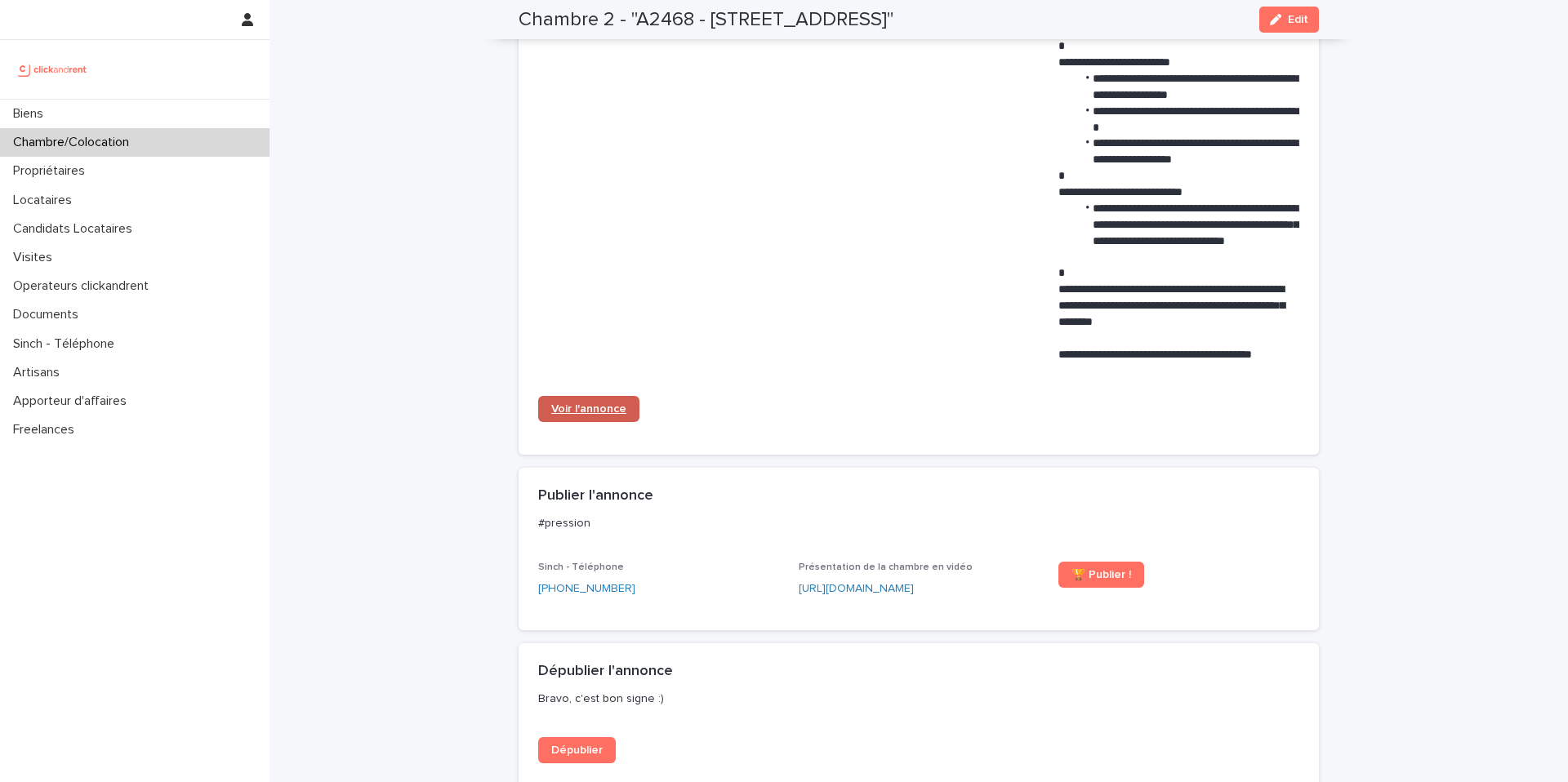
click at [593, 408] on span "Voir l'annonce" at bounding box center [588, 409] width 75 height 12
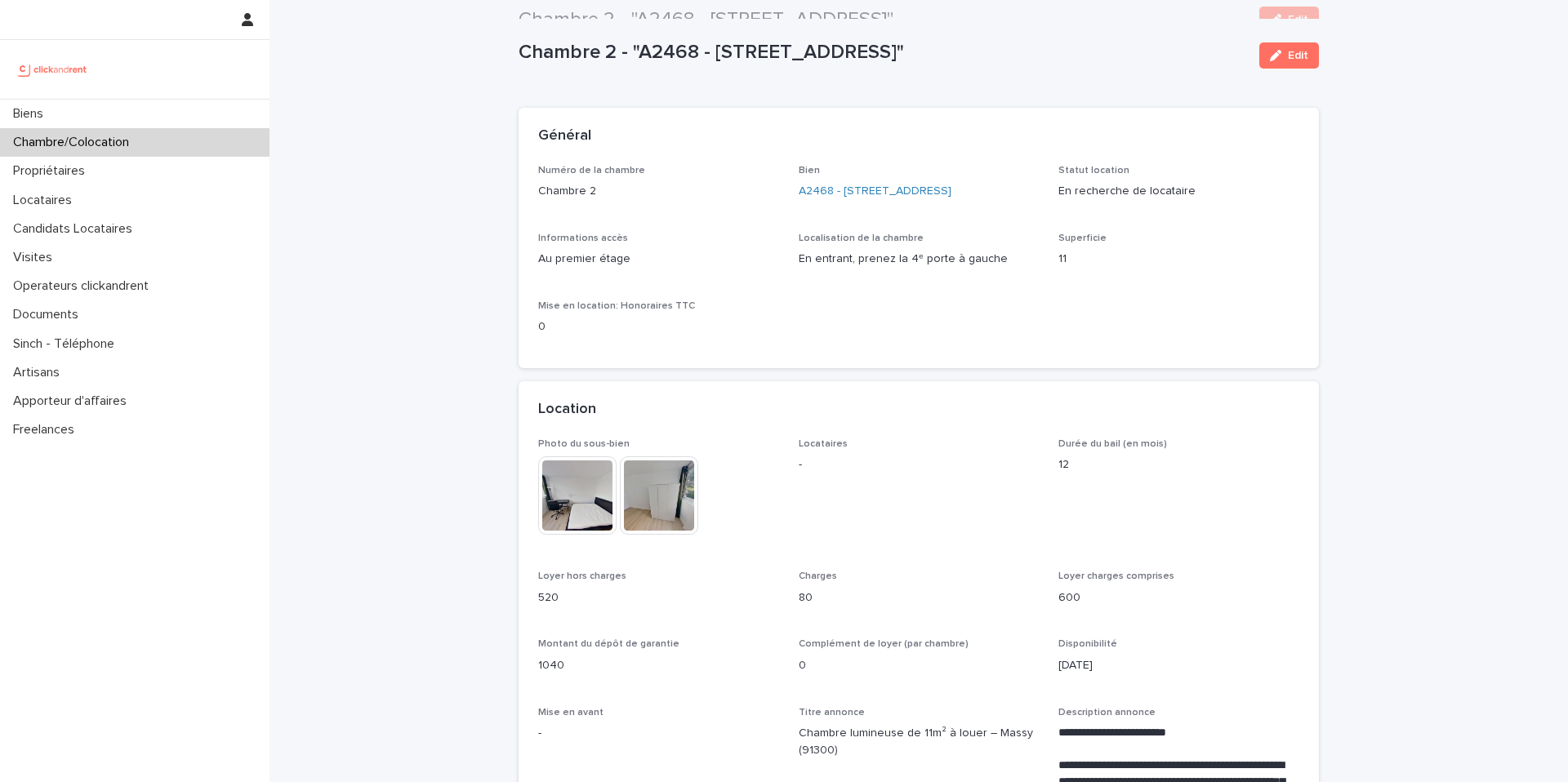
scroll to position [0, 0]
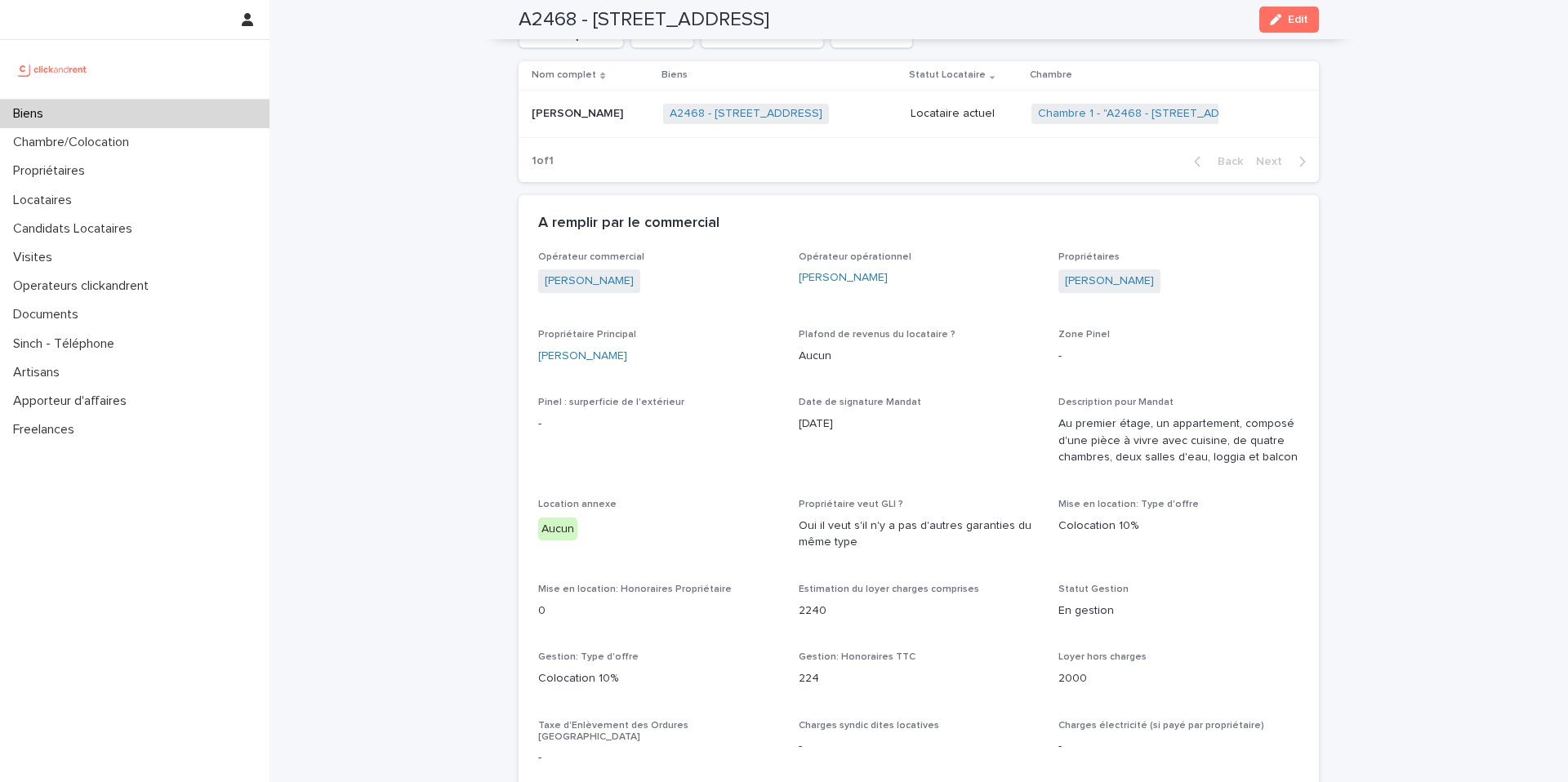
scroll to position [565, 0]
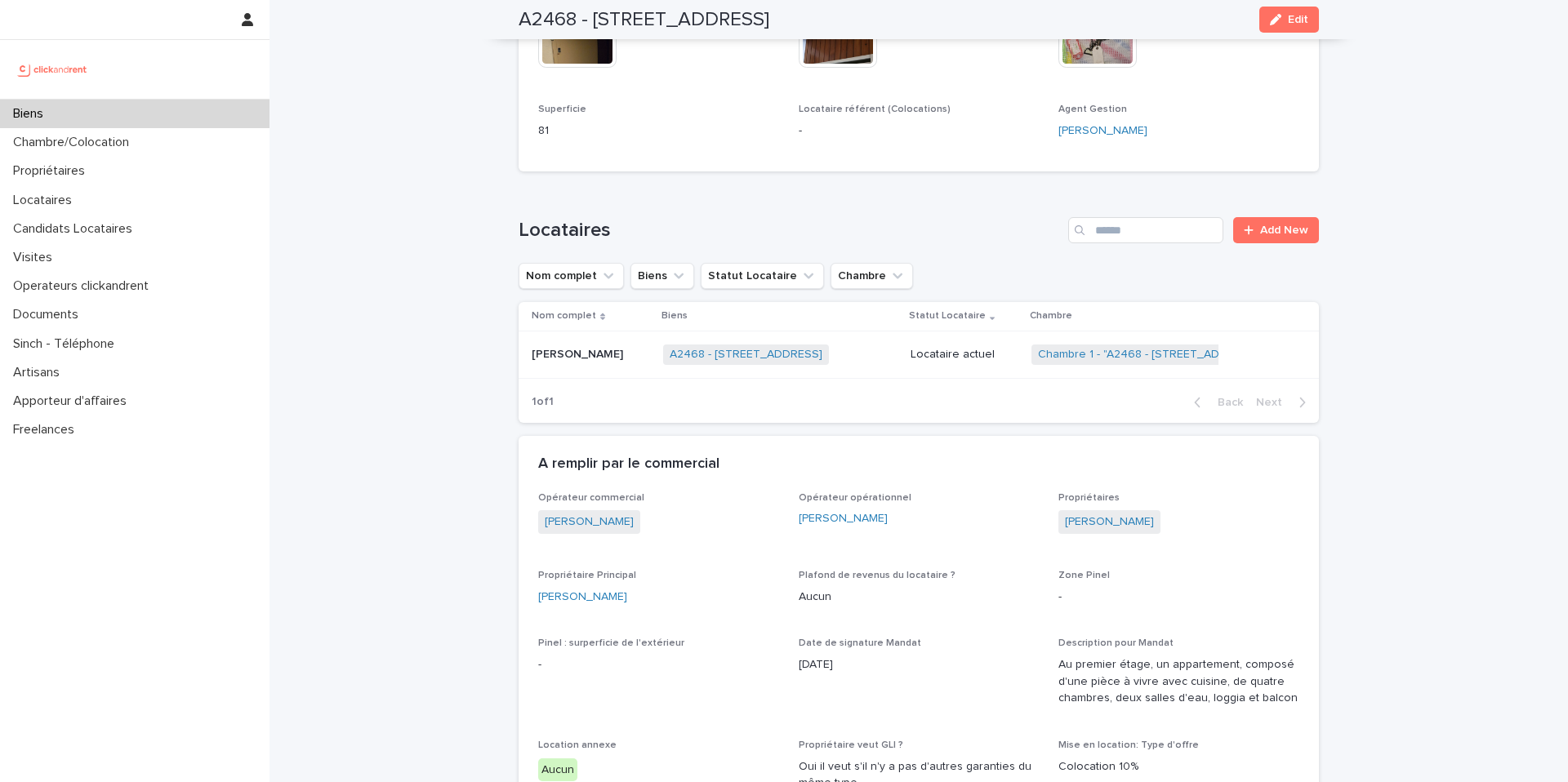
click at [1009, 353] on p "Locataire actuel" at bounding box center [965, 354] width 108 height 14
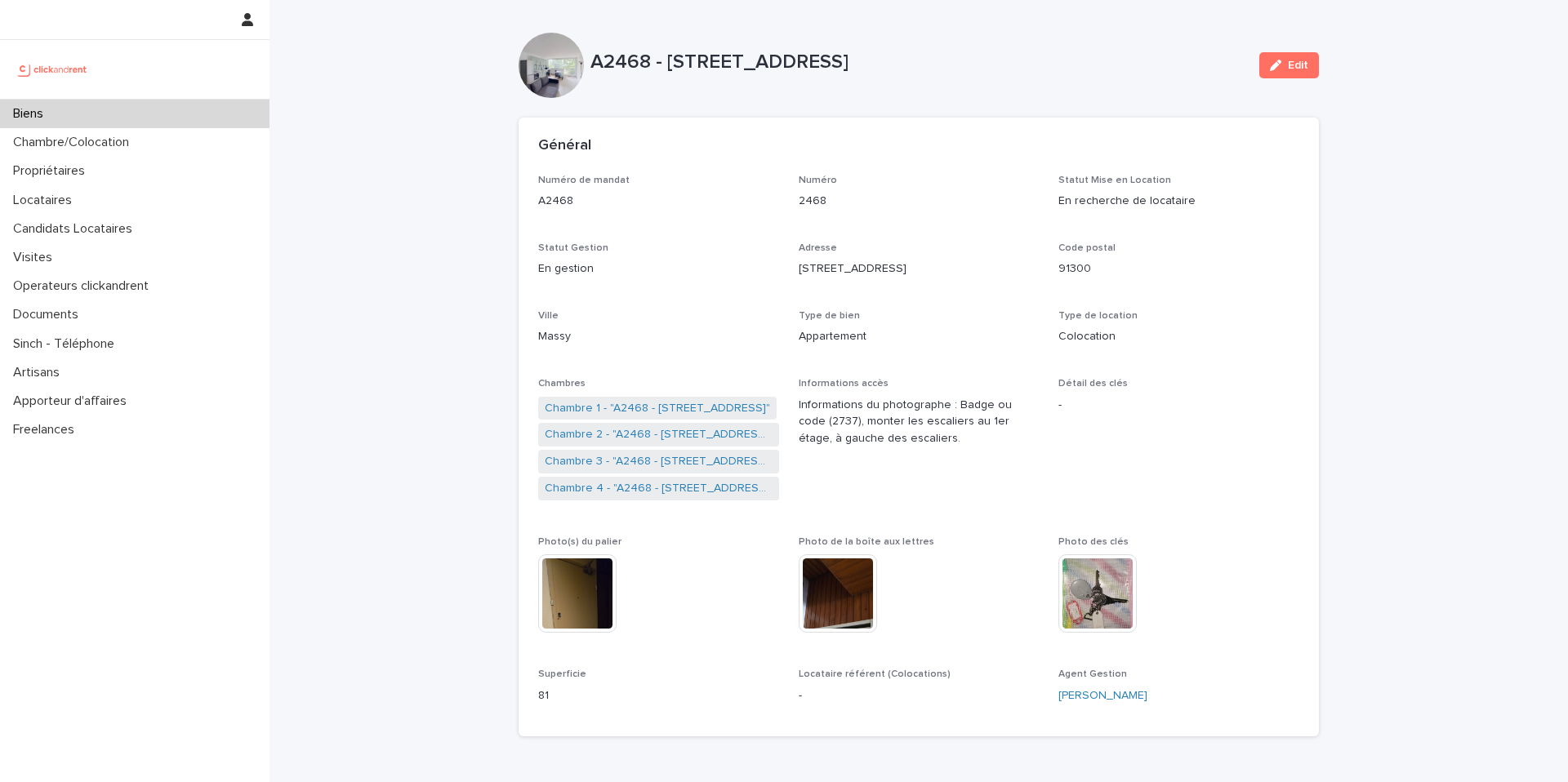
click at [148, 115] on div "Biens" at bounding box center [135, 114] width 270 height 28
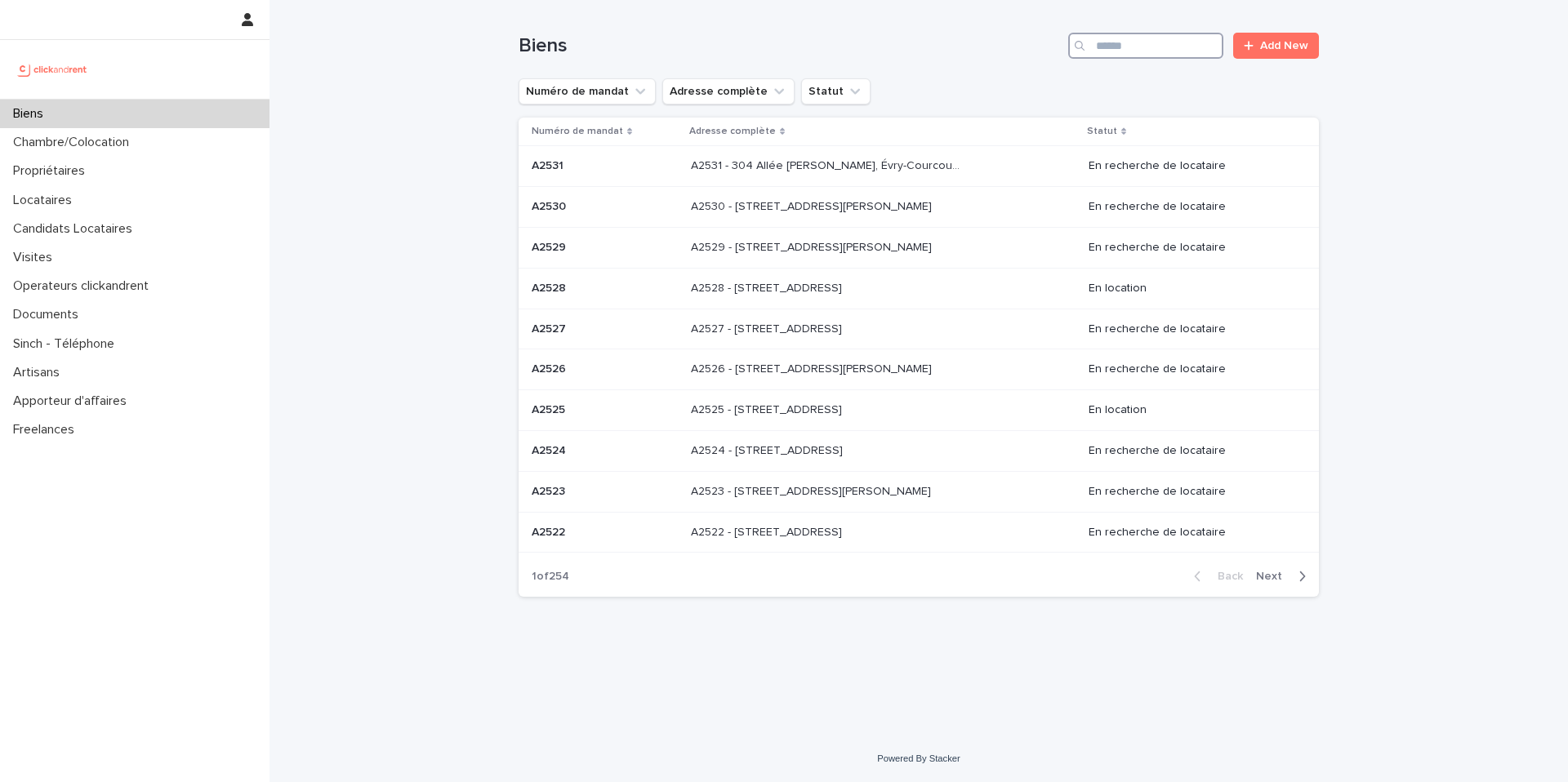
click at [1120, 43] on input "Search" at bounding box center [1145, 45] width 155 height 26
type input "*****"
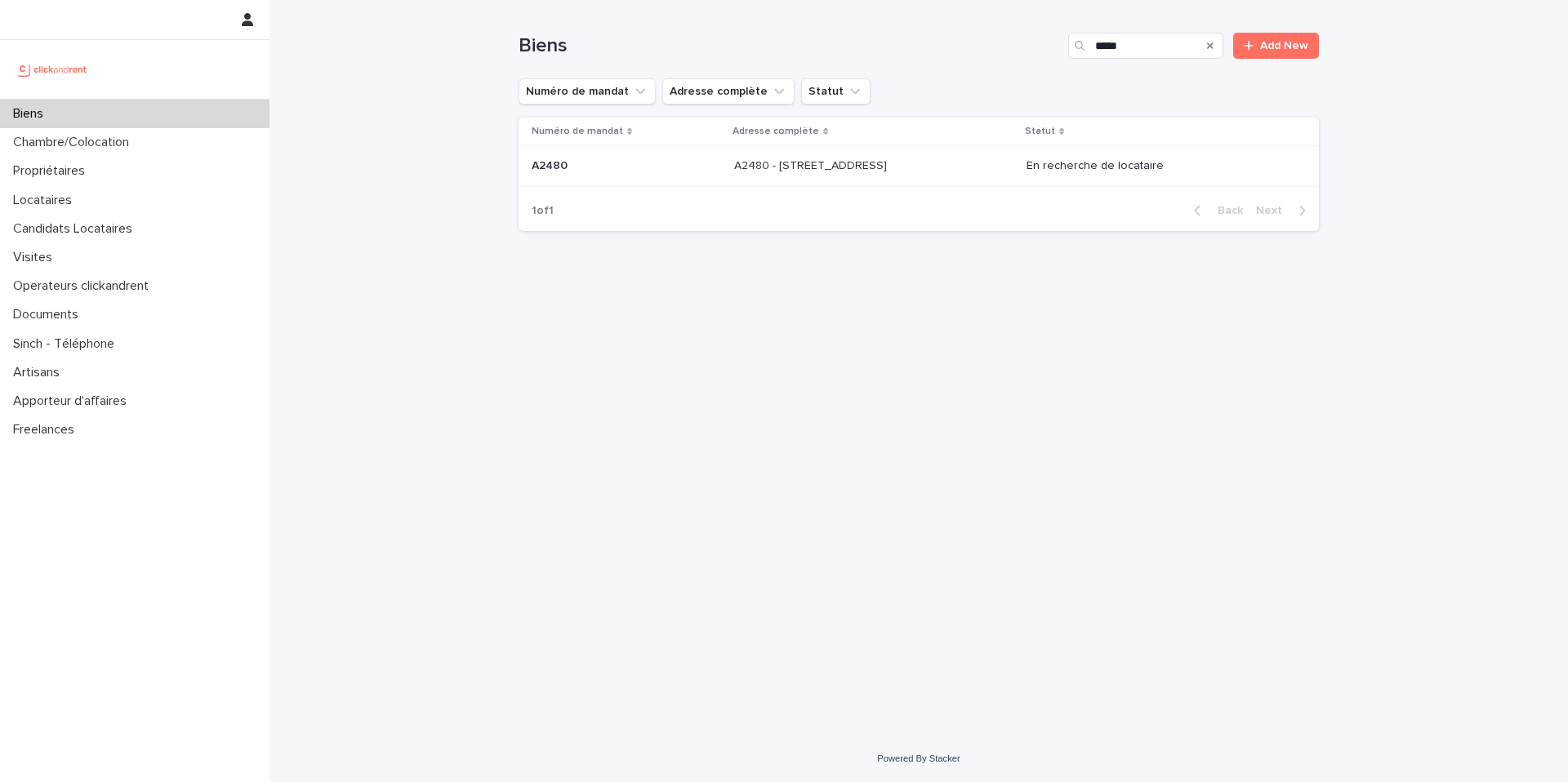
click at [891, 169] on p "A2480 - 60 allée de Bellefontaine, Toulouse 31100" at bounding box center [811, 164] width 156 height 17
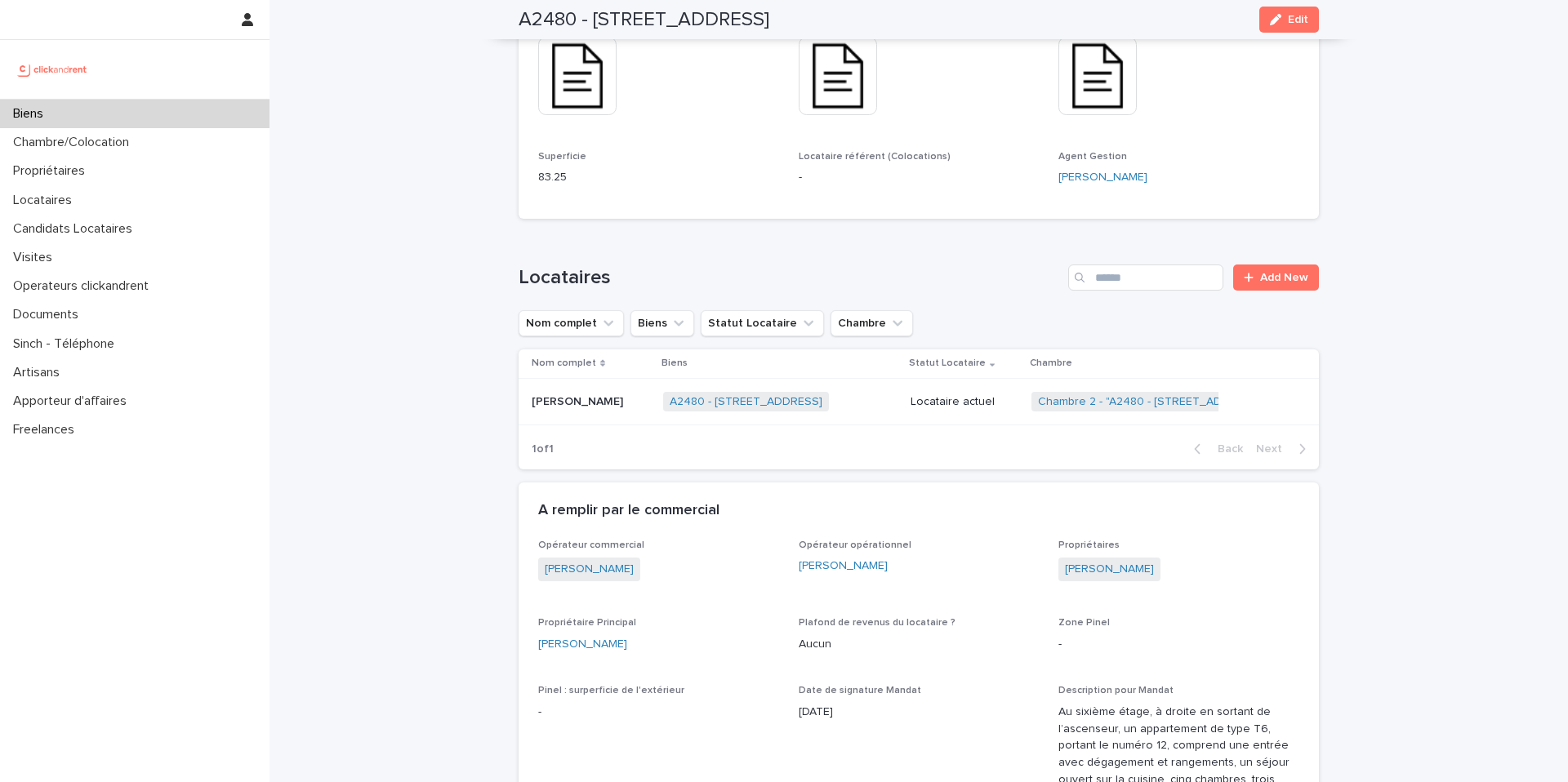
scroll to position [1075, 0]
click at [961, 389] on div "Locataire actuel" at bounding box center [965, 399] width 108 height 27
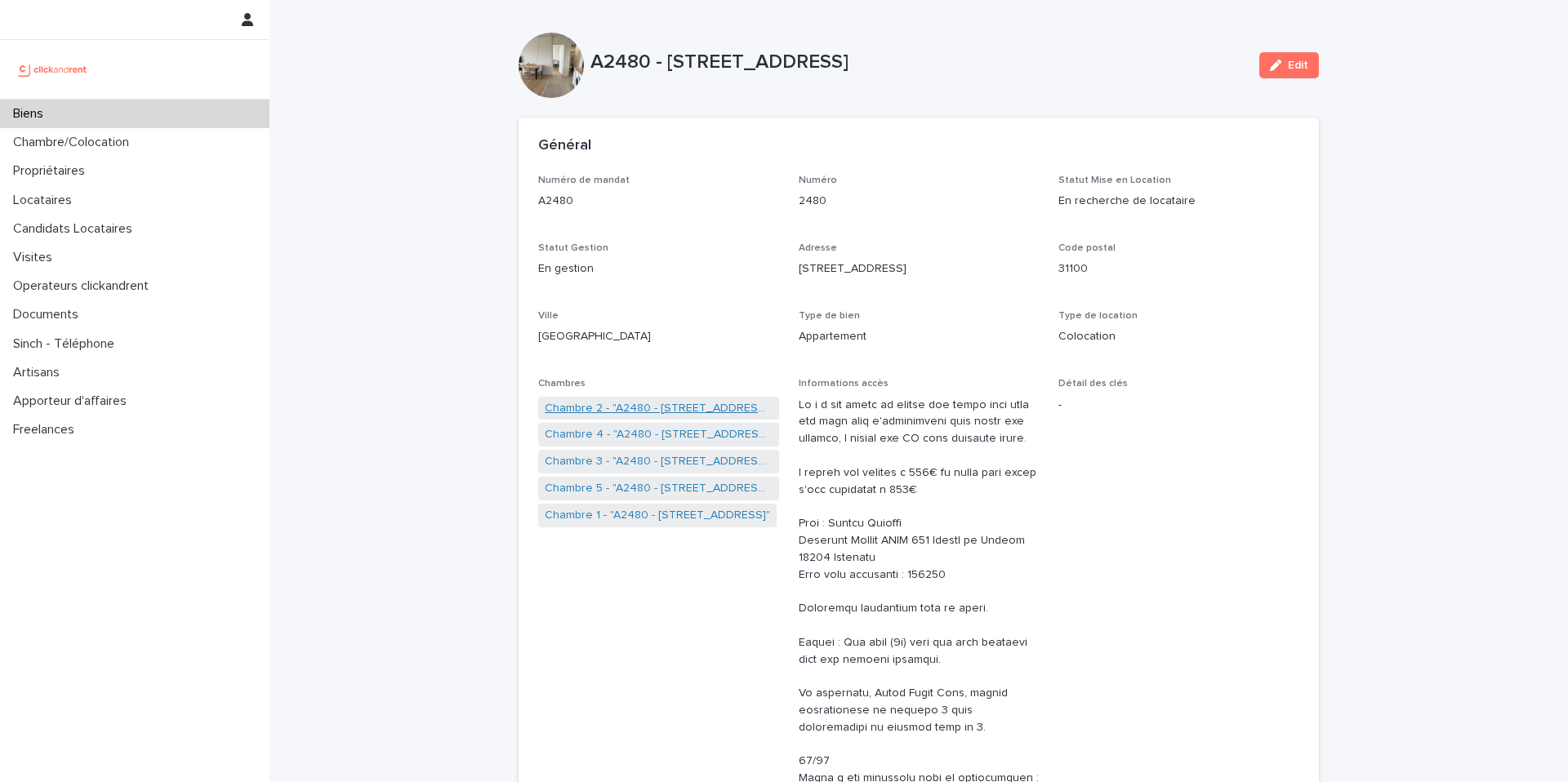
click at [685, 413] on link "Chambre 2 - "A2480 - 60 allée de Bellefontaine, Toulouse 31100"" at bounding box center [658, 408] width 228 height 17
click at [630, 454] on link "Chambre 3 - "A2480 - 60 allée de Bellefontaine, Toulouse 31100"" at bounding box center [658, 462] width 228 height 17
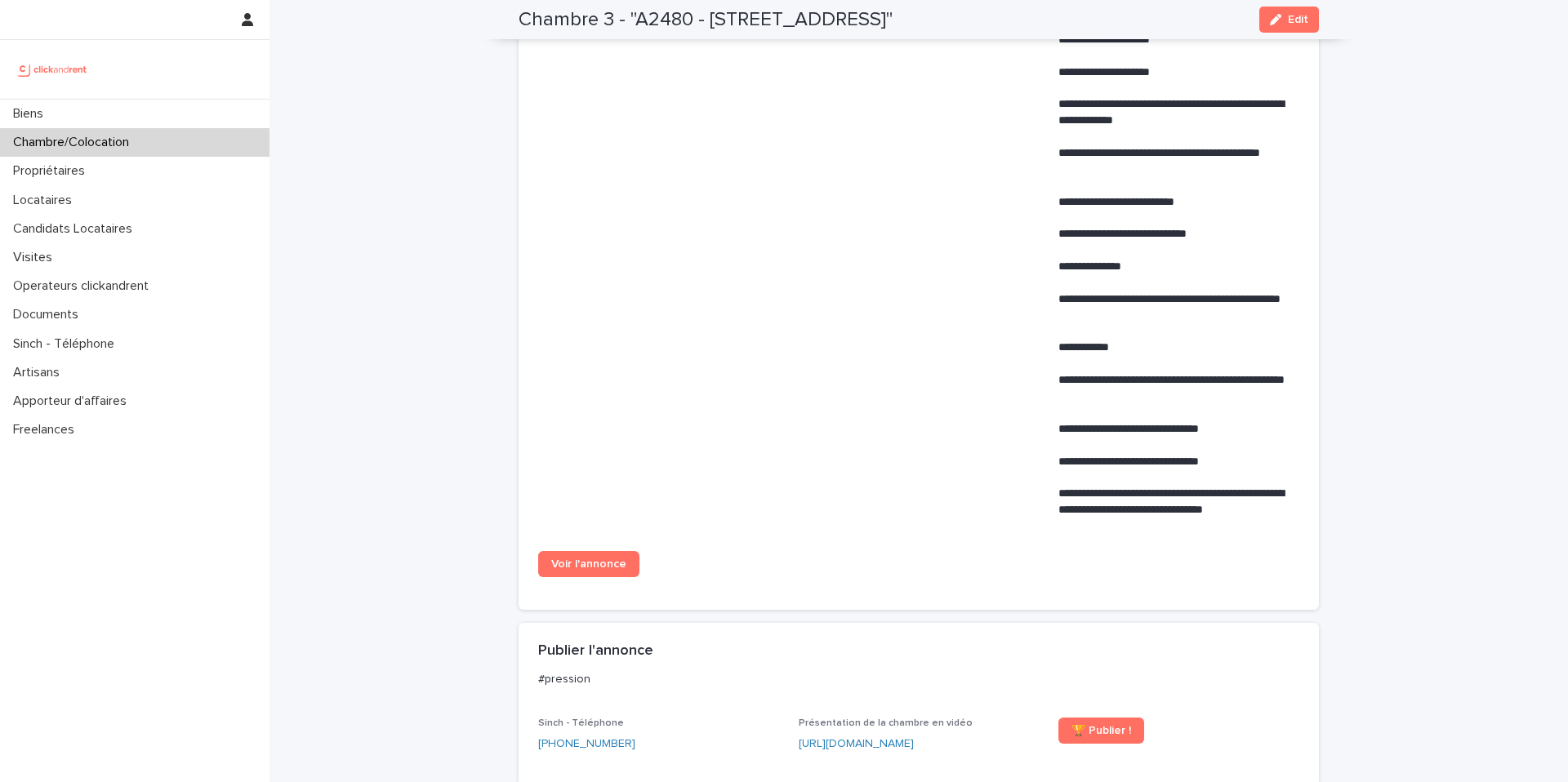
scroll to position [1094, 0]
click at [608, 569] on span "Voir l'annonce" at bounding box center [588, 563] width 75 height 12
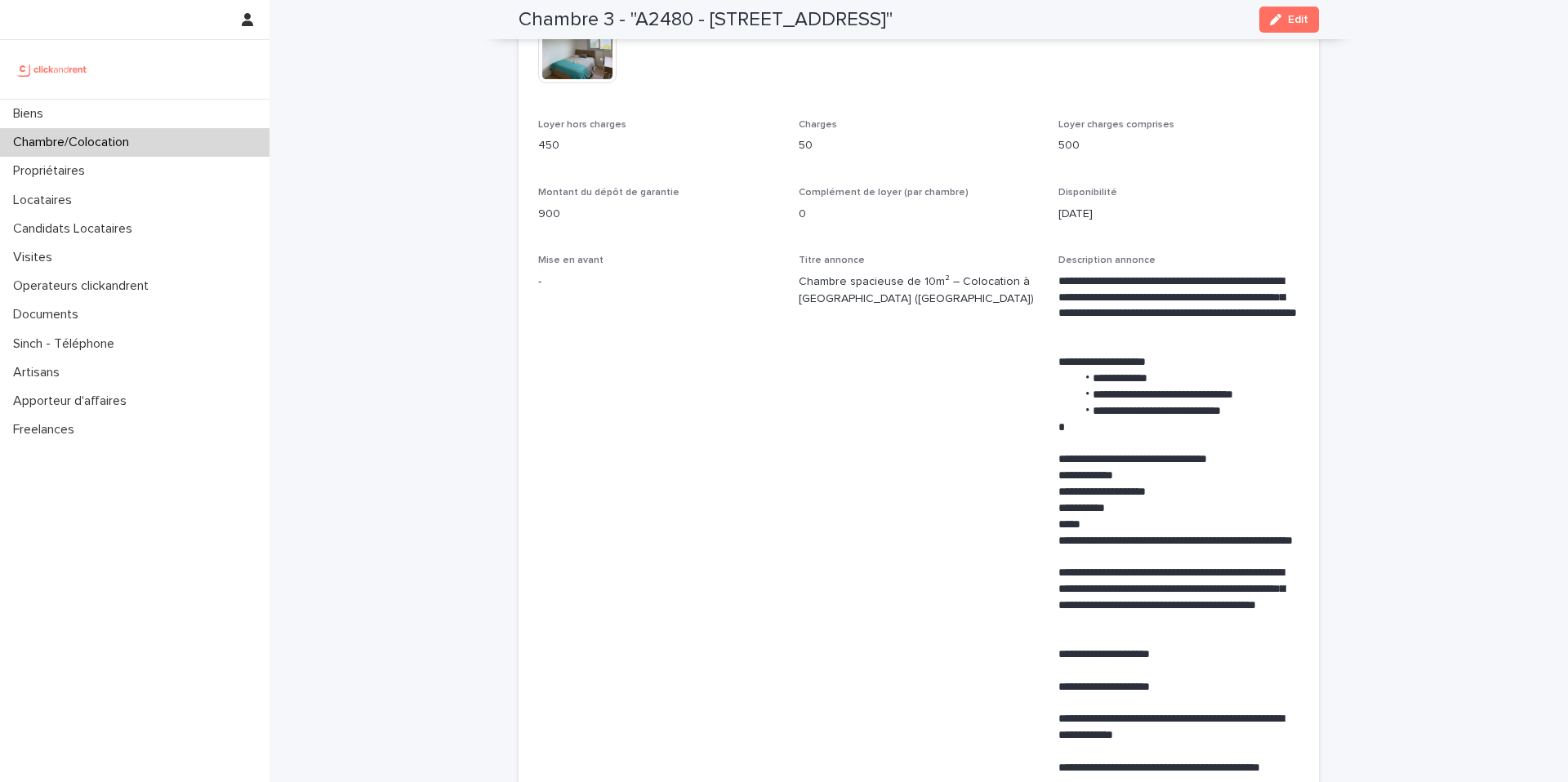
scroll to position [0, 0]
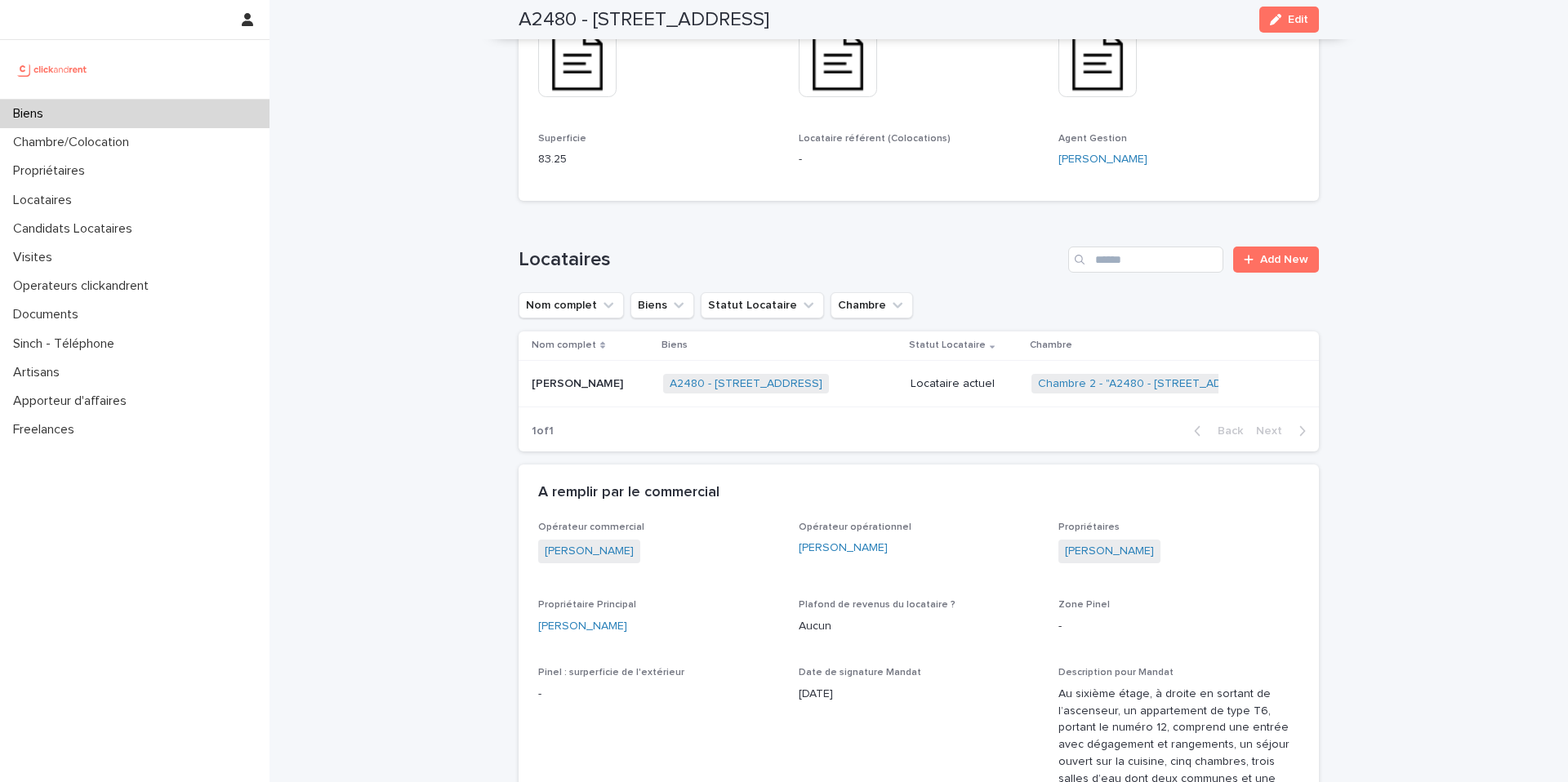
scroll to position [1104, 0]
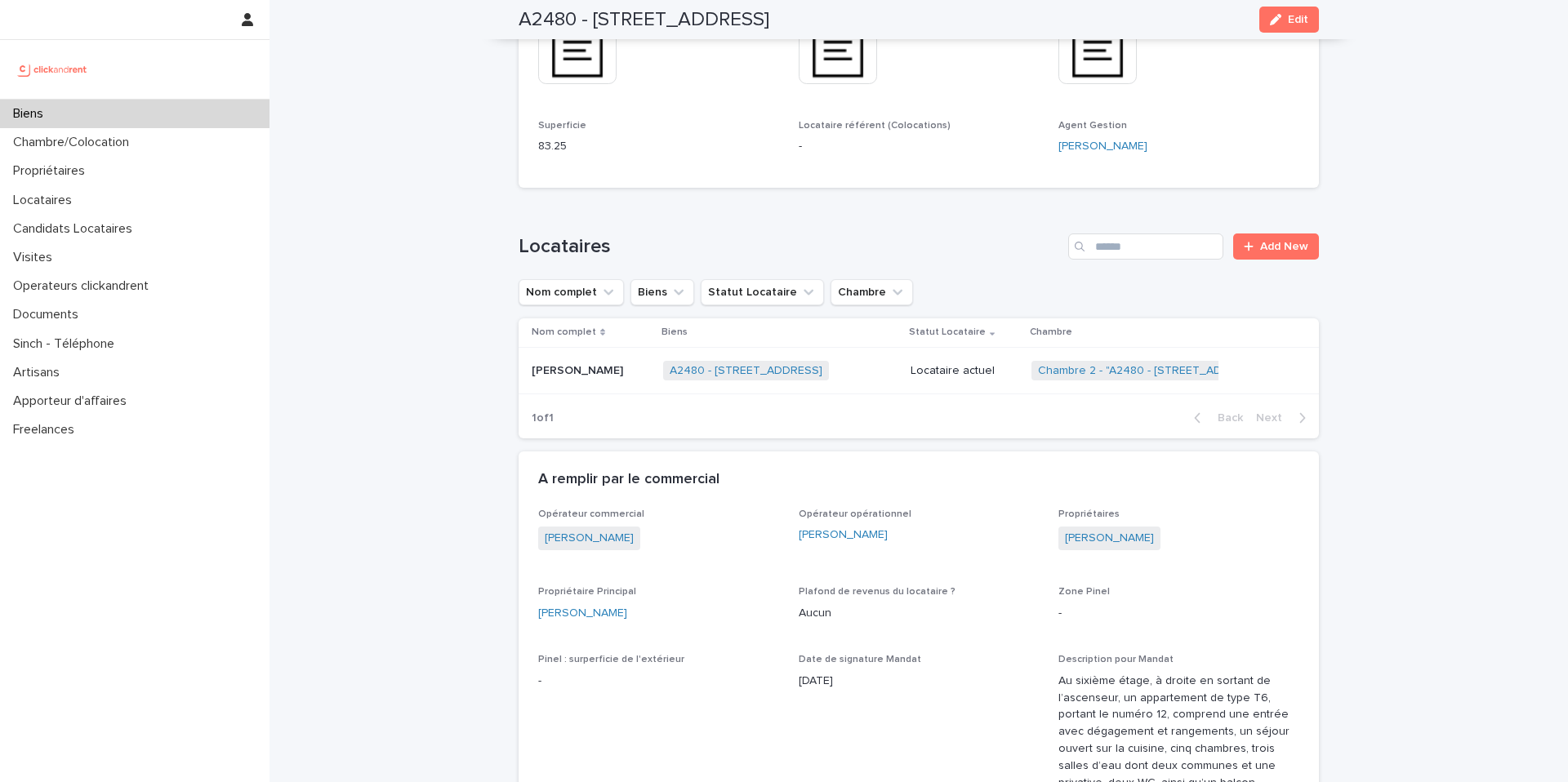
click at [953, 364] on p "Locataire actuel" at bounding box center [965, 371] width 108 height 14
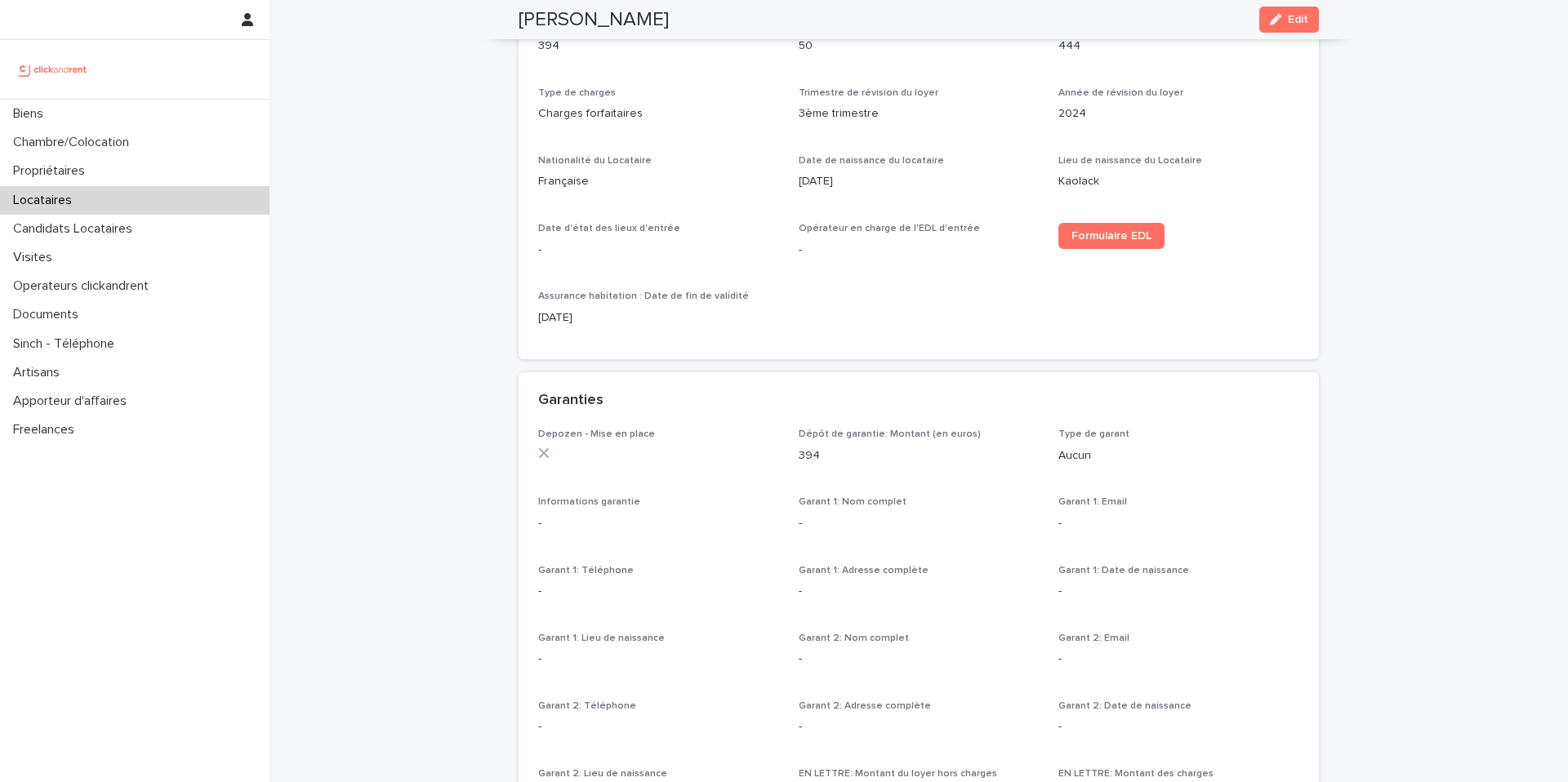
scroll to position [640, 0]
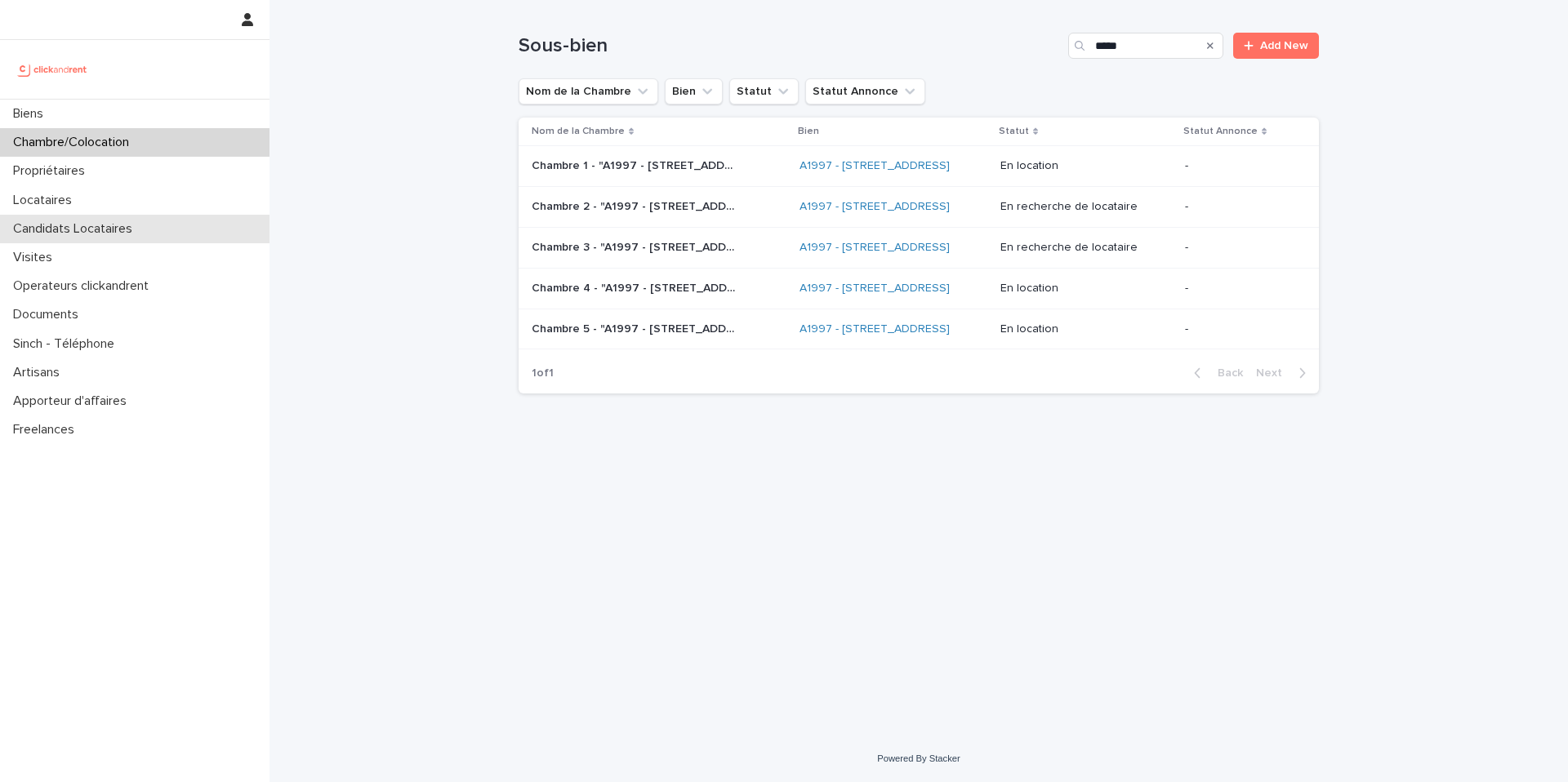
click at [151, 227] on div "Candidats Locataires" at bounding box center [135, 229] width 270 height 28
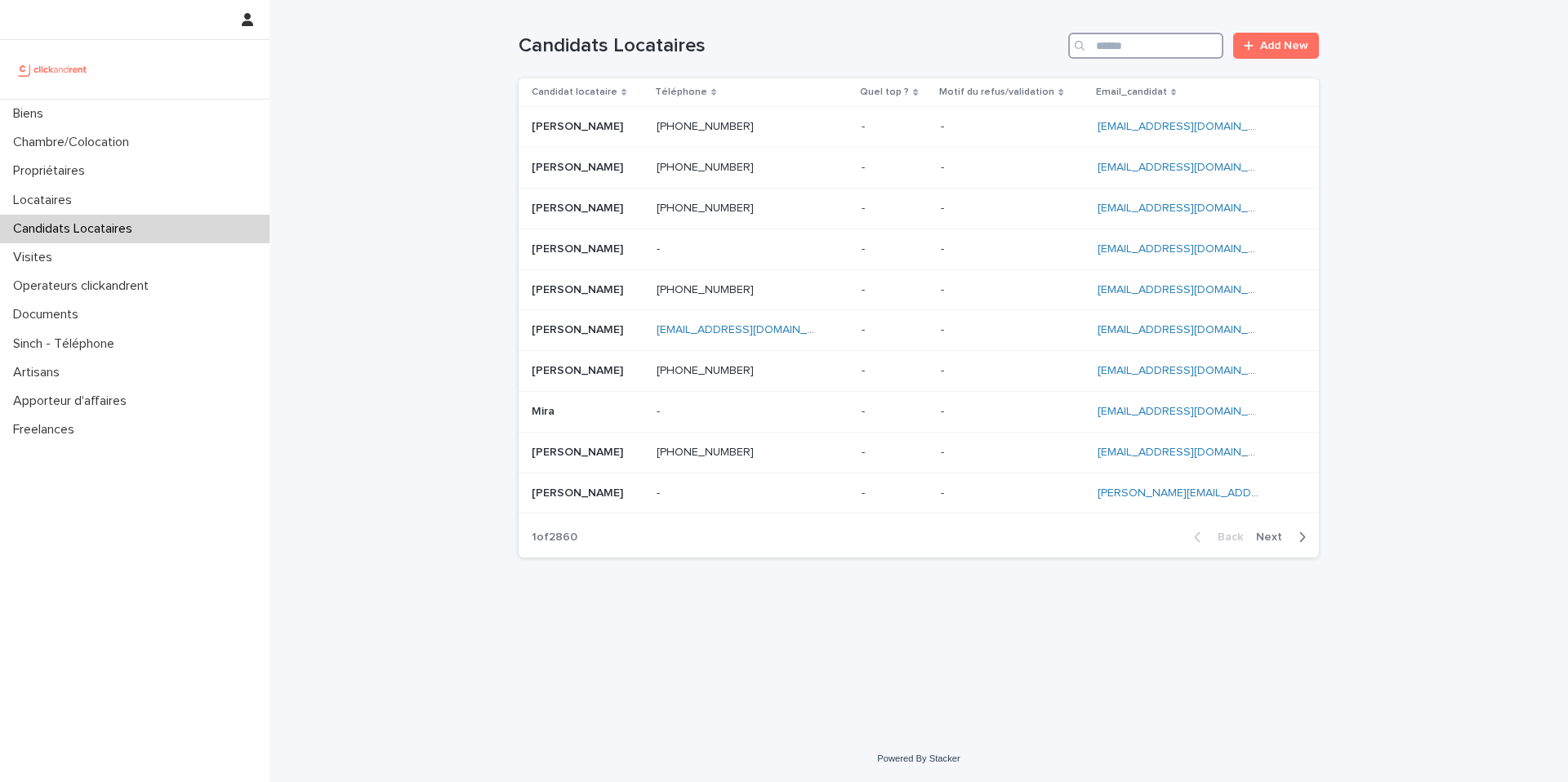
click at [1122, 45] on input "Search" at bounding box center [1145, 45] width 155 height 26
paste input "**********"
type input "**********"
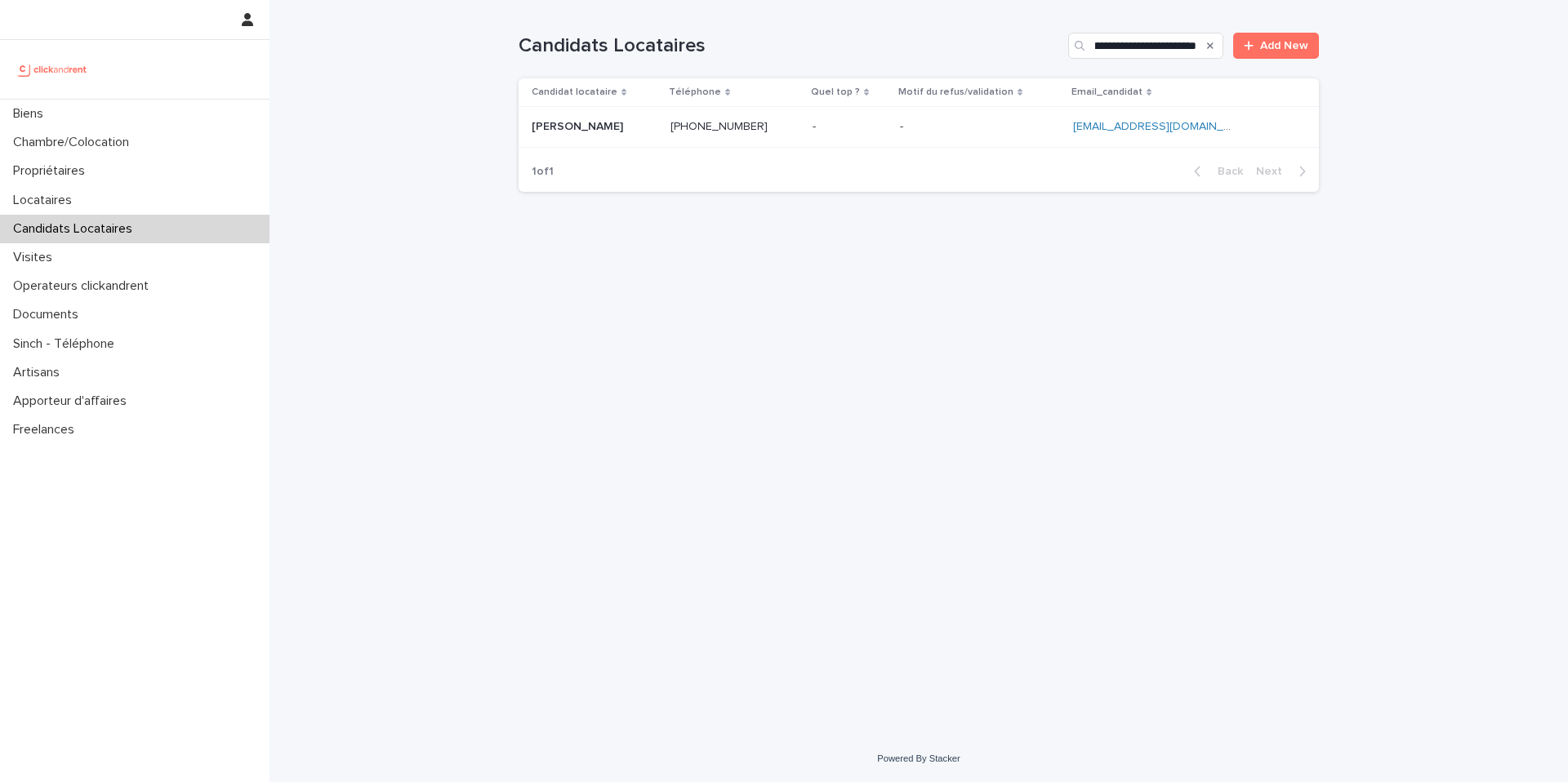
click at [987, 133] on p at bounding box center [980, 126] width 160 height 14
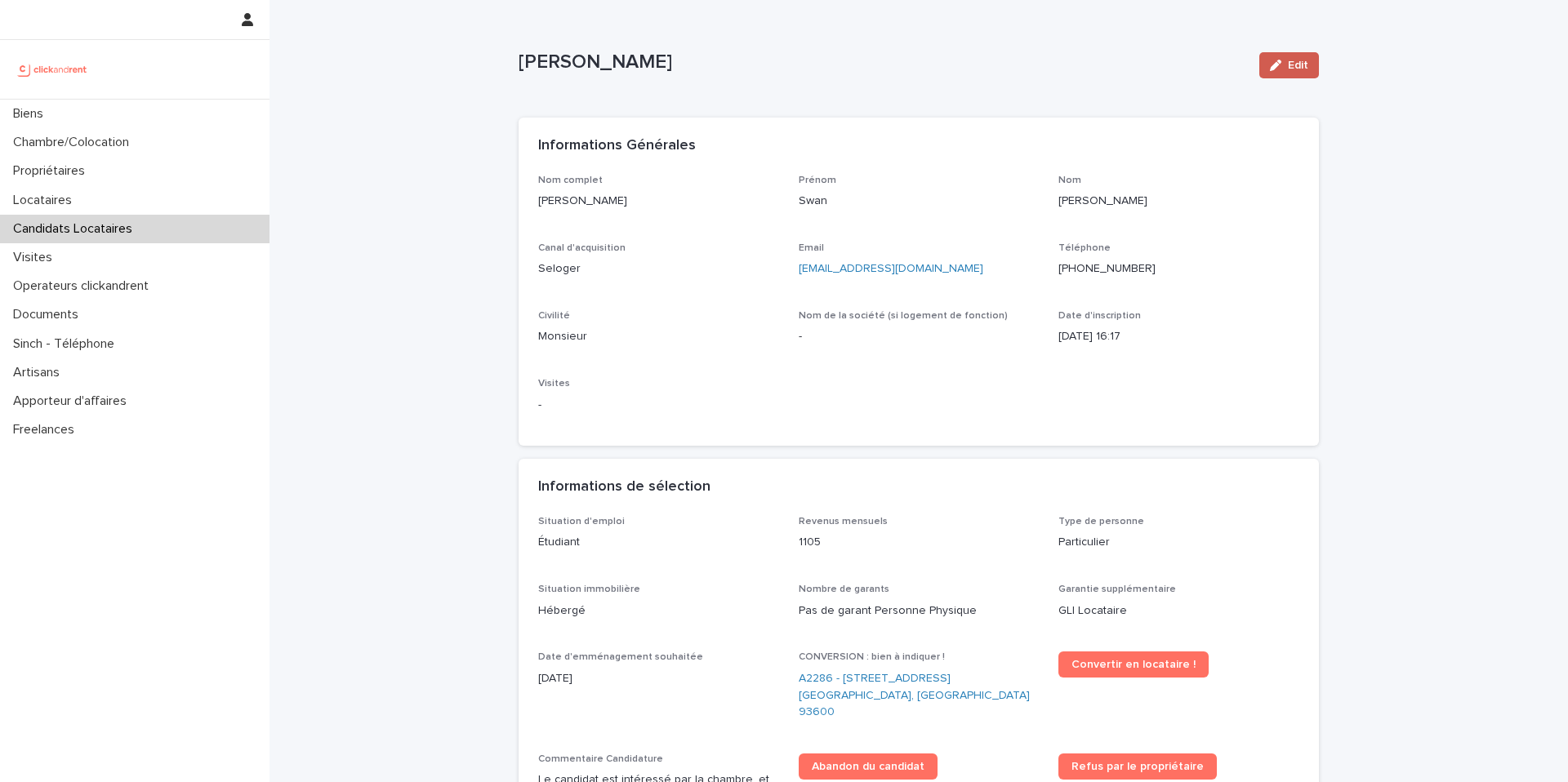
click at [1293, 55] on button "Edit" at bounding box center [1289, 65] width 60 height 26
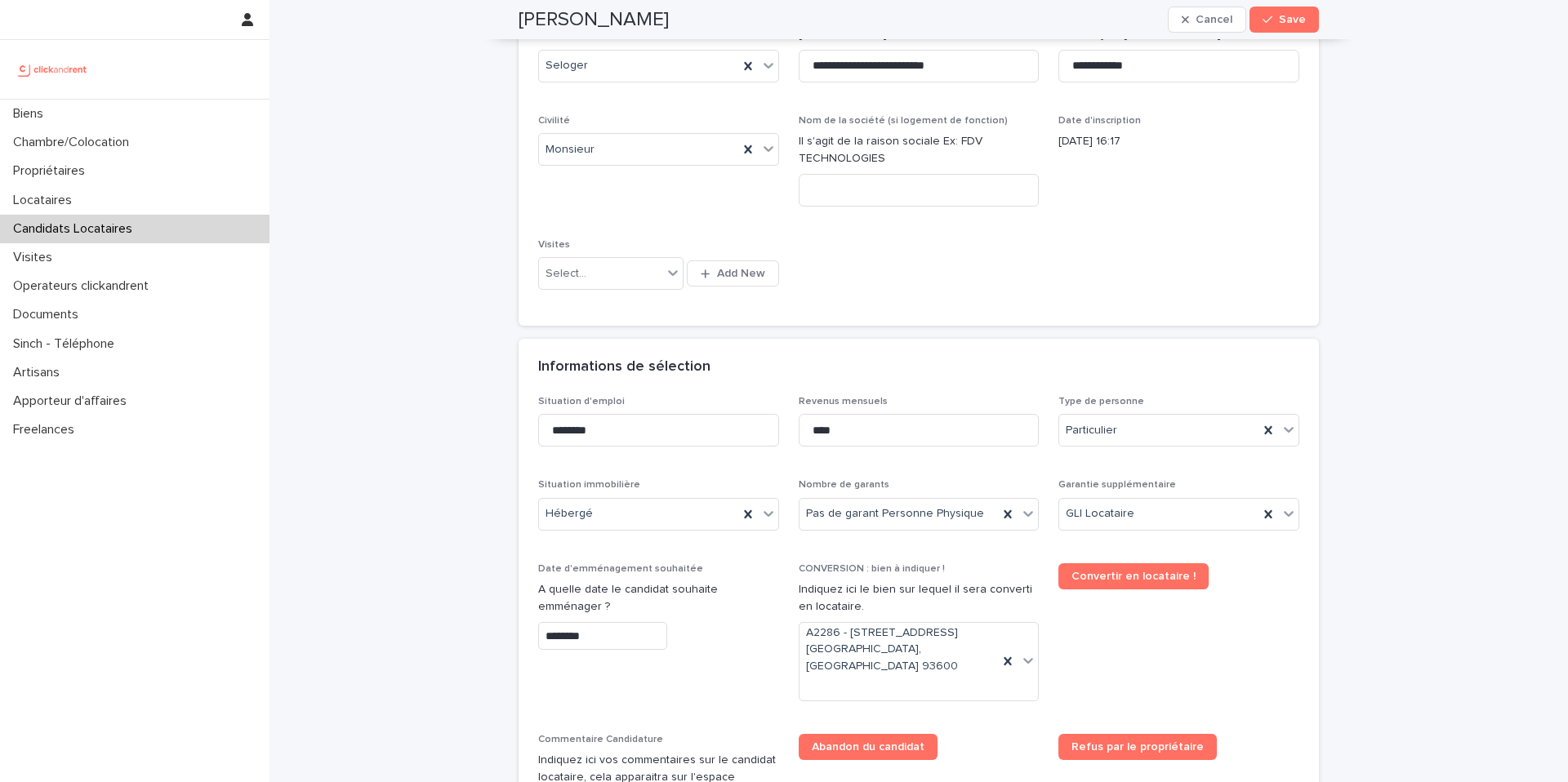
scroll to position [274, 0]
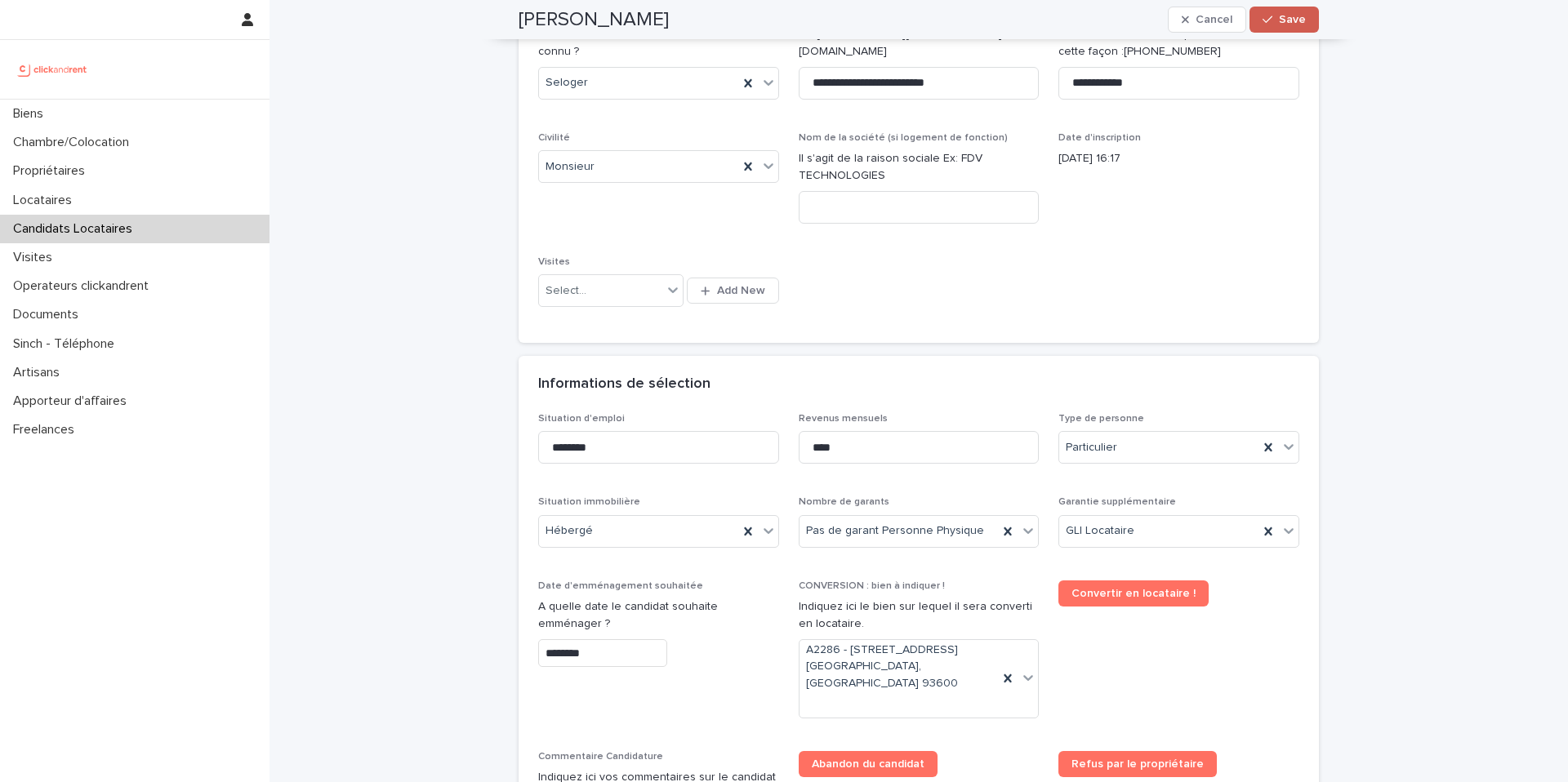
click at [1292, 15] on span "Save" at bounding box center [1293, 20] width 27 height 12
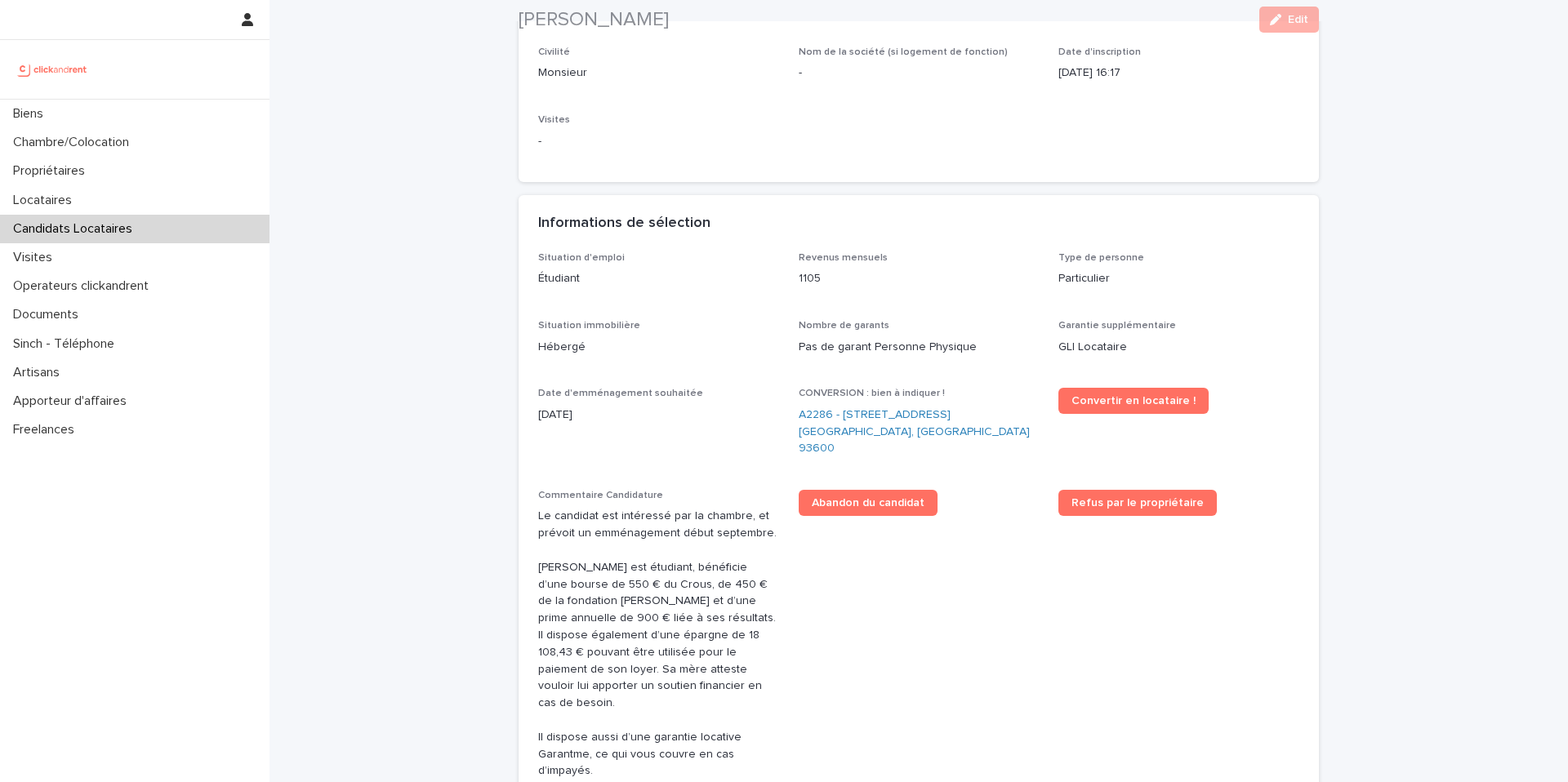
scroll to position [329, 0]
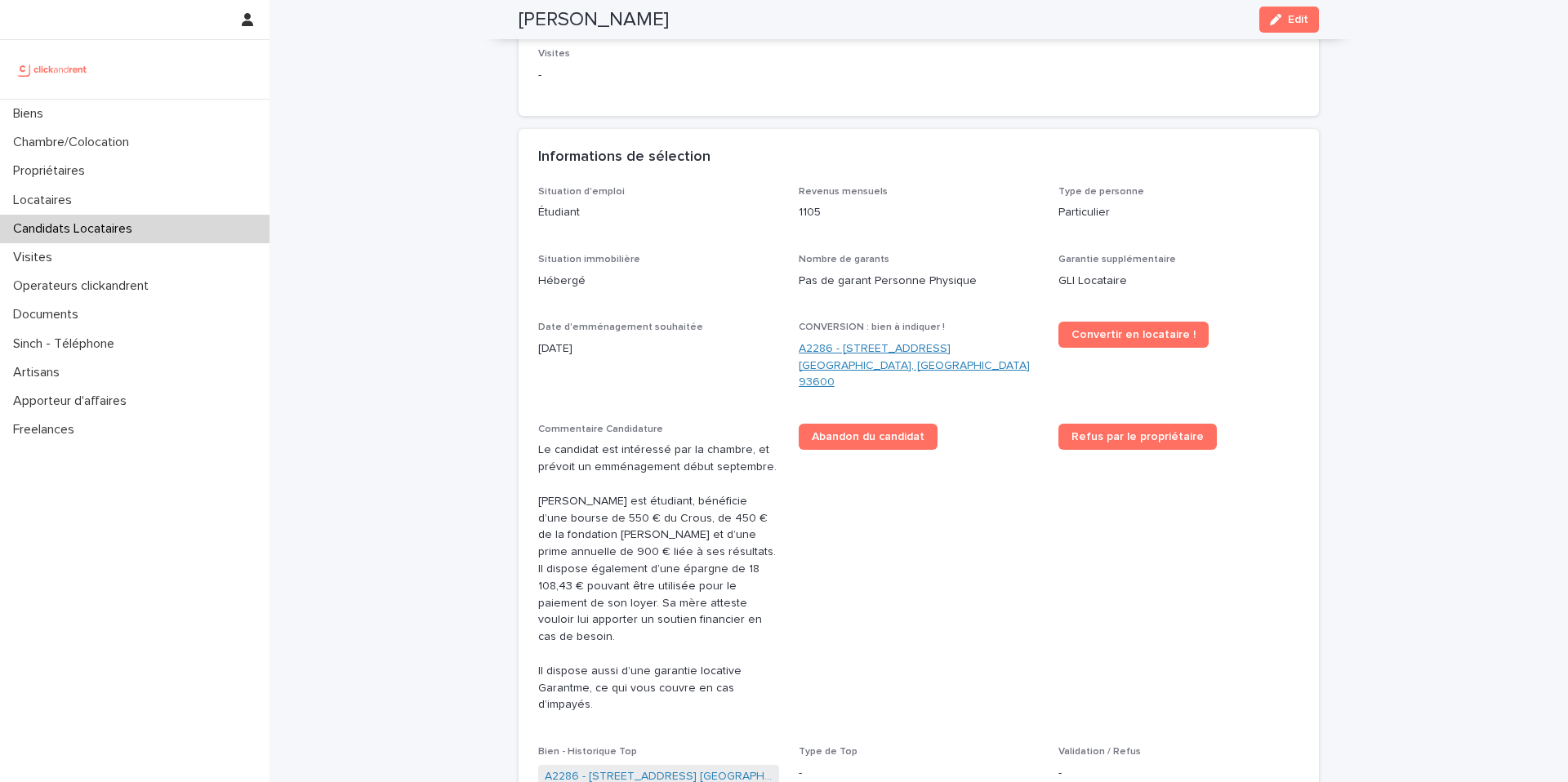
click at [895, 351] on link "A2286 - [STREET_ADDRESS] [GEOGRAPHIC_DATA], [GEOGRAPHIC_DATA] 93600" at bounding box center [919, 365] width 241 height 51
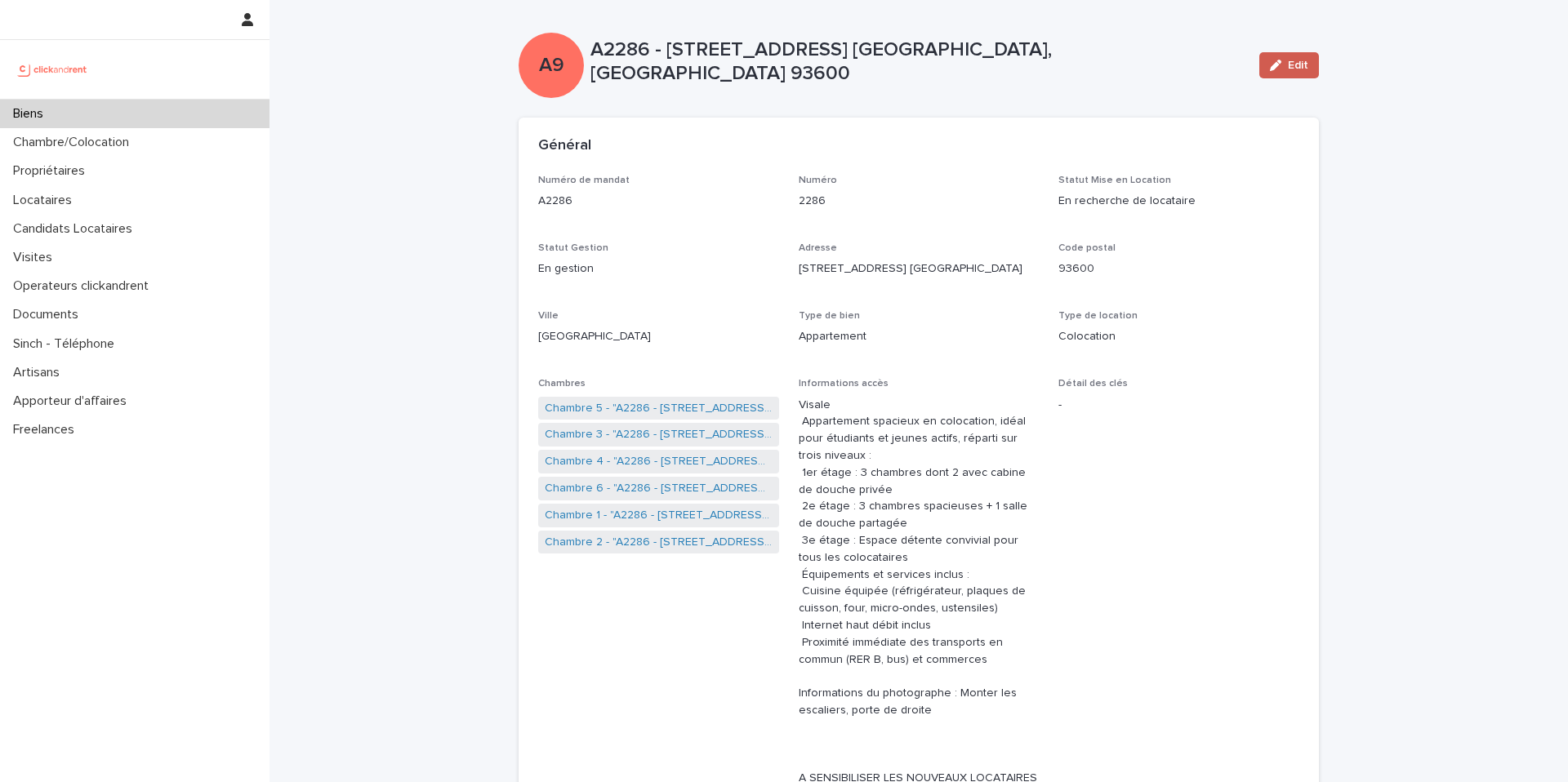
click at [1283, 77] on button "Edit" at bounding box center [1289, 65] width 60 height 26
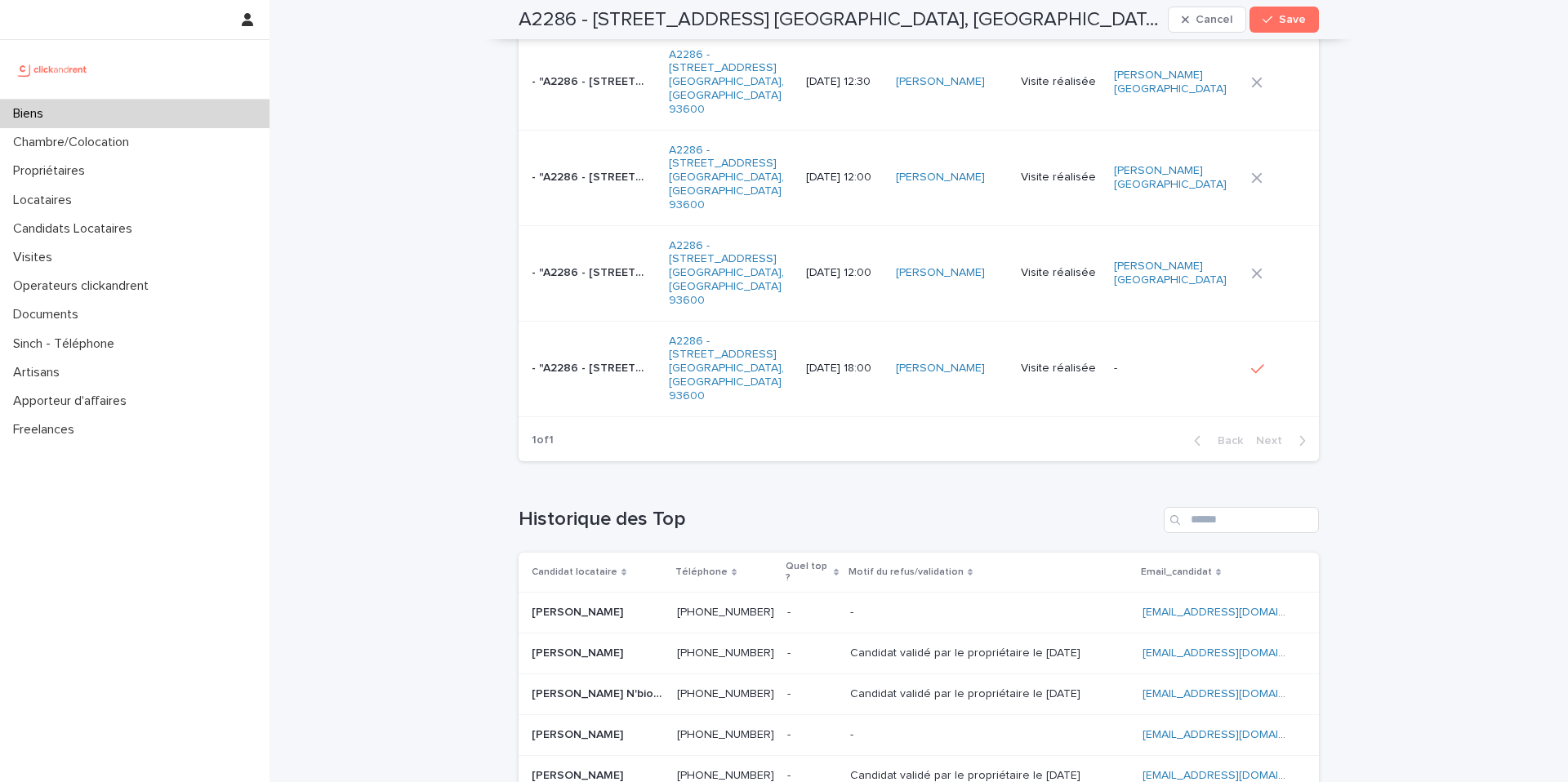
scroll to position [7424, 0]
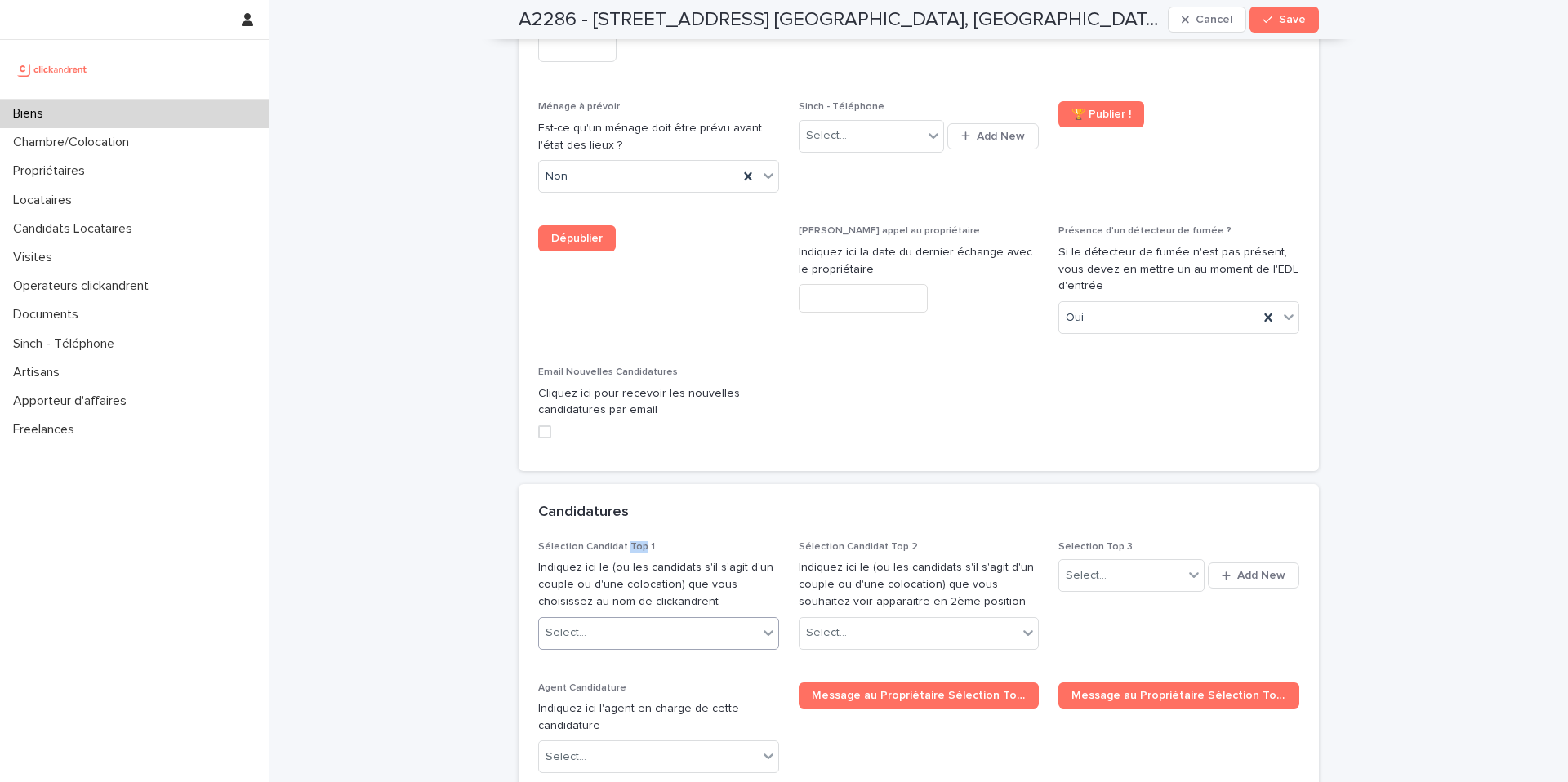
click at [635, 620] on div "Select..." at bounding box center [648, 633] width 219 height 27
type input "****"
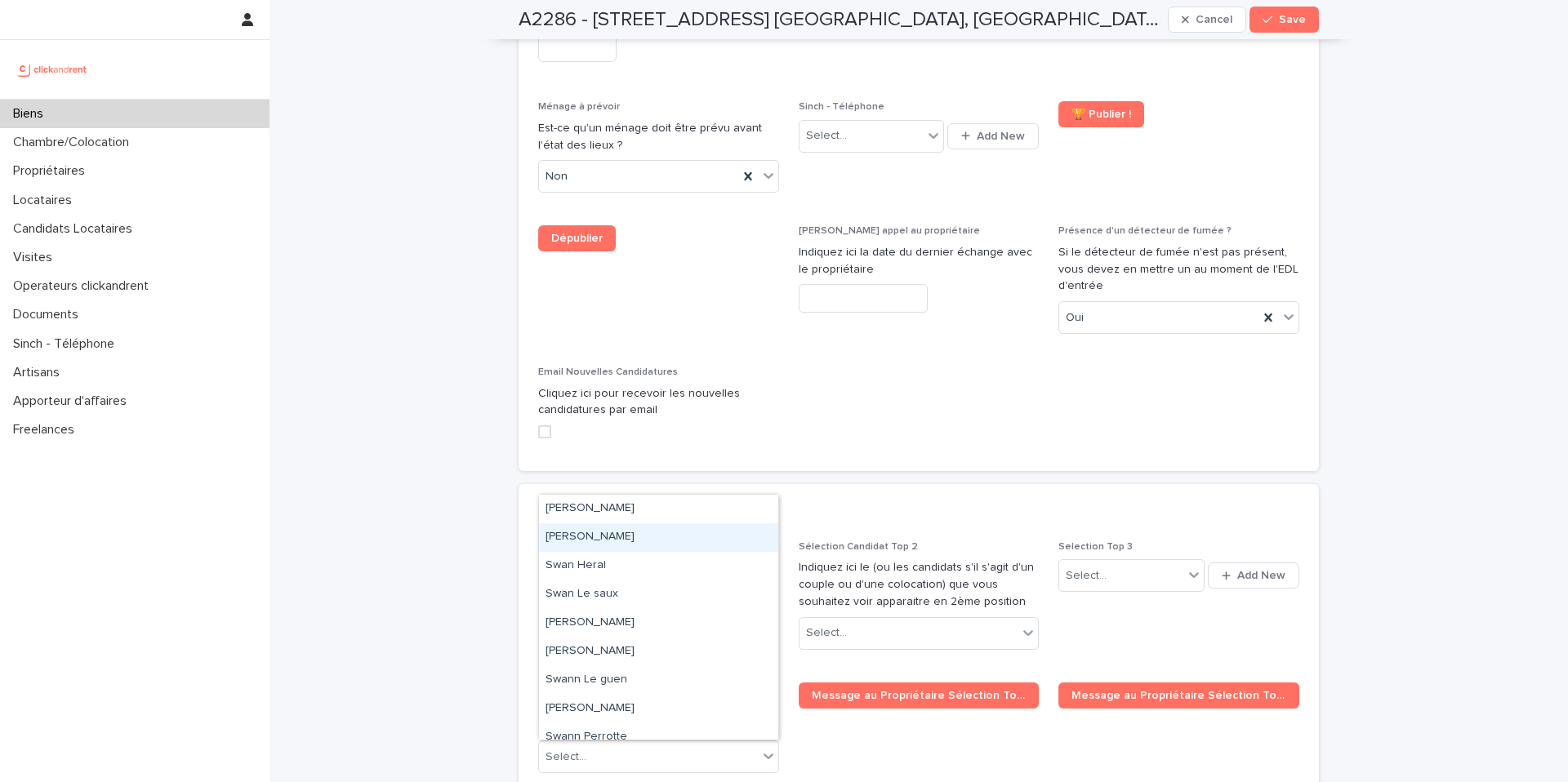
click at [632, 535] on div "[PERSON_NAME]" at bounding box center [658, 537] width 239 height 28
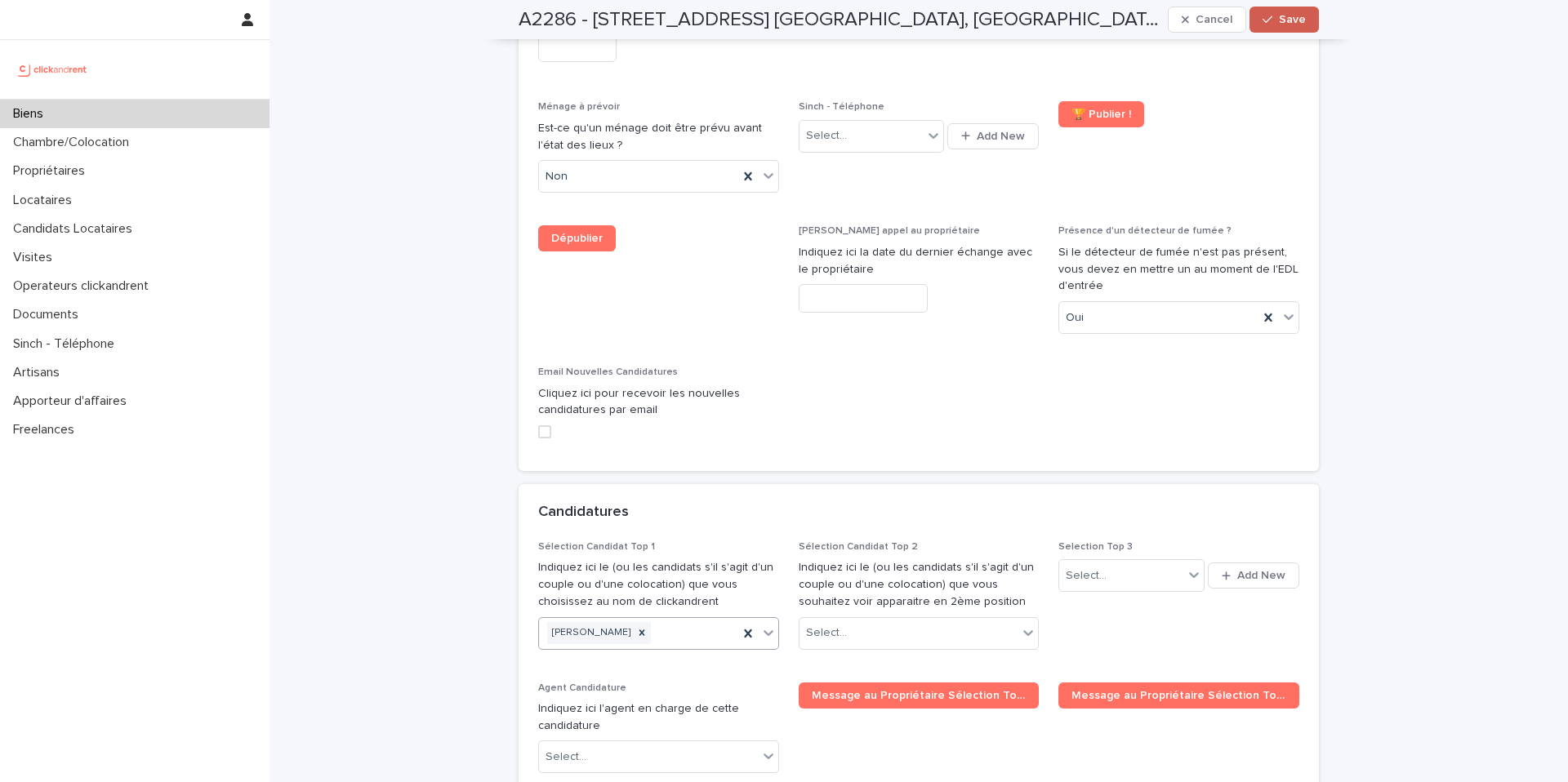
click at [1273, 17] on icon "button" at bounding box center [1268, 20] width 10 height 7
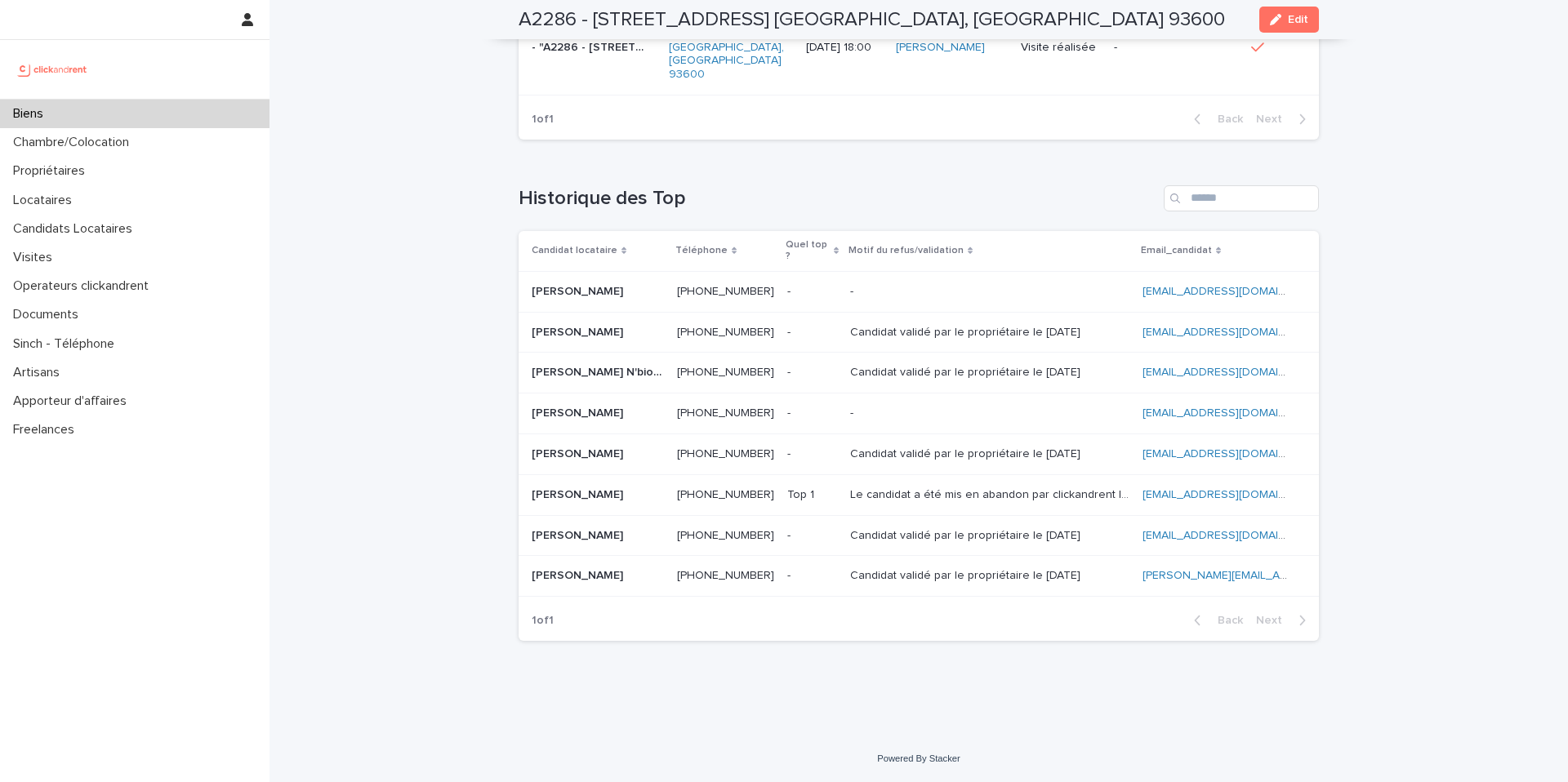
scroll to position [4717, 0]
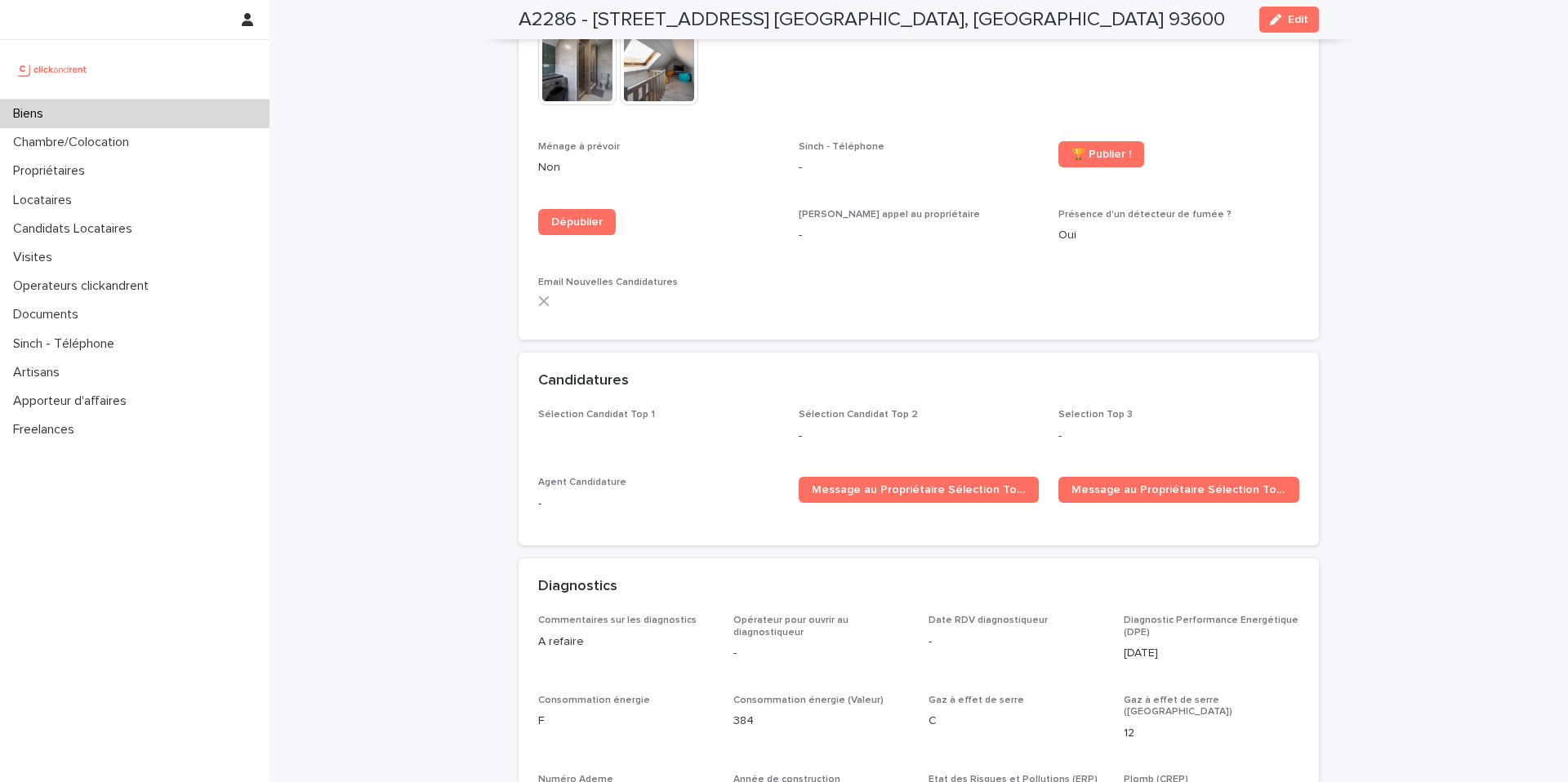
click at [620, 411] on div "Sélection Candidat Top 1" at bounding box center [658, 424] width 241 height 31
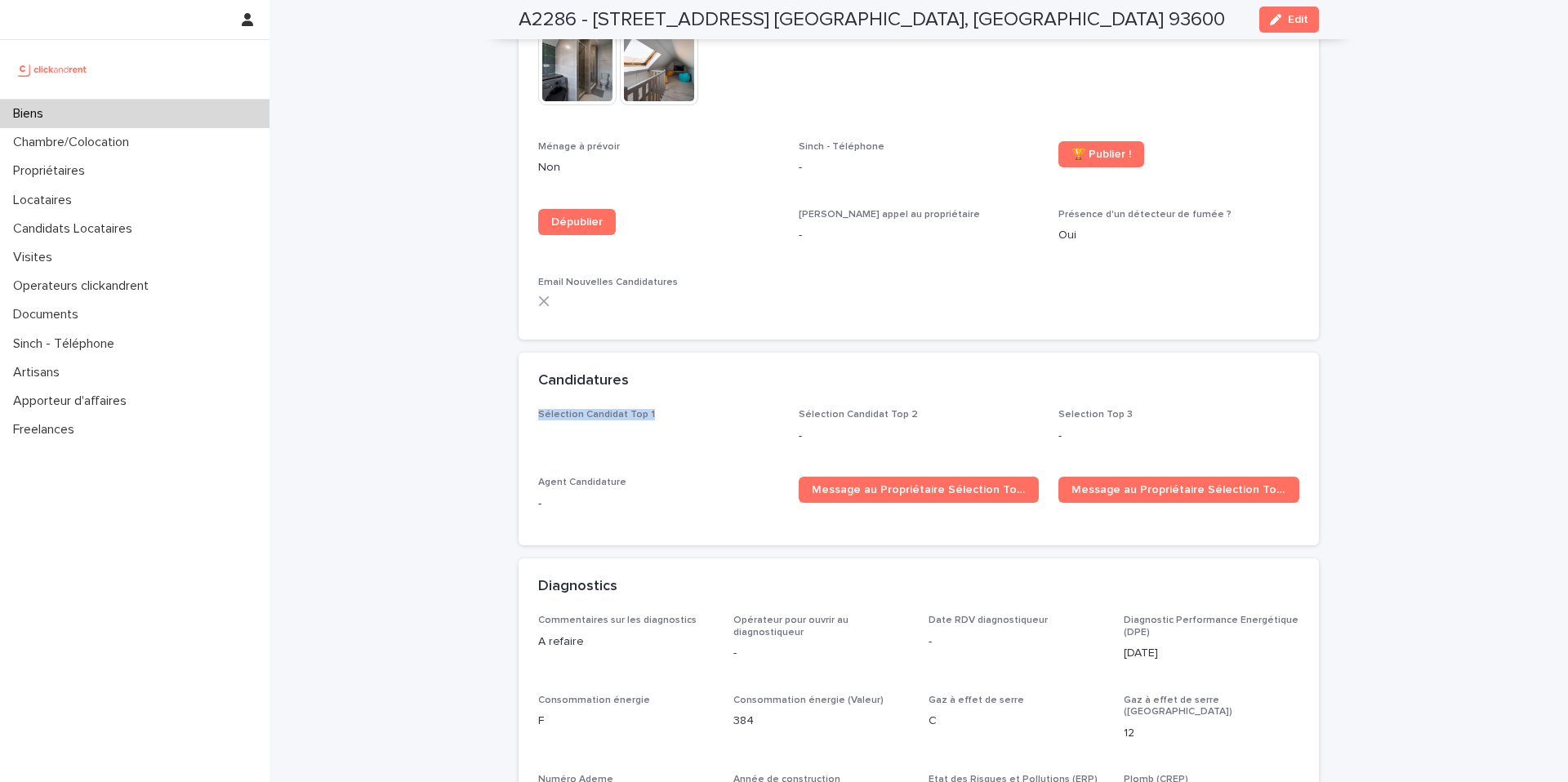
click at [620, 411] on div "Sélection Candidat Top 1" at bounding box center [658, 424] width 241 height 31
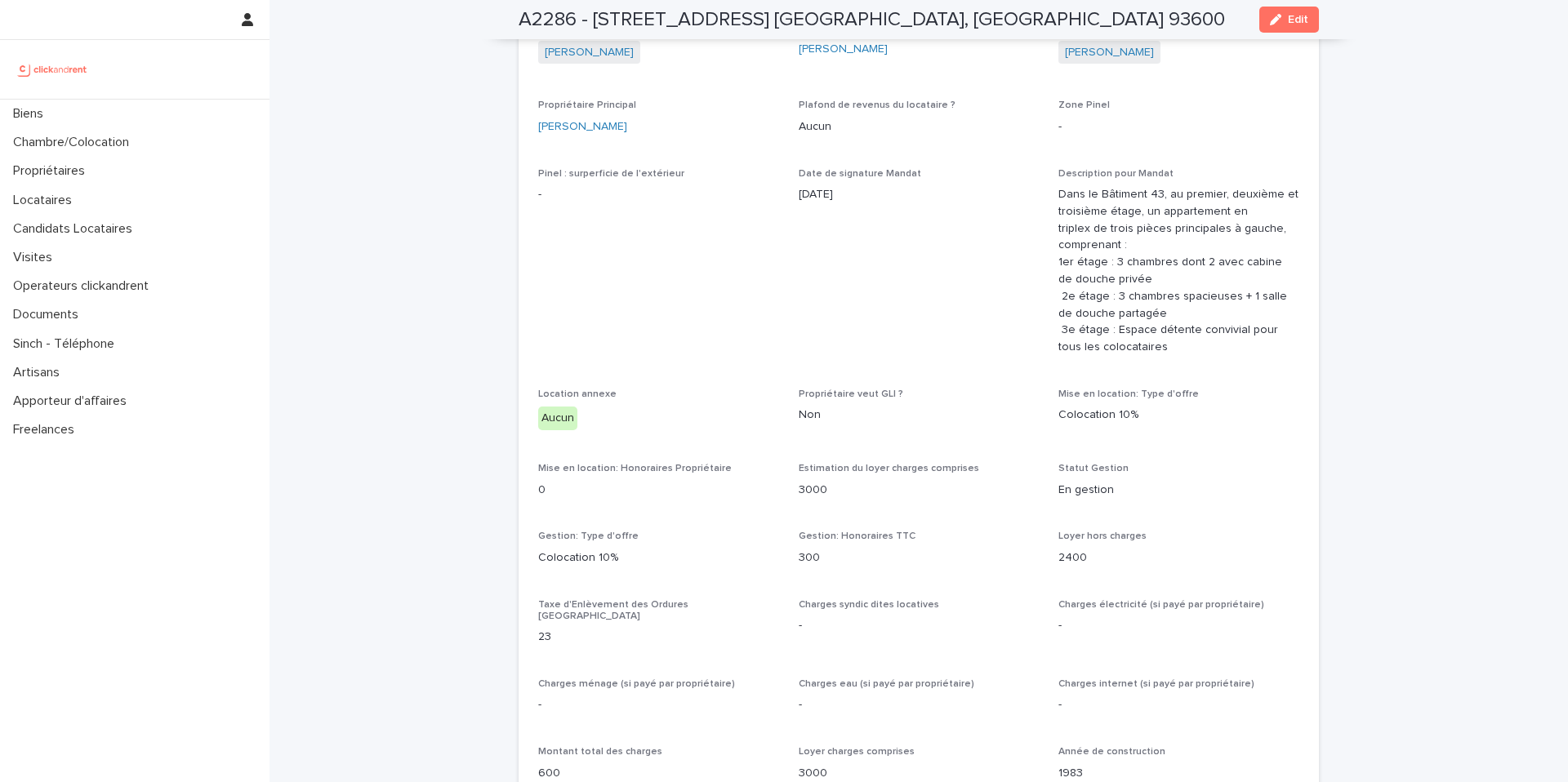
scroll to position [4718, 0]
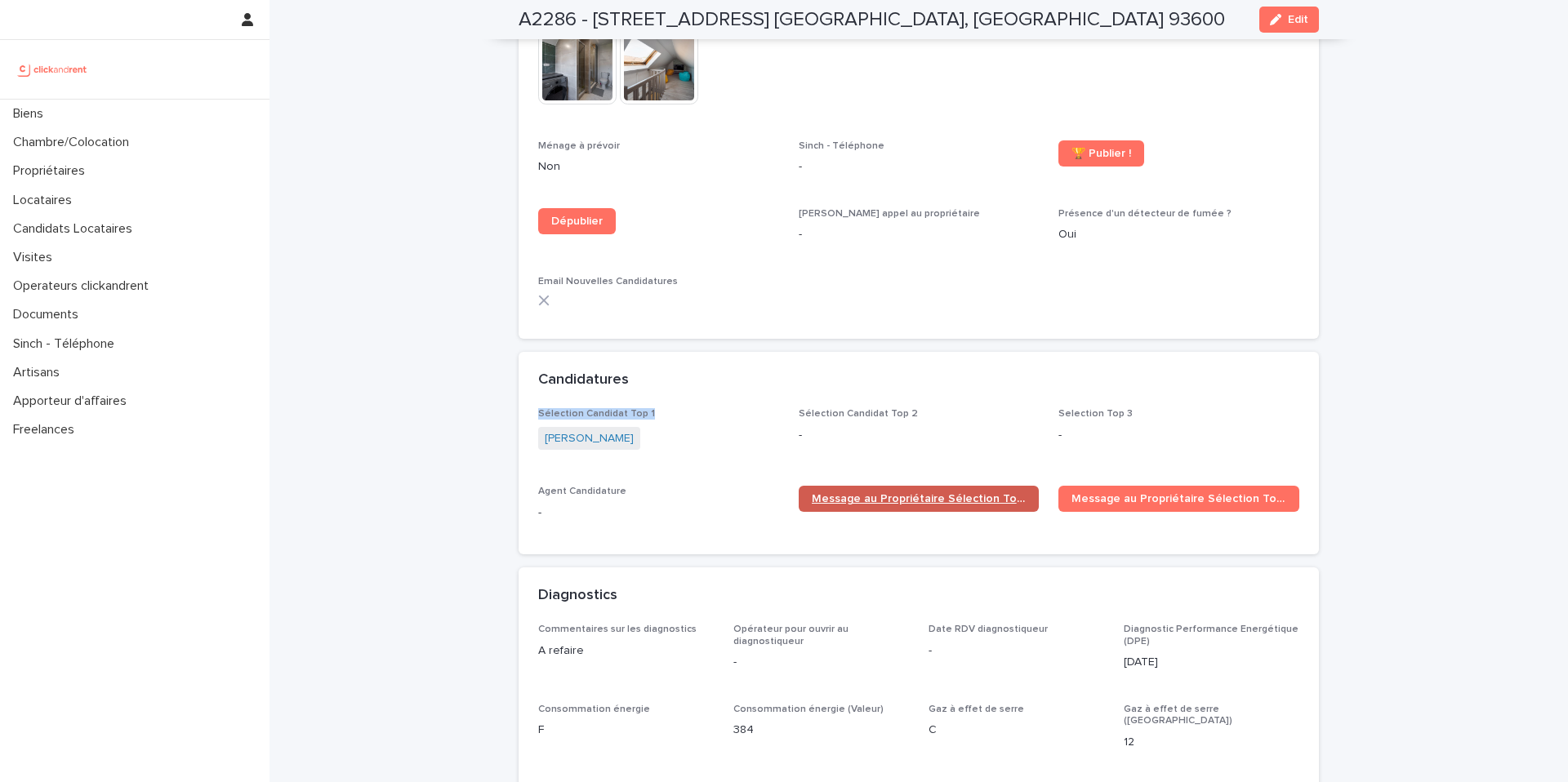
click at [919, 493] on span "Message au Propriétaire Sélection Top 1" at bounding box center [919, 499] width 215 height 12
